Goal: Task Accomplishment & Management: Use online tool/utility

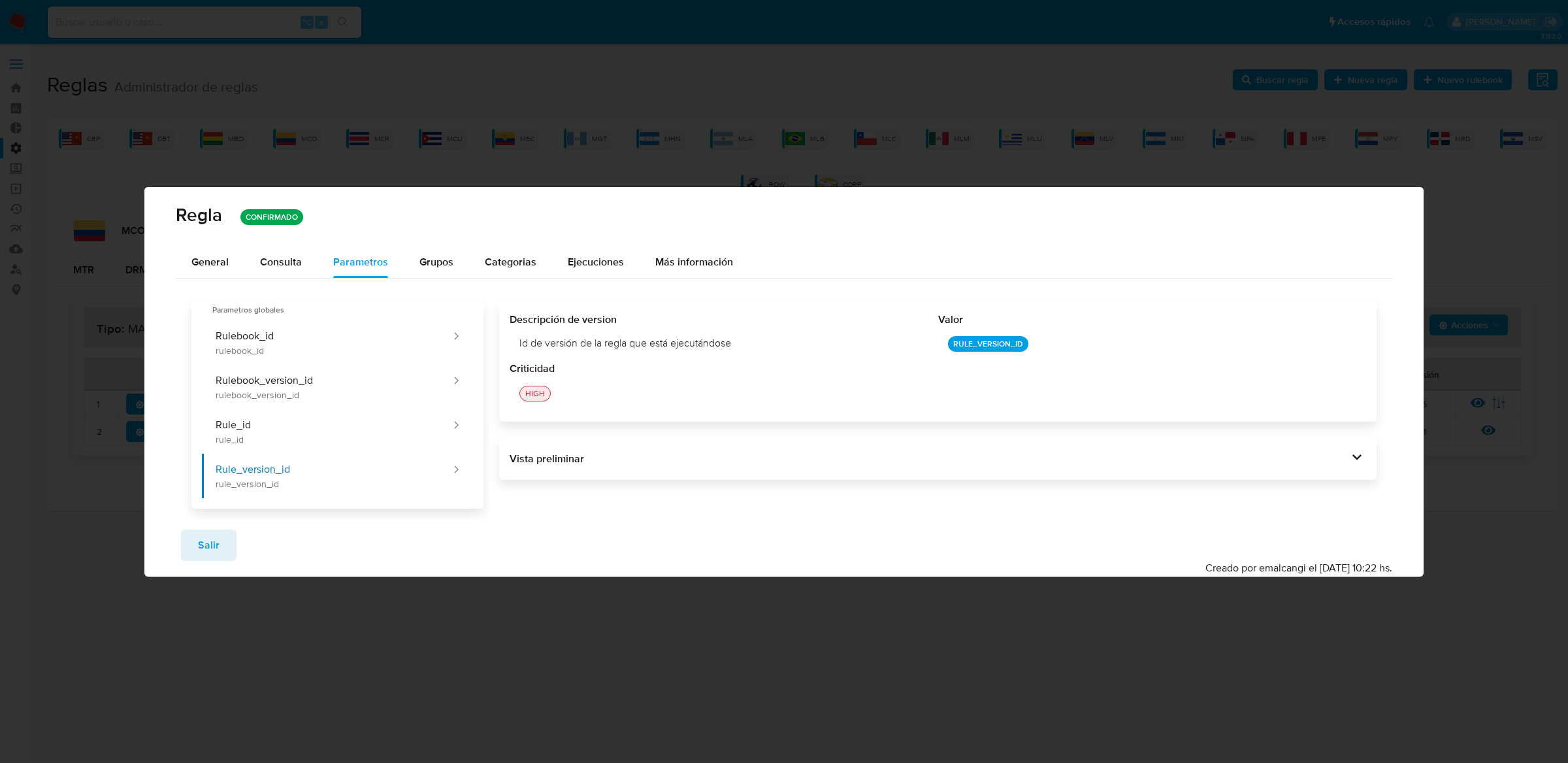
click at [513, 153] on div "Regla CONFIRMADO General Consulta Parametros Evidencias Grupos Categorias Ejecu…" at bounding box center [784, 381] width 1568 height 763
click at [212, 536] on span "Salir" at bounding box center [208, 546] width 21 height 29
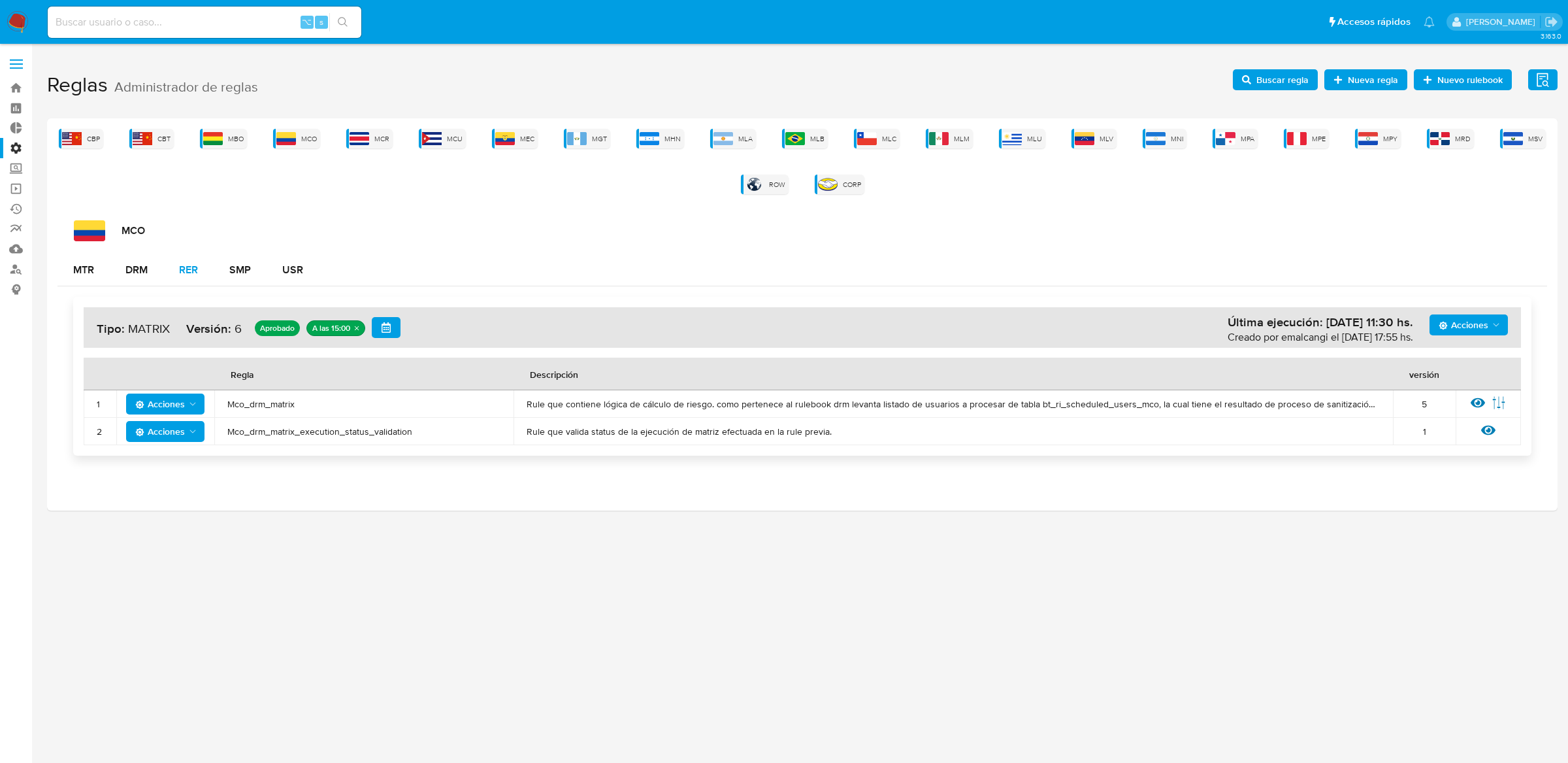
click at [192, 271] on div "RER" at bounding box center [188, 270] width 19 height 10
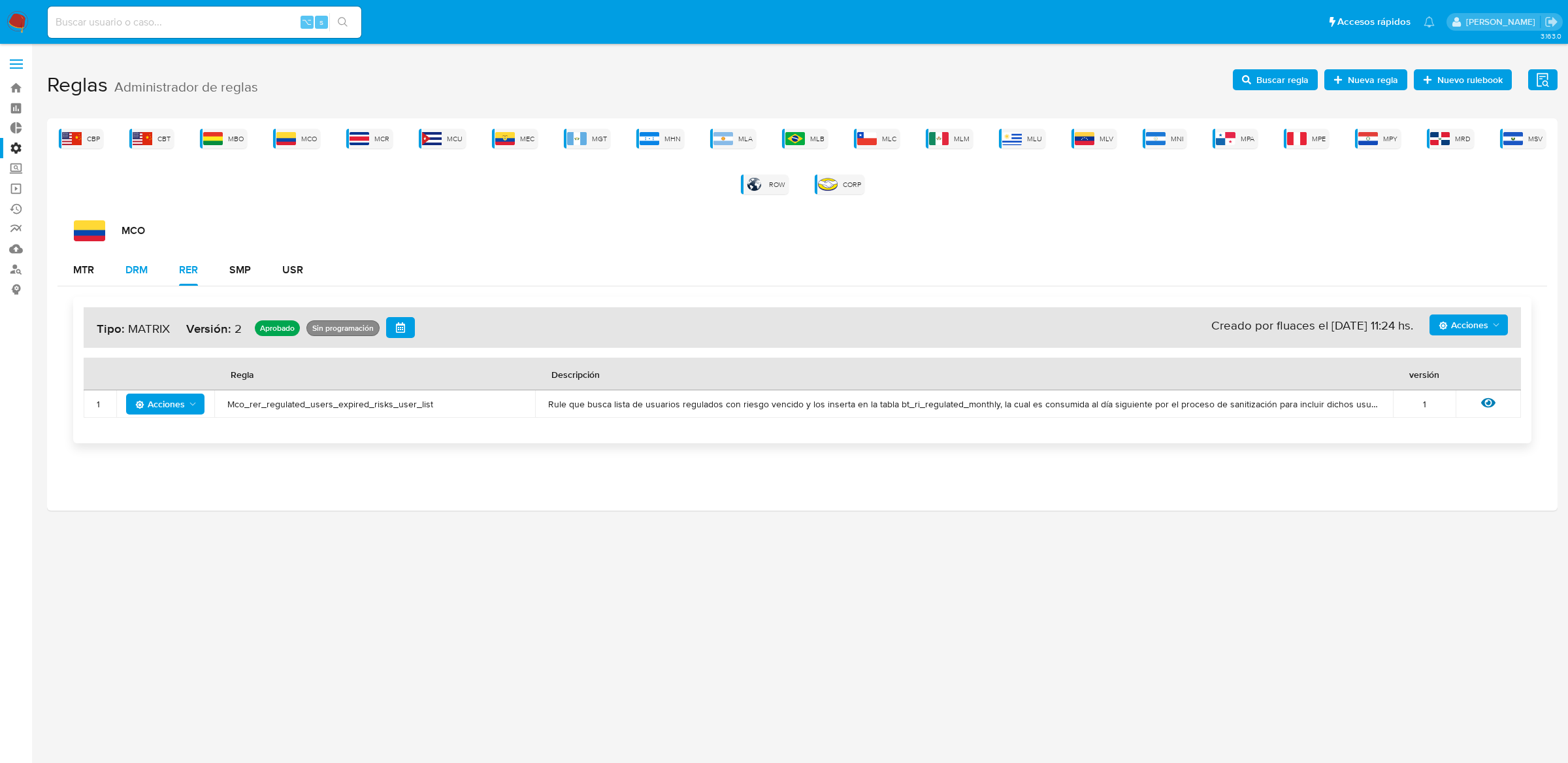
click at [150, 268] on button "DRM" at bounding box center [136, 269] width 54 height 32
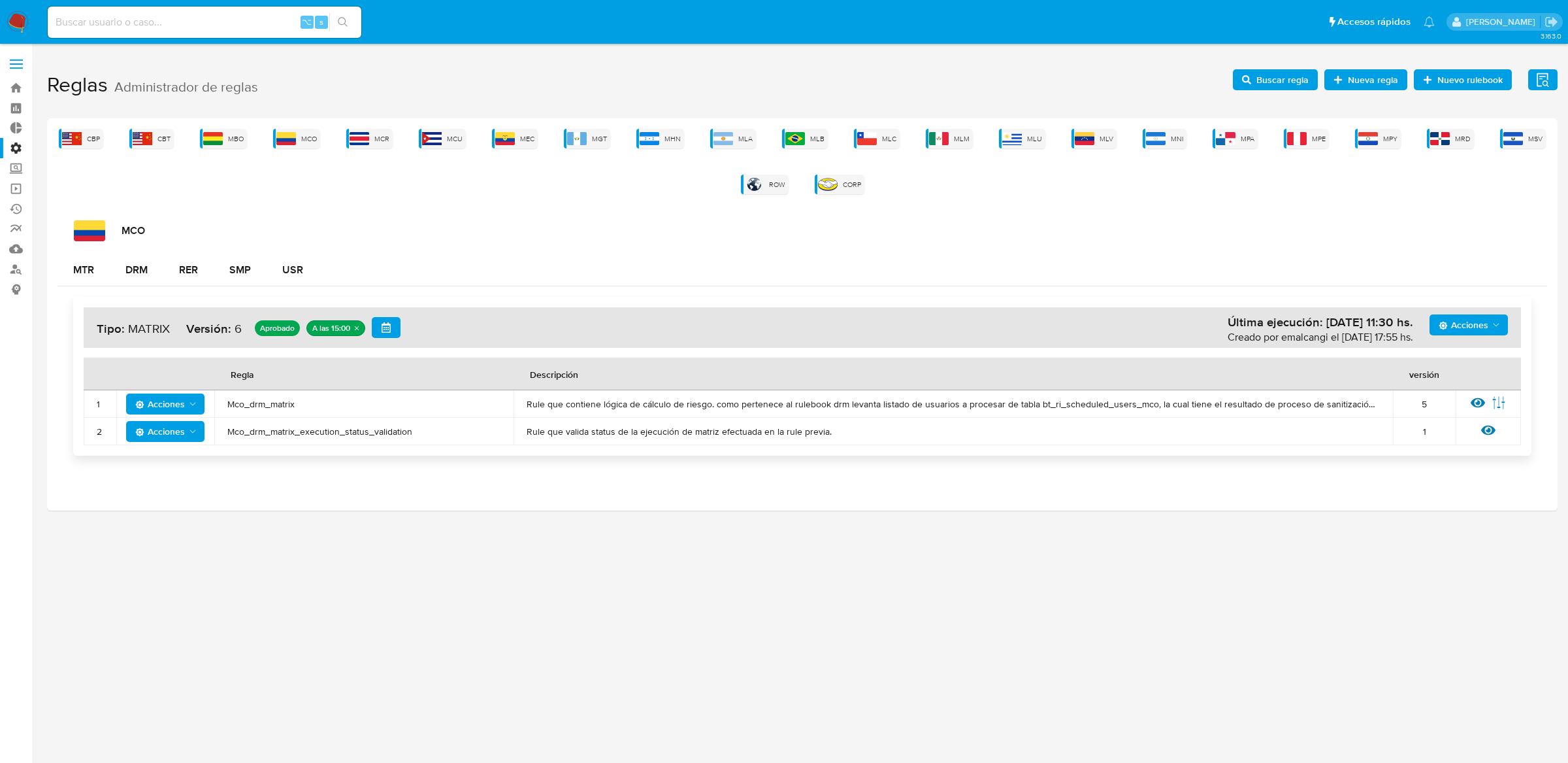
click at [265, 21] on input at bounding box center [205, 22] width 314 height 17
type input "ericmalcangi"
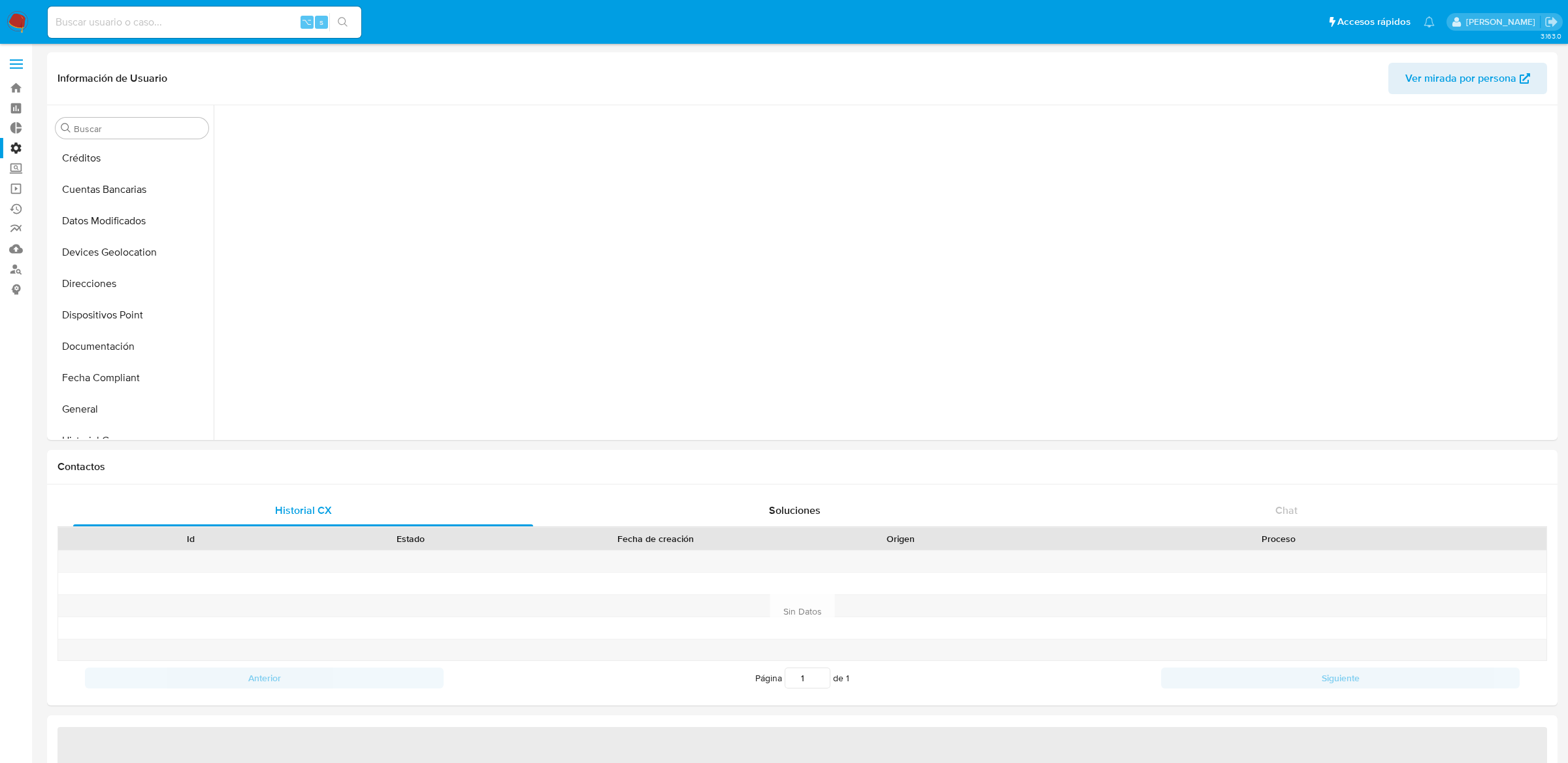
scroll to position [596, 0]
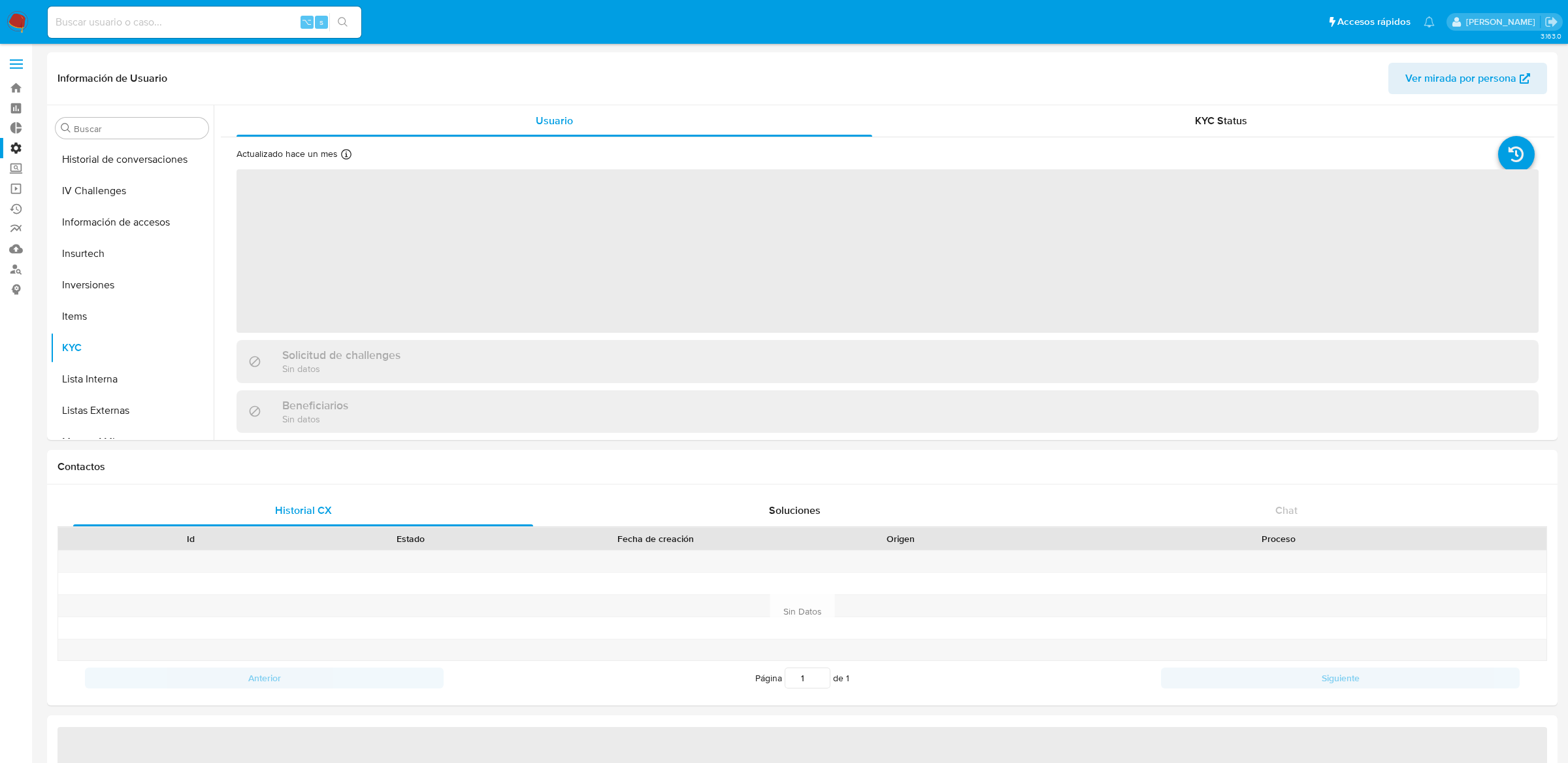
select select "10"
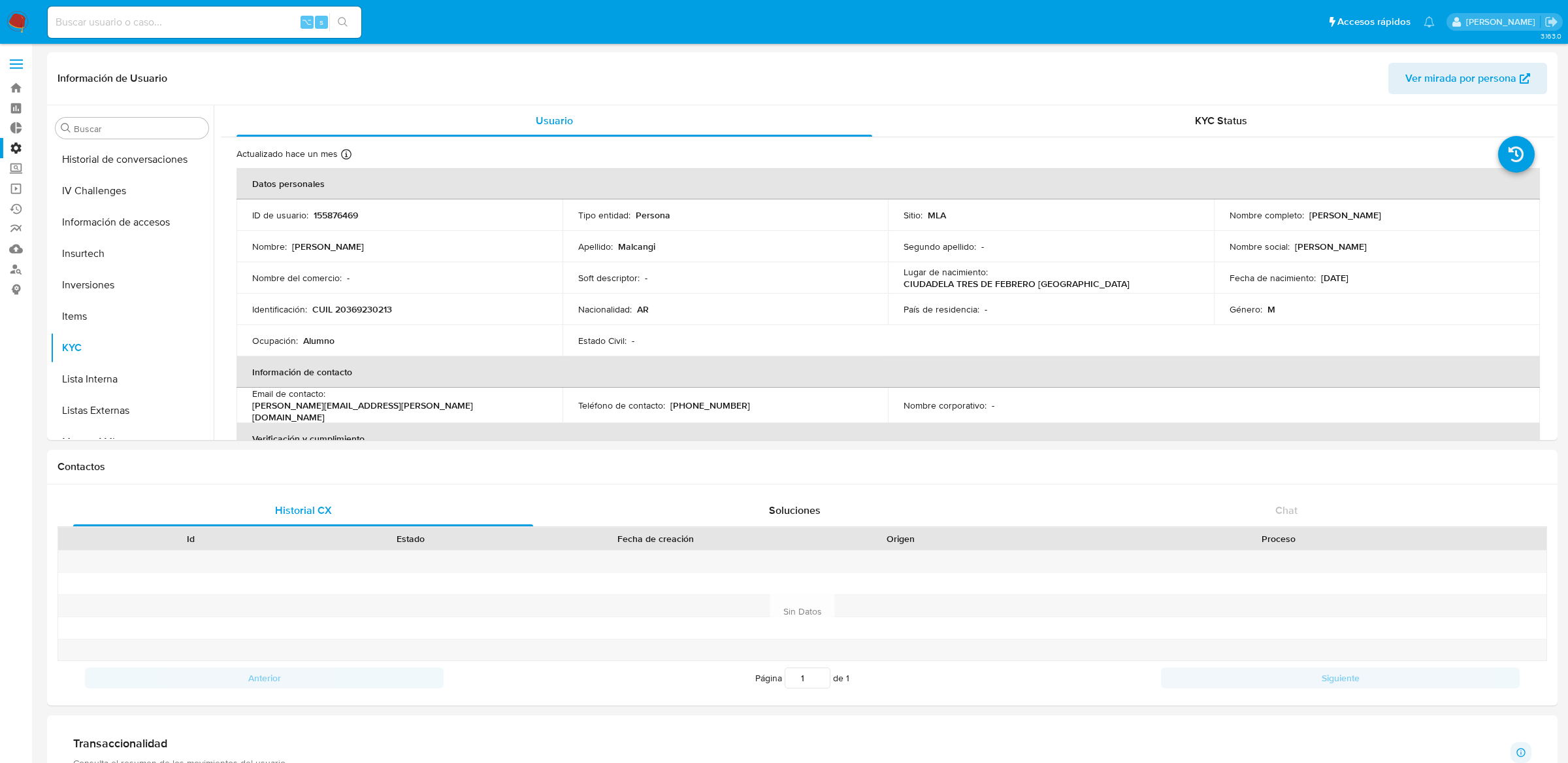
scroll to position [708, 0]
click at [307, 217] on div "ID de usuario : 155876469" at bounding box center [400, 215] width 295 height 12
click at [328, 217] on p "155876469" at bounding box center [336, 215] width 44 height 12
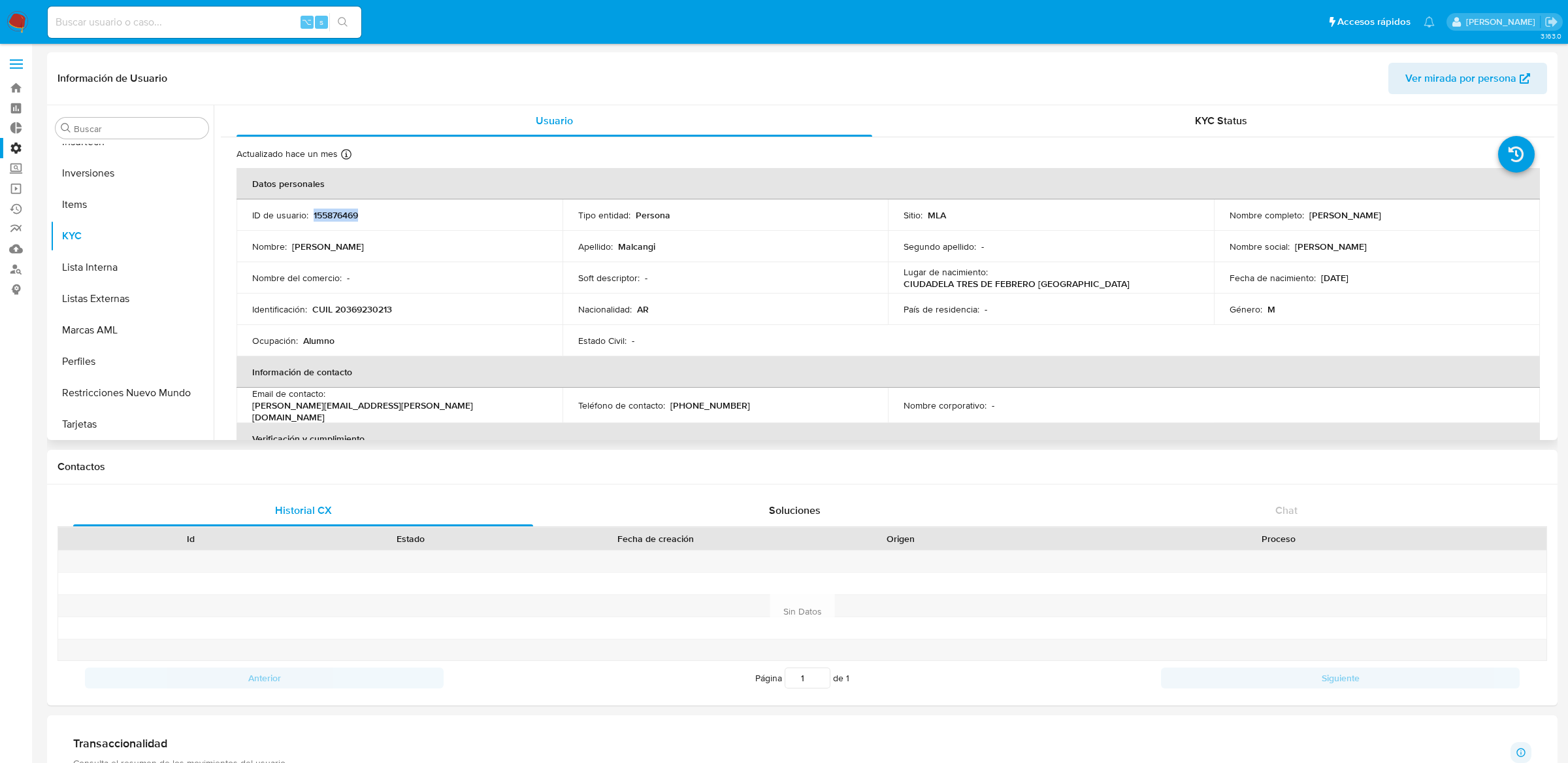
copy p "155876469"
click at [273, 26] on input at bounding box center [205, 22] width 314 height 17
type input "246176764"
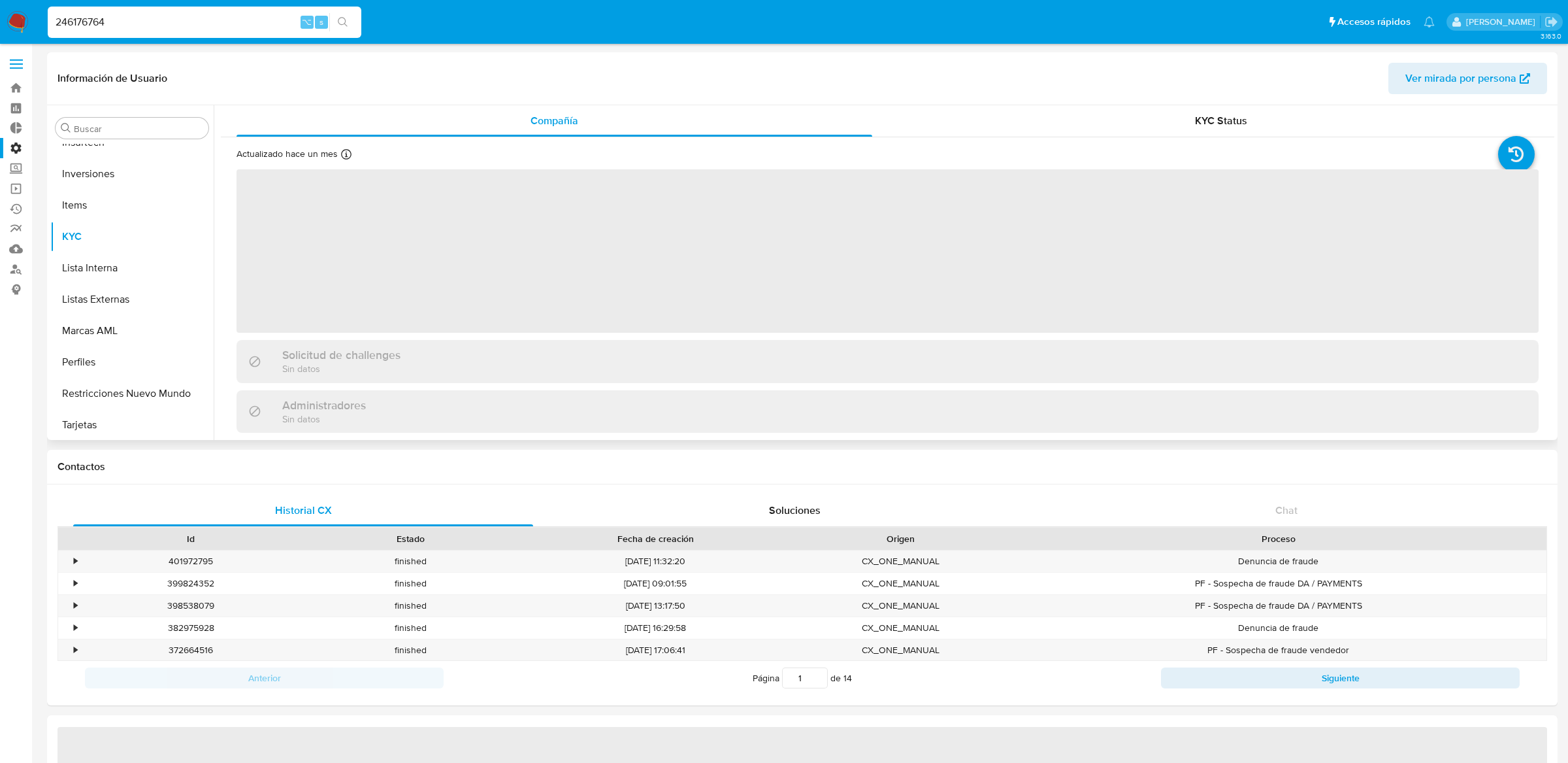
scroll to position [708, 0]
select select "10"
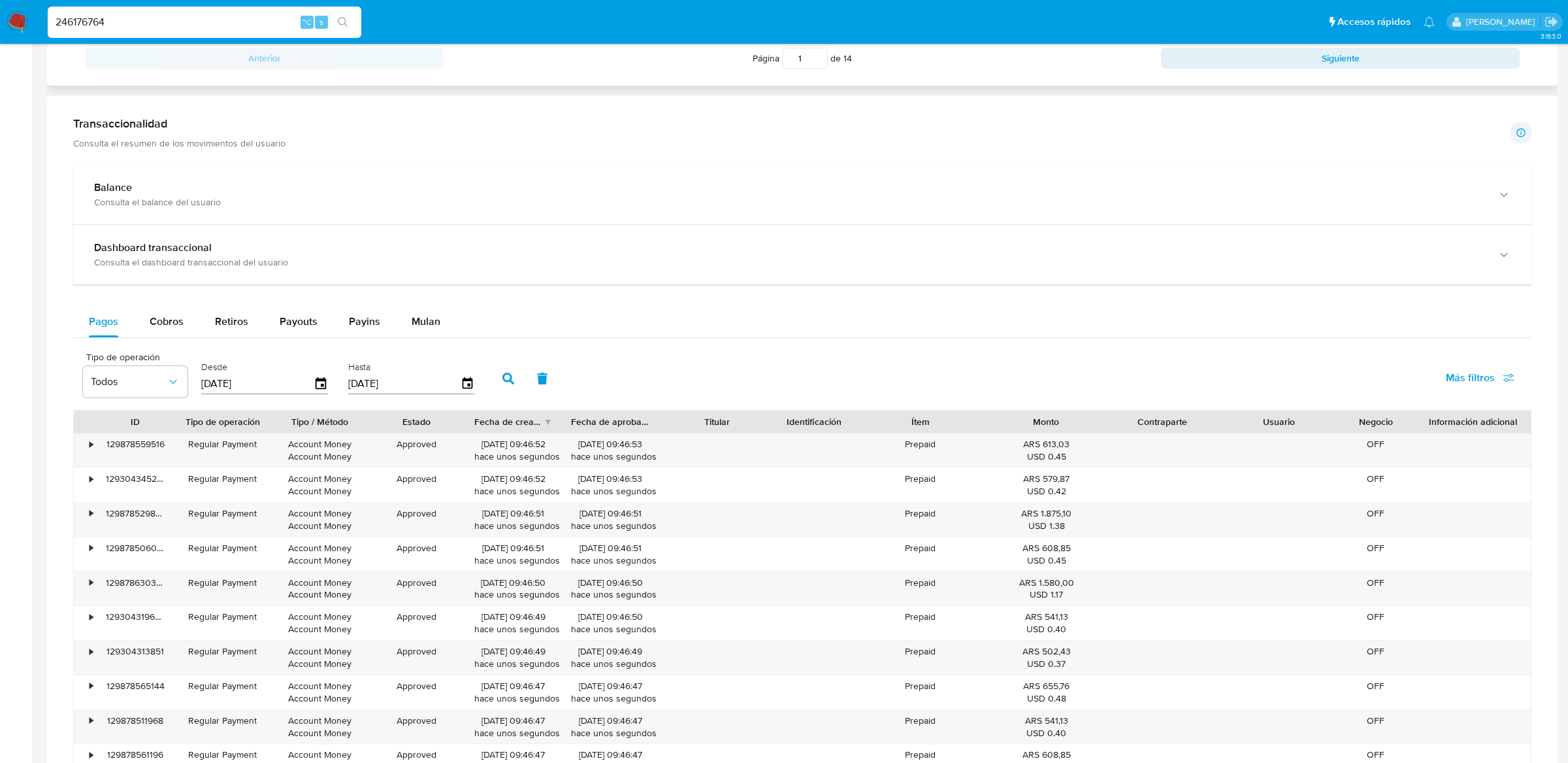
scroll to position [725, 0]
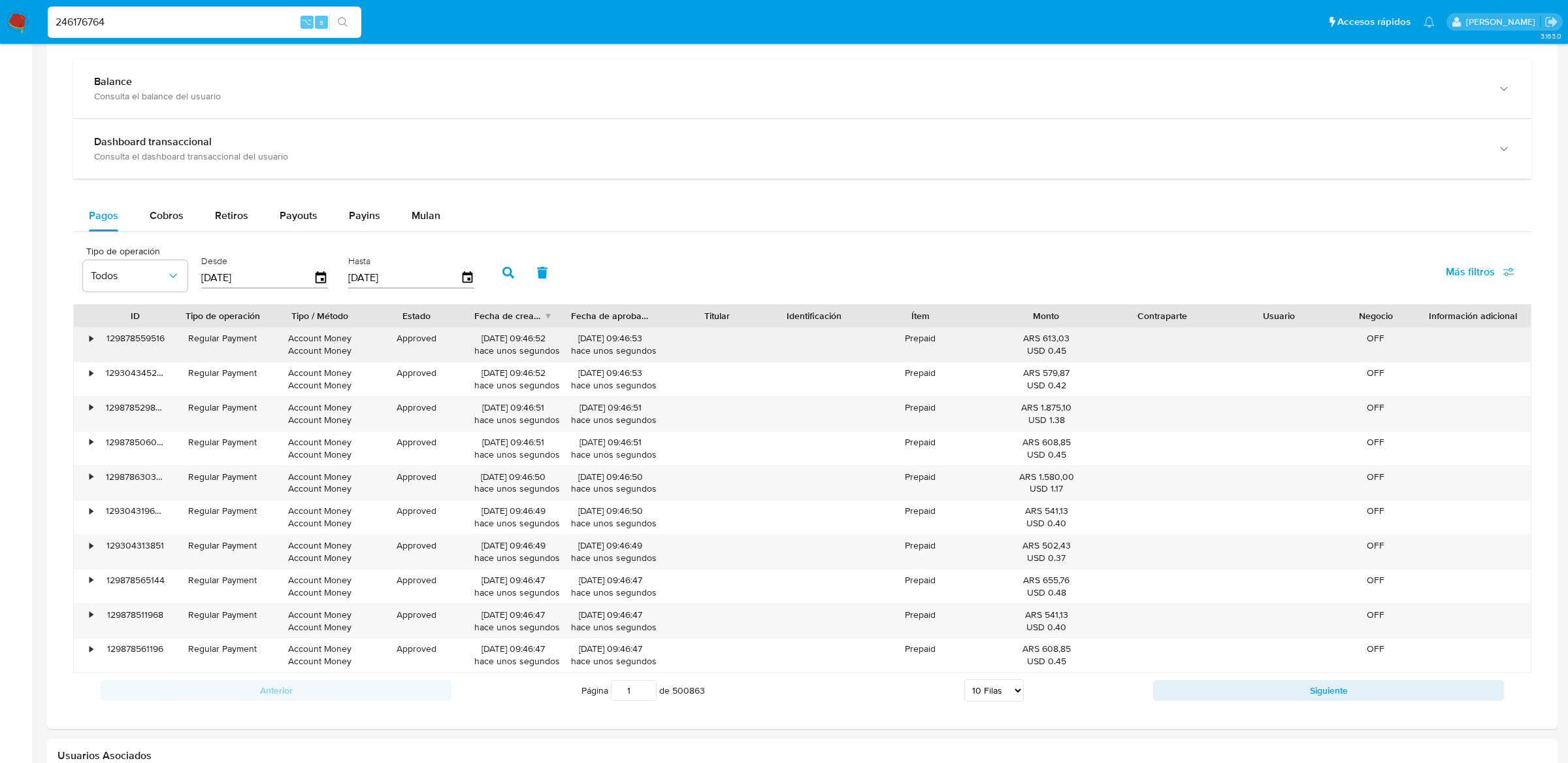
click at [89, 344] on div "•" at bounding box center [91, 338] width 3 height 13
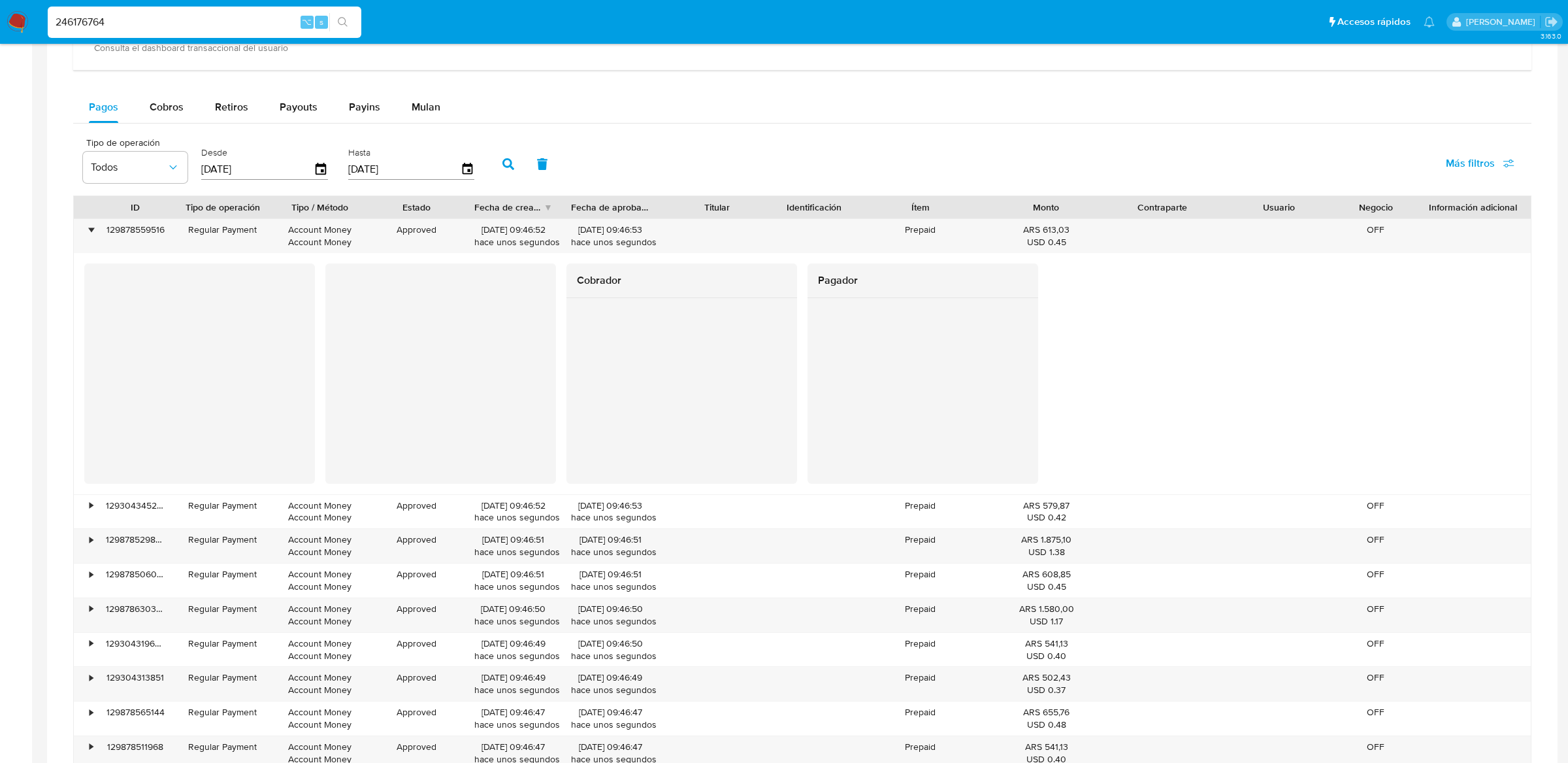
scroll to position [837, 0]
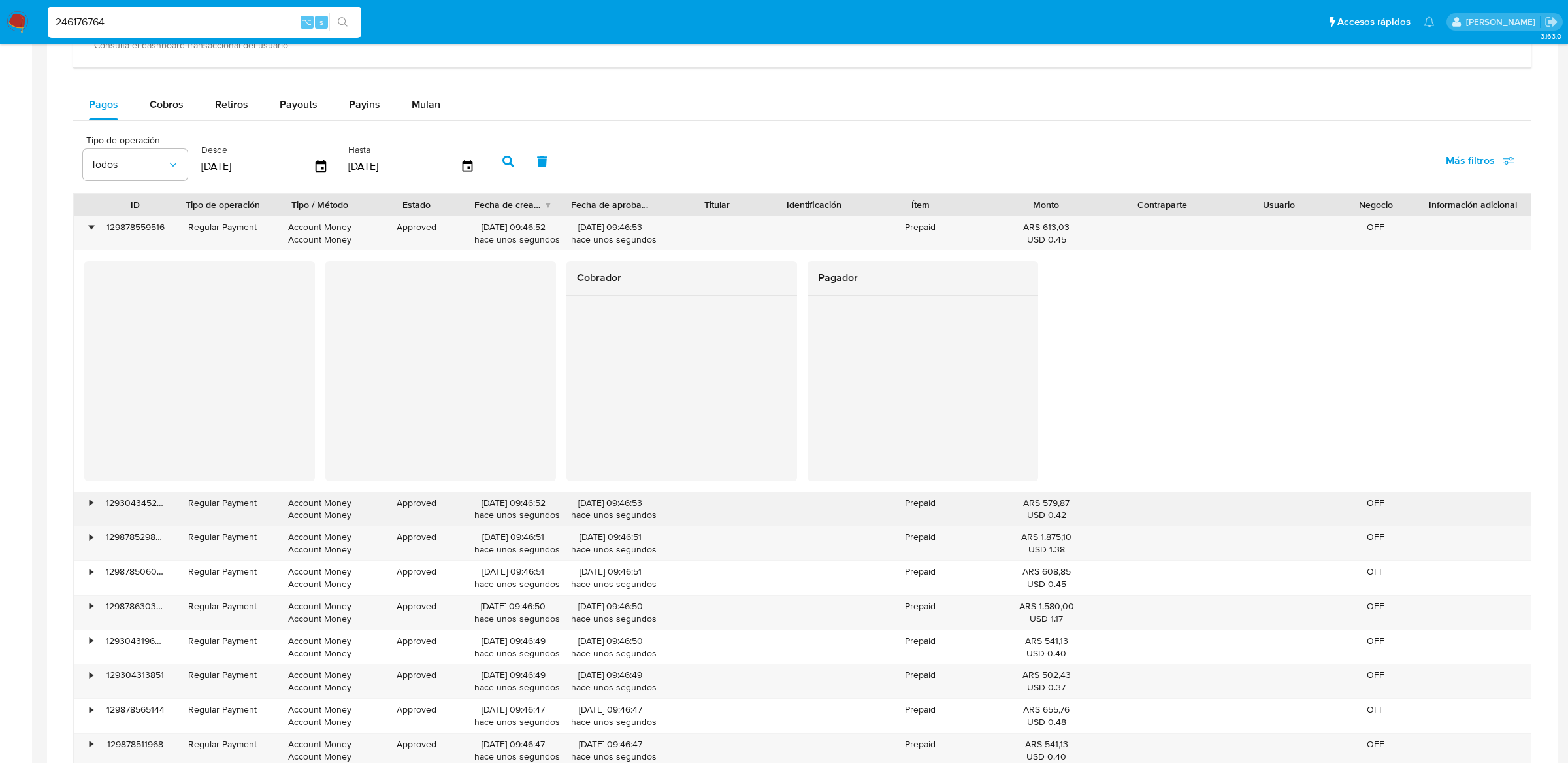
click at [88, 506] on div "•" at bounding box center [85, 509] width 23 height 34
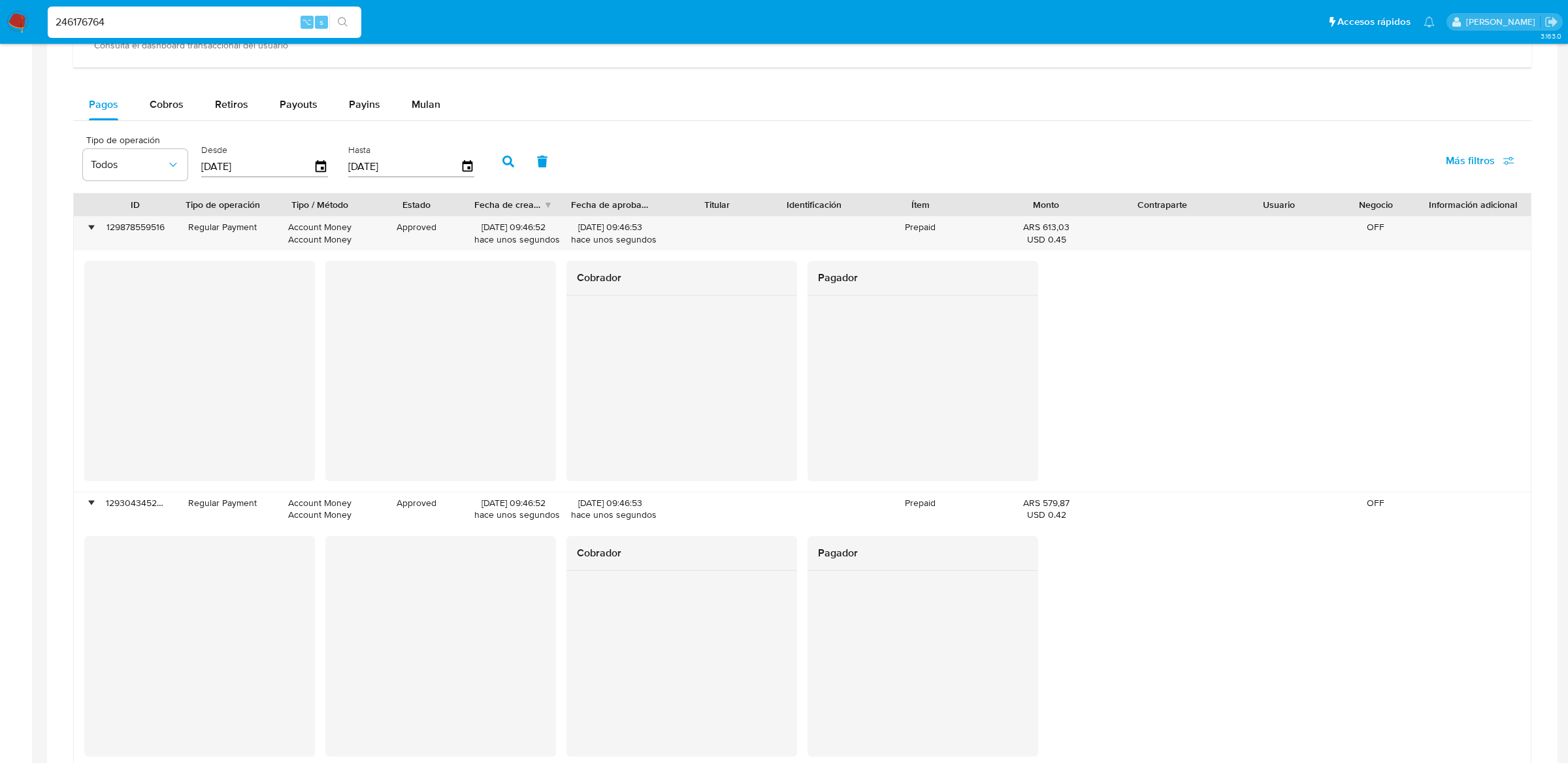
click at [250, 25] on input "246176764" at bounding box center [205, 22] width 314 height 17
paste input "39569303"
type input "39569303"
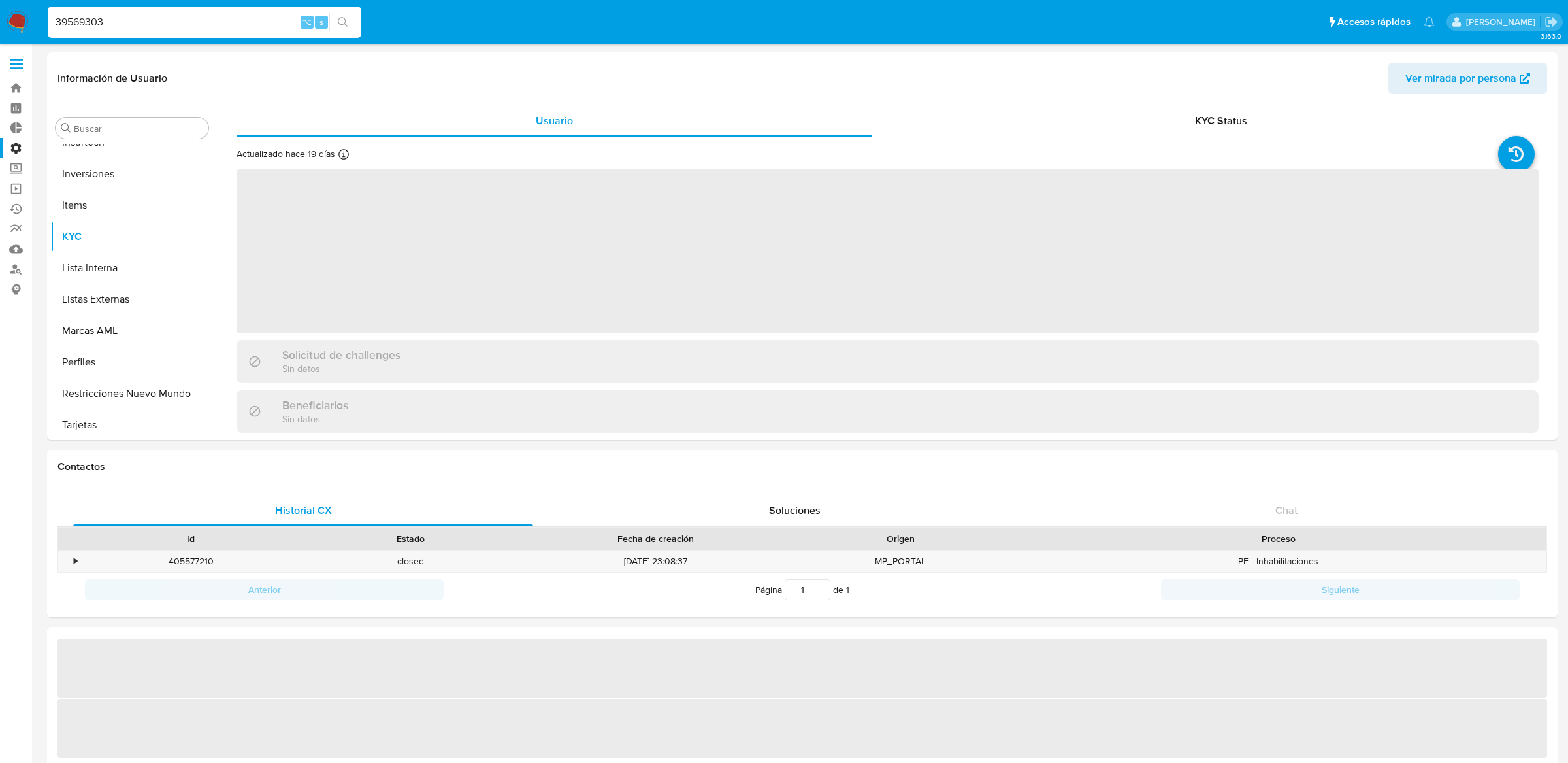
scroll to position [708, 0]
select select "10"
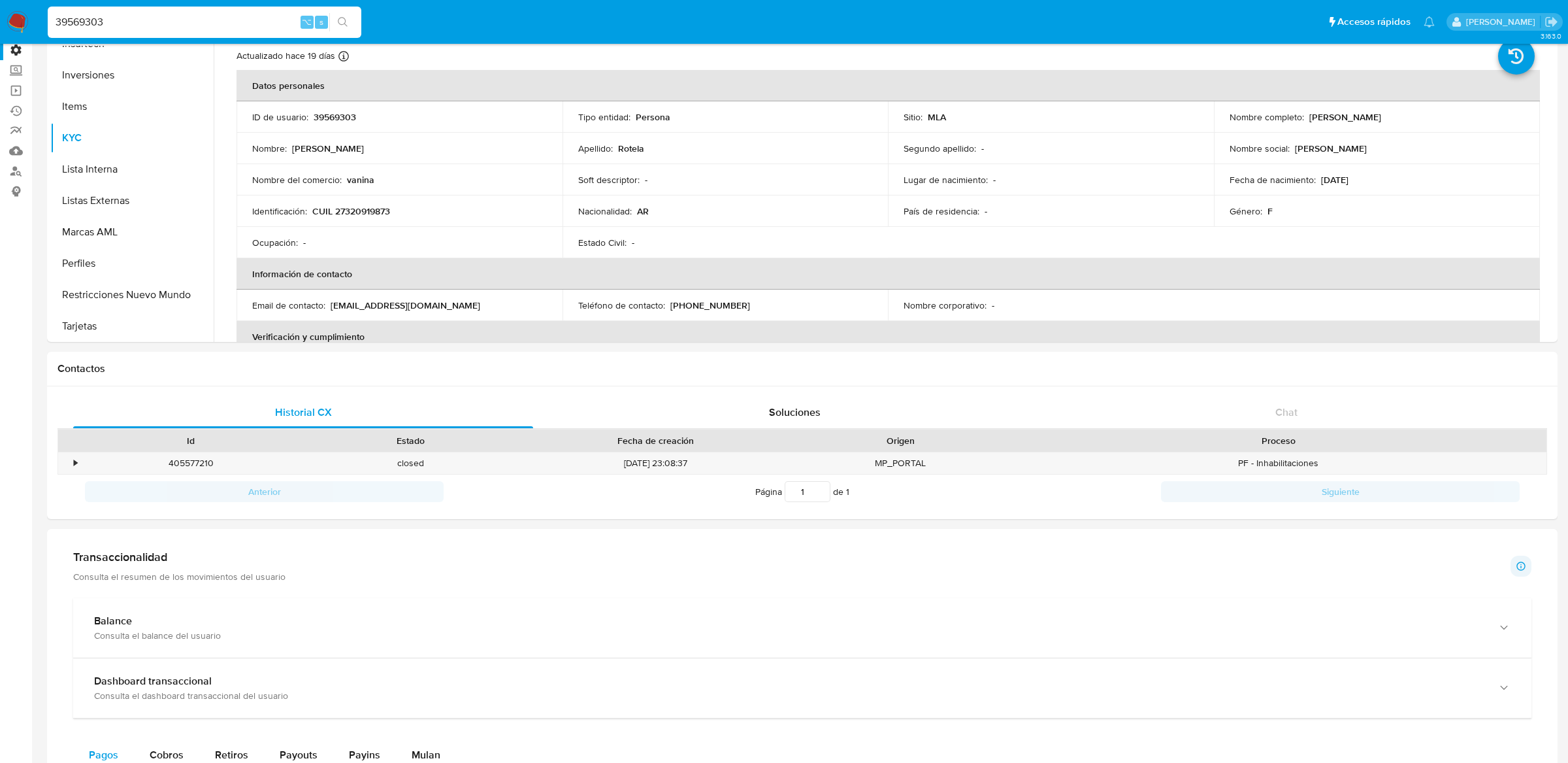
scroll to position [475, 0]
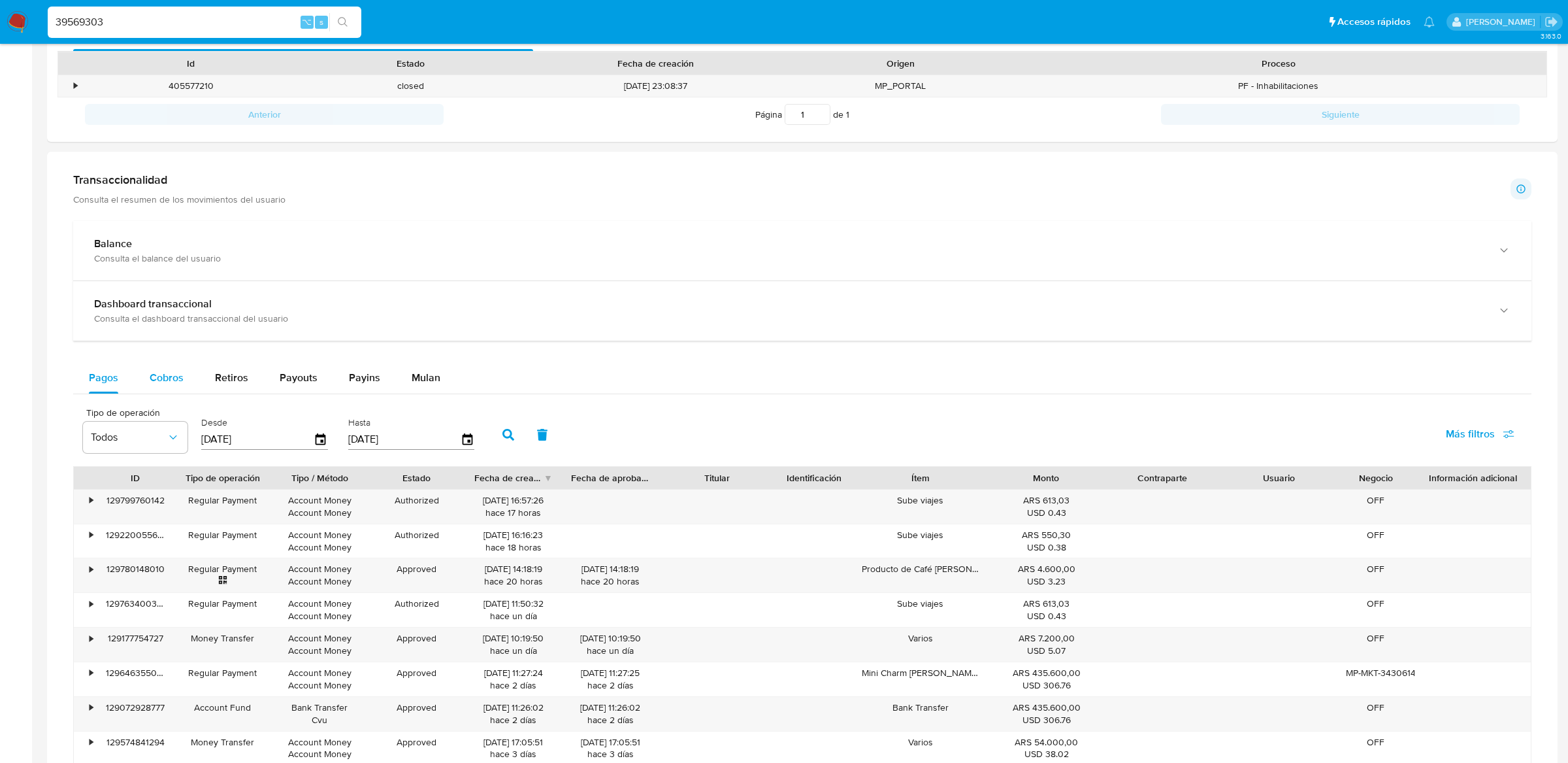
click at [187, 379] on button "Cobros" at bounding box center [166, 378] width 66 height 32
select select "10"
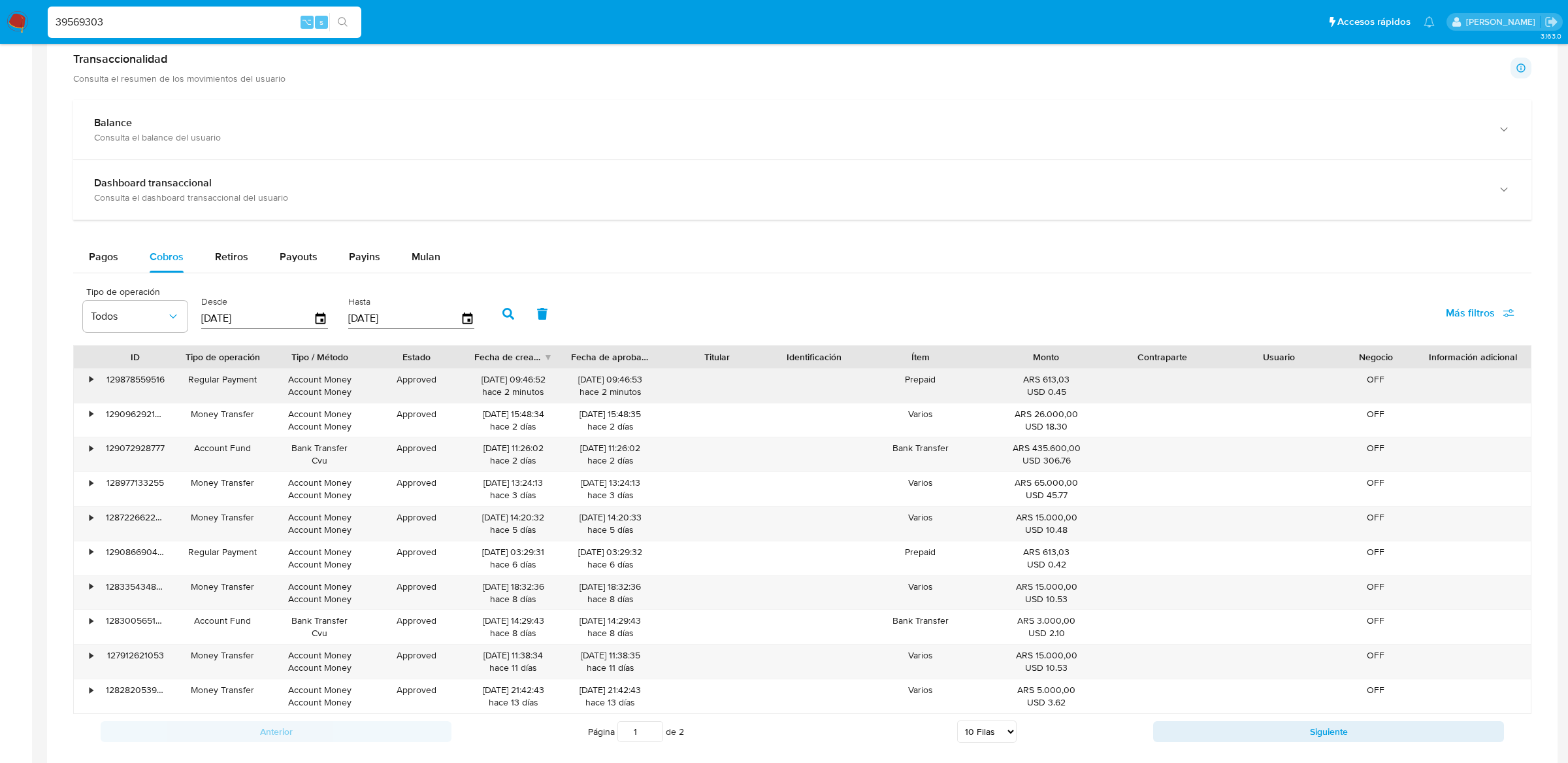
scroll to position [806, 0]
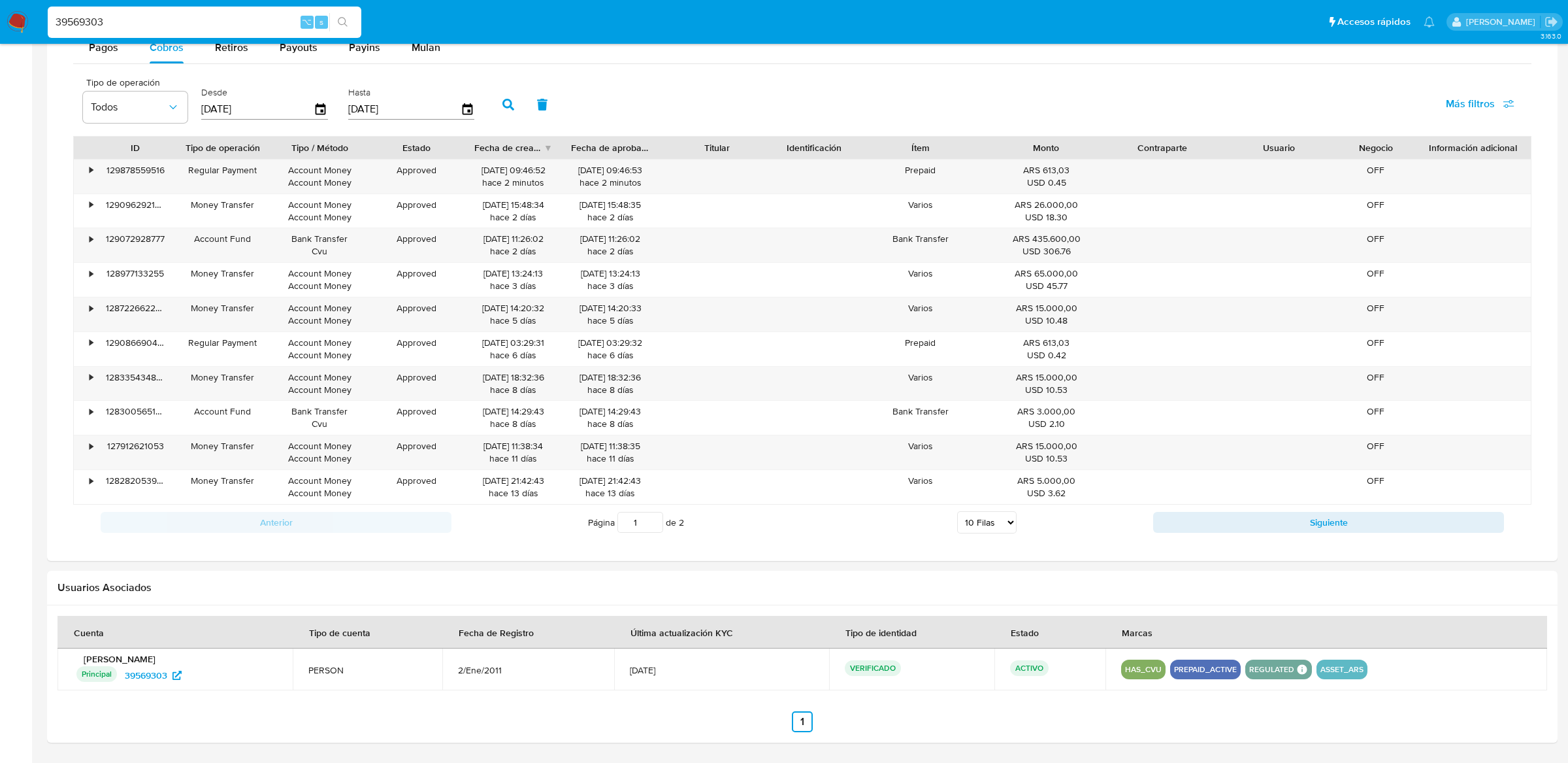
click at [73, 170] on div "• 129878559516 Regular Payment Account Money Account Money Approved 14/10/2025 …" at bounding box center [803, 332] width 1459 height 346
click at [82, 169] on div "•" at bounding box center [85, 176] width 23 height 34
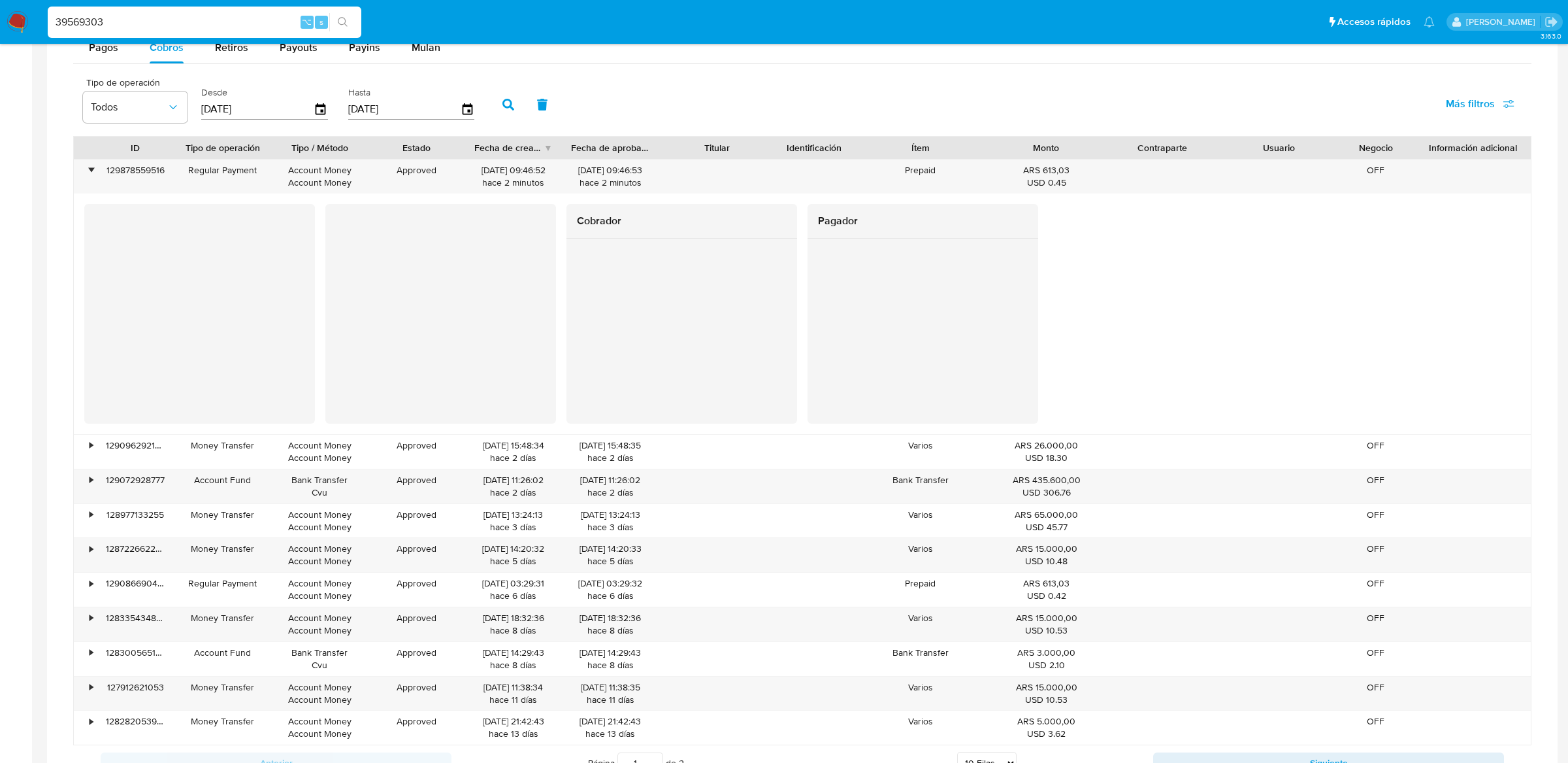
scroll to position [720, 0]
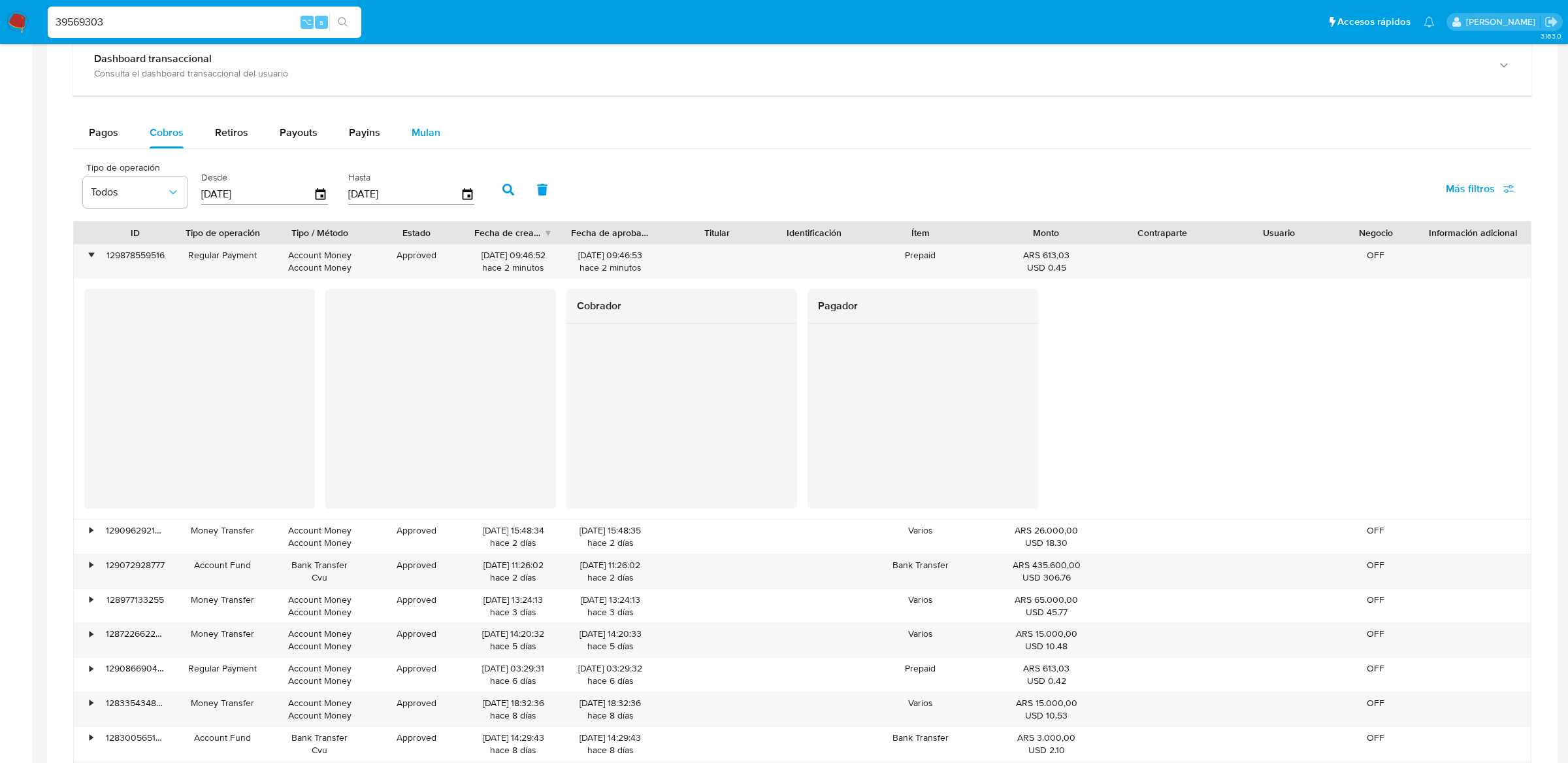
click at [413, 125] on span "Mulan" at bounding box center [426, 132] width 29 height 15
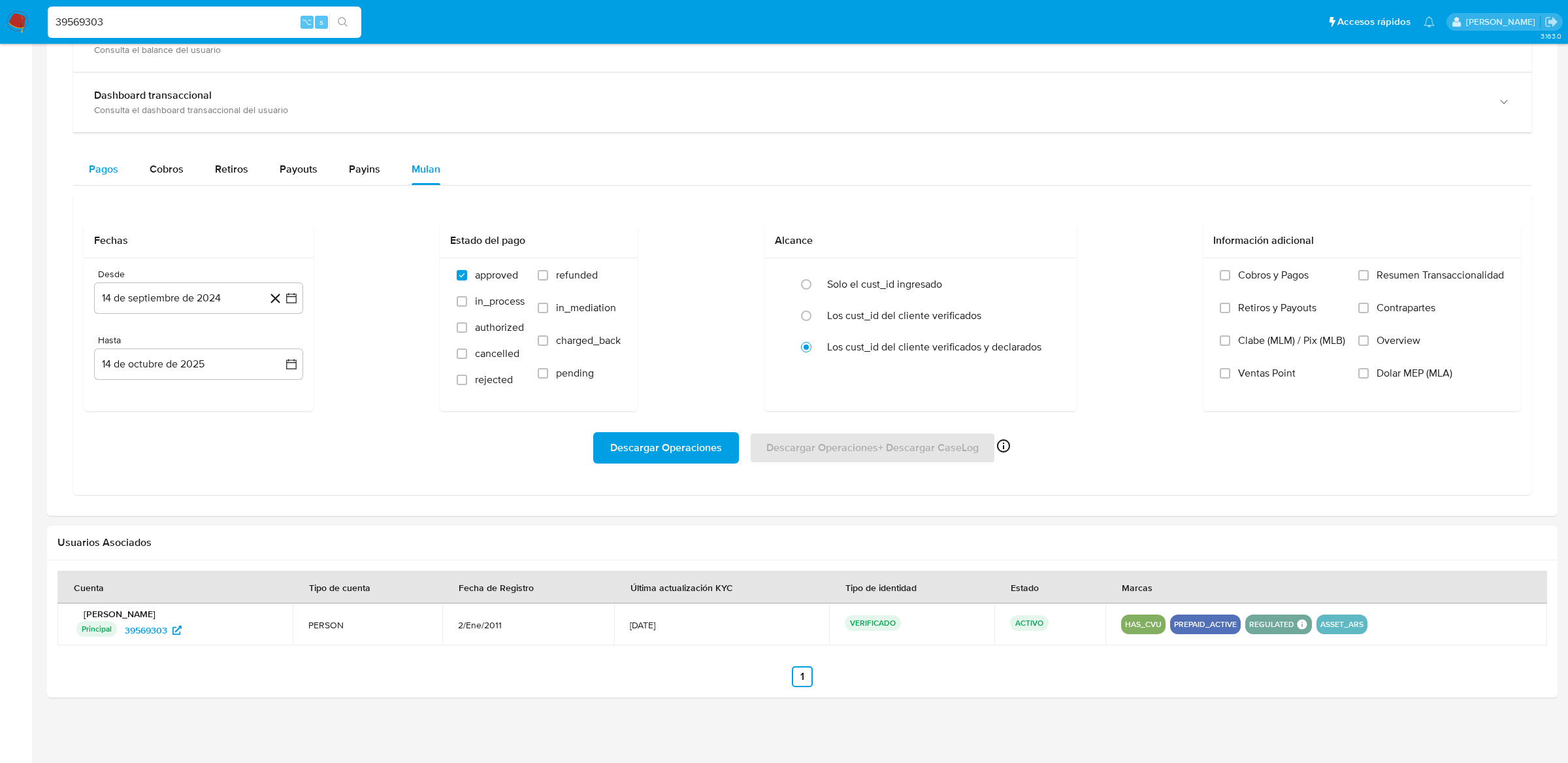
click at [125, 165] on button "Pagos" at bounding box center [103, 169] width 61 height 32
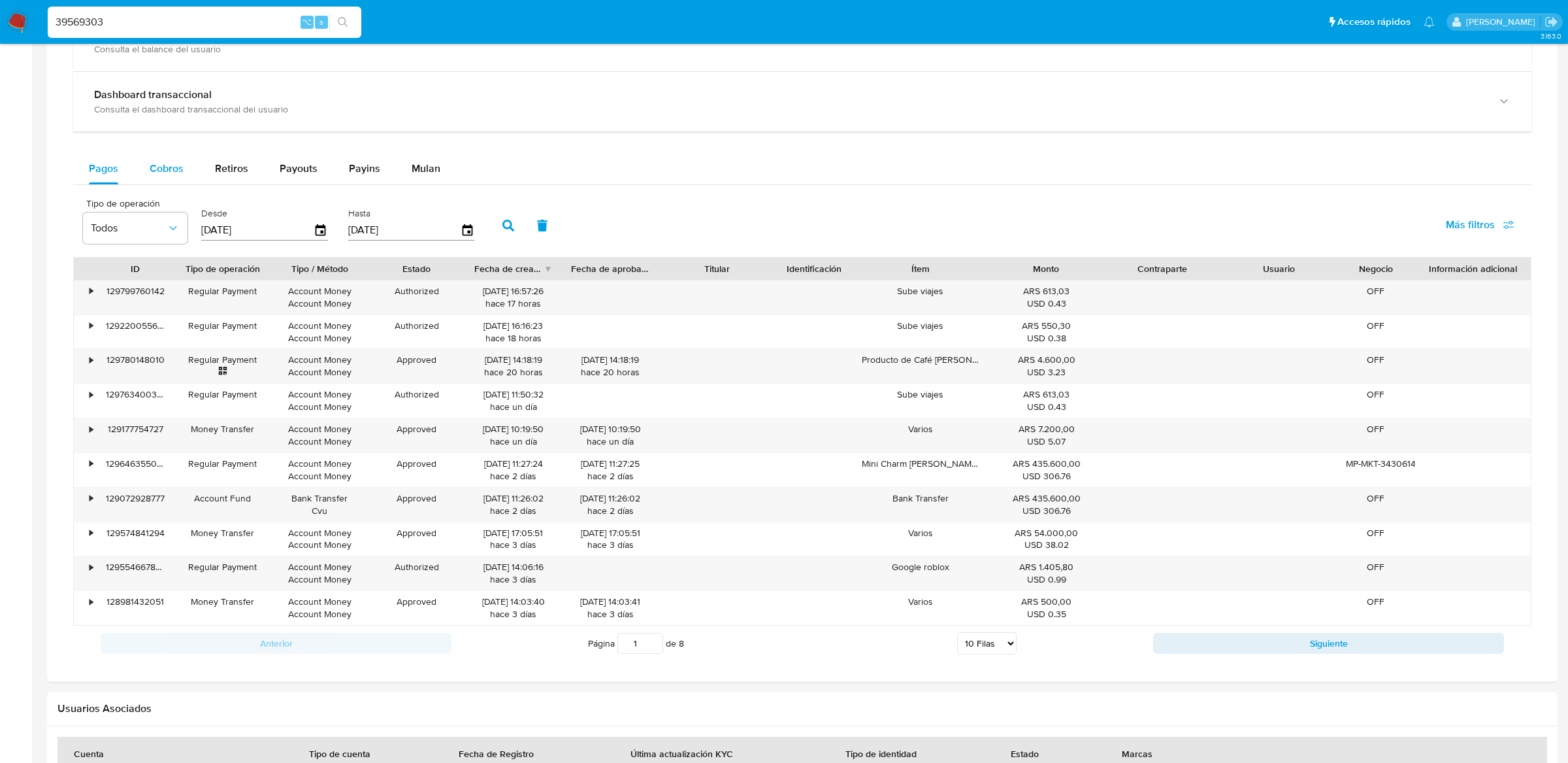
click at [154, 167] on span "Cobros" at bounding box center [167, 169] width 34 height 15
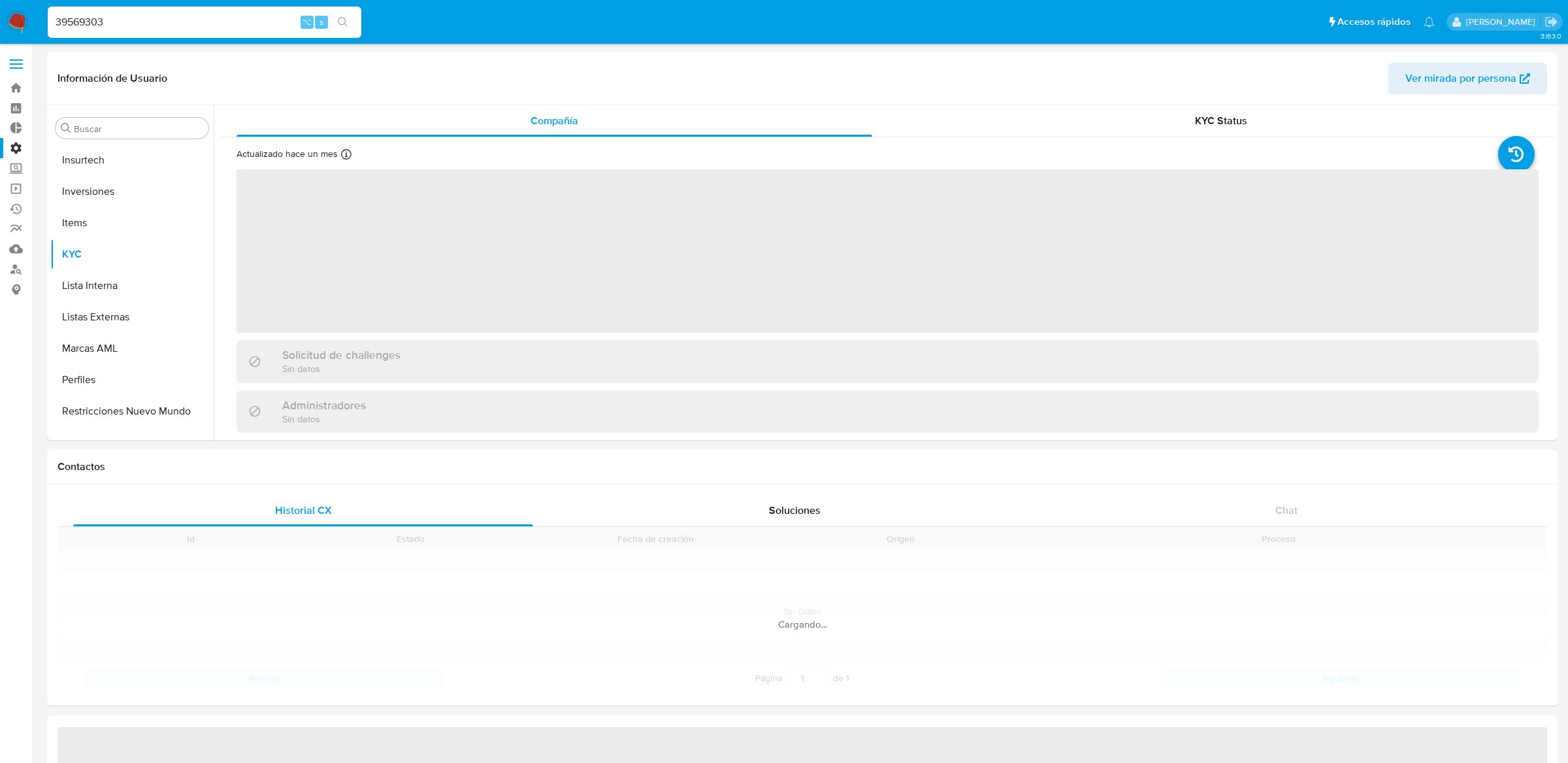
scroll to position [708, 0]
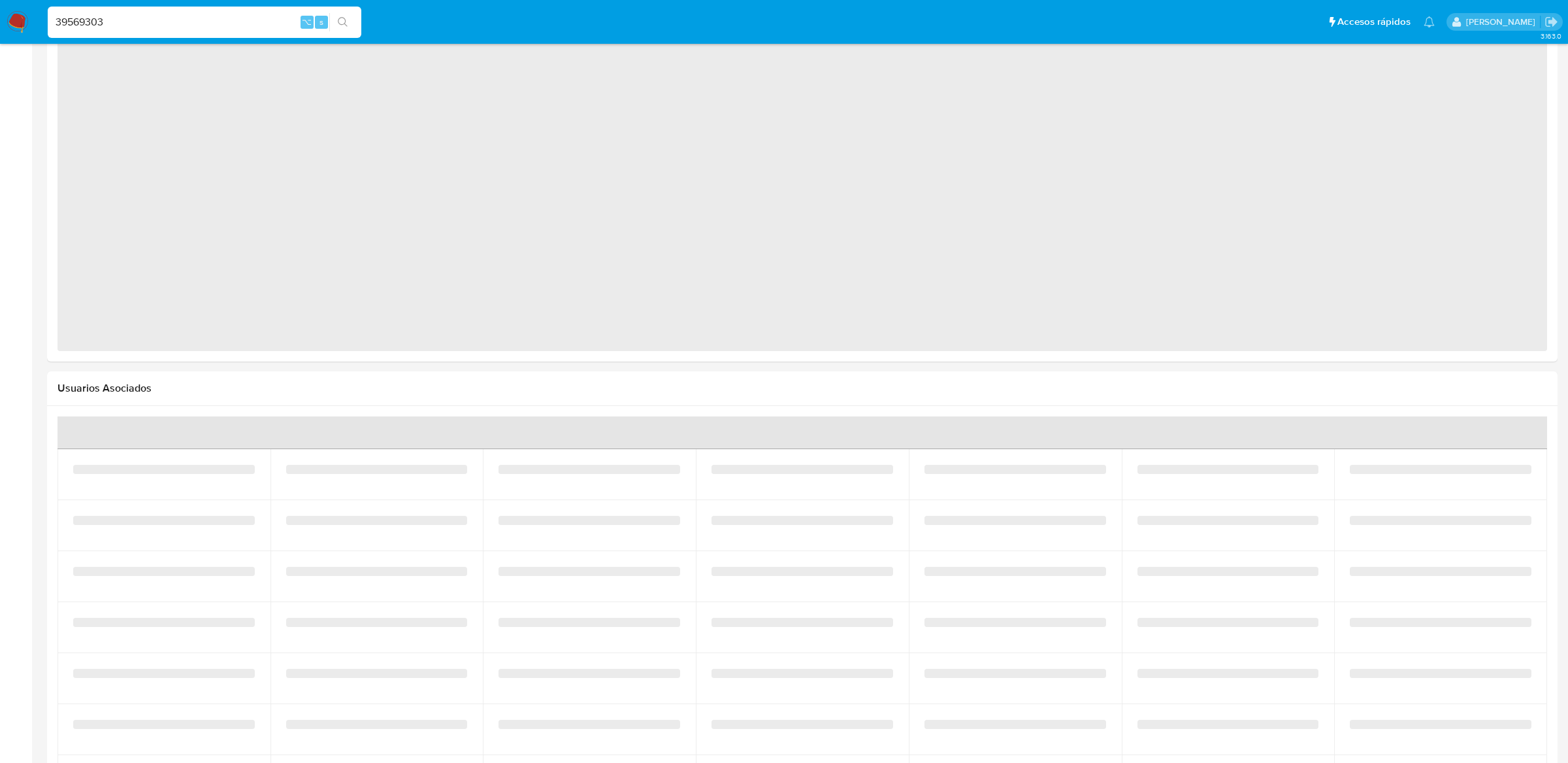
select select "10"
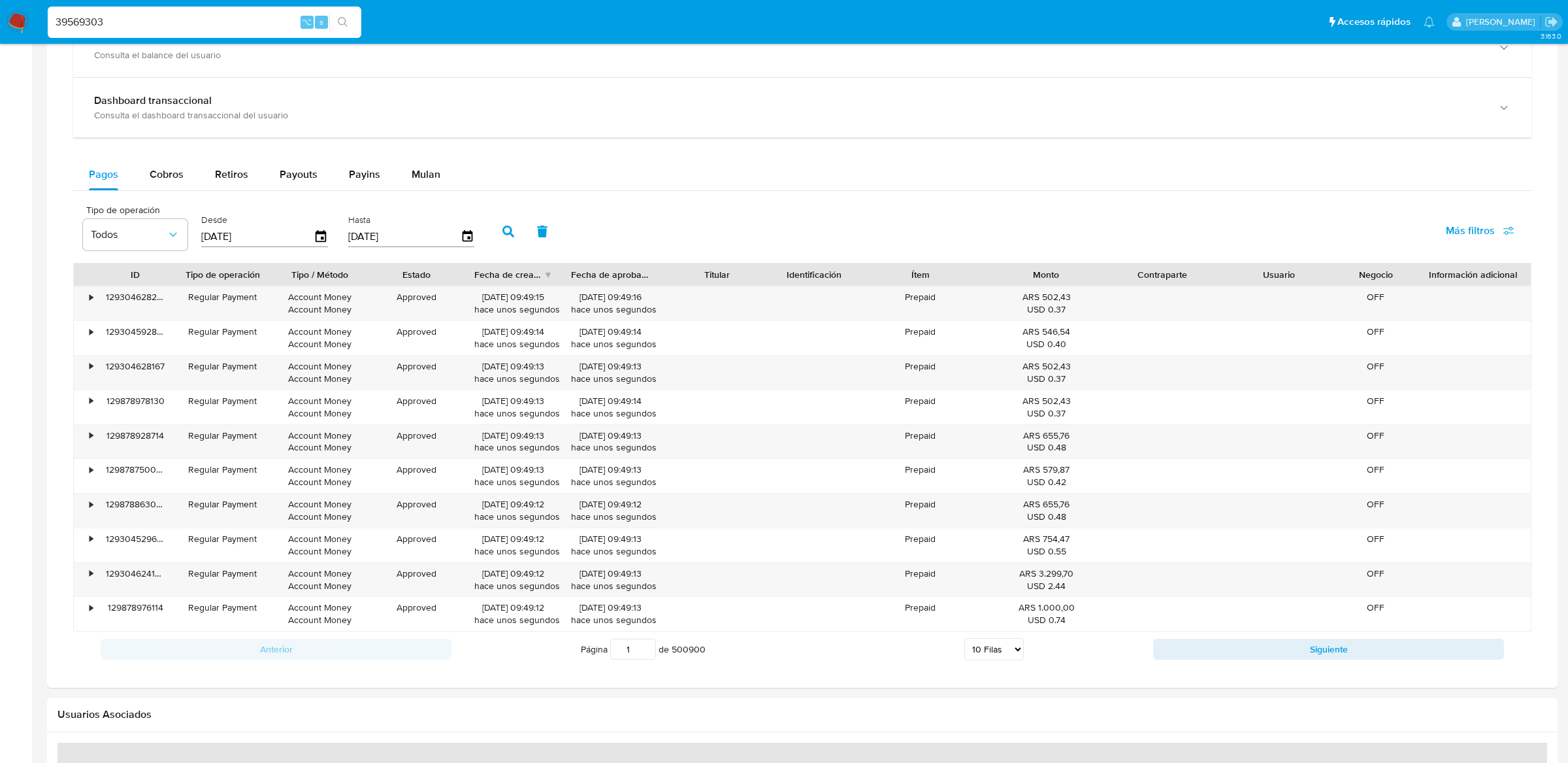
scroll to position [770, 0]
click at [464, 231] on icon "button" at bounding box center [467, 233] width 10 height 12
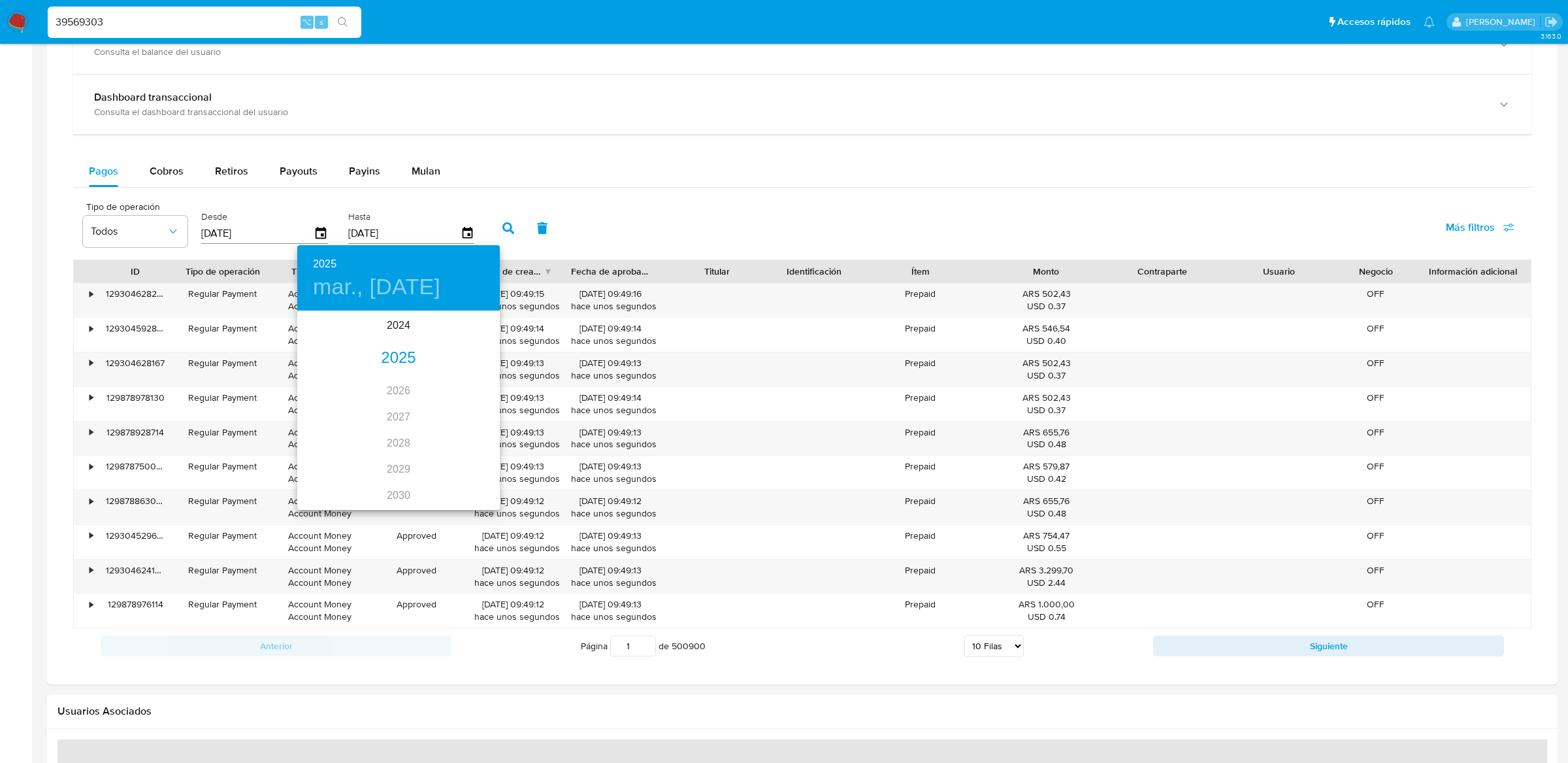
click at [412, 345] on div "2025" at bounding box center [399, 358] width 203 height 26
click at [335, 494] on div "oct." at bounding box center [331, 484] width 67 height 49
click at [322, 431] on p "13" at bounding box center [320, 426] width 10 height 13
type input "13/10/2025"
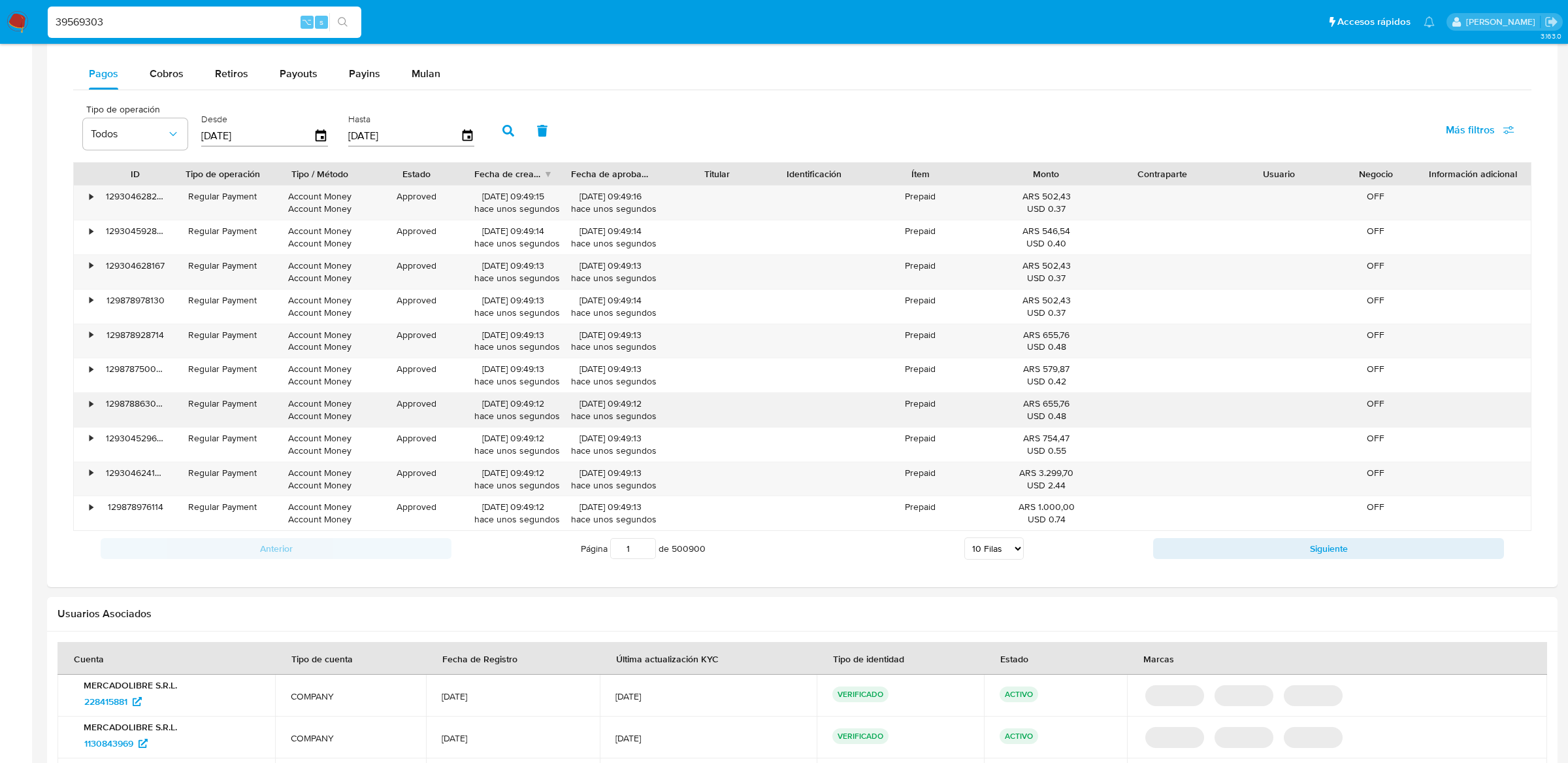
scroll to position [876, 0]
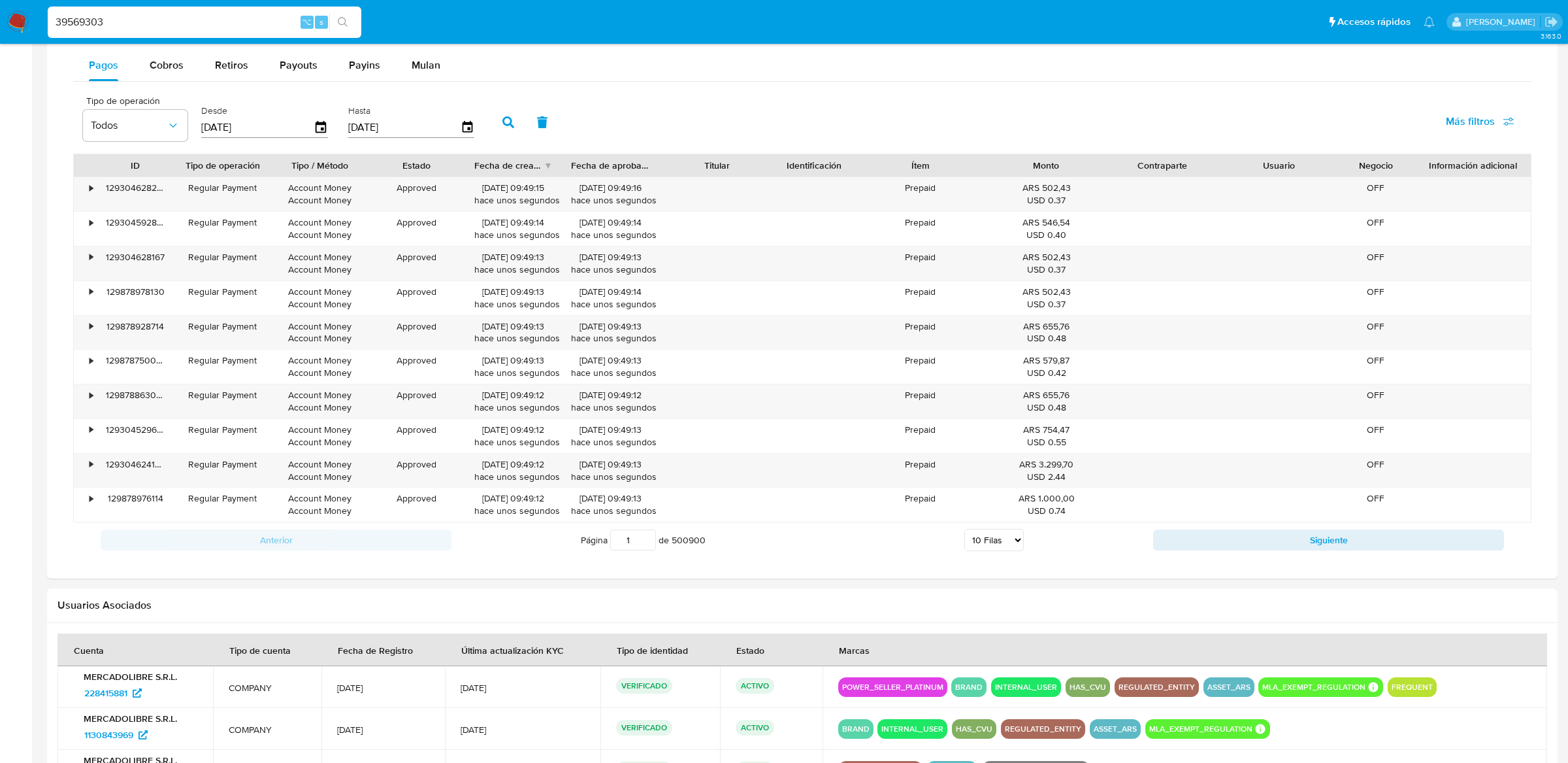
click at [492, 137] on button "button" at bounding box center [509, 122] width 34 height 32
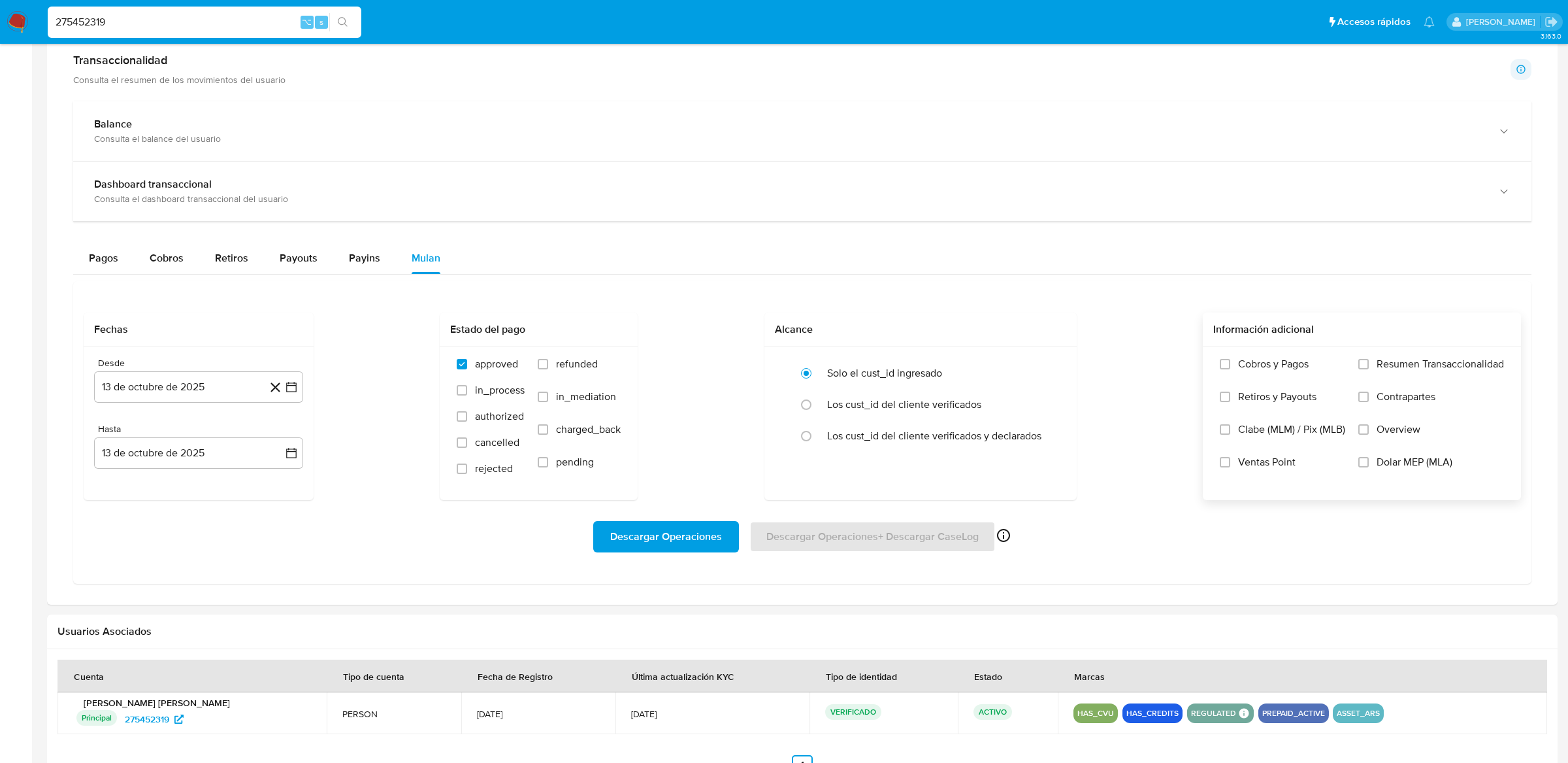
scroll to position [708, 0]
click at [704, 540] on span "Descargar Operaciones" at bounding box center [666, 537] width 112 height 29
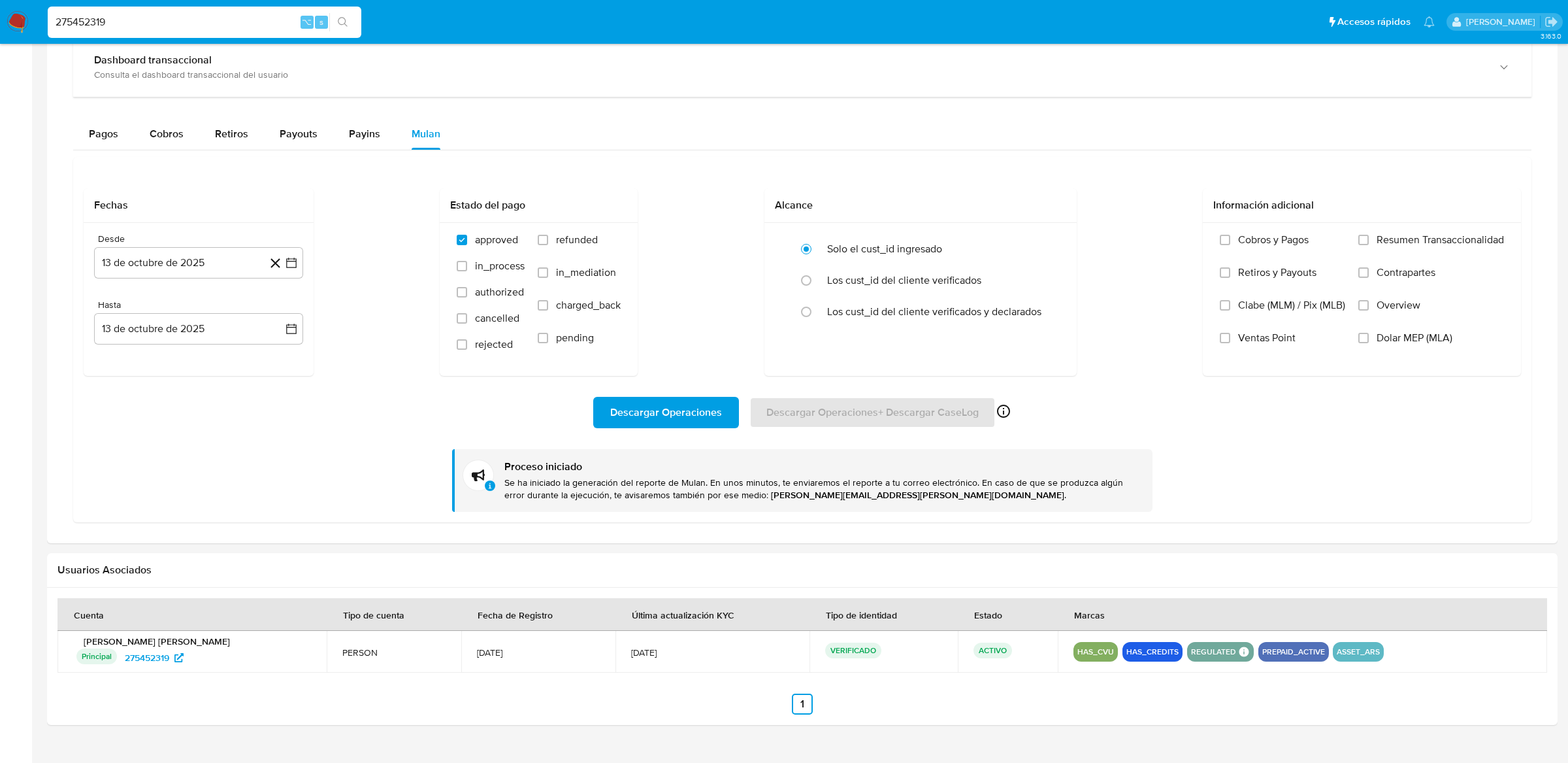
scroll to position [835, 0]
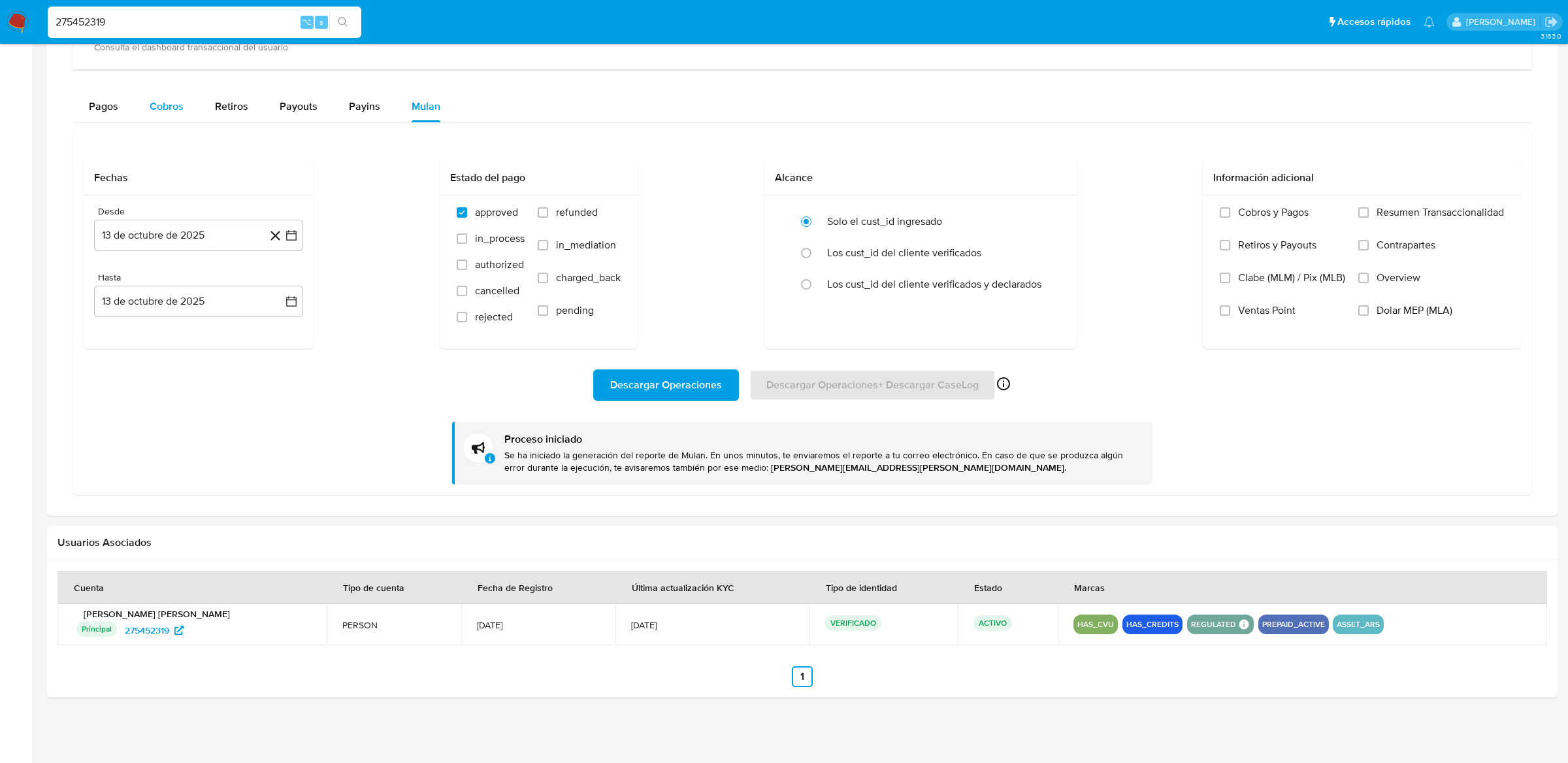
click at [156, 107] on span "Cobros" at bounding box center [167, 107] width 34 height 15
select select "10"
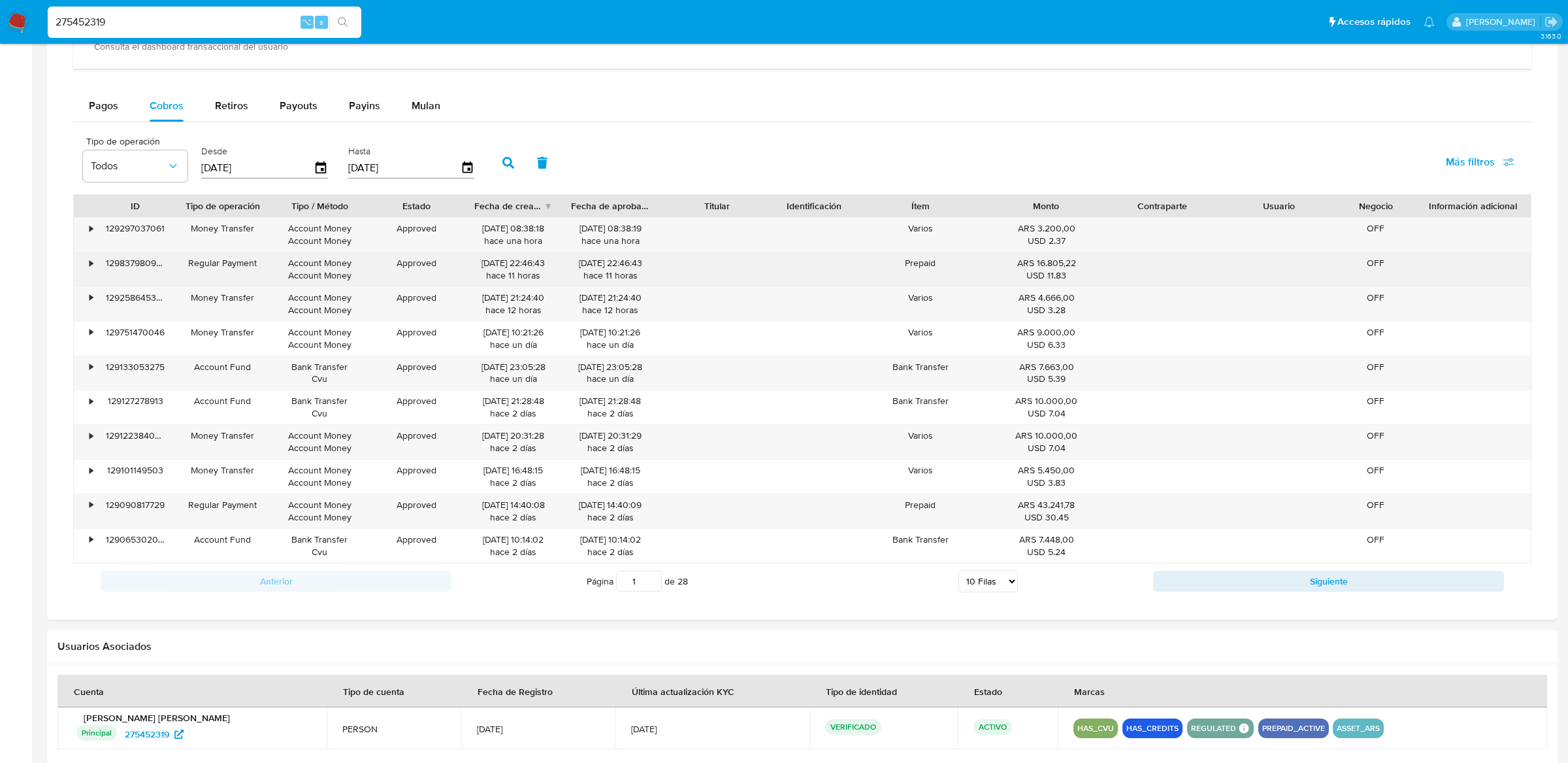
click at [86, 270] on div "•" at bounding box center [85, 269] width 23 height 34
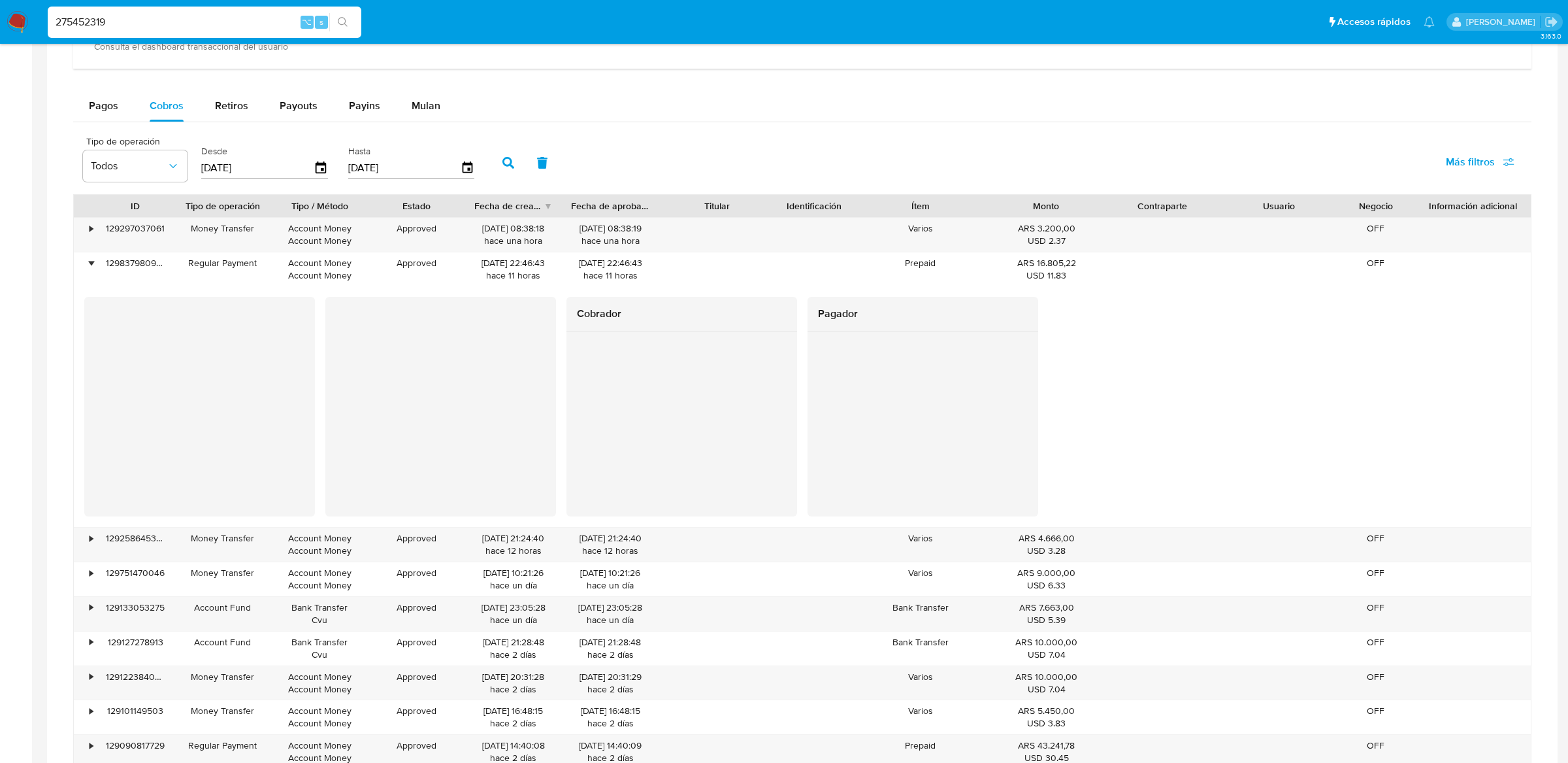
click at [192, 21] on input "275452319" at bounding box center [205, 22] width 314 height 17
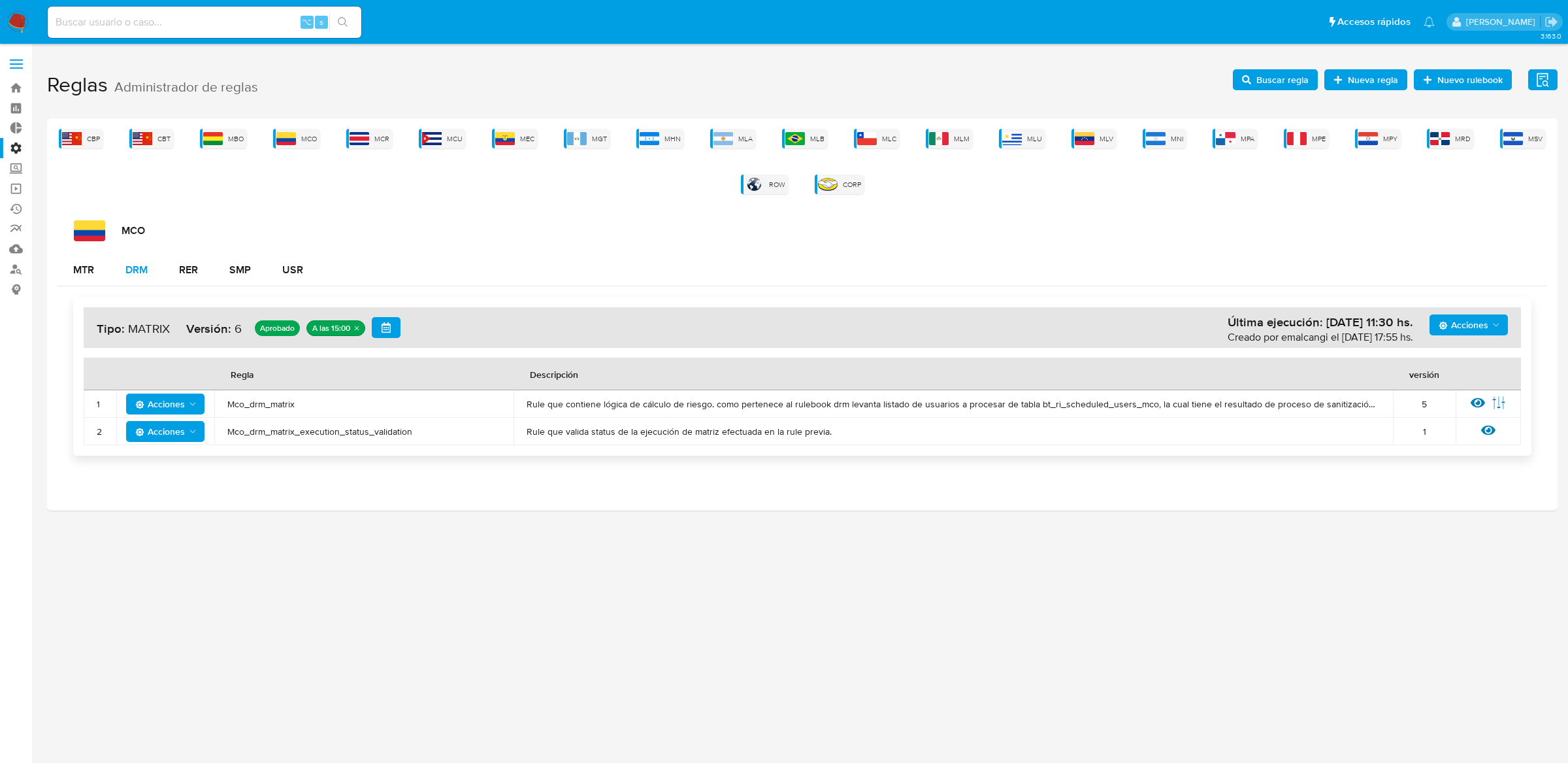
click at [145, 269] on div "DRM" at bounding box center [136, 270] width 22 height 10
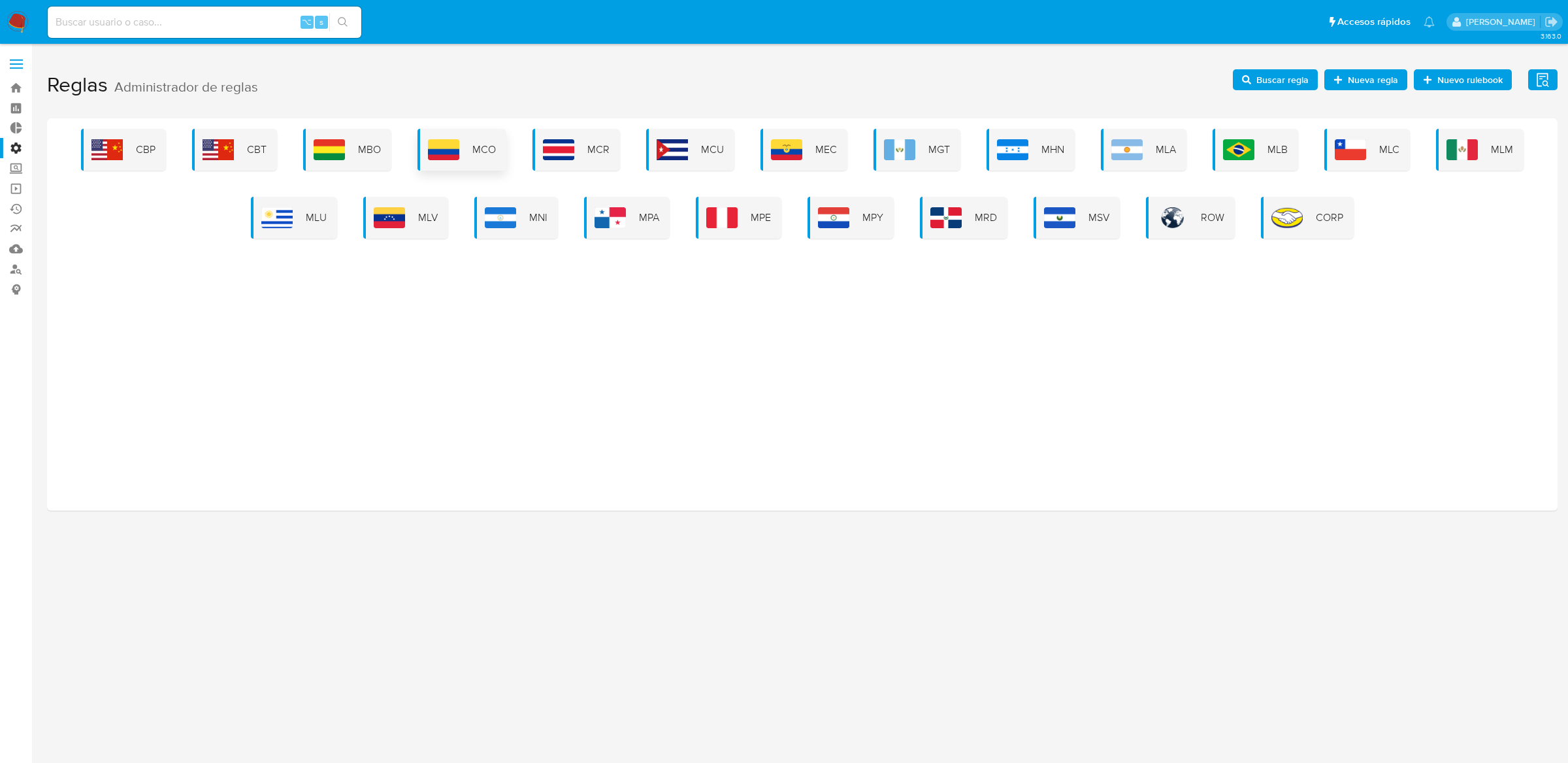
click at [484, 156] on span "MCO" at bounding box center [484, 149] width 24 height 14
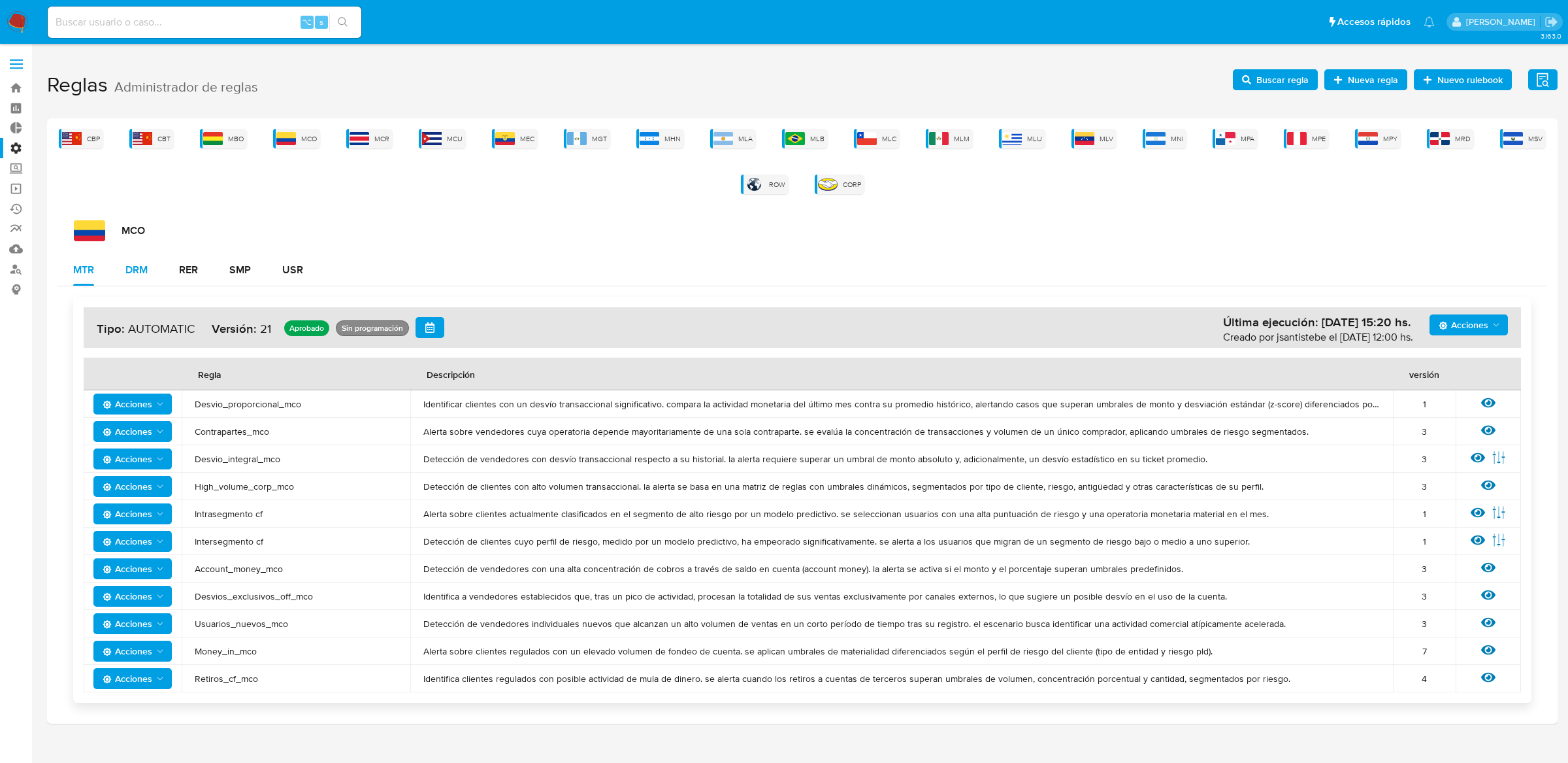
click at [147, 283] on div "DRM" at bounding box center [136, 269] width 22 height 32
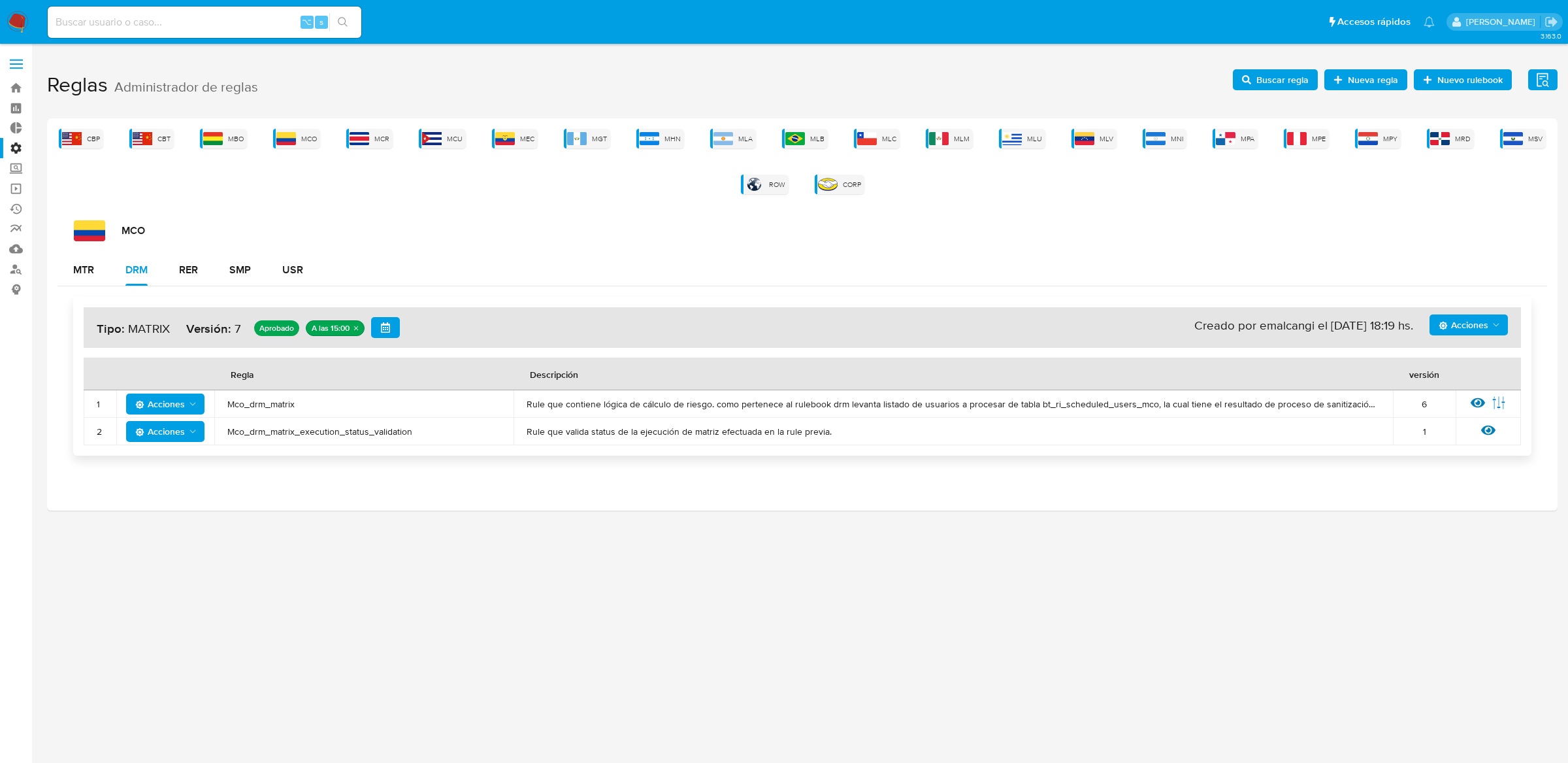
click at [1469, 400] on div "Ver regla Editar parámetros" at bounding box center [1489, 404] width 39 height 17
click at [1479, 399] on icon at bounding box center [1478, 403] width 14 height 10
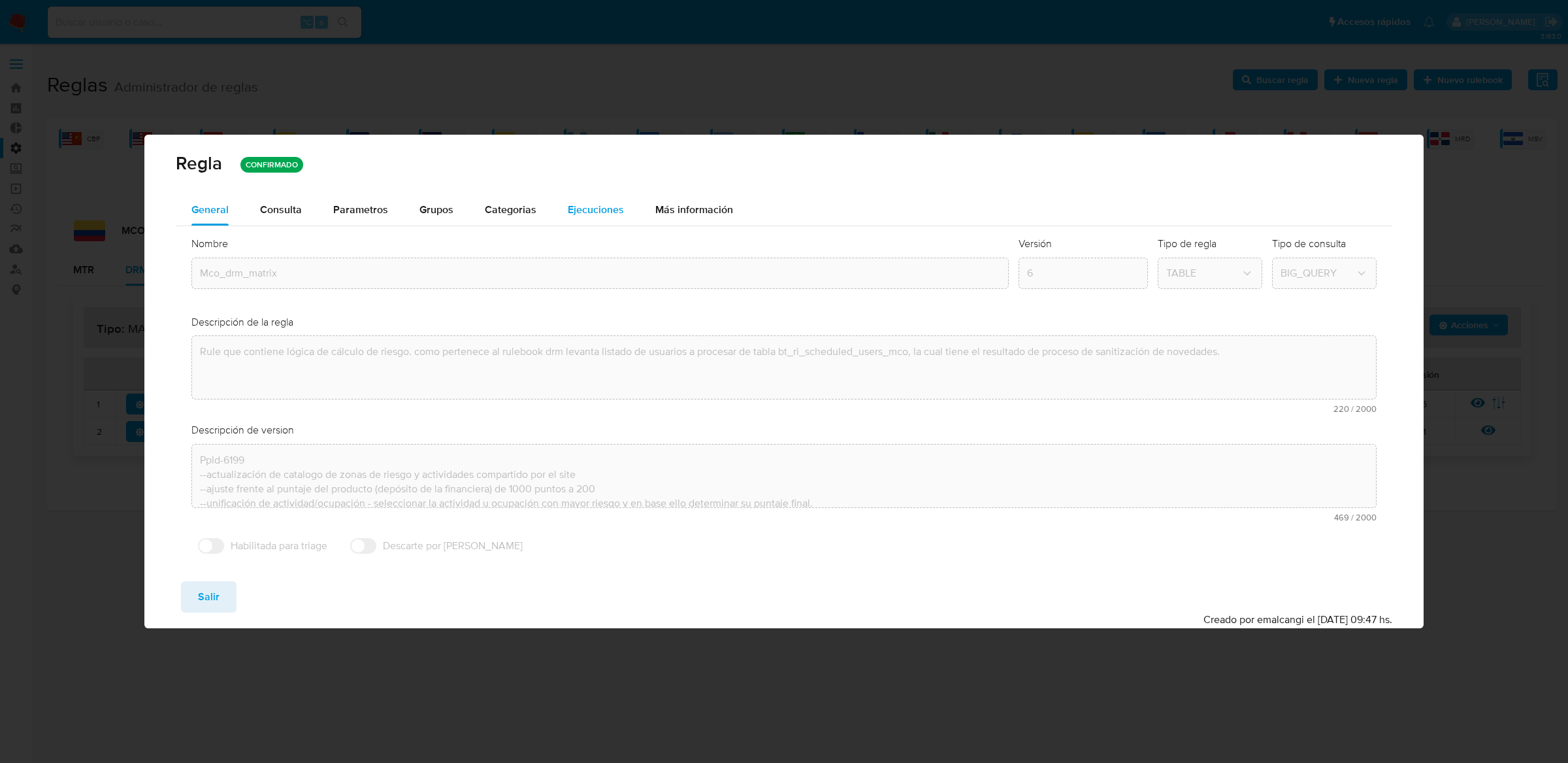
click at [591, 209] on span "Ejecuciones" at bounding box center [596, 210] width 56 height 15
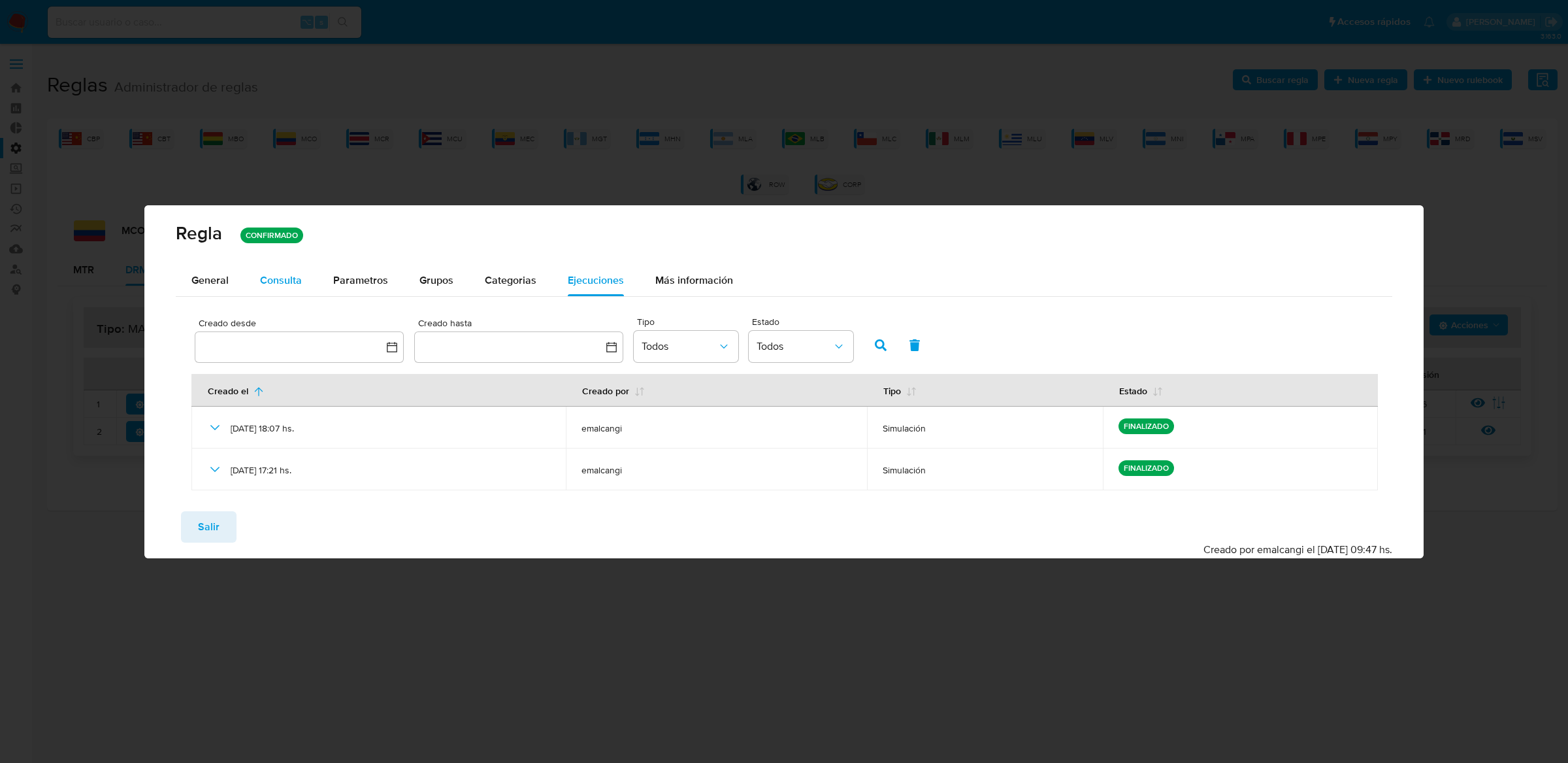
click at [302, 276] on button "Consulta" at bounding box center [281, 280] width 73 height 32
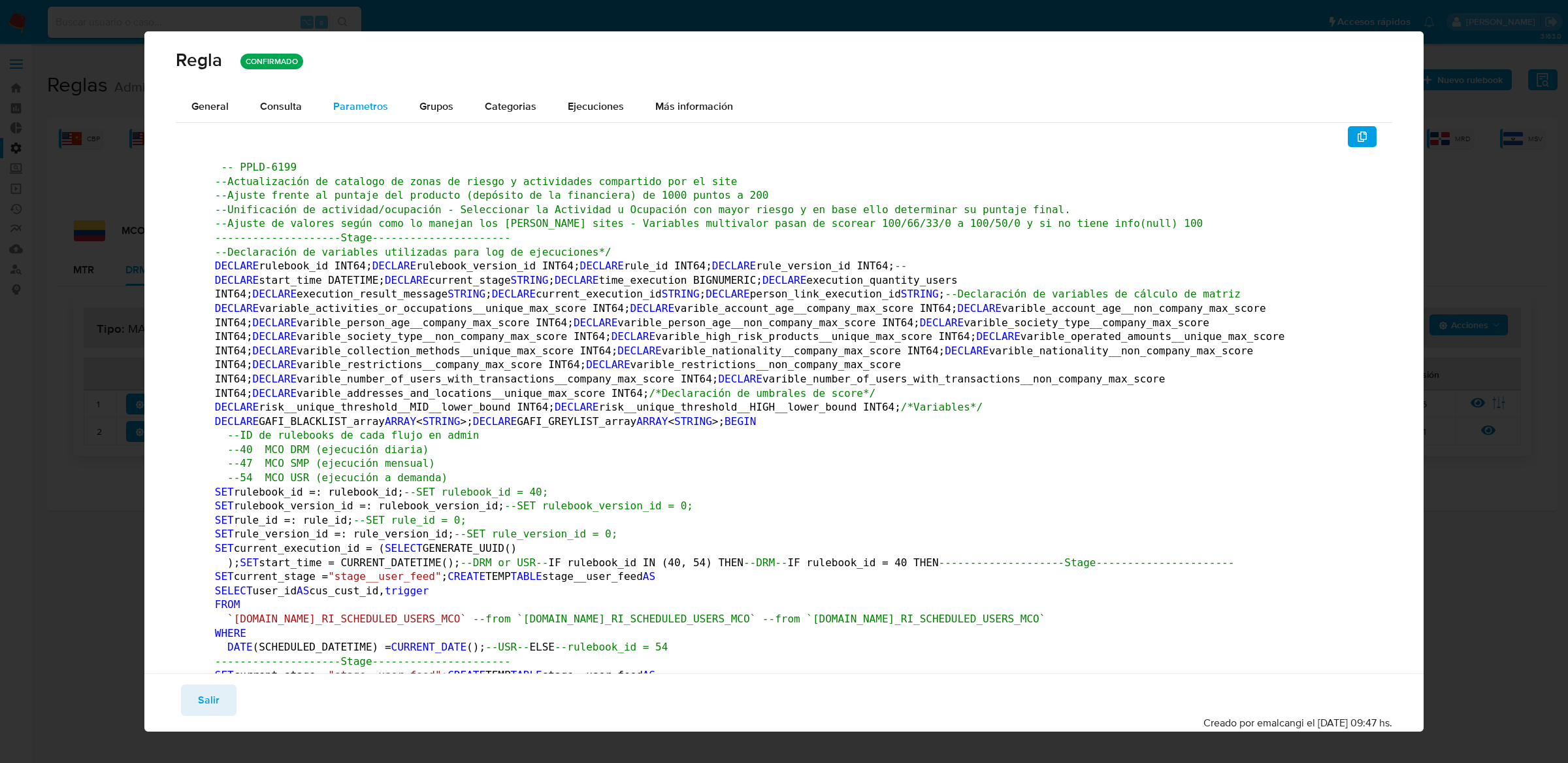
click at [352, 91] on div "Parametros" at bounding box center [360, 107] width 55 height 32
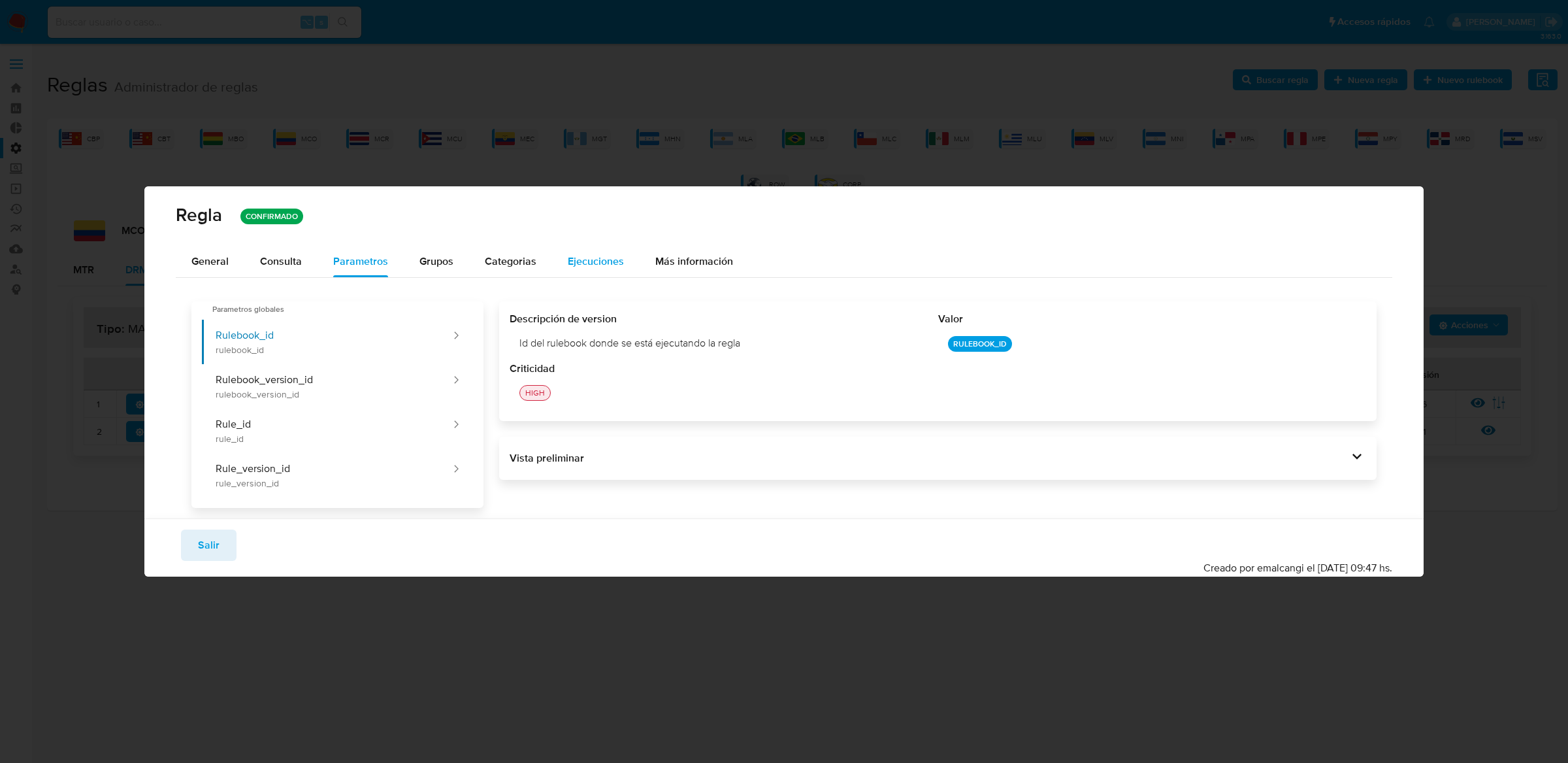
click at [576, 255] on span "Ejecuciones" at bounding box center [596, 262] width 56 height 15
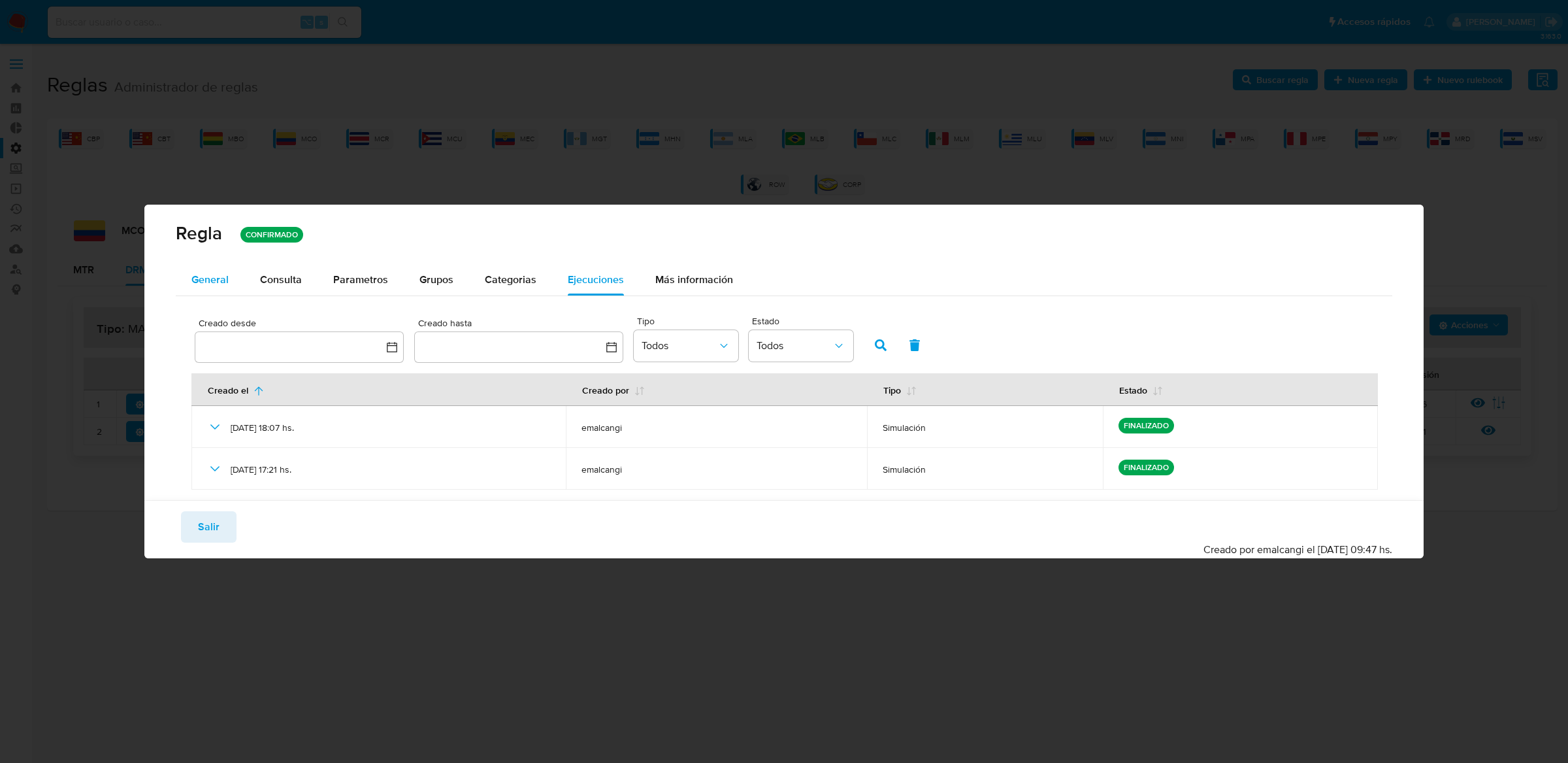
click at [197, 268] on div "General" at bounding box center [210, 280] width 37 height 32
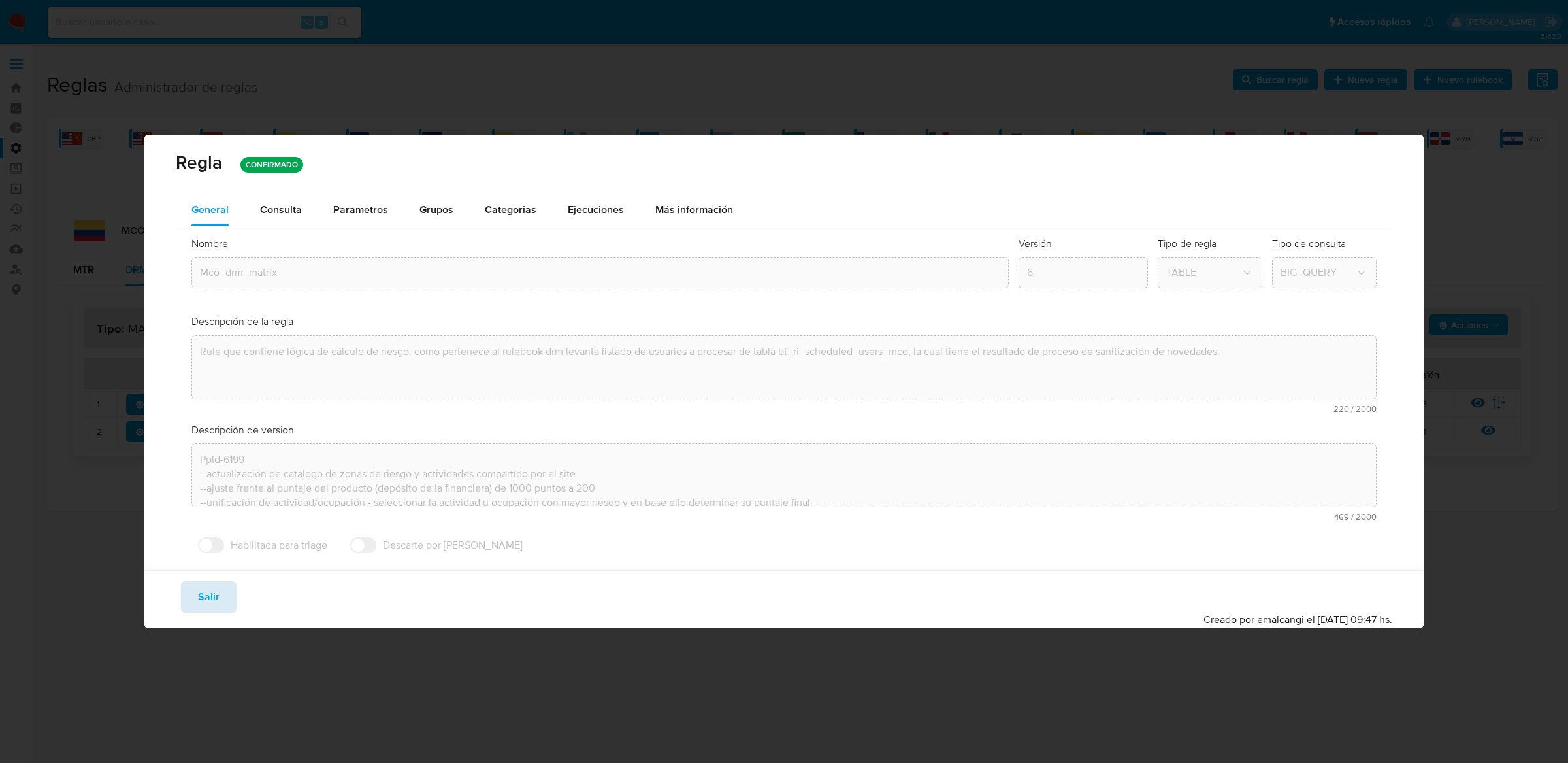
click at [210, 604] on span "Salir" at bounding box center [208, 597] width 21 height 29
type input "1"
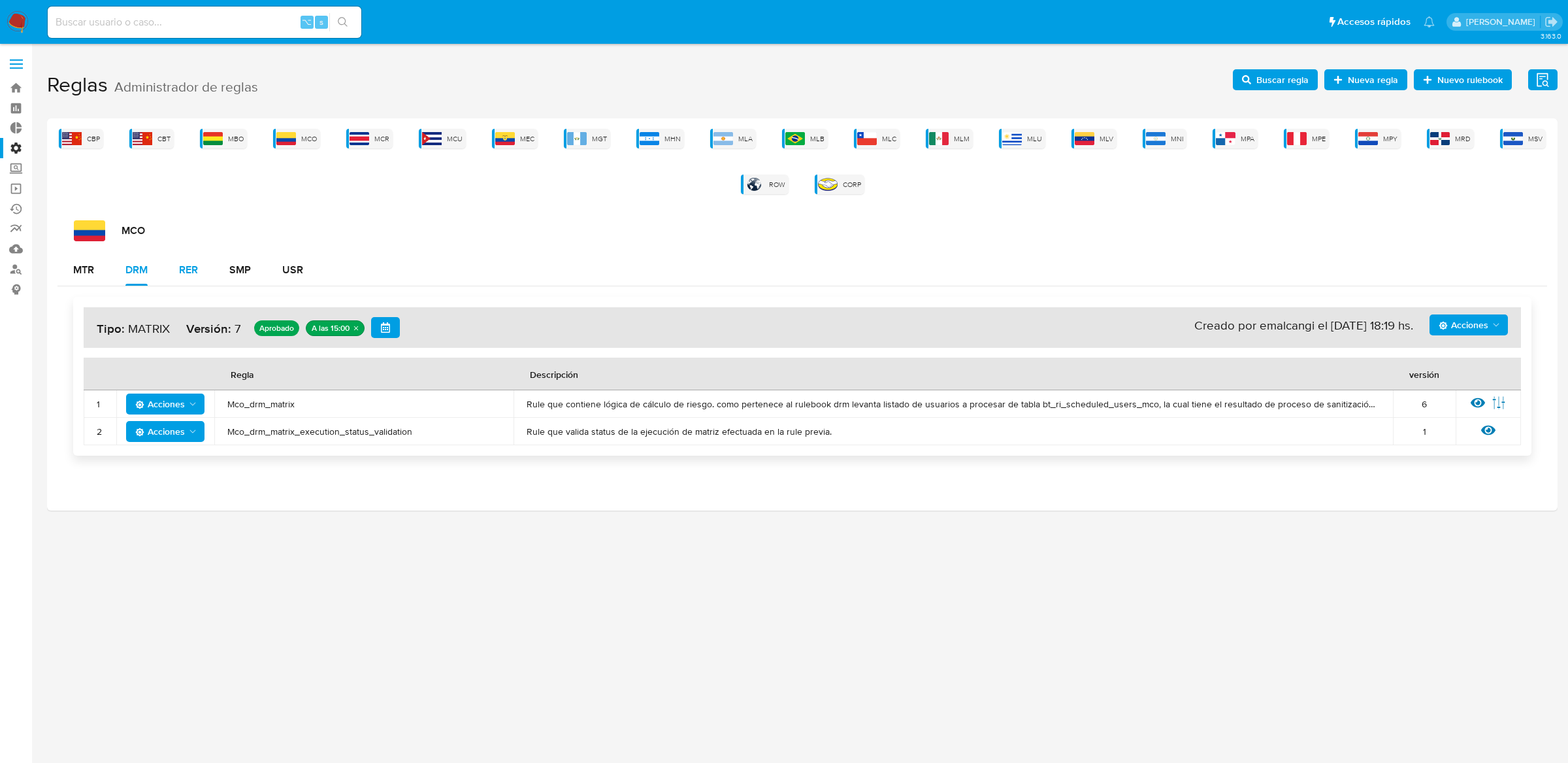
click at [197, 275] on div "RER" at bounding box center [188, 270] width 19 height 10
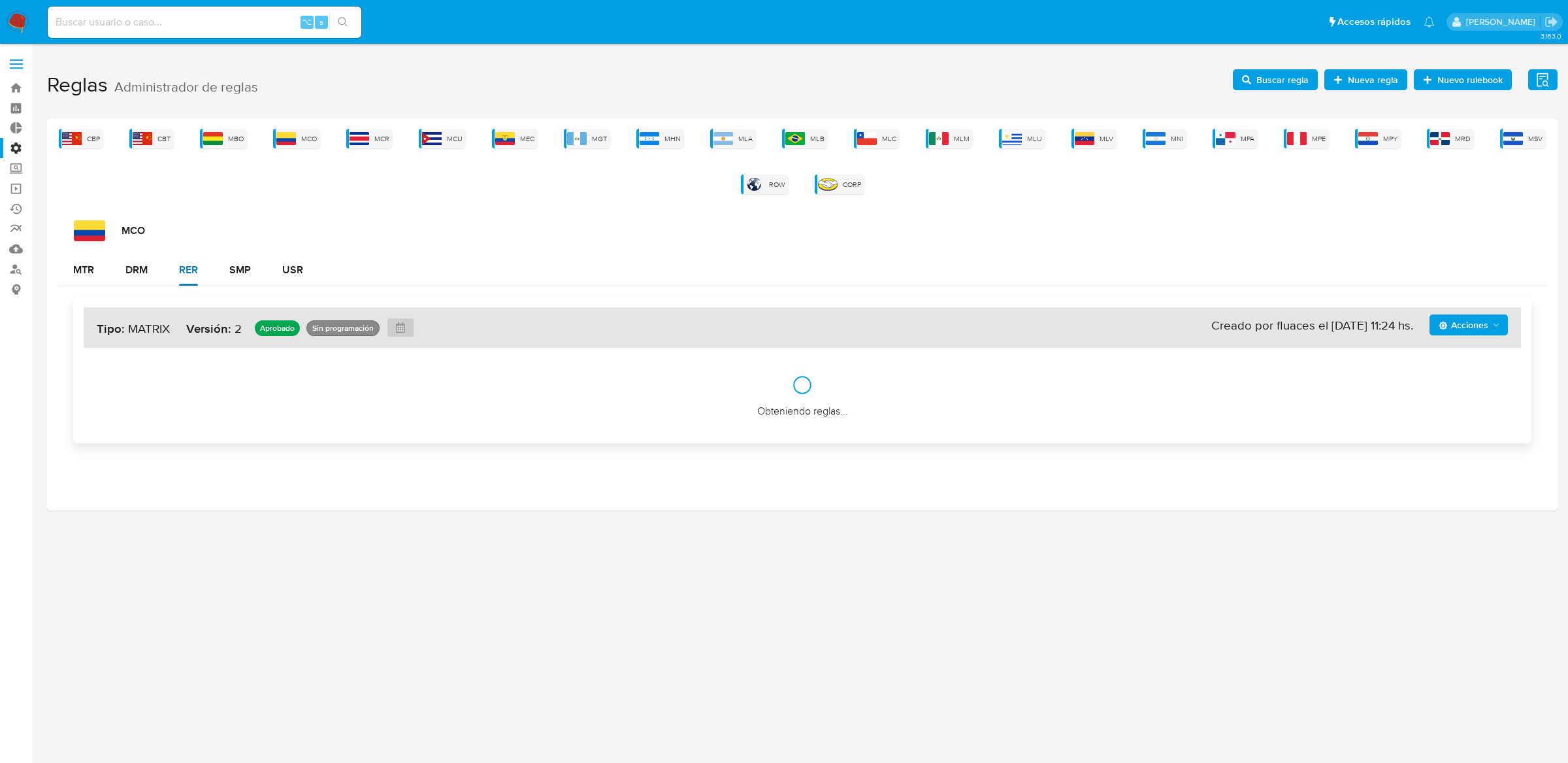
click at [197, 275] on div "RER" at bounding box center [188, 270] width 19 height 10
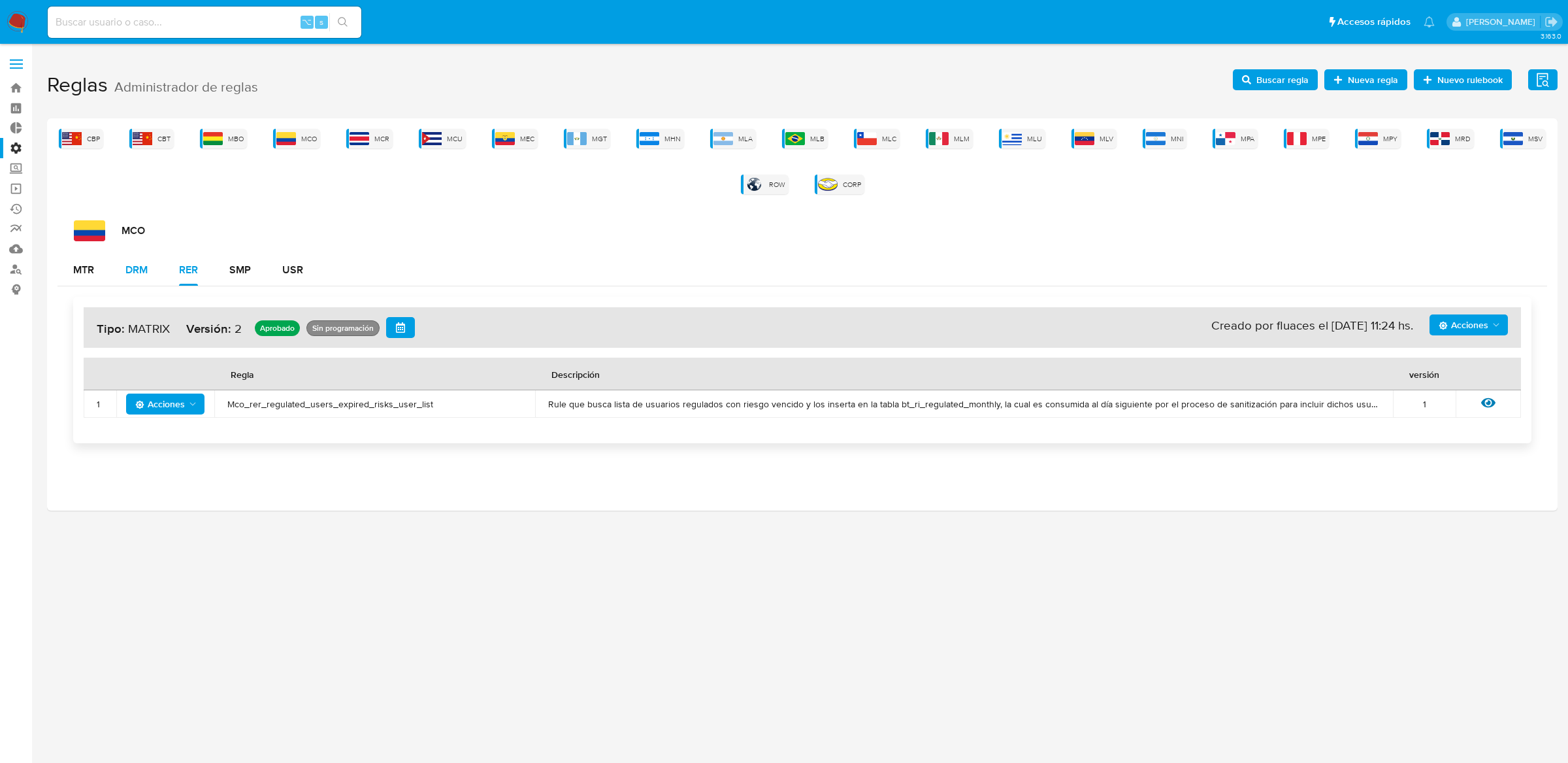
click at [135, 274] on div "DRM" at bounding box center [136, 270] width 22 height 10
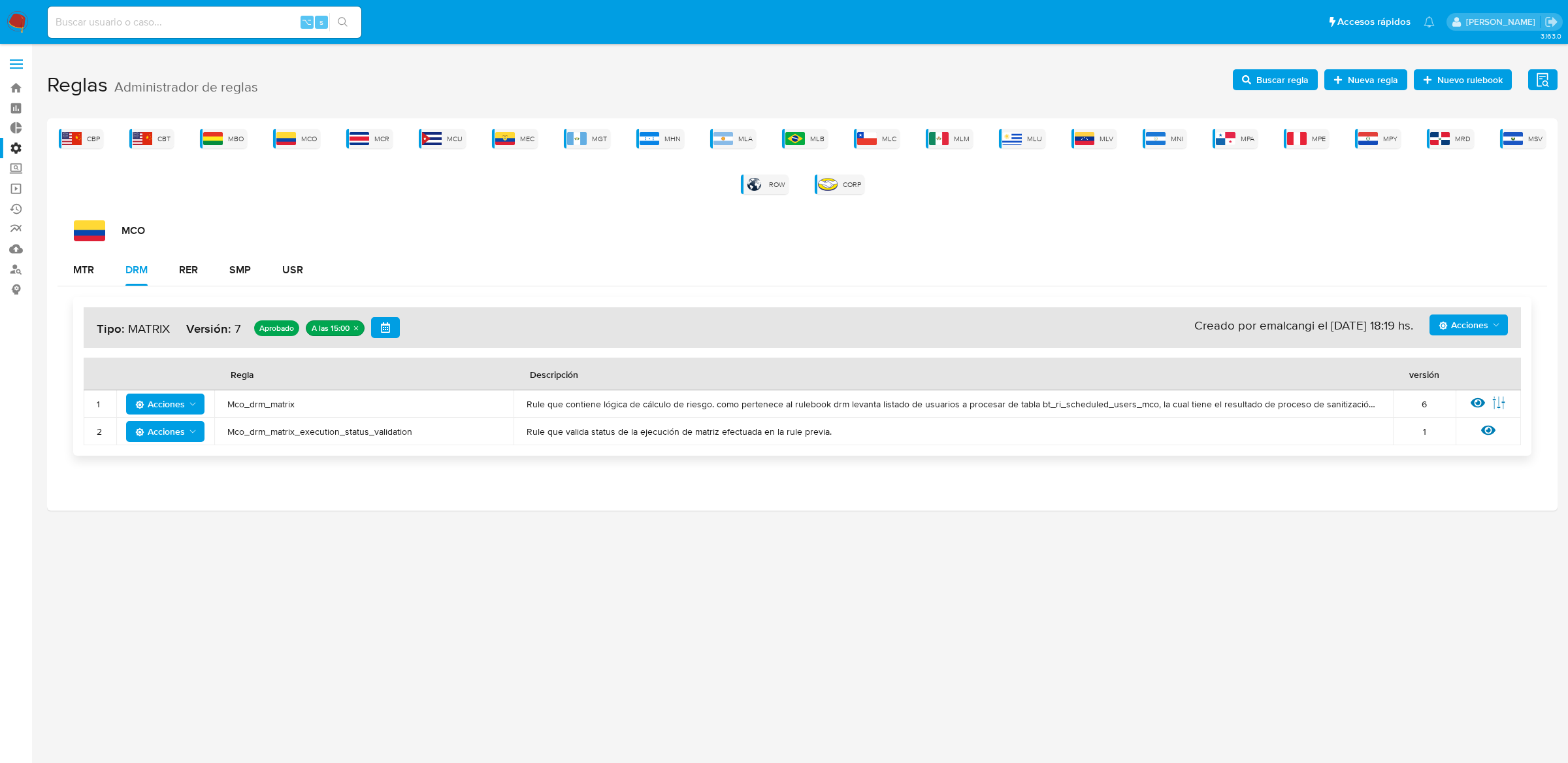
click at [1476, 406] on icon at bounding box center [1478, 403] width 14 height 10
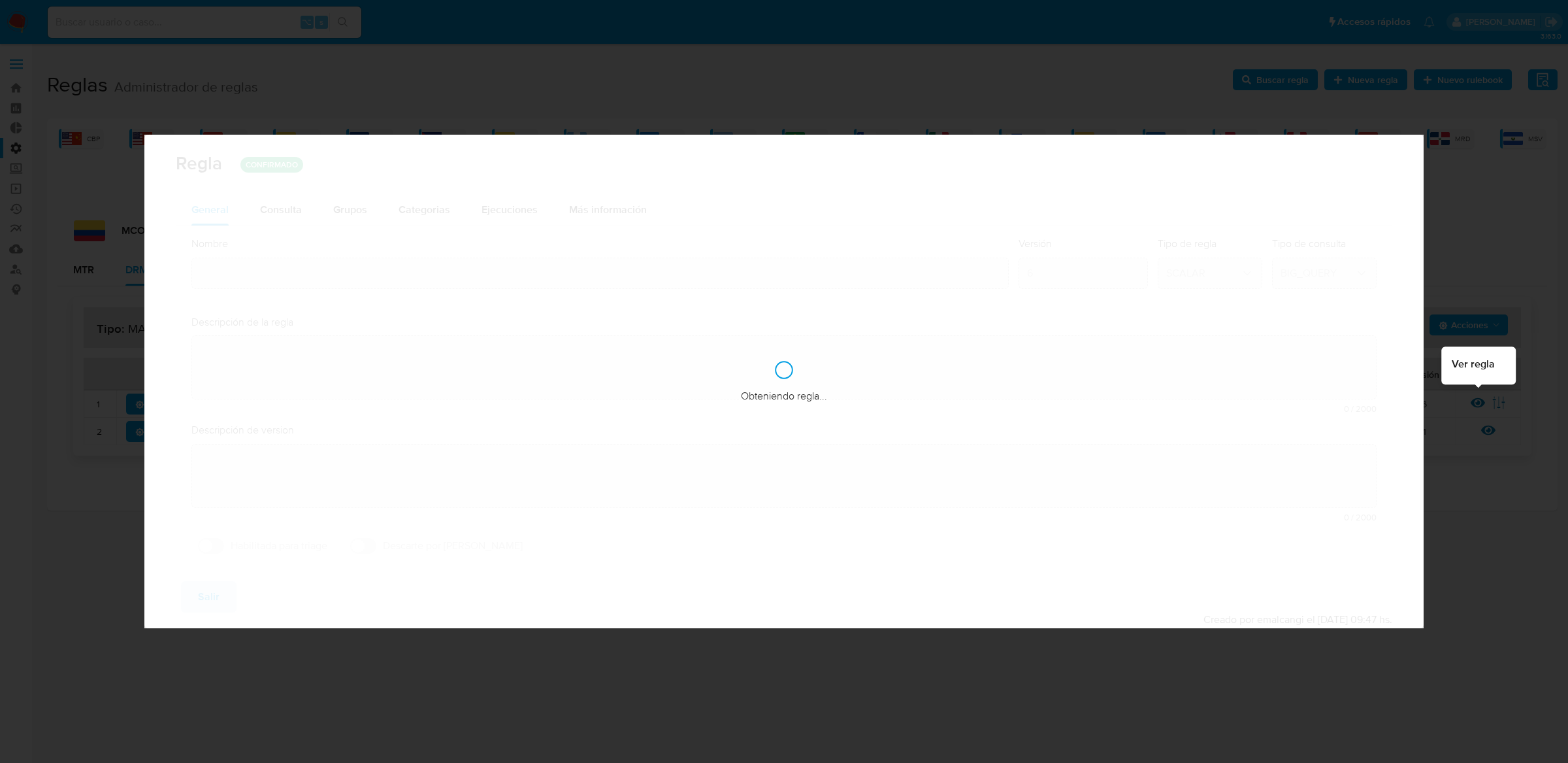
type input "Mco_drm_matrix"
type textarea "Rule que contiene lógica de cálculo de riesgo. como pertenece al rulebook drm l…"
type textarea "Ppld-6199 --actualización de catalogo de zonas de riesgo y actividades comparti…"
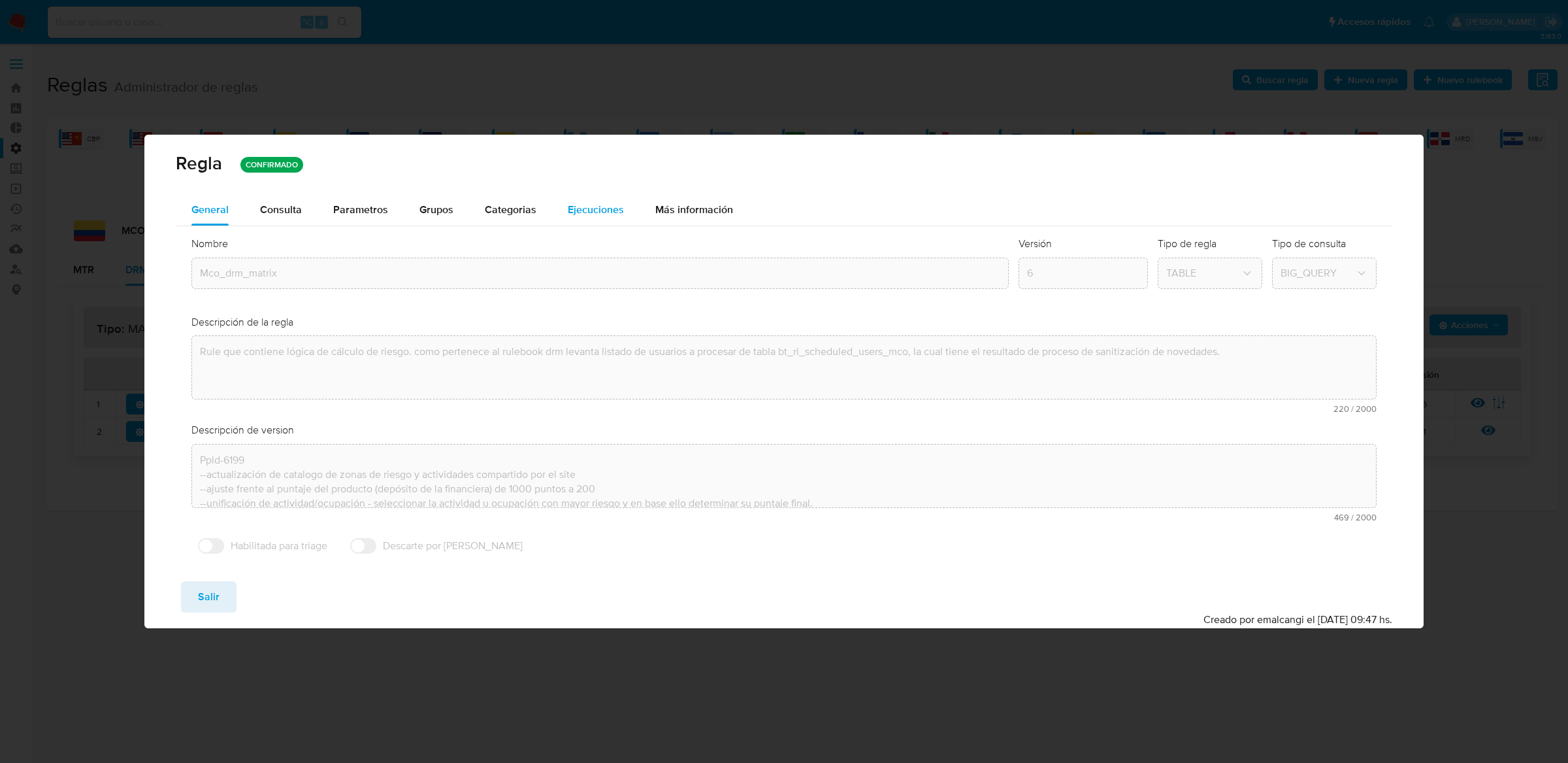
click at [613, 224] on div "Ejecuciones" at bounding box center [596, 210] width 56 height 32
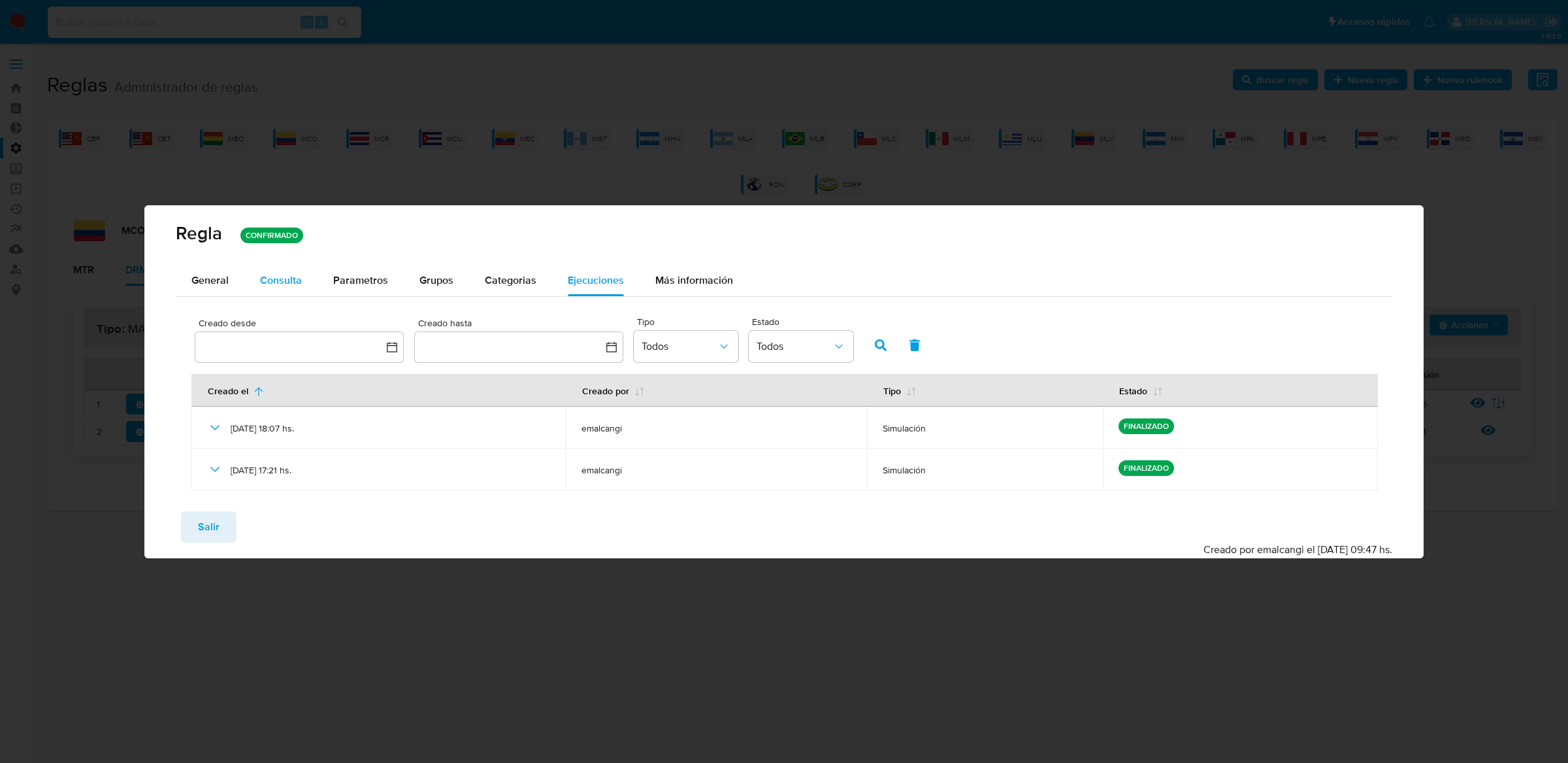
click at [298, 282] on div "Consulta" at bounding box center [280, 280] width 42 height 10
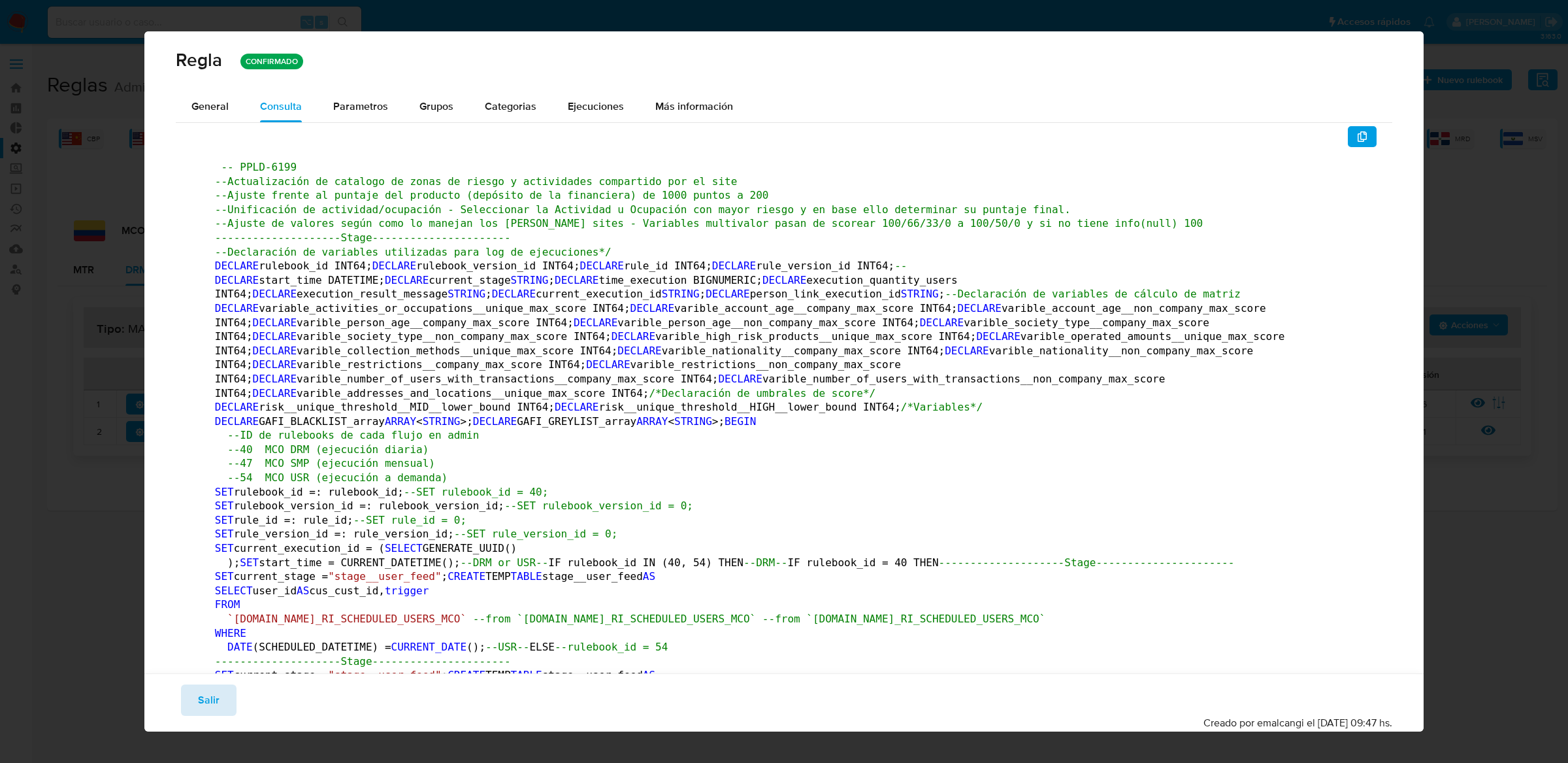
click at [223, 697] on button "Salir" at bounding box center [208, 700] width 55 height 32
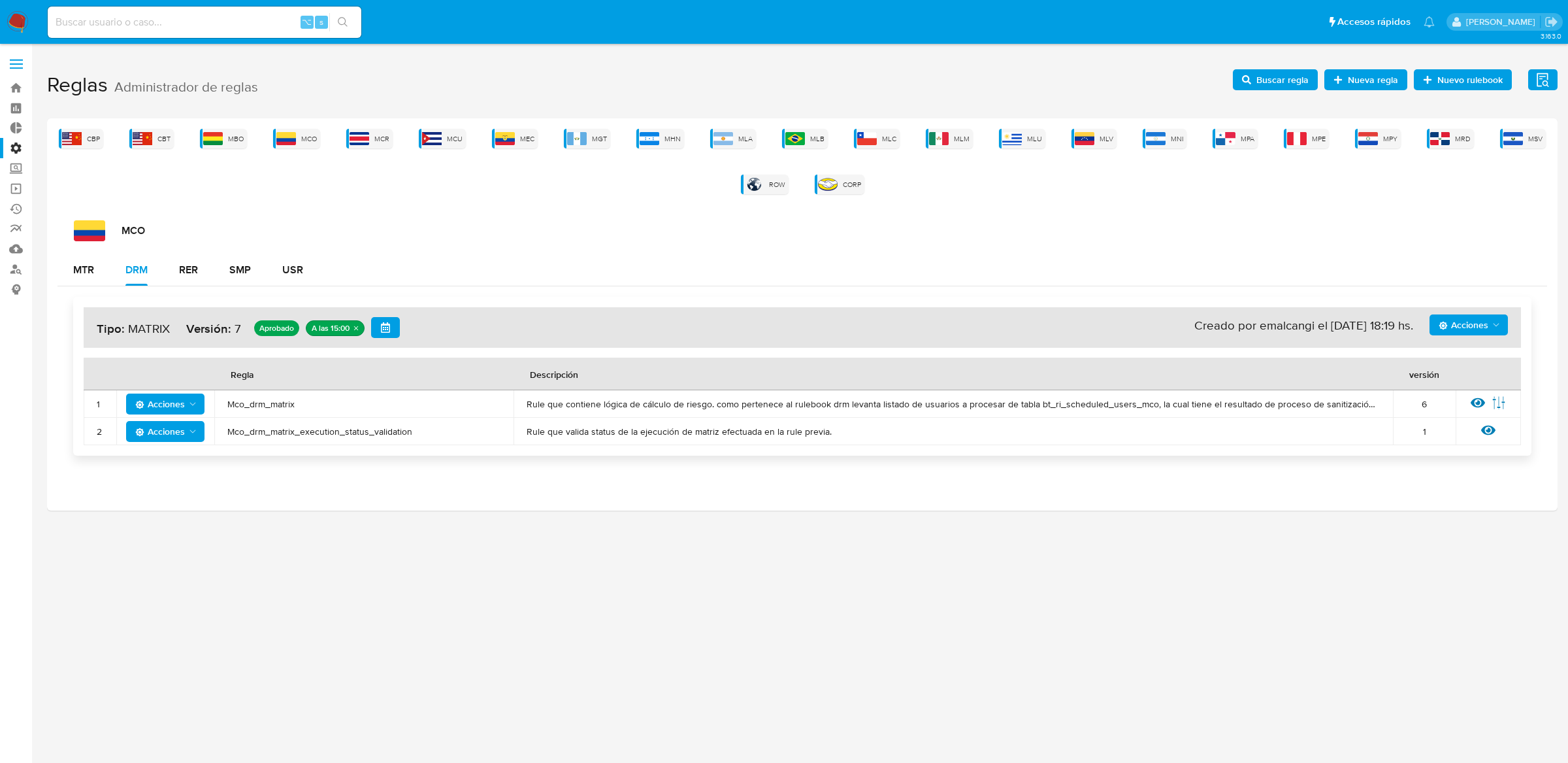
click at [1459, 320] on span "Acciones" at bounding box center [1464, 325] width 49 height 21
click at [1461, 480] on button "Ejecuciones" at bounding box center [1468, 483] width 118 height 32
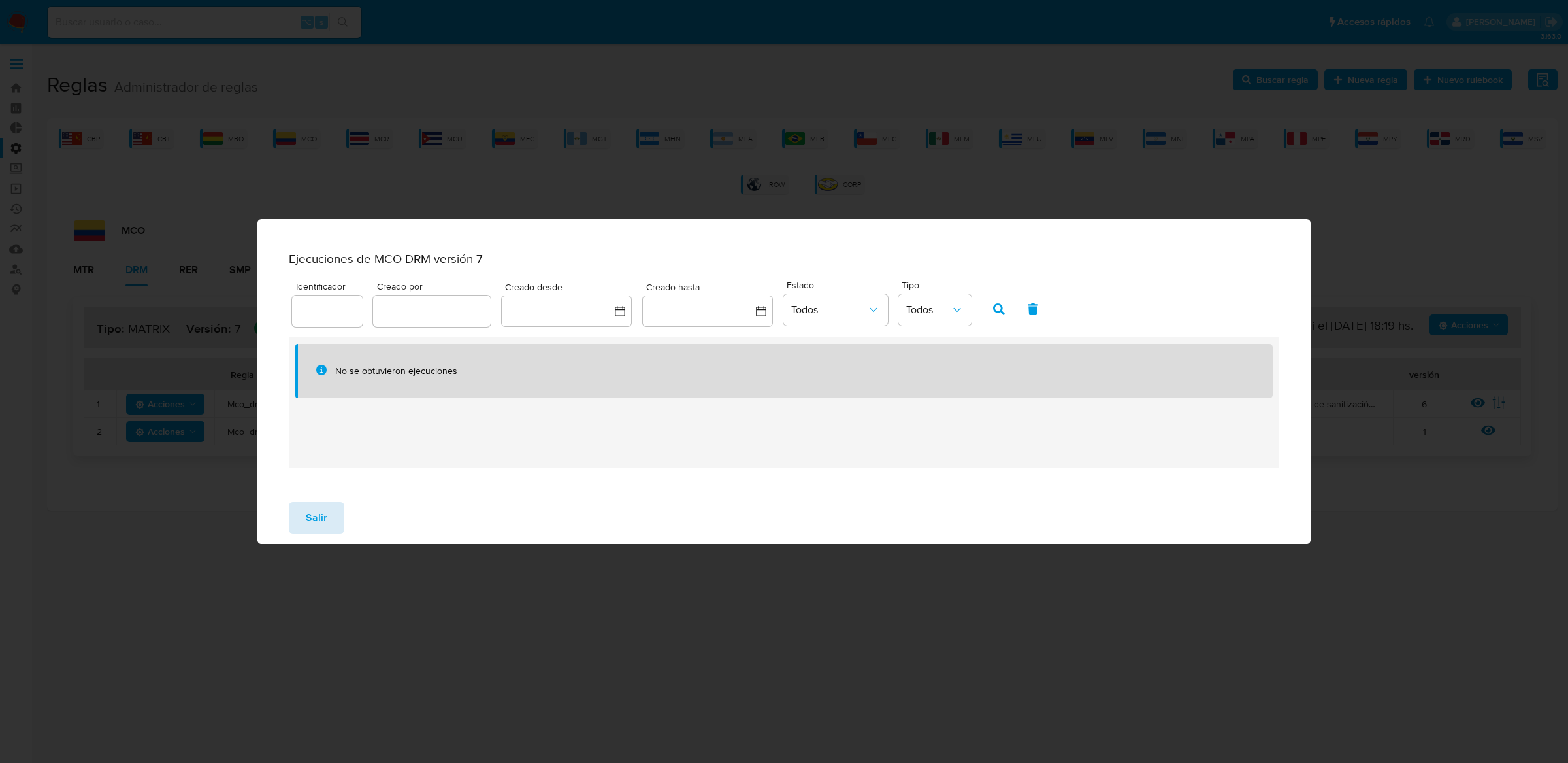
click at [326, 517] on button "Salir" at bounding box center [316, 517] width 55 height 32
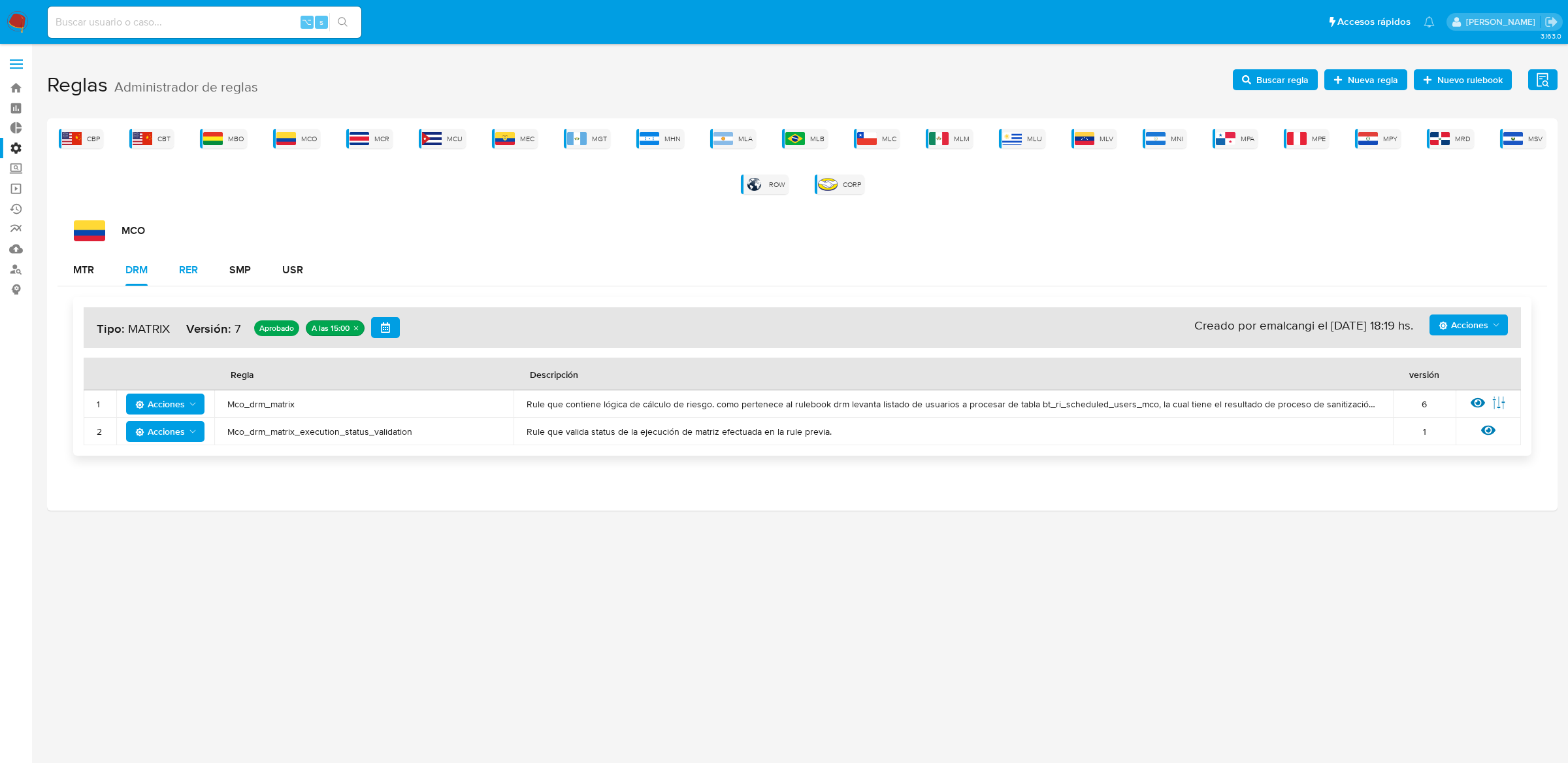
click at [200, 268] on button "RER" at bounding box center [188, 269] width 50 height 32
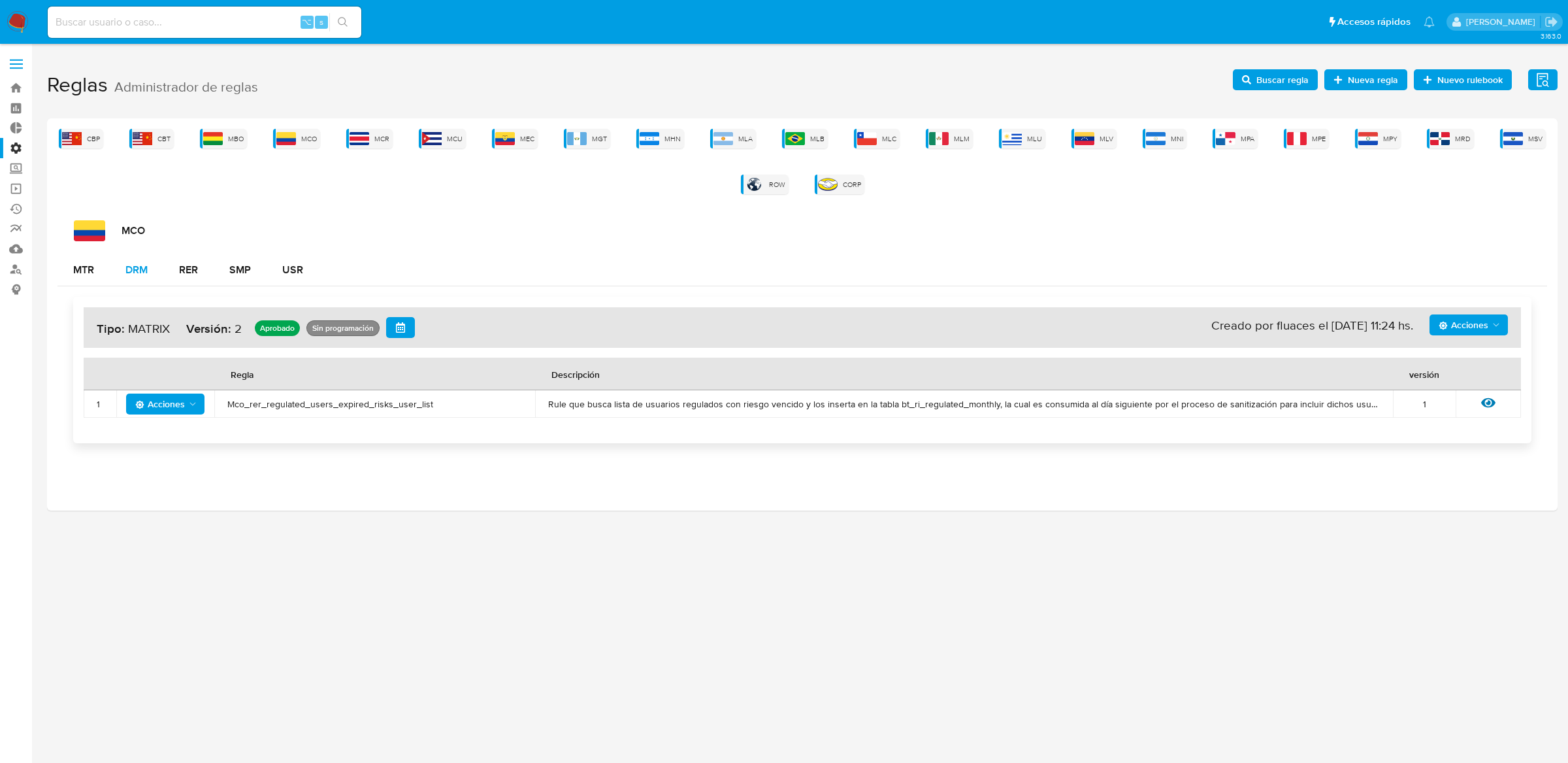
click at [123, 277] on button "DRM" at bounding box center [136, 269] width 54 height 32
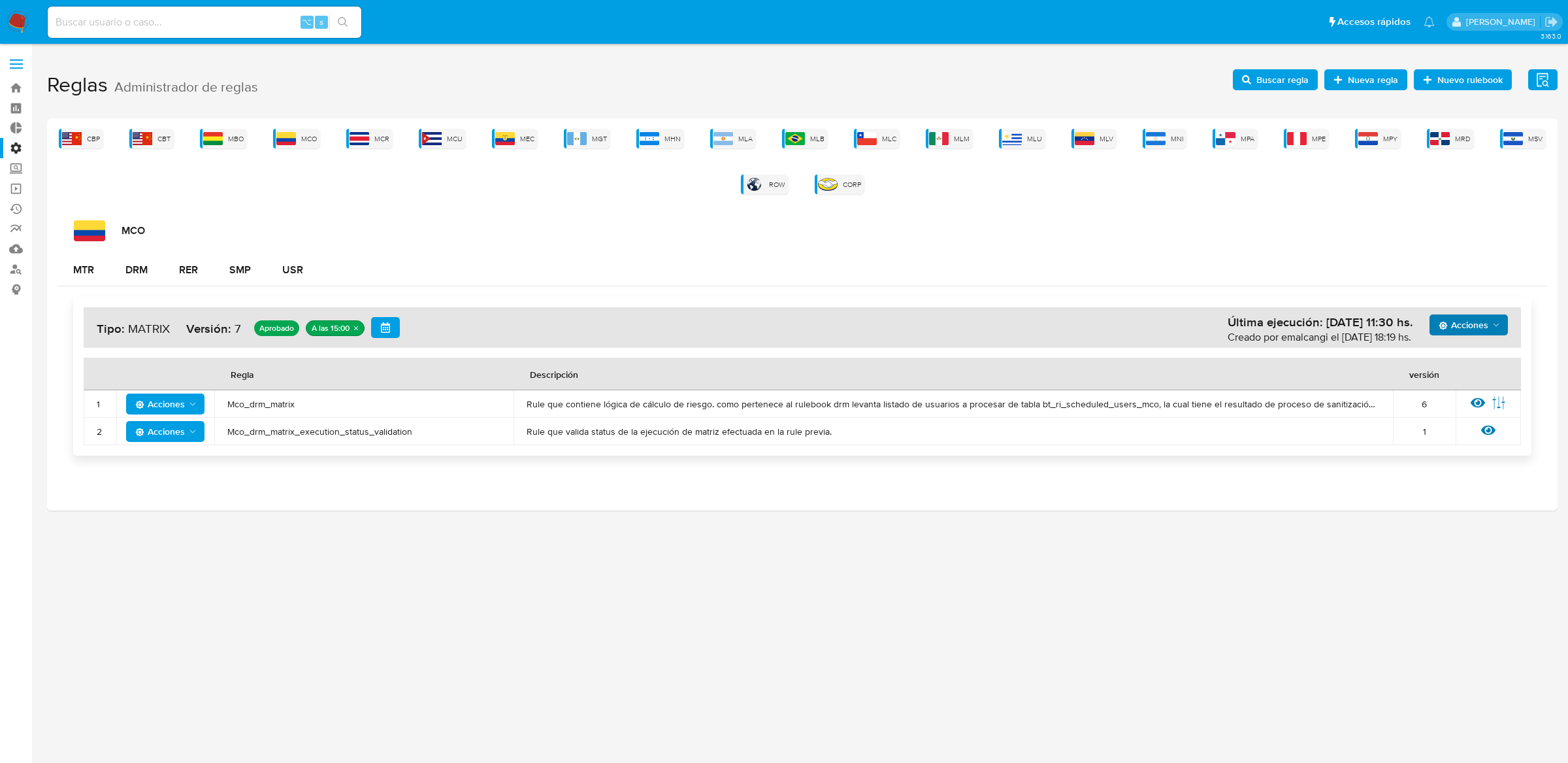
click at [1484, 328] on span "Acciones" at bounding box center [1464, 325] width 49 height 21
click at [1458, 485] on button "Ejecuciones" at bounding box center [1468, 483] width 118 height 32
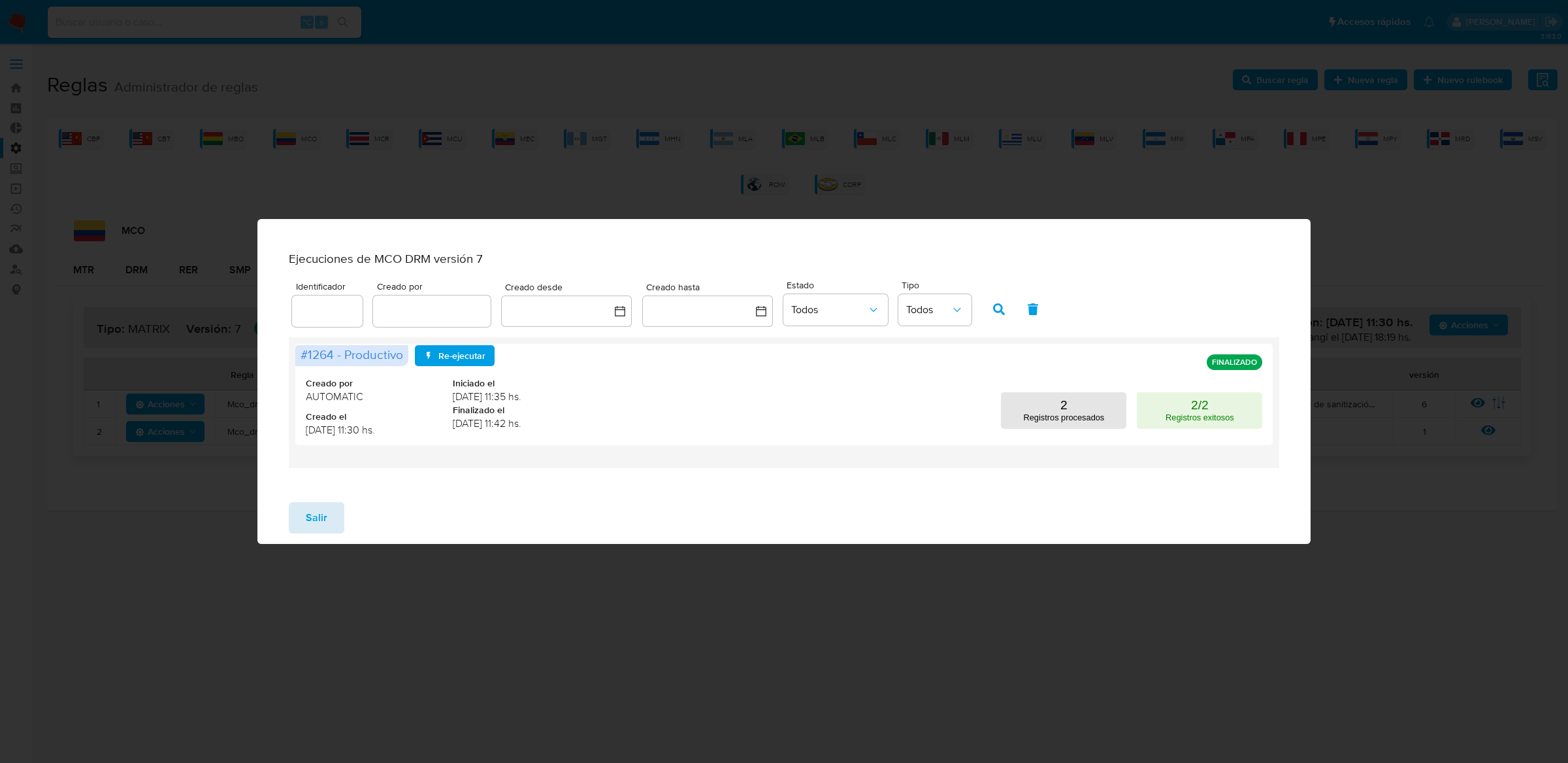
click at [315, 528] on span "Salir" at bounding box center [316, 517] width 21 height 29
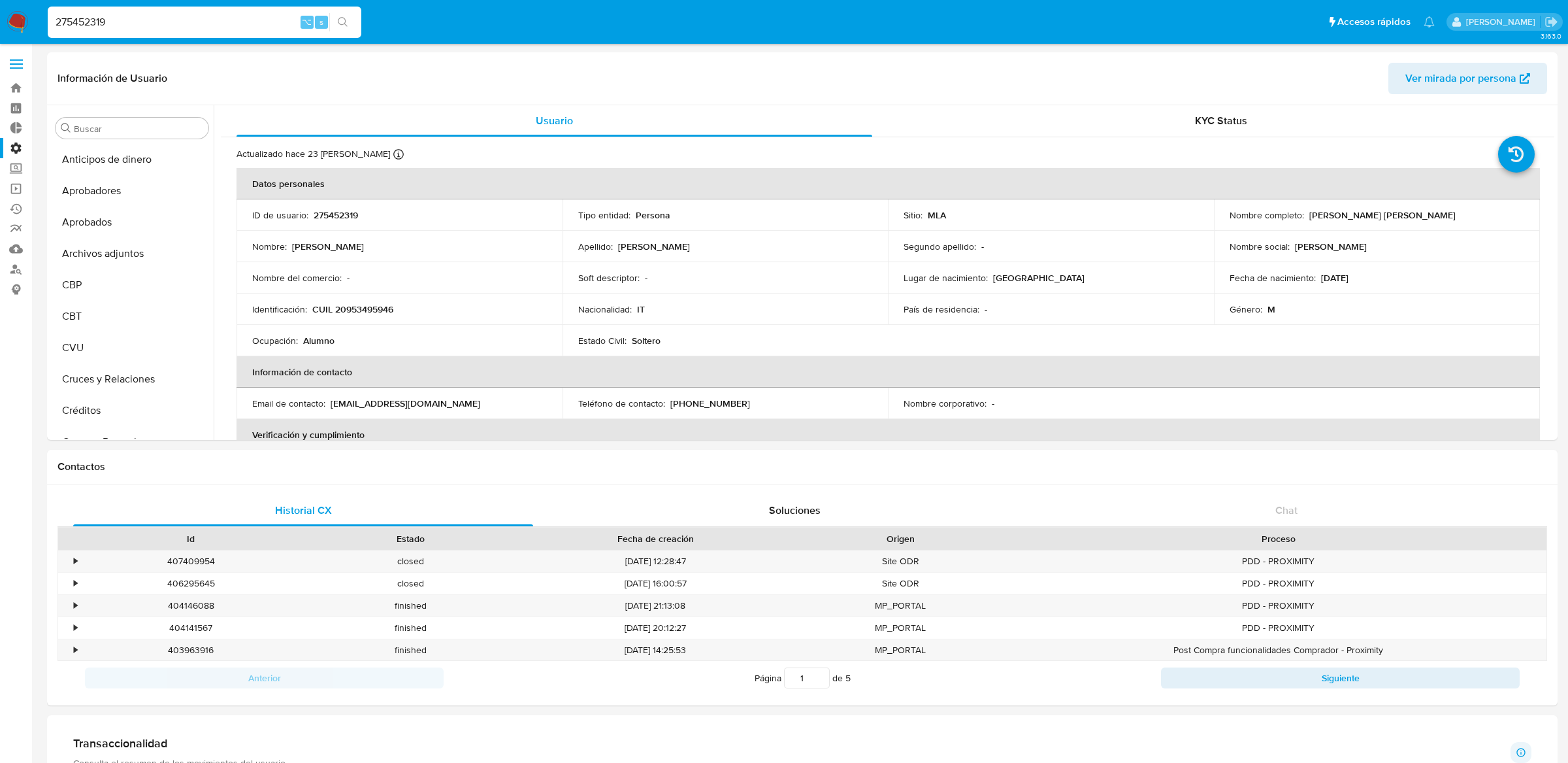
select select "10"
click at [20, 63] on span at bounding box center [16, 64] width 13 height 2
click at [0, 0] on input "checkbox" at bounding box center [0, 0] width 0 height 0
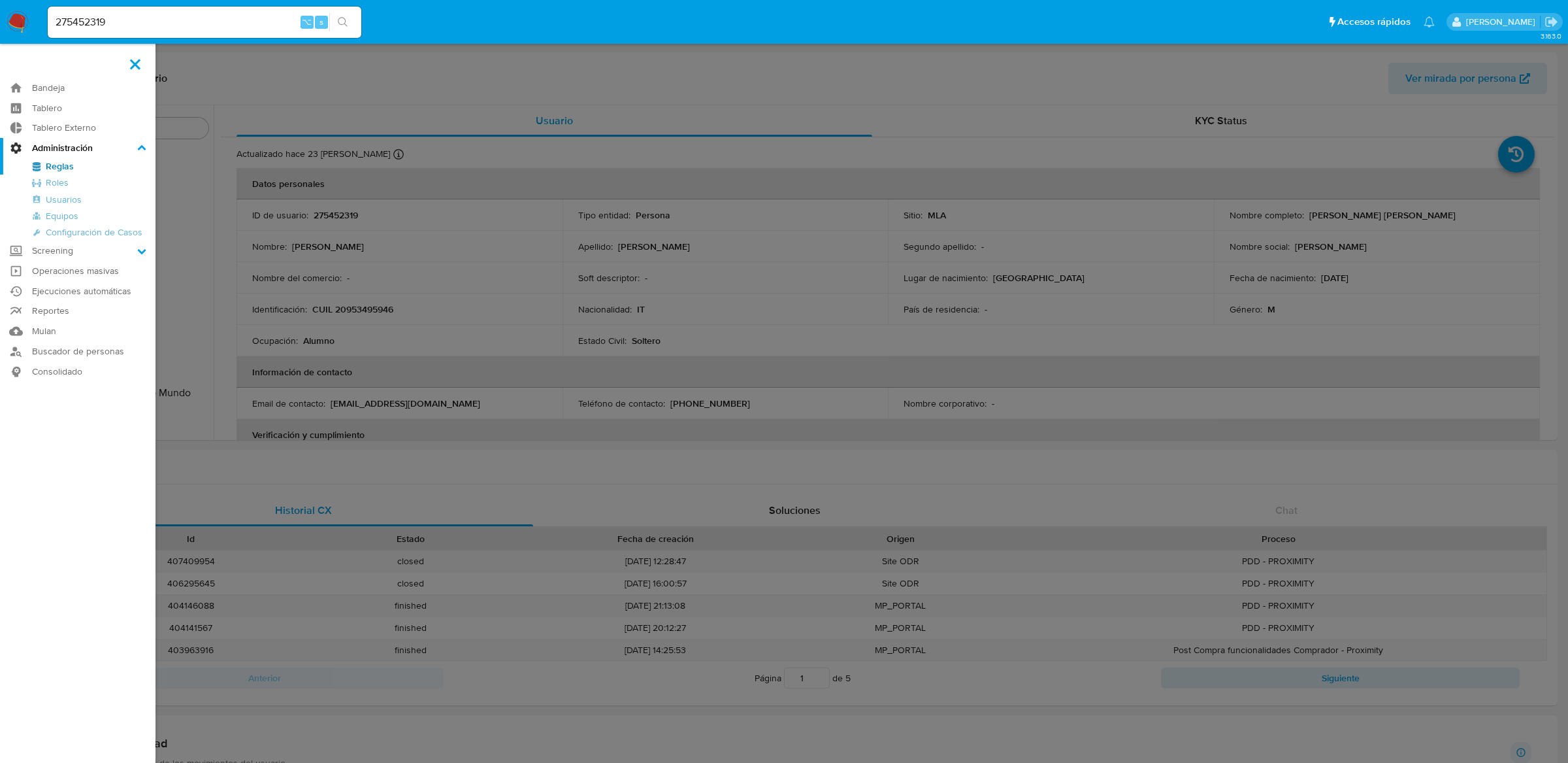
click at [48, 168] on link "Reglas" at bounding box center [78, 166] width 156 height 16
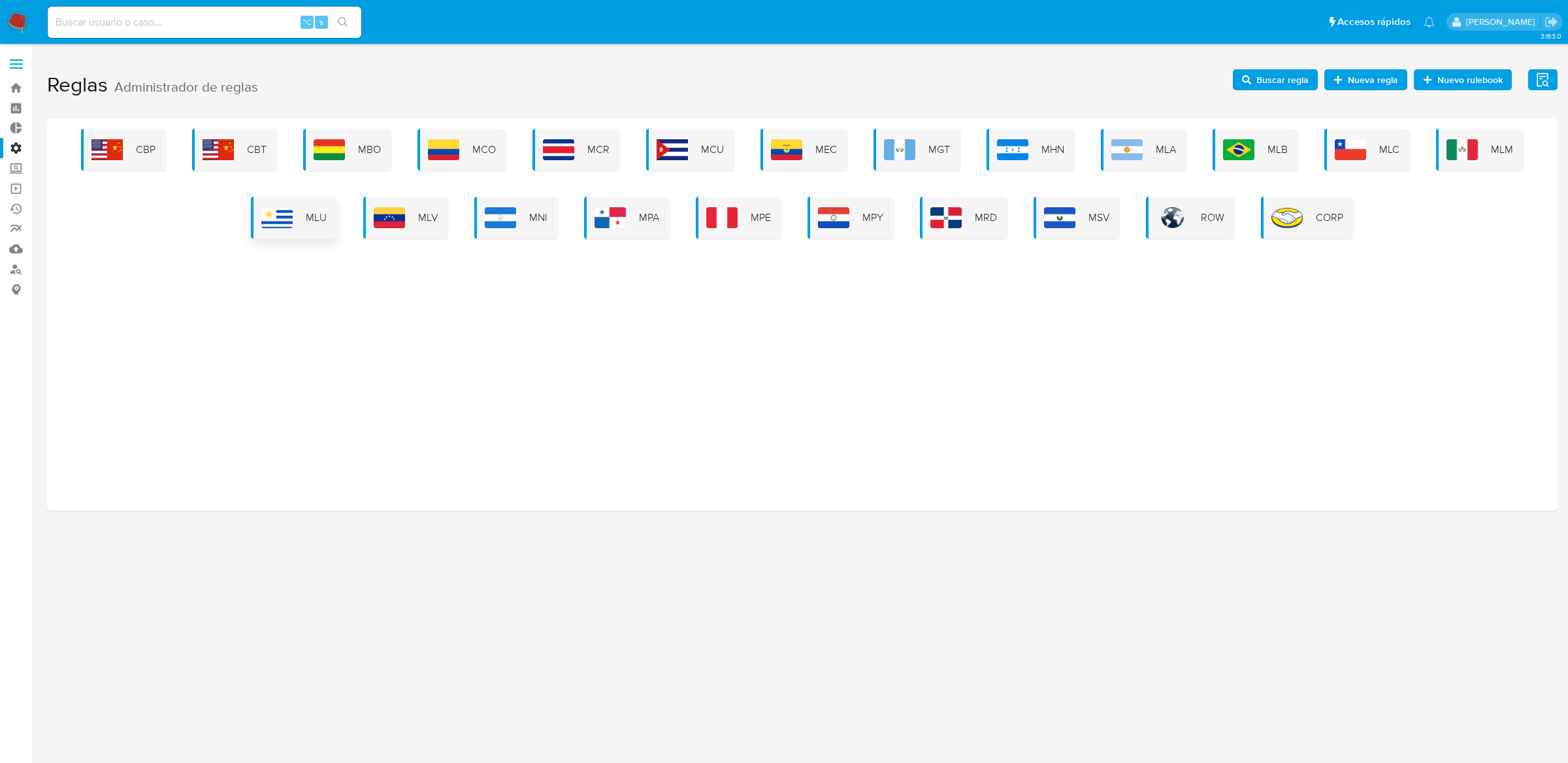
click at [298, 220] on div "MLU" at bounding box center [293, 217] width 86 height 42
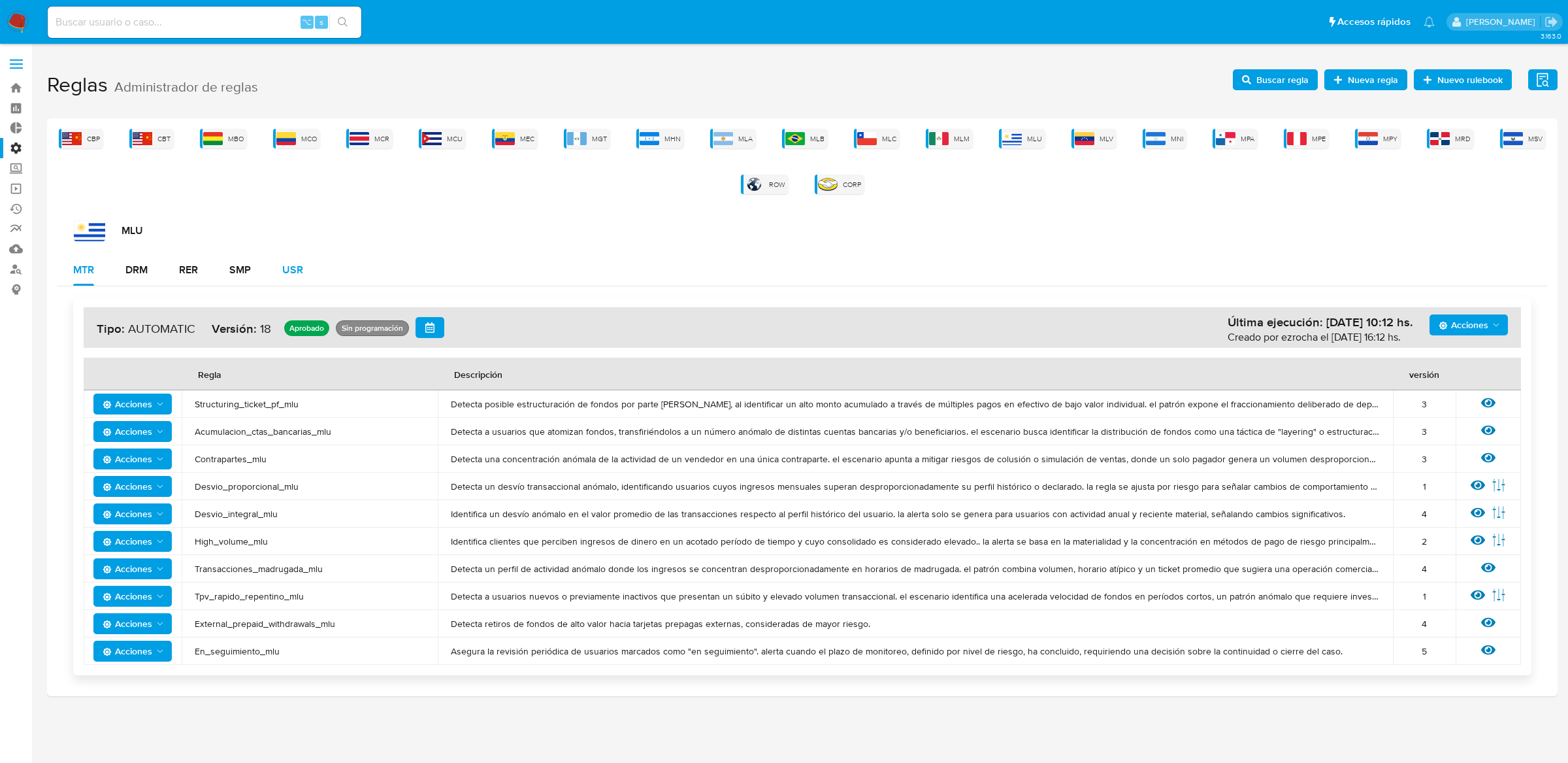
click at [309, 281] on button "USR" at bounding box center [292, 269] width 52 height 32
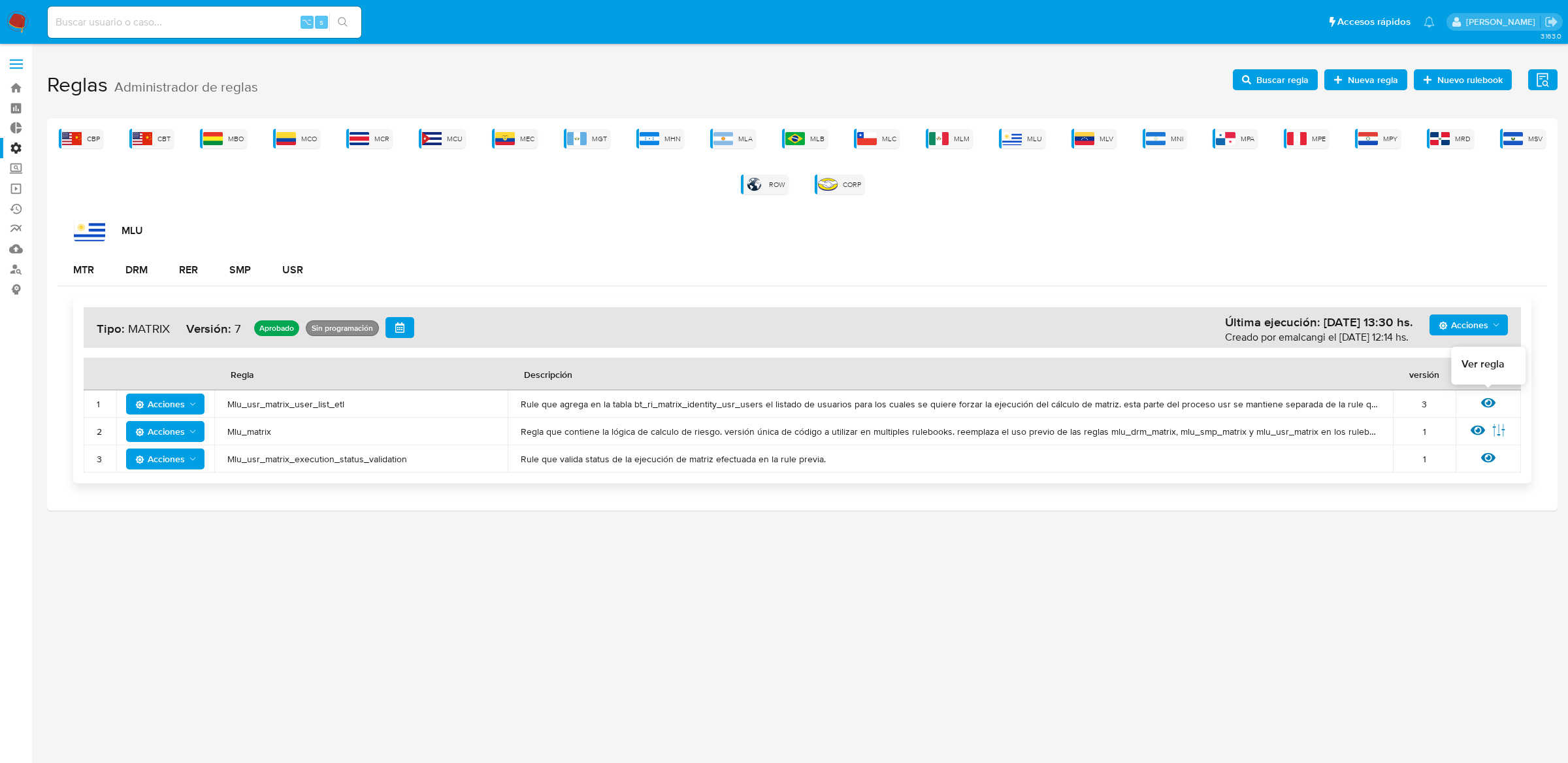
click at [1490, 398] on icon at bounding box center [1488, 403] width 14 height 10
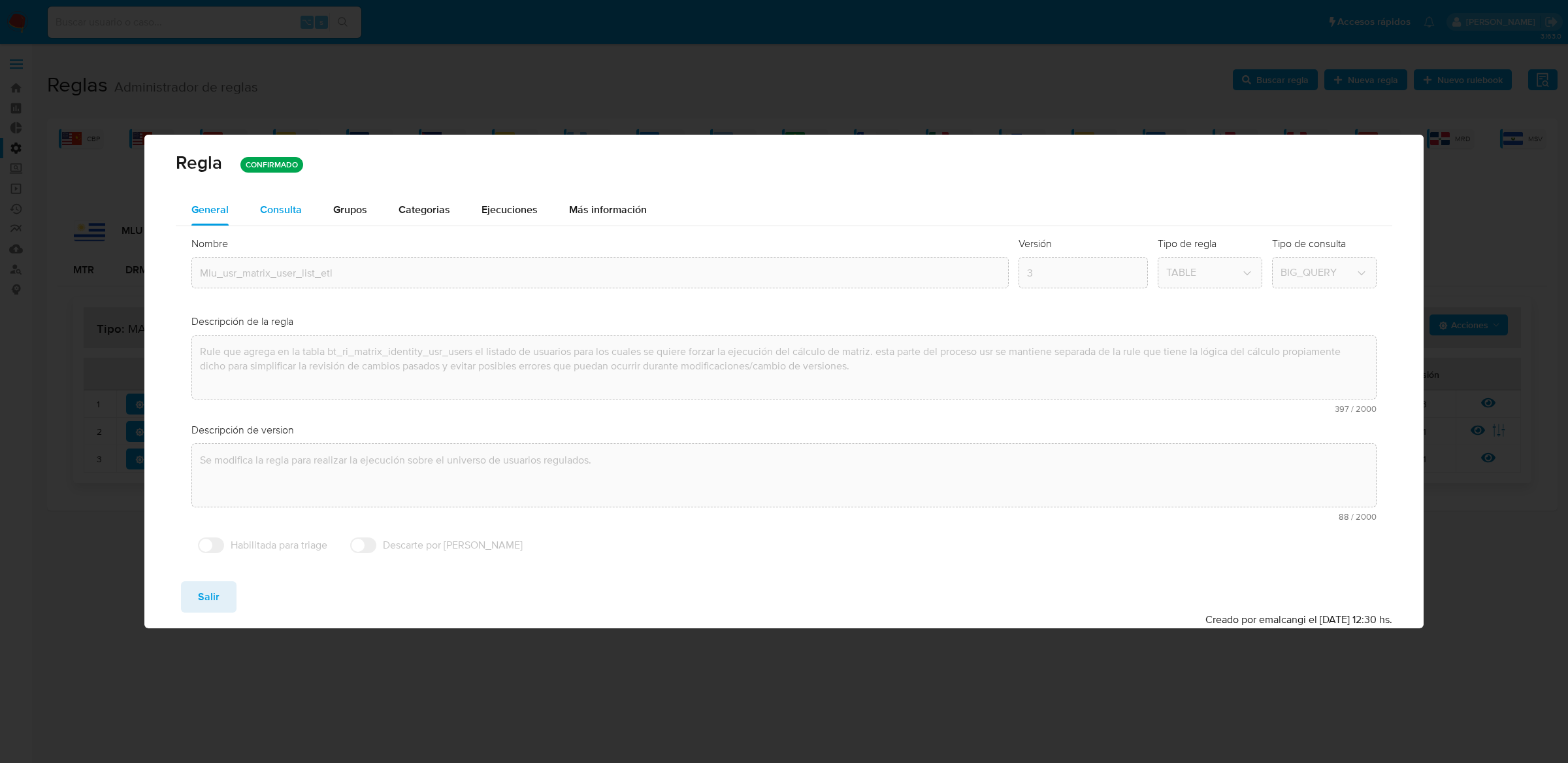
click at [306, 204] on button "Consulta" at bounding box center [281, 210] width 73 height 32
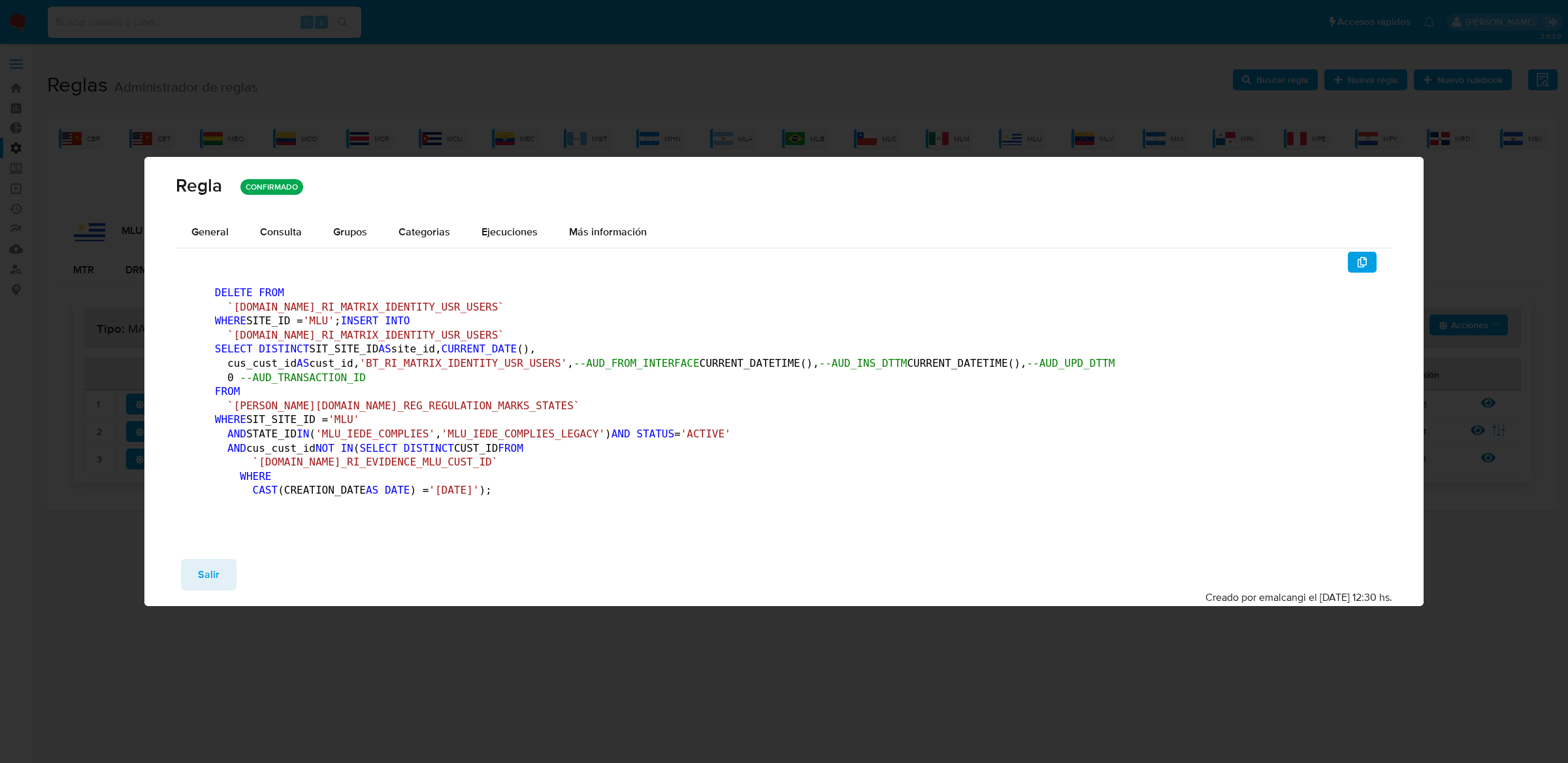
drag, startPoint x: 415, startPoint y: 592, endPoint x: 183, endPoint y: 200, distance: 455.5
click at [183, 251] on div "DELETE FROM `[DOMAIN_NAME]_RI_MATRIX_IDENTITY_USR_USERS` WHERE SITE_ID = 'MLU' …" at bounding box center [784, 400] width 1217 height 297
drag, startPoint x: 217, startPoint y: 185, endPoint x: 315, endPoint y: 416, distance: 250.9
click at [315, 416] on div "DELETE FROM `[DOMAIN_NAME]_RI_MATRIX_IDENTITY_USR_USERS` WHERE SITE_ID = 'MLU' …" at bounding box center [784, 395] width 1185 height 286
click at [259, 503] on code "DELETE FROM `[DOMAIN_NAME]_RI_MATRIX_IDENTITY_USR_USERS` WHERE SITE_ID = 'MLU' …" at bounding box center [665, 395] width 901 height 217
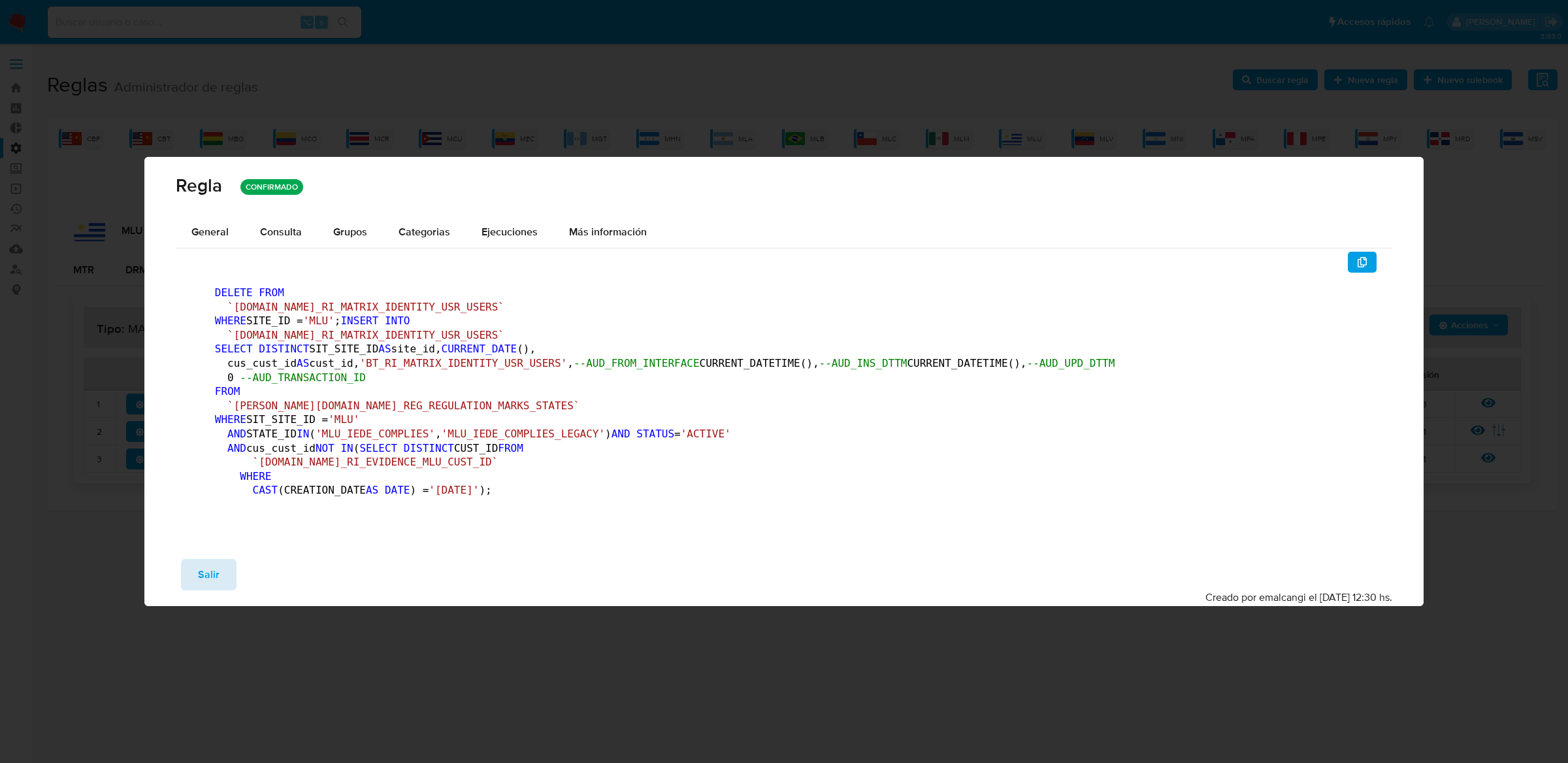
click at [214, 589] on span "Salir" at bounding box center [208, 575] width 21 height 29
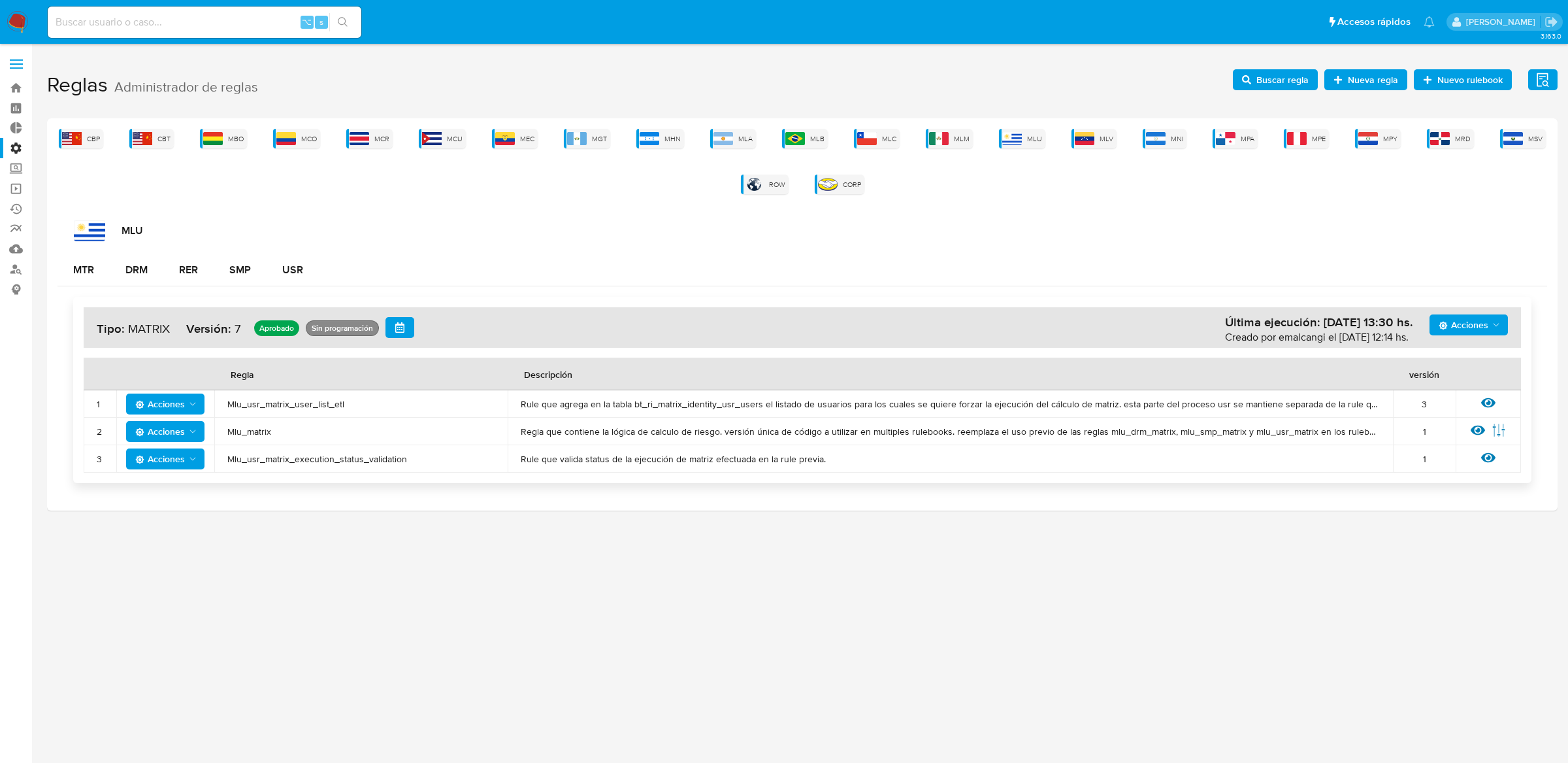
click at [320, 400] on span "Mlu_usr_matrix_user_list_etl" at bounding box center [361, 404] width 268 height 12
click at [1265, 86] on span "Buscar regla" at bounding box center [1283, 79] width 52 height 21
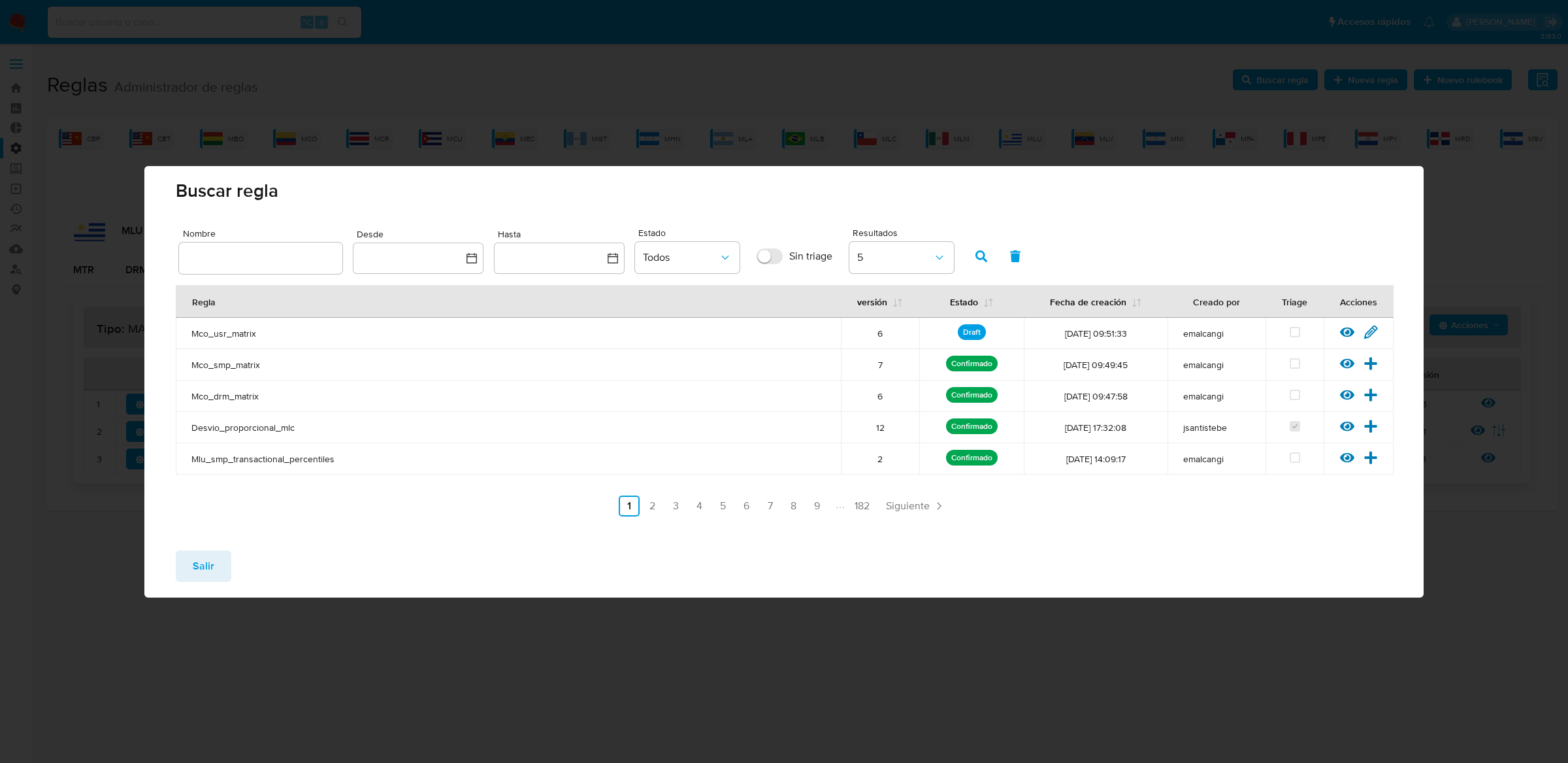
click at [261, 263] on input "text" at bounding box center [261, 258] width 164 height 17
type input "Mlu_usr_matrix_user_list_etl"
click at [985, 251] on icon "button" at bounding box center [982, 257] width 12 height 12
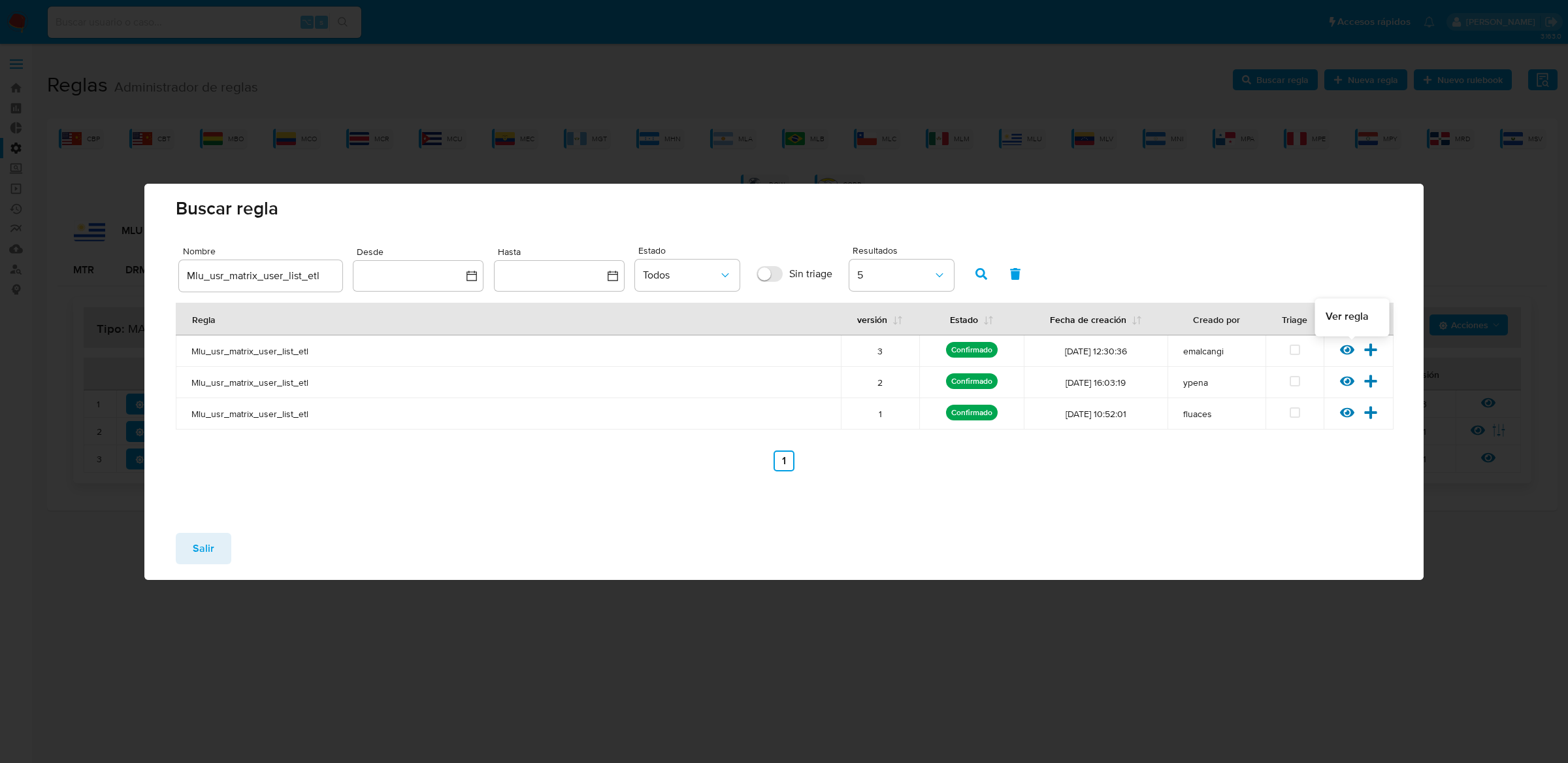
click at [1346, 350] on icon at bounding box center [1347, 350] width 14 height 10
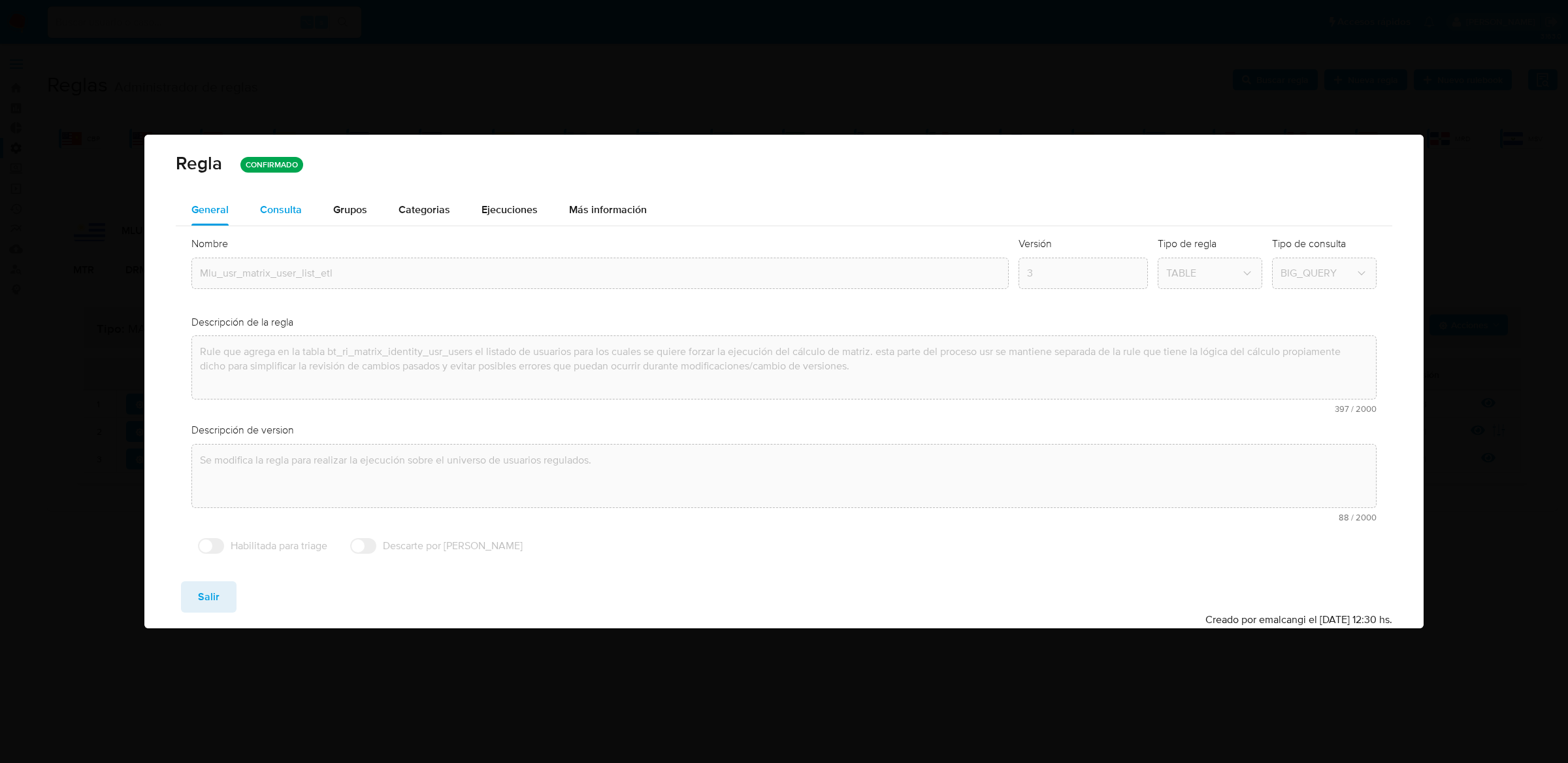
click at [288, 195] on div "Consulta" at bounding box center [280, 210] width 42 height 32
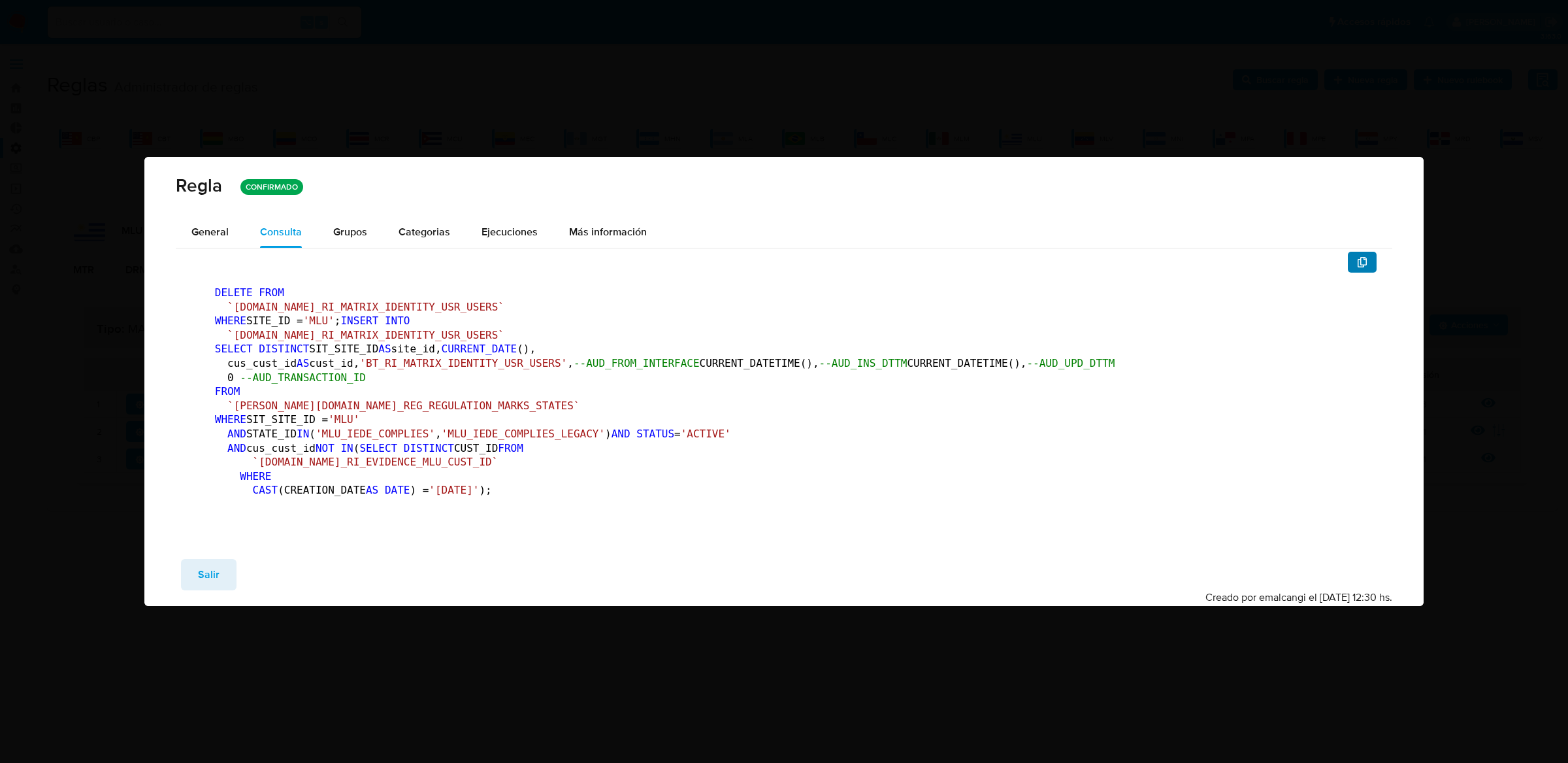
click at [1363, 257] on icon "button" at bounding box center [1363, 262] width 10 height 10
click at [331, 41] on div "Regla CONFIRMADO General Consulta Parametros Evidencias Grupos Categorias Ejecu…" at bounding box center [784, 381] width 1568 height 763
click at [206, 589] on span "Salir" at bounding box center [208, 575] width 21 height 29
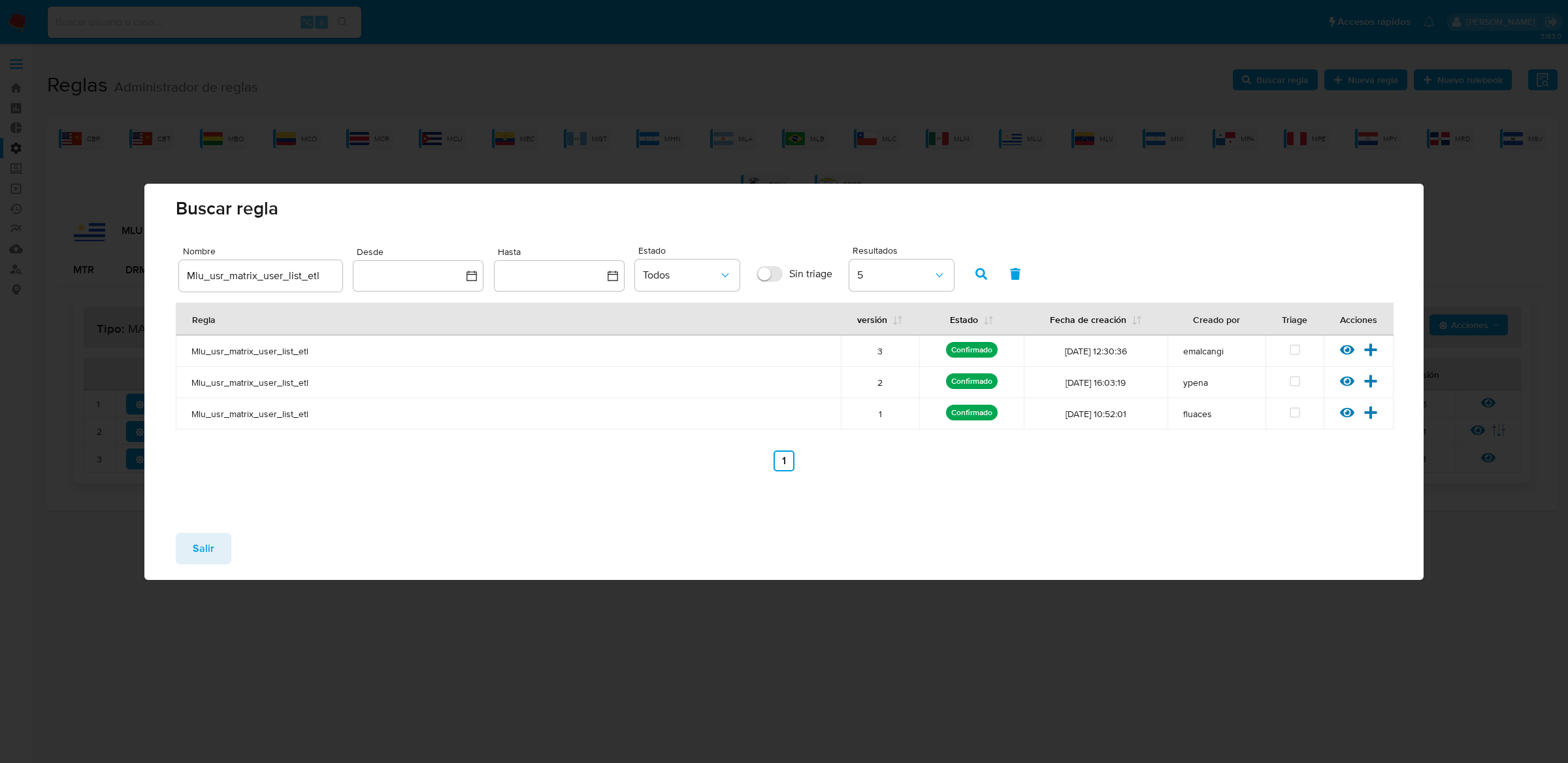
click at [218, 564] on div "Salir" at bounding box center [783, 551] width 1279 height 57
click at [207, 537] on span "Salir" at bounding box center [203, 548] width 21 height 29
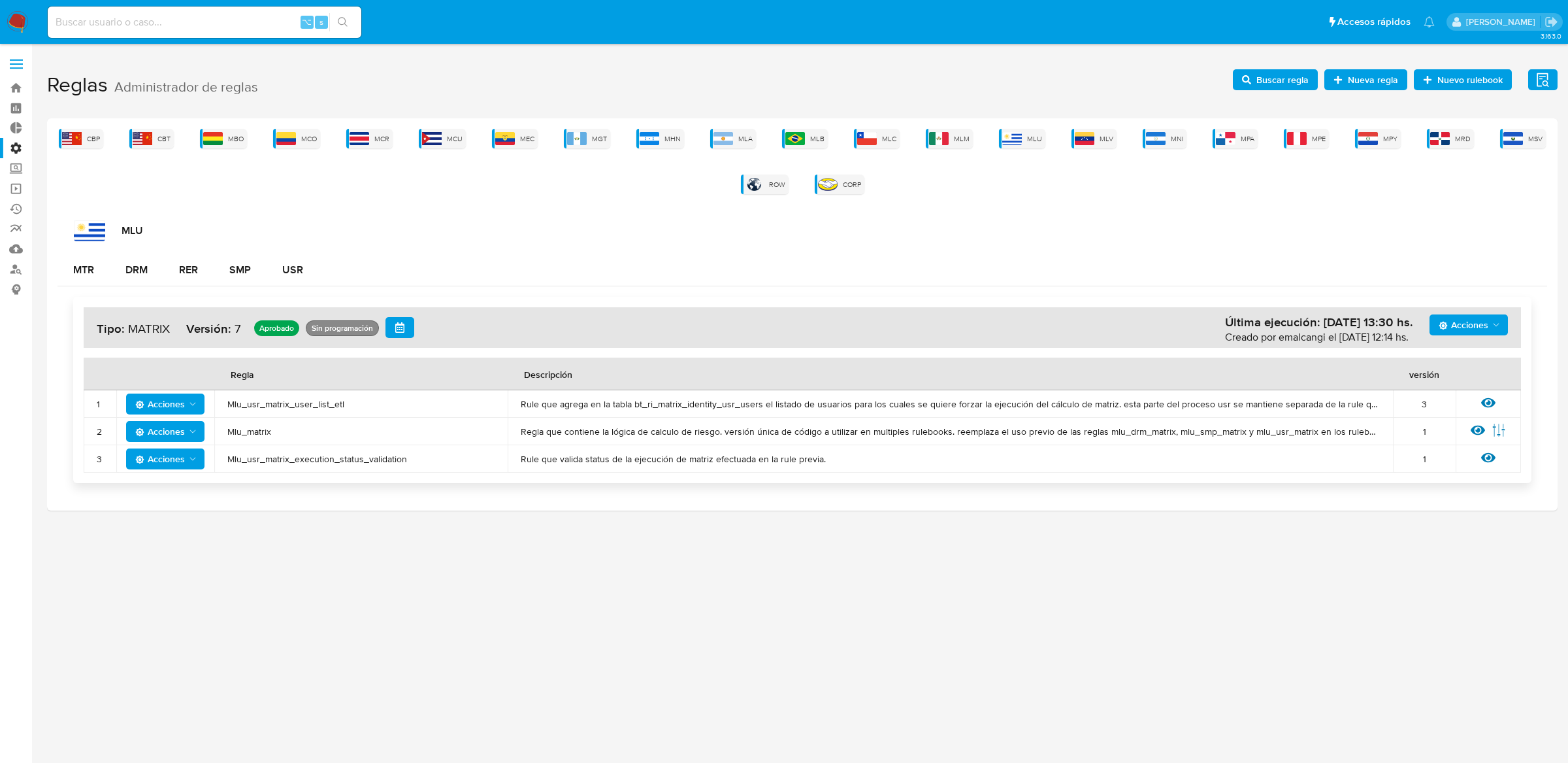
click at [228, 25] on input at bounding box center [205, 22] width 314 height 17
paste input "2921316708"
type input "2921316708"
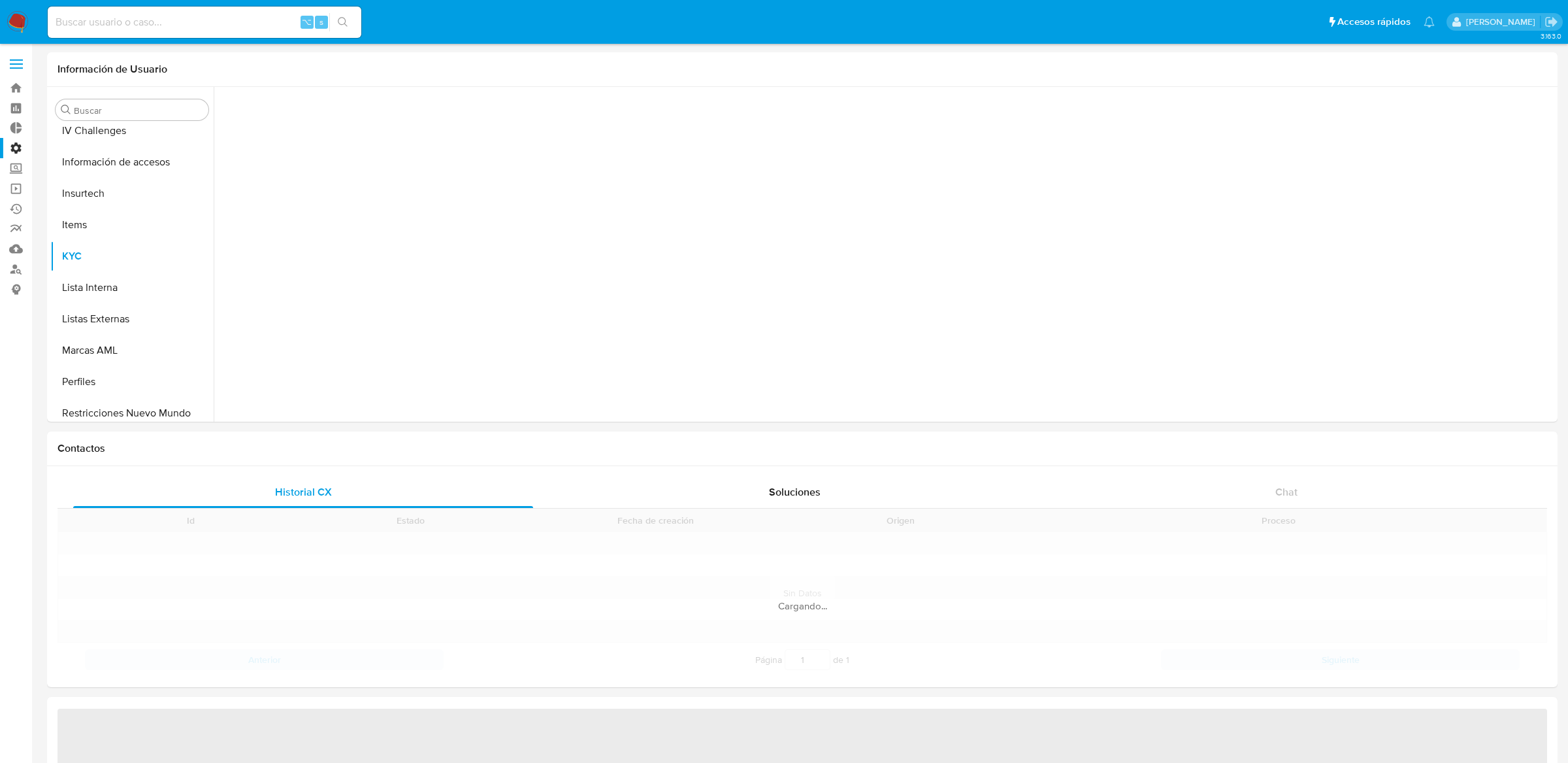
scroll to position [645, 0]
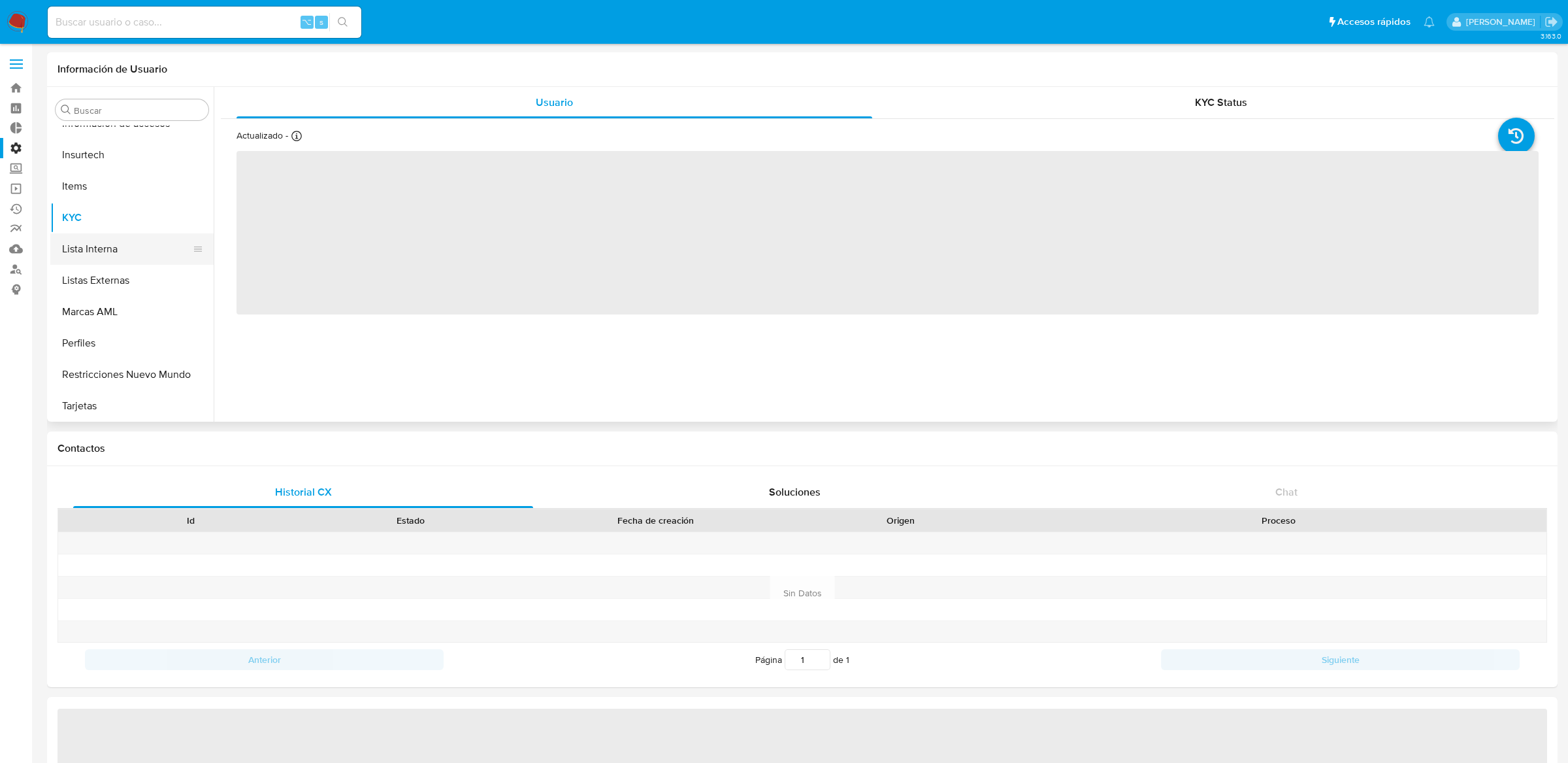
select select "10"
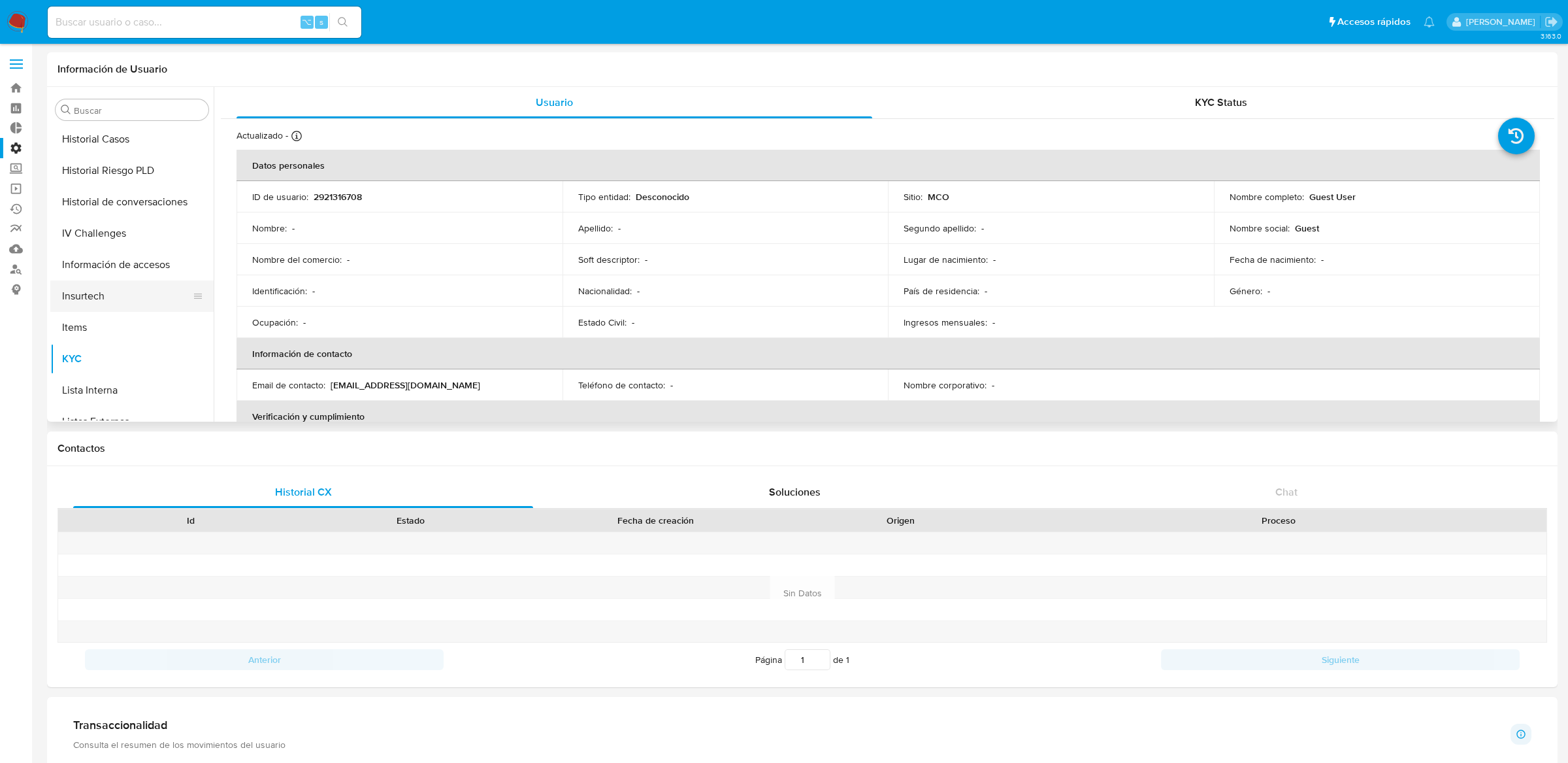
scroll to position [501, 0]
click at [93, 171] on button "Historial Riesgo PLD" at bounding box center [126, 173] width 153 height 32
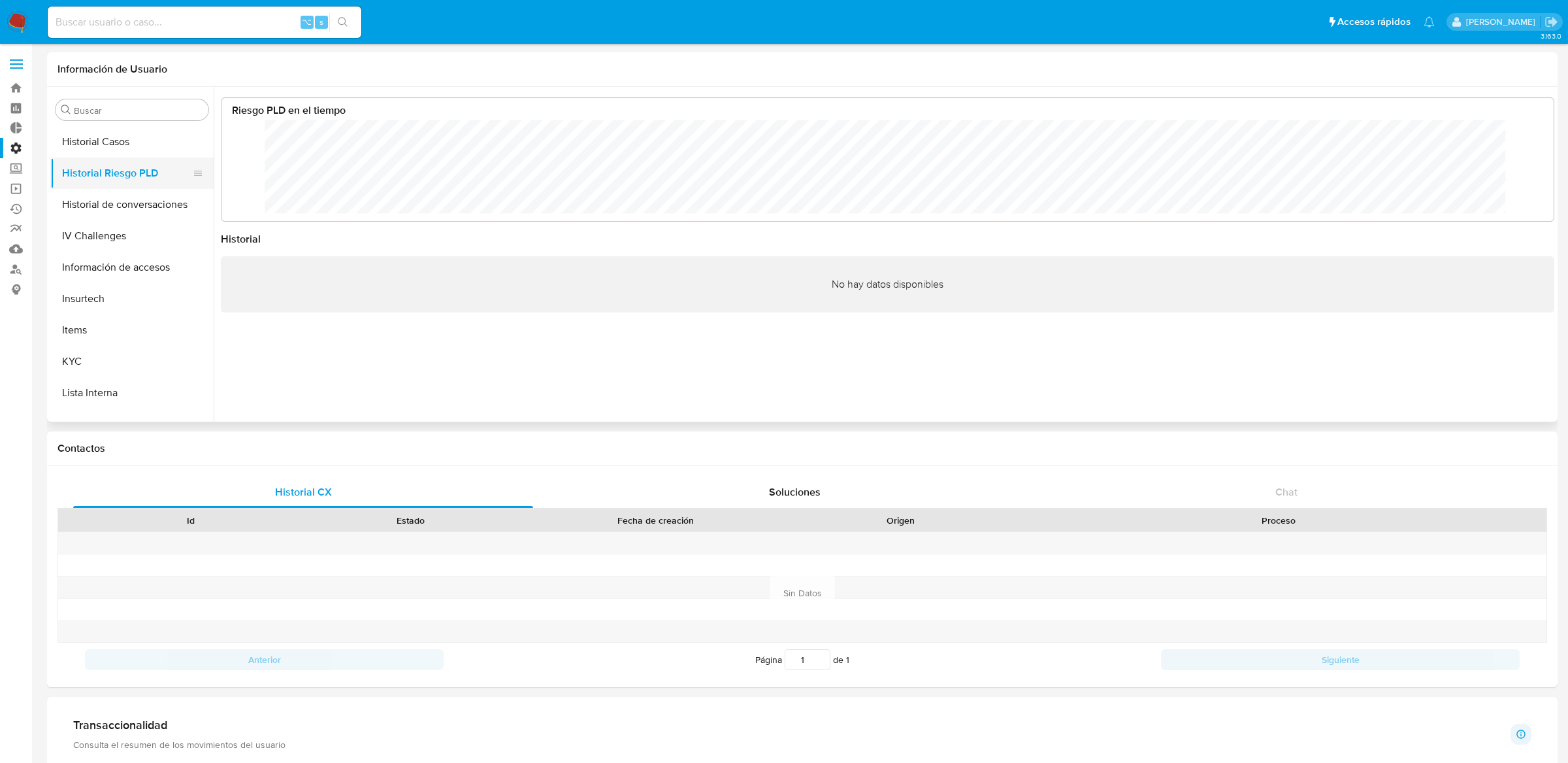
scroll to position [653617, 652148]
click at [259, 32] on div "⌥ s" at bounding box center [205, 22] width 314 height 32
click at [259, 28] on input at bounding box center [205, 22] width 314 height 17
paste input "93562858"
type input "93562858"
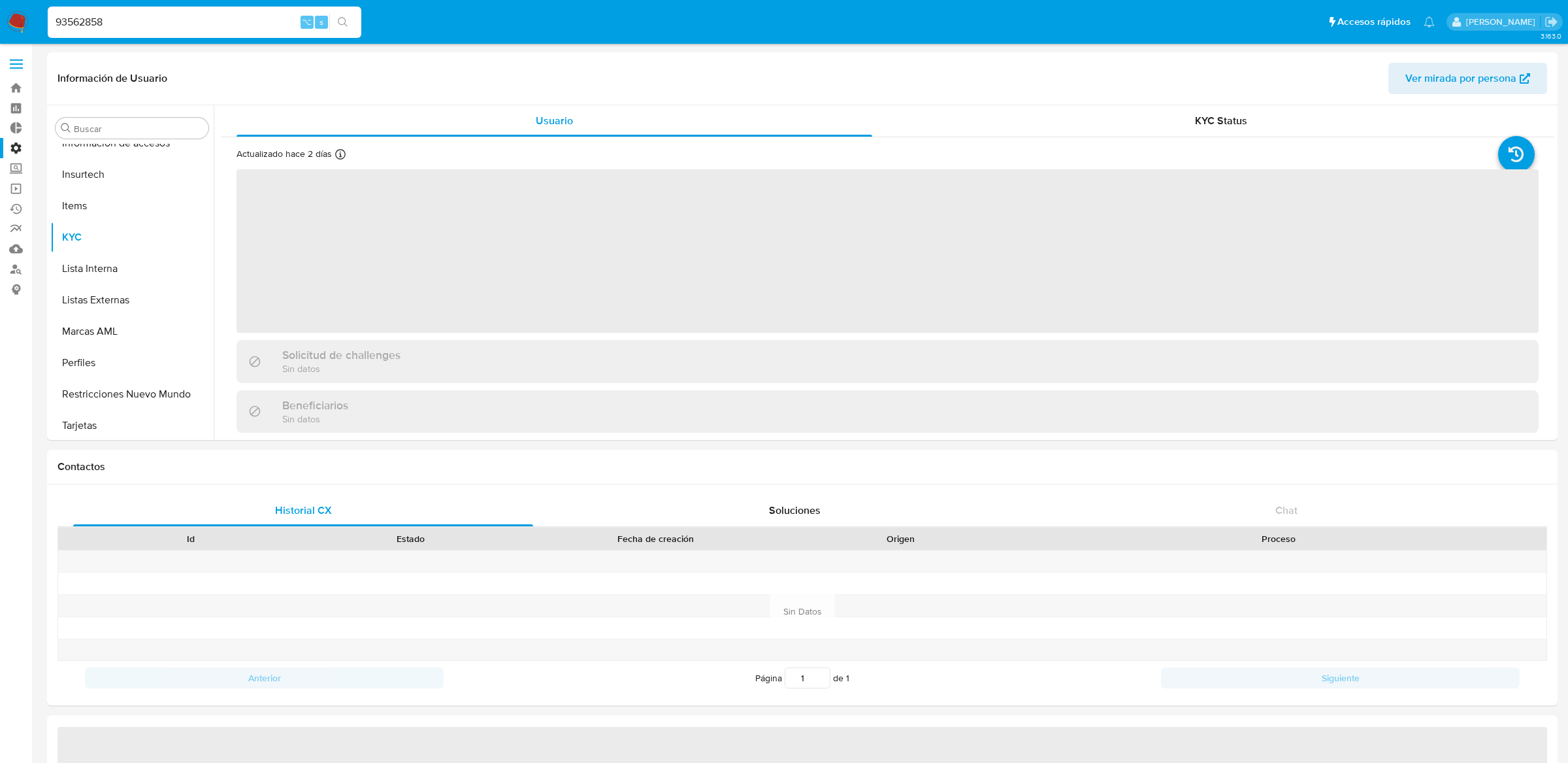
scroll to position [645, 0]
select select "10"
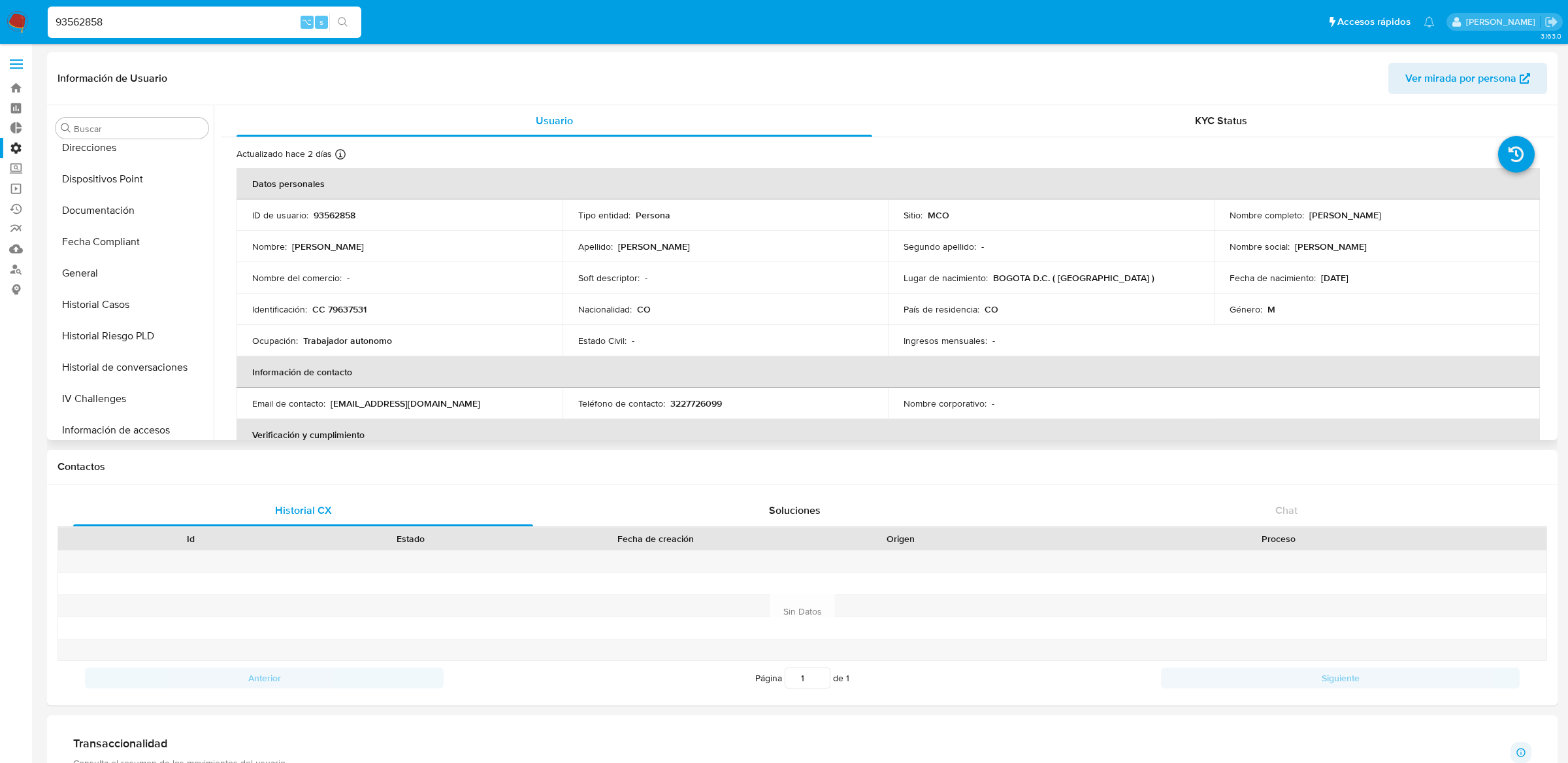
scroll to position [287, 0]
click at [89, 402] on button "Historial Riesgo PLD" at bounding box center [126, 405] width 153 height 32
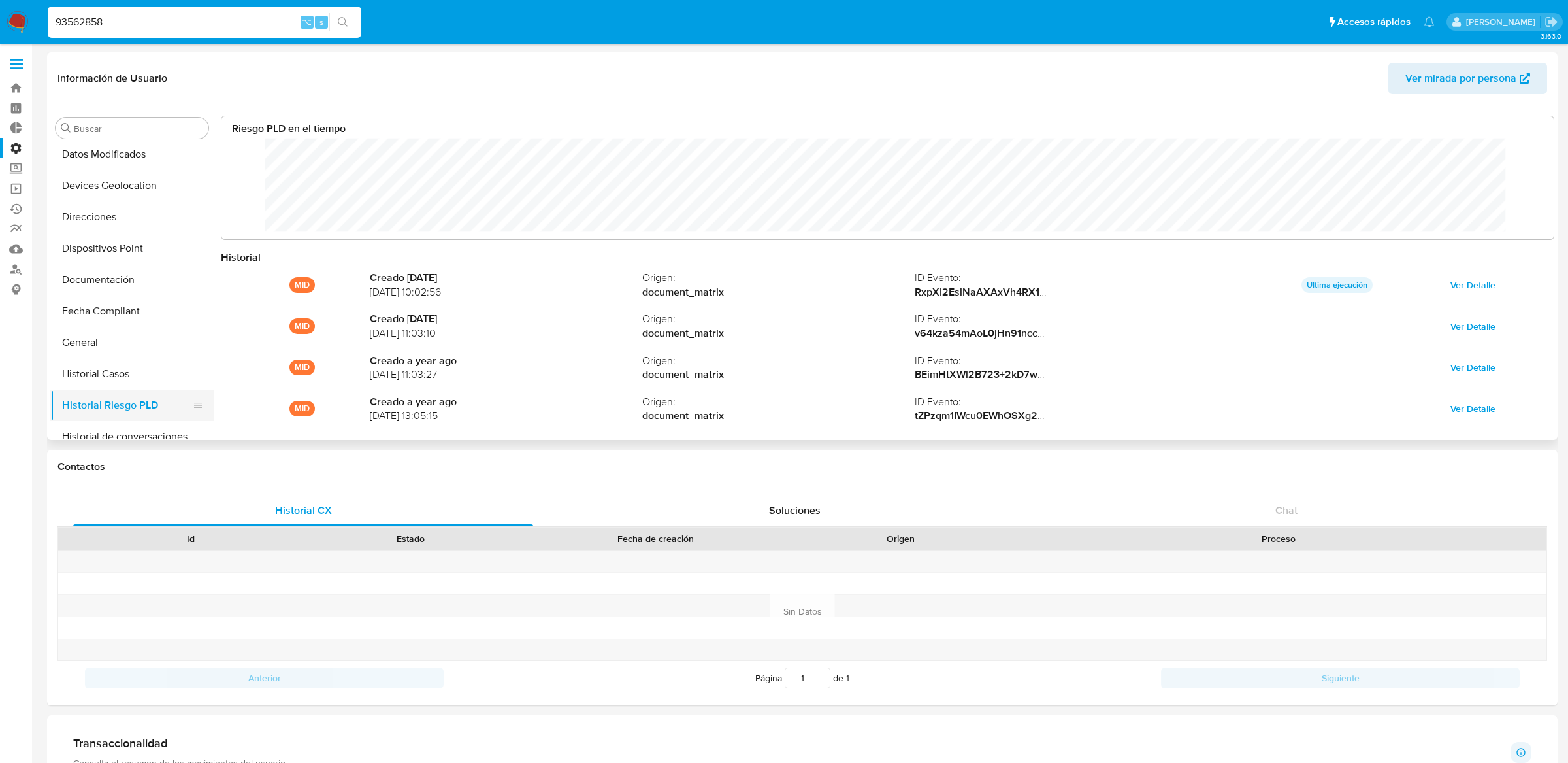
scroll to position [98, 1306]
click at [9, 66] on label at bounding box center [16, 64] width 32 height 27
click at [0, 0] on input "checkbox" at bounding box center [0, 0] width 0 height 0
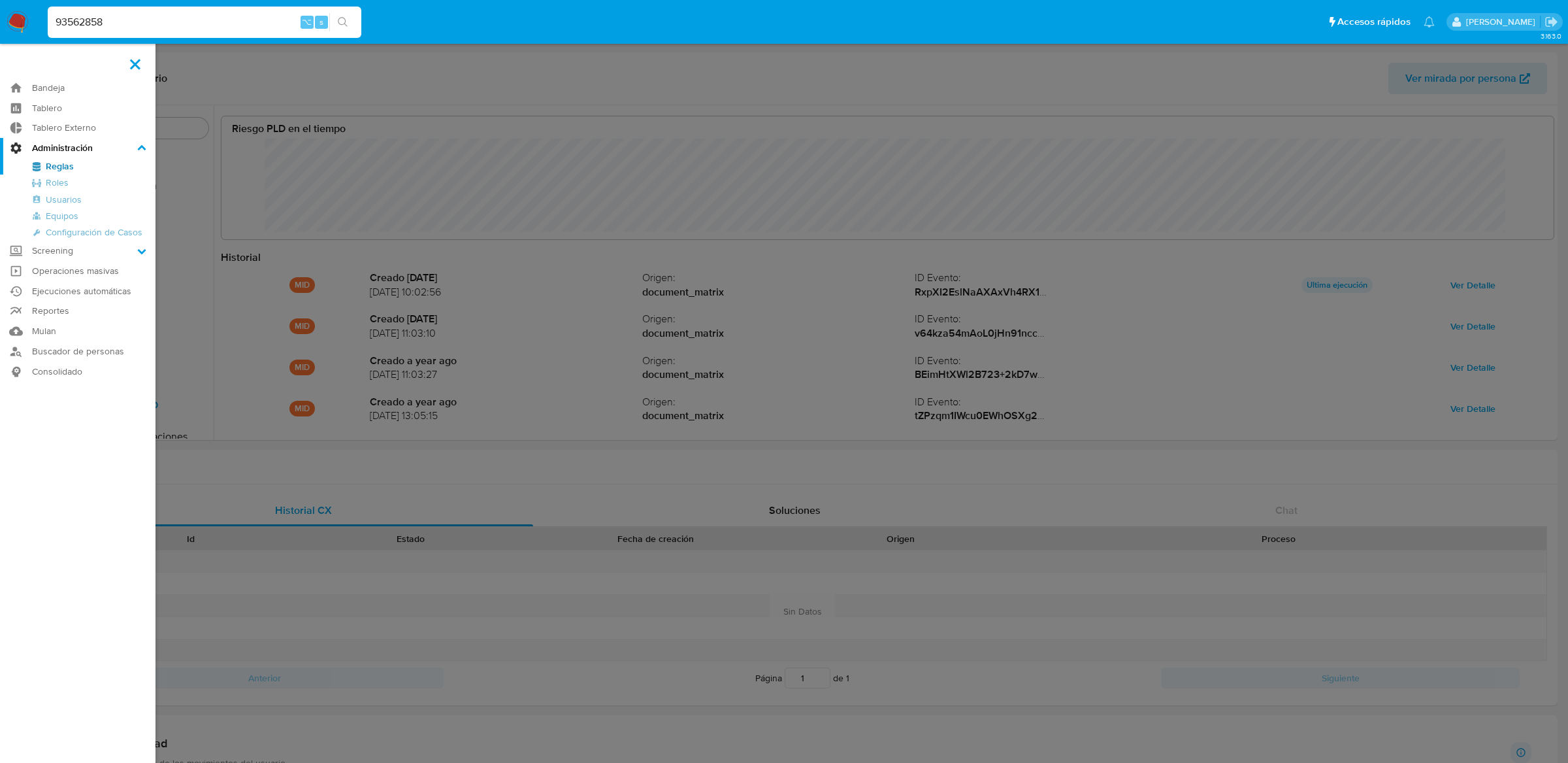
click at [46, 167] on link "Reglas" at bounding box center [78, 166] width 156 height 16
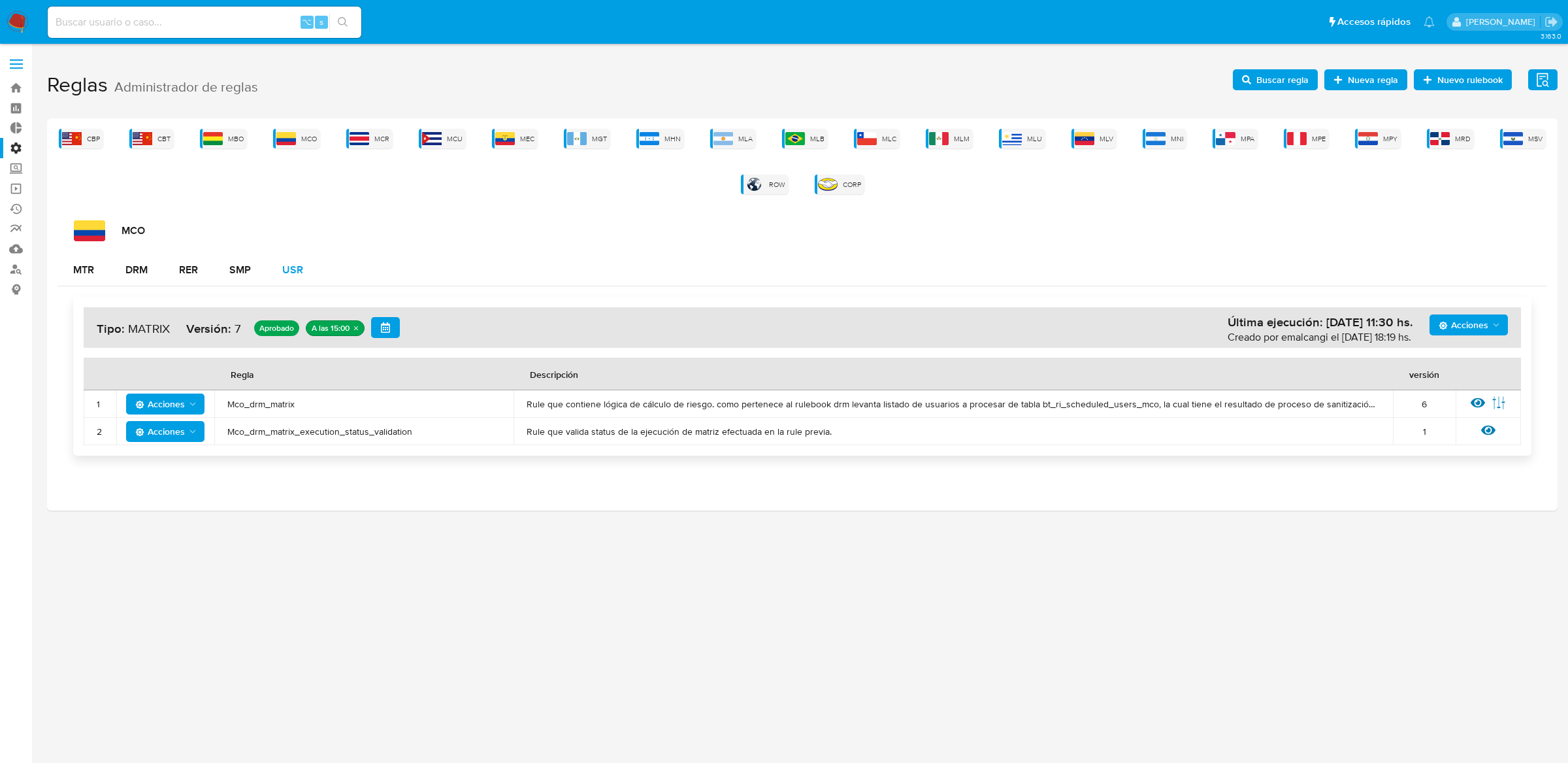
click at [286, 269] on div "USR" at bounding box center [292, 270] width 21 height 10
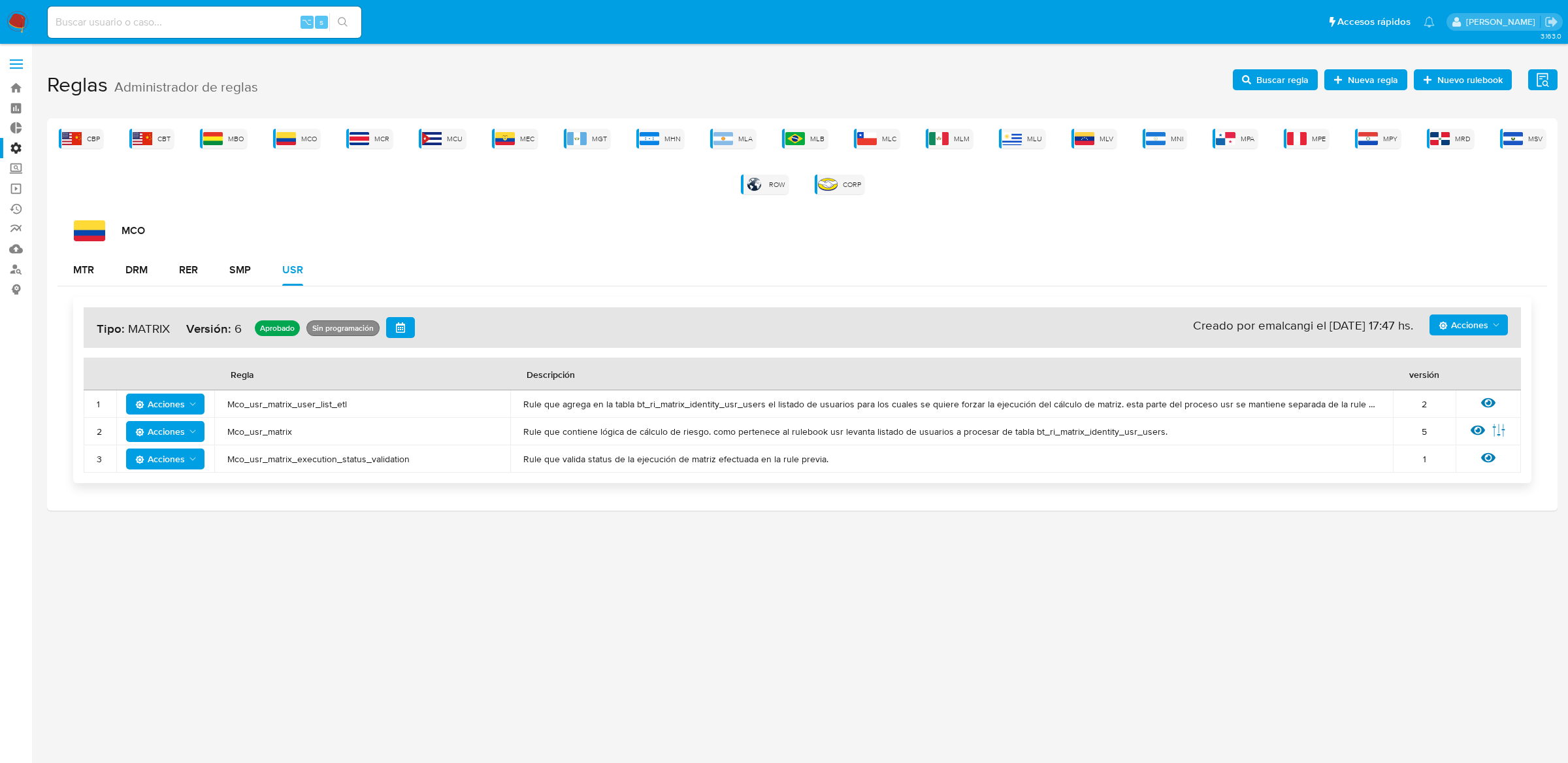
click at [247, 429] on span "Mco_usr_matrix" at bounding box center [362, 431] width 270 height 12
click at [1282, 80] on span "Buscar regla" at bounding box center [1283, 79] width 52 height 21
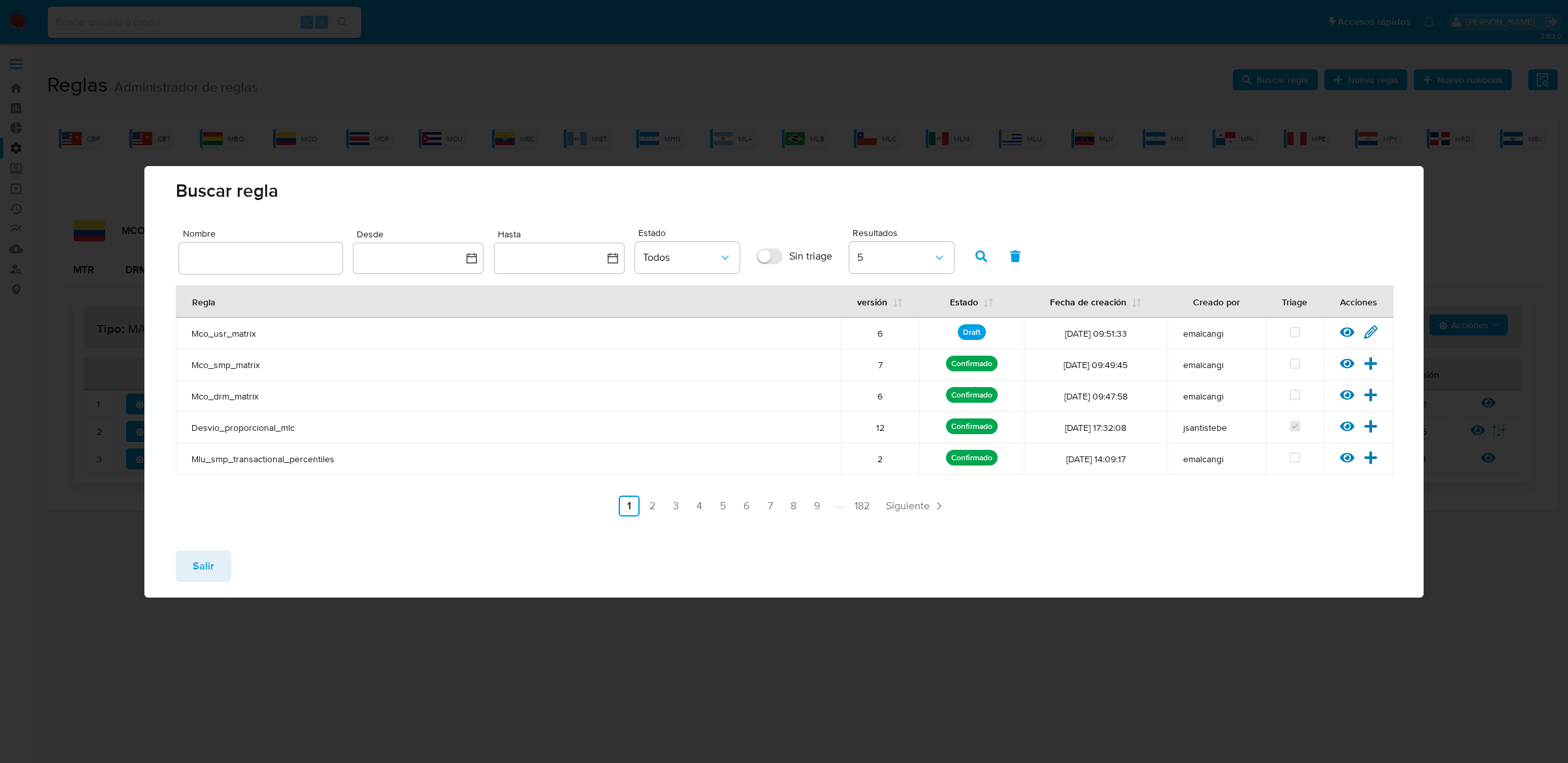
click at [286, 261] on input "text" at bounding box center [261, 258] width 164 height 17
click at [1369, 332] on icon at bounding box center [1370, 332] width 14 height 14
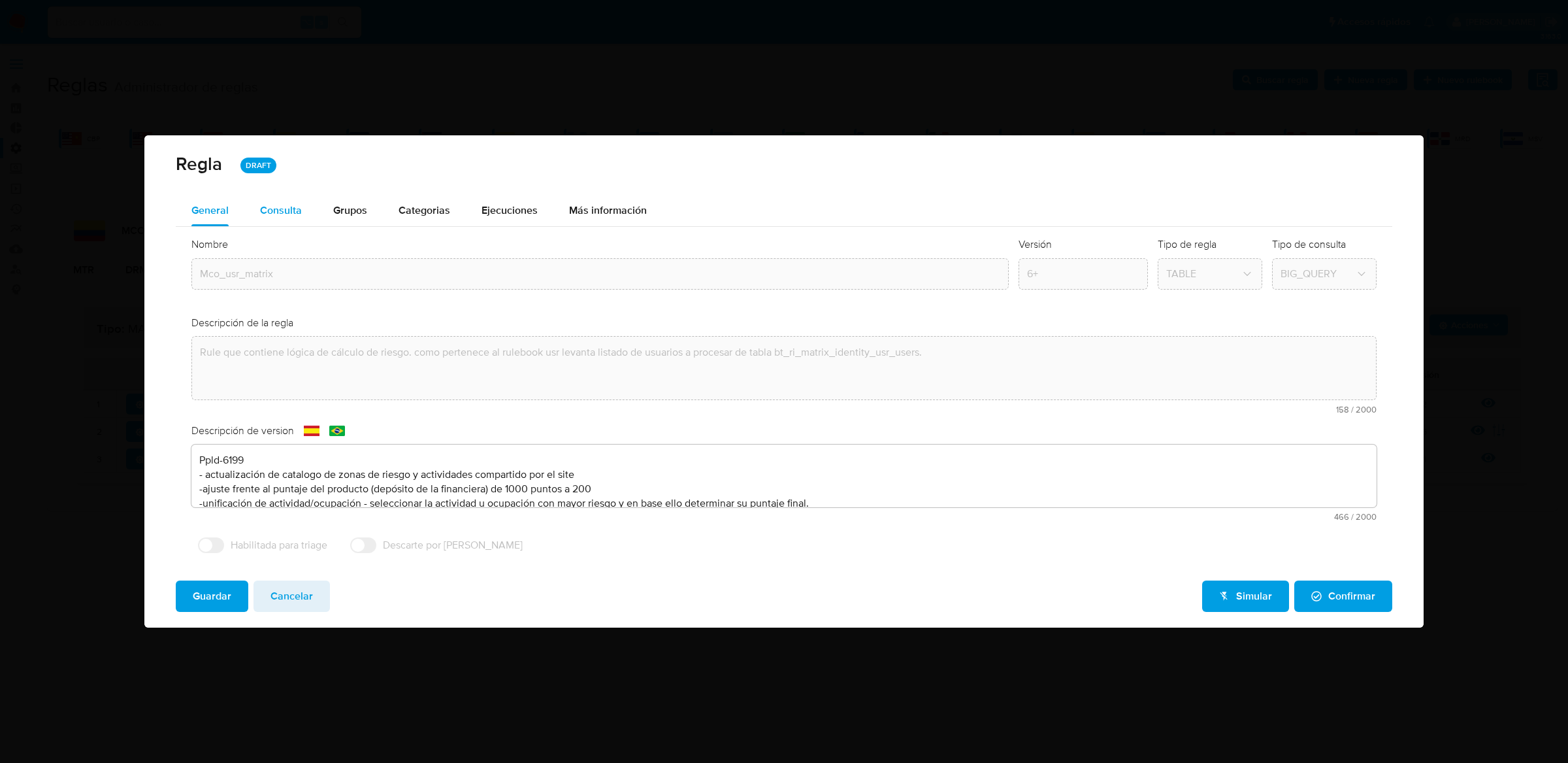
click at [285, 220] on div "Consulta" at bounding box center [280, 211] width 42 height 32
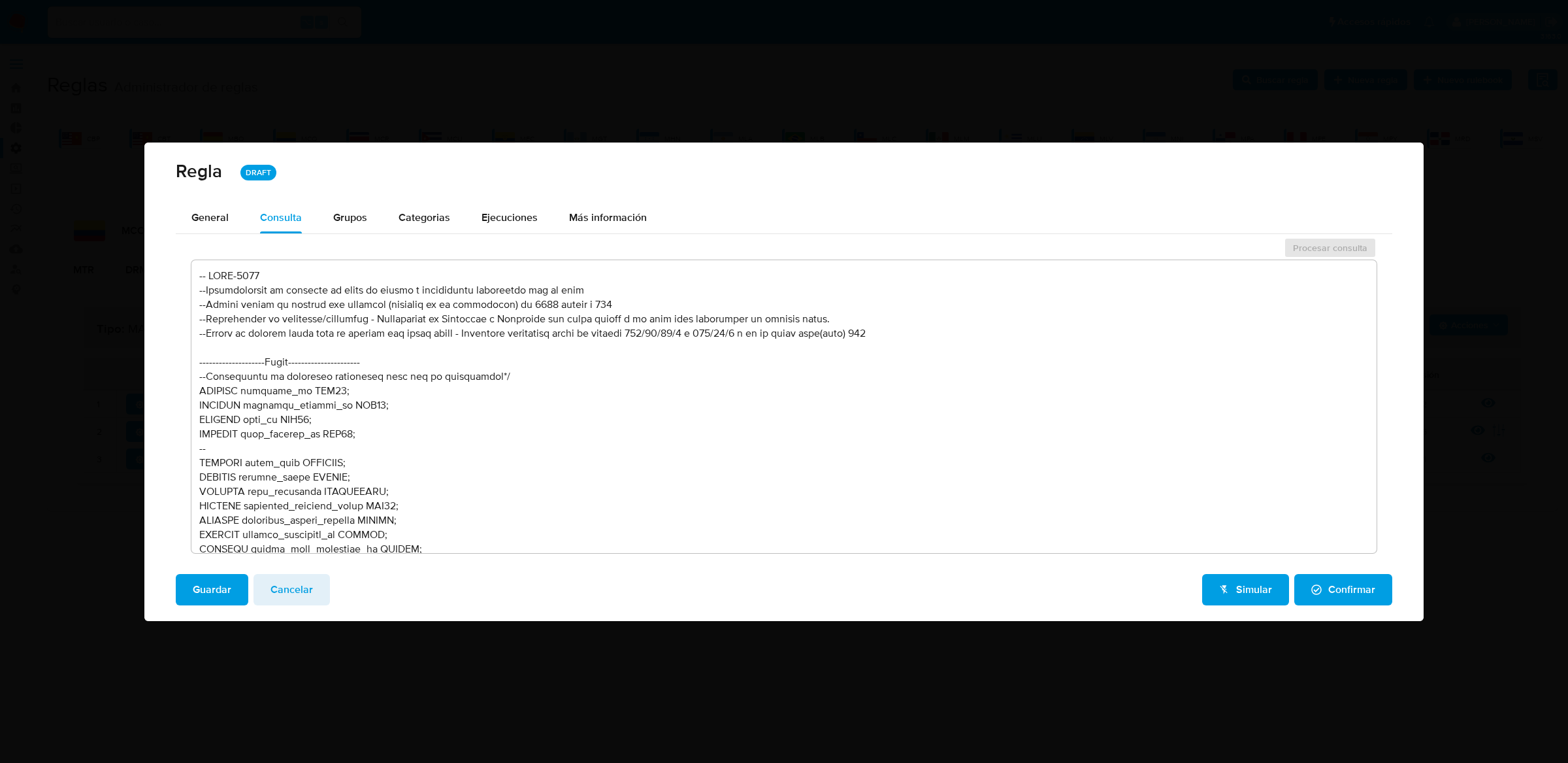
click at [848, 478] on textarea at bounding box center [784, 407] width 1185 height 293
click at [695, 497] on textarea at bounding box center [784, 407] width 1185 height 293
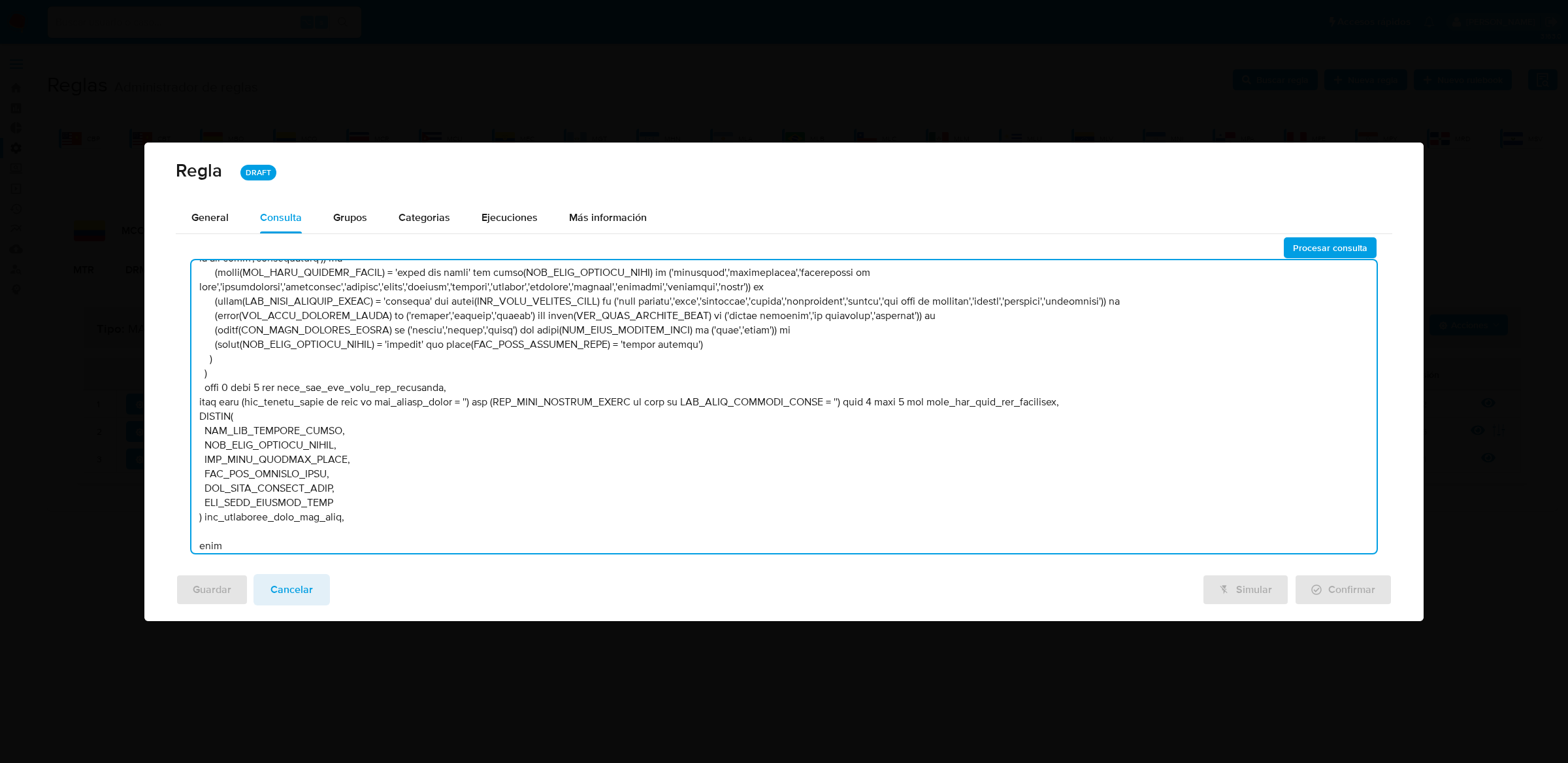
scroll to position [7026, 0]
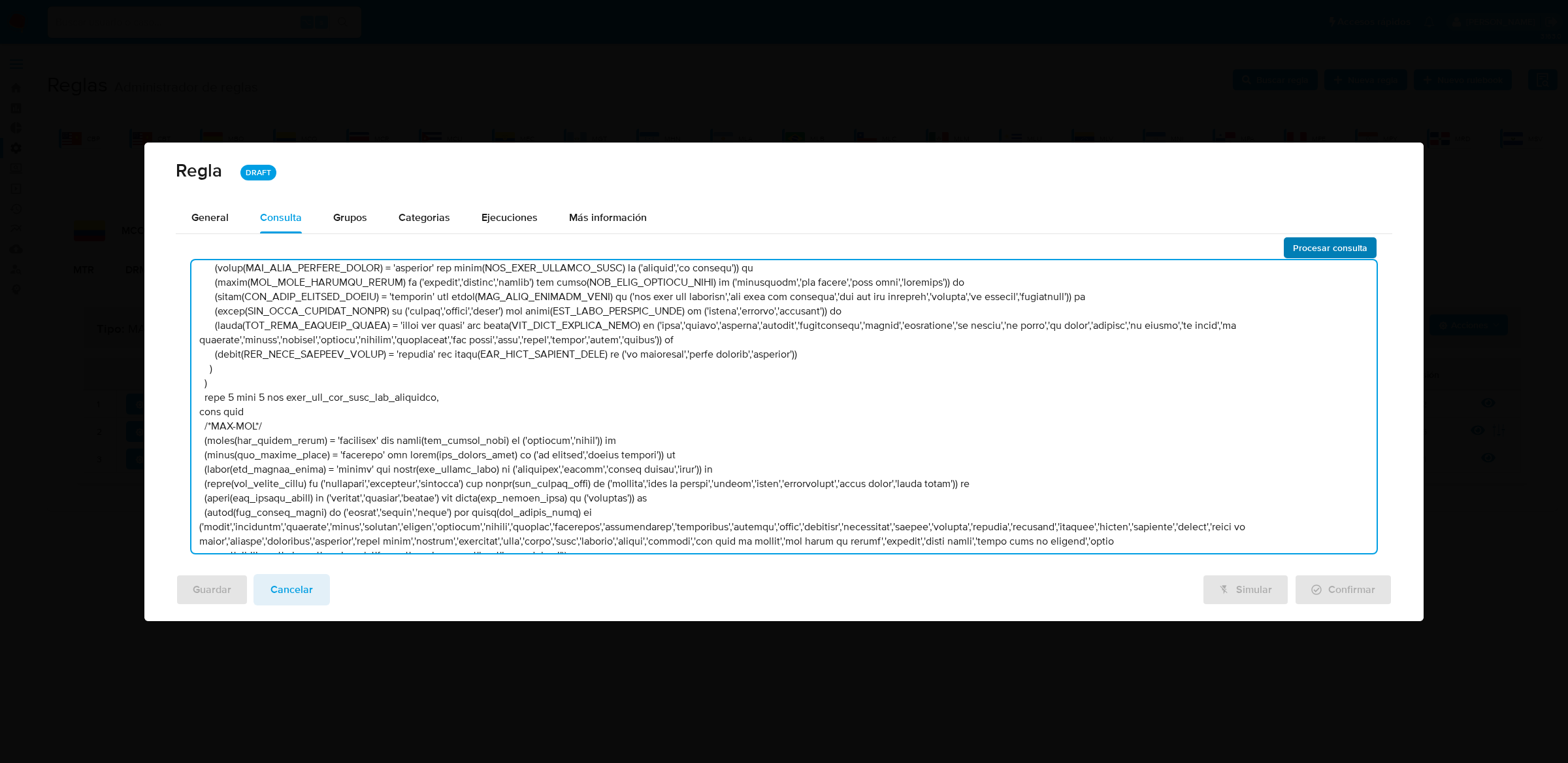
type textarea "-- LORE-9490 --Ipsumdolorsit am consecte ad elits do eiusmo t incididuntu labor…"
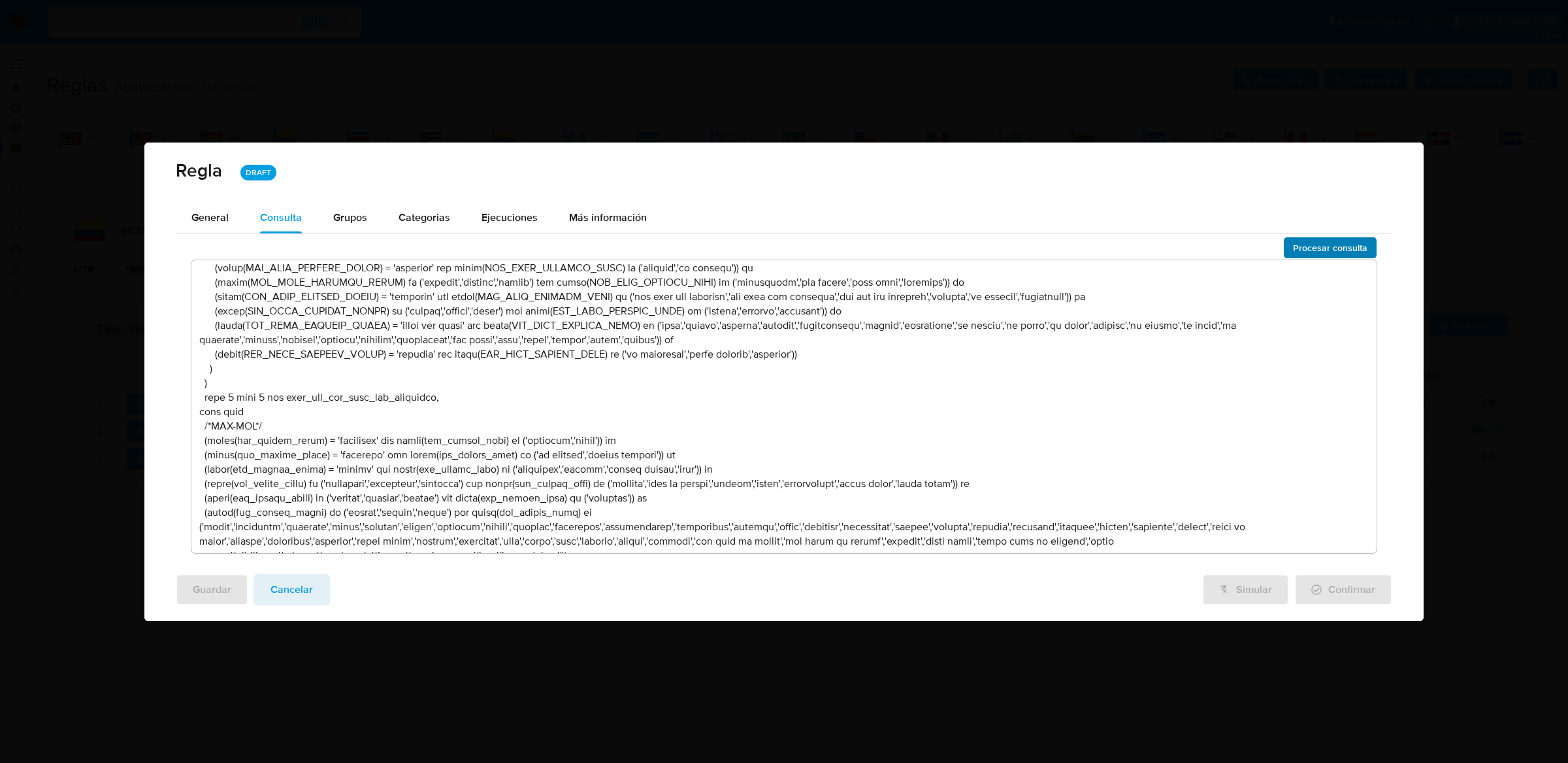
click at [1302, 248] on span "Procesar consulta" at bounding box center [1330, 247] width 74 height 18
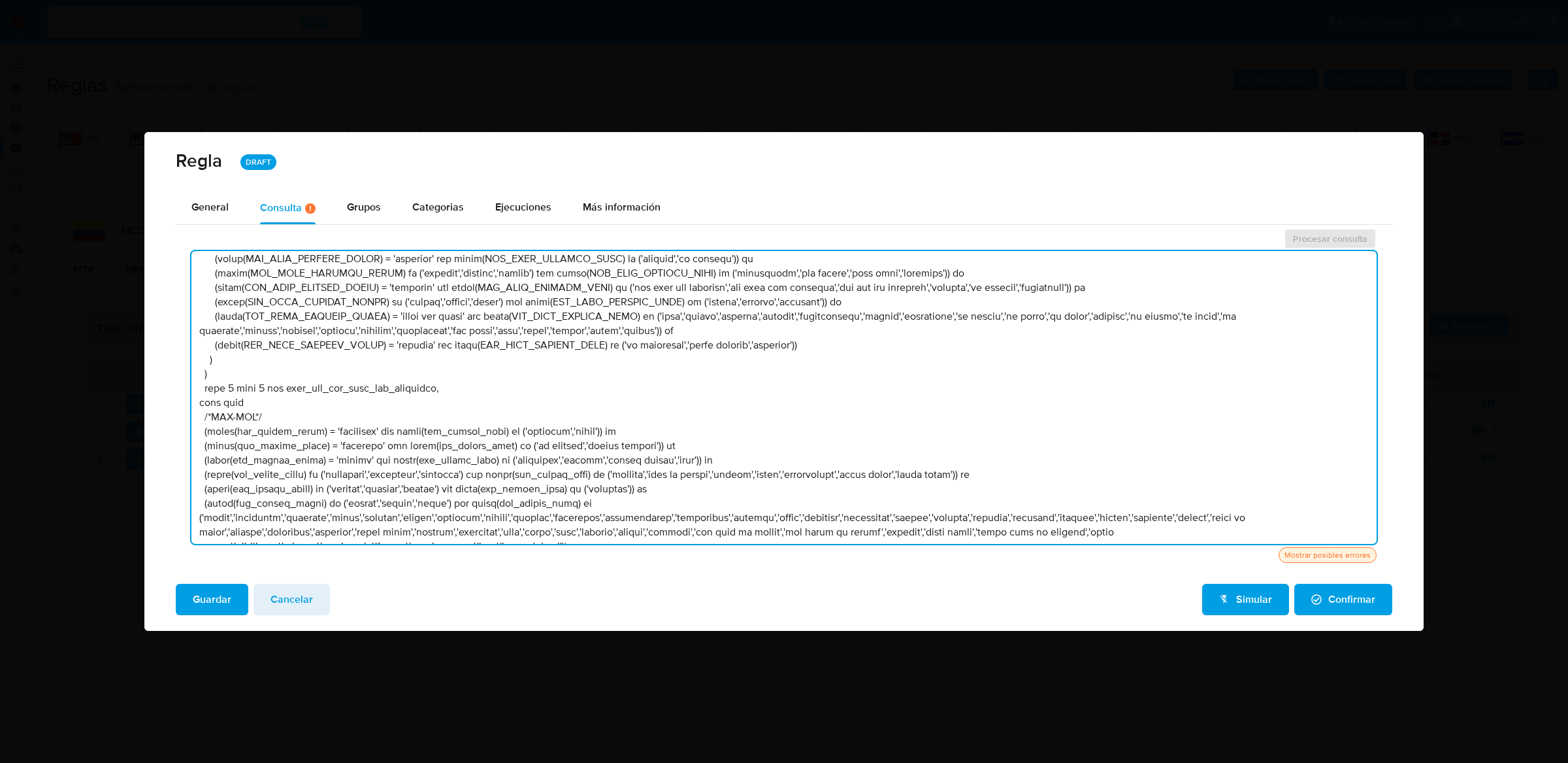
click at [963, 389] on textarea at bounding box center [784, 397] width 1185 height 293
click at [218, 215] on div "General" at bounding box center [210, 208] width 37 height 32
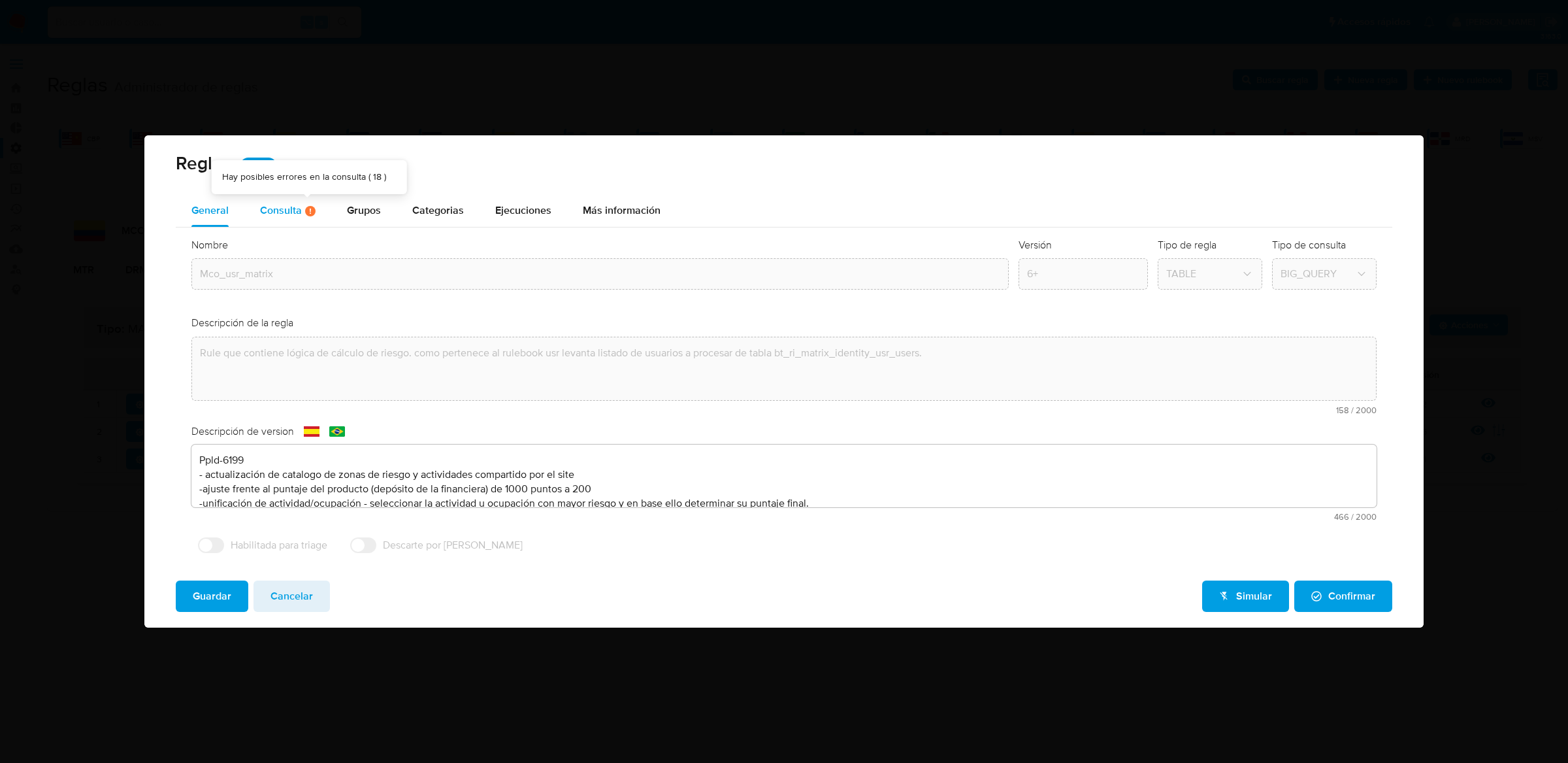
click at [296, 212] on div "Consulta Hay posibles errores en la consulta ( 18 )" at bounding box center [287, 211] width 55 height 11
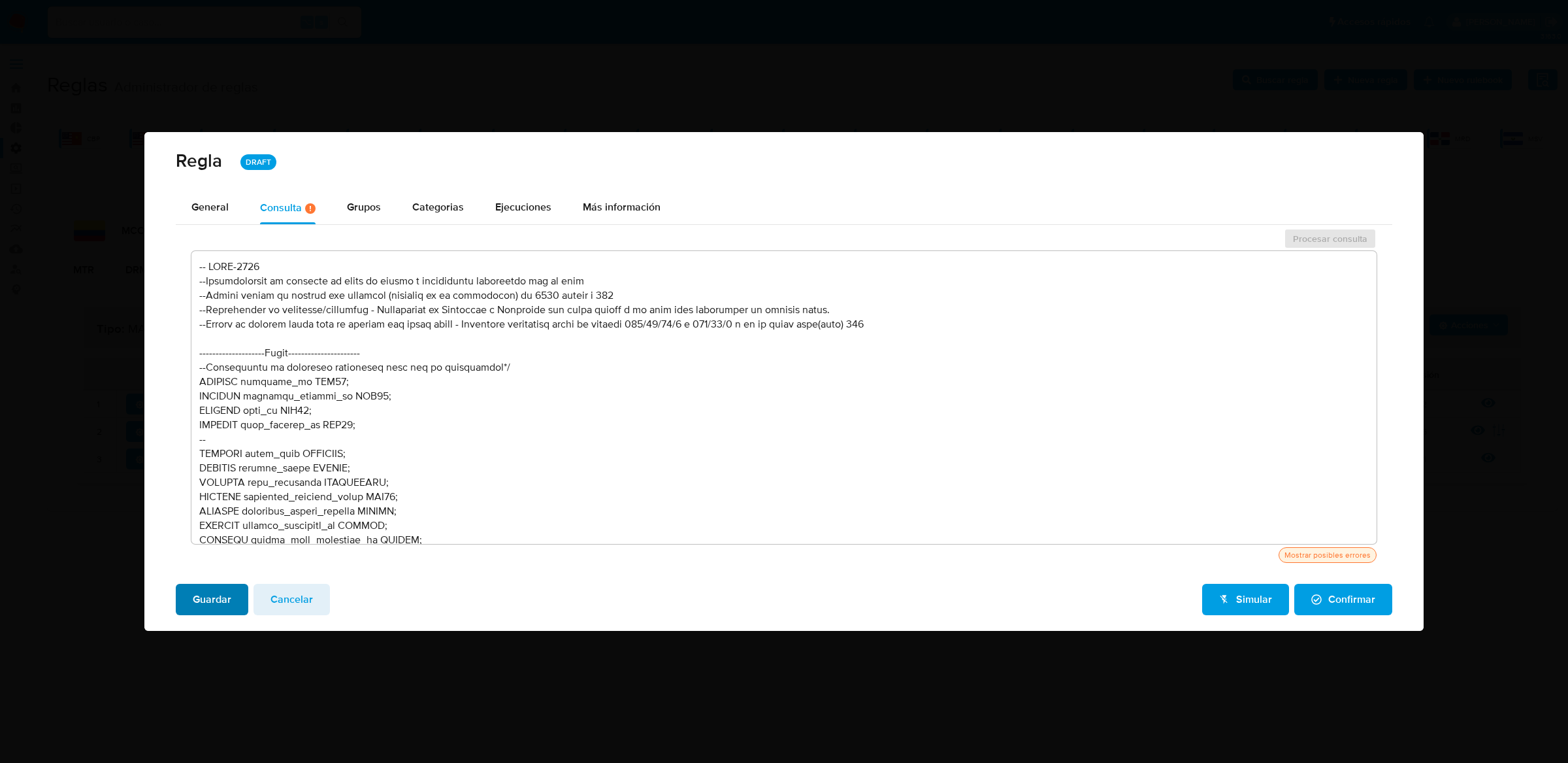
click at [221, 595] on span "Guardar" at bounding box center [211, 599] width 38 height 29
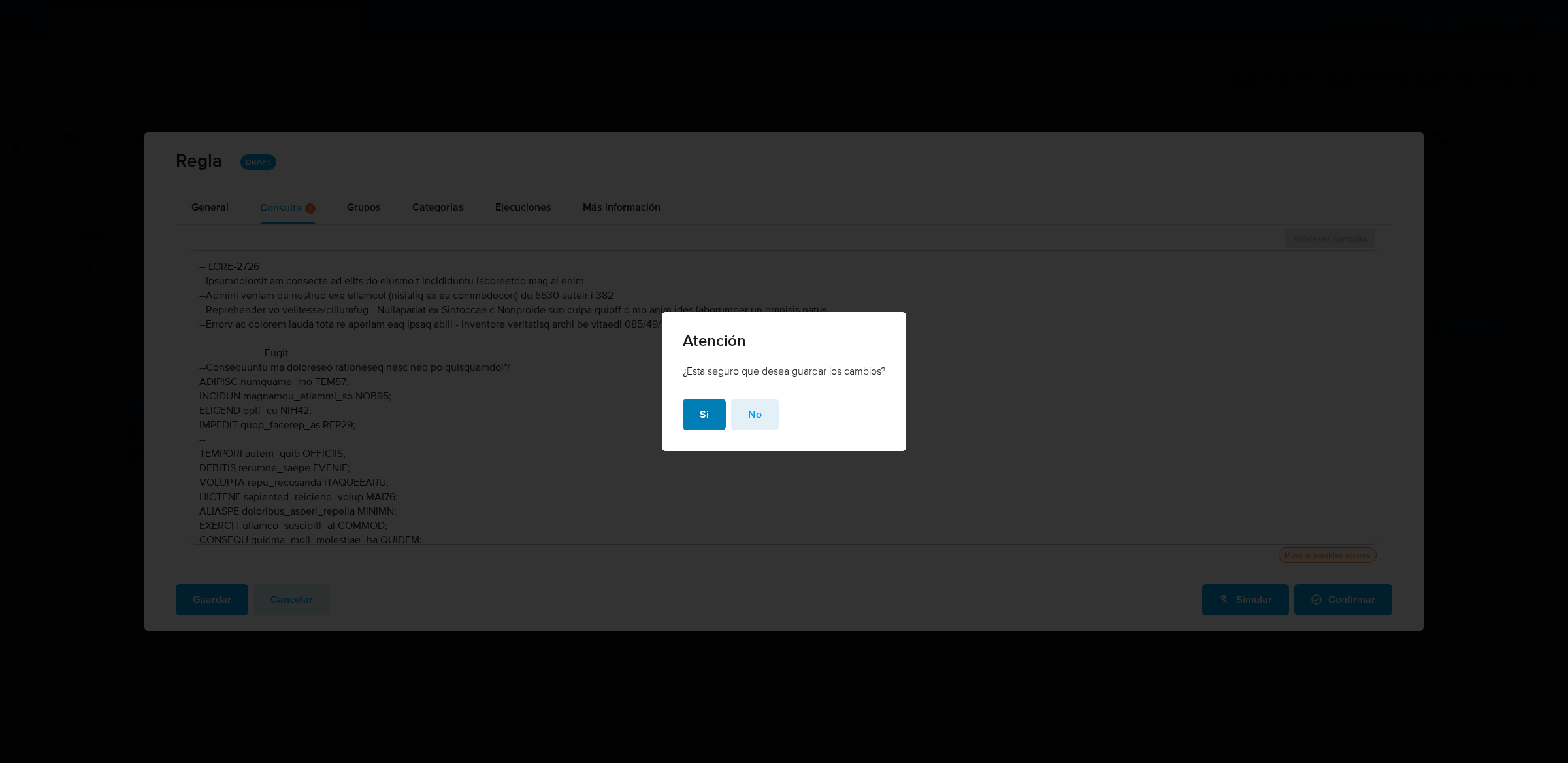
click at [693, 423] on button "Si" at bounding box center [704, 414] width 43 height 32
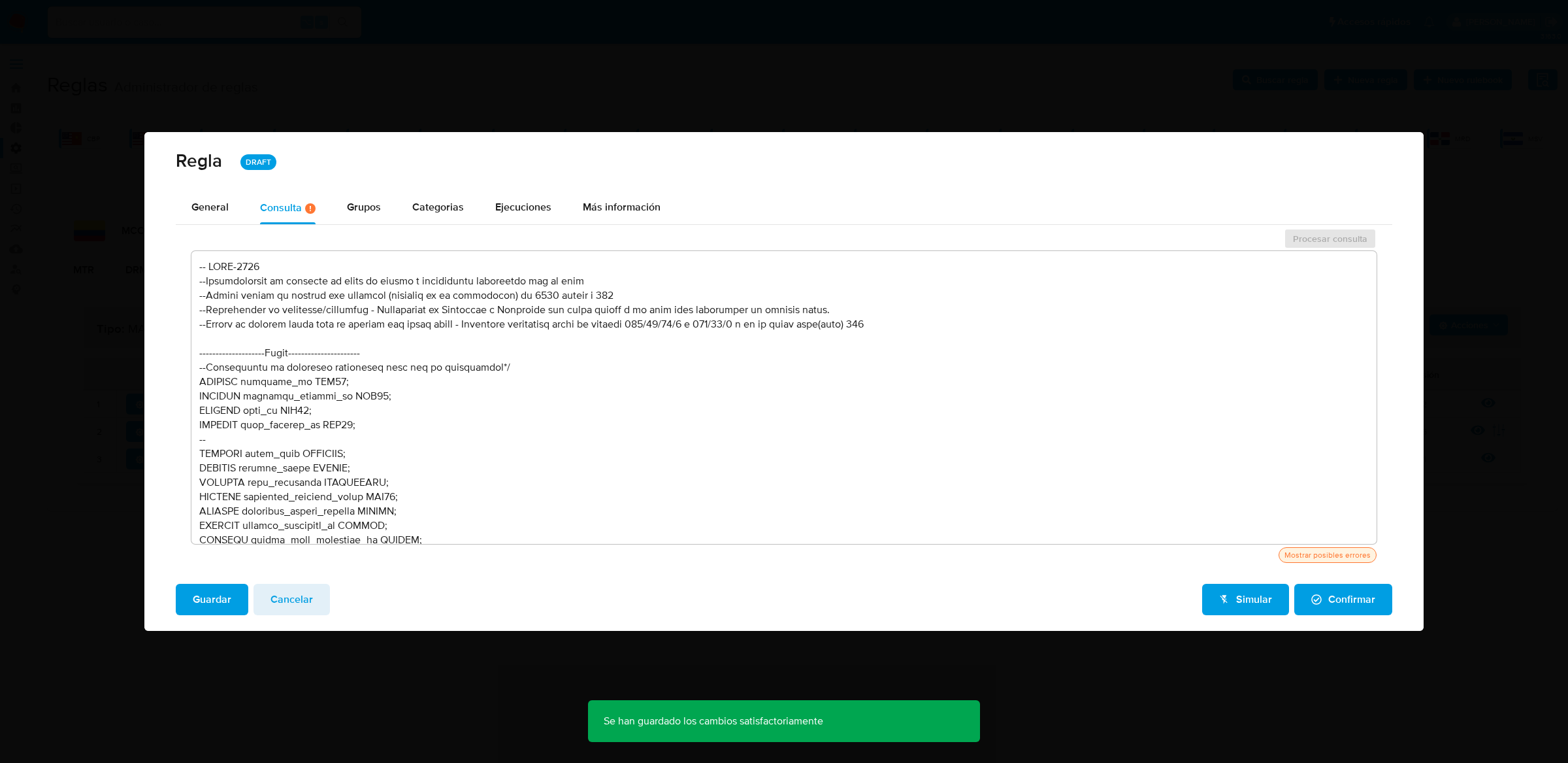
click at [282, 587] on span "Cancelar" at bounding box center [291, 599] width 43 height 29
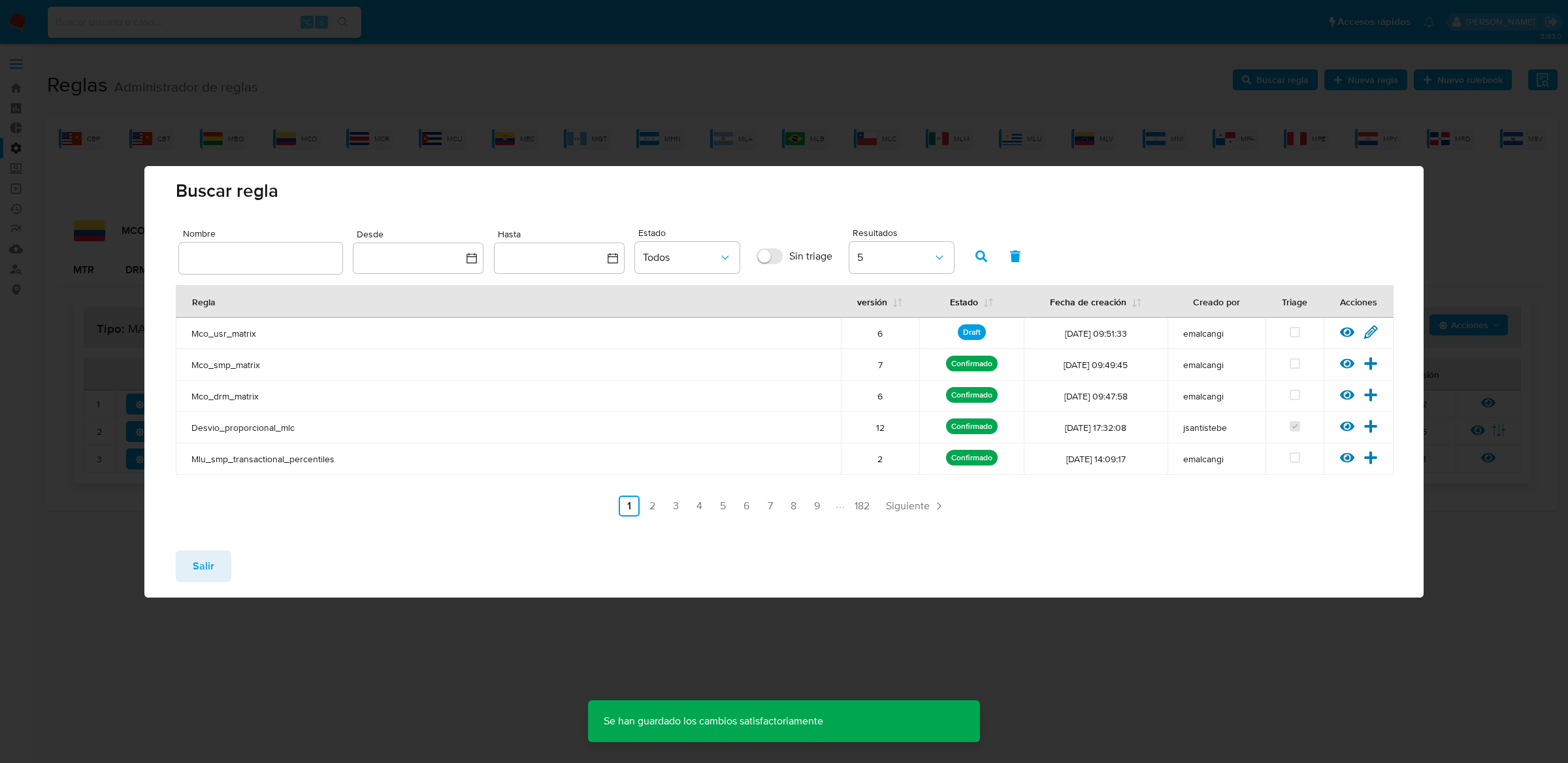
click at [212, 551] on button "Salir" at bounding box center [203, 566] width 55 height 32
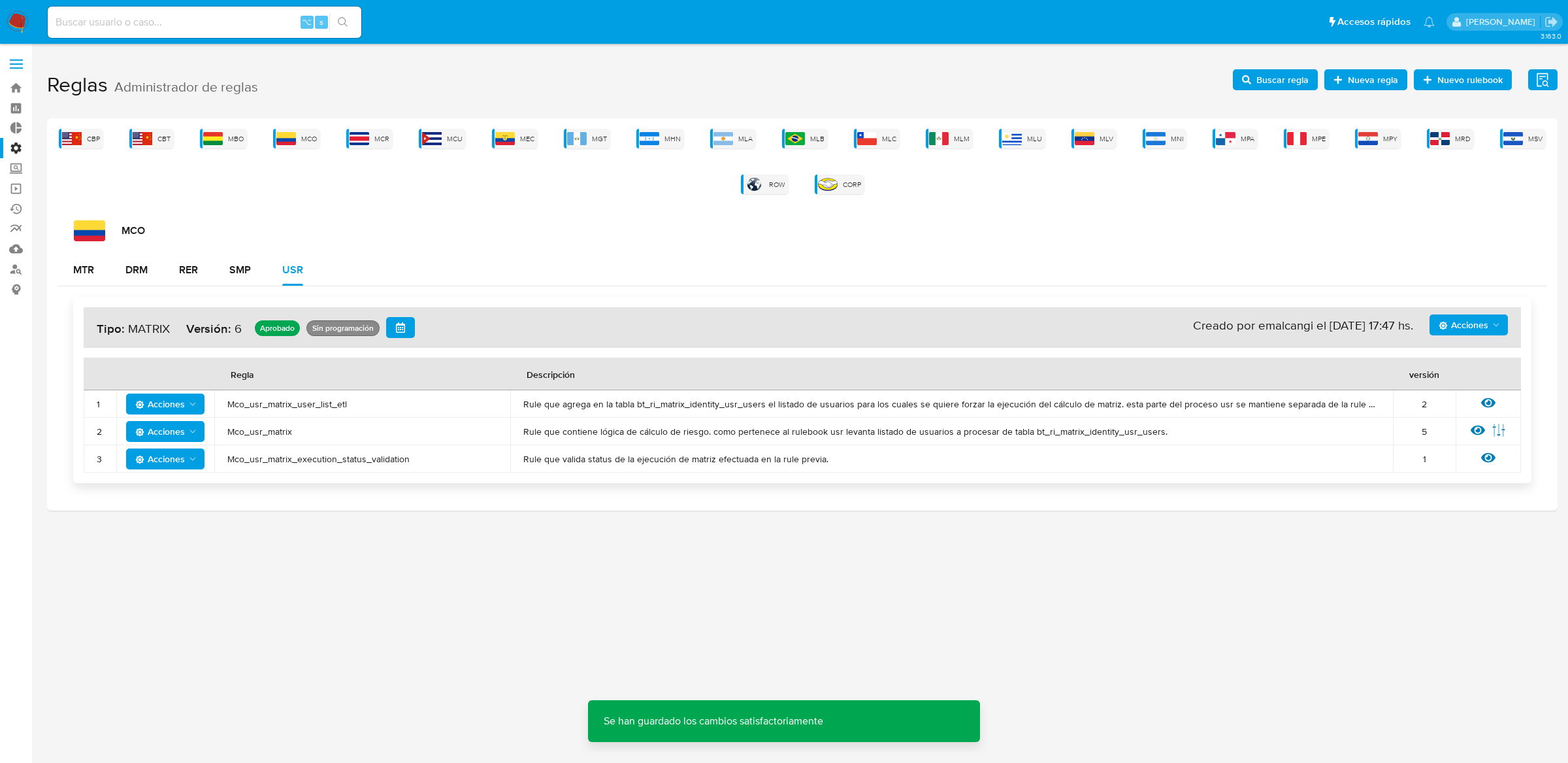
click at [257, 405] on span "Mco_usr_matrix_user_list_etl" at bounding box center [362, 404] width 270 height 12
click at [1267, 86] on span "Buscar regla" at bounding box center [1283, 79] width 52 height 21
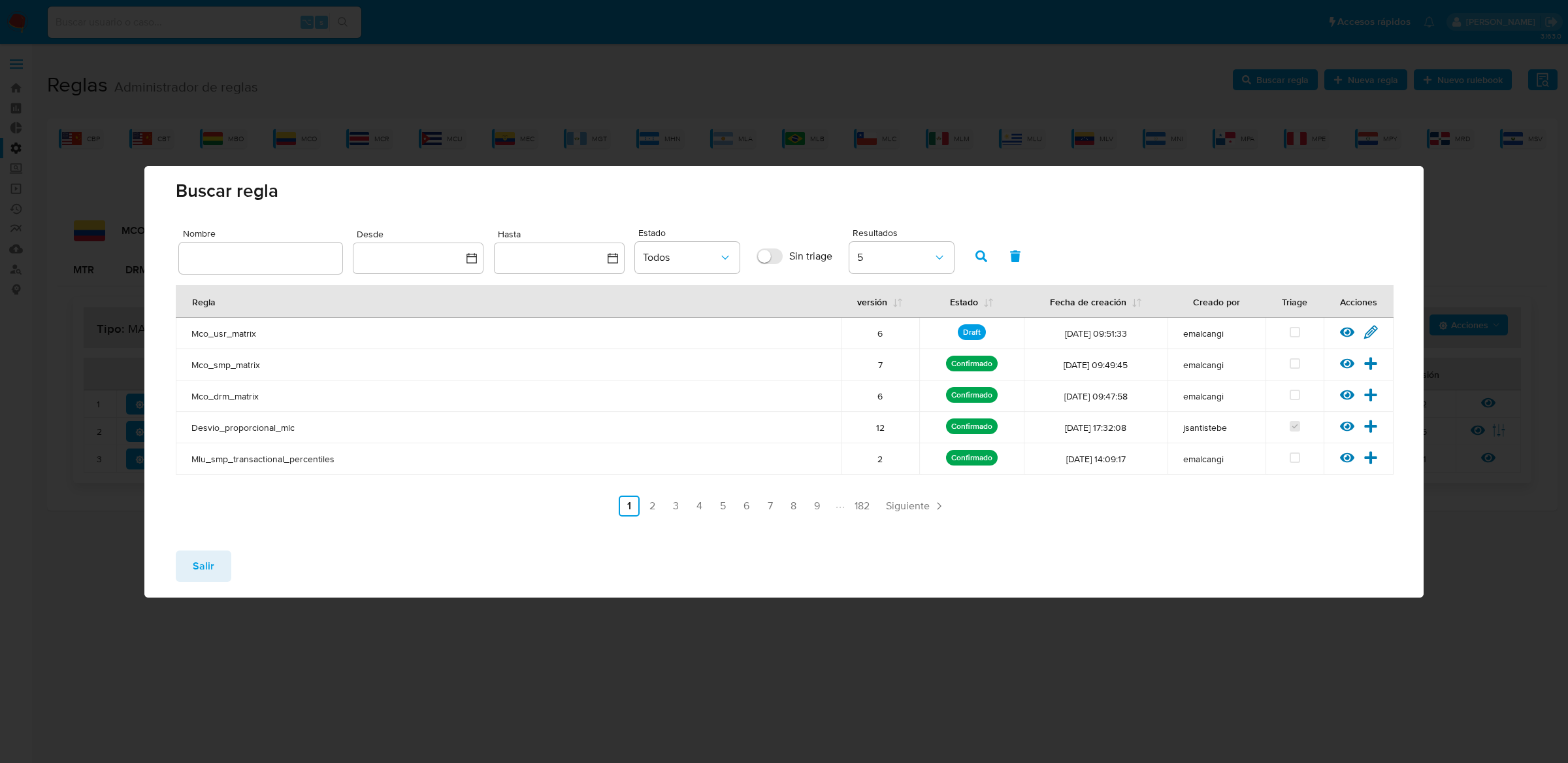
click at [297, 243] on div at bounding box center [261, 257] width 164 height 32
click at [293, 260] on input "text" at bounding box center [261, 258] width 164 height 17
type input "Mco_usr_matrix_user_list_etl"
click at [977, 251] on icon "button" at bounding box center [982, 257] width 12 height 12
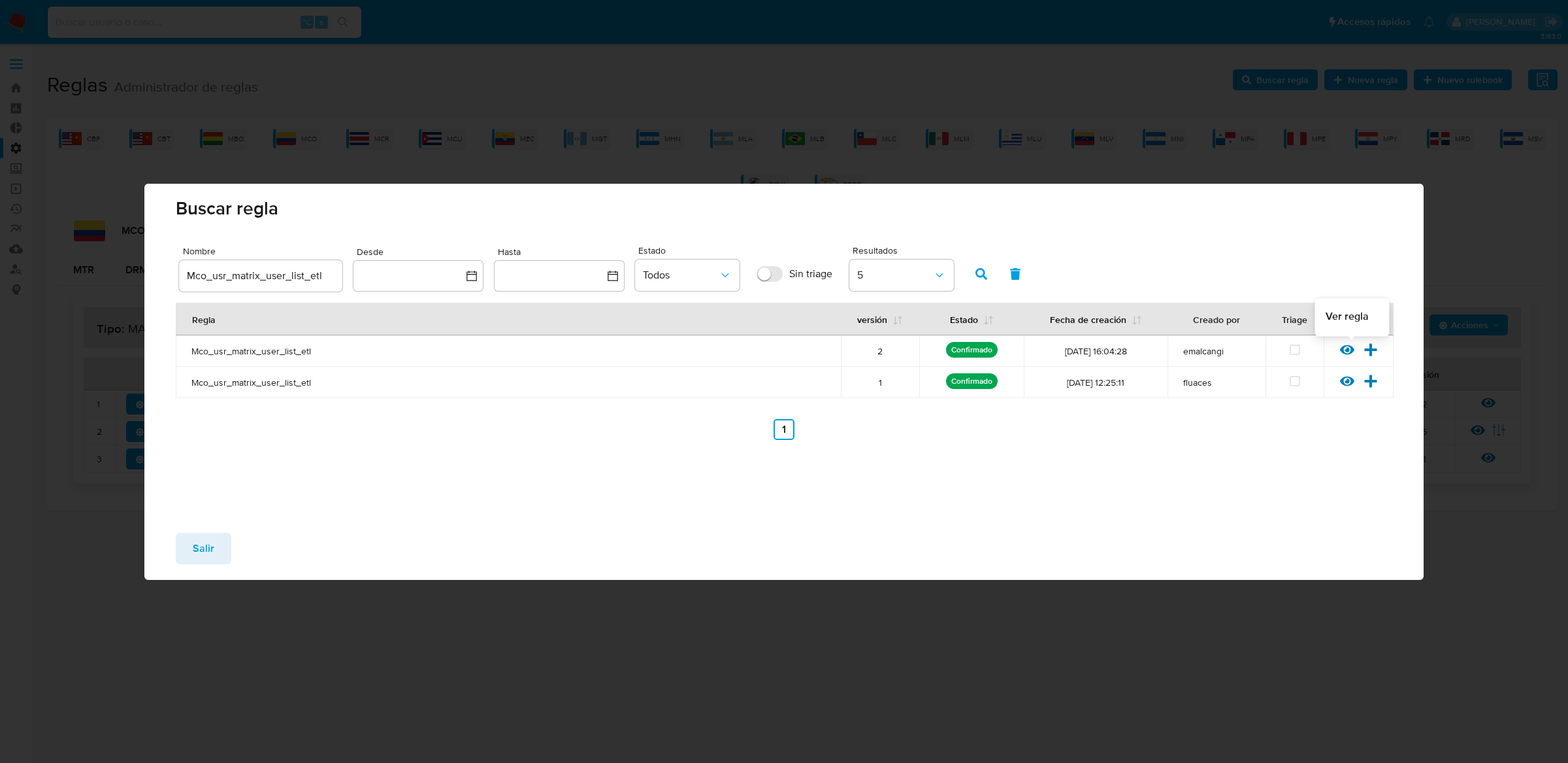
click at [1352, 352] on icon at bounding box center [1347, 350] width 14 height 10
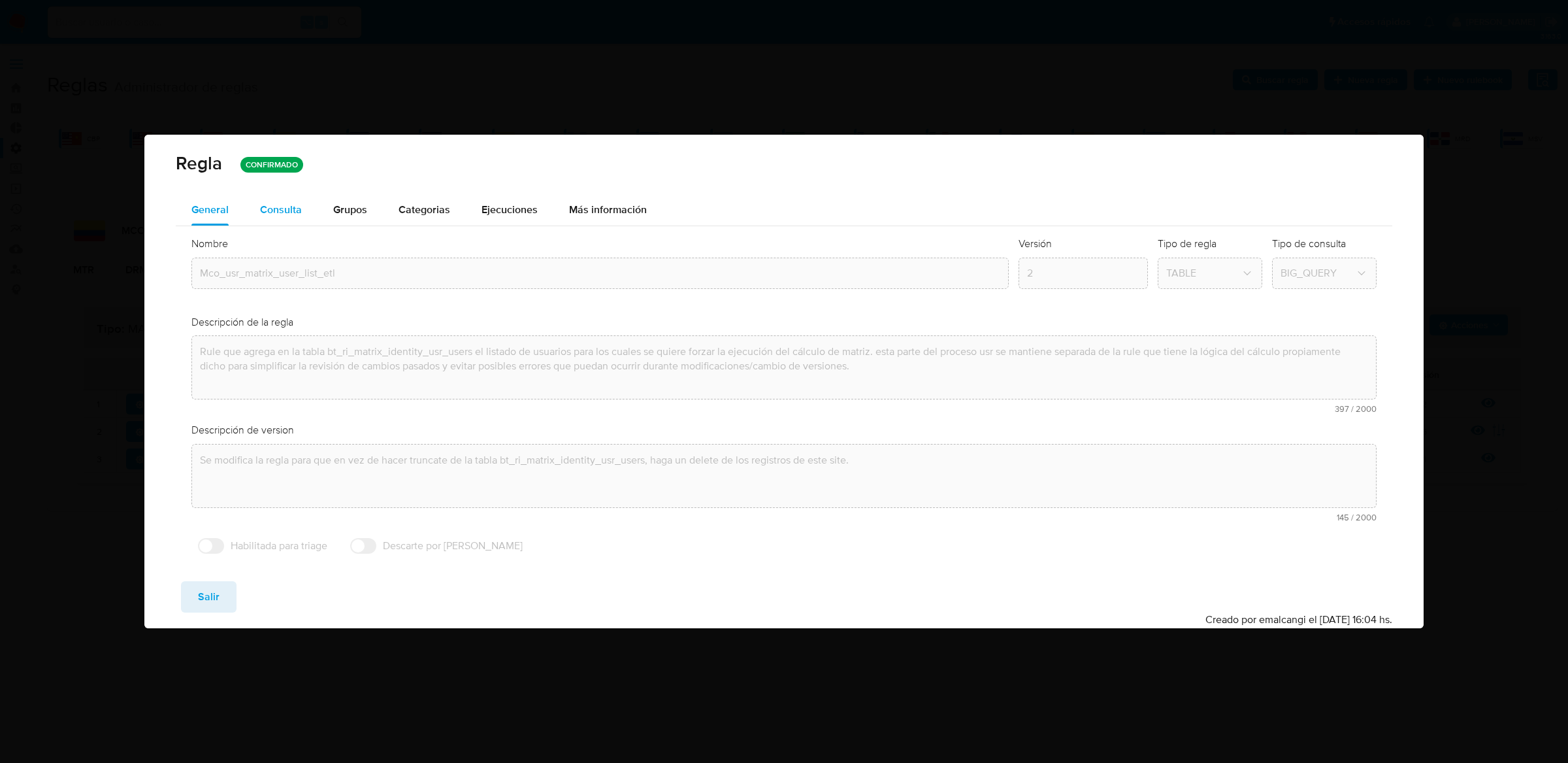
click at [274, 220] on div "Consulta" at bounding box center [280, 210] width 42 height 32
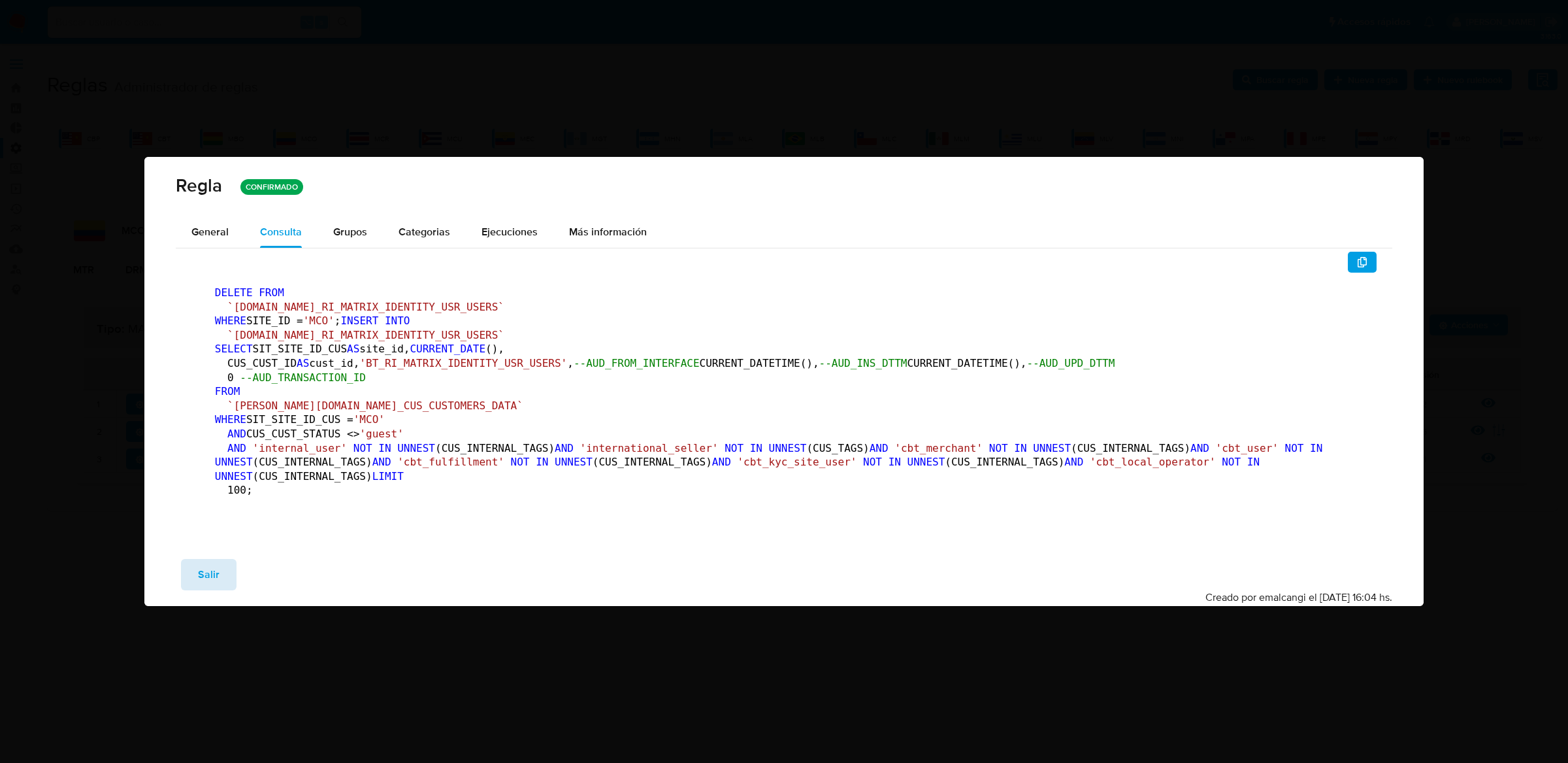
click at [200, 589] on span "Salir" at bounding box center [208, 575] width 21 height 29
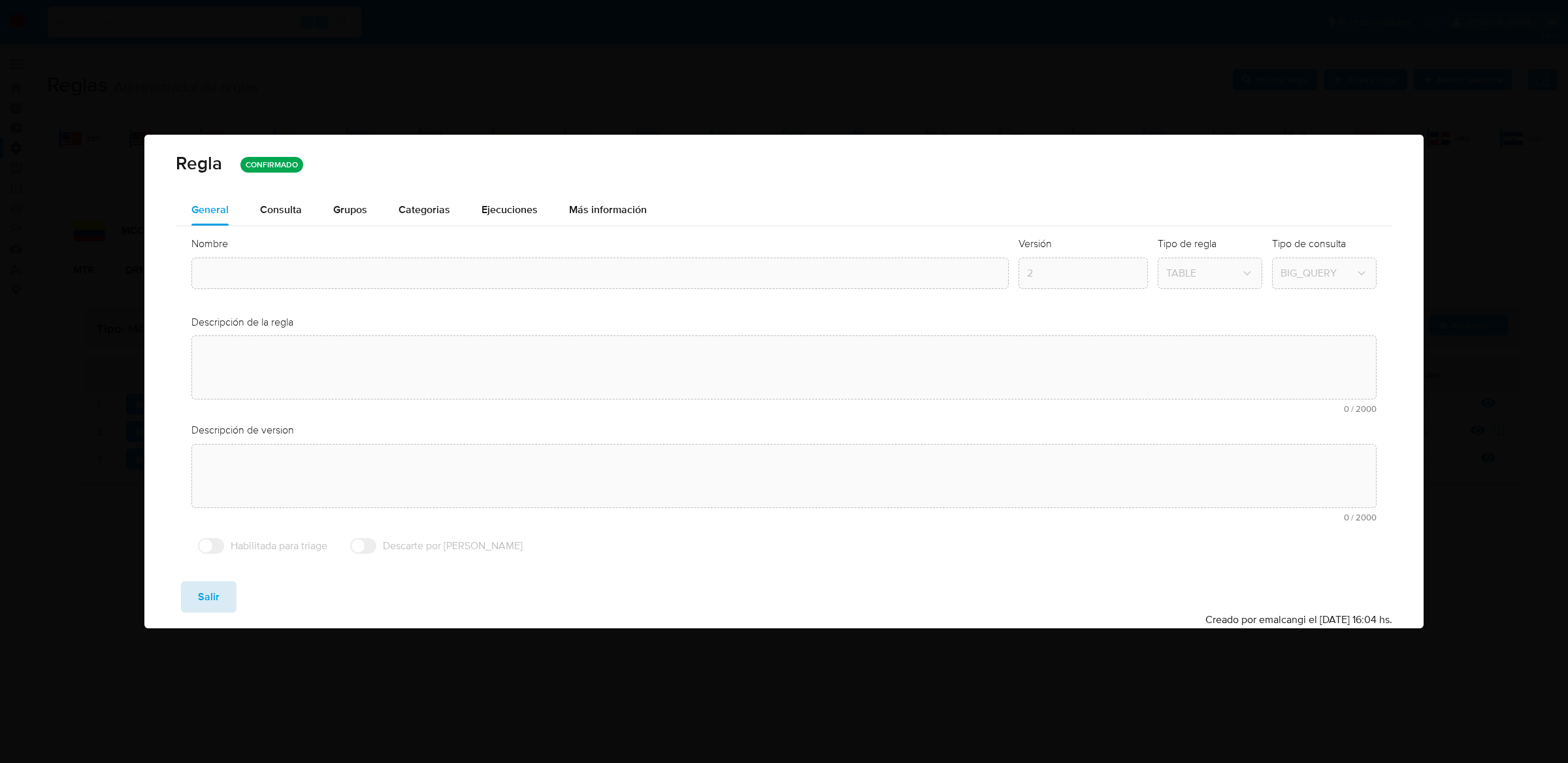
type input "Mco_usr_matrix_user_list_etl"
type textarea "Rule que agrega en la tabla bt_ri_matrix_identity_usr_users el listado de usuar…"
type textarea "Se modifica la regla para que en vez de hacer truncate de la tabla bt_ri_matrix…"
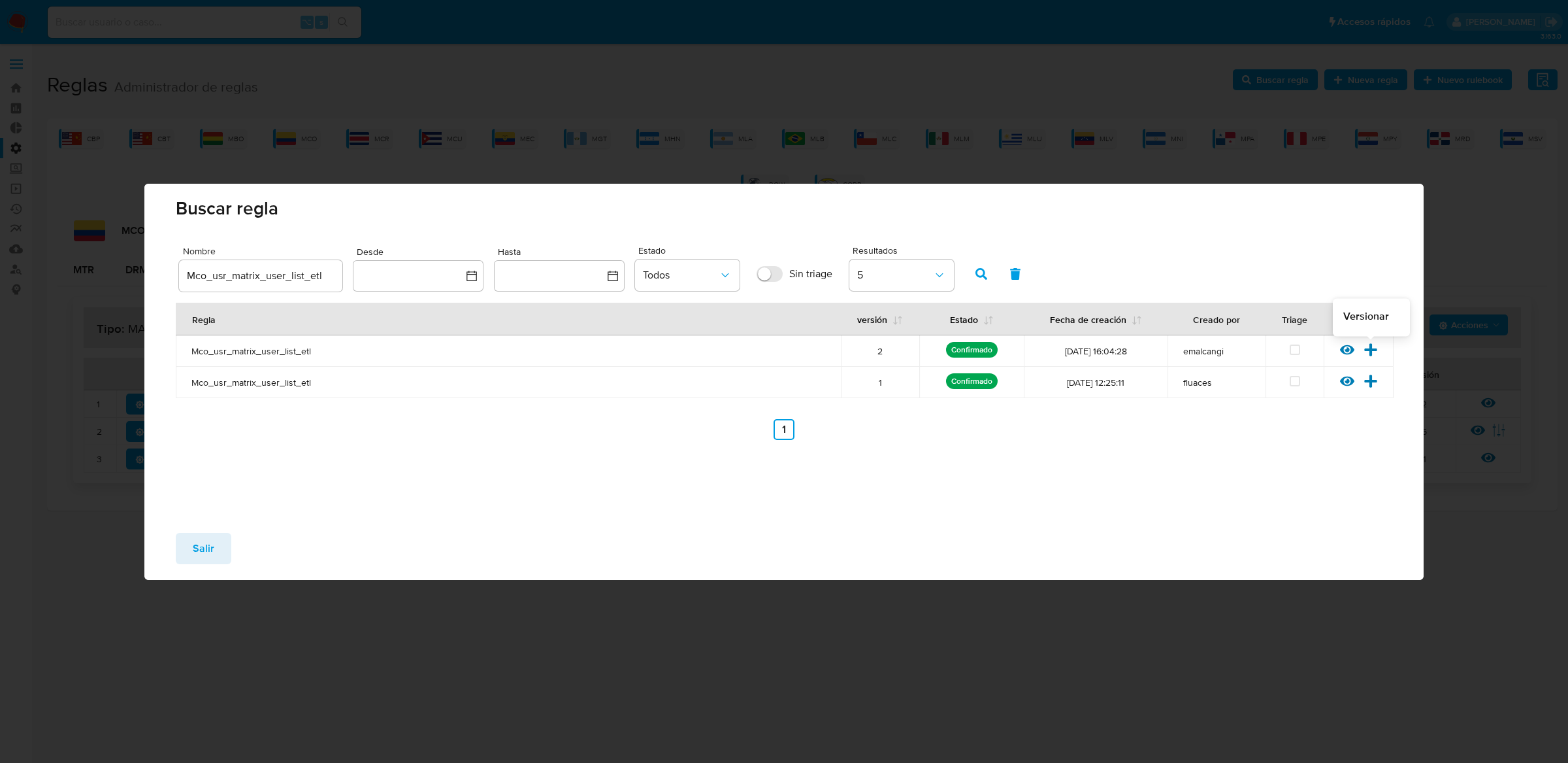
click at [1373, 346] on icon at bounding box center [1370, 350] width 14 height 14
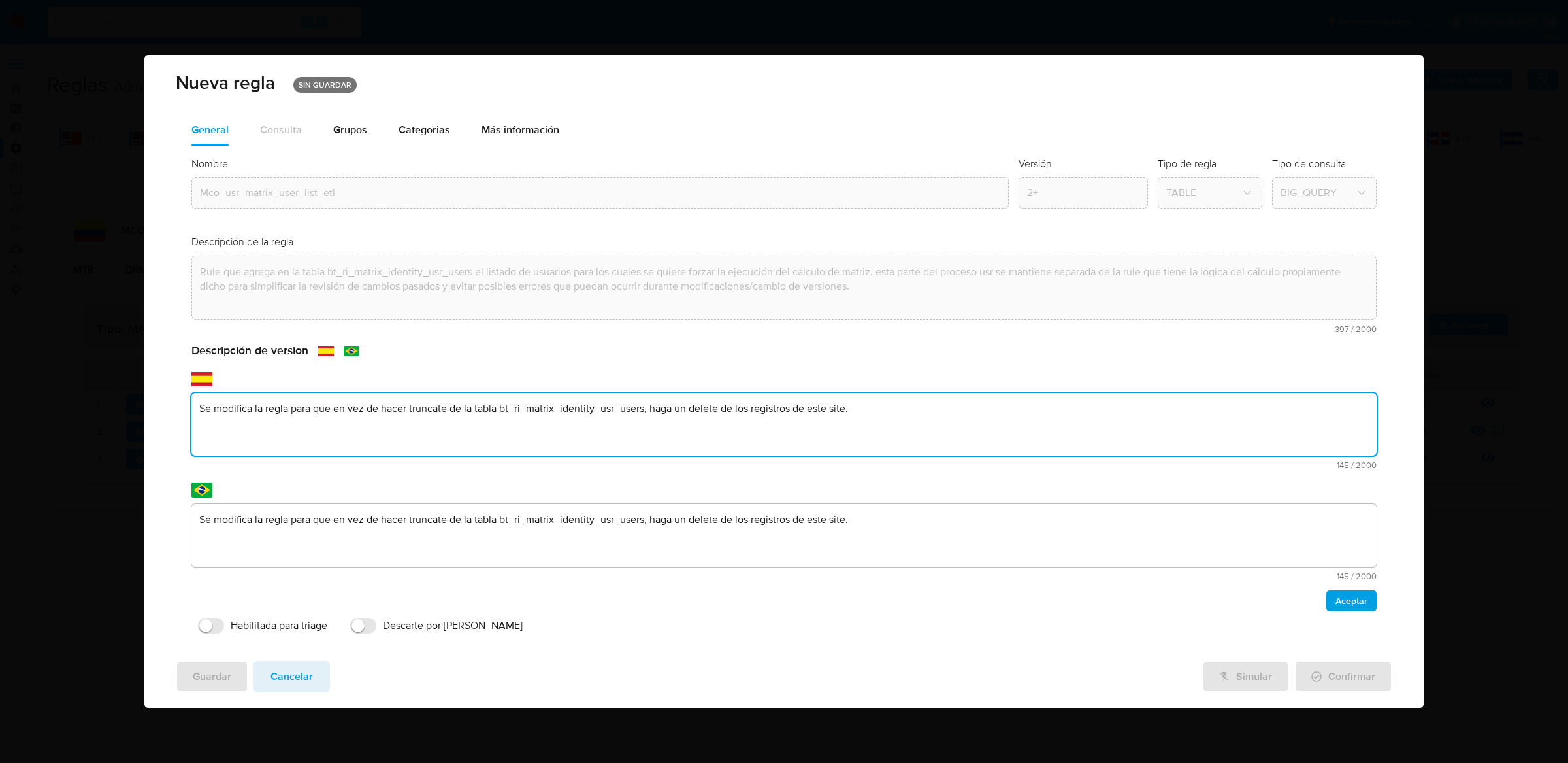
drag, startPoint x: 315, startPoint y: 462, endPoint x: 879, endPoint y: 414, distance: 566.0
click at [879, 414] on textarea "Se modifica la regla para que en vez de hacer truncate de la tabla bt_ri_matrix…" at bounding box center [784, 425] width 1185 height 63
click at [318, 410] on textarea "Se modifica la regla para que en vez de hacer truncate de la tabla bt_ri_matrix…" at bounding box center [784, 425] width 1185 height 63
type textarea "Se modifica la regla para que en vez de hacer truncate de la tabla bt_ri_matrix…"
drag, startPoint x: 314, startPoint y: 411, endPoint x: 965, endPoint y: 402, distance: 651.1
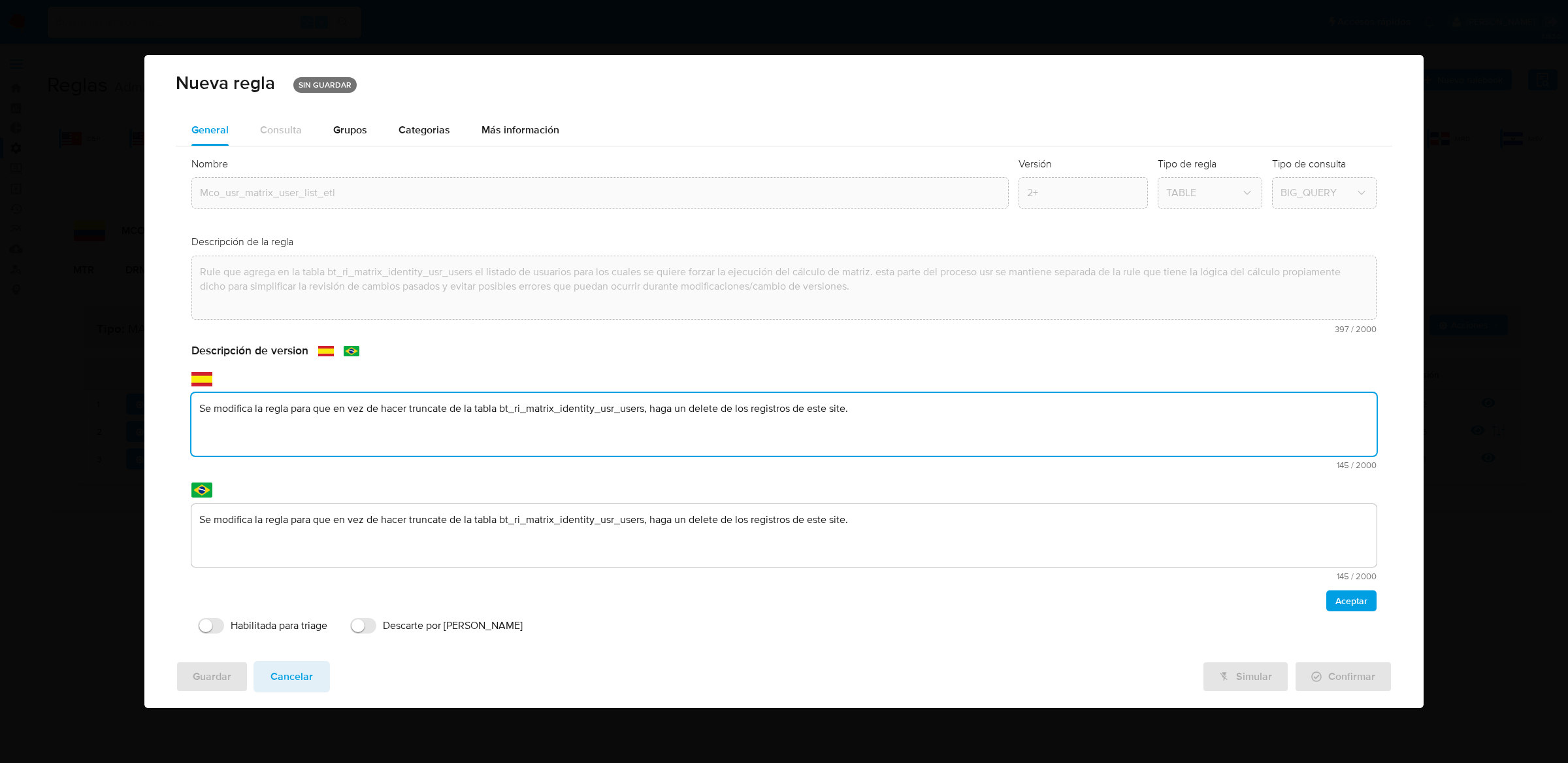
click at [965, 402] on textarea "Se modifica la regla para que en vez de hacer truncate de la tabla bt_ri_matrix…" at bounding box center [784, 425] width 1185 height 63
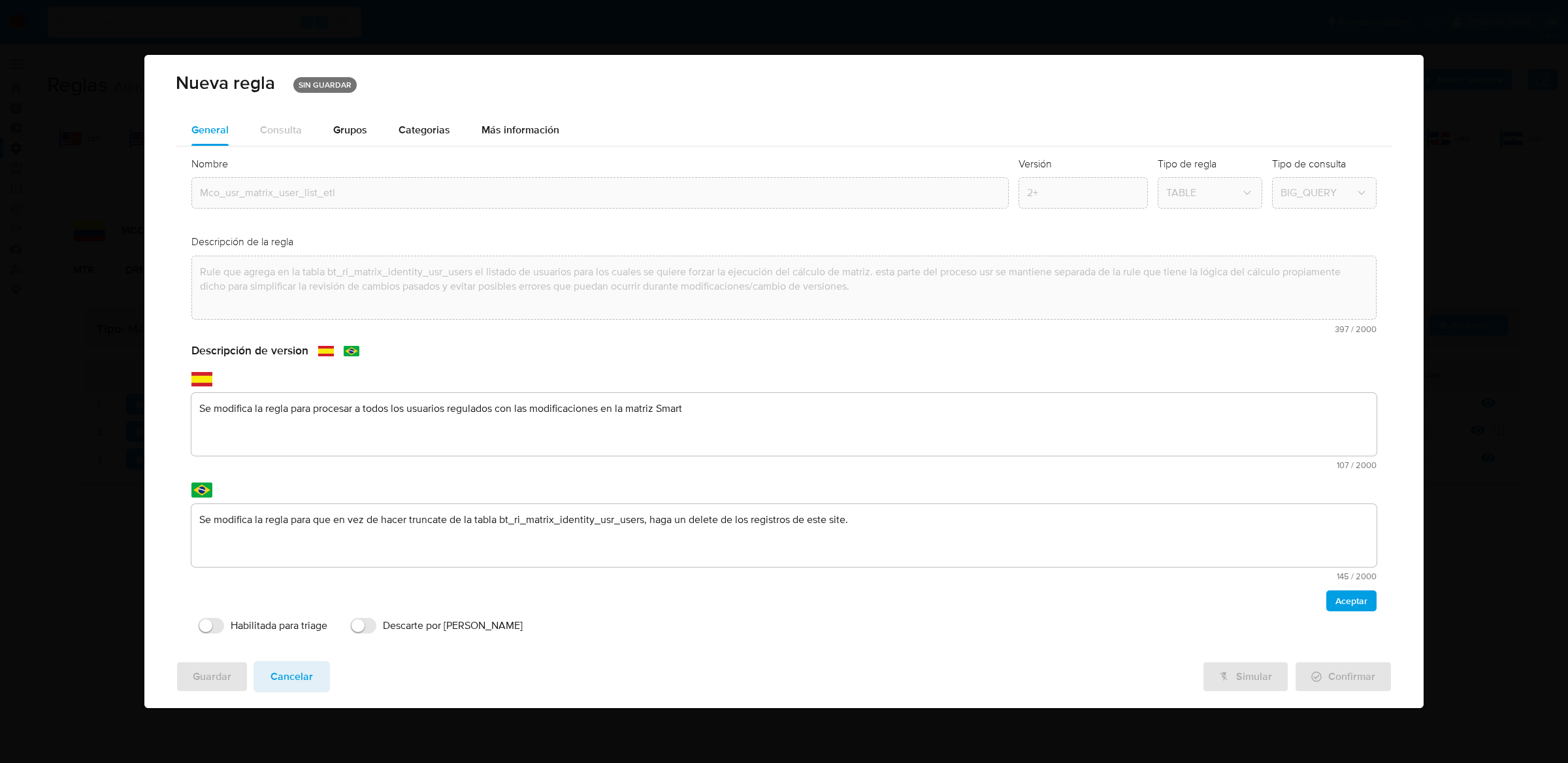
click at [723, 413] on textarea "Se modifica la regla para procesar a todos los usuarios regulados con las modif…" at bounding box center [784, 425] width 1185 height 63
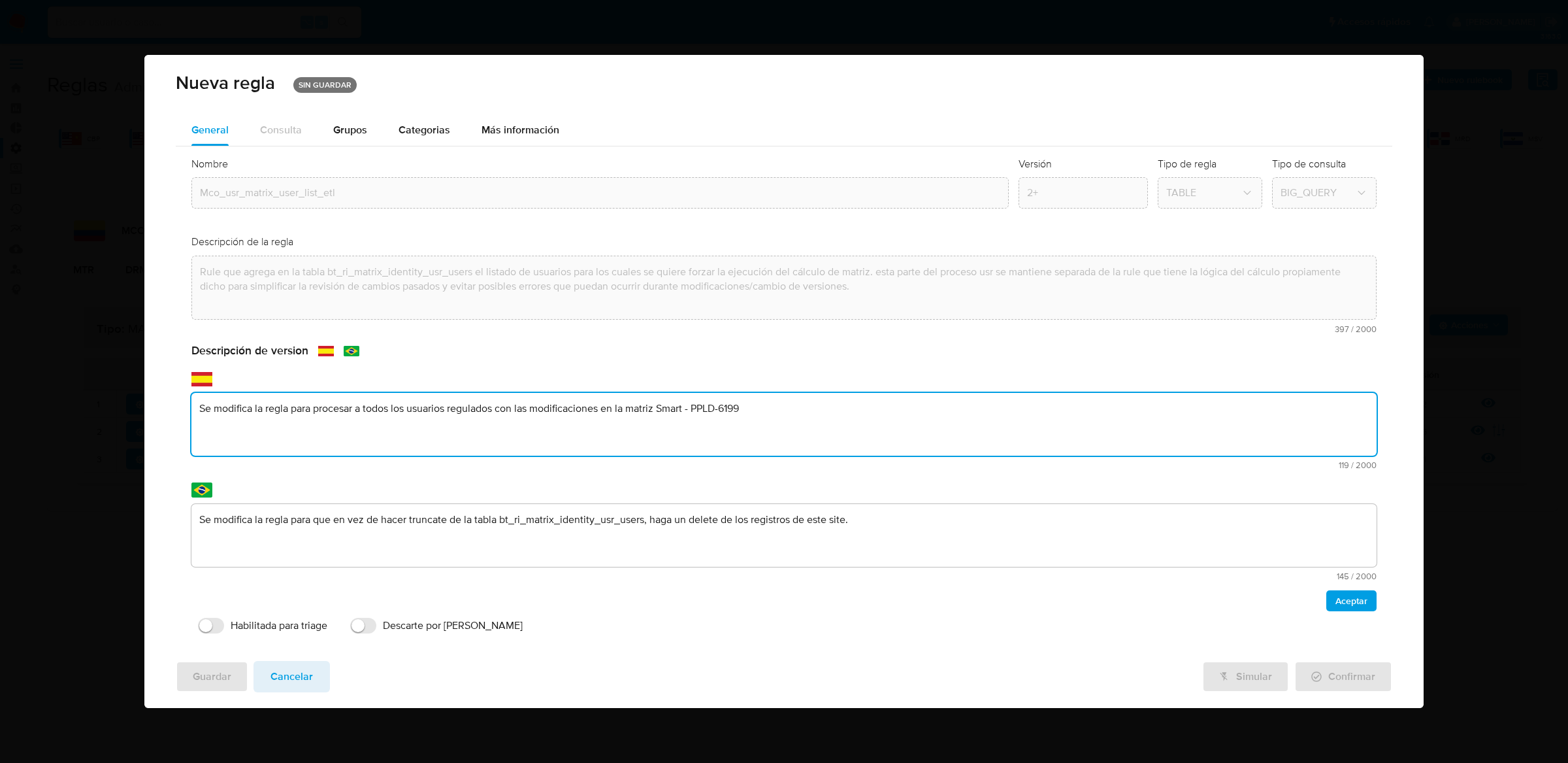
type textarea "Se modifica la regla para procesar a todos los usuarios regulados con las modif…"
click at [892, 520] on textarea "Se modifica la regla para que en vez de hacer truncate de la tabla bt_ri_matrix…" at bounding box center [784, 535] width 1185 height 63
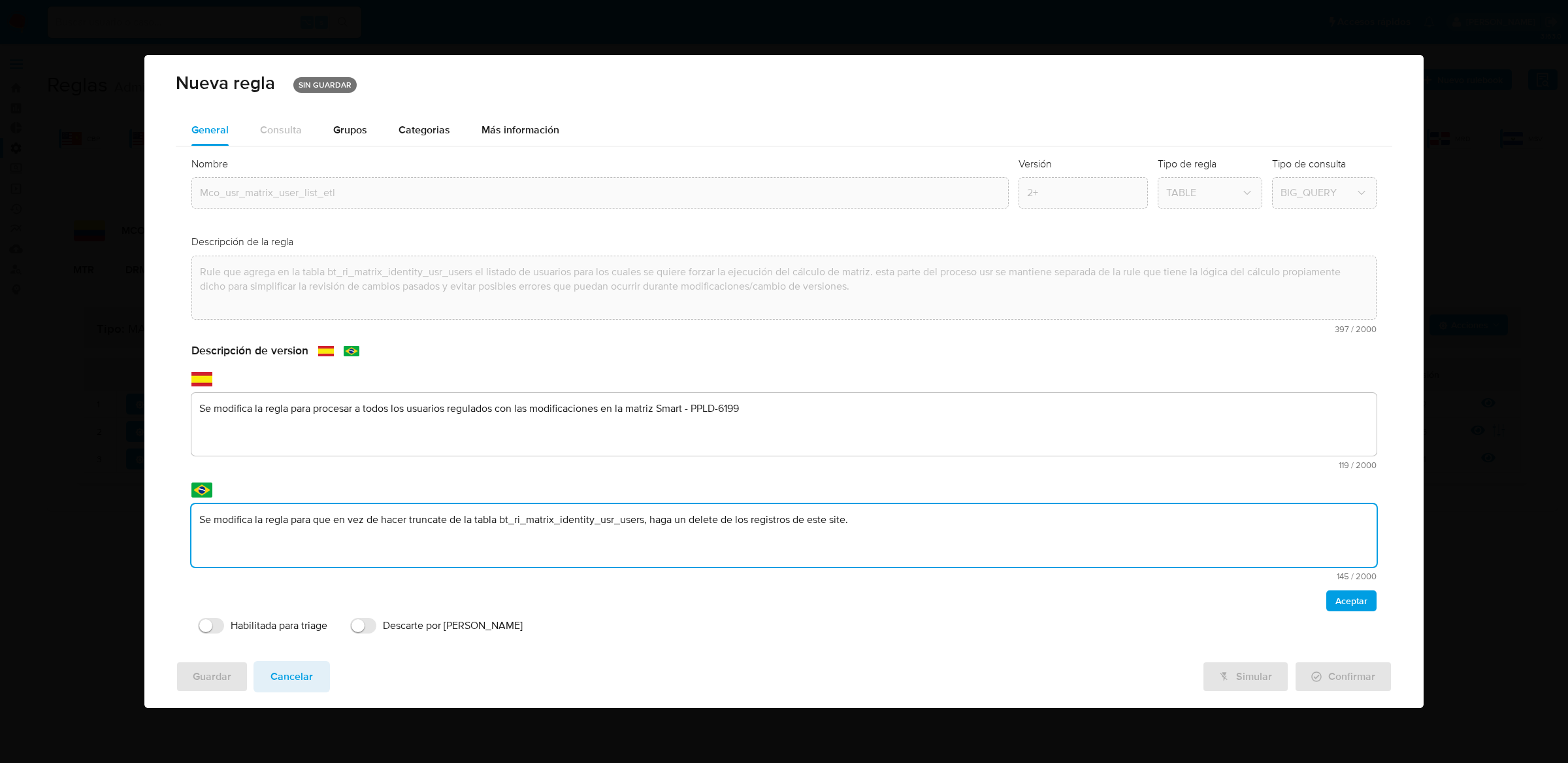
type textarea "Se modifica la regla para procesar a todos los usuarios regulados con las modif…"
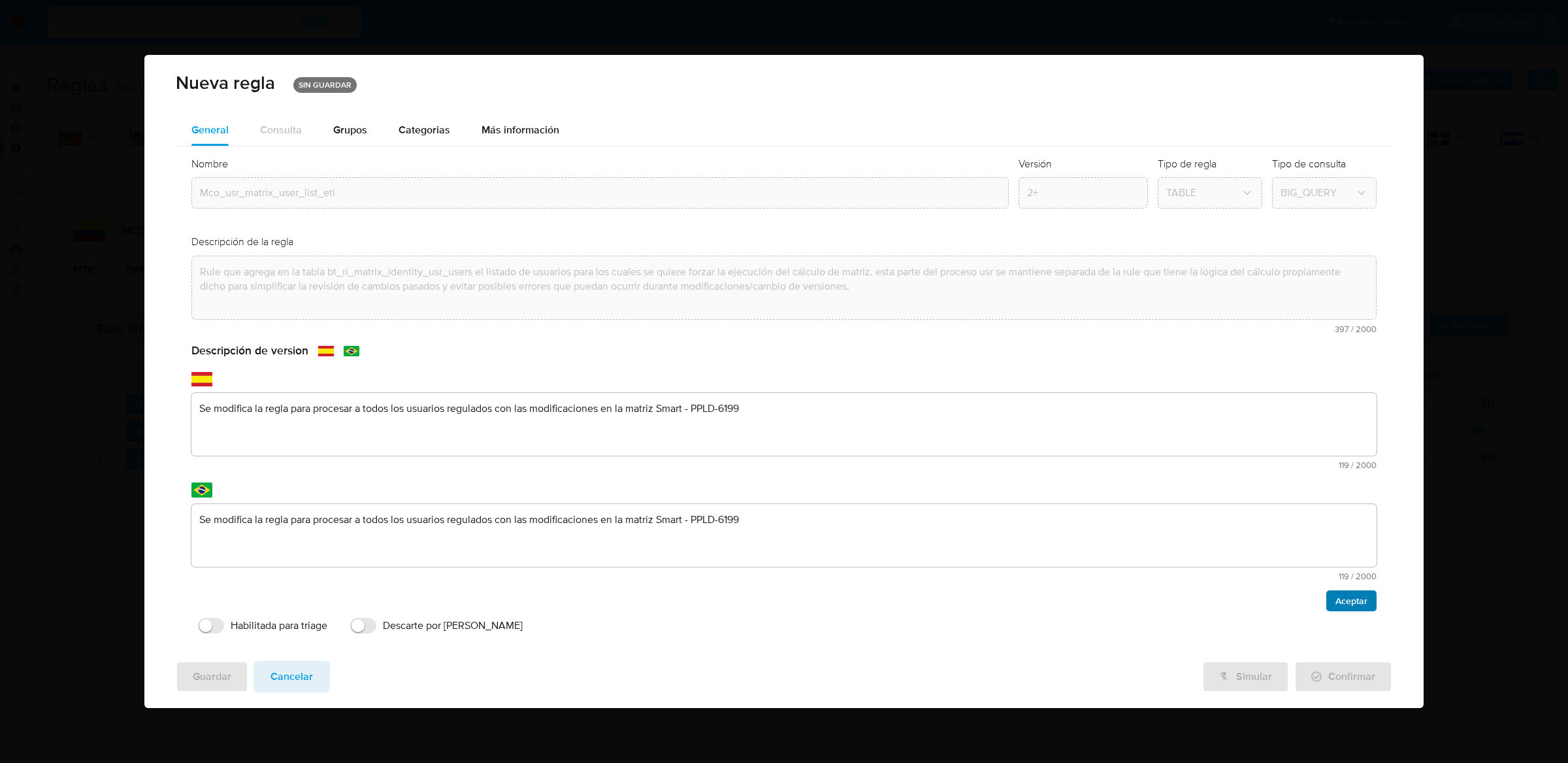
click at [1342, 598] on span "Aceptar" at bounding box center [1352, 600] width 32 height 18
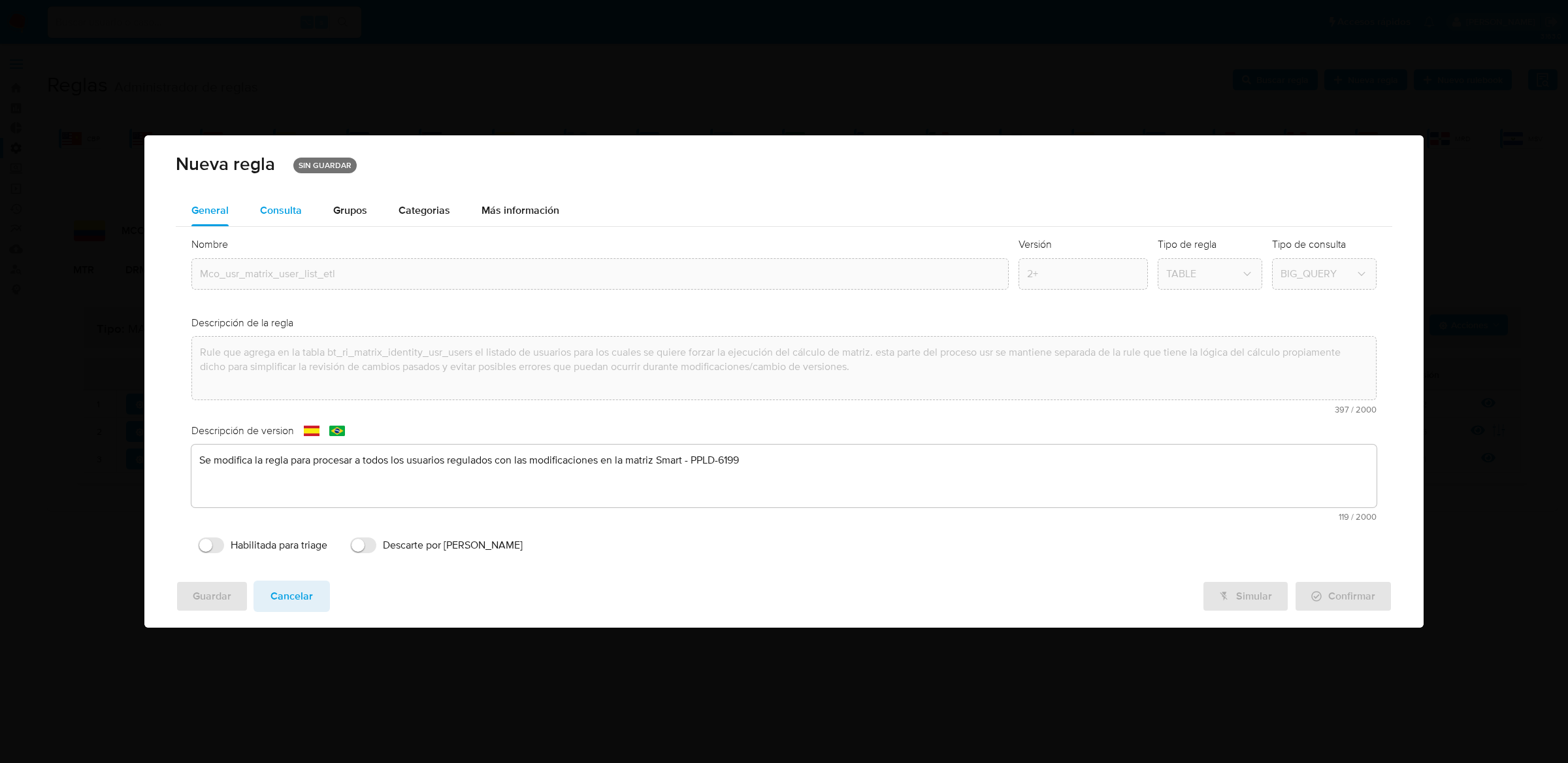
click at [292, 214] on div "Consulta" at bounding box center [280, 211] width 42 height 10
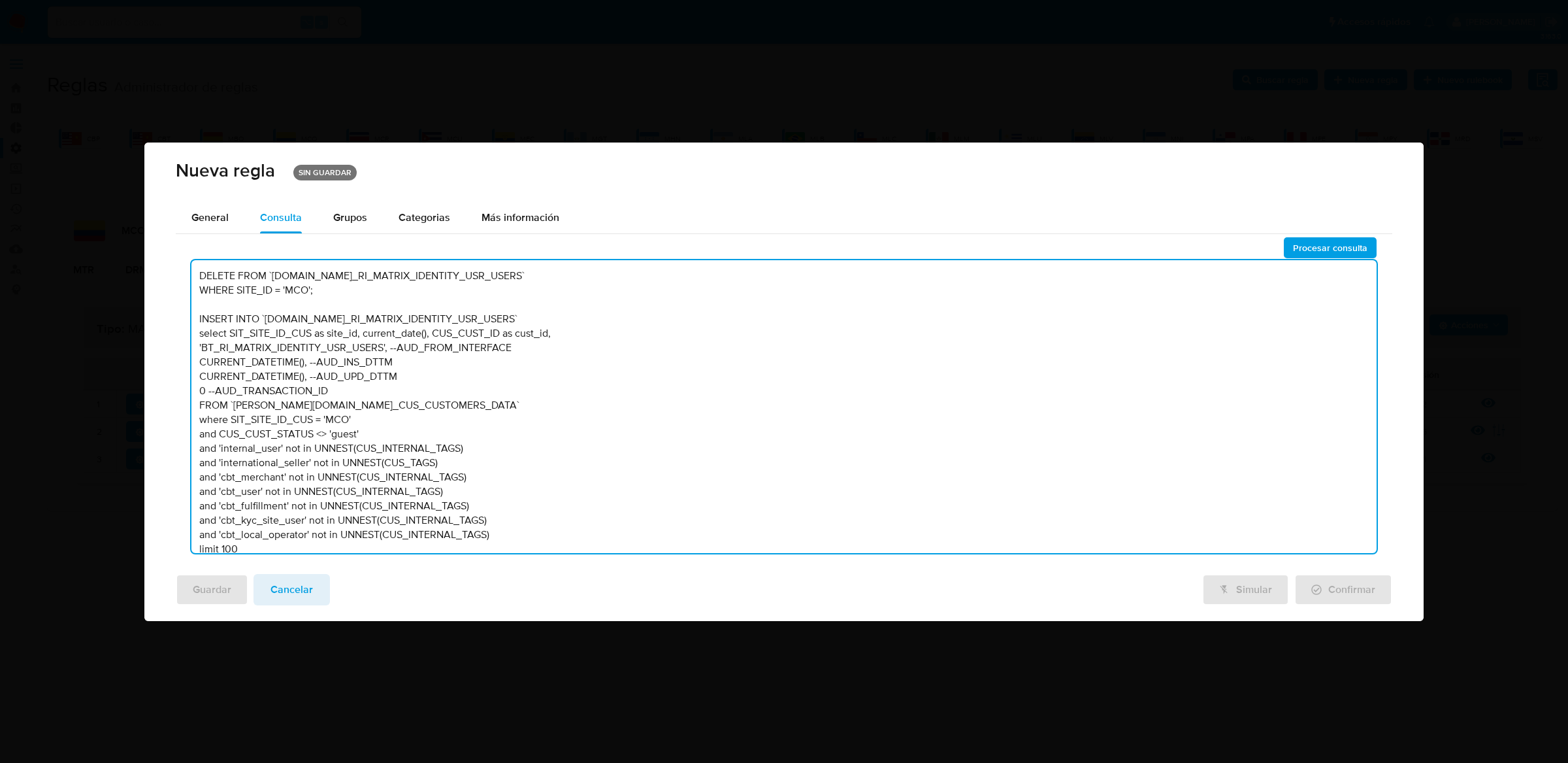
click at [960, 411] on textarea "DELETE FROM `TBL.BT_RI_MATRIX_IDENTITY_USR_USERS` WHERE SITE_ID = 'MCO'; INSERT…" at bounding box center [784, 407] width 1185 height 293
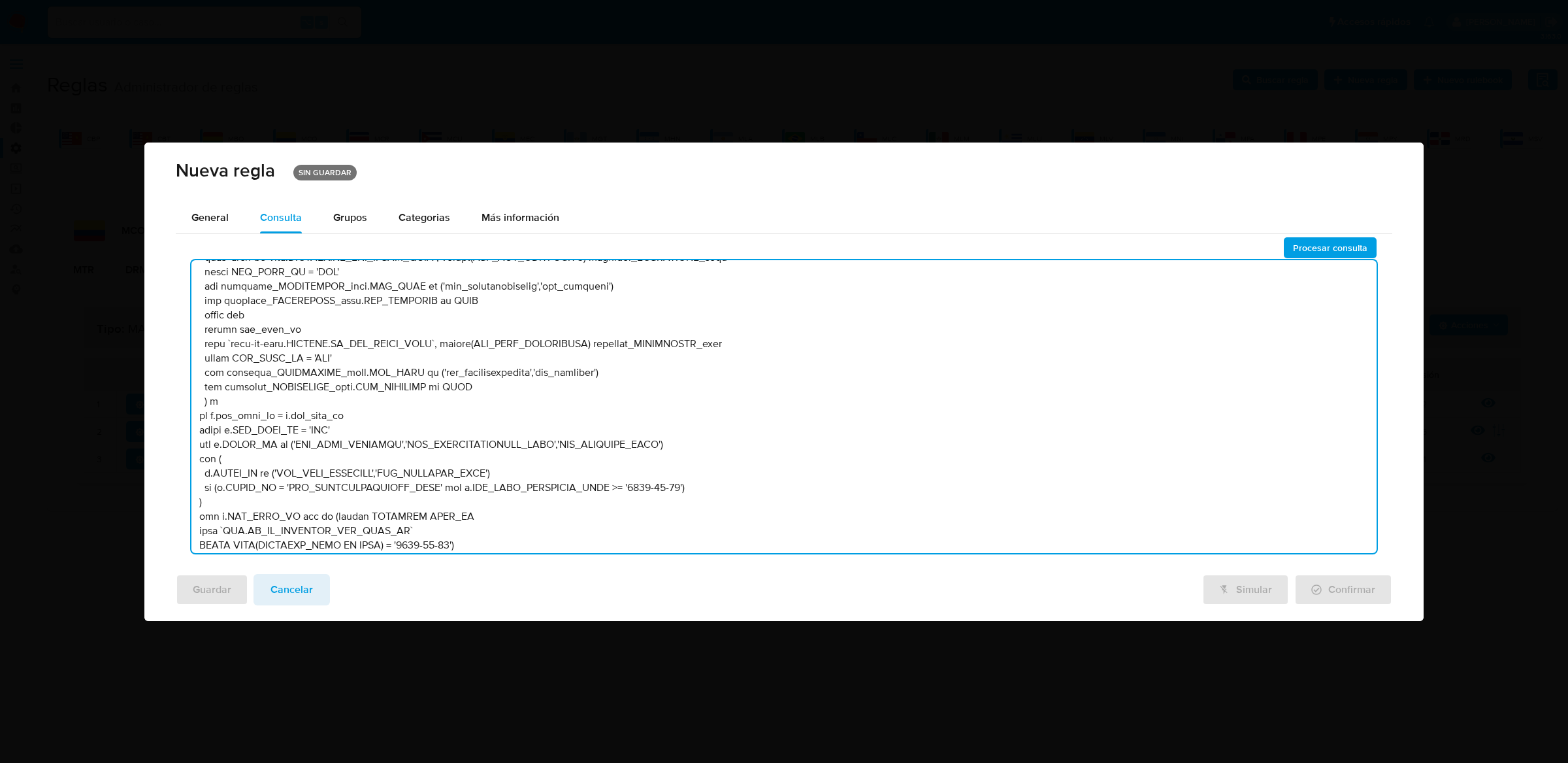
scroll to position [0, 0]
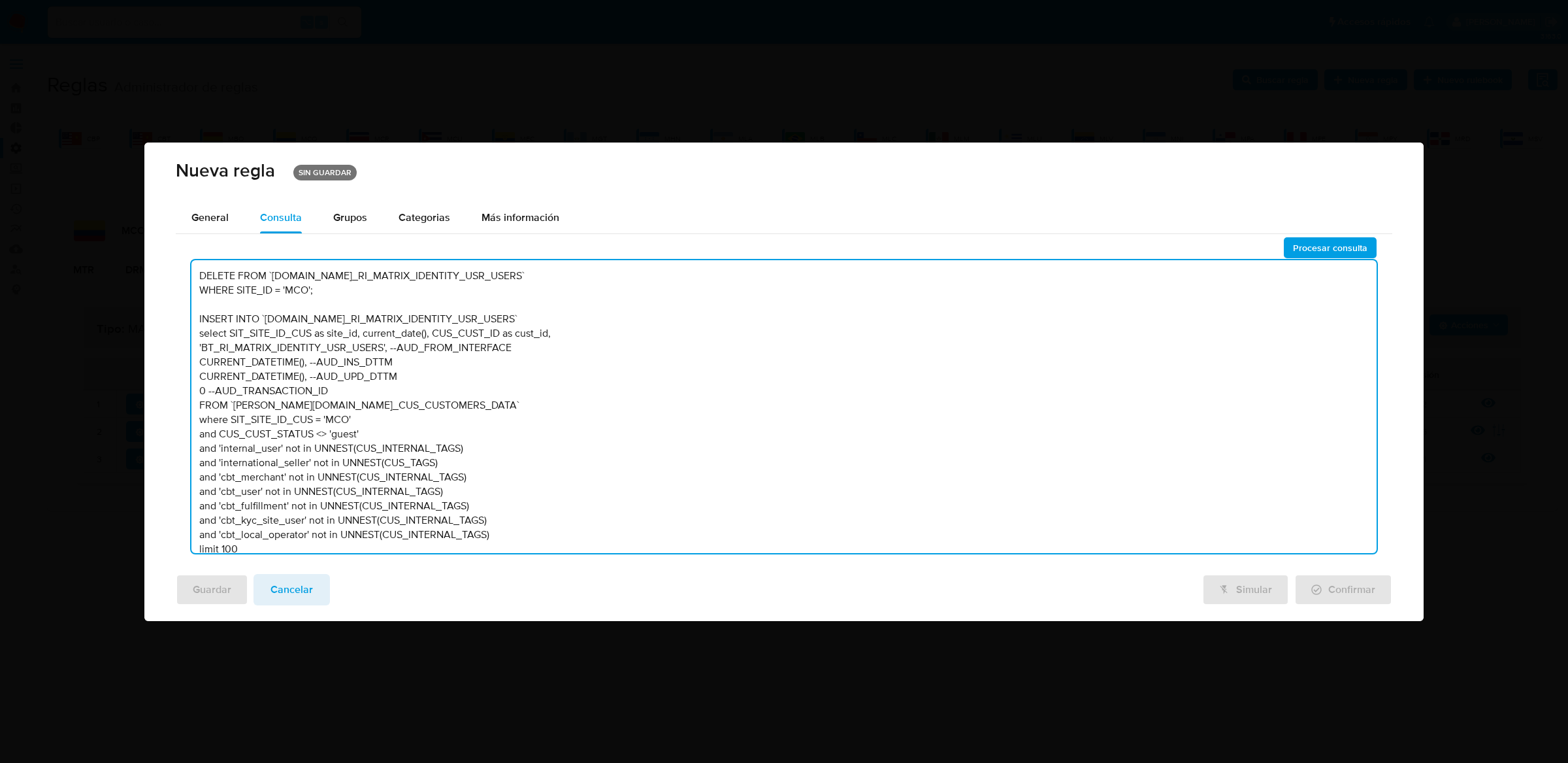
click at [960, 411] on textarea "DELETE FROM `TBL.BT_RI_MATRIX_IDENTITY_USR_USERS` WHERE SITE_ID = 'MCO'; INSERT…" at bounding box center [784, 407] width 1185 height 293
click at [528, 399] on textarea "DELETE FROM `TBL.BT_RI_MATRIX_IDENTITY_USR_USERS` WHERE SITE_ID = 'MCO'; INSERT…" at bounding box center [784, 407] width 1185 height 293
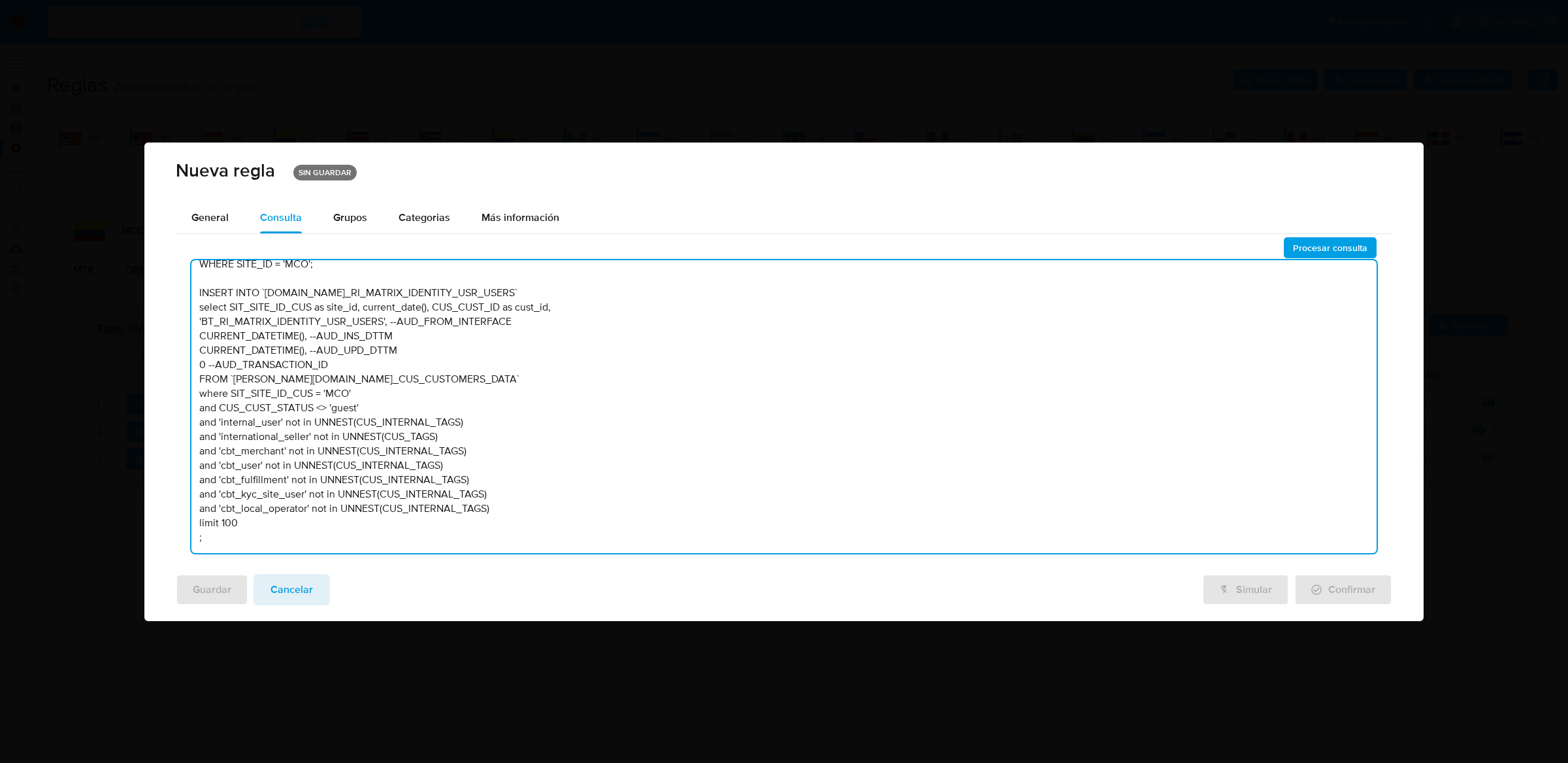
click at [475, 536] on textarea "DELETE FROM `TBL.BT_RI_MATRIX_IDENTITY_USR_USERS` WHERE SITE_ID = 'MCO'; INSERT…" at bounding box center [784, 407] width 1185 height 293
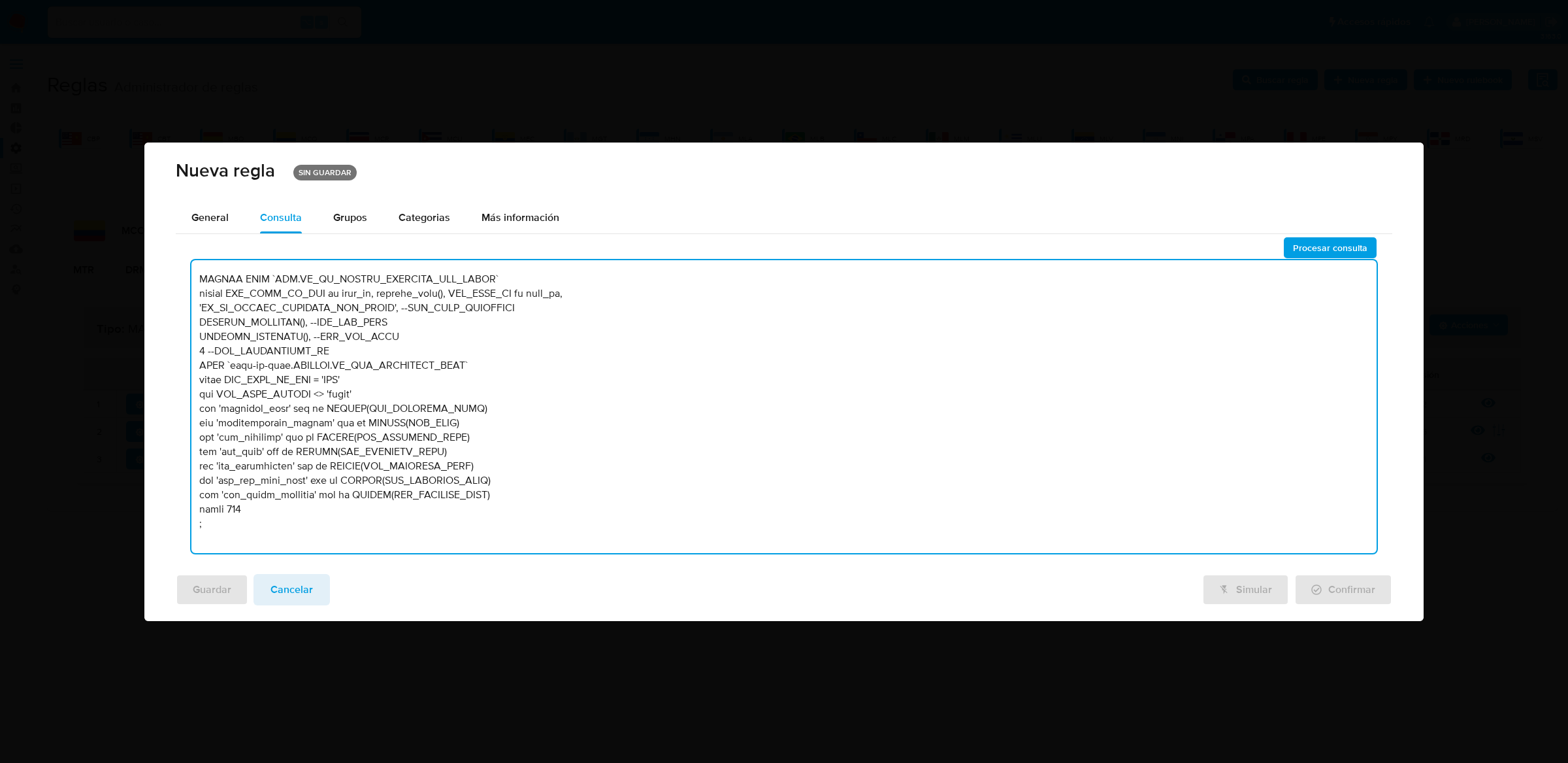
scroll to position [0, 0]
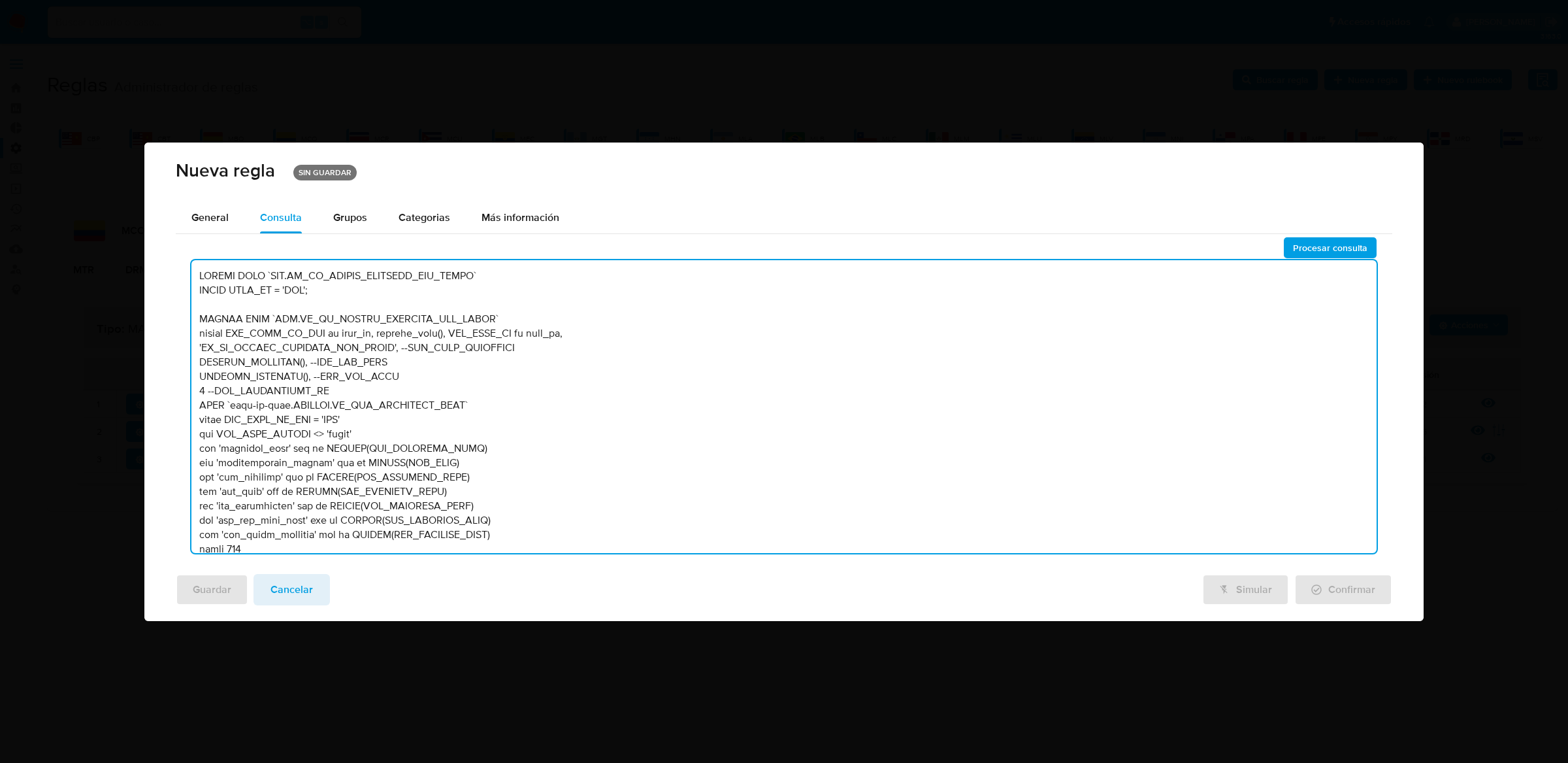
drag, startPoint x: 362, startPoint y: 444, endPoint x: 216, endPoint y: 251, distance: 242.0
click at [216, 251] on div "Procesar consulta" at bounding box center [784, 400] width 1217 height 327
click at [199, 333] on textarea at bounding box center [784, 407] width 1185 height 293
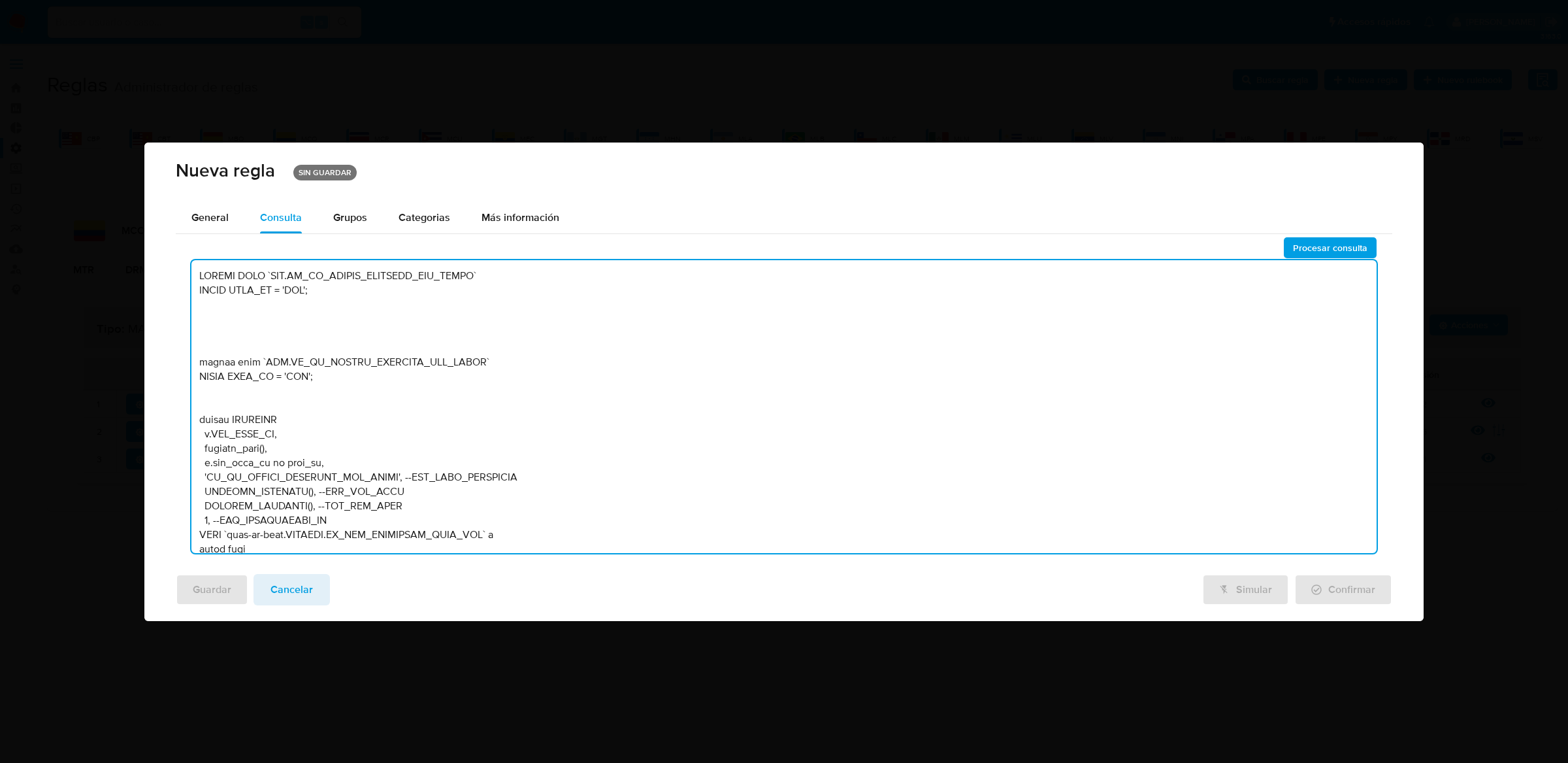
click at [211, 406] on textarea at bounding box center [784, 407] width 1185 height 293
drag, startPoint x: 331, startPoint y: 373, endPoint x: 188, endPoint y: 262, distance: 181.0
click at [188, 262] on div "Procesar consulta" at bounding box center [784, 400] width 1217 height 327
drag, startPoint x: 291, startPoint y: 344, endPoint x: 92, endPoint y: 203, distance: 243.9
click at [92, 203] on div "Nueva regla SIN GUARDAR General Consulta Parametros Evidencias Grupos Categoria…" at bounding box center [784, 381] width 1568 height 763
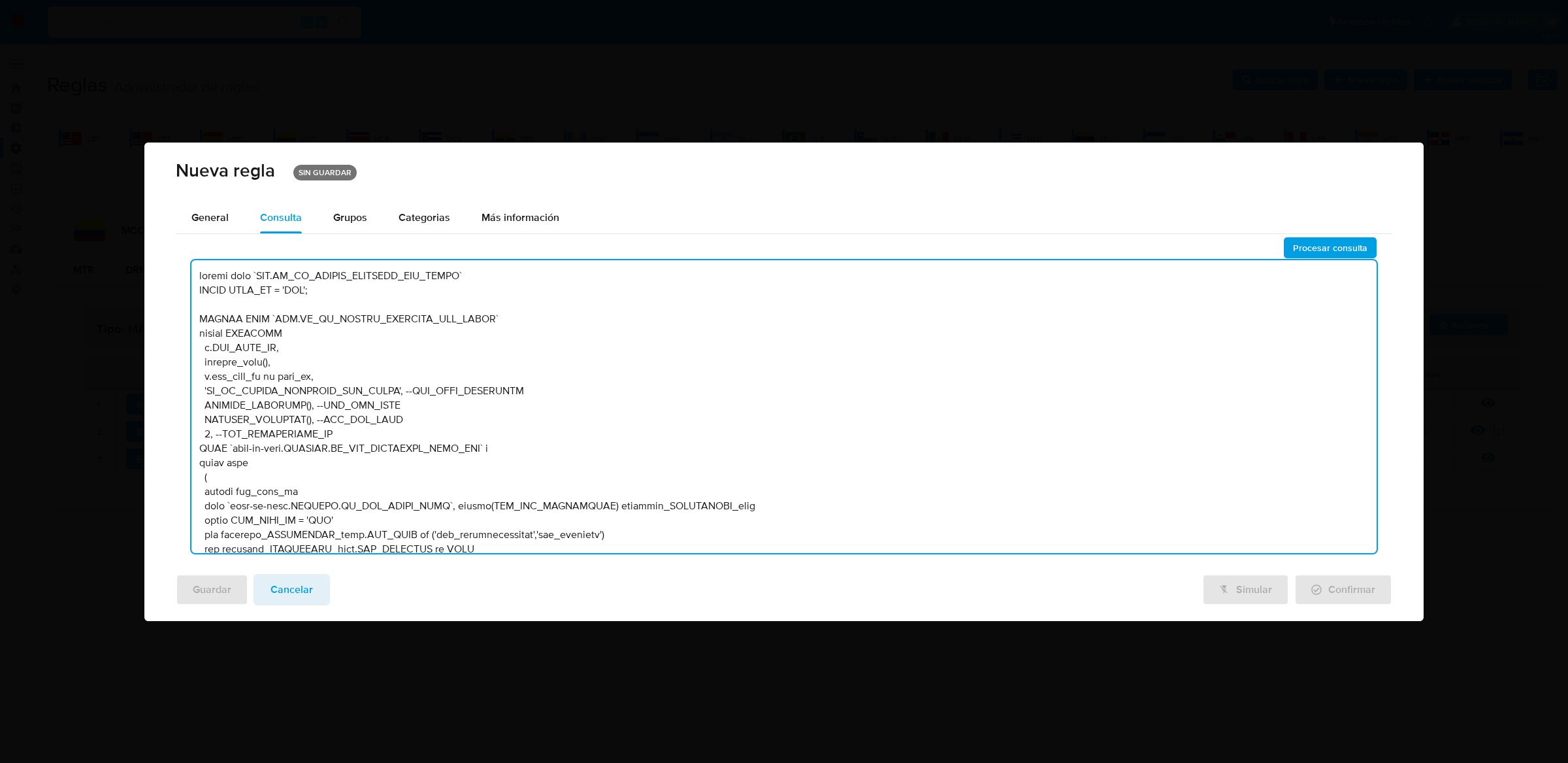
drag, startPoint x: 251, startPoint y: 292, endPoint x: 147, endPoint y: 292, distance: 104.0
click at [147, 292] on div "General Consulta Parametros Evidencias Grupos Categorias Ejecuciones Más inform…" at bounding box center [783, 383] width 1279 height 361
type textarea "DELETE FROM `TBL.BT_RI_MATRIX_IDENTITY_USR_USERS` WHERE SITE_ID = 'MCO'; INSERT…"
click at [1337, 239] on span "Procesar consulta" at bounding box center [1330, 247] width 74 height 18
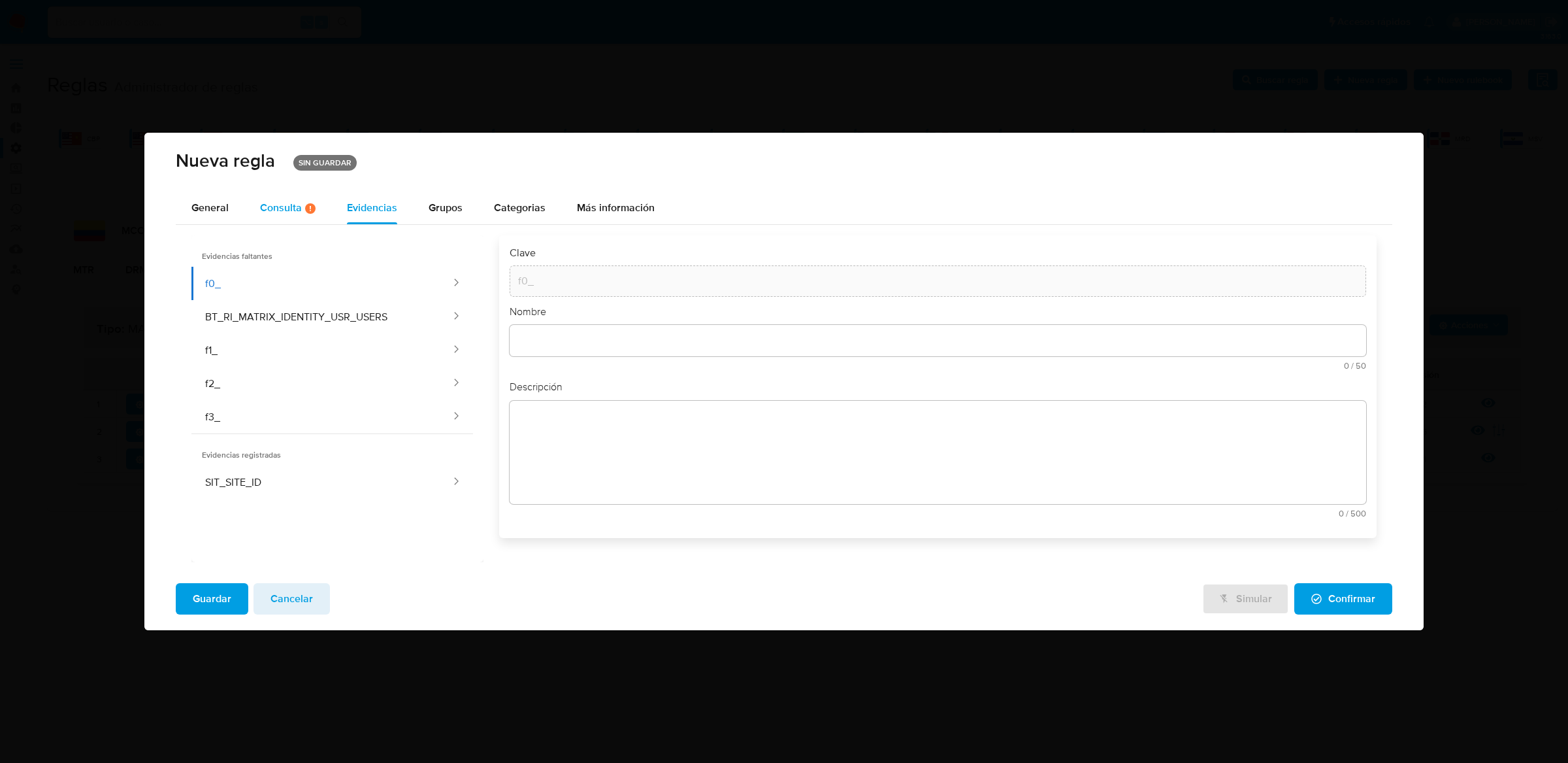
click at [268, 211] on div "Consulta Hay posibles errores en la consulta ( 1 )" at bounding box center [287, 208] width 55 height 11
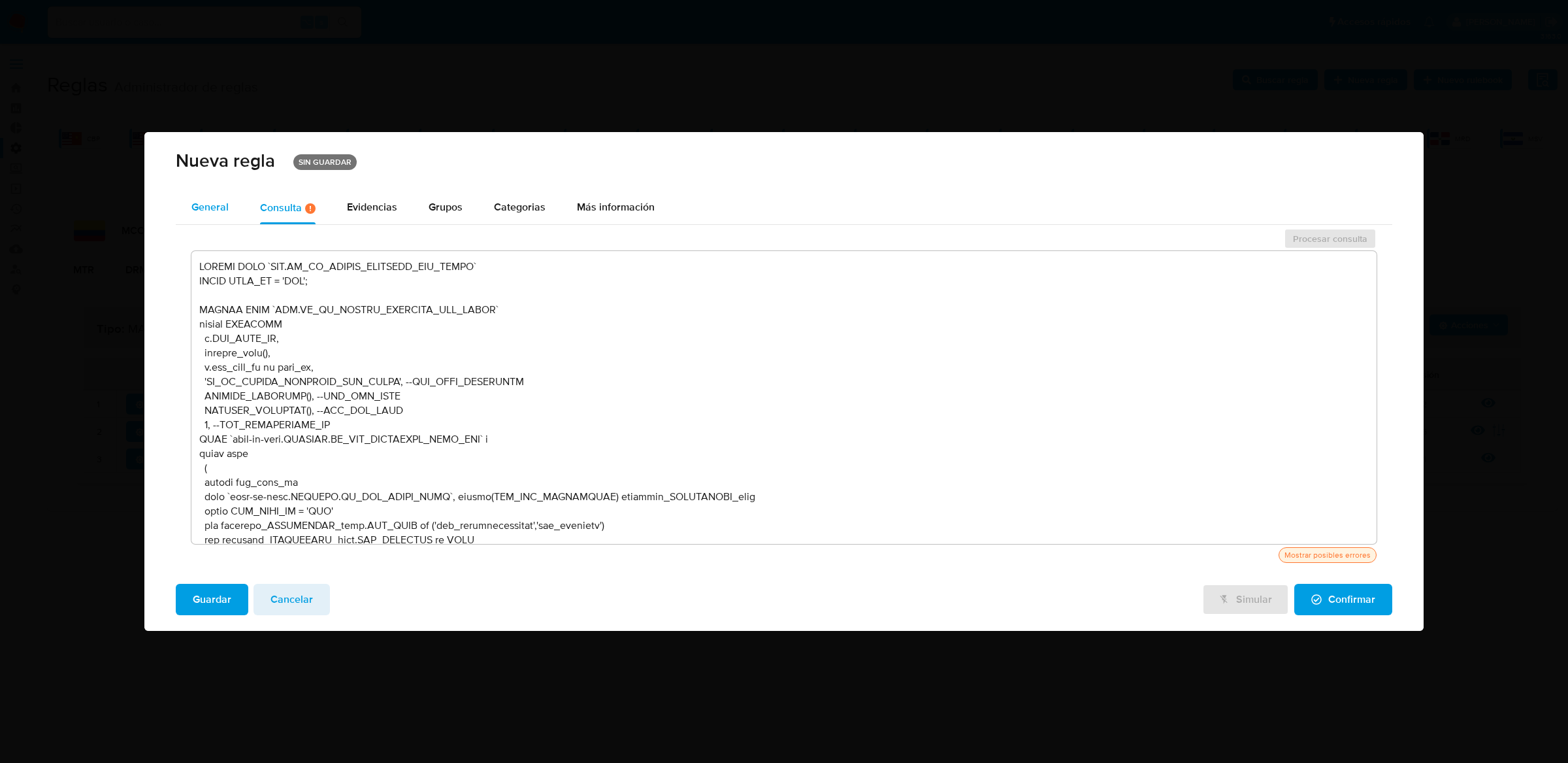
click at [217, 211] on span "General" at bounding box center [210, 207] width 37 height 15
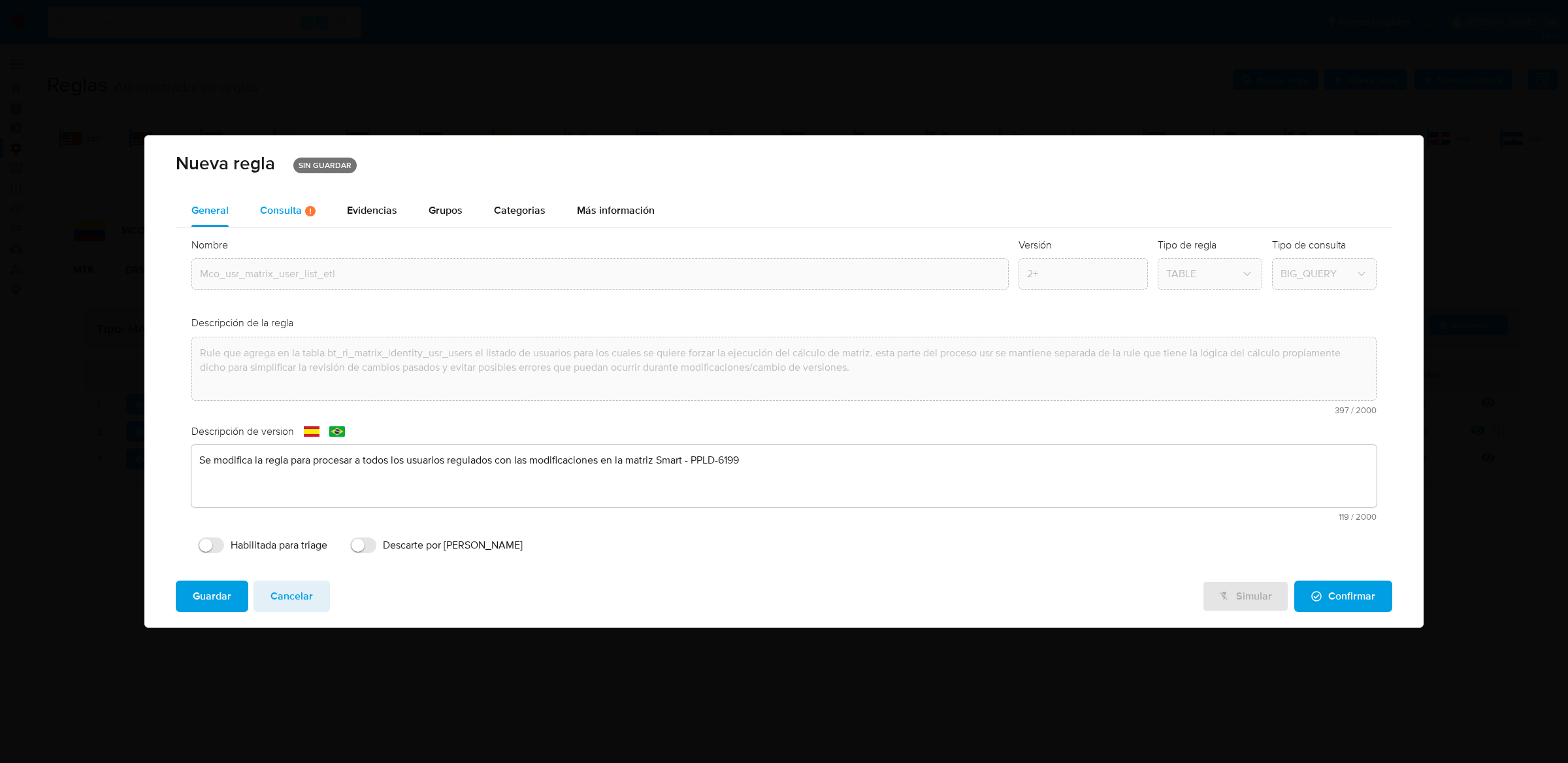
click at [269, 217] on div "Consulta Hay posibles errores en la consulta ( 1 )" at bounding box center [287, 211] width 55 height 32
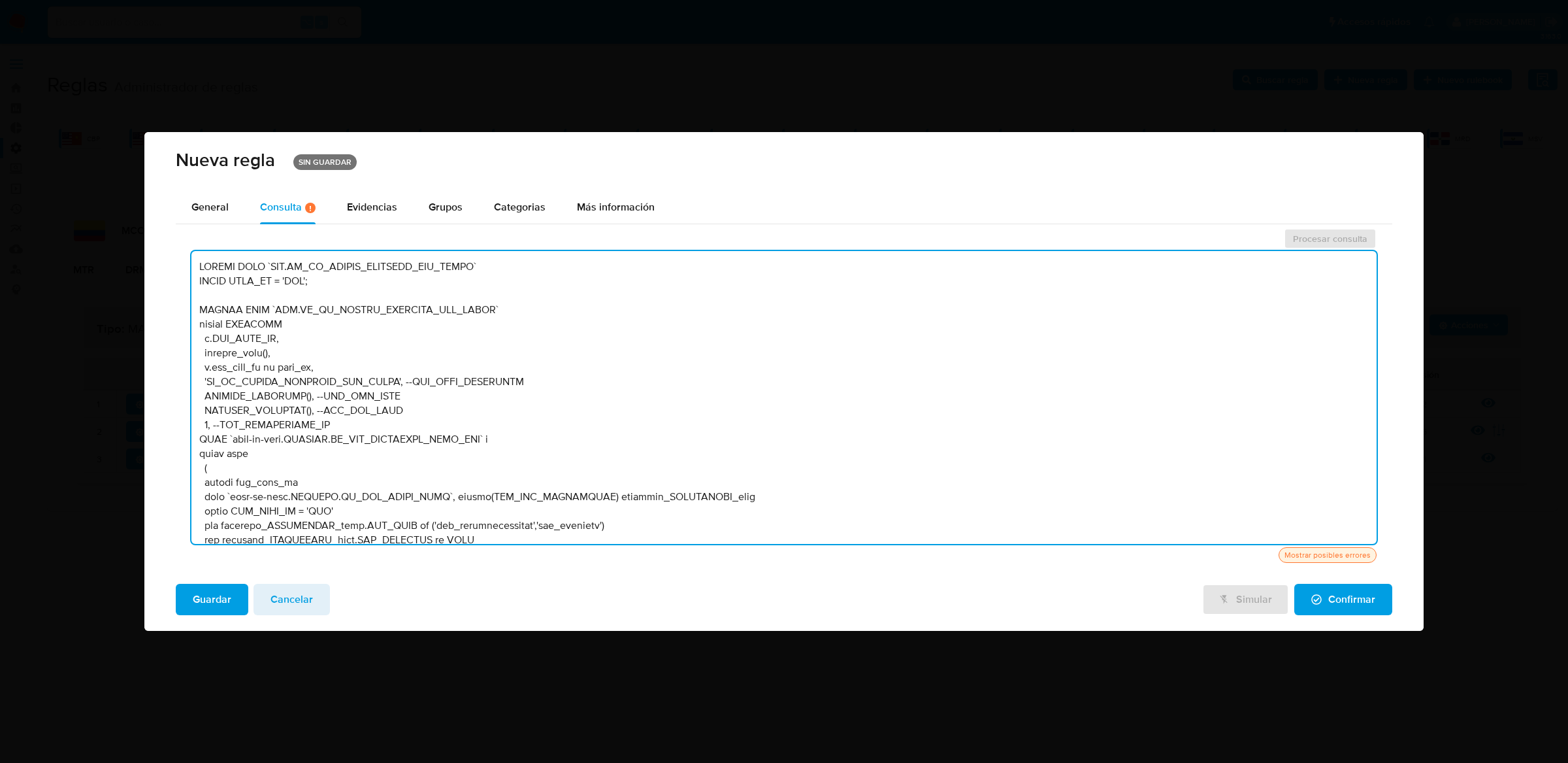
click at [274, 296] on textarea at bounding box center [784, 397] width 1185 height 293
click at [261, 272] on textarea at bounding box center [784, 397] width 1185 height 293
click at [236, 591] on button "Guardar" at bounding box center [211, 599] width 72 height 32
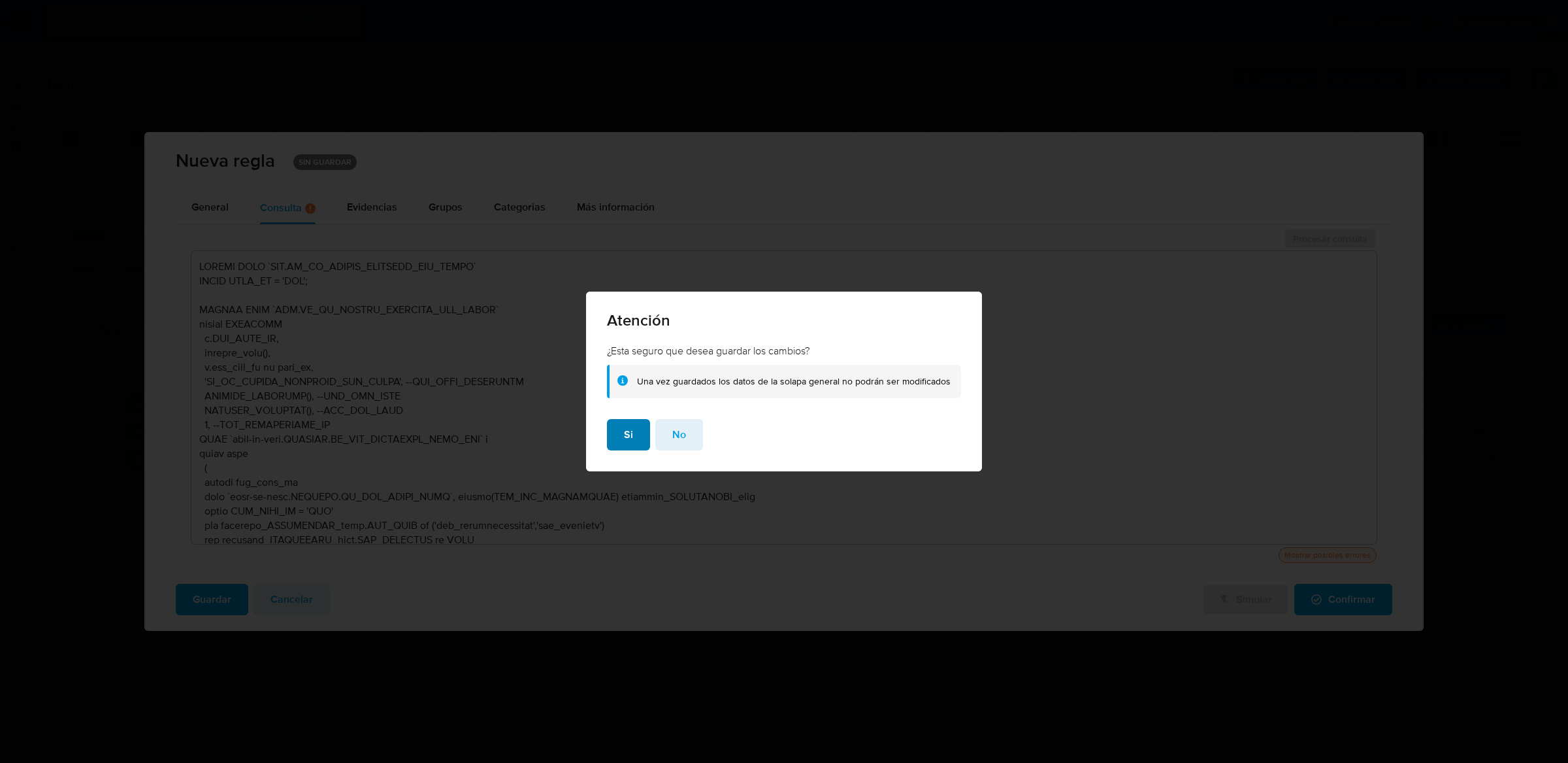
click at [642, 437] on button "Si" at bounding box center [628, 435] width 43 height 32
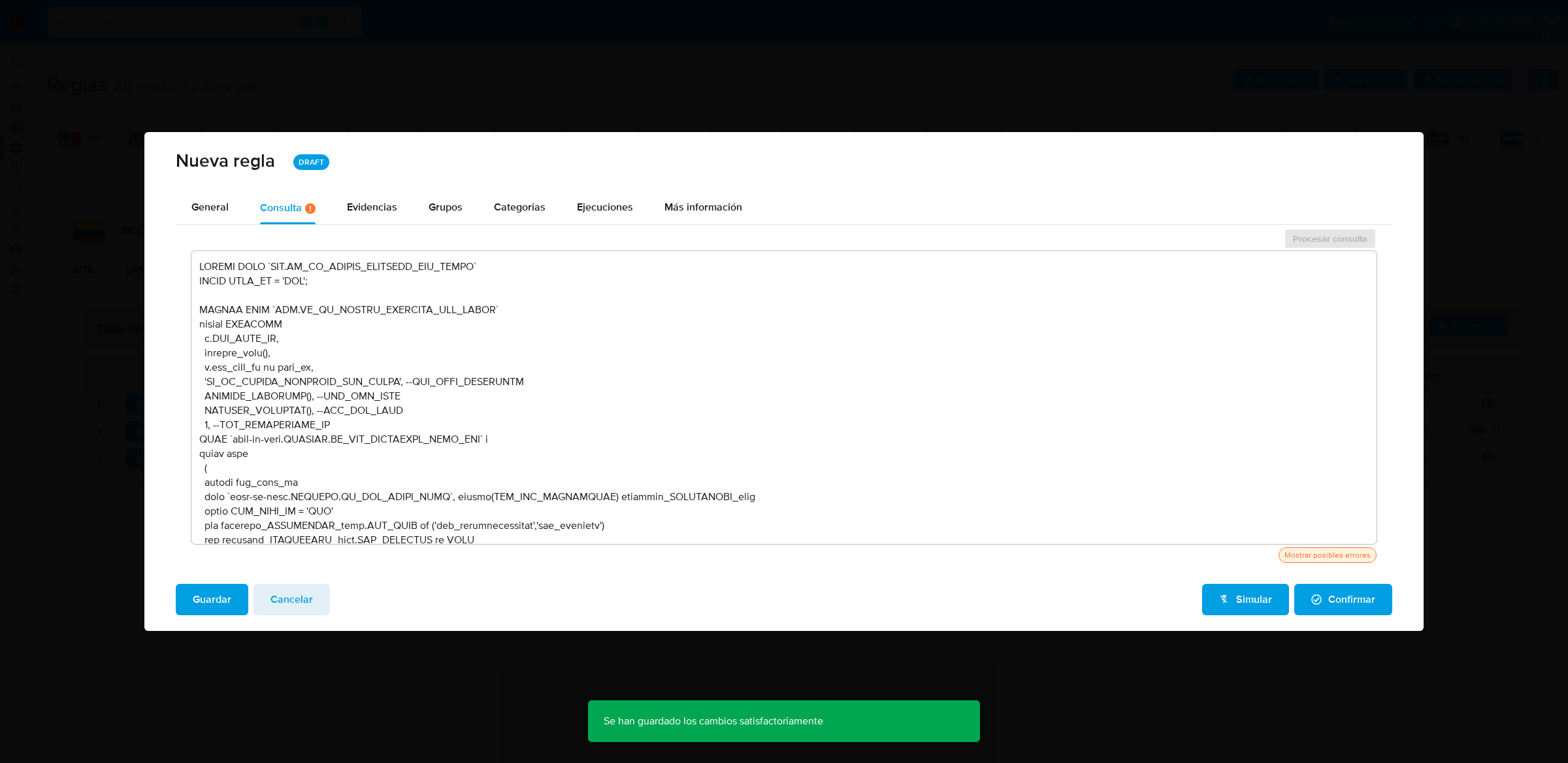
scroll to position [270, 0]
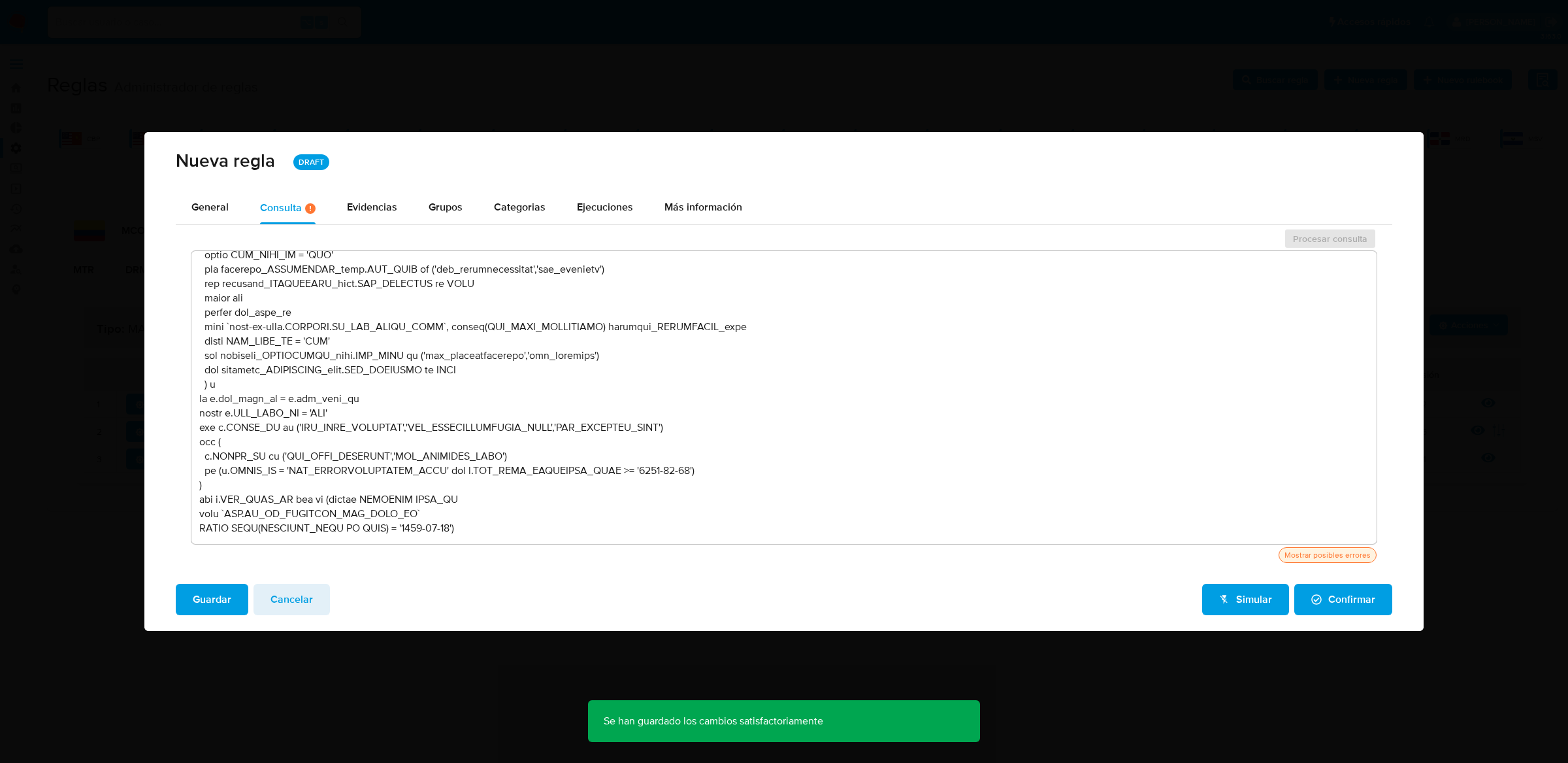
click at [471, 523] on textarea at bounding box center [784, 397] width 1185 height 293
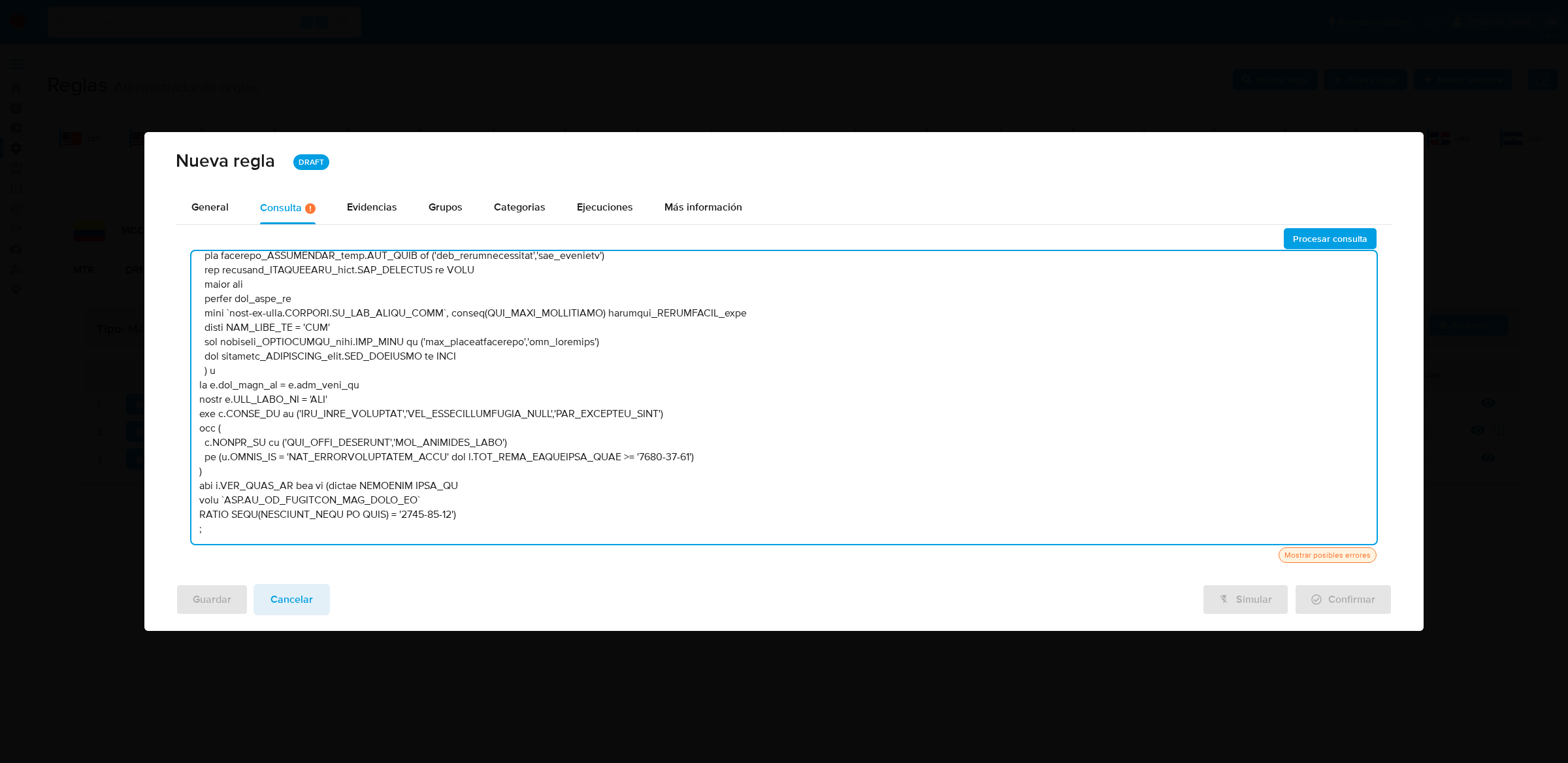
scroll to position [276, 0]
type textarea "DELETE FROM `TBL.BT_RI_MATRIX_IDENTITY_USR_USERS` WHERE SITE_ID = 'MCO'; INSERT…"
click at [1320, 240] on span "Procesar consulta" at bounding box center [1330, 238] width 74 height 18
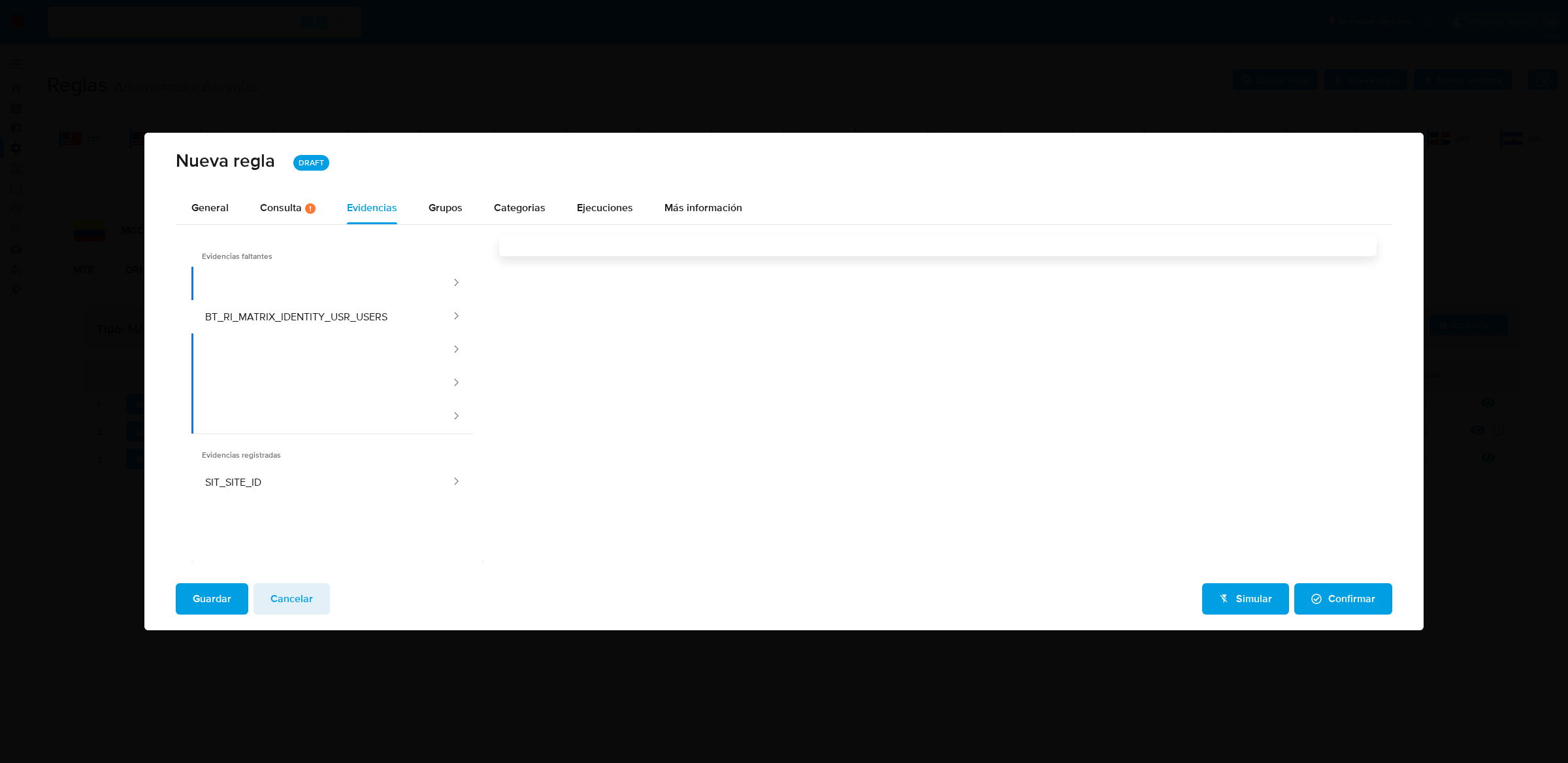
click at [220, 607] on span "Guardar" at bounding box center [211, 599] width 38 height 29
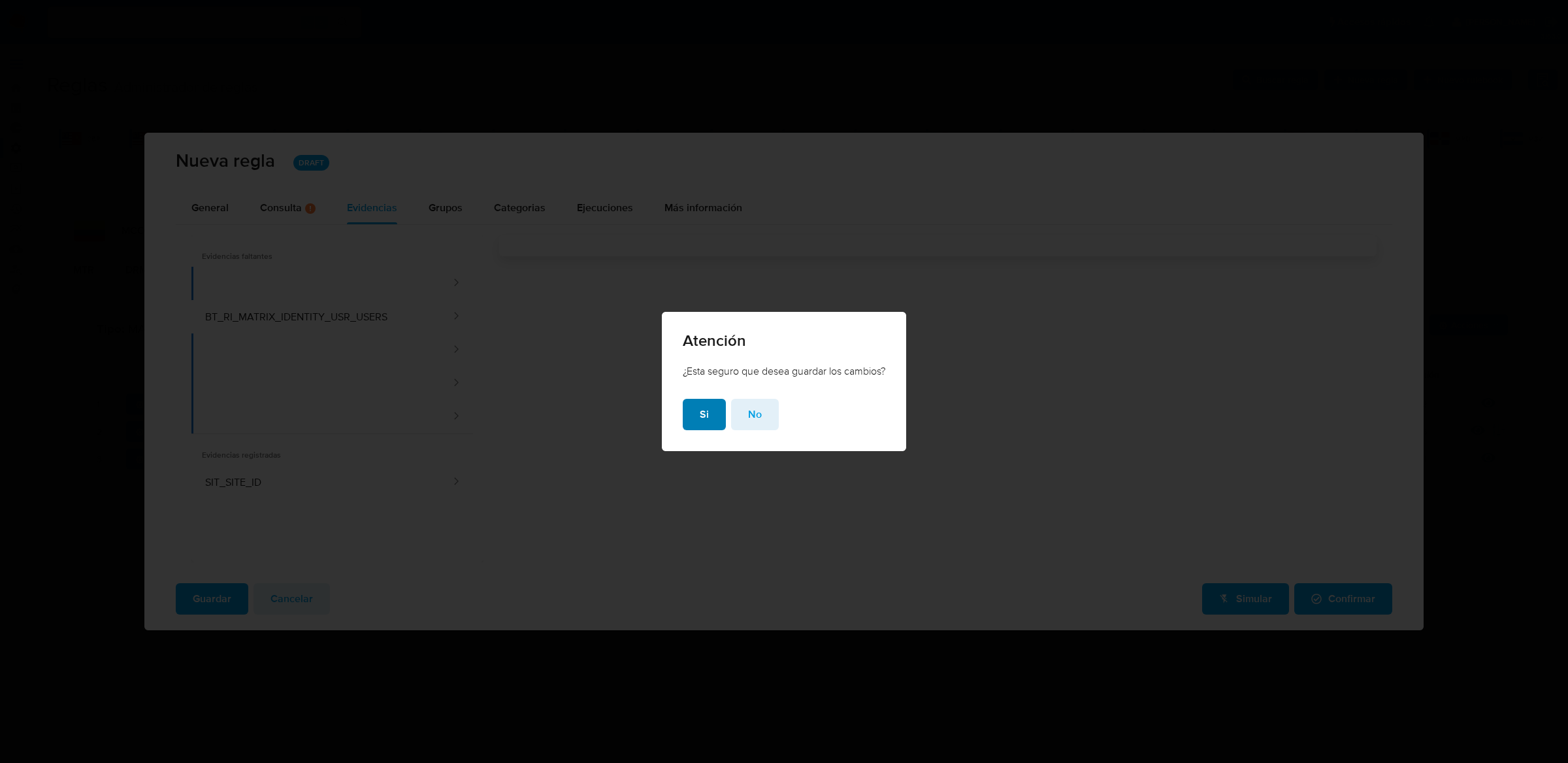
click at [700, 410] on span "Si" at bounding box center [704, 414] width 9 height 29
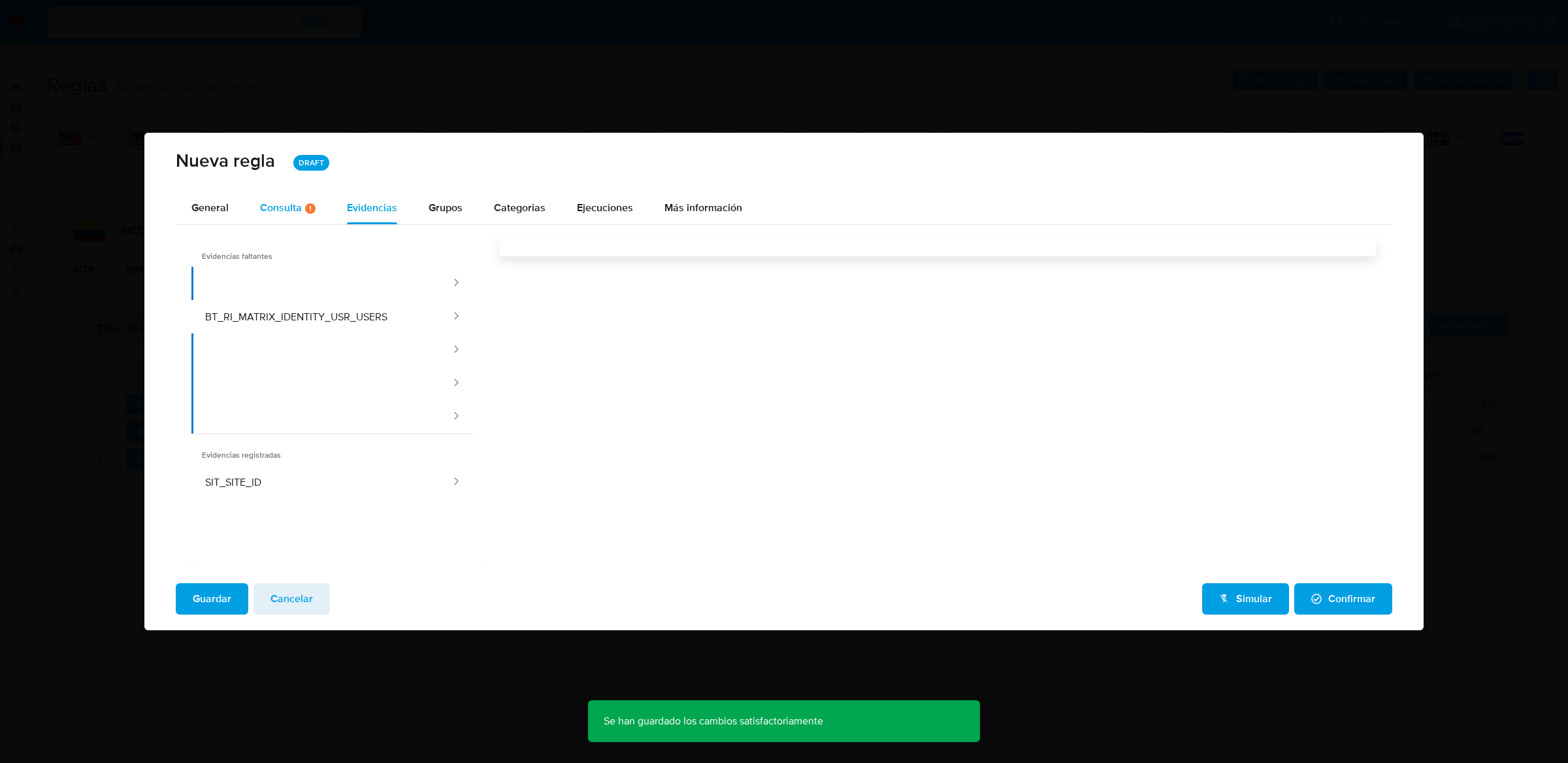
click at [285, 206] on div "Consulta Hay posibles errores en la consulta ( 1 )" at bounding box center [287, 208] width 55 height 11
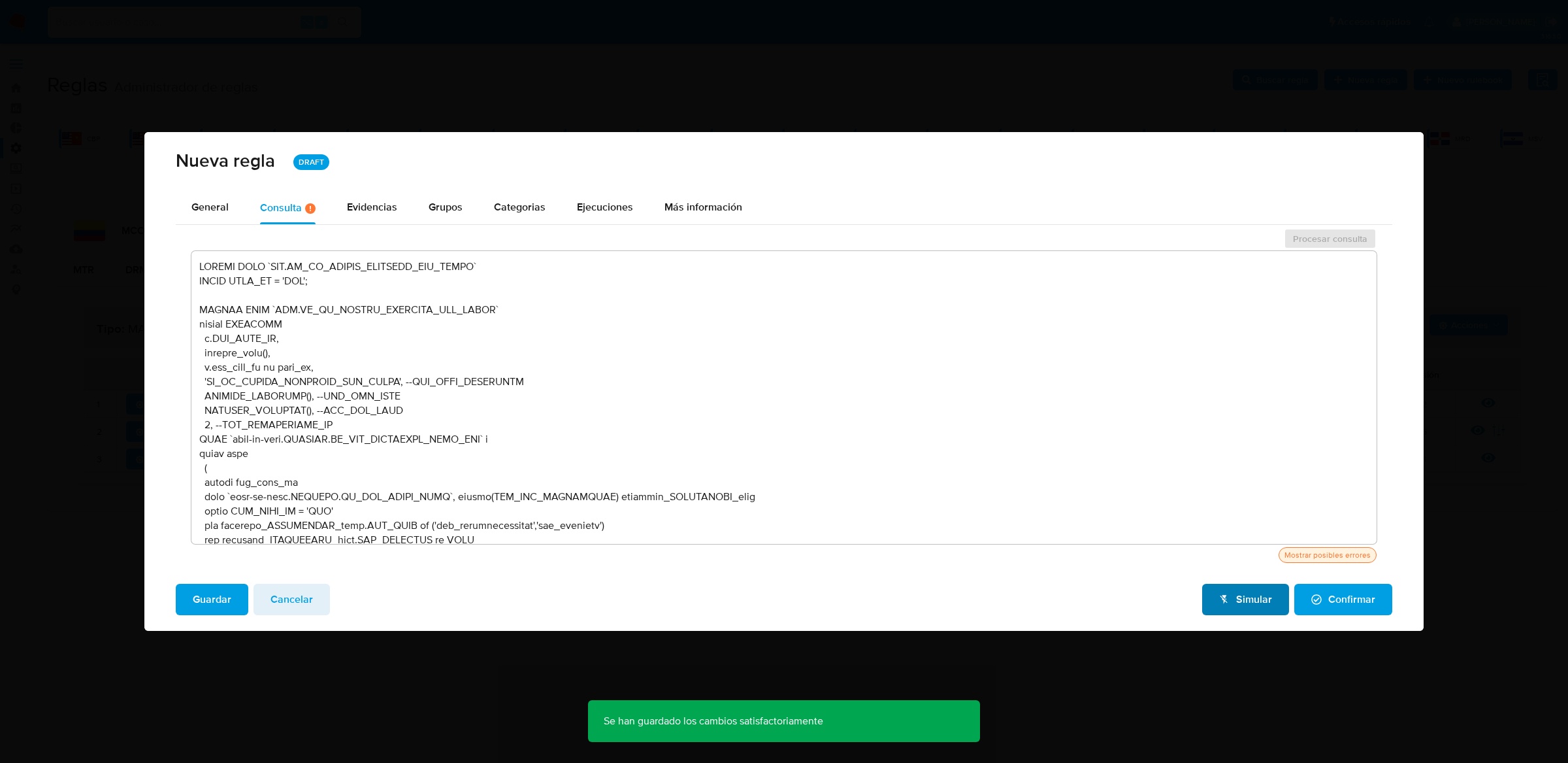
click at [1251, 610] on span "Simular" at bounding box center [1246, 599] width 53 height 29
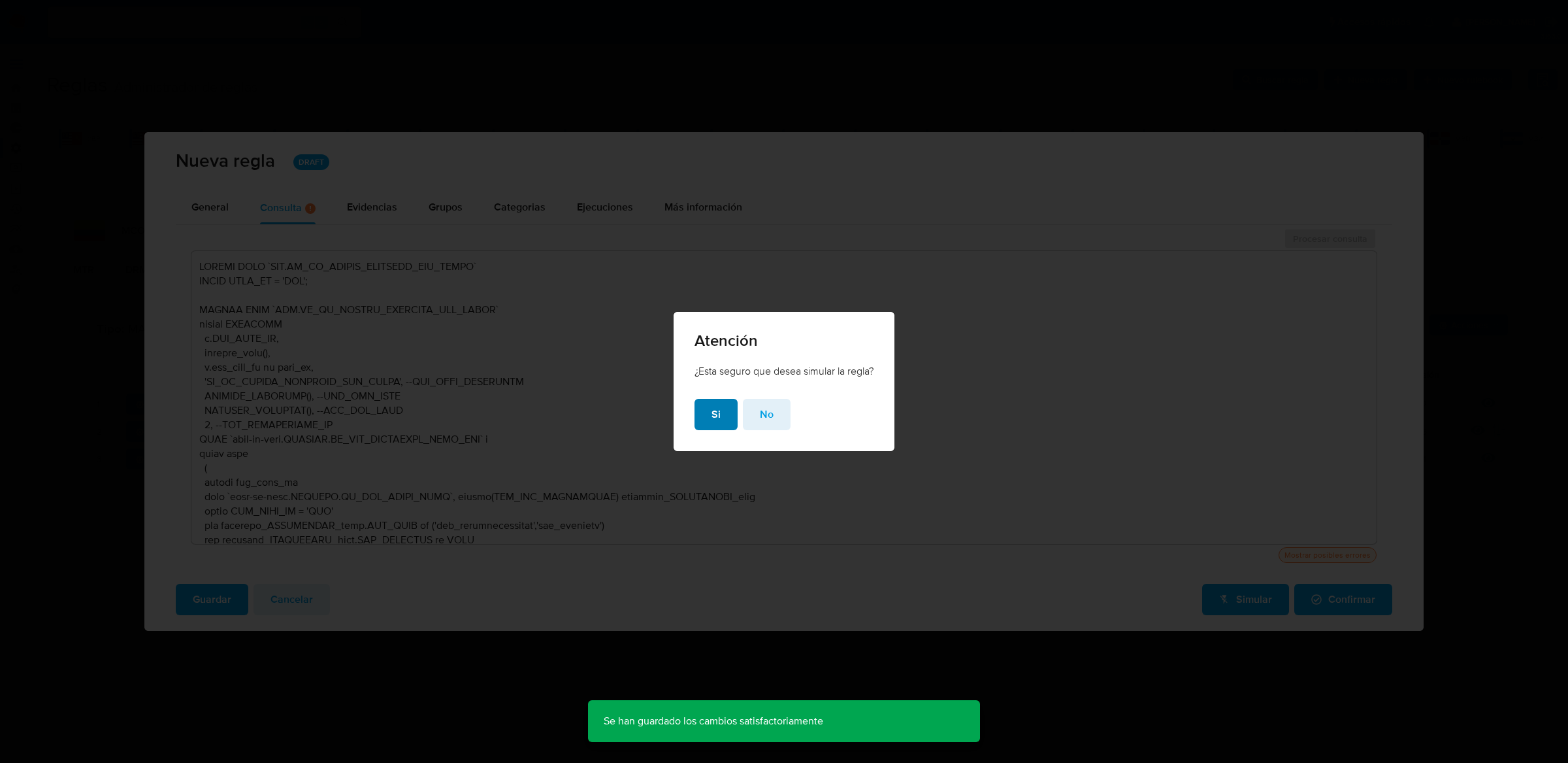
click at [704, 425] on button "Si" at bounding box center [716, 414] width 43 height 32
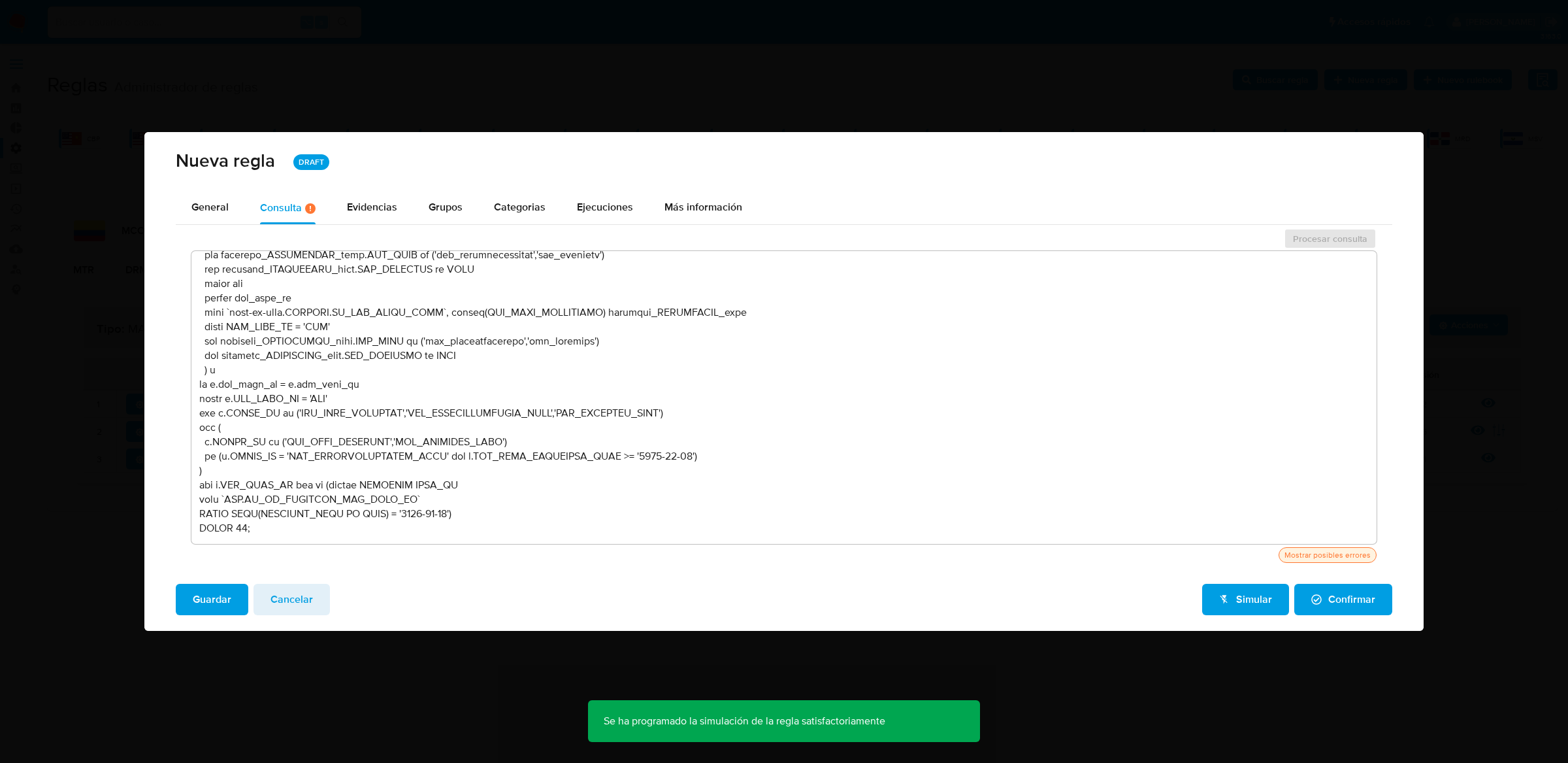
scroll to position [285, 0]
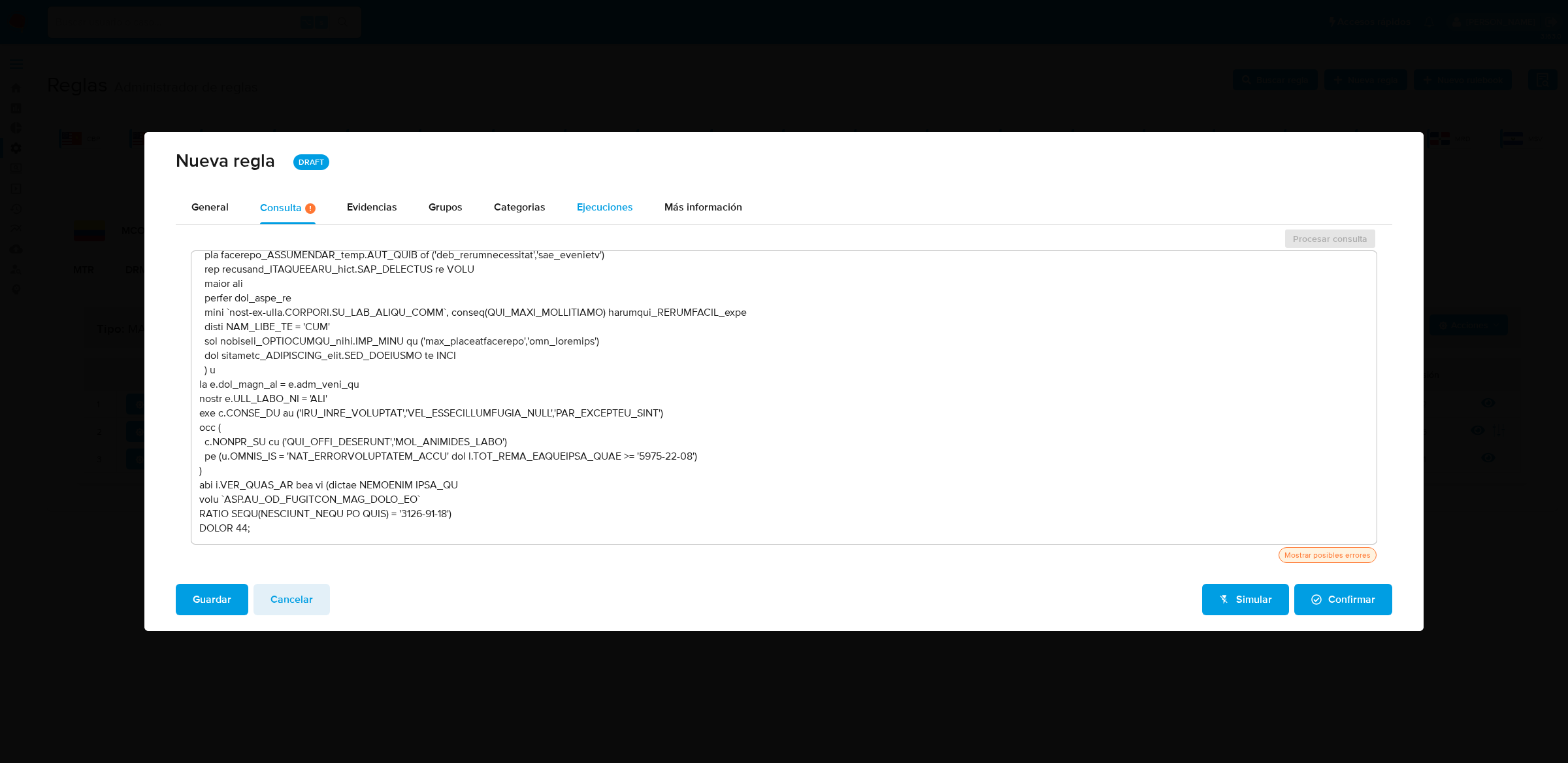
click at [583, 209] on span "Ejecuciones" at bounding box center [605, 207] width 56 height 15
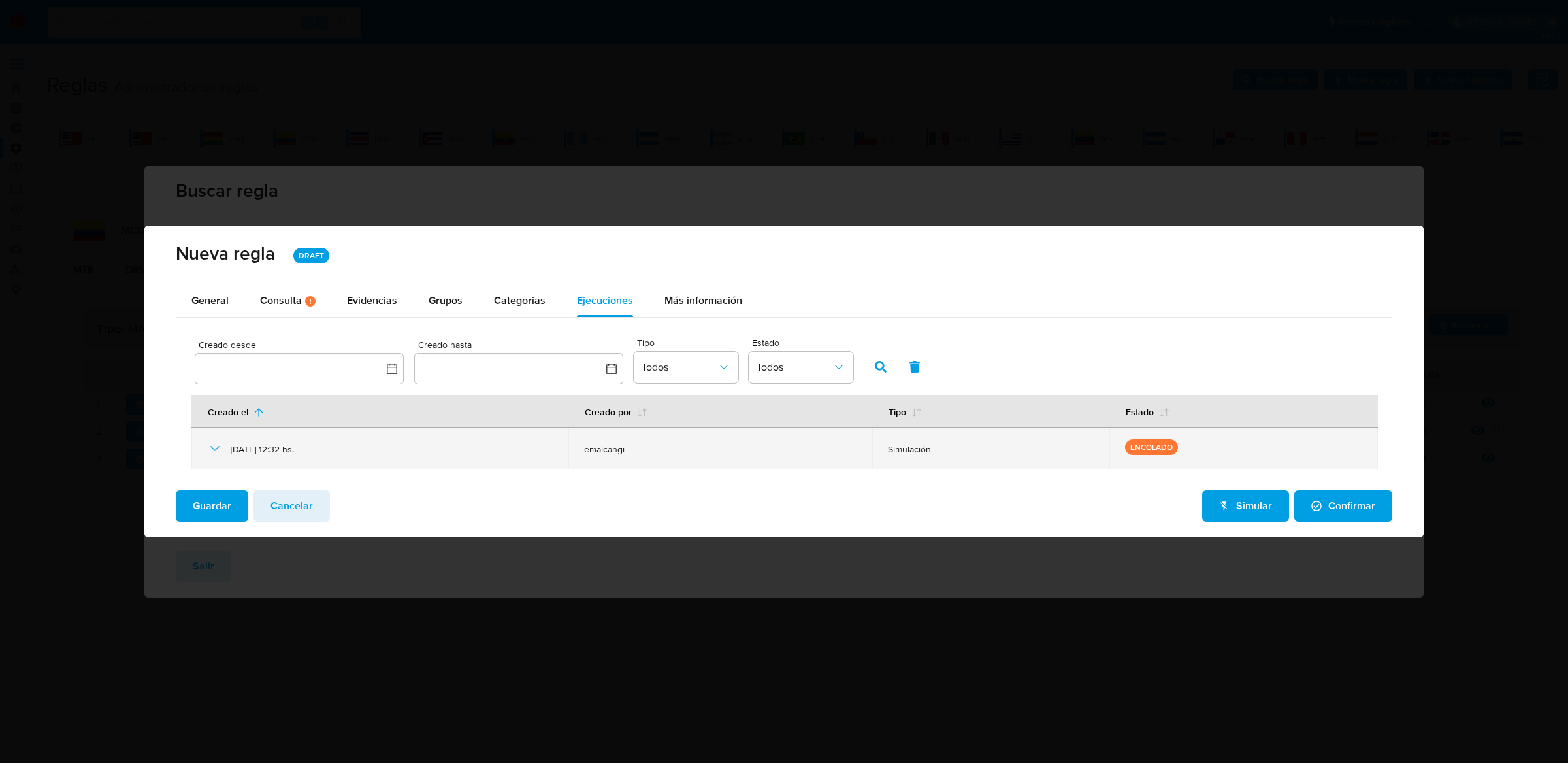
click at [215, 448] on icon at bounding box center [215, 448] width 15 height 15
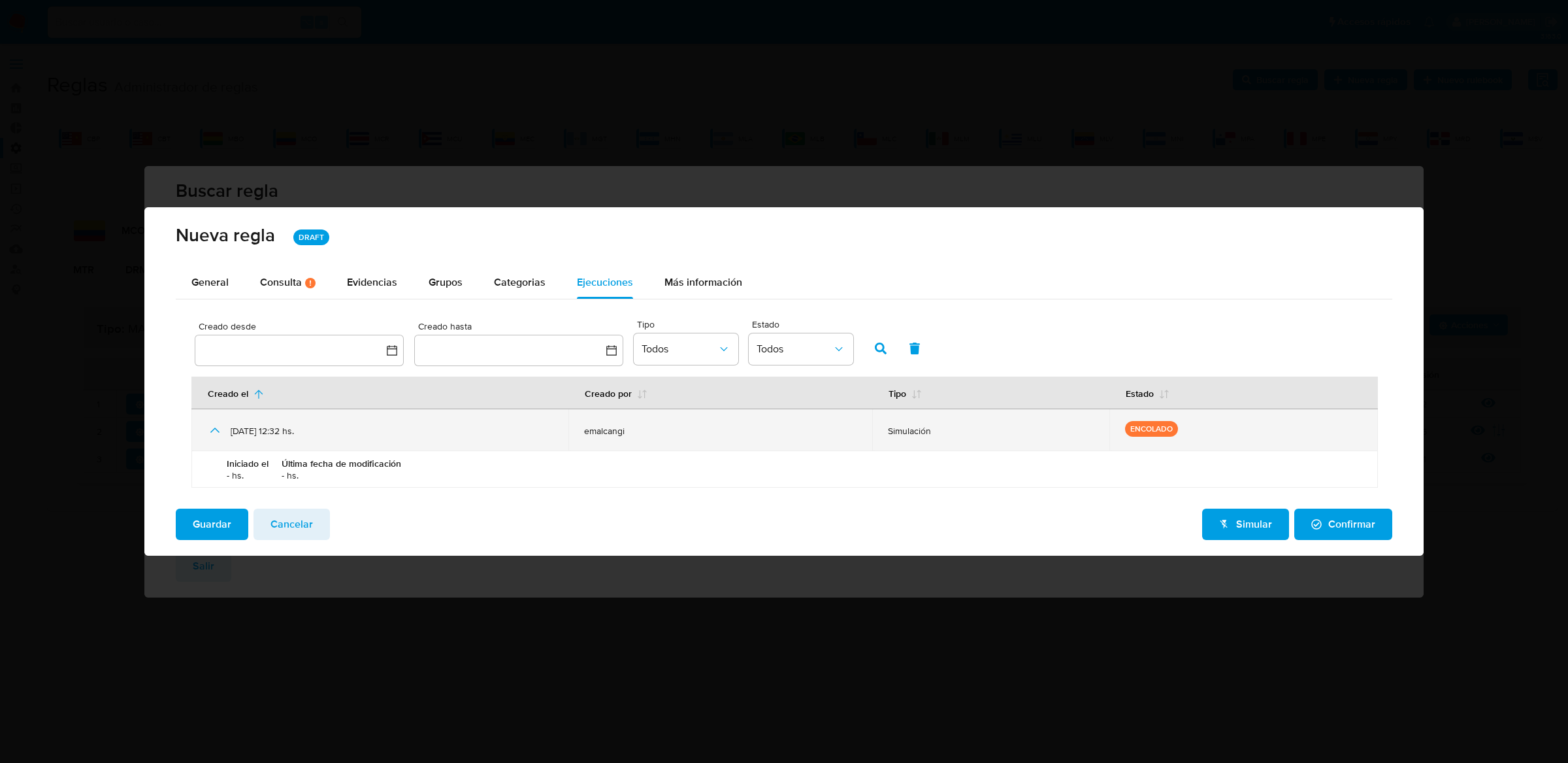
click at [215, 434] on icon at bounding box center [215, 430] width 15 height 15
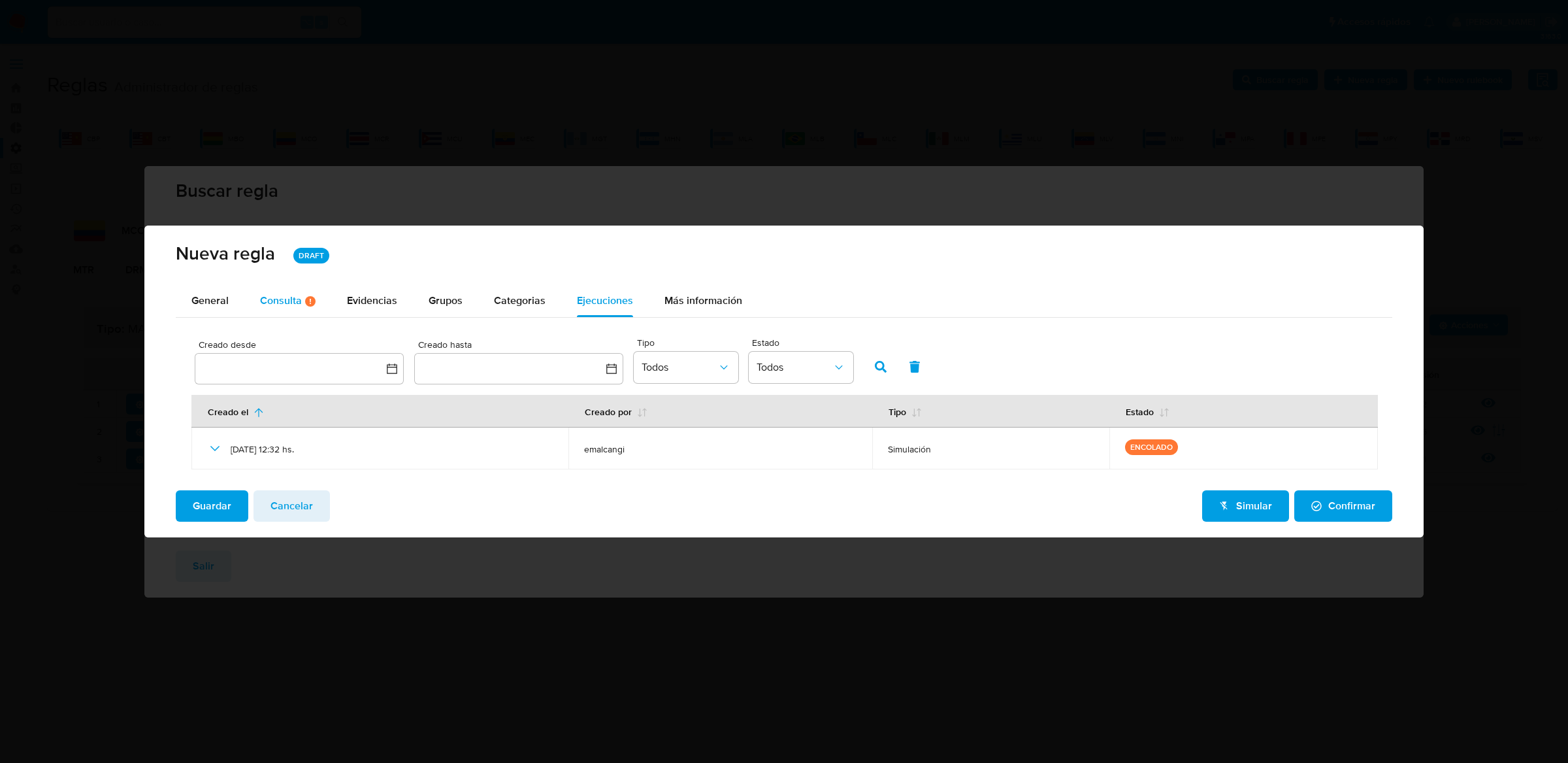
click at [280, 301] on div "Consulta Hay posibles errores en la consulta ( 1 )" at bounding box center [287, 301] width 55 height 11
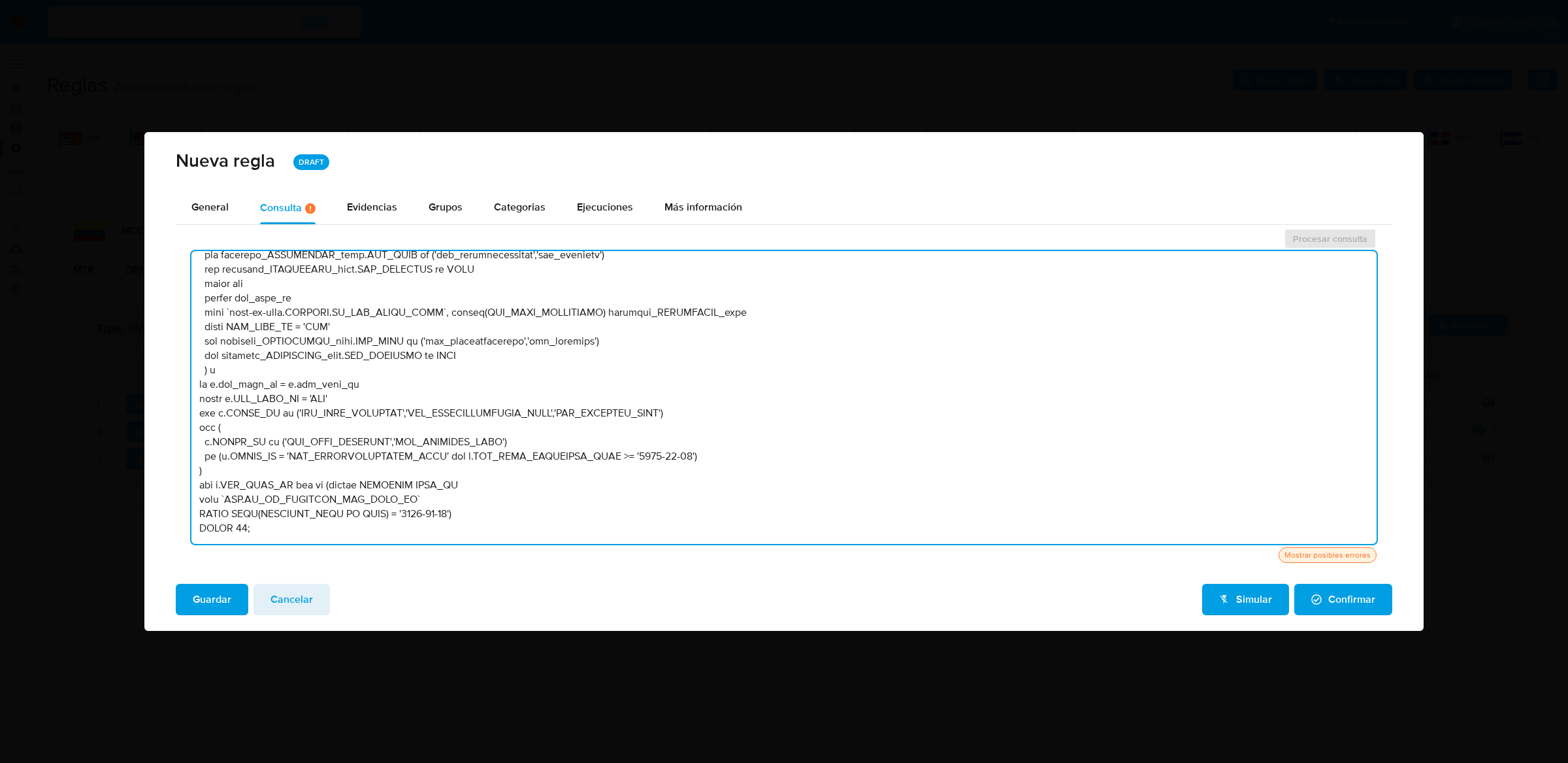
scroll to position [0, 0]
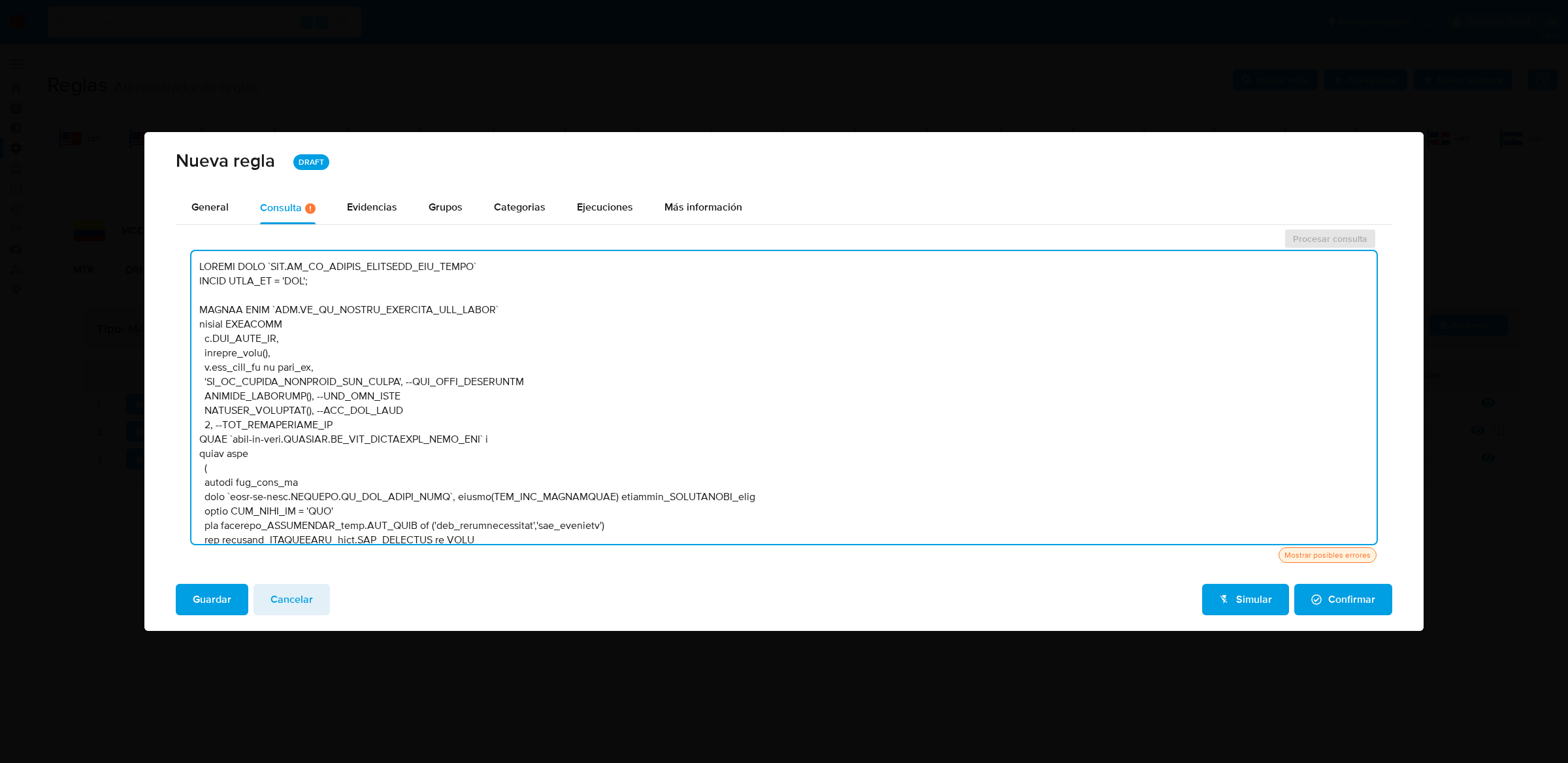
drag, startPoint x: 489, startPoint y: 514, endPoint x: 195, endPoint y: 122, distance: 490.0
click at [195, 122] on div "Nueva regla DRAFT General Consulta Hay posibles errores en la consulta ( 1 ) Pa…" at bounding box center [784, 381] width 1568 height 763
click at [567, 362] on textarea at bounding box center [784, 397] width 1185 height 293
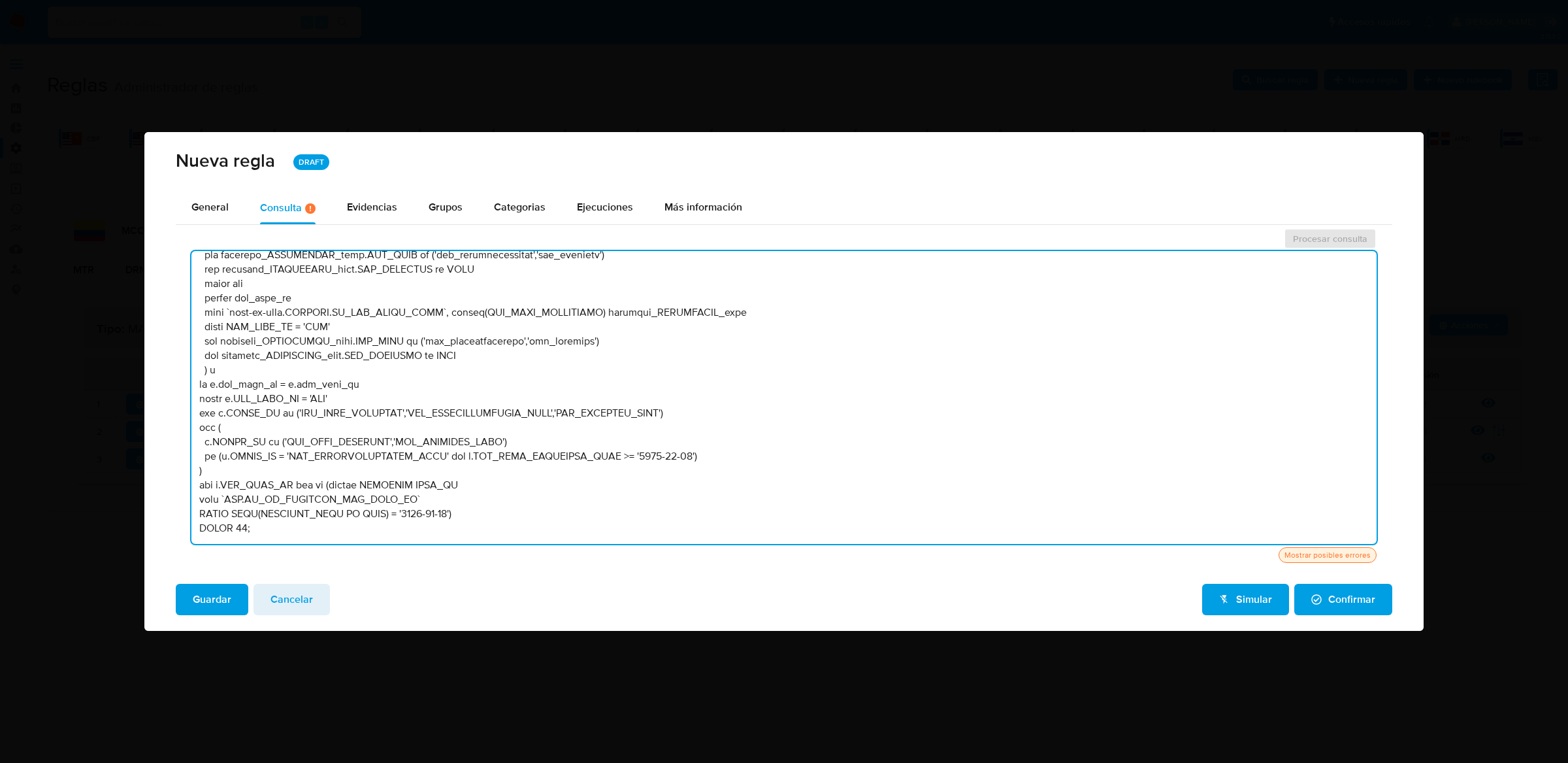
click at [567, 360] on textarea at bounding box center [784, 397] width 1185 height 293
click at [614, 206] on span "Ejecuciones" at bounding box center [605, 207] width 56 height 15
click at [614, 206] on div "Nueva regla DRAFT General Consulta Hay posibles errores en la consulta ( 1 ) Pa…" at bounding box center [784, 381] width 1568 height 763
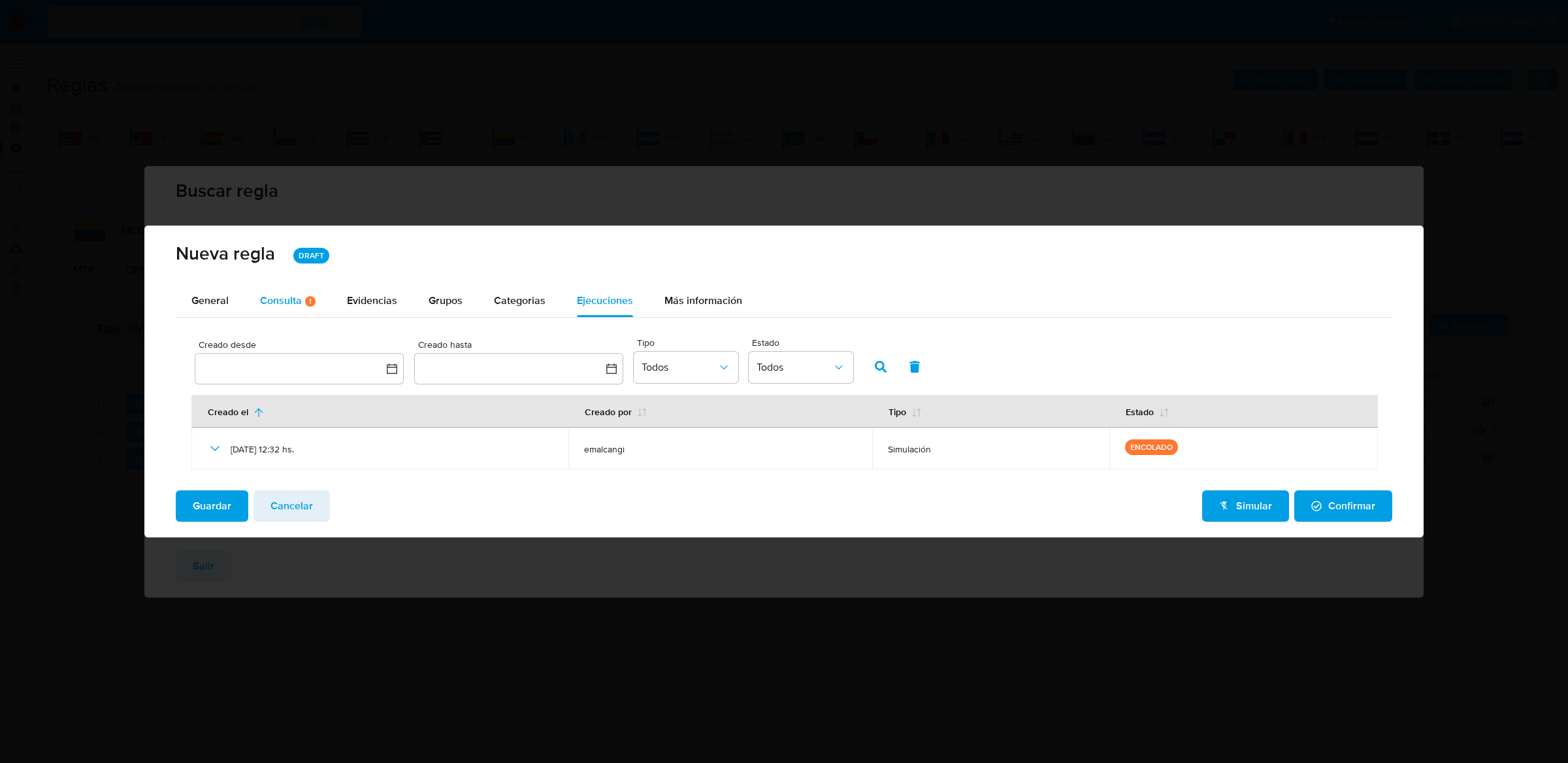
click at [284, 301] on div "Consulta Hay posibles errores en la consulta ( 1 )" at bounding box center [287, 301] width 55 height 11
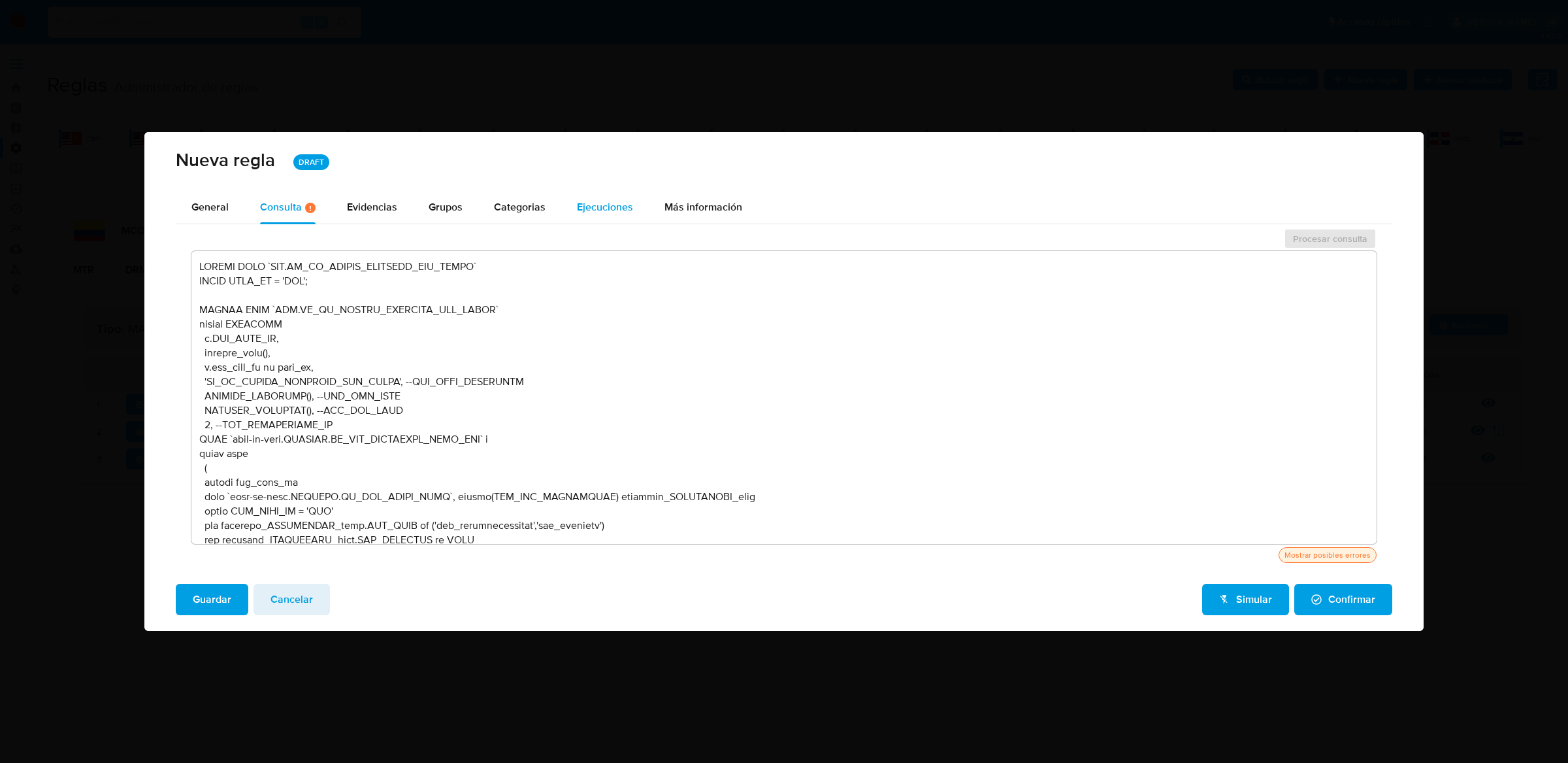
click at [619, 211] on span "Ejecuciones" at bounding box center [605, 207] width 56 height 15
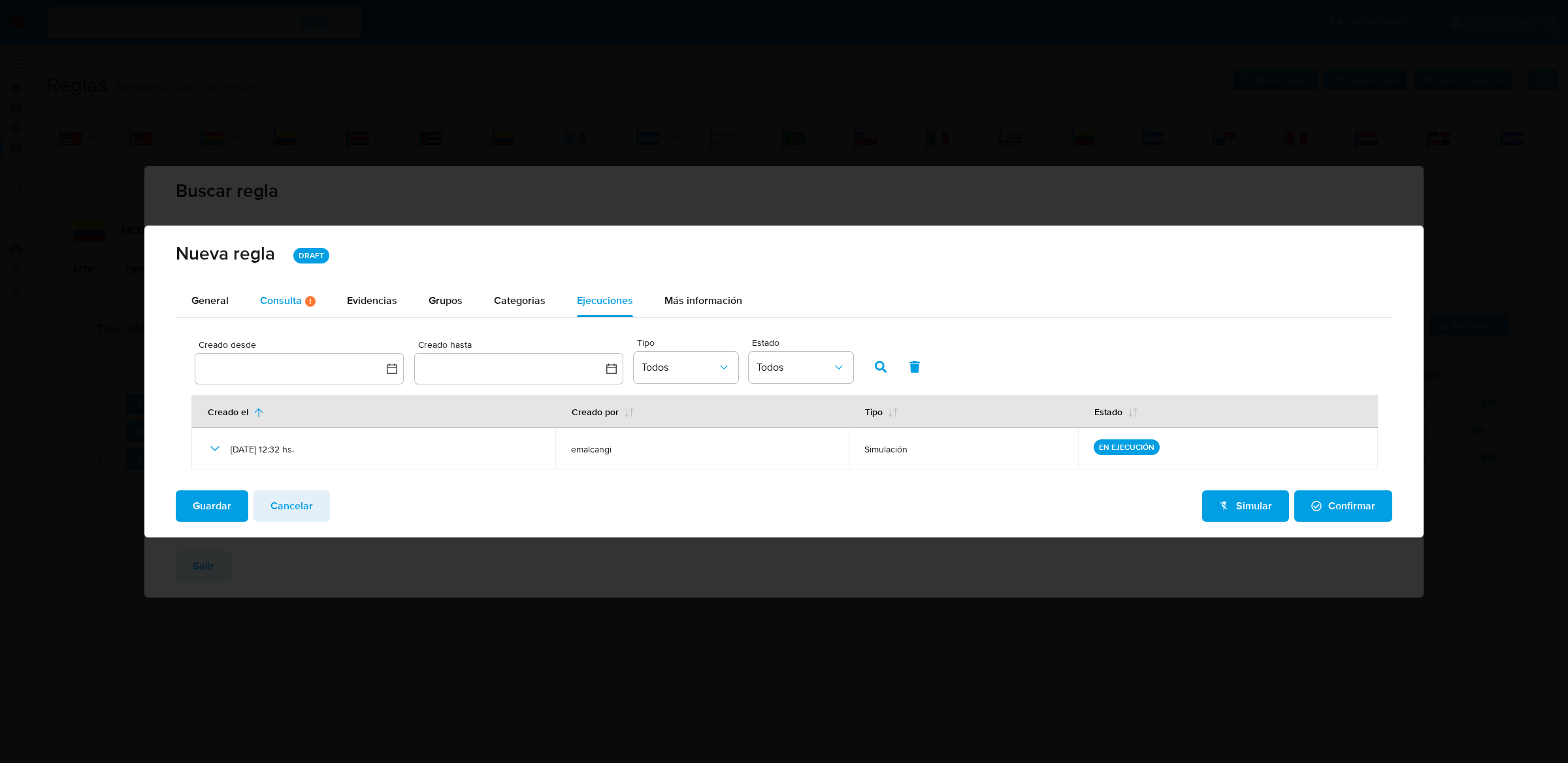
click at [286, 286] on div "Consulta Hay posibles errores en la consulta ( 1 )" at bounding box center [287, 301] width 55 height 32
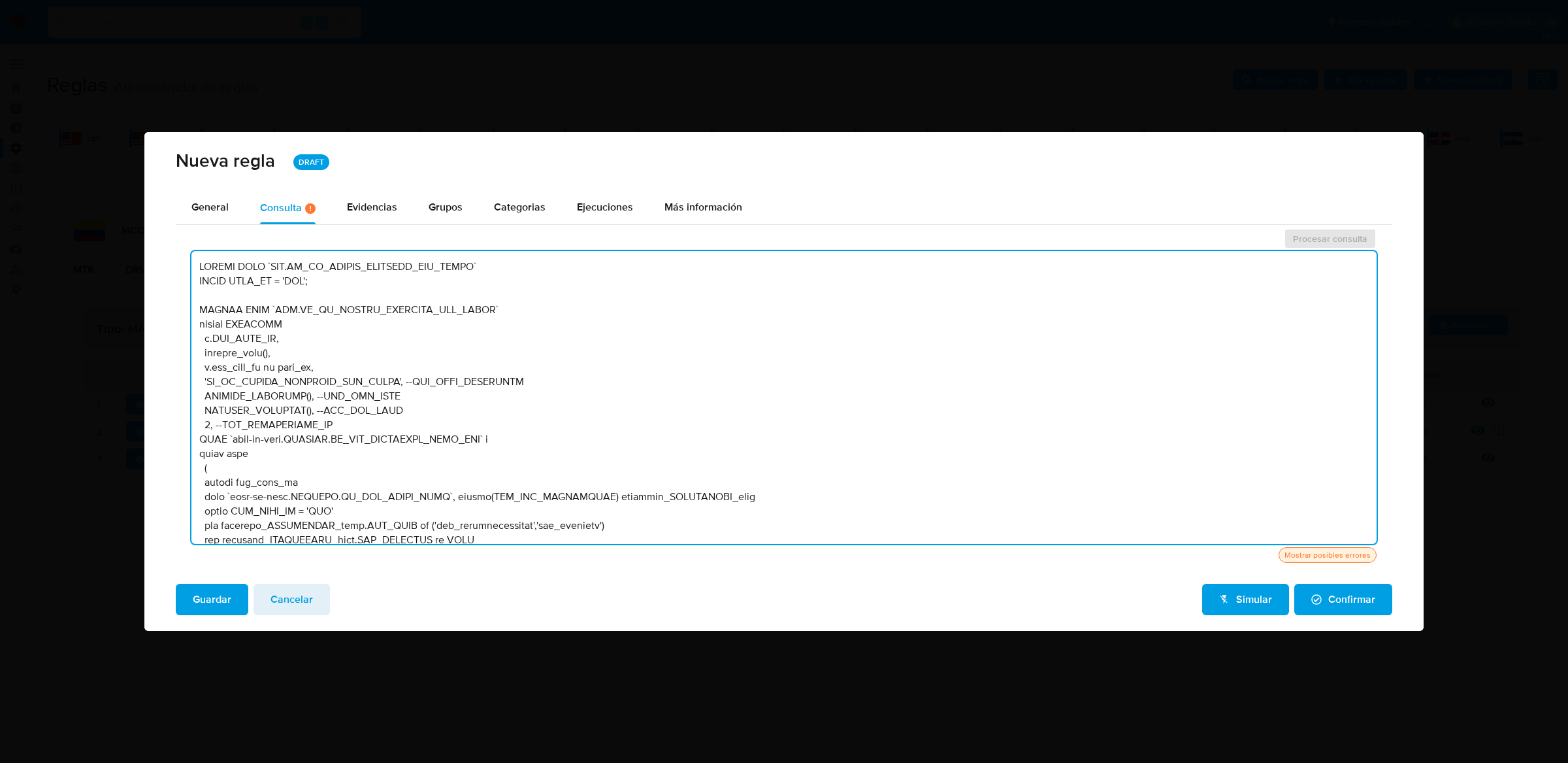
drag, startPoint x: 511, startPoint y: 326, endPoint x: 192, endPoint y: 329, distance: 319.0
click at [192, 329] on textarea at bounding box center [784, 397] width 1185 height 293
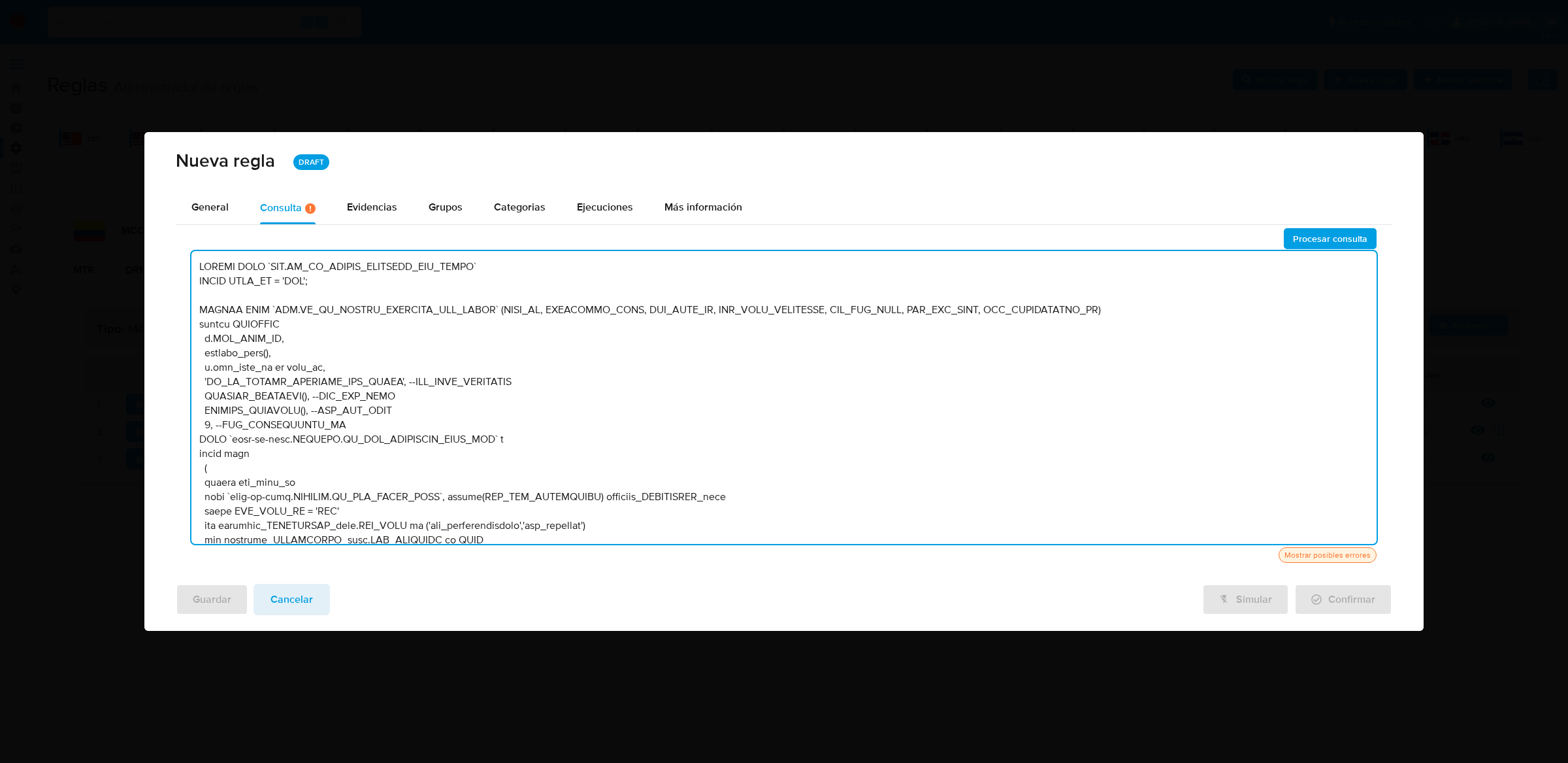
type textarea "DELETE FROM `TBL.BT_RI_MATRIX_IDENTITY_USR_USERS` WHERE SITE_ID = 'MCO'; INSERT…"
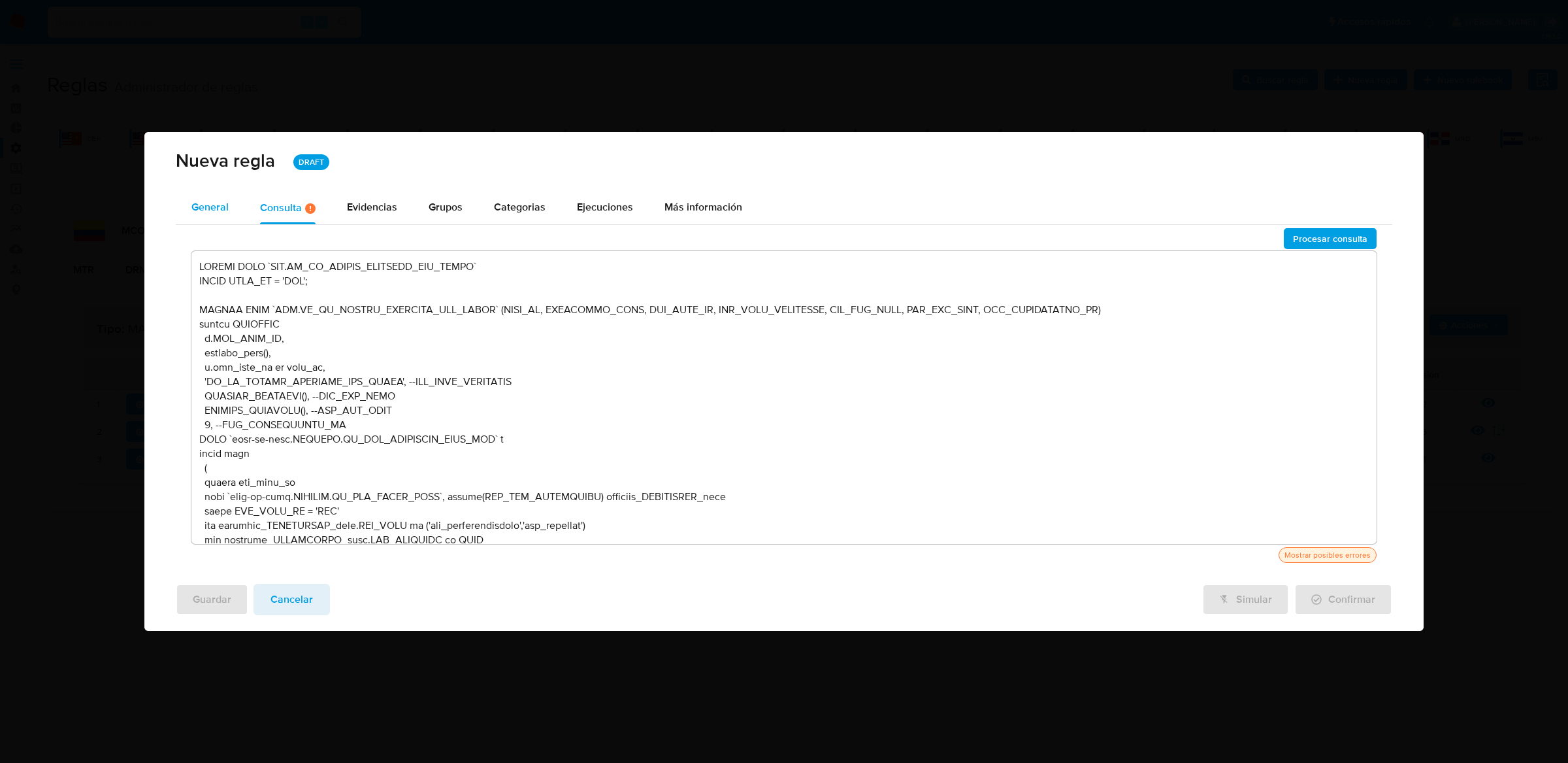
click at [229, 199] on button "General" at bounding box center [210, 208] width 69 height 32
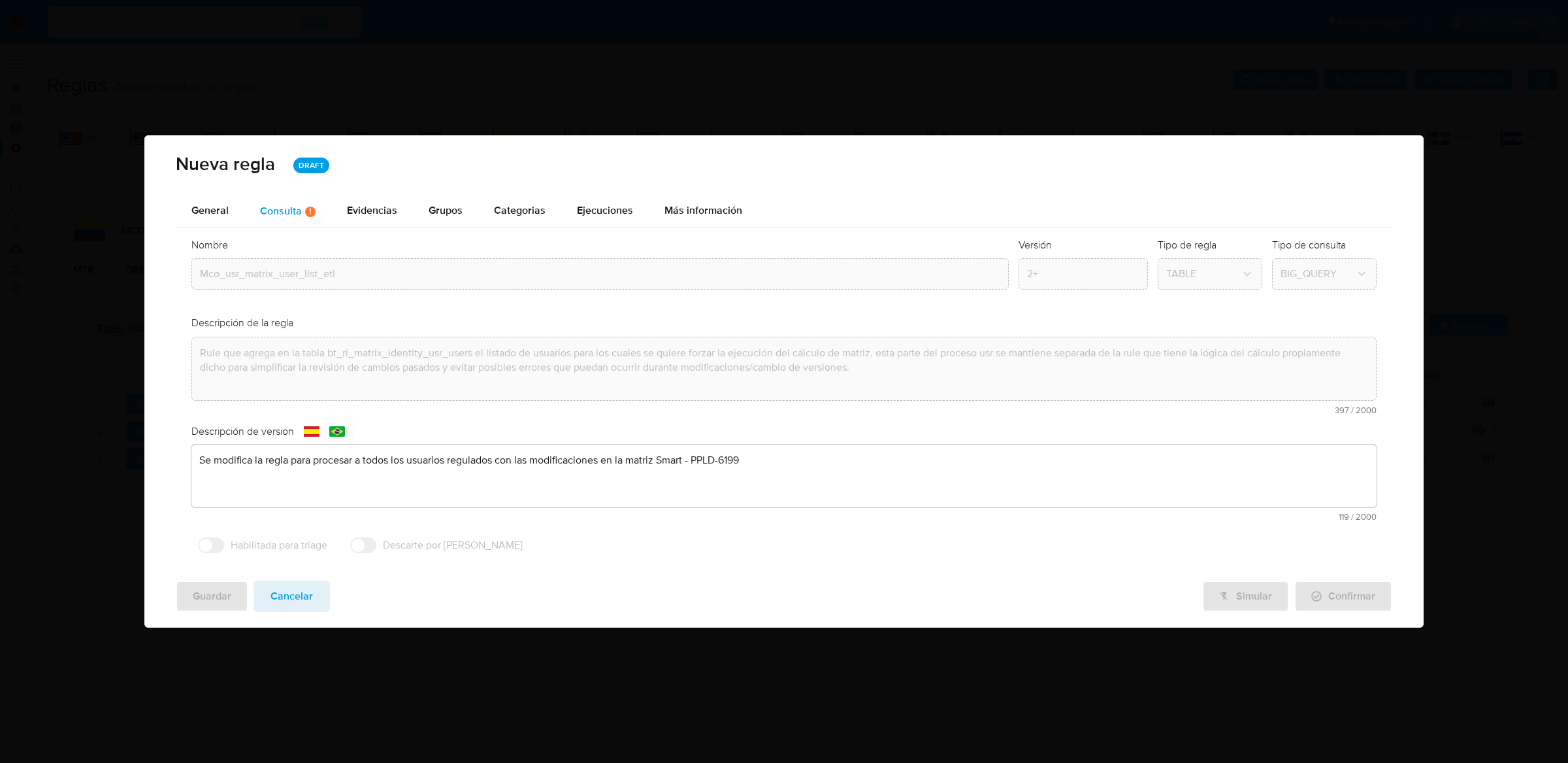
click at [290, 209] on div "Consulta Hay posibles errores en la consulta ( 1 )" at bounding box center [287, 211] width 55 height 11
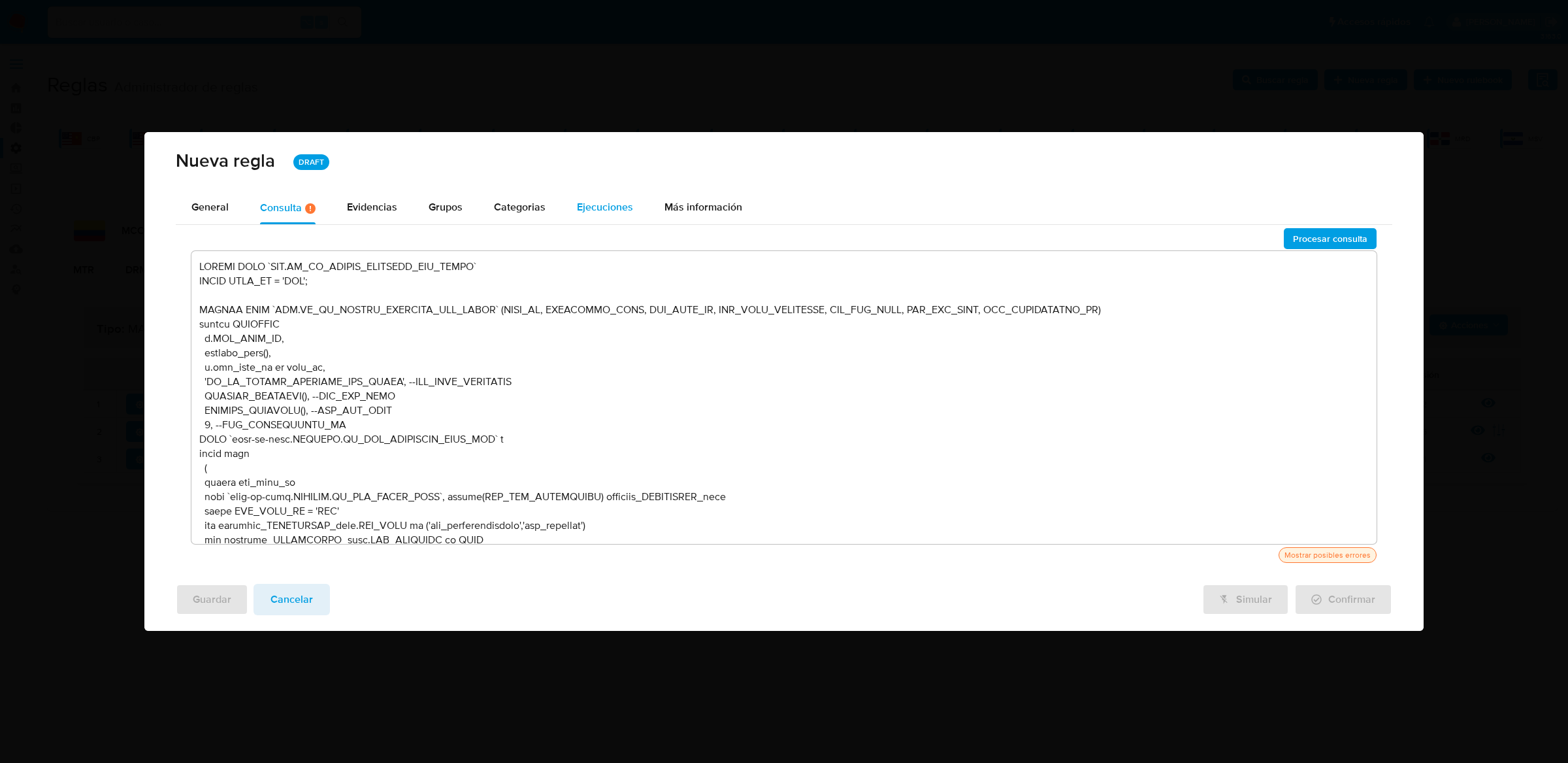
click at [566, 206] on button "Ejecuciones" at bounding box center [605, 208] width 88 height 32
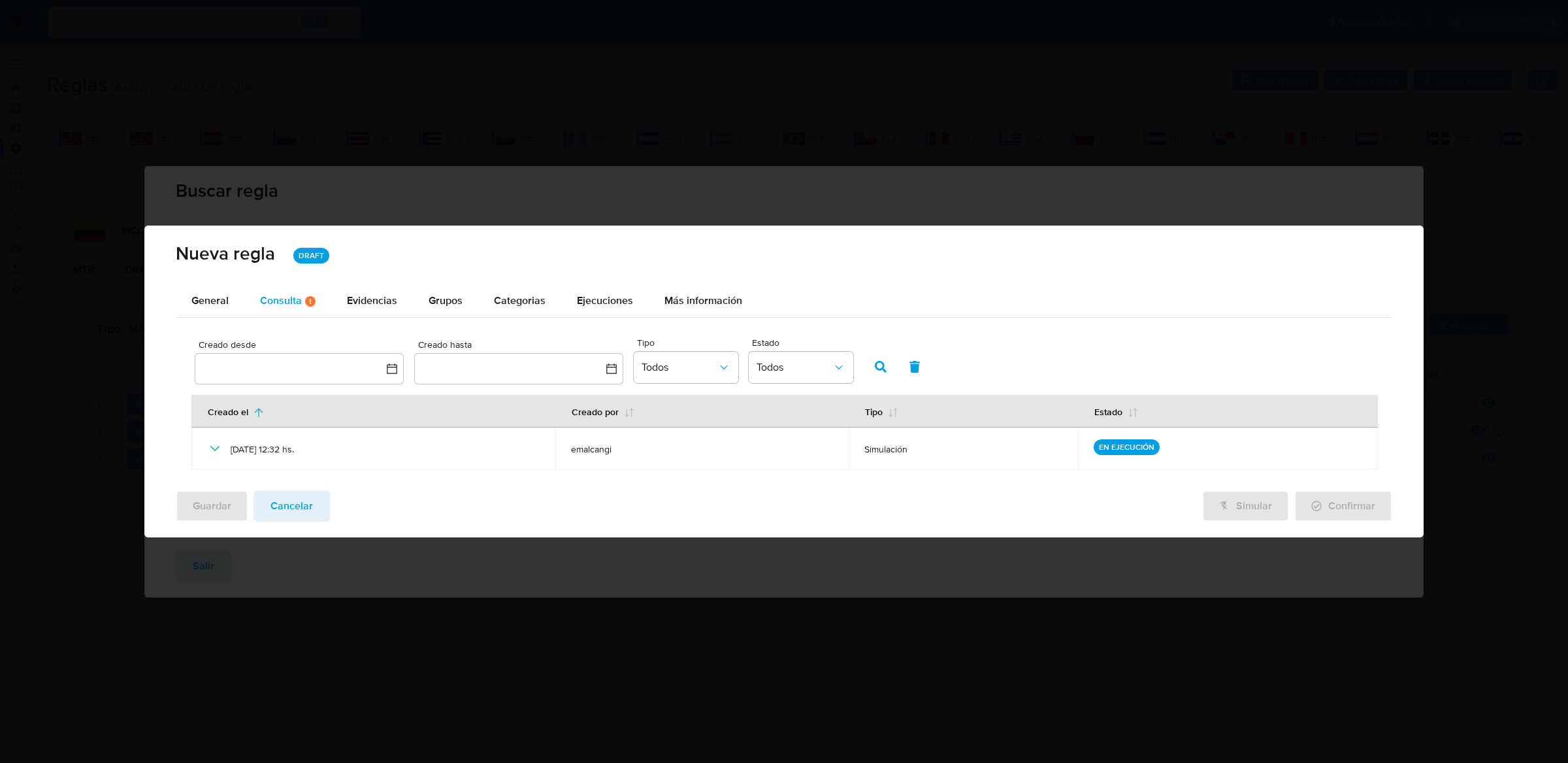
click at [315, 302] on button "Consulta Hay posibles errores en la consulta ( 1 )" at bounding box center [288, 301] width 87 height 32
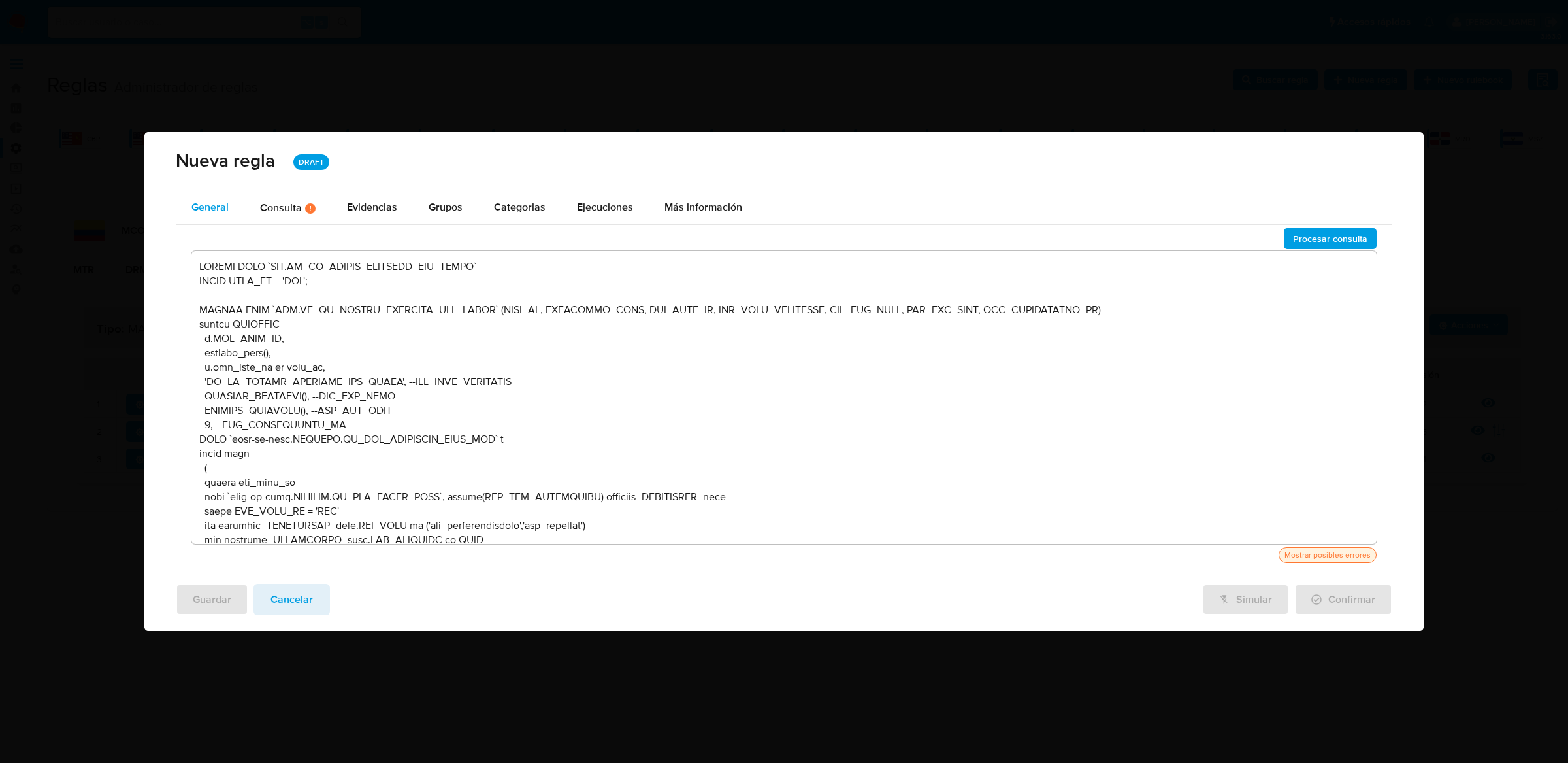
click at [228, 199] on span "General" at bounding box center [210, 207] width 37 height 15
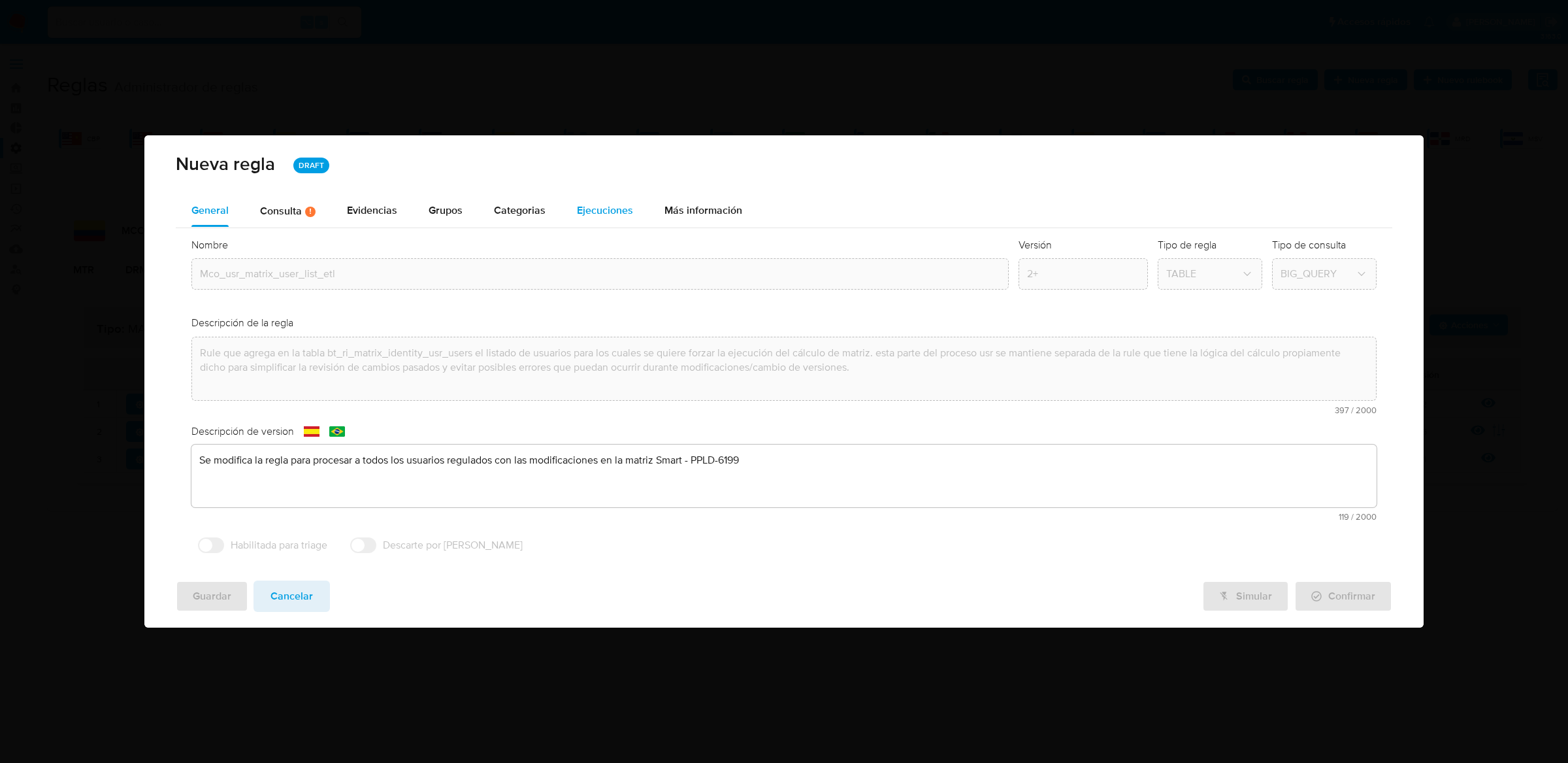
click at [585, 217] on div "Ejecuciones" at bounding box center [605, 211] width 56 height 32
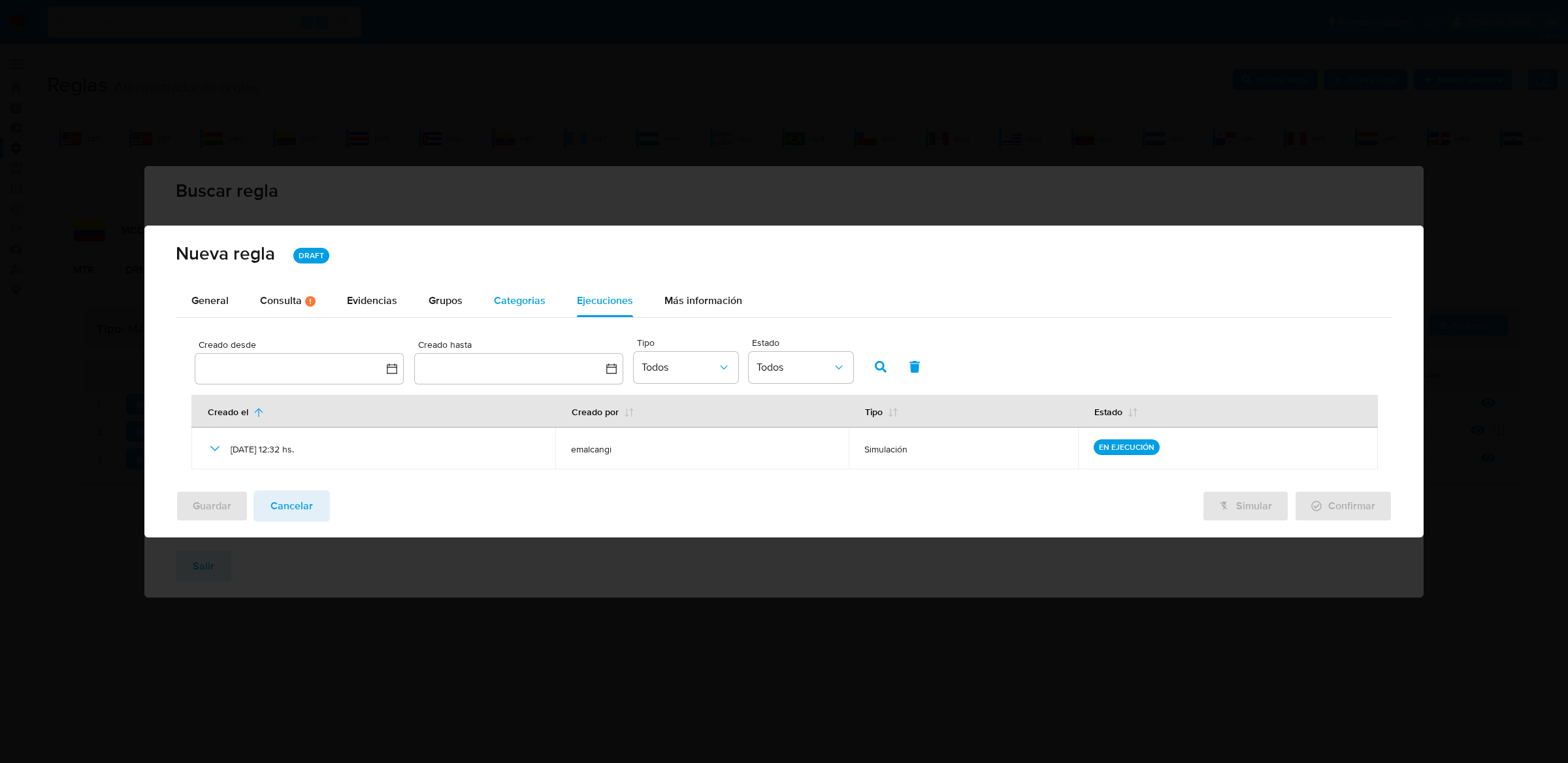
click at [498, 287] on div "Categorias" at bounding box center [520, 301] width 52 height 32
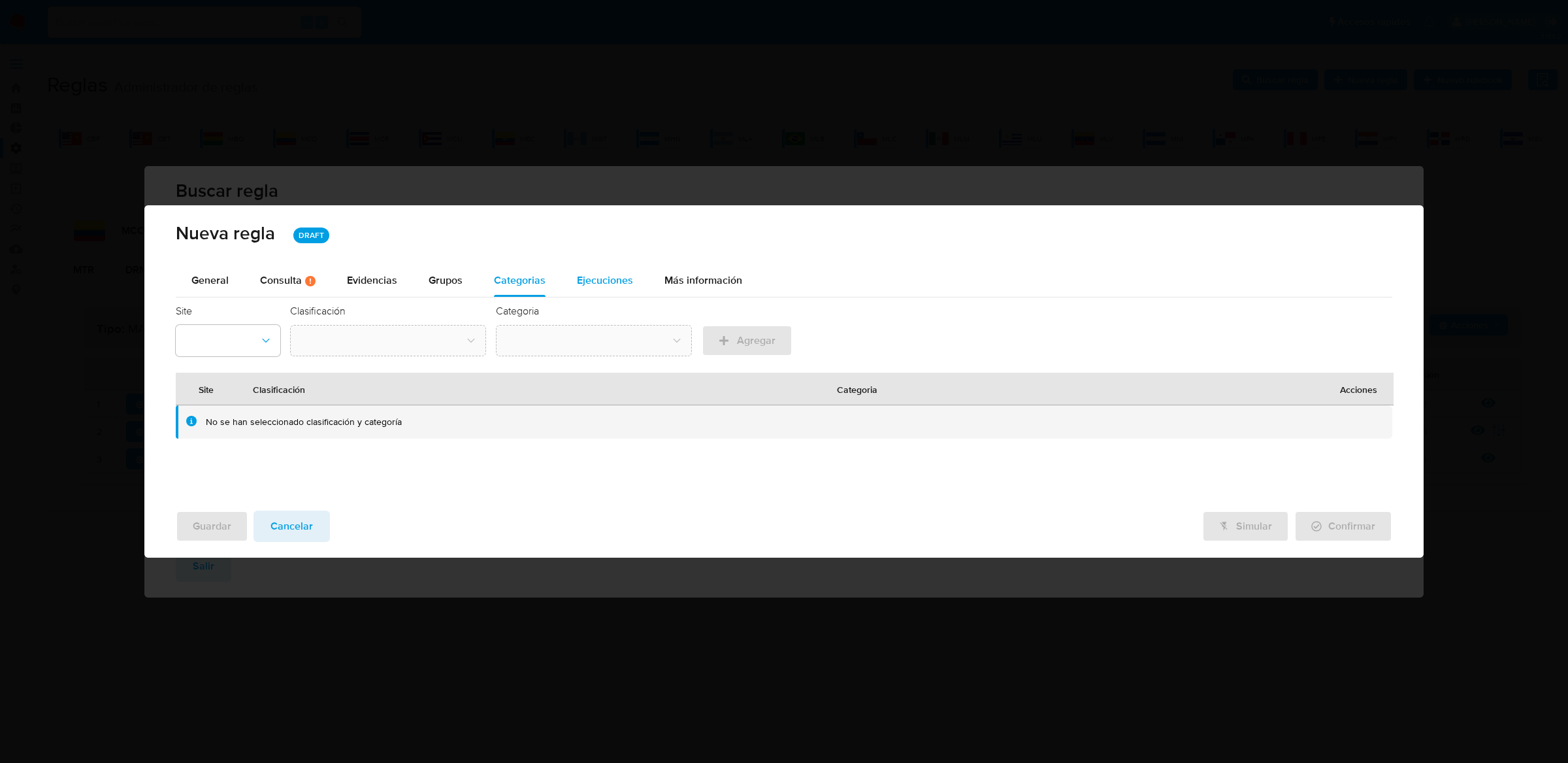
click at [582, 284] on span "Ejecuciones" at bounding box center [605, 280] width 56 height 15
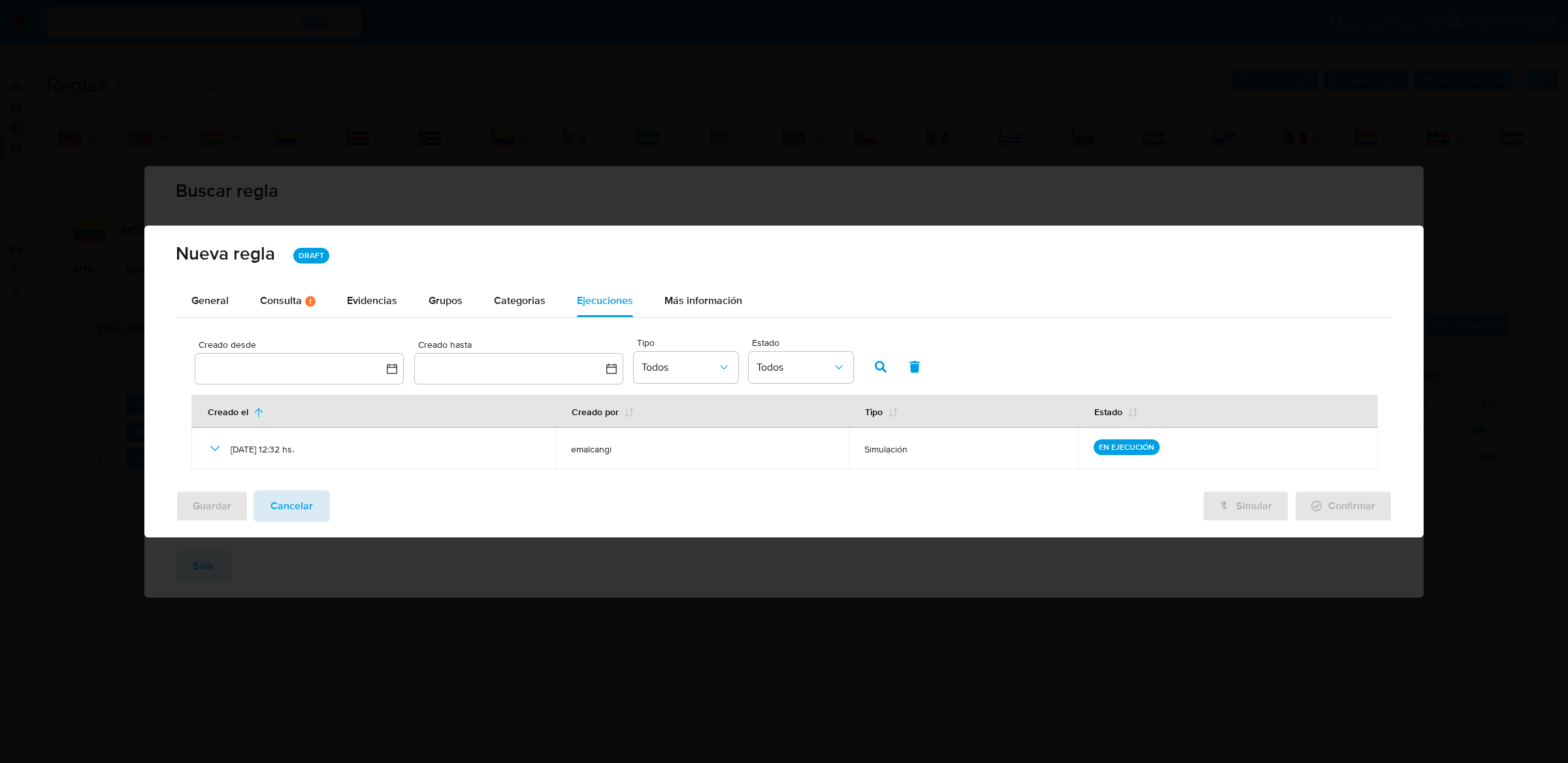
click at [307, 514] on span "Cancelar" at bounding box center [291, 506] width 43 height 29
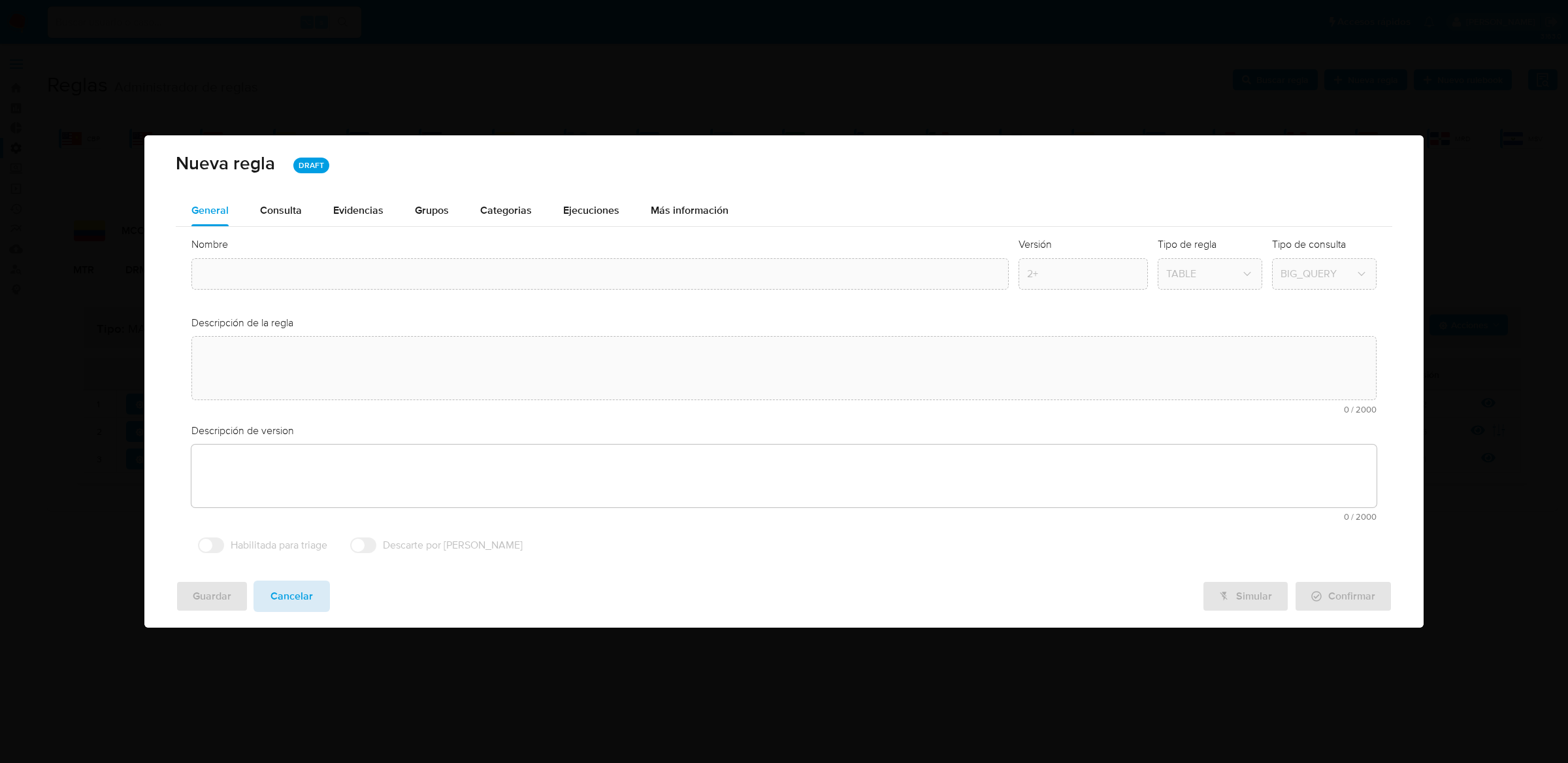
type input "Mco_usr_matrix_user_list_etl"
type textarea "Rule que agrega en la tabla bt_ri_matrix_identity_usr_users el listado de usuar…"
type textarea "Se modifica la regla para procesar a todos los usuarios regulados con las modif…"
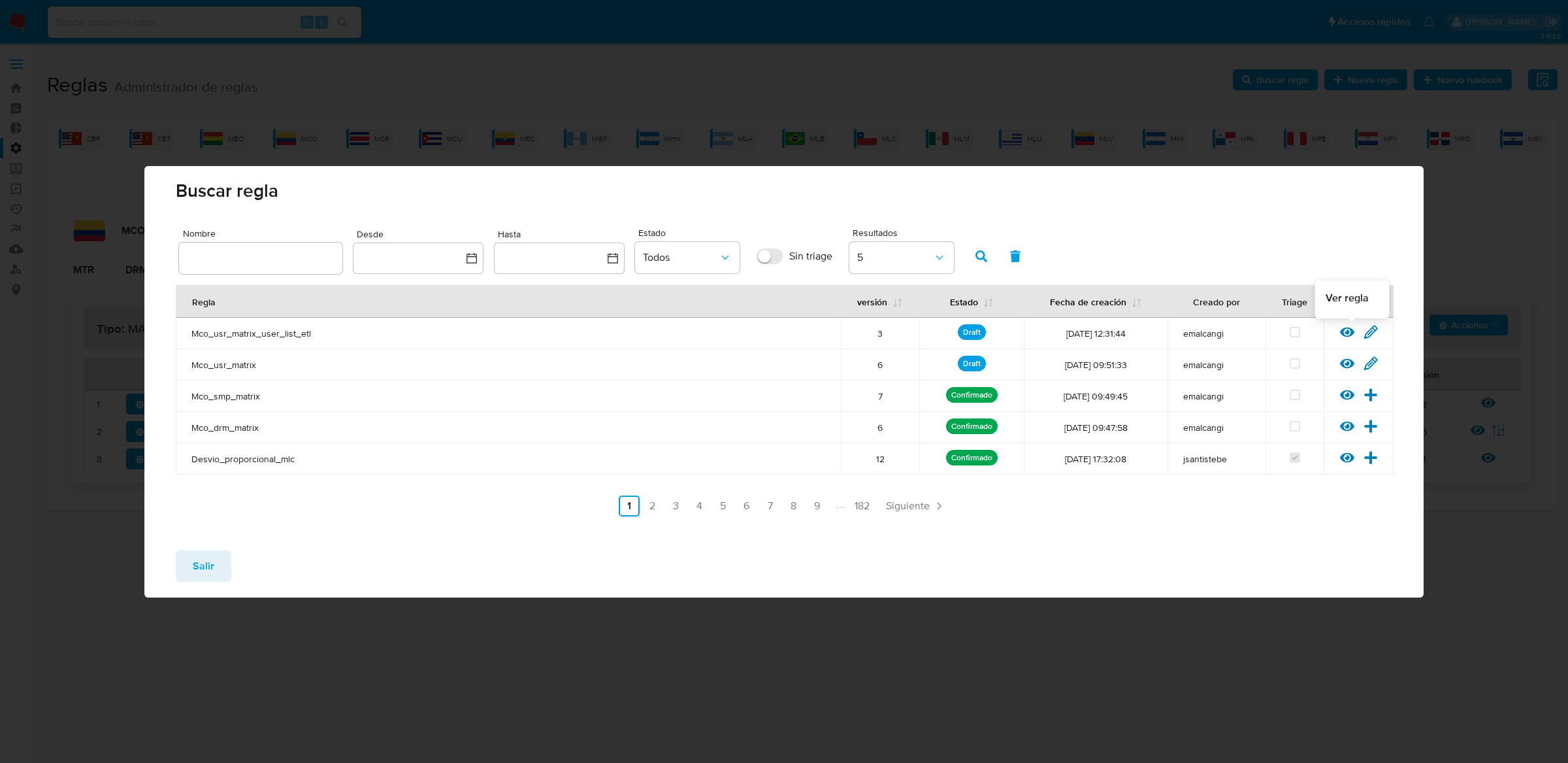
click at [1341, 327] on icon at bounding box center [1347, 332] width 14 height 14
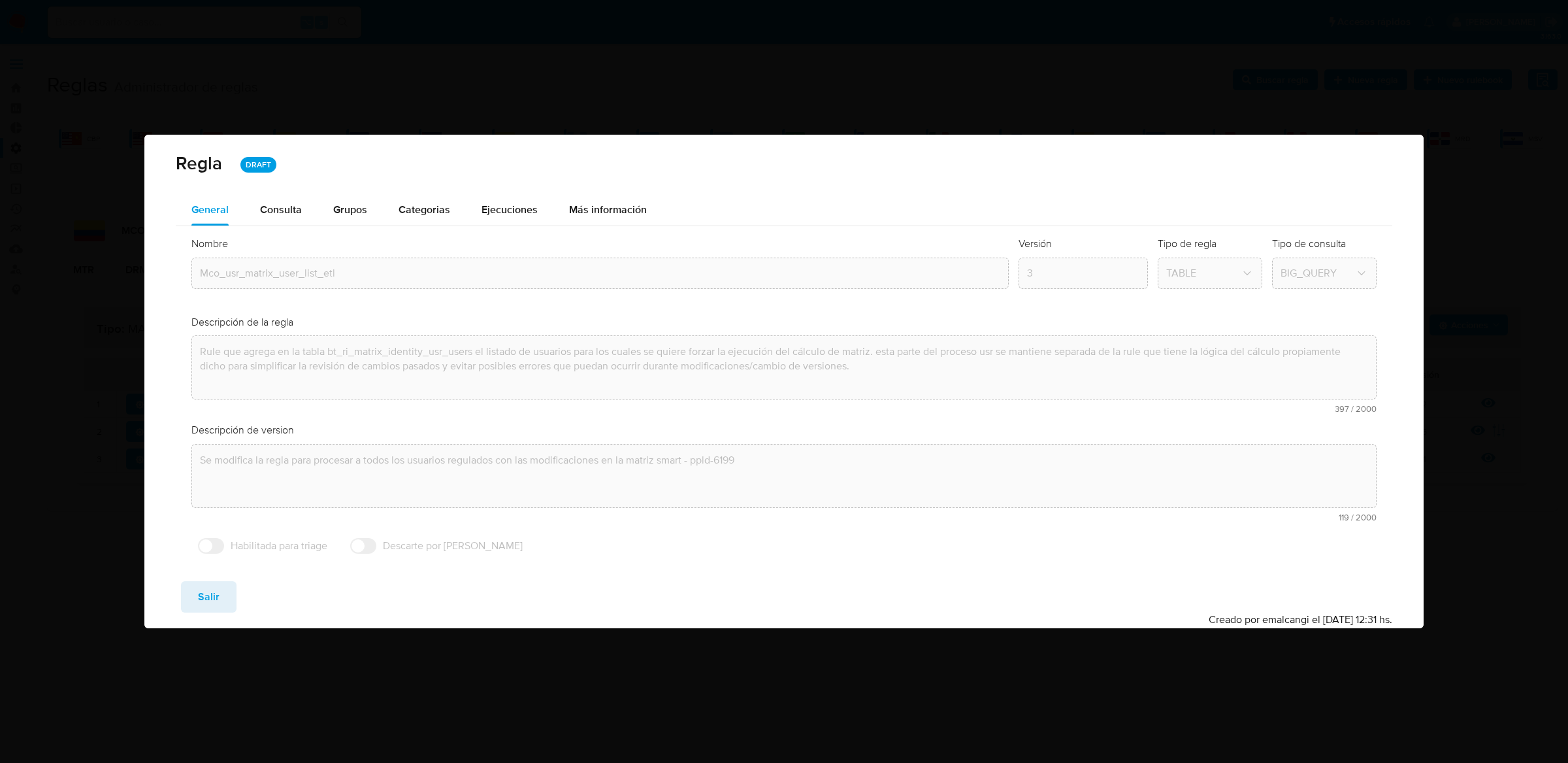
click at [501, 185] on div "Regla DRAFT" at bounding box center [783, 165] width 1279 height 60
click at [500, 199] on div "Ejecuciones" at bounding box center [510, 210] width 56 height 32
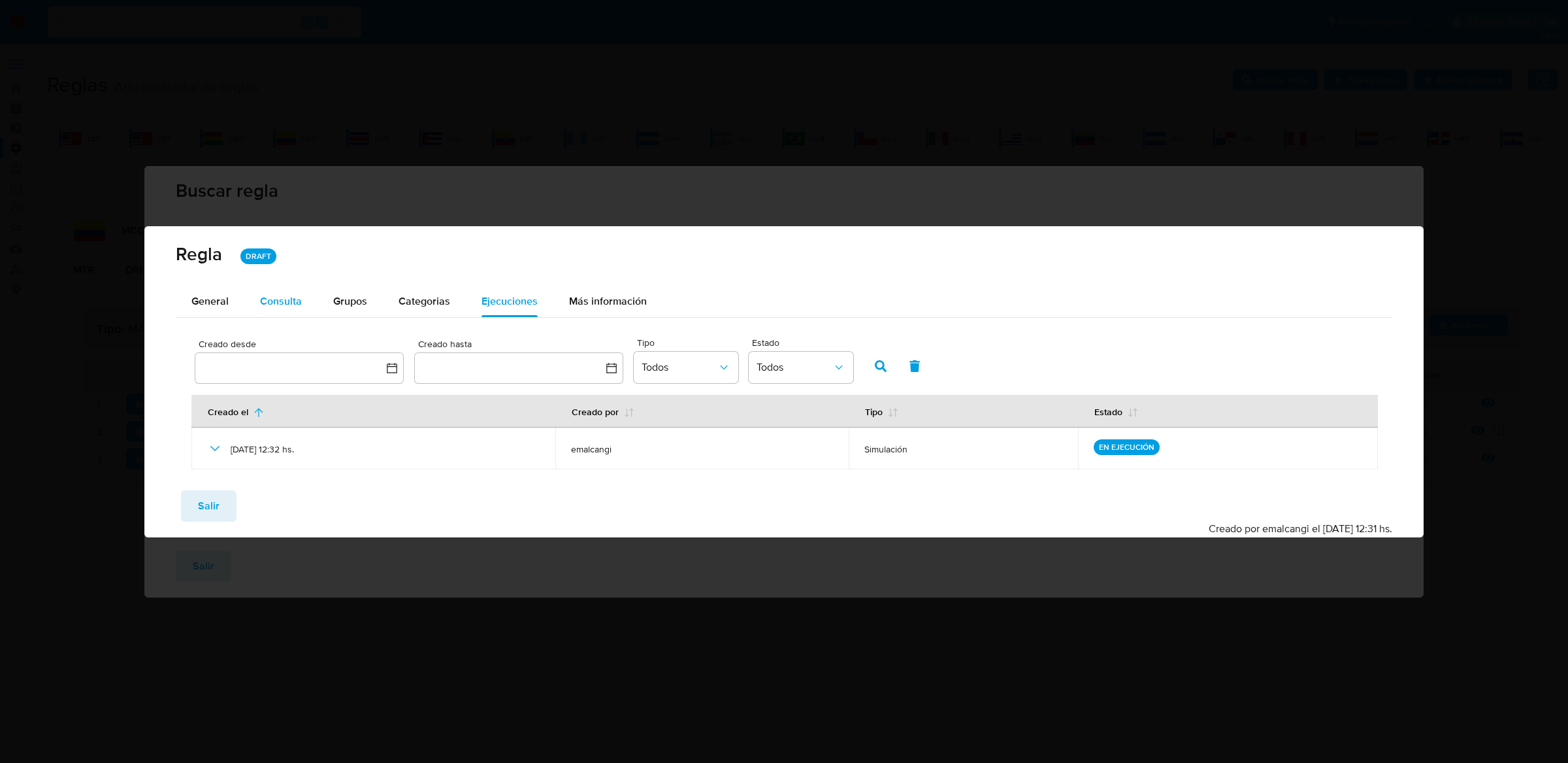
click at [295, 290] on div "Consulta" at bounding box center [280, 301] width 42 height 32
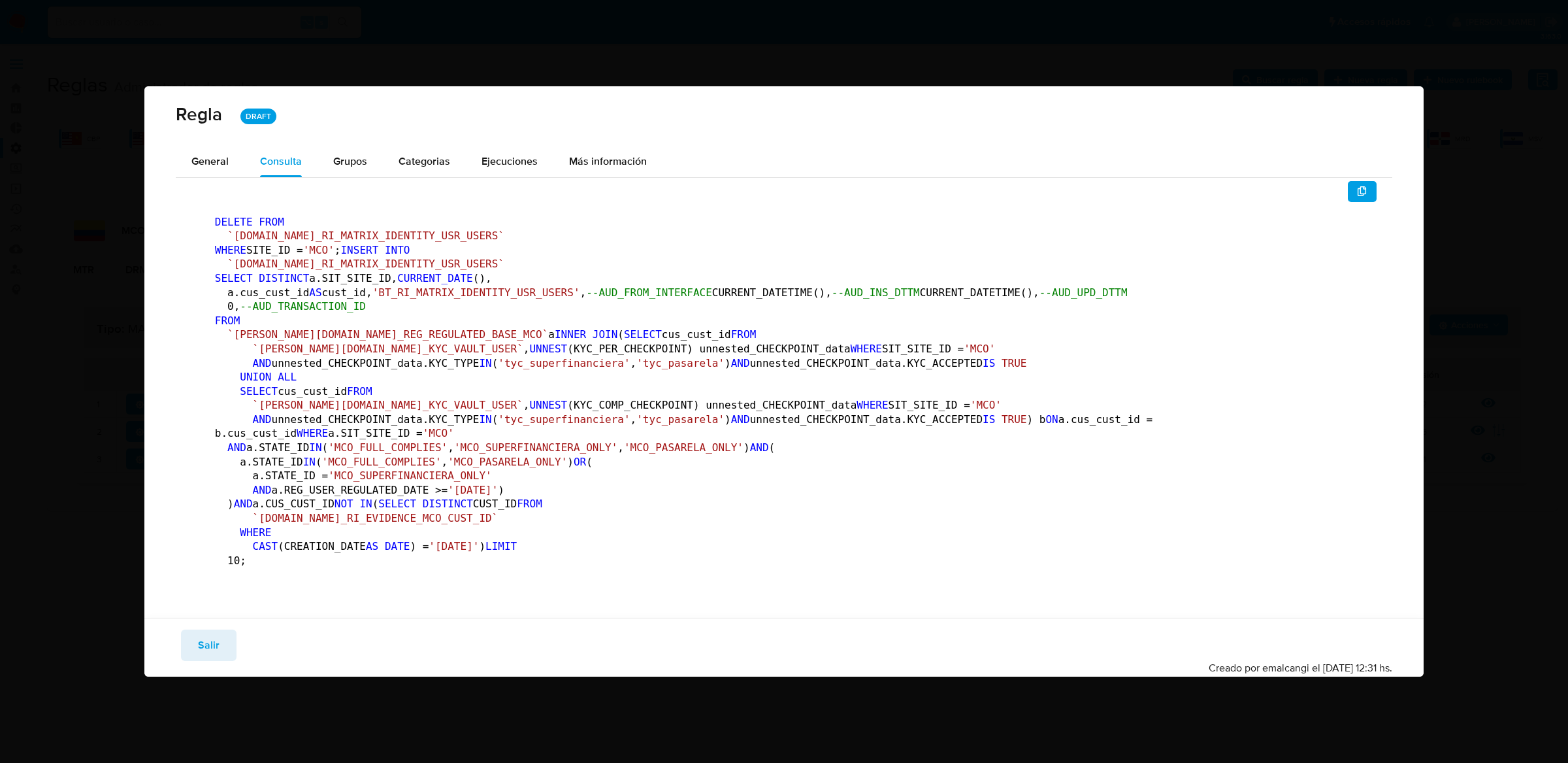
scroll to position [0, 0]
click at [527, 153] on span "Ejecuciones" at bounding box center [510, 161] width 56 height 15
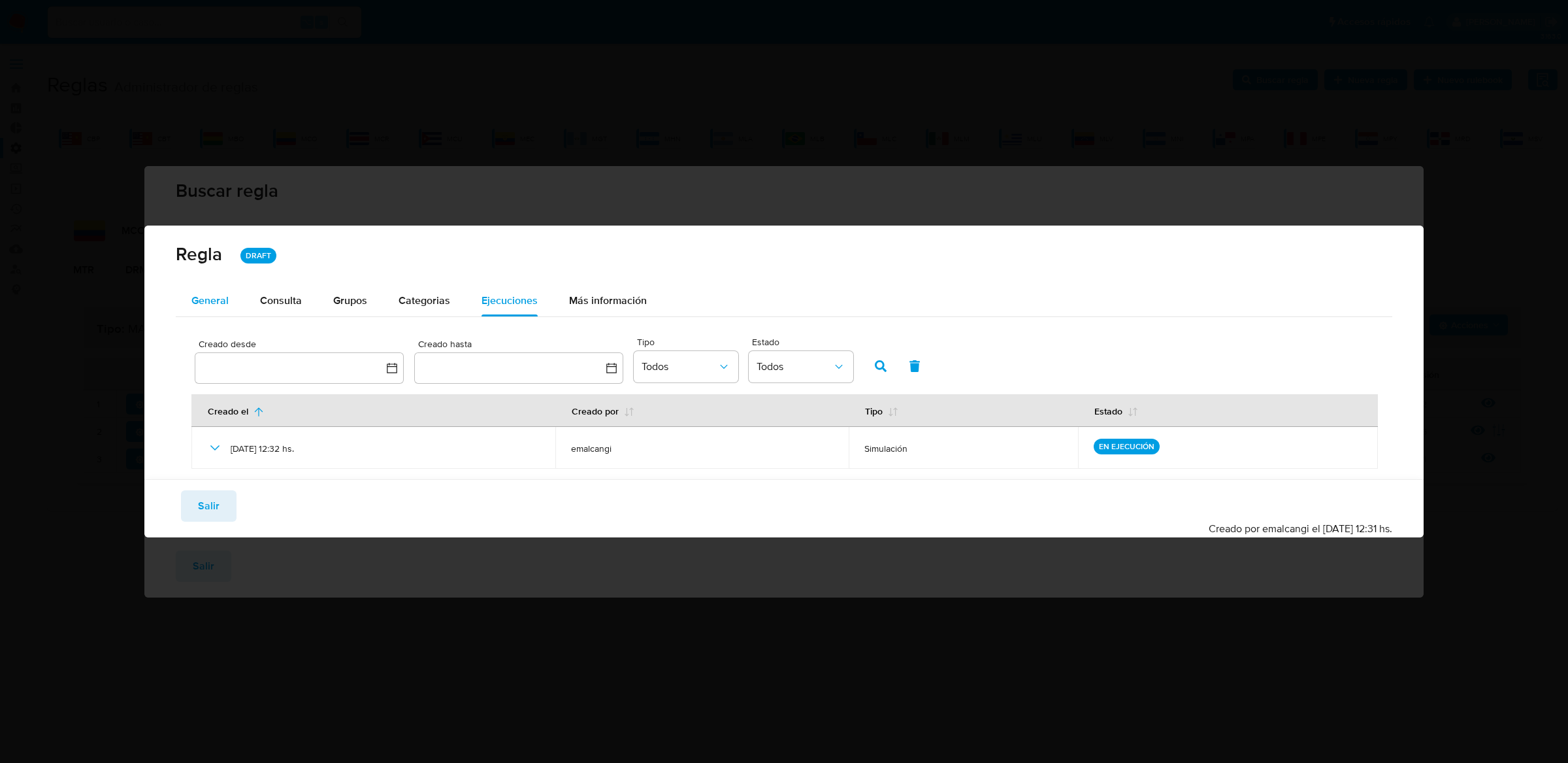
click at [216, 300] on span "General" at bounding box center [210, 301] width 37 height 15
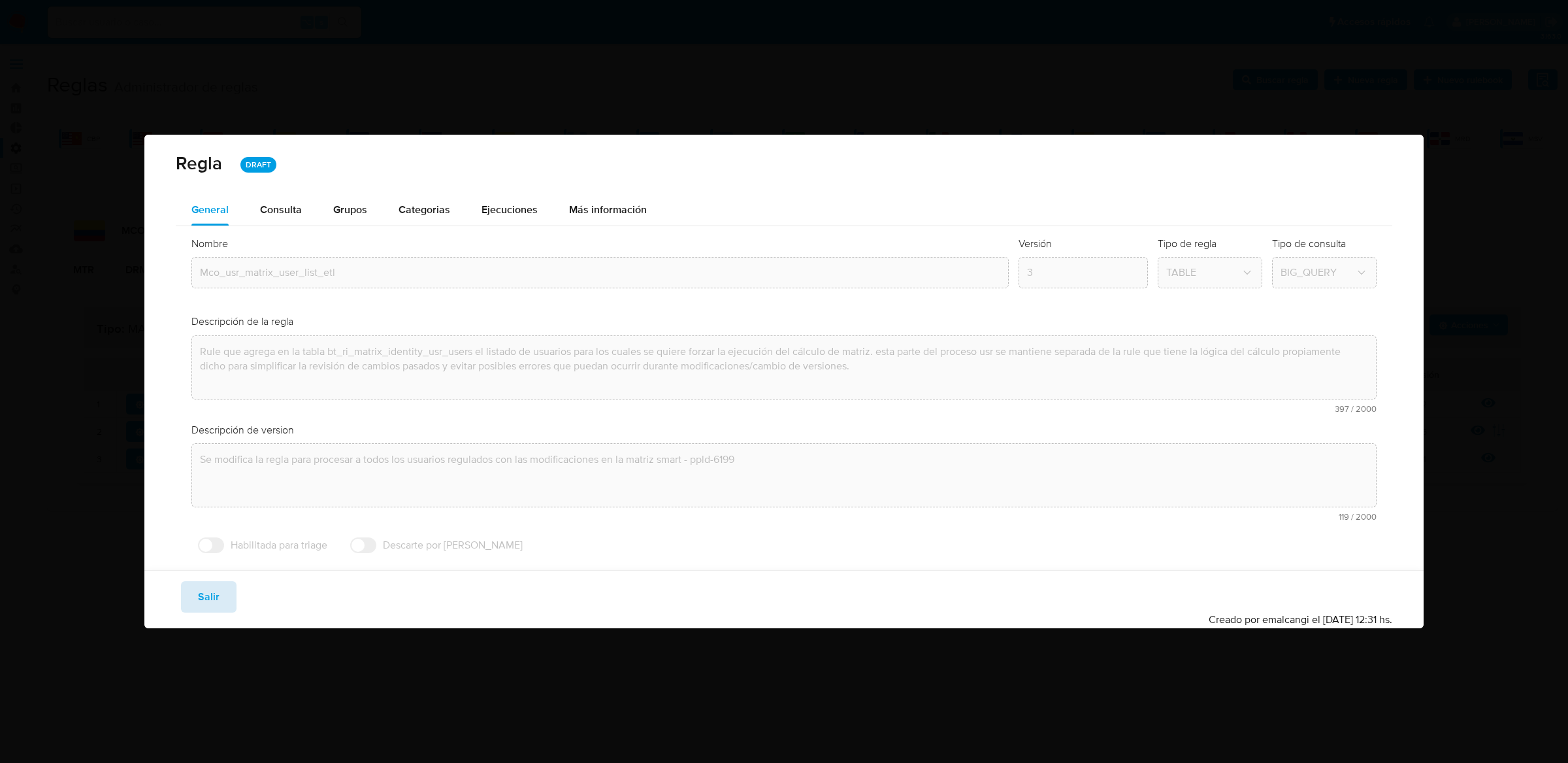
click at [222, 581] on button "Salir" at bounding box center [208, 597] width 55 height 32
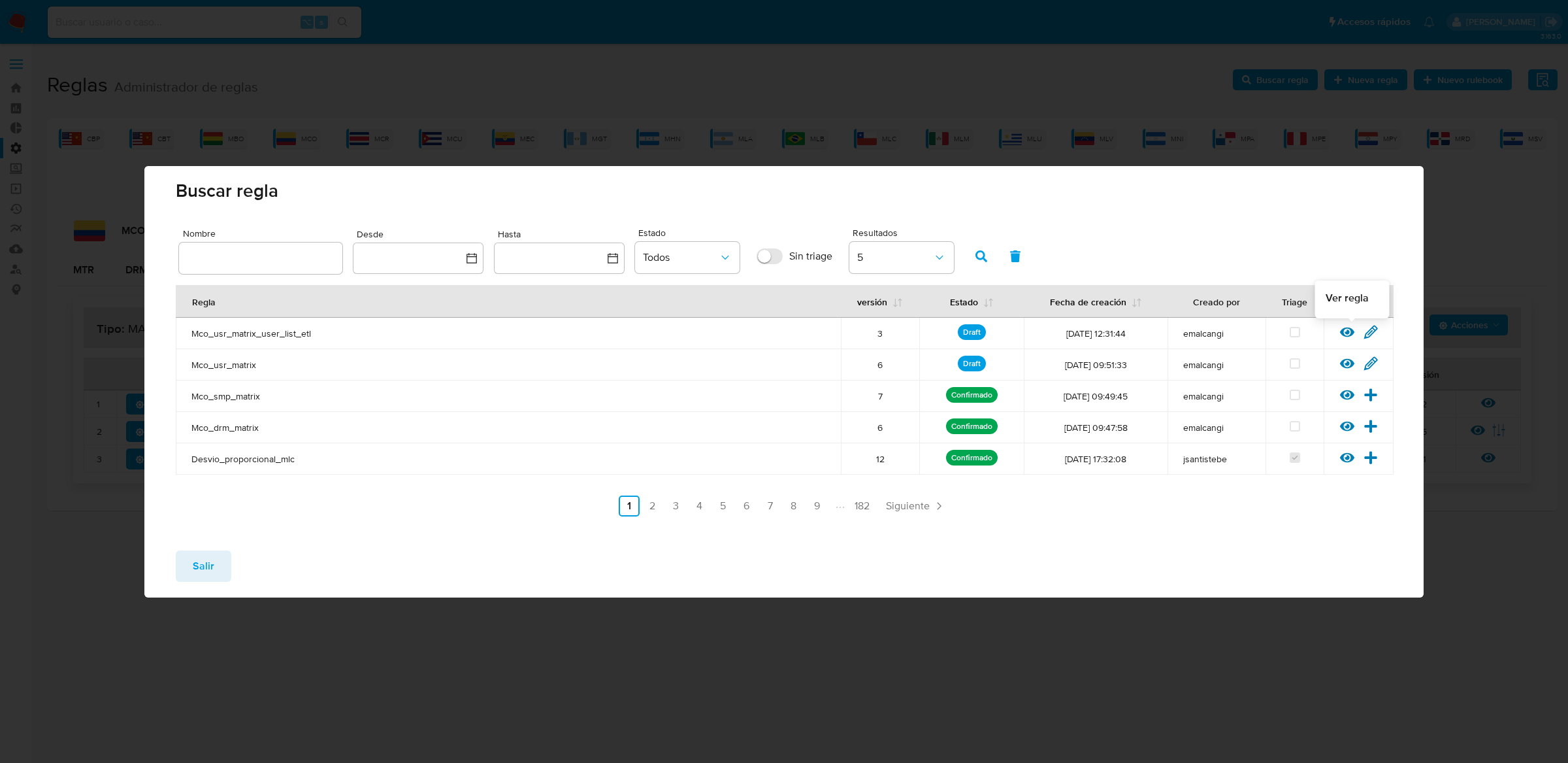
click at [1357, 332] on div at bounding box center [1352, 335] width 24 height 13
click at [1338, 335] on div "Ver regla Editar regla" at bounding box center [1359, 333] width 70 height 17
click at [1341, 335] on icon at bounding box center [1347, 332] width 14 height 14
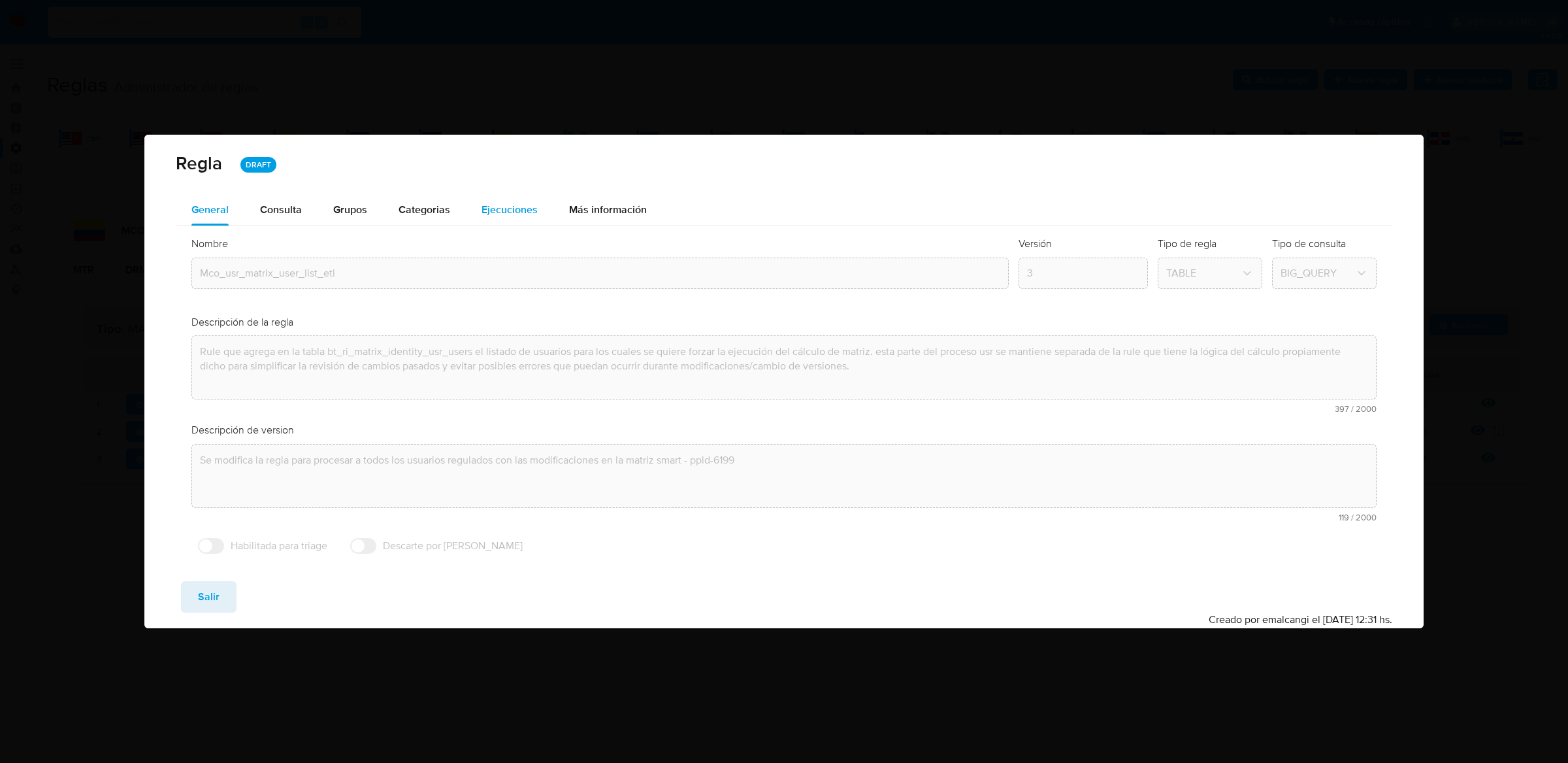
click at [482, 217] on div "Ejecuciones" at bounding box center [510, 210] width 56 height 32
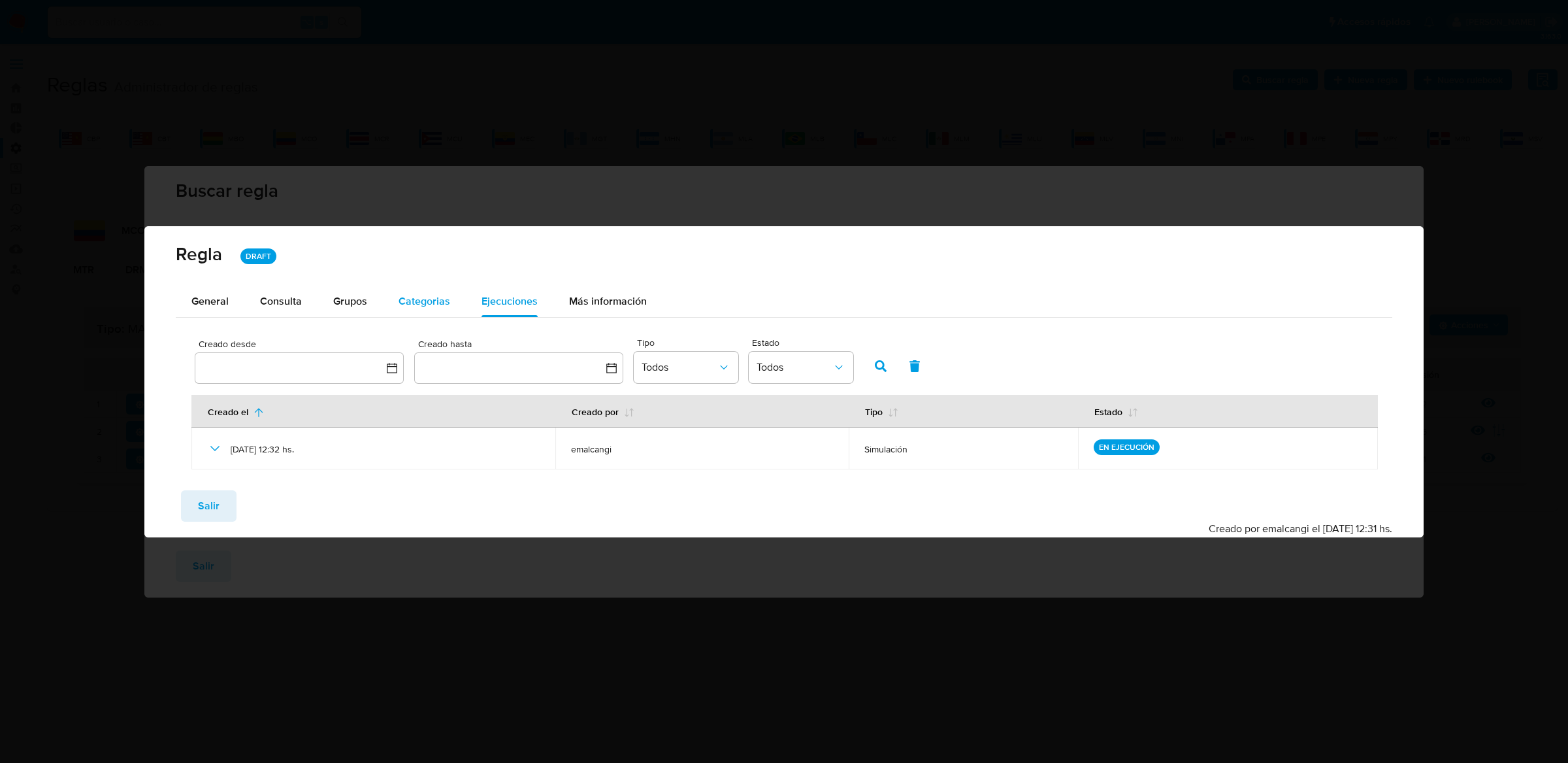
click at [411, 286] on div "Categorias" at bounding box center [424, 301] width 52 height 32
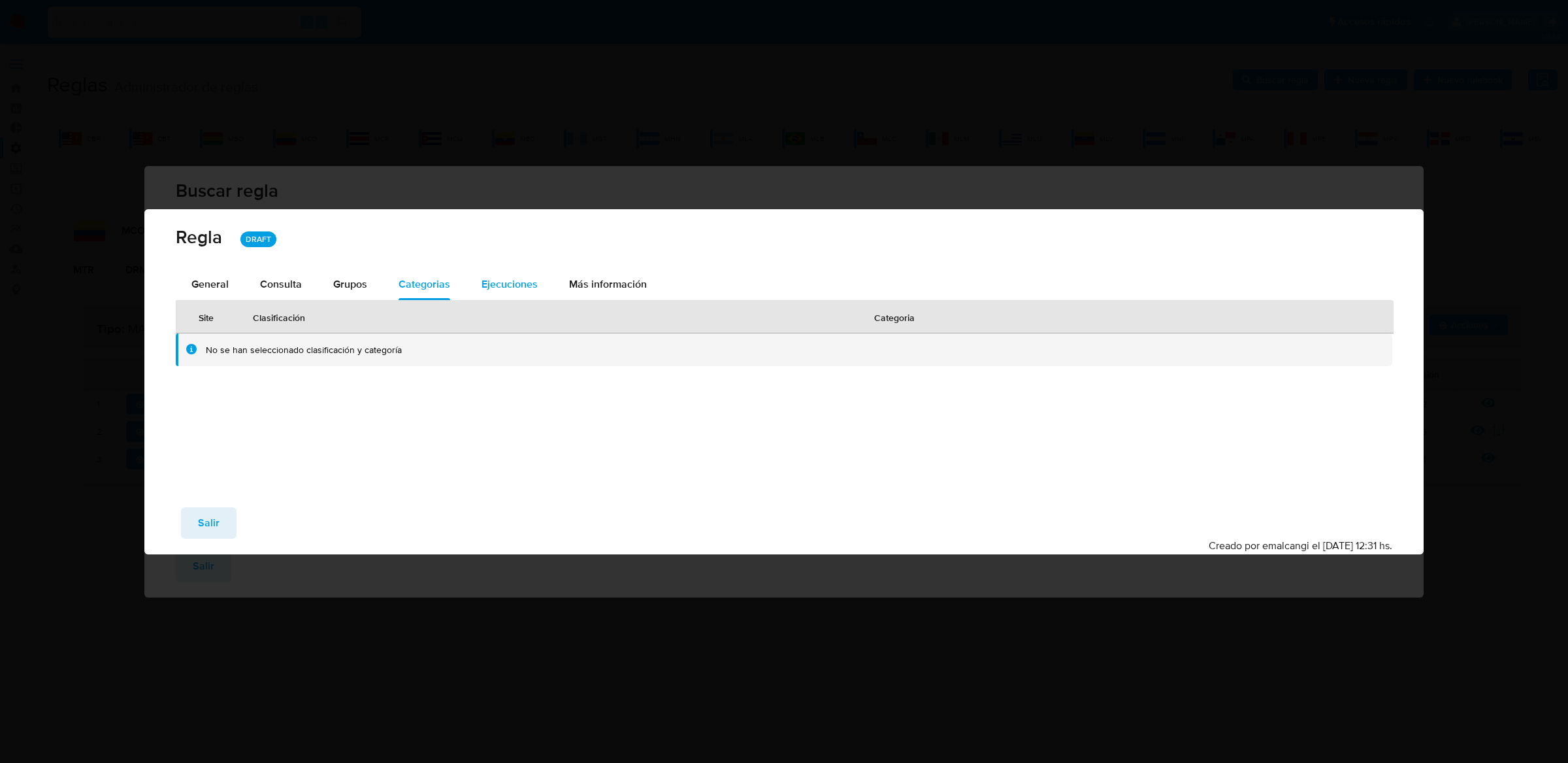
click at [495, 293] on div "Ejecuciones" at bounding box center [510, 284] width 56 height 32
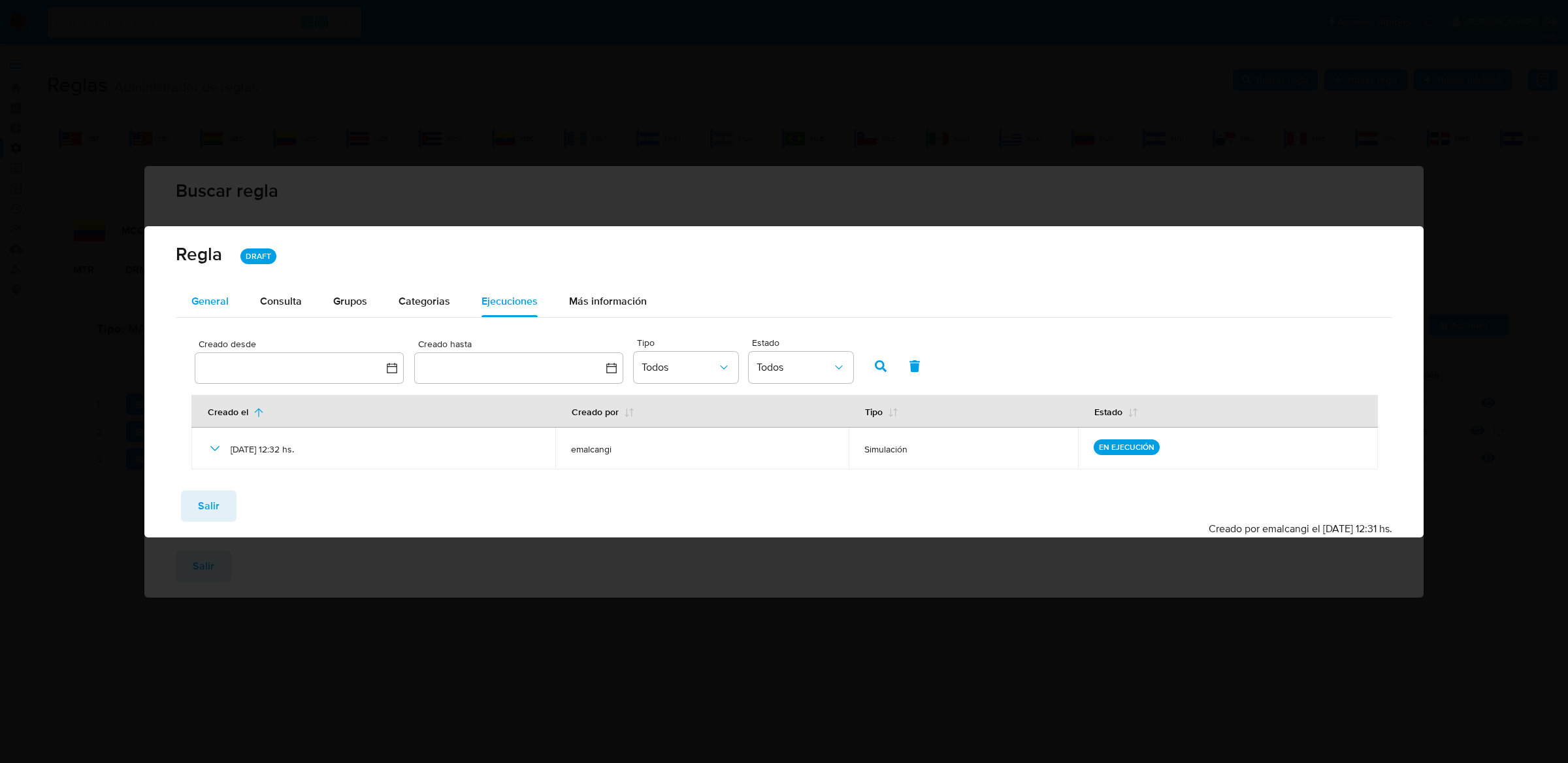
click at [239, 298] on button "General" at bounding box center [210, 301] width 69 height 32
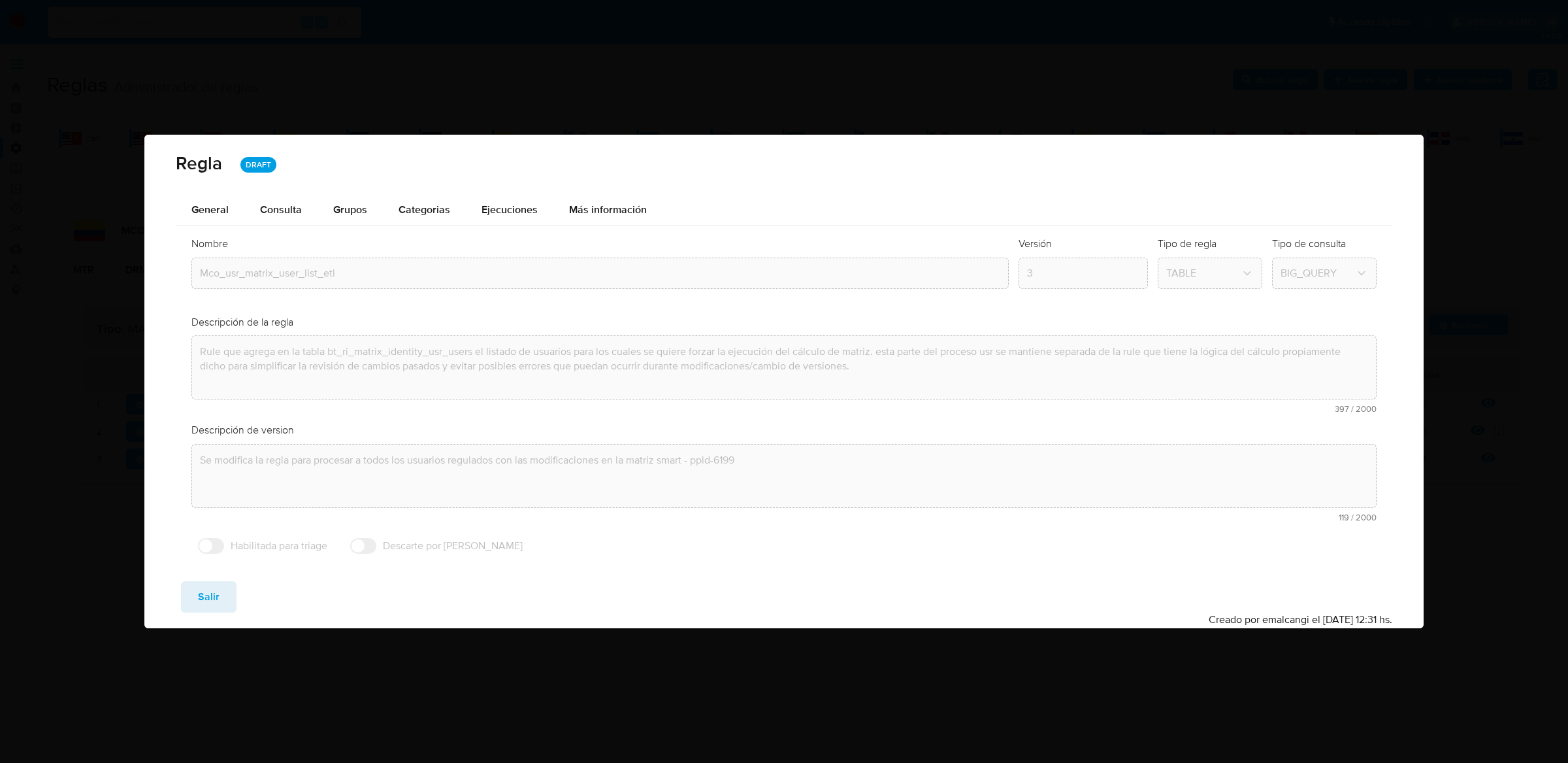
click at [290, 189] on div "Regla DRAFT" at bounding box center [783, 165] width 1279 height 60
click at [290, 215] on div "Consulta" at bounding box center [280, 210] width 42 height 10
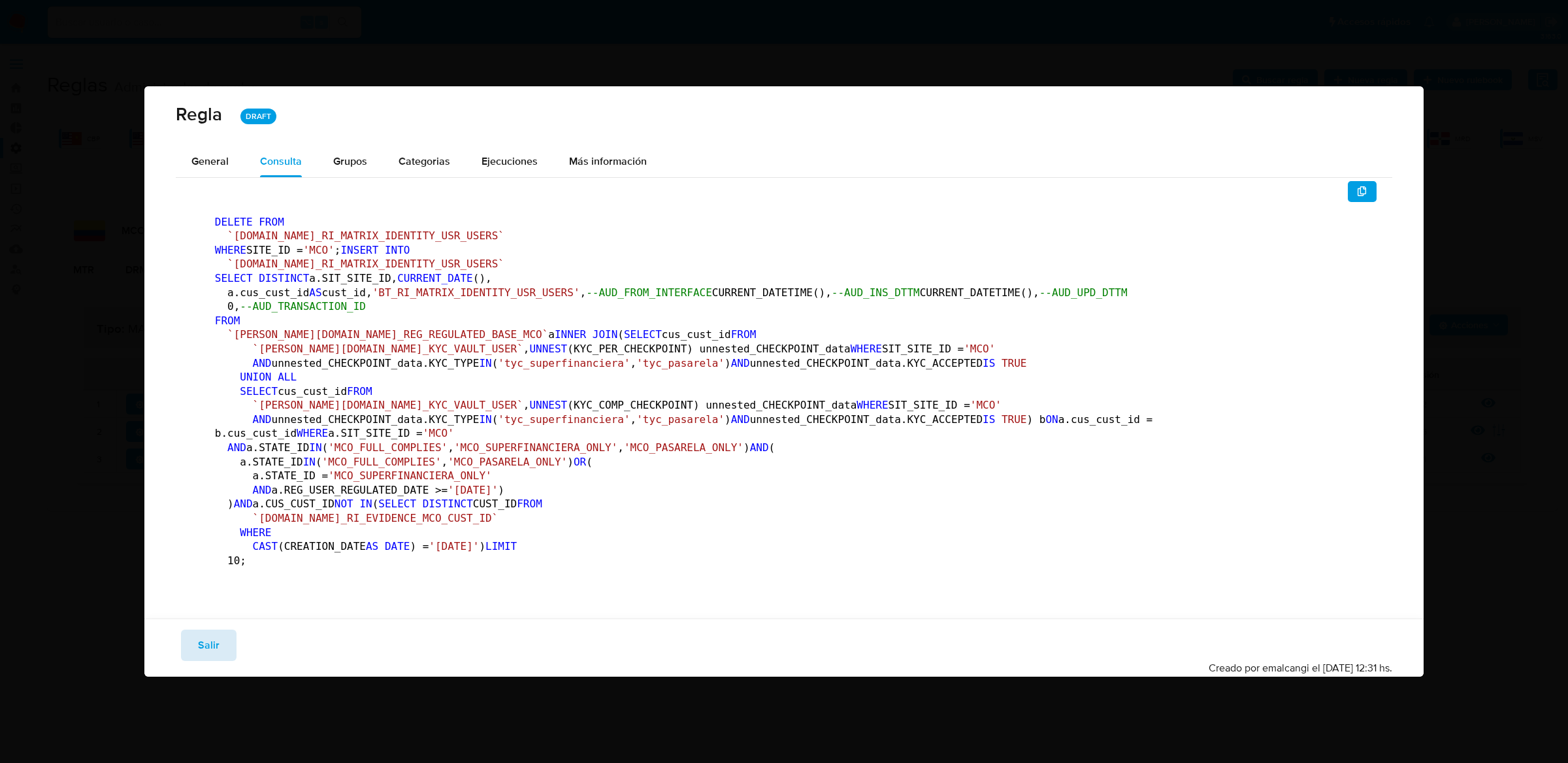
click at [216, 660] on span "Salir" at bounding box center [208, 645] width 21 height 29
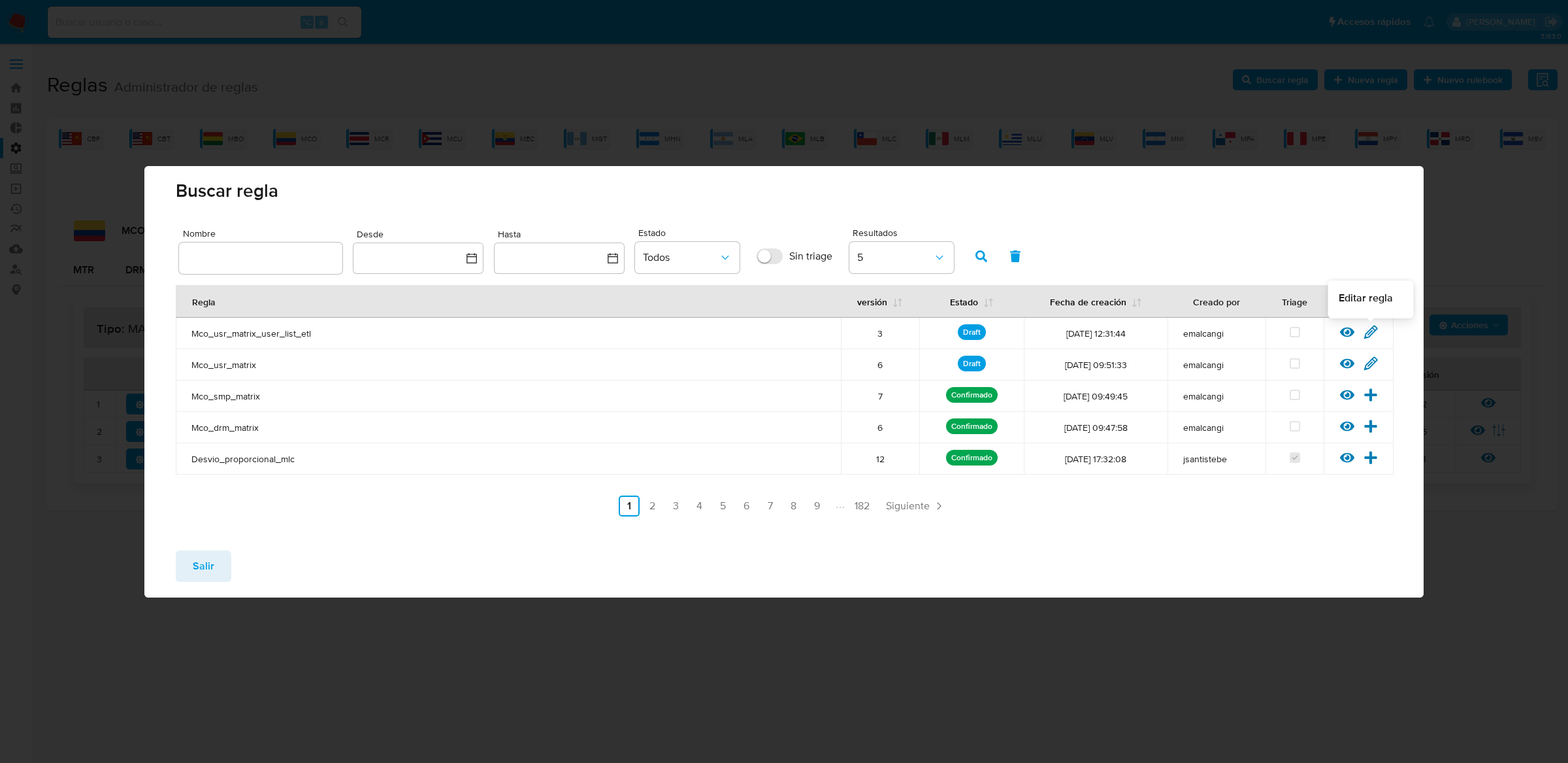
click at [1377, 327] on icon at bounding box center [1370, 332] width 14 height 14
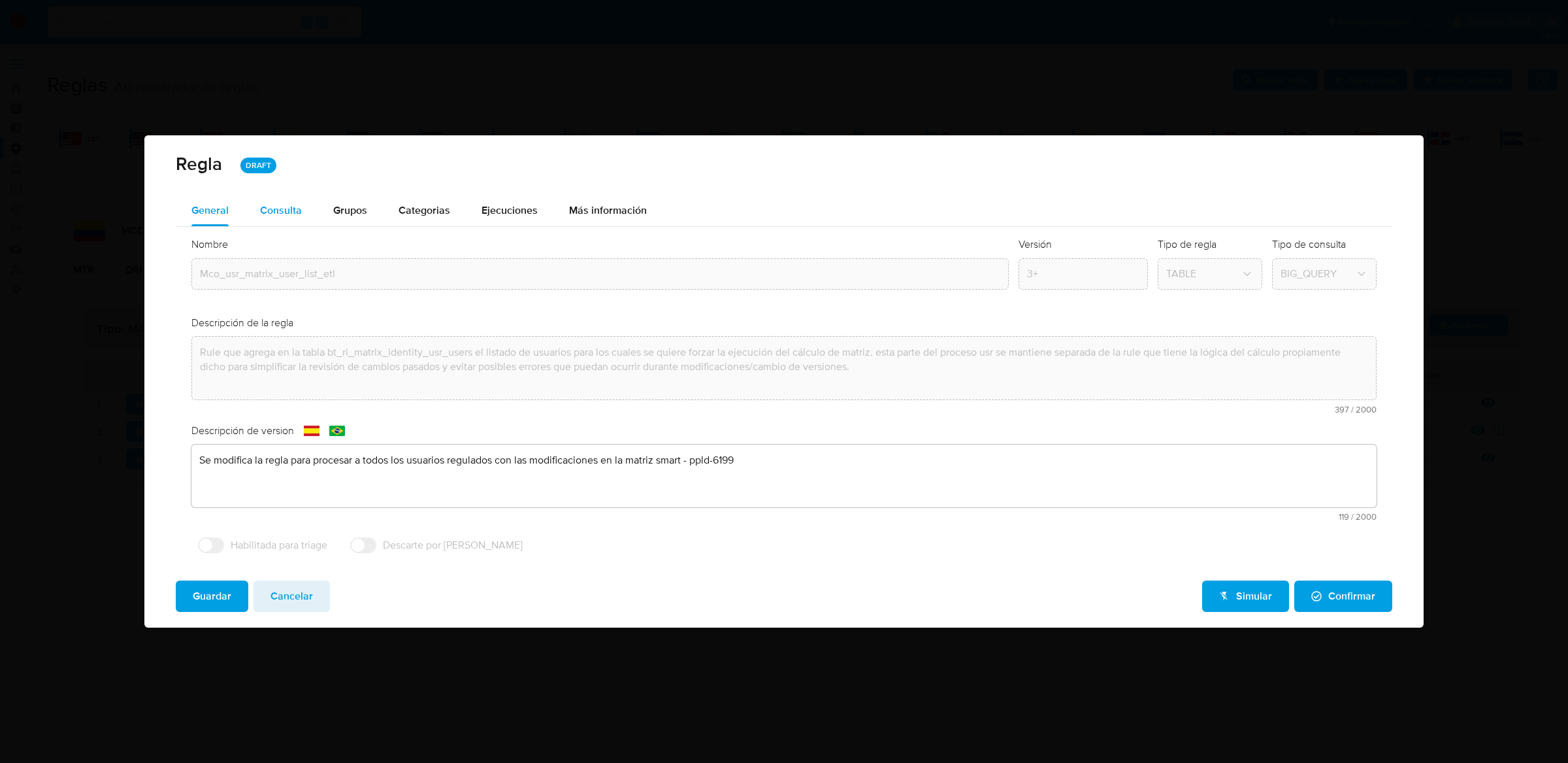
click at [270, 210] on div "Consulta" at bounding box center [280, 211] width 42 height 10
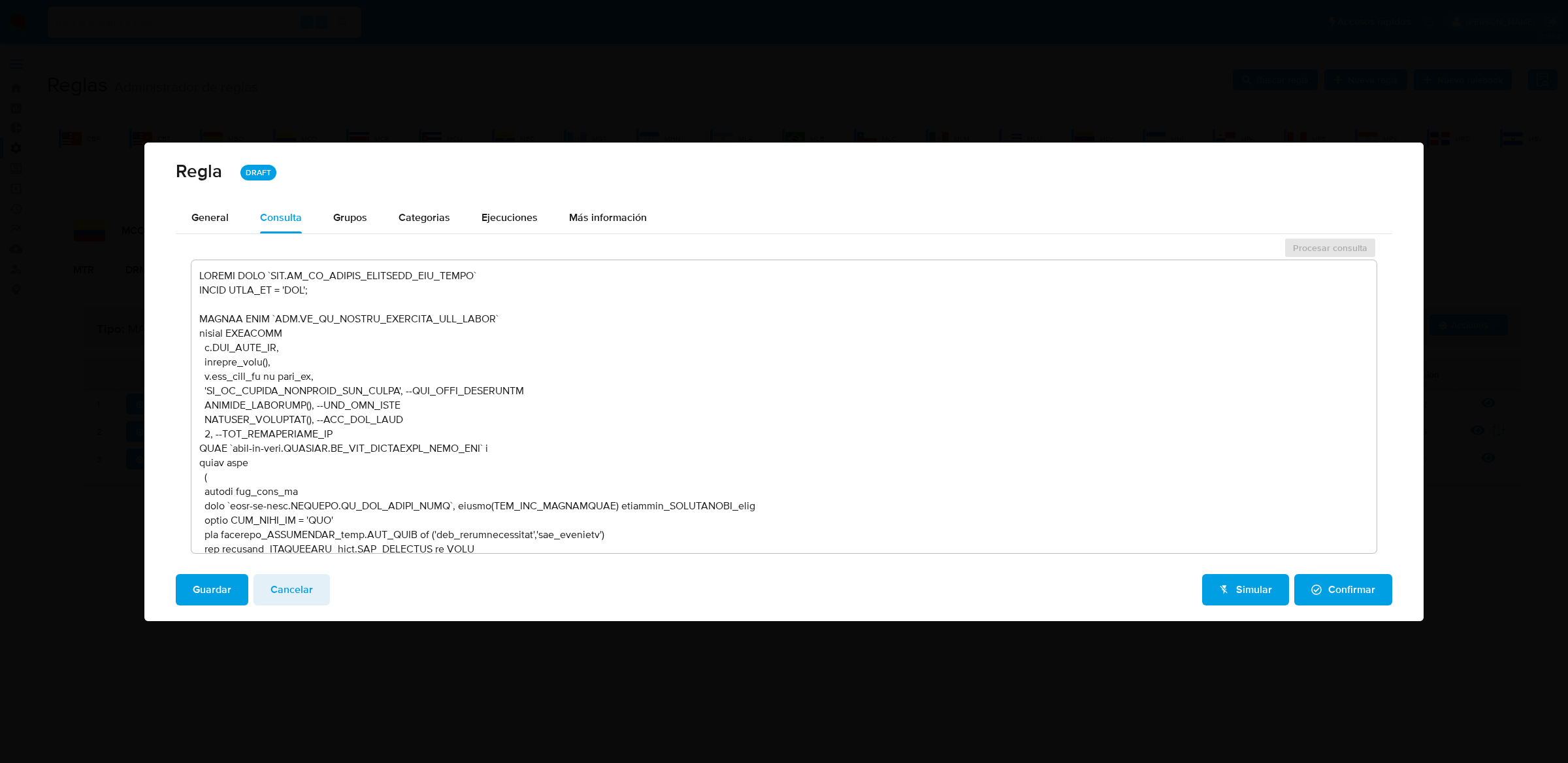
click at [643, 479] on textarea at bounding box center [784, 407] width 1185 height 293
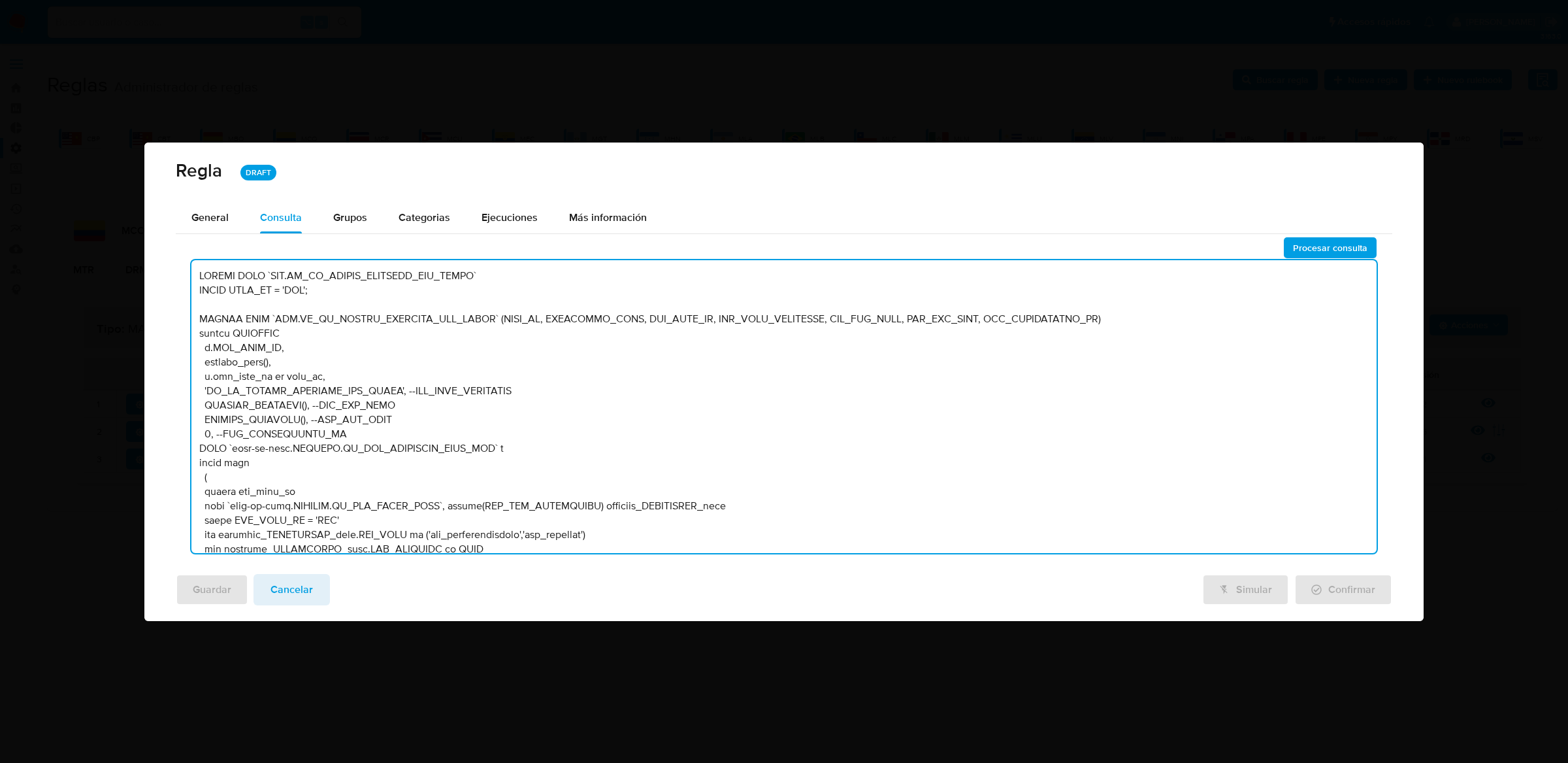
click at [296, 344] on textarea at bounding box center [784, 407] width 1185 height 293
type textarea "DELETE FROM `TBL.BT_RI_MATRIX_IDENTITY_USR_USERS` WHERE SITE_ID = 'MCO'; INSERT…"
click at [1292, 249] on button "Procesar consulta" at bounding box center [1330, 247] width 93 height 21
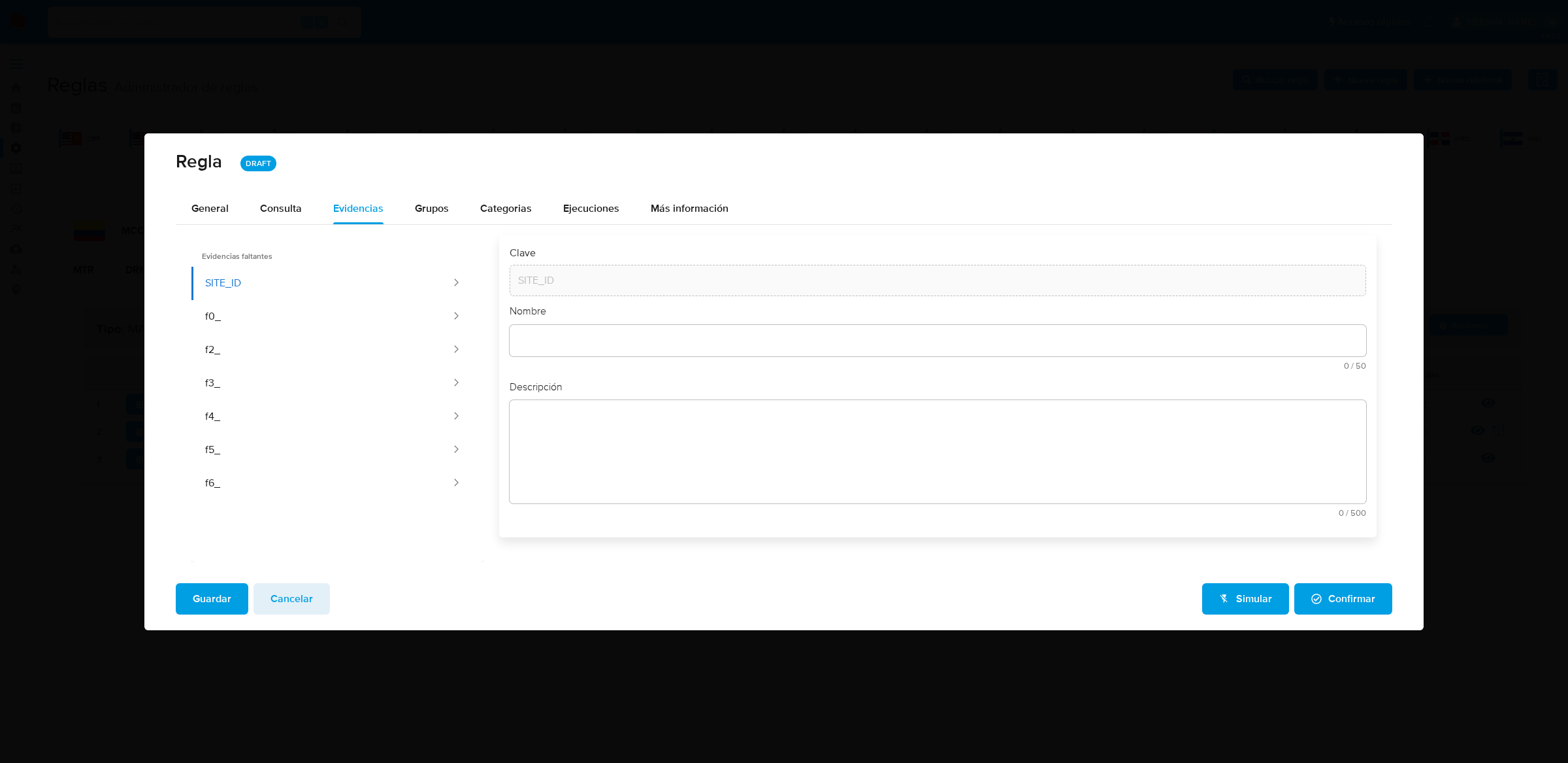
click at [222, 598] on span "Guardar" at bounding box center [211, 599] width 38 height 29
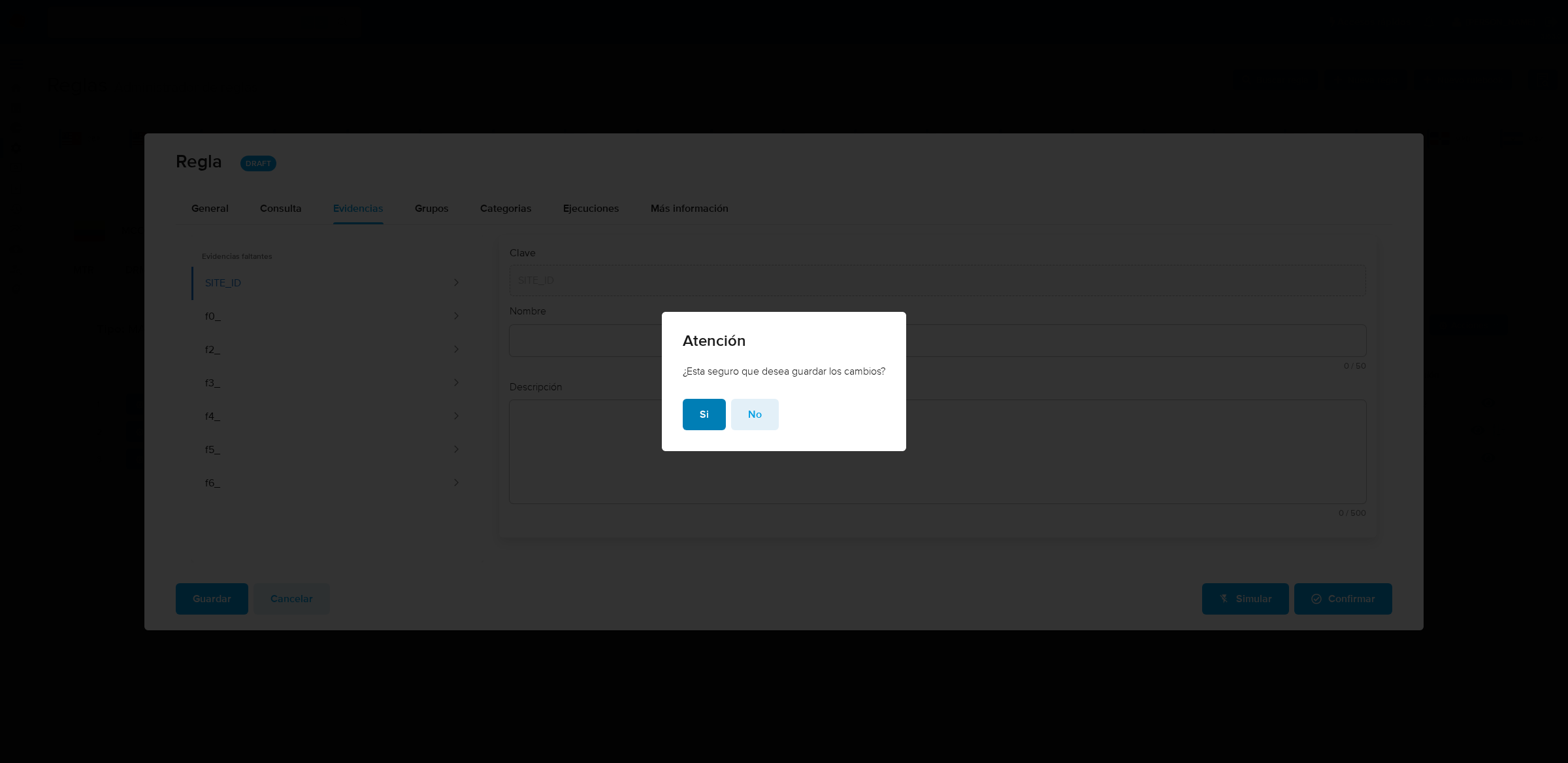
click at [708, 418] on button "Si" at bounding box center [704, 414] width 43 height 32
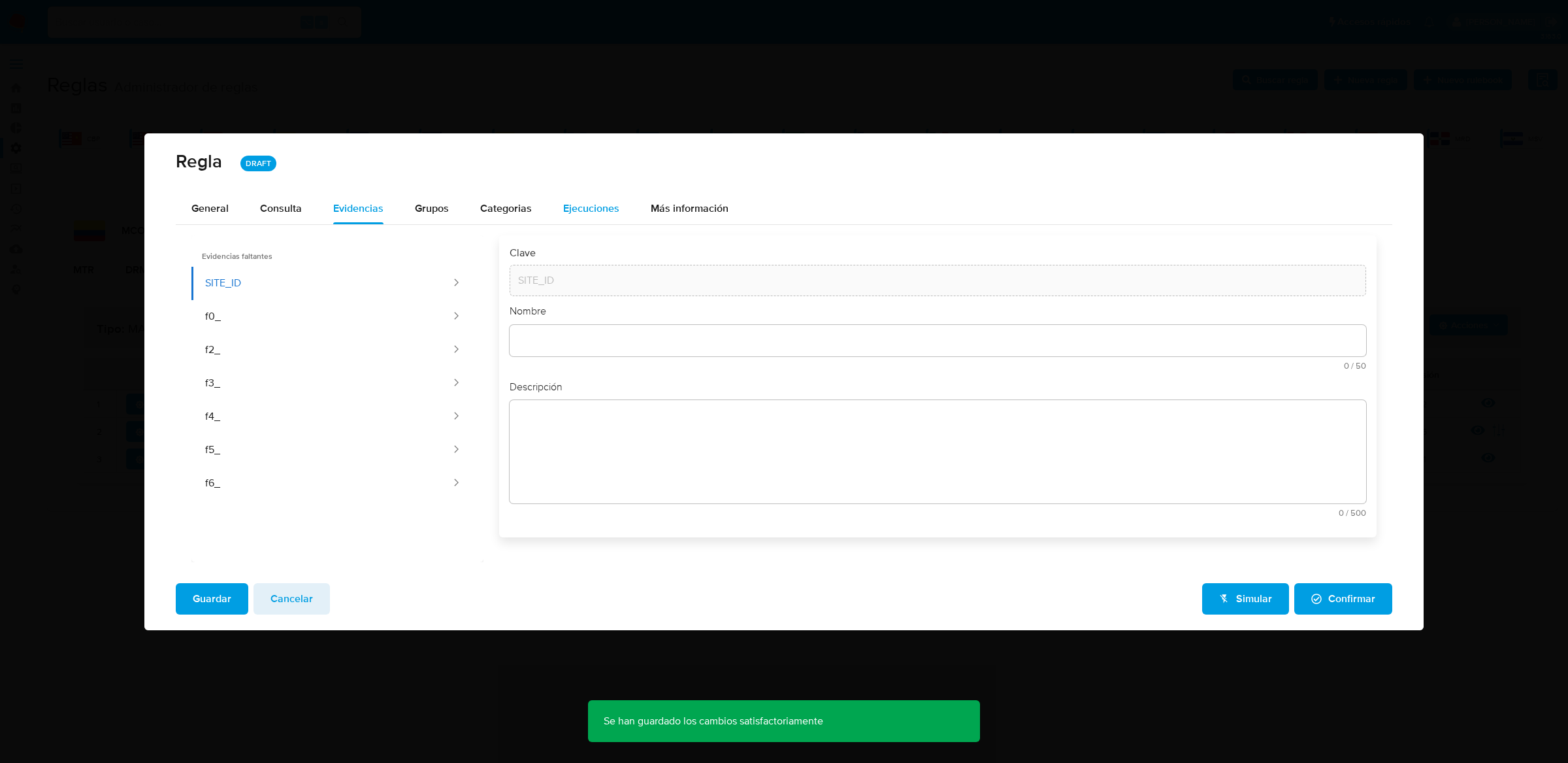
click at [601, 209] on span "Ejecuciones" at bounding box center [591, 208] width 56 height 15
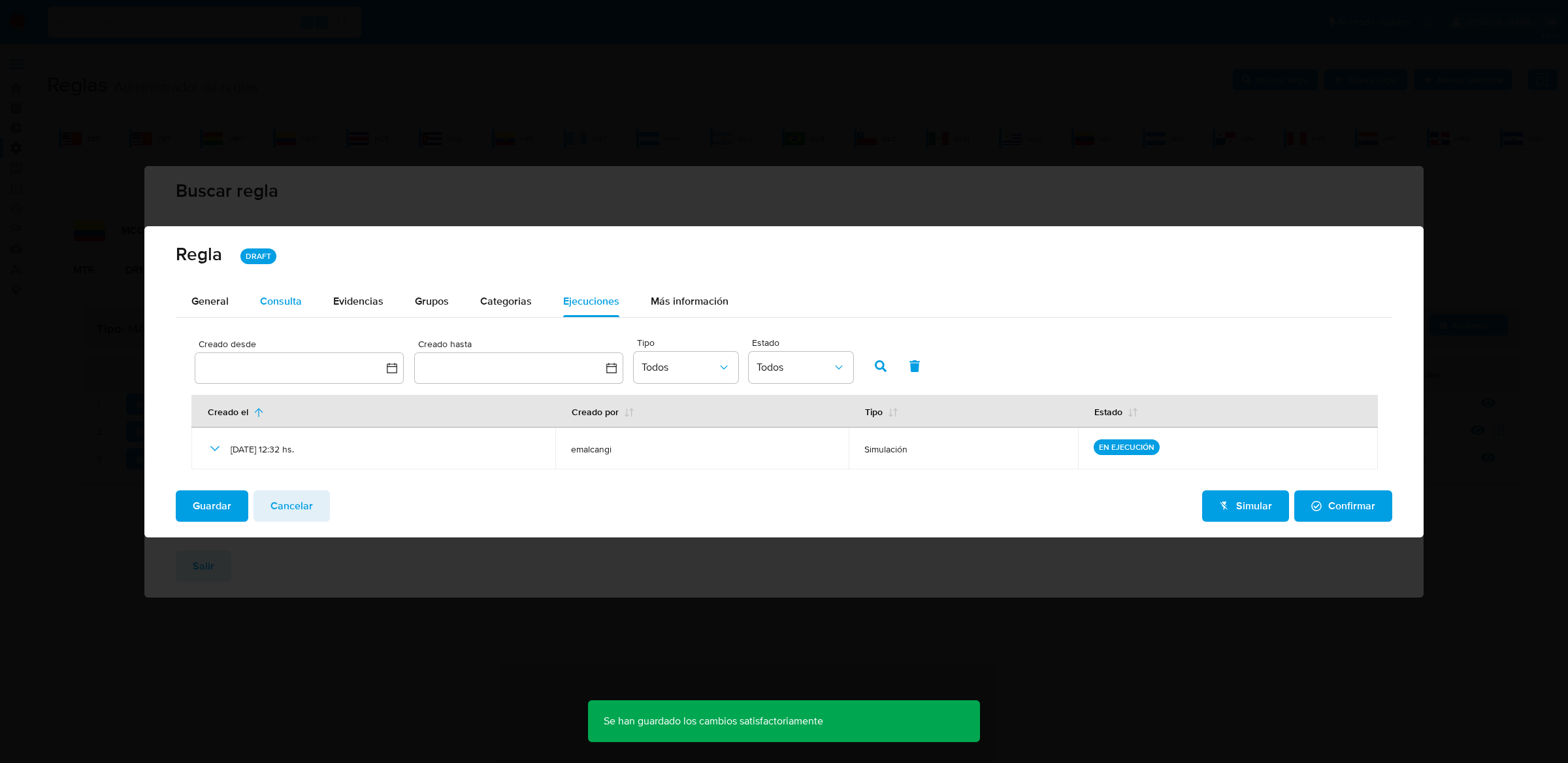
click at [305, 301] on button "Consulta" at bounding box center [281, 301] width 73 height 32
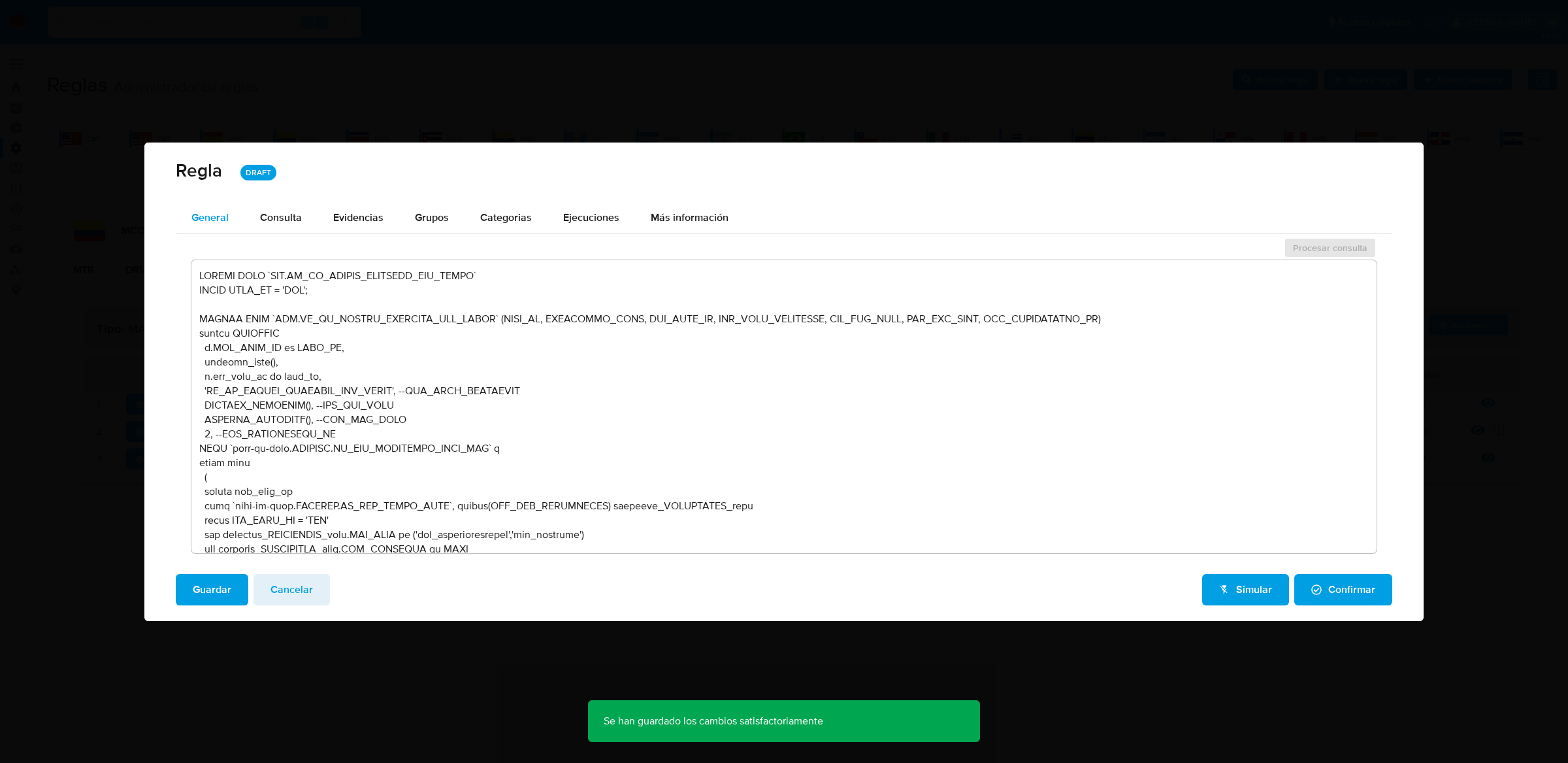
click at [203, 230] on div "General" at bounding box center [210, 217] width 37 height 32
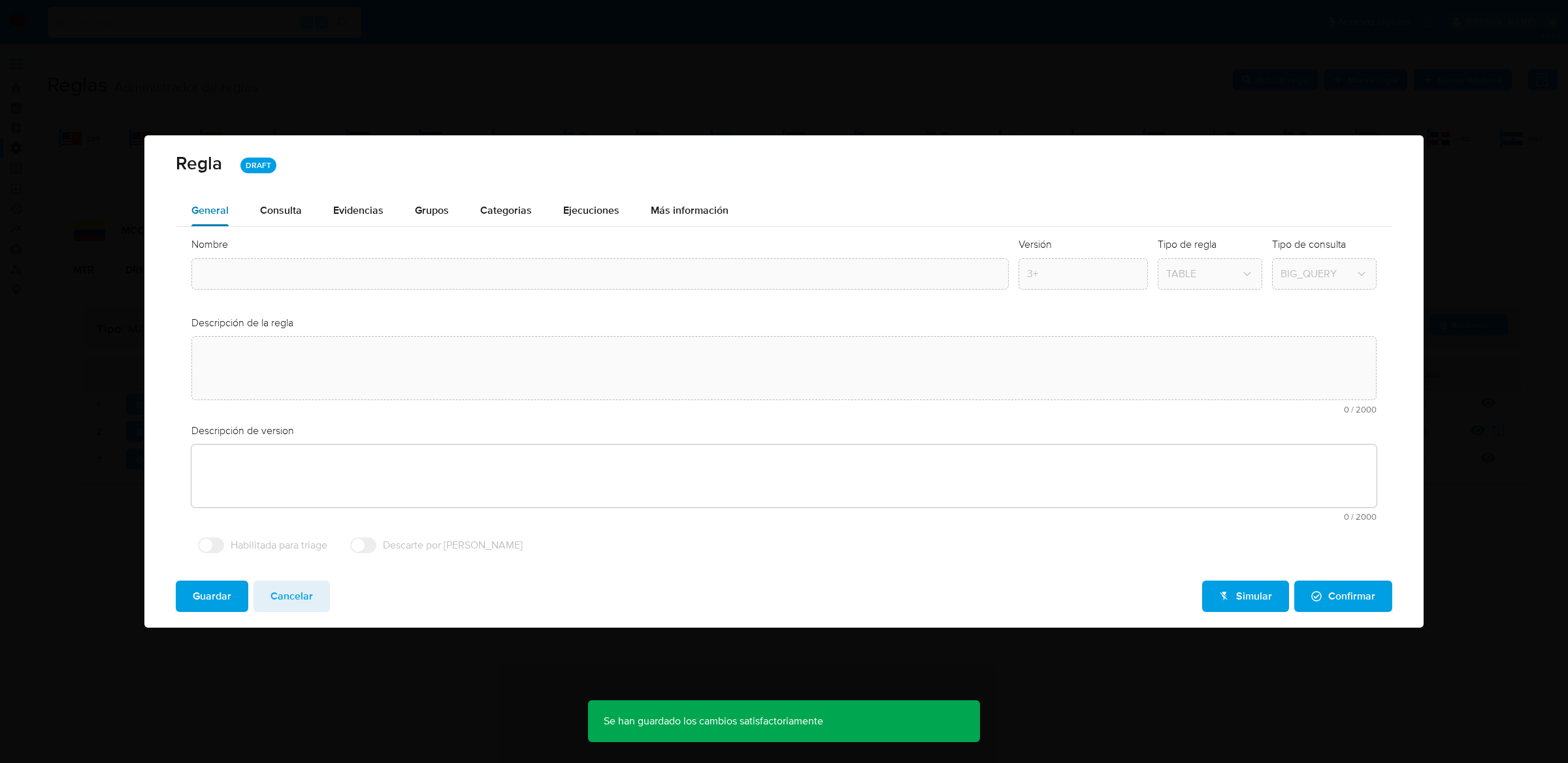
type input "Mco_usr_matrix_user_list_etl"
type textarea "Rule que agrega en la tabla bt_ri_matrix_identity_usr_users el listado de usuar…"
type textarea "Se modifica la regla para procesar a todos los usuarios regulados con las modif…"
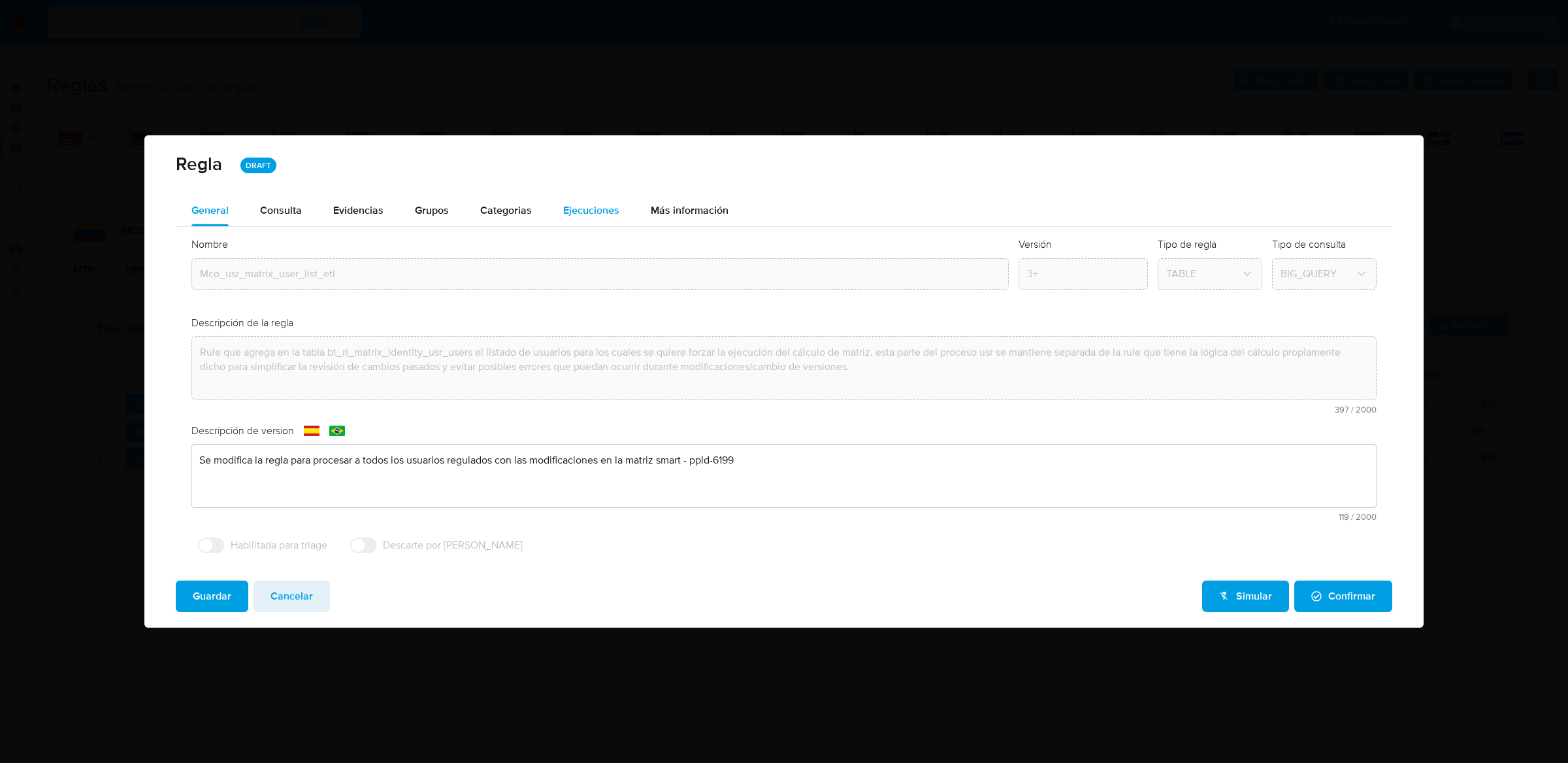
click at [563, 211] on span "Ejecuciones" at bounding box center [591, 211] width 56 height 15
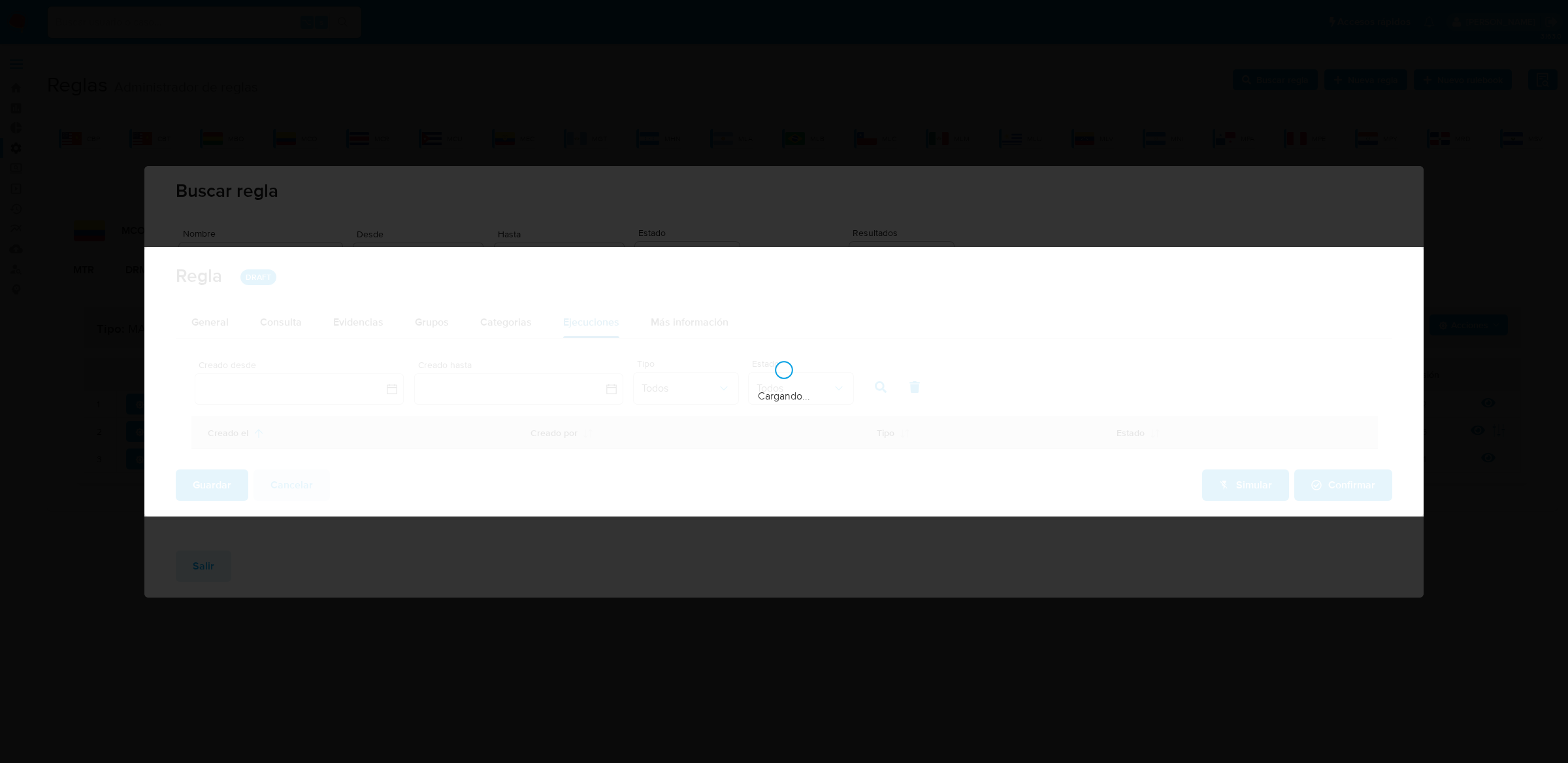
click at [561, 211] on div "Regla DRAFT General Consulta Parametros Evidencias Grupos Categorias Ejecucione…" at bounding box center [784, 381] width 1568 height 763
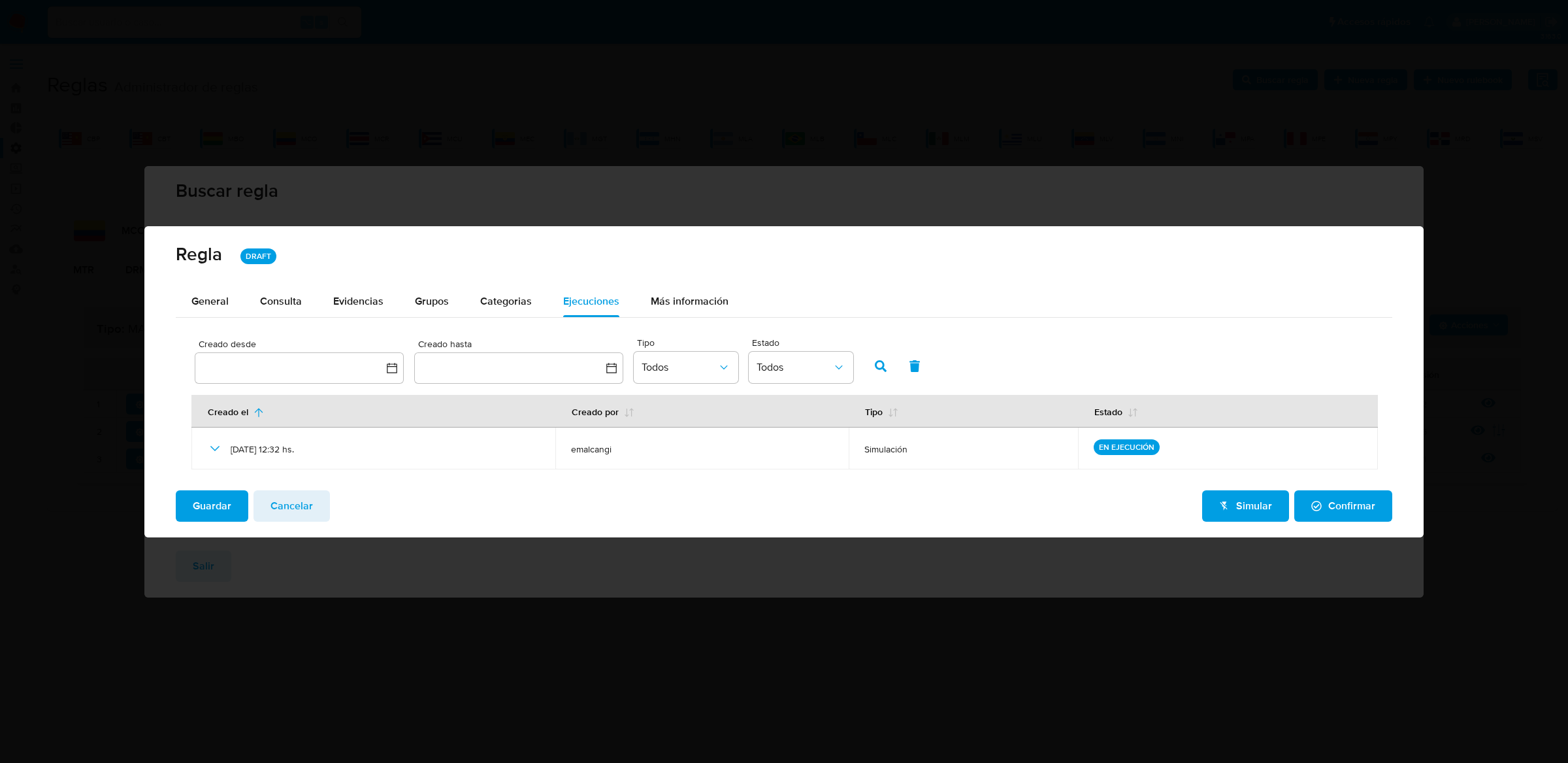
click at [306, 494] on span "Cancelar" at bounding box center [291, 506] width 43 height 29
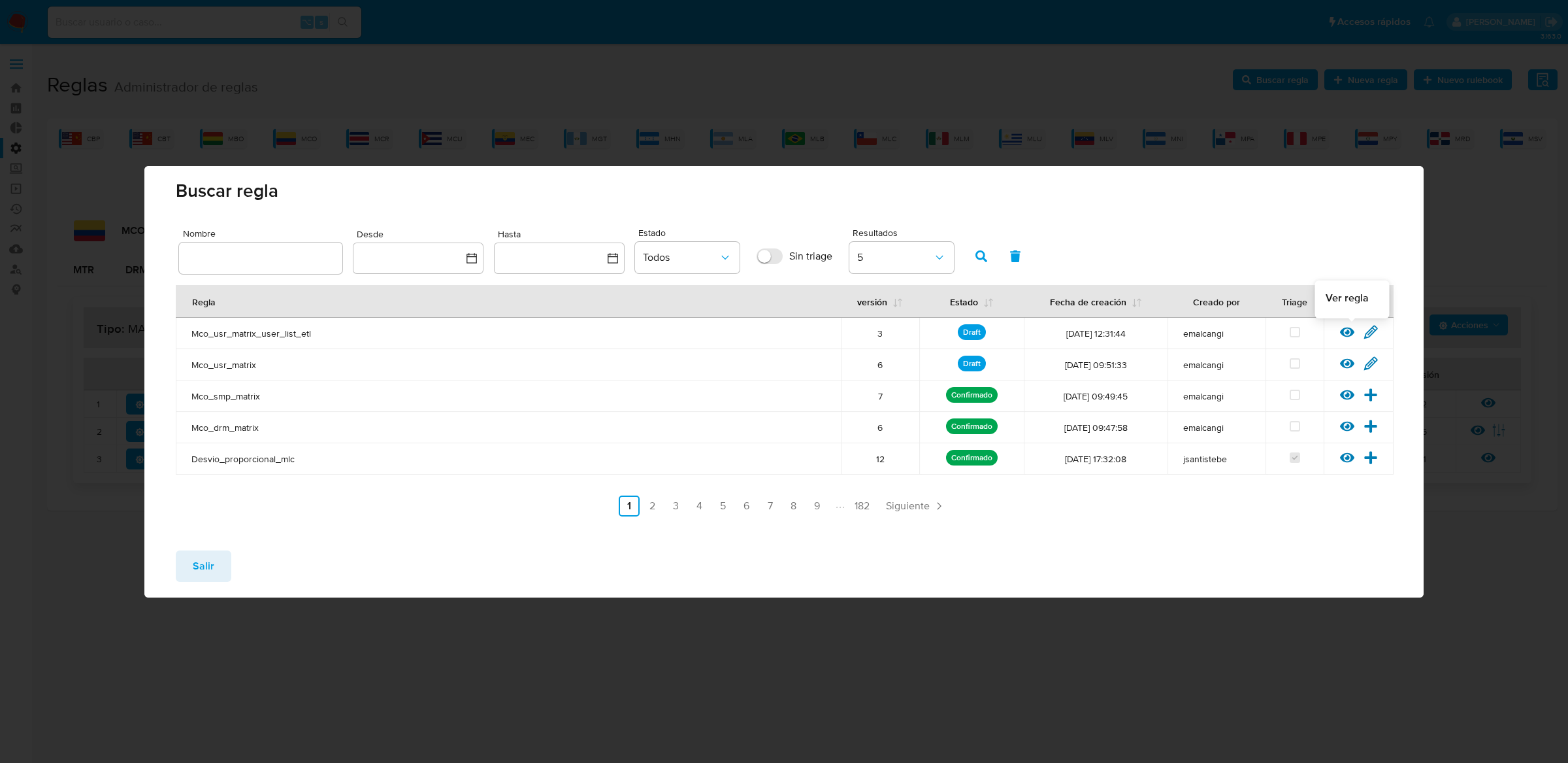
click at [1342, 330] on icon at bounding box center [1347, 332] width 14 height 10
click at [1342, 330] on div "Reglas Administrador de reglas Evidencias Nuevo rulebook Nueva regla Buscar reg…" at bounding box center [802, 286] width 1511 height 448
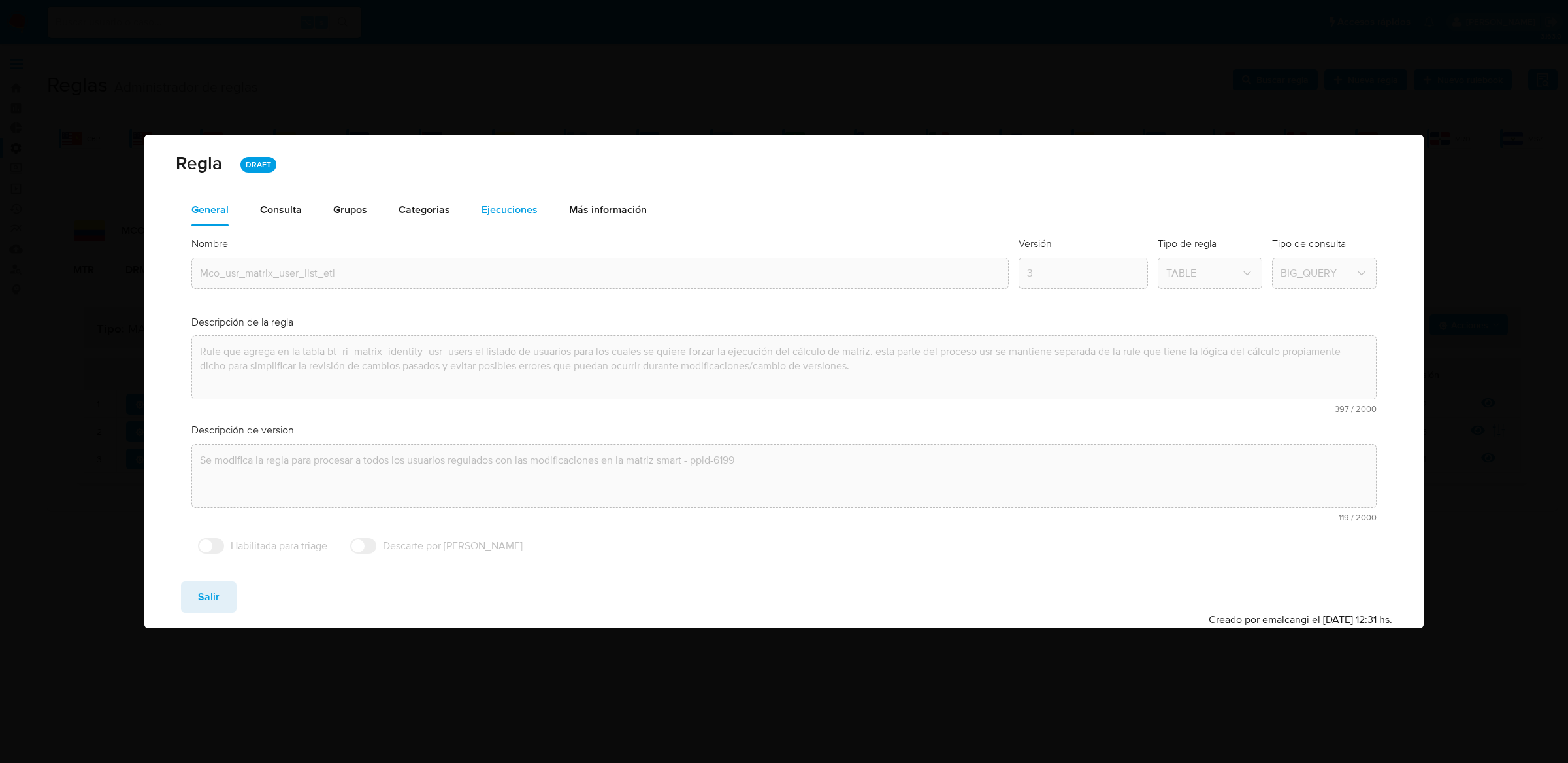
click at [502, 198] on div "Ejecuciones" at bounding box center [510, 210] width 56 height 32
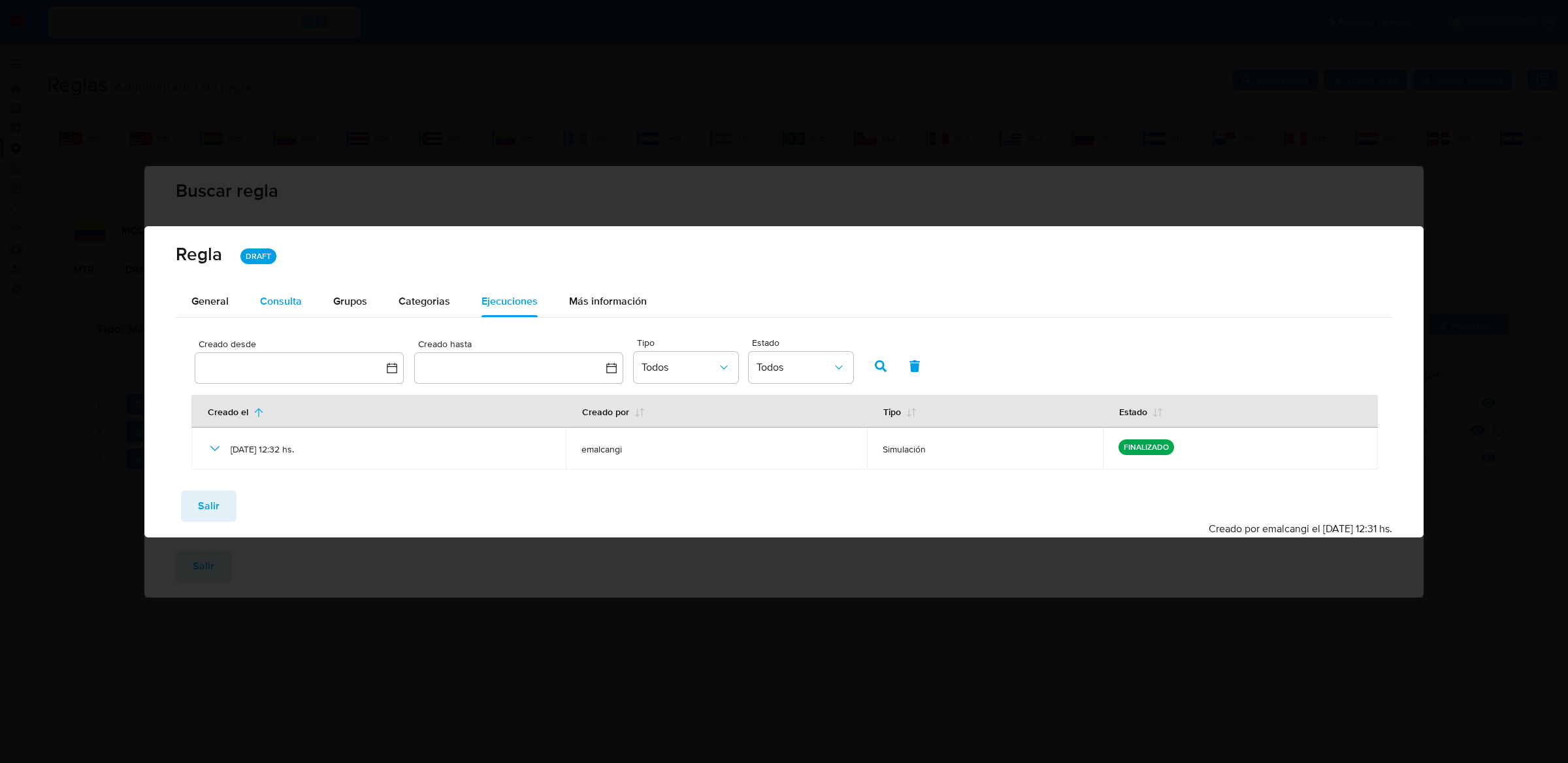
click at [302, 307] on button "Consulta" at bounding box center [281, 301] width 73 height 32
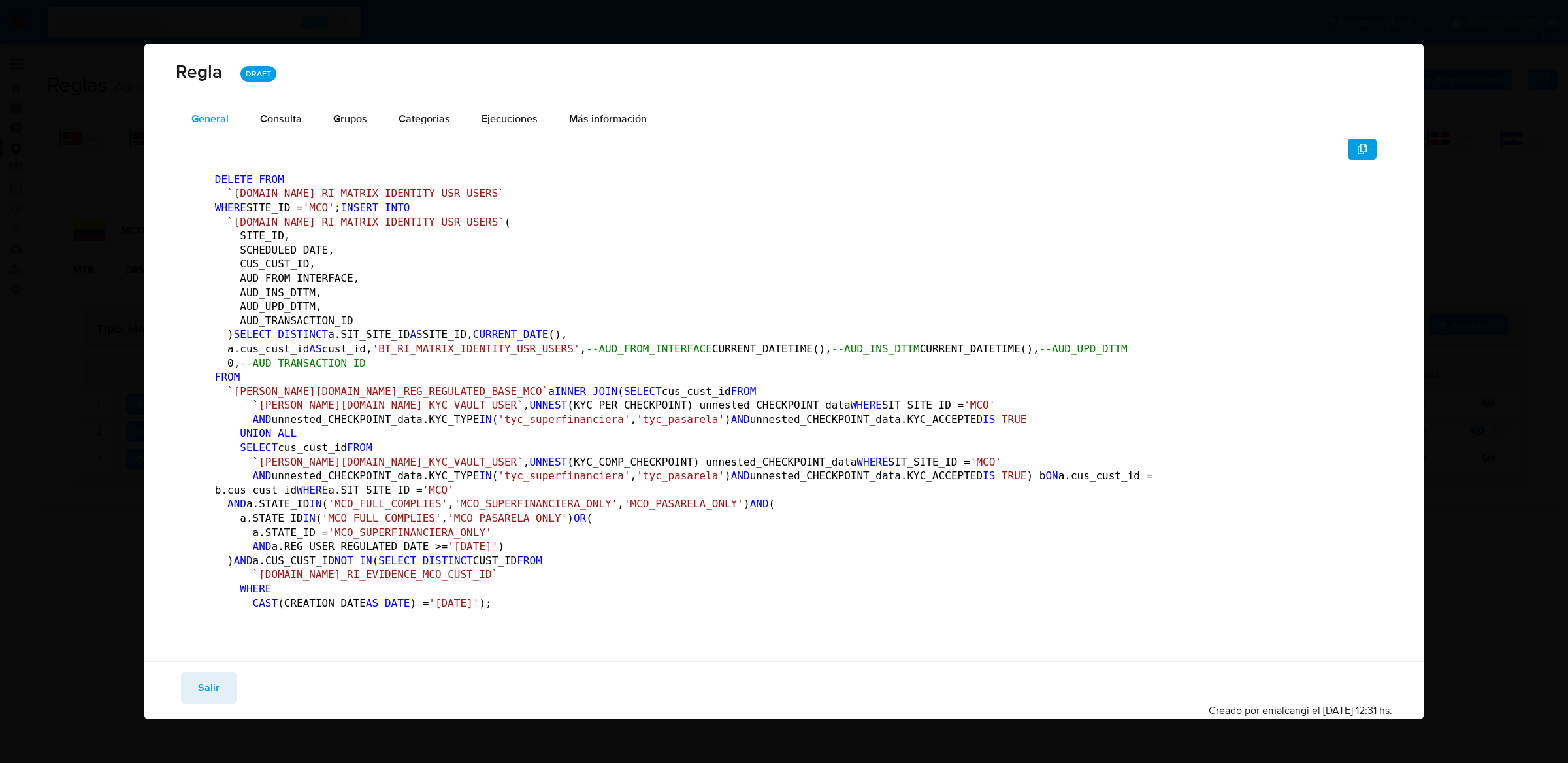
click at [220, 111] on span "General" at bounding box center [210, 118] width 37 height 15
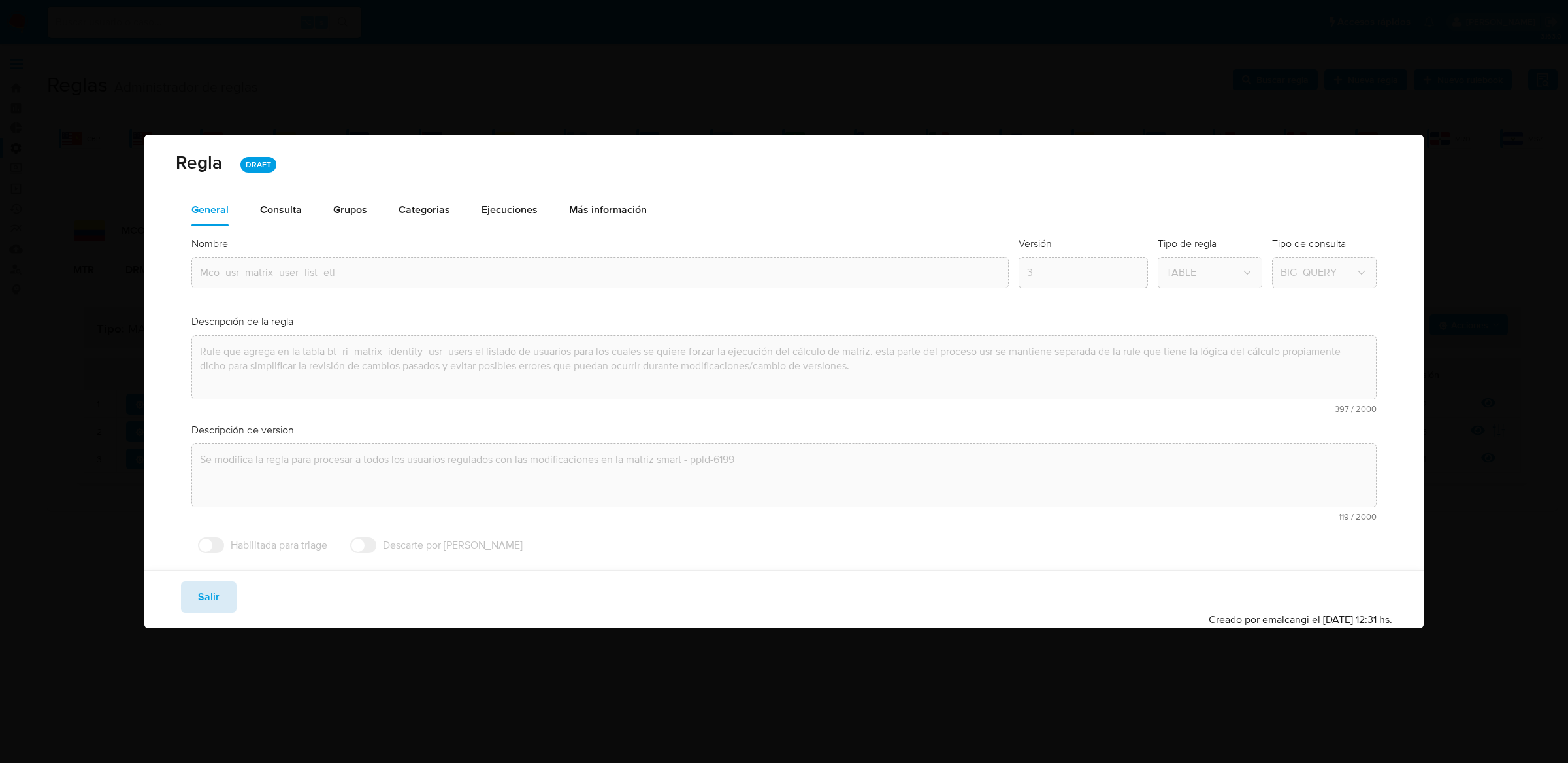
click at [203, 587] on span "Salir" at bounding box center [208, 597] width 21 height 29
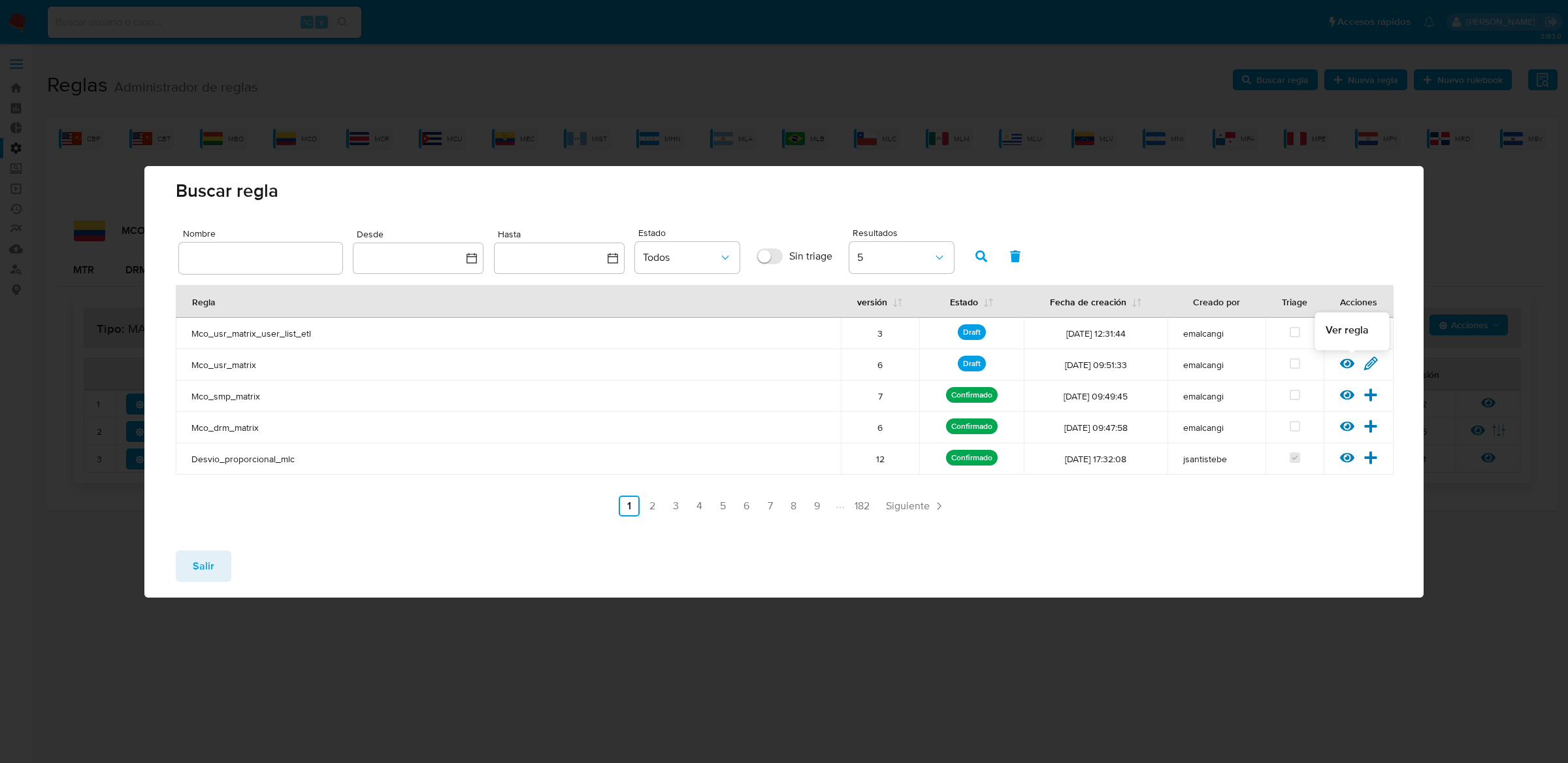
click at [1366, 363] on icon at bounding box center [1370, 363] width 14 height 14
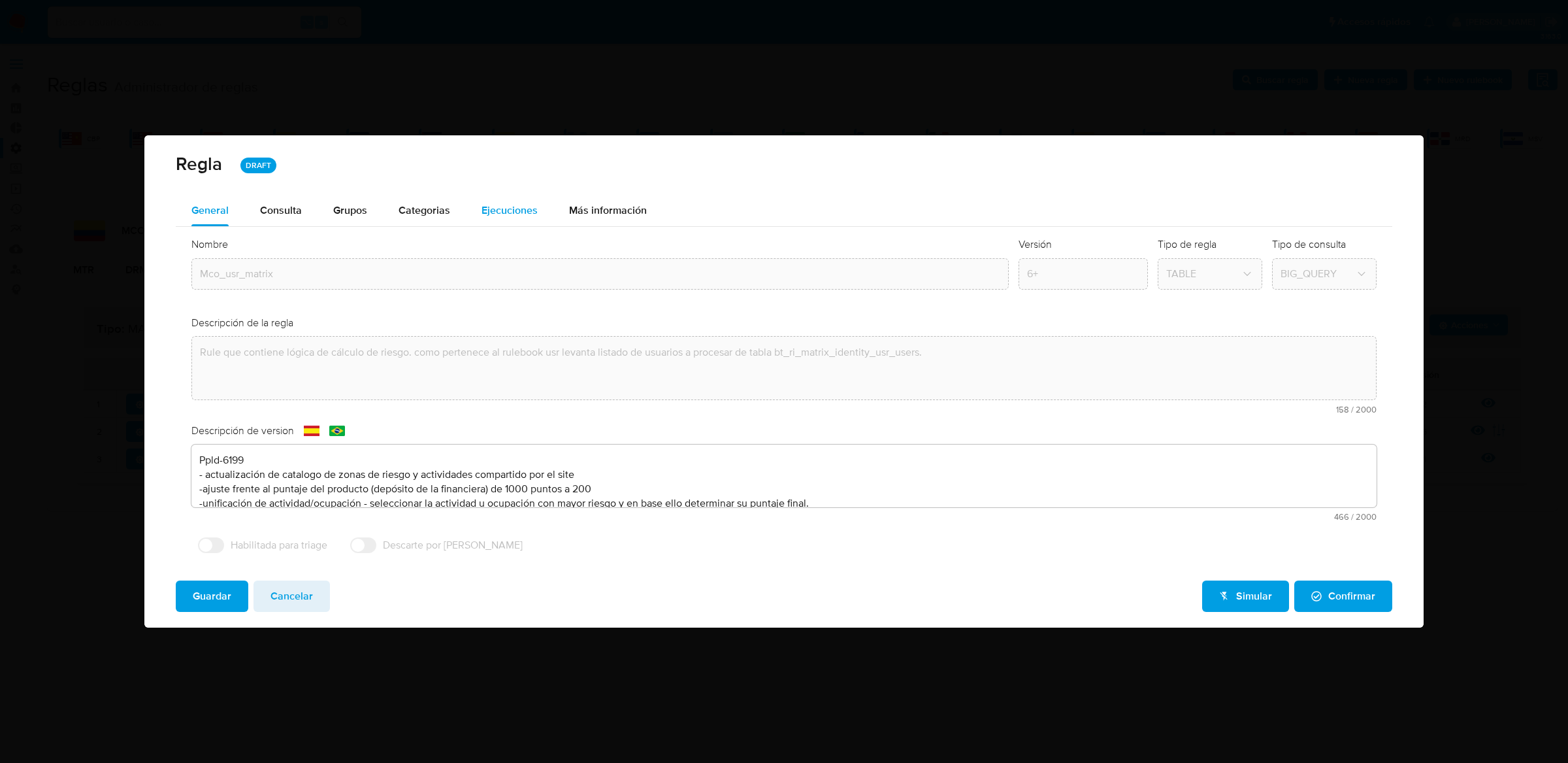
click at [500, 210] on span "Ejecuciones" at bounding box center [510, 211] width 56 height 15
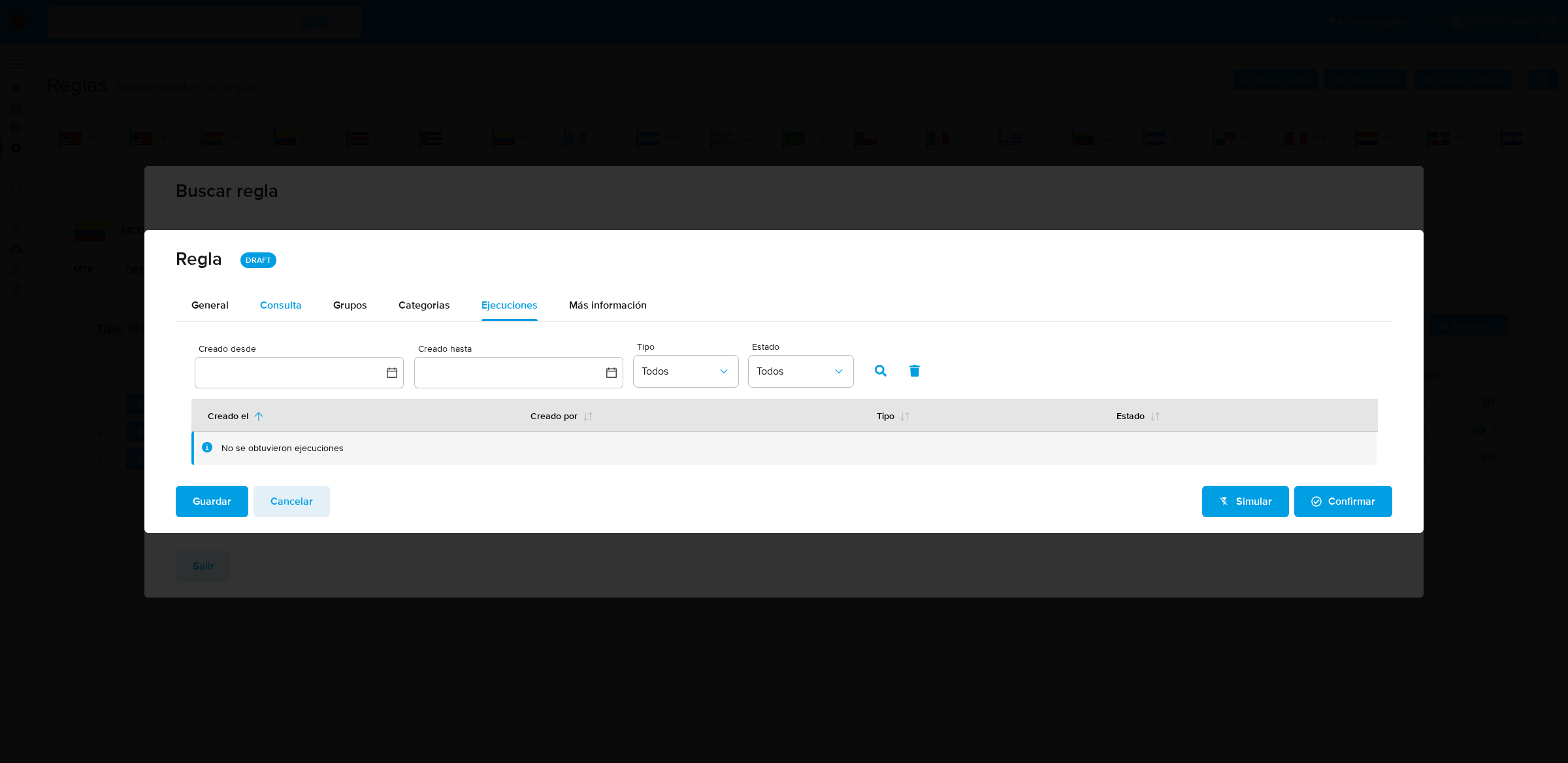
click at [294, 309] on div "Consulta" at bounding box center [280, 305] width 42 height 10
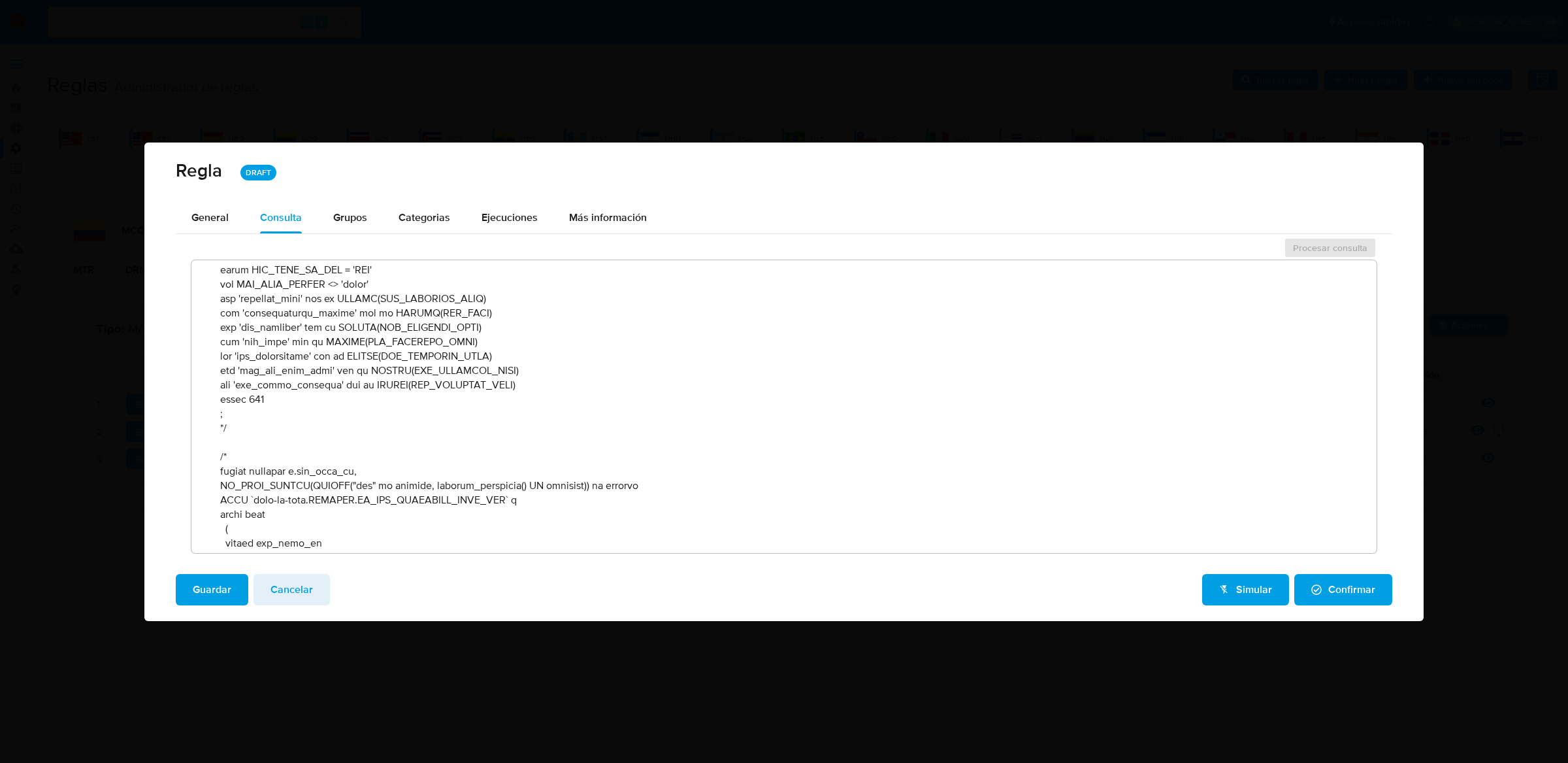
scroll to position [1256, 0]
click at [1219, 582] on button "Simular" at bounding box center [1246, 589] width 87 height 32
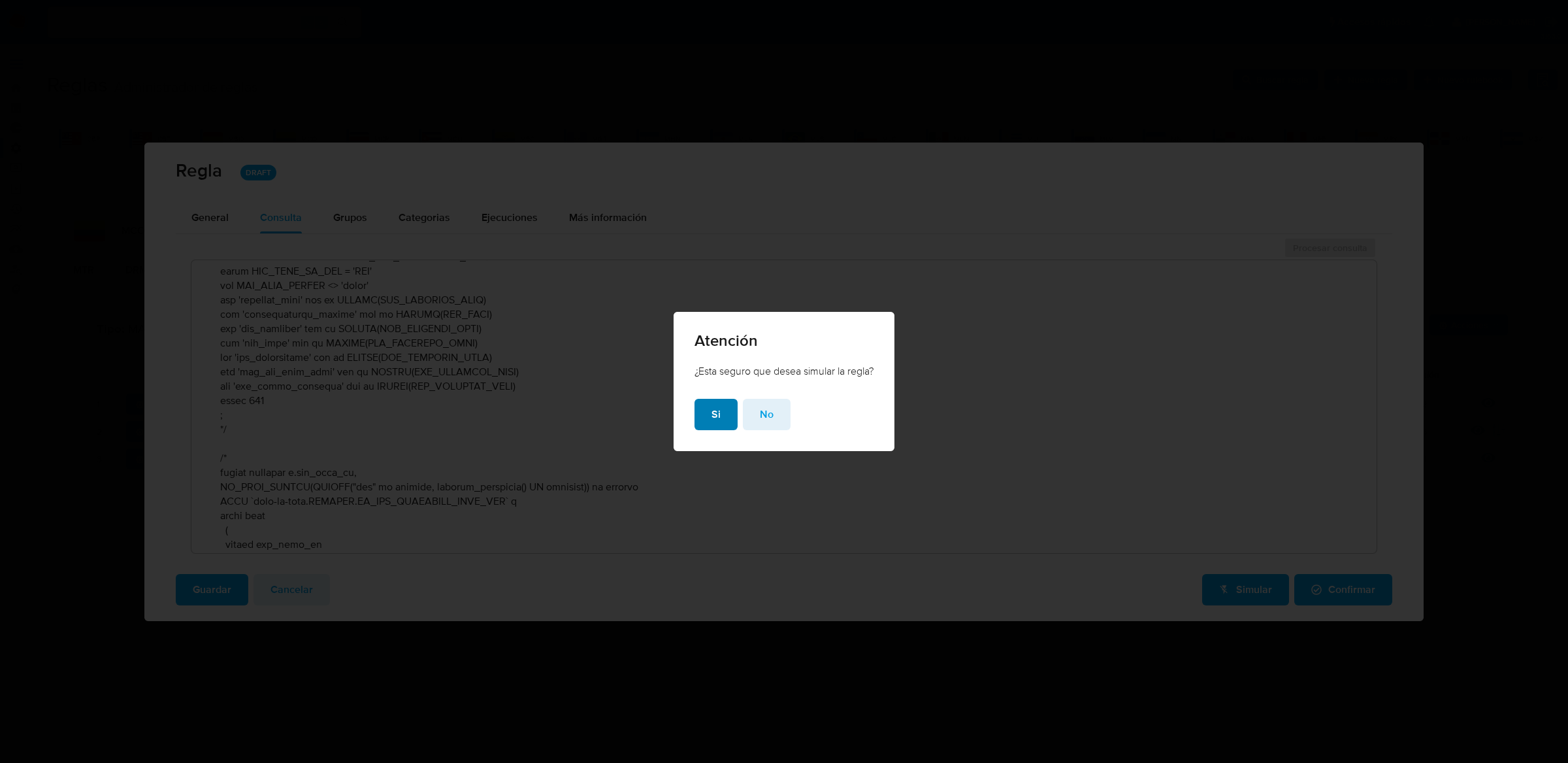
click at [698, 424] on button "Si" at bounding box center [716, 414] width 43 height 32
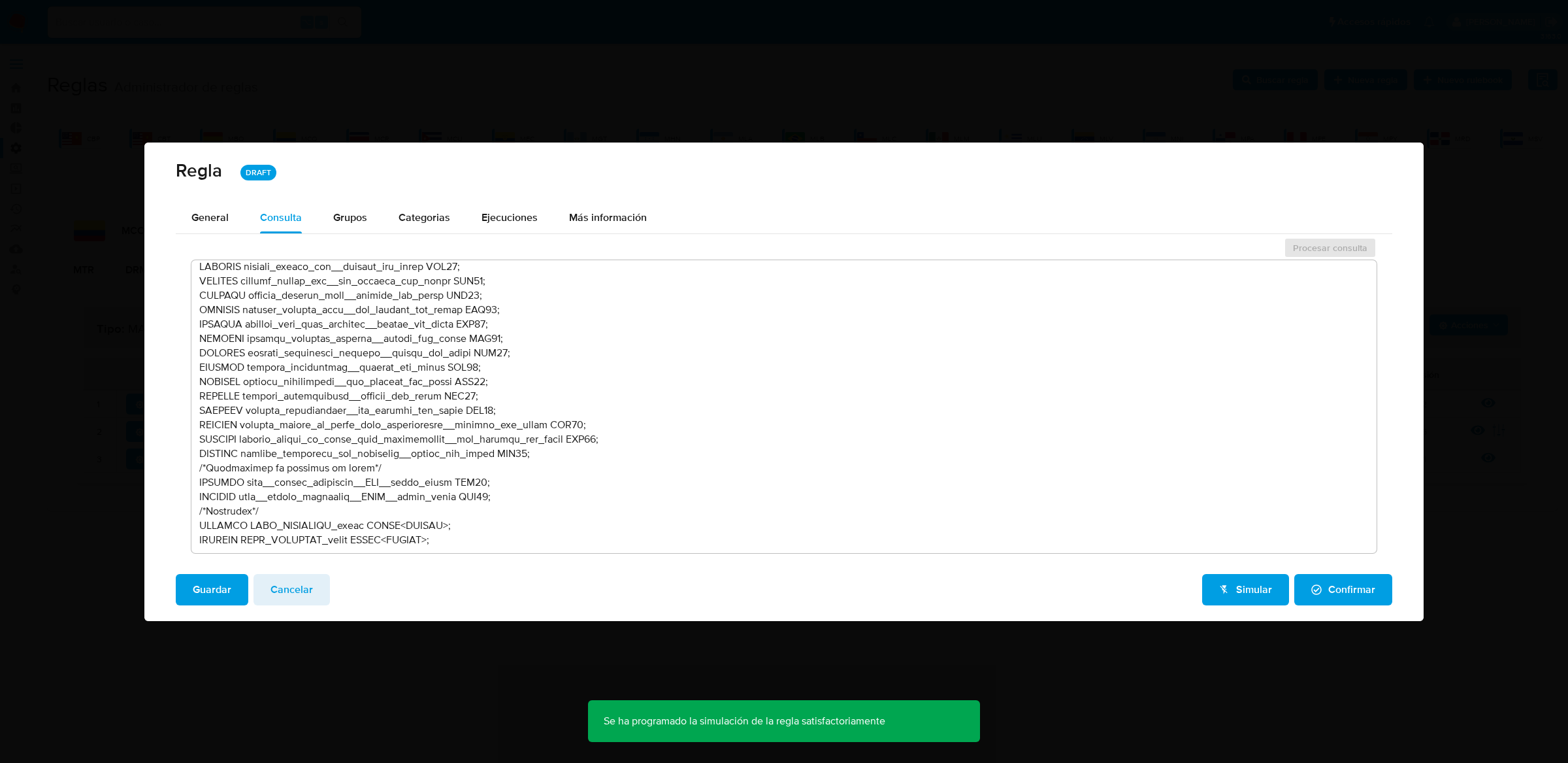
scroll to position [0, 0]
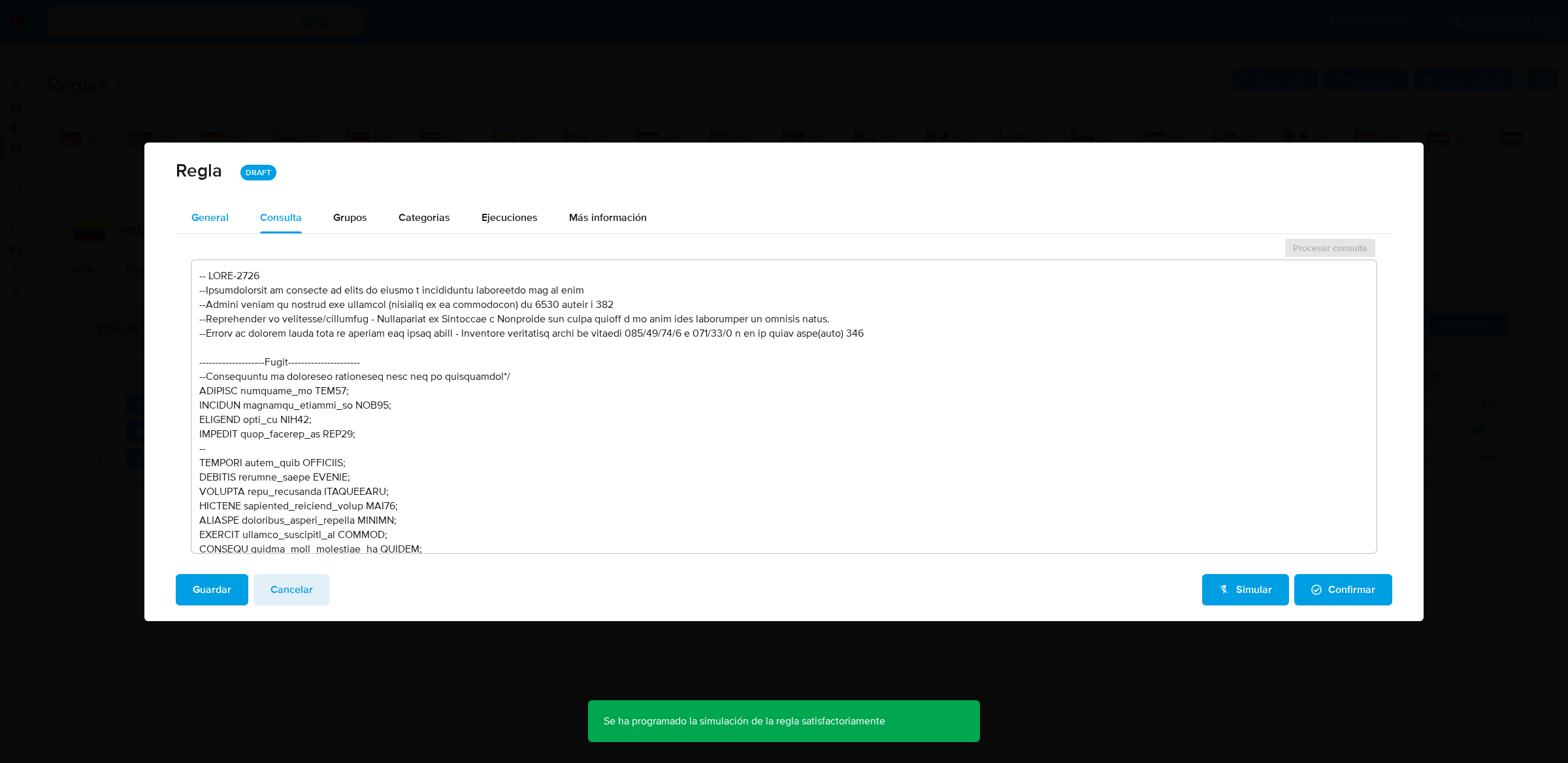
click at [185, 211] on button "General" at bounding box center [210, 217] width 69 height 32
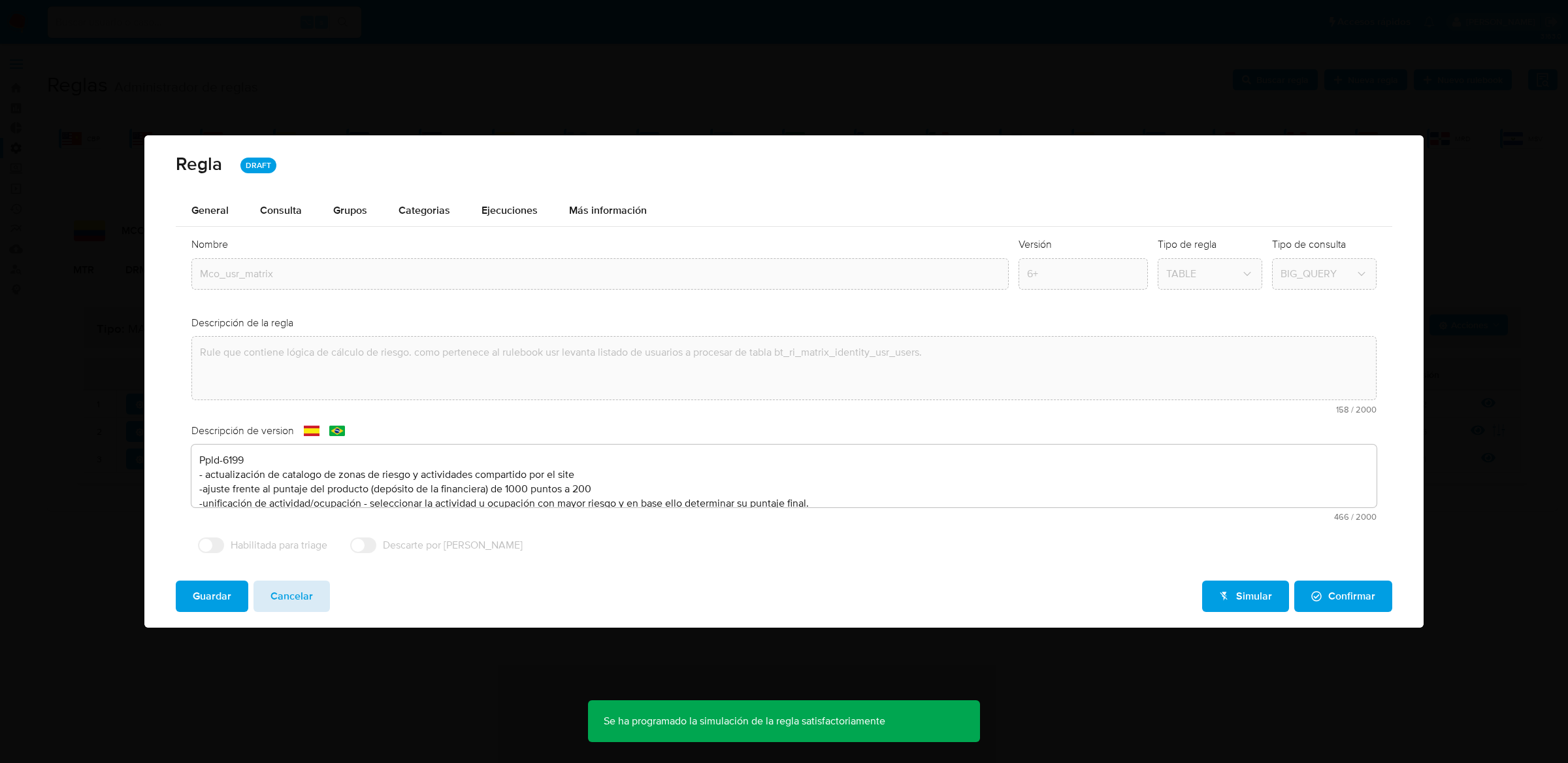
click at [306, 596] on span "Cancelar" at bounding box center [291, 596] width 43 height 29
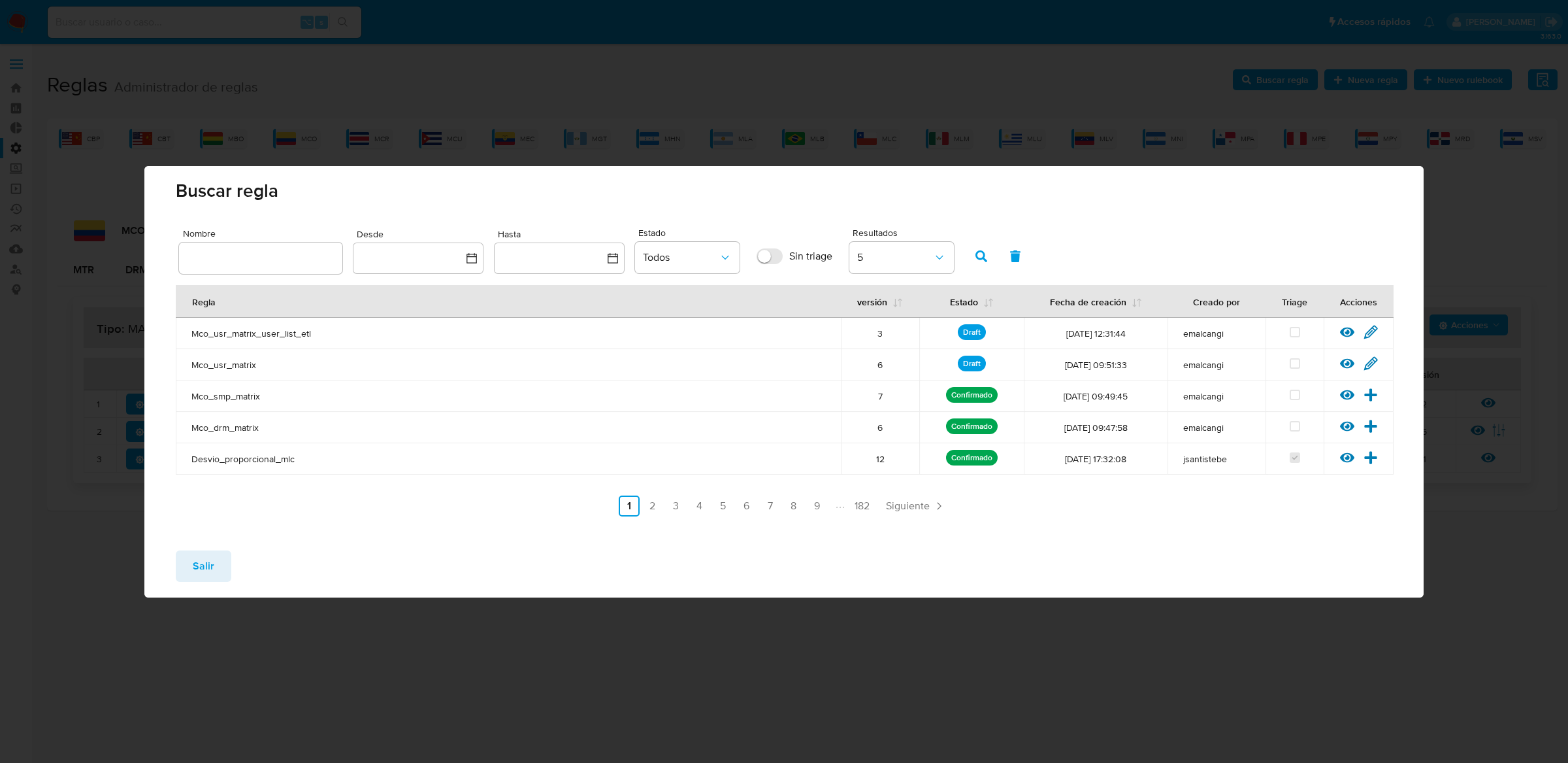
click at [1349, 336] on icon at bounding box center [1347, 332] width 14 height 14
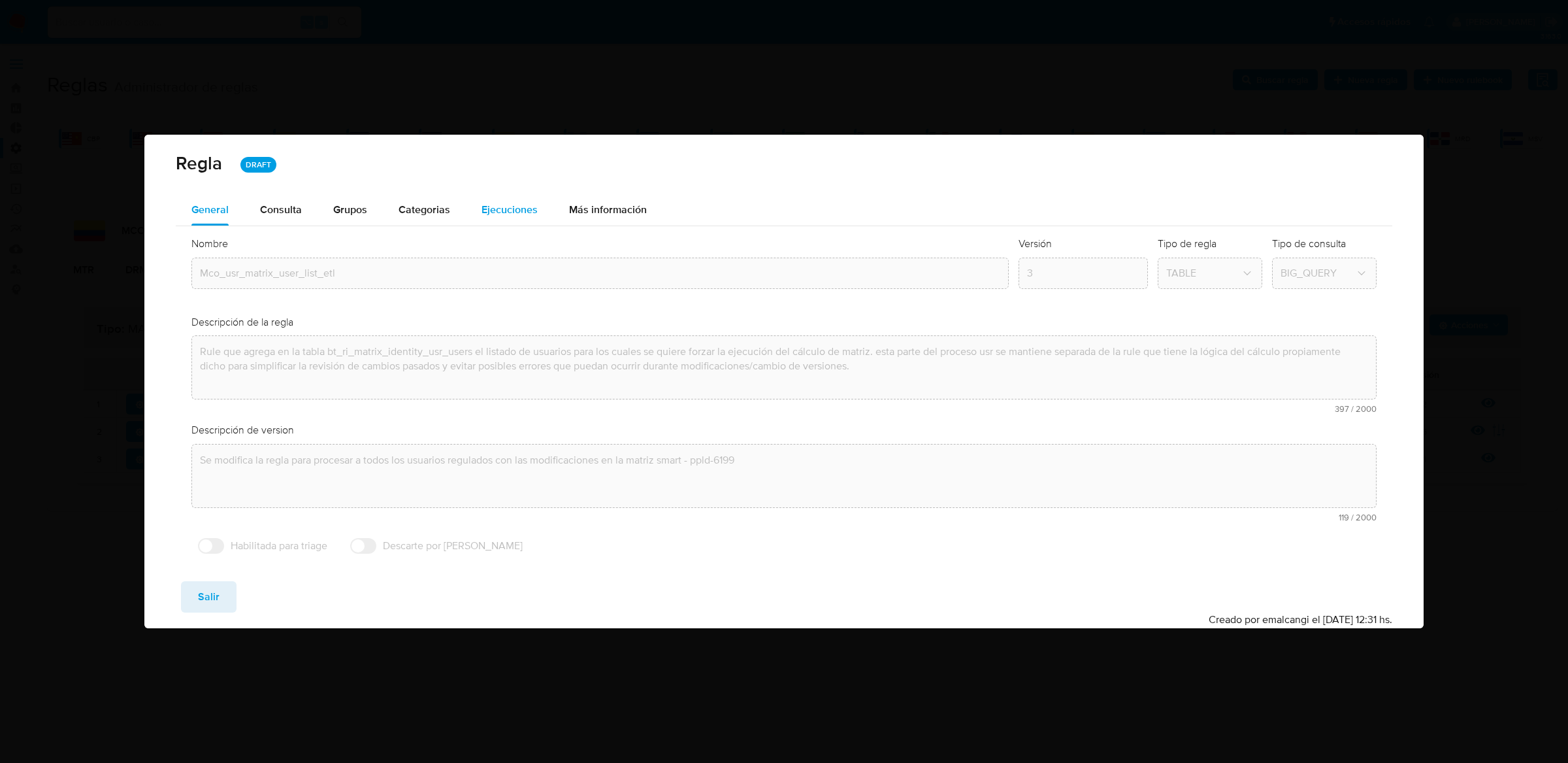
click at [517, 213] on span "Ejecuciones" at bounding box center [510, 210] width 56 height 15
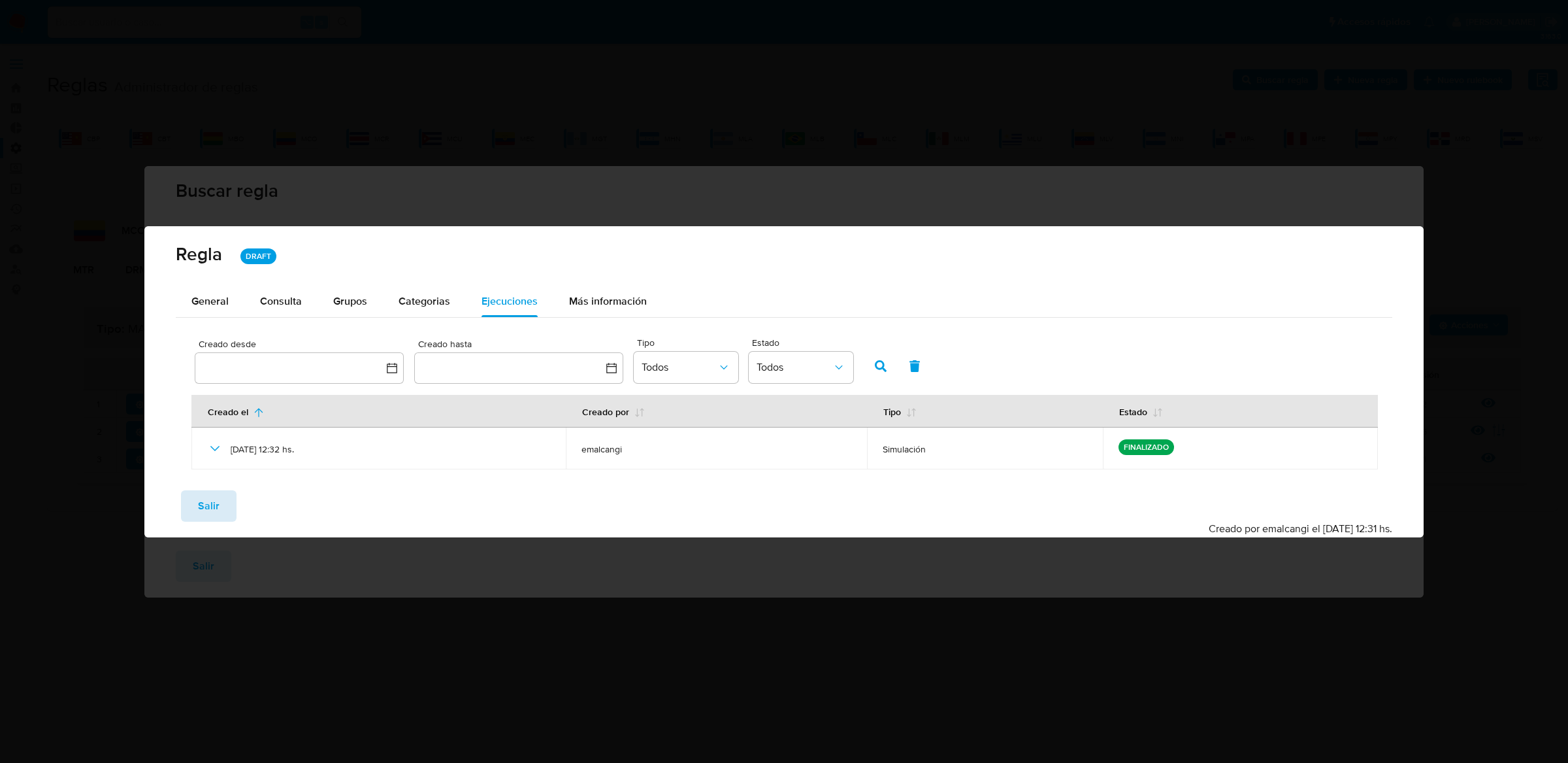
click at [215, 492] on span "Salir" at bounding box center [208, 506] width 21 height 29
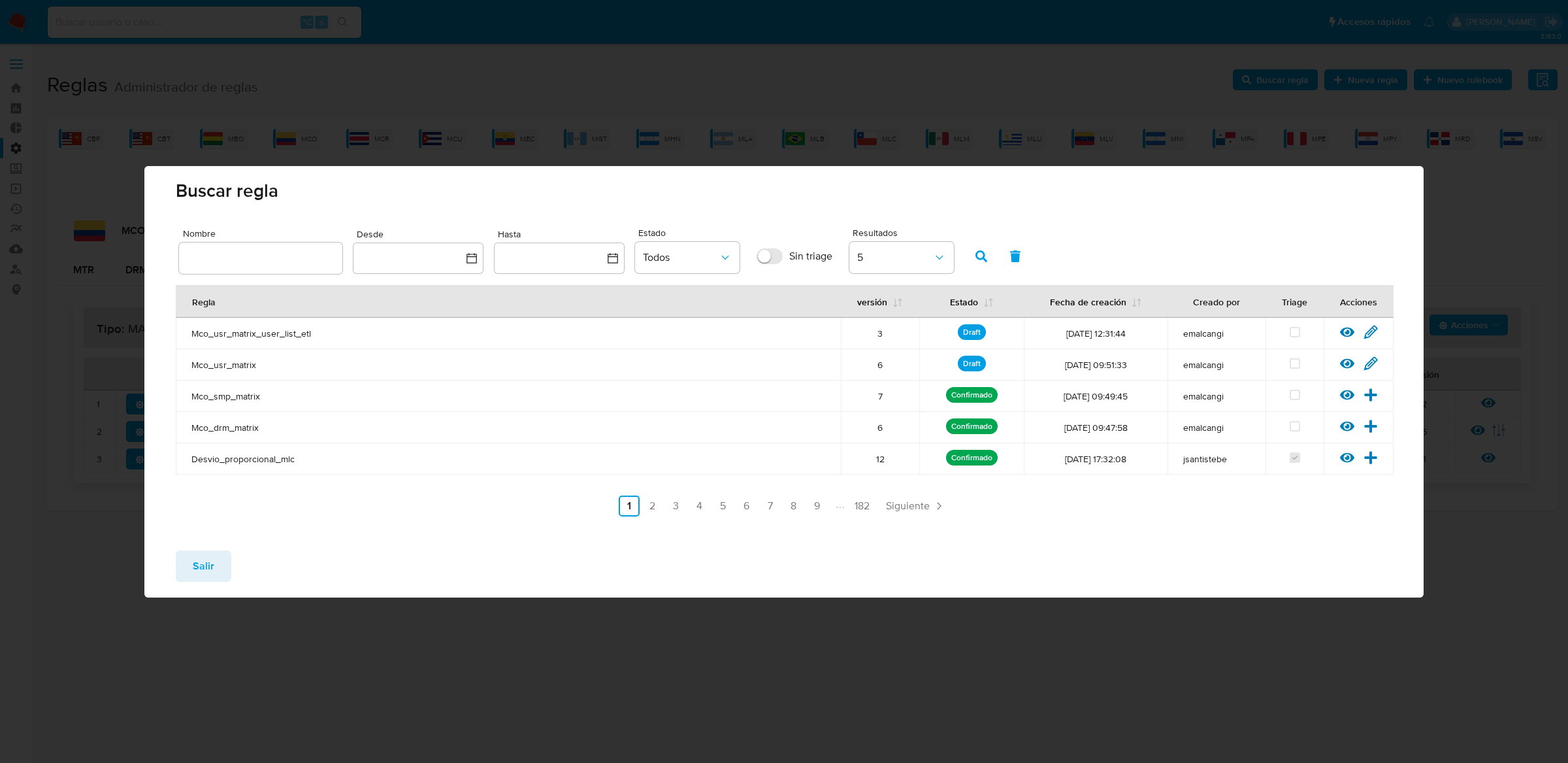
click at [1344, 371] on div at bounding box center [1352, 367] width 24 height 13
click at [1346, 362] on icon at bounding box center [1347, 363] width 14 height 10
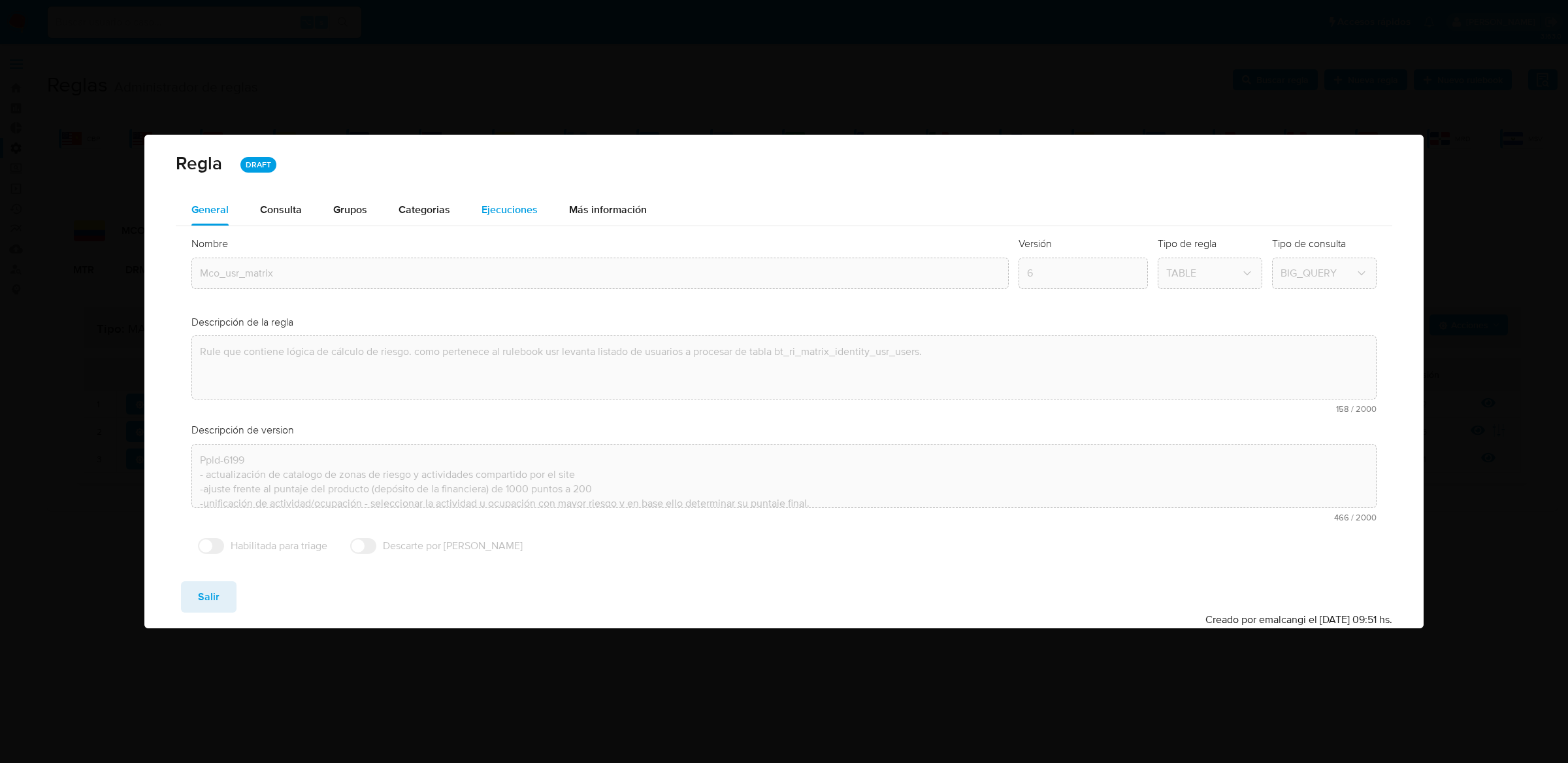
click at [487, 218] on div "Ejecuciones" at bounding box center [510, 210] width 56 height 32
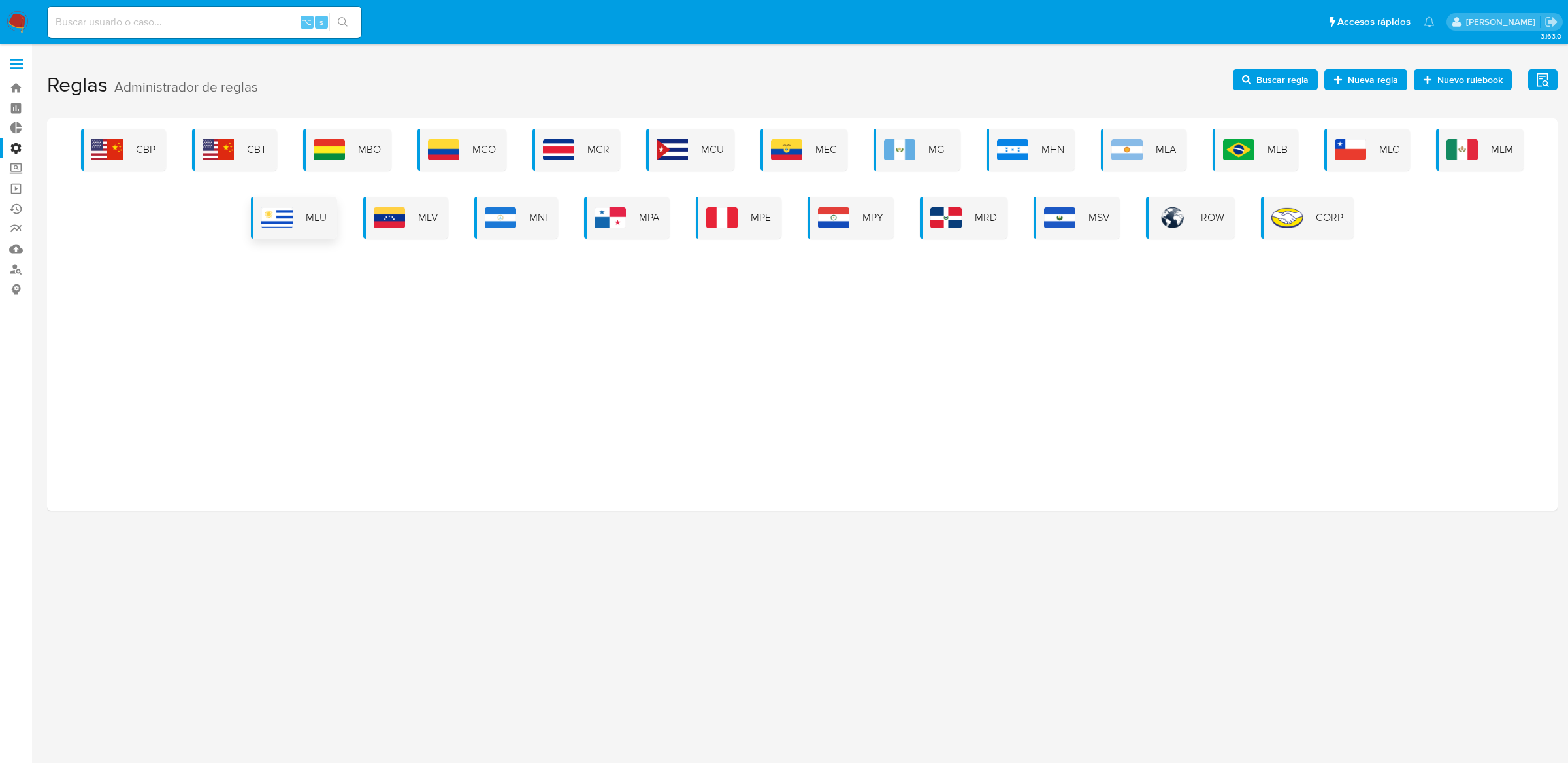
click at [280, 237] on div "MLU" at bounding box center [293, 217] width 86 height 42
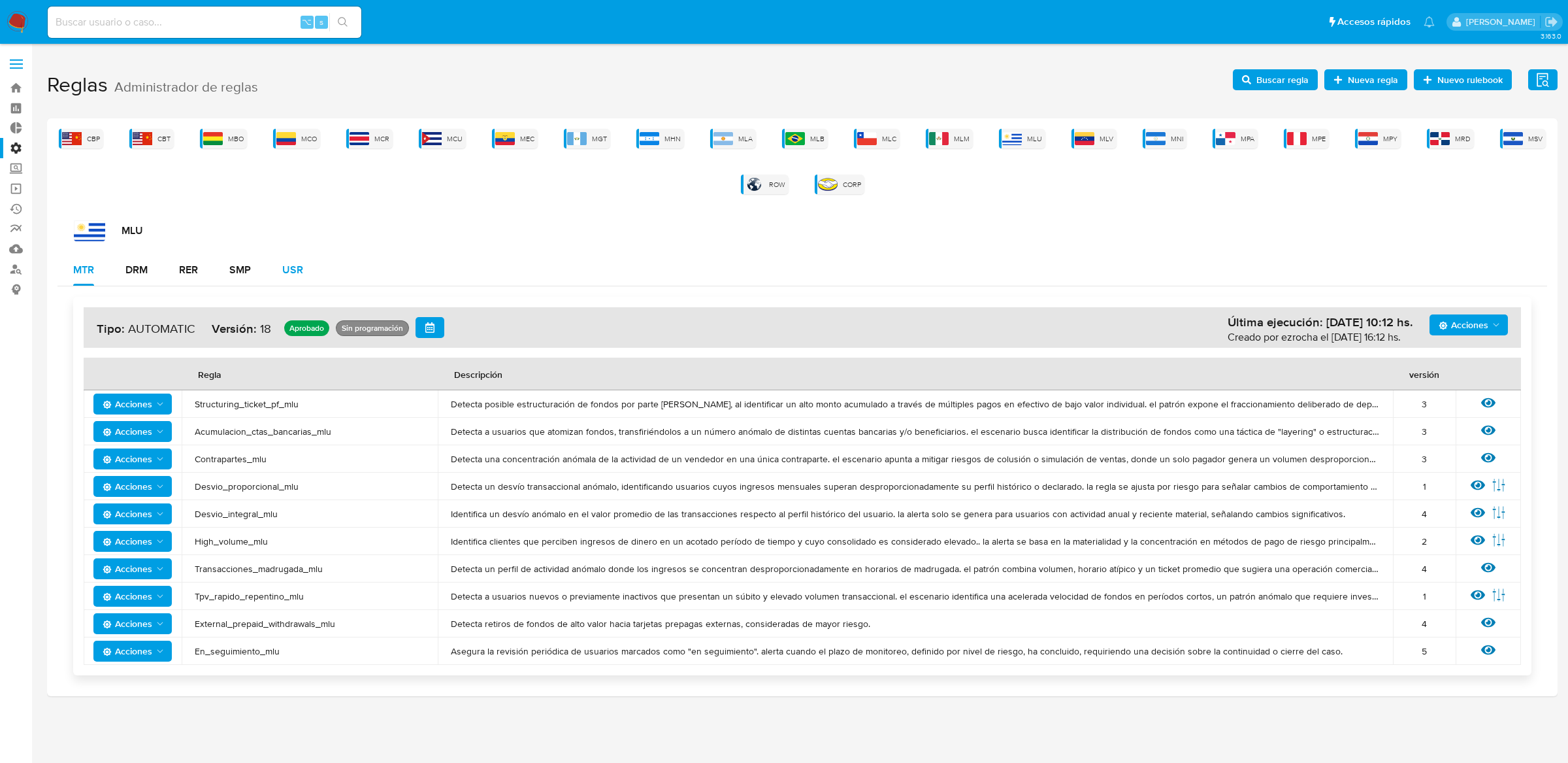
click at [283, 281] on div "USR" at bounding box center [292, 269] width 21 height 32
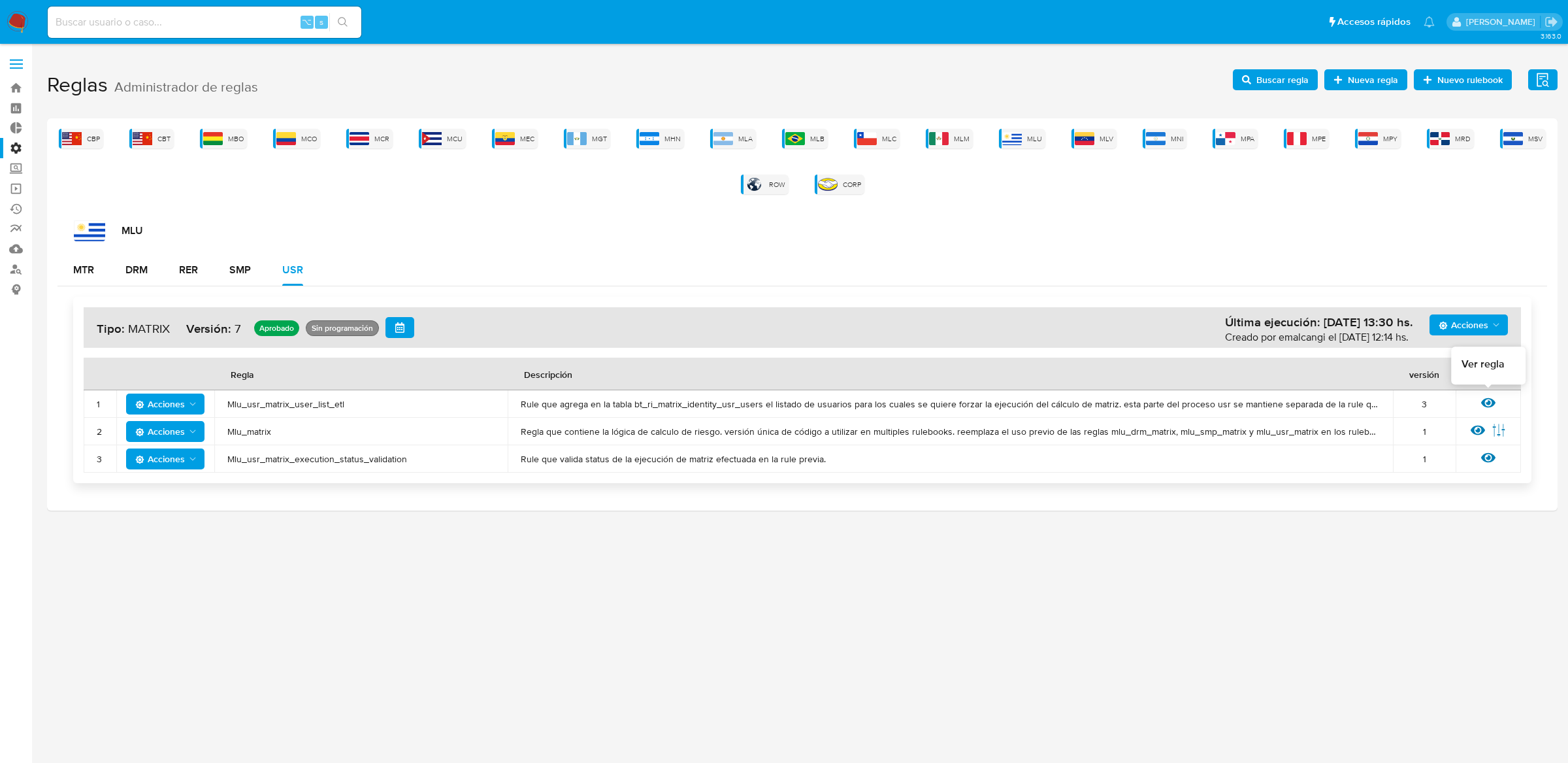
click at [1477, 403] on div "Ver regla" at bounding box center [1489, 404] width 39 height 17
click at [1498, 403] on div "Ver regla" at bounding box center [1489, 404] width 39 height 17
click at [1489, 405] on icon at bounding box center [1488, 403] width 14 height 10
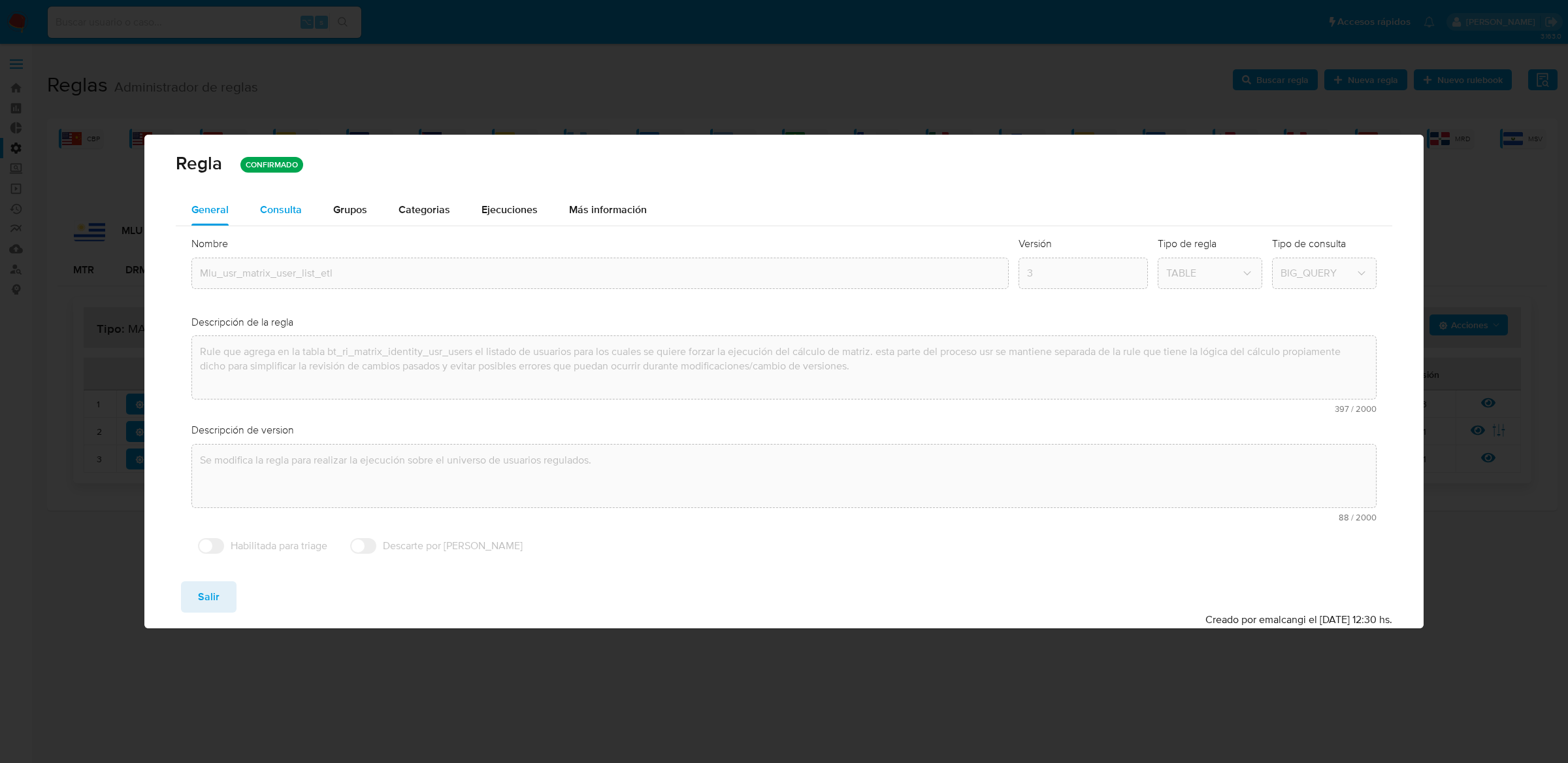
click at [280, 222] on div "Consulta" at bounding box center [280, 210] width 42 height 32
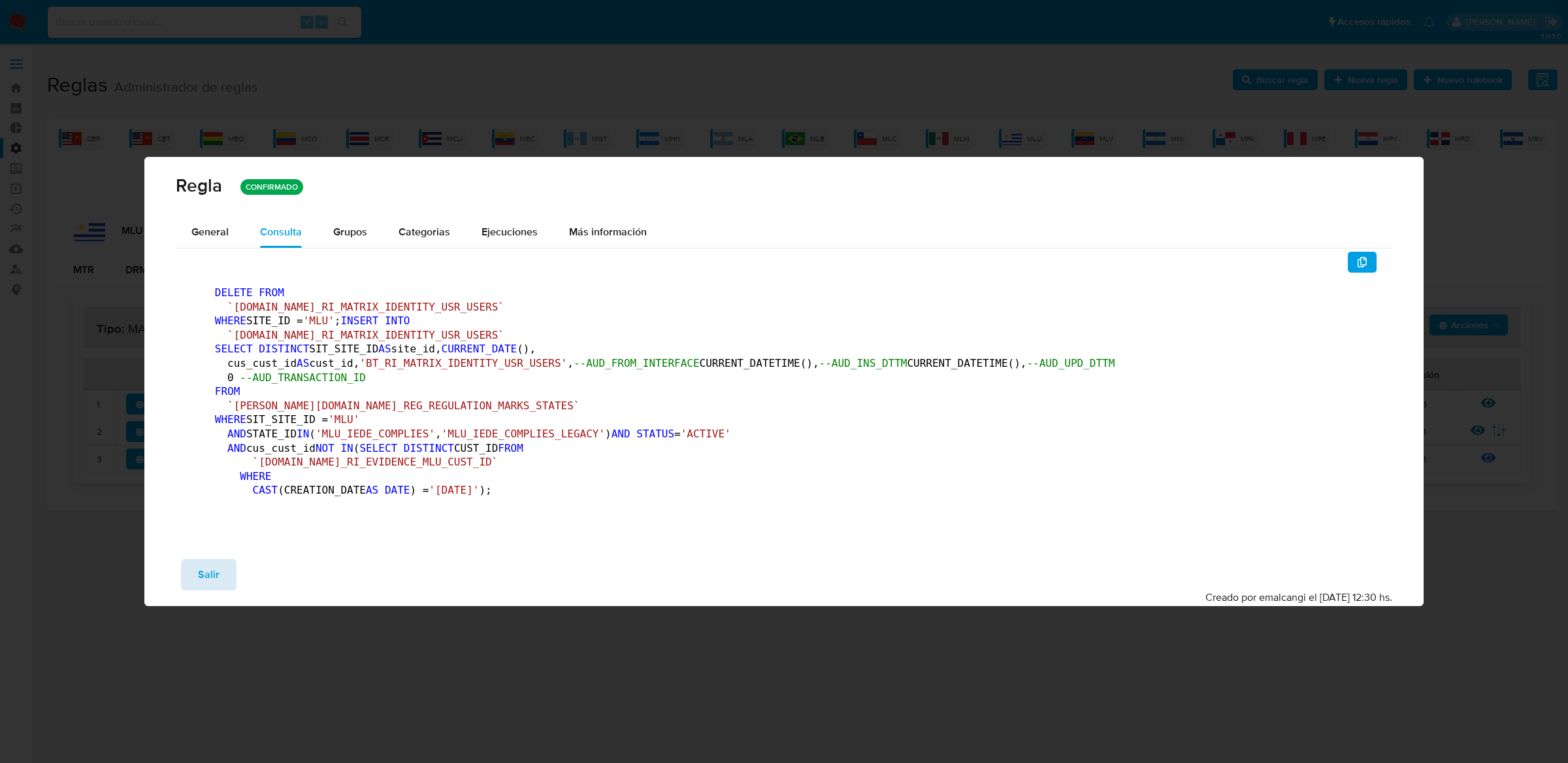
click at [220, 590] on button "Salir" at bounding box center [208, 575] width 55 height 32
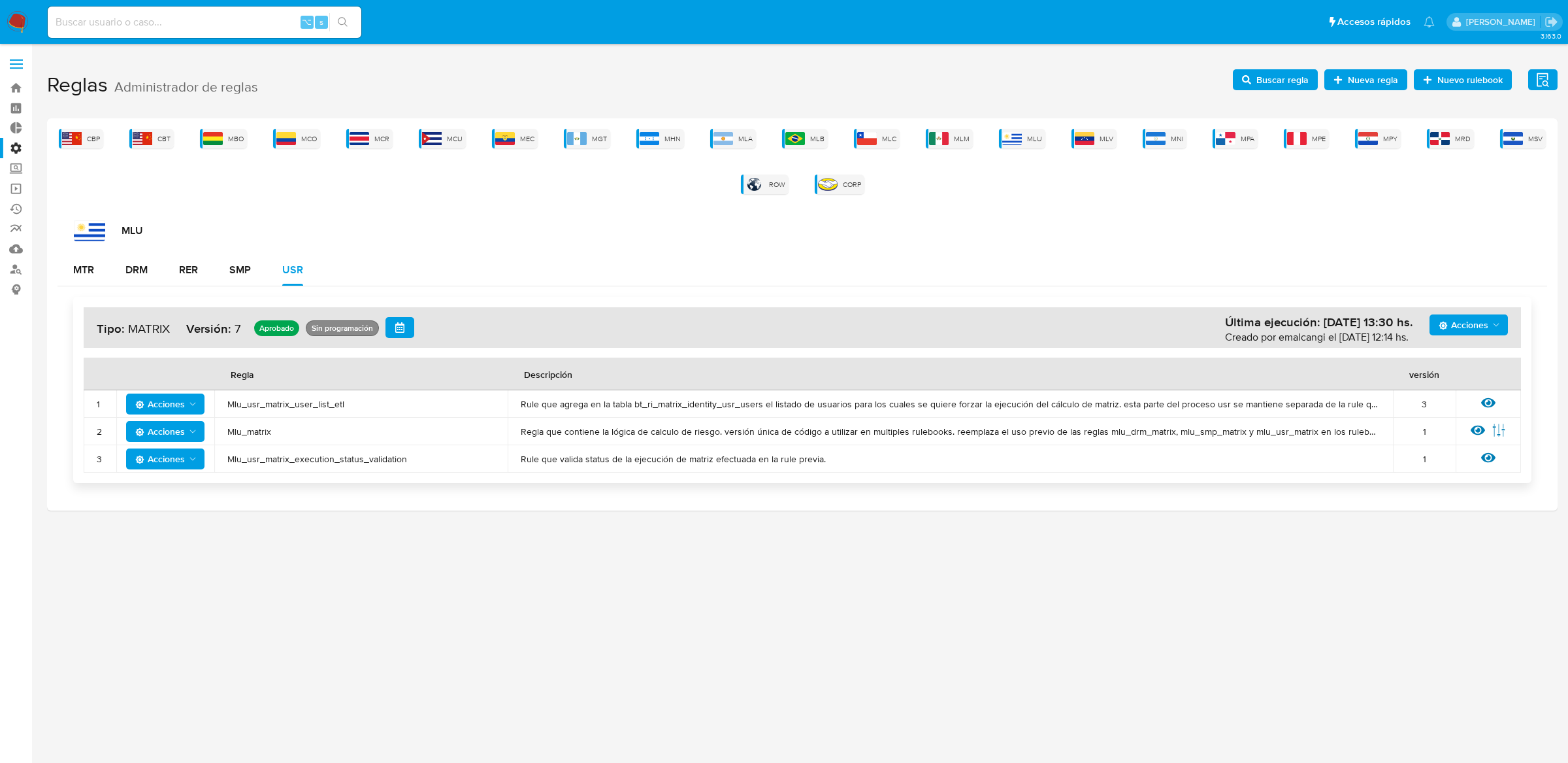
click at [1257, 84] on span "Buscar regla" at bounding box center [1276, 79] width 66 height 18
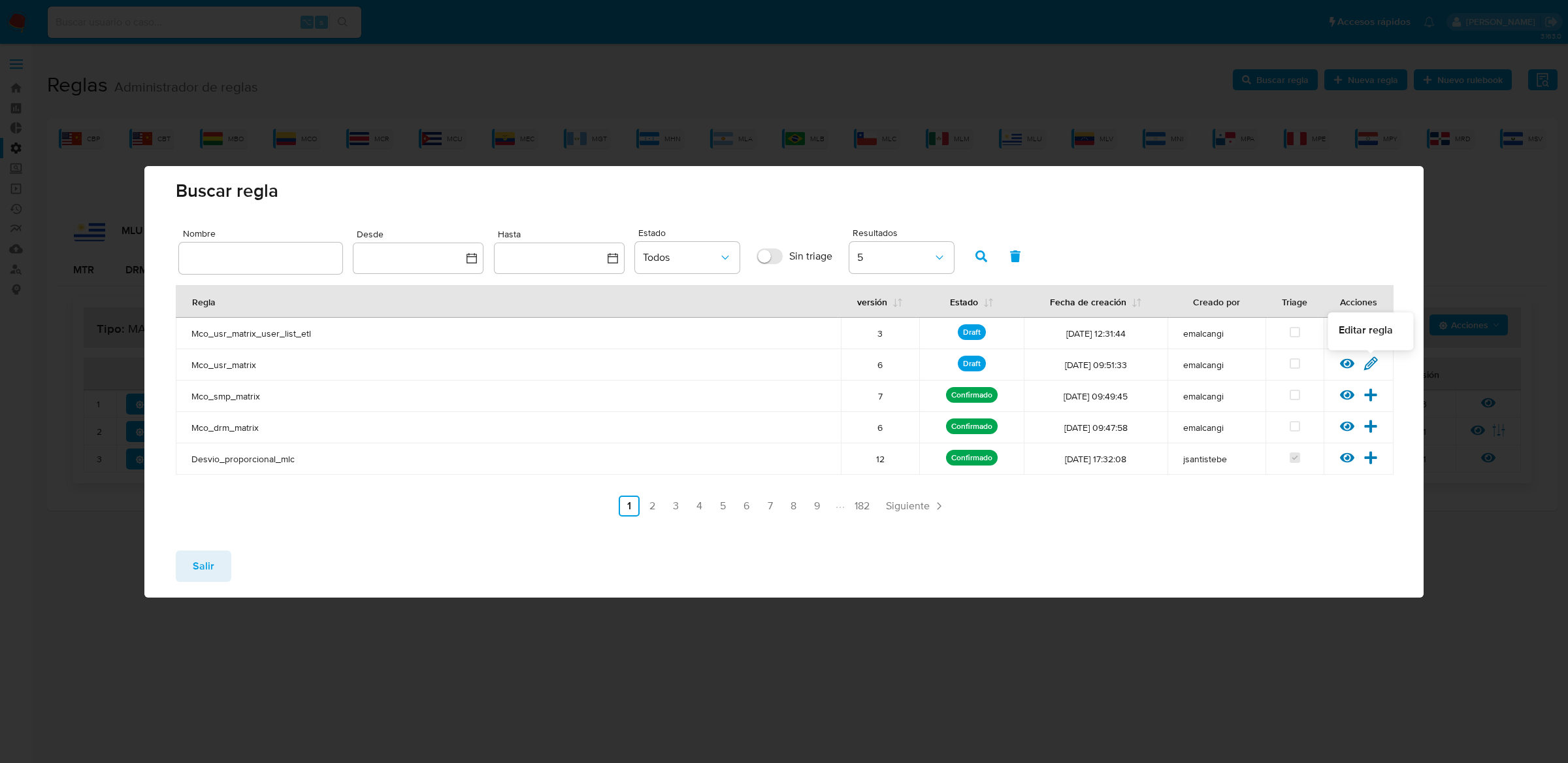
click at [1372, 363] on icon at bounding box center [1370, 363] width 13 height 13
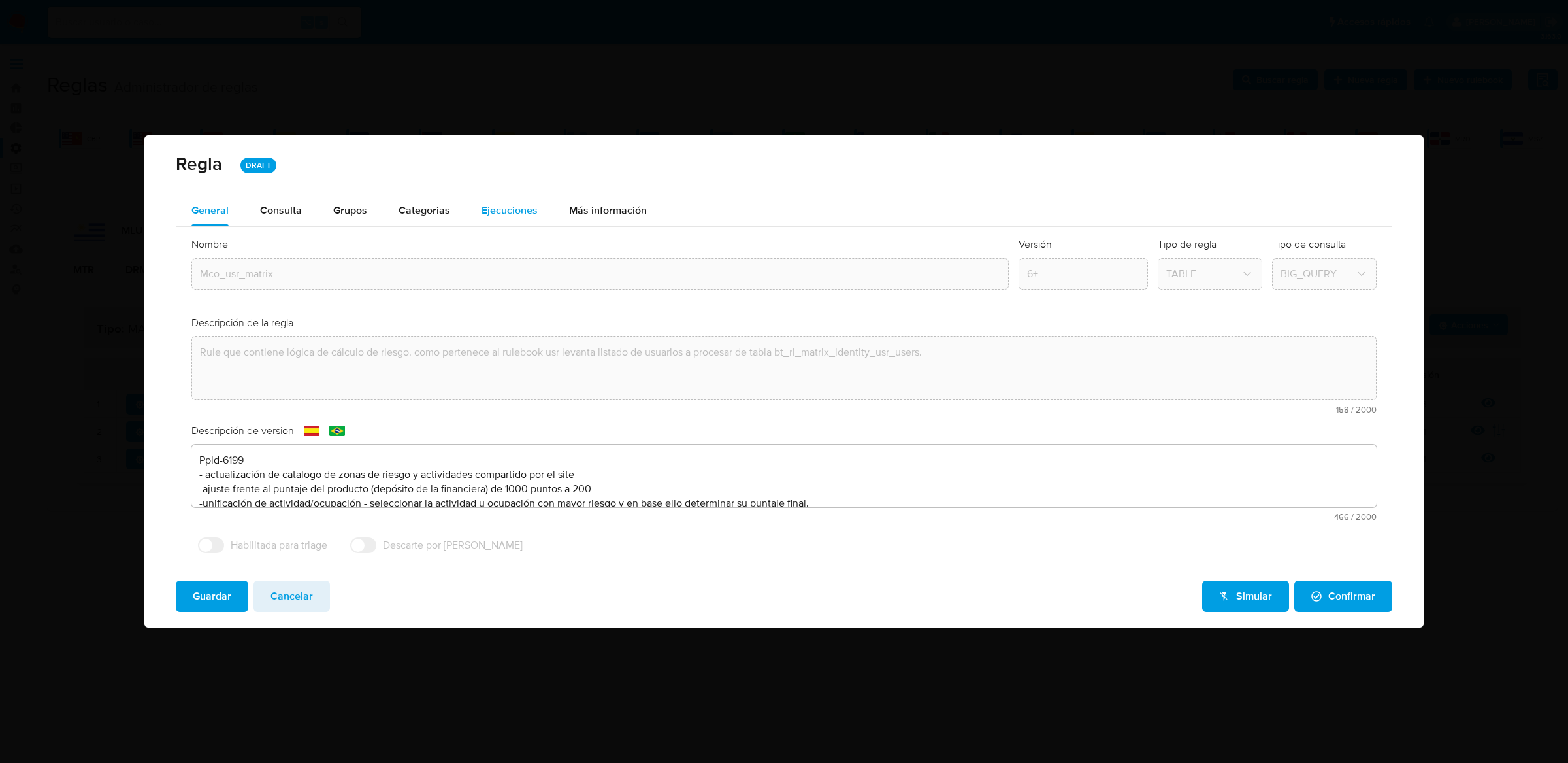
click at [539, 220] on button "Ejecuciones" at bounding box center [510, 211] width 88 height 32
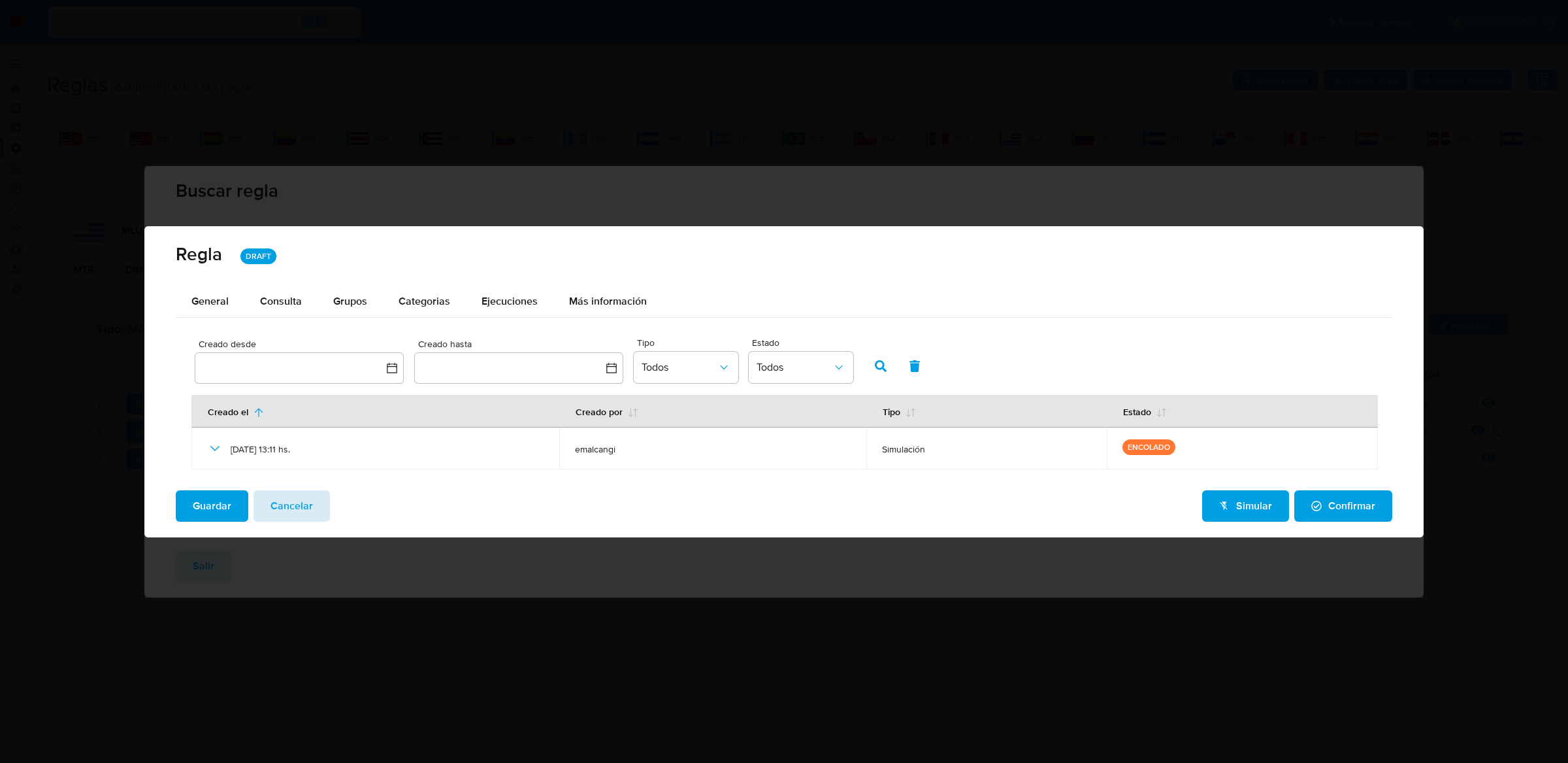
click at [311, 494] on button "Cancelar" at bounding box center [292, 506] width 77 height 32
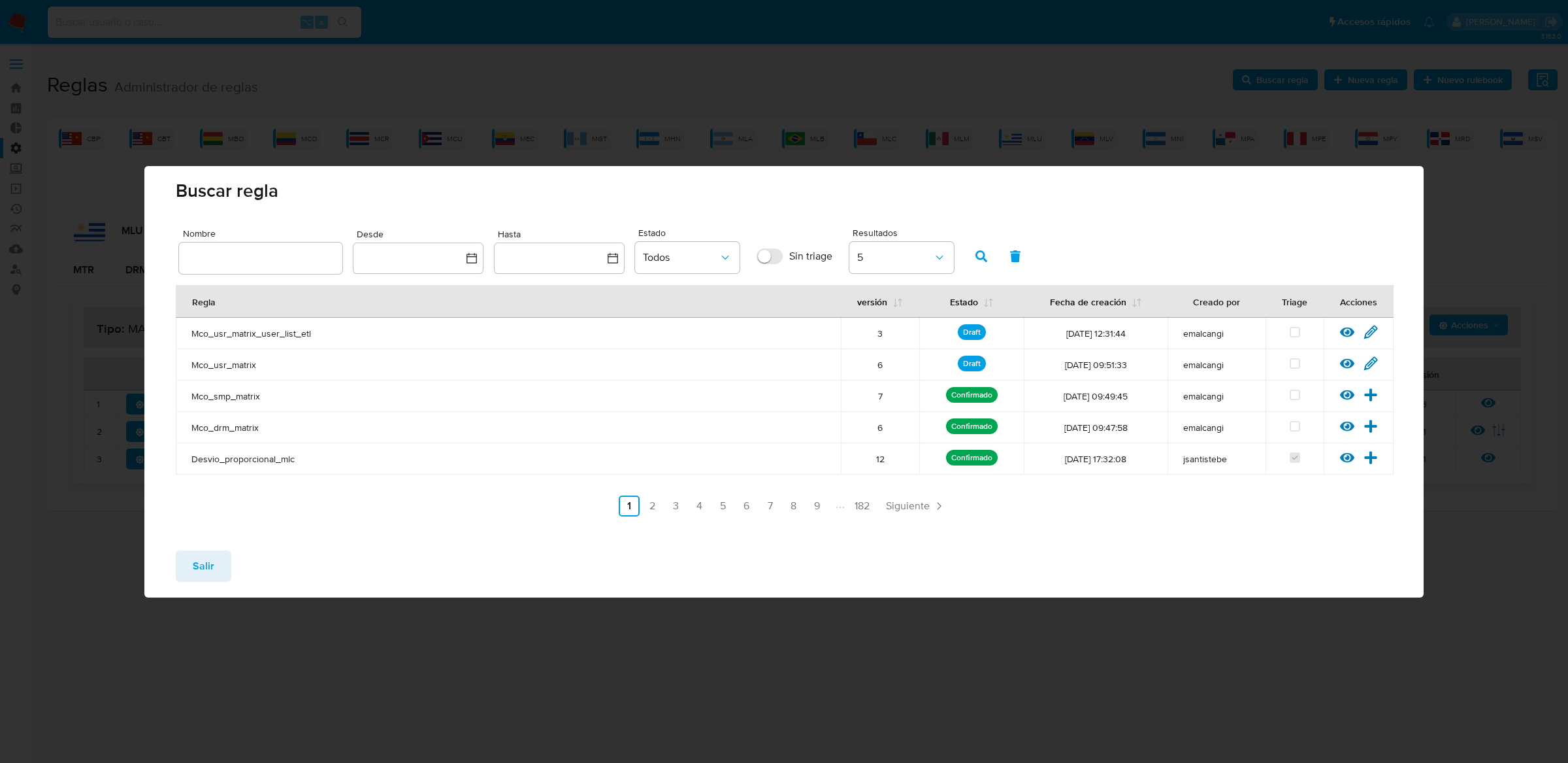
click at [1368, 364] on icon at bounding box center [1370, 363] width 14 height 14
click at [1368, 364] on div "Reglas Administrador de reglas Evidencias Nuevo rulebook Nueva regla Buscar reg…" at bounding box center [802, 286] width 1511 height 448
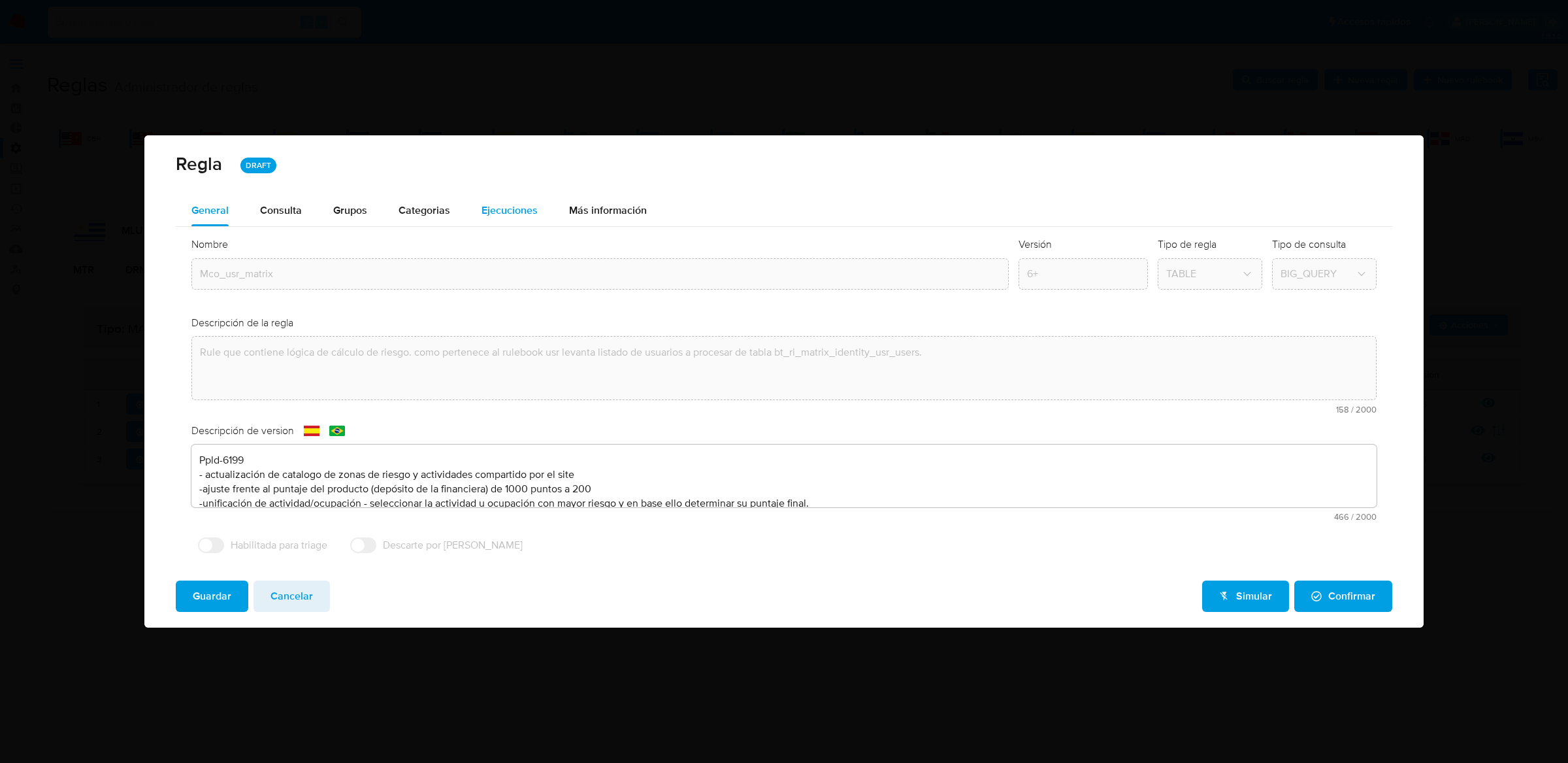
click at [508, 218] on div "Ejecuciones" at bounding box center [510, 211] width 56 height 32
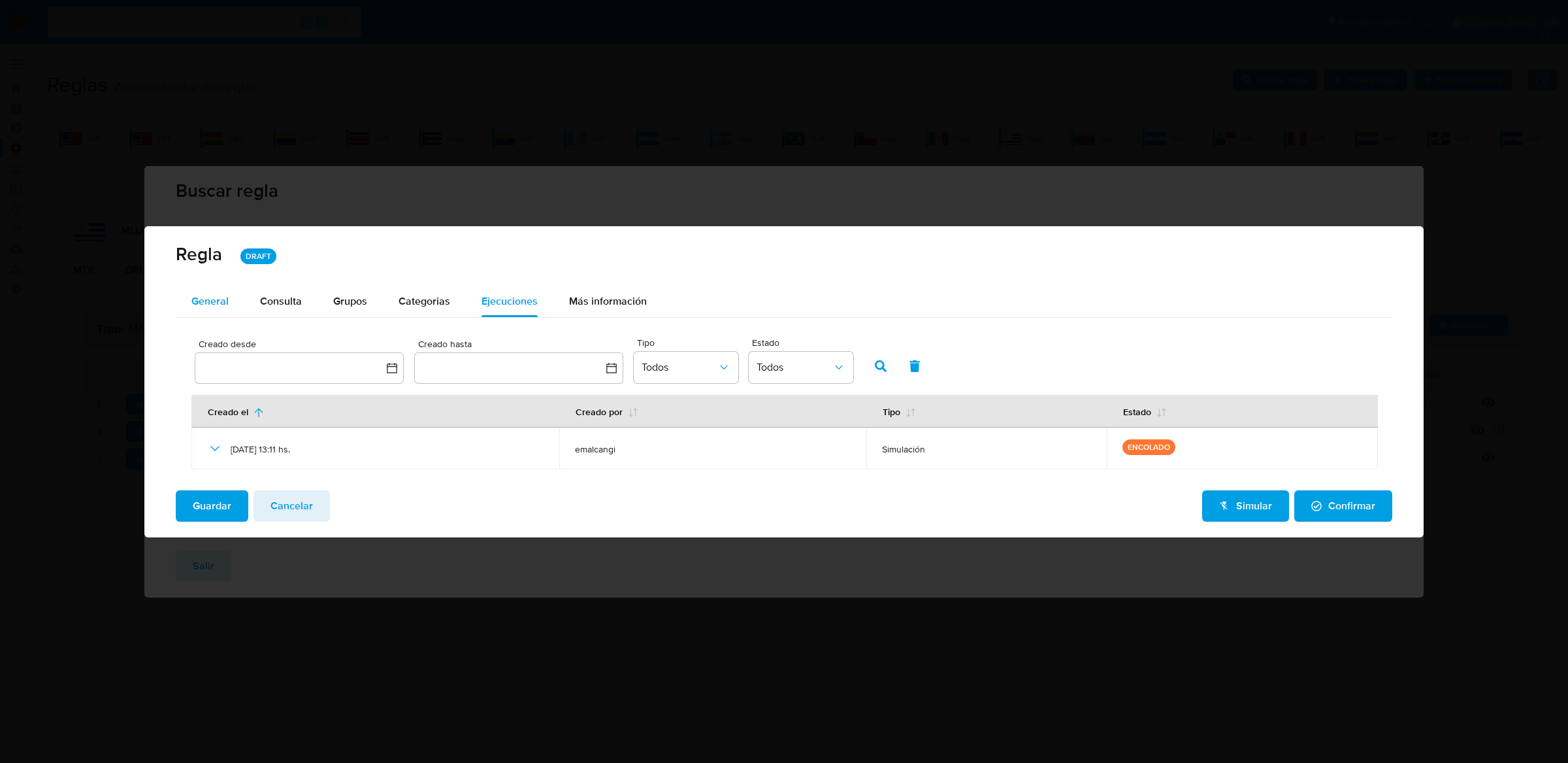
click at [210, 312] on div "General" at bounding box center [210, 301] width 37 height 32
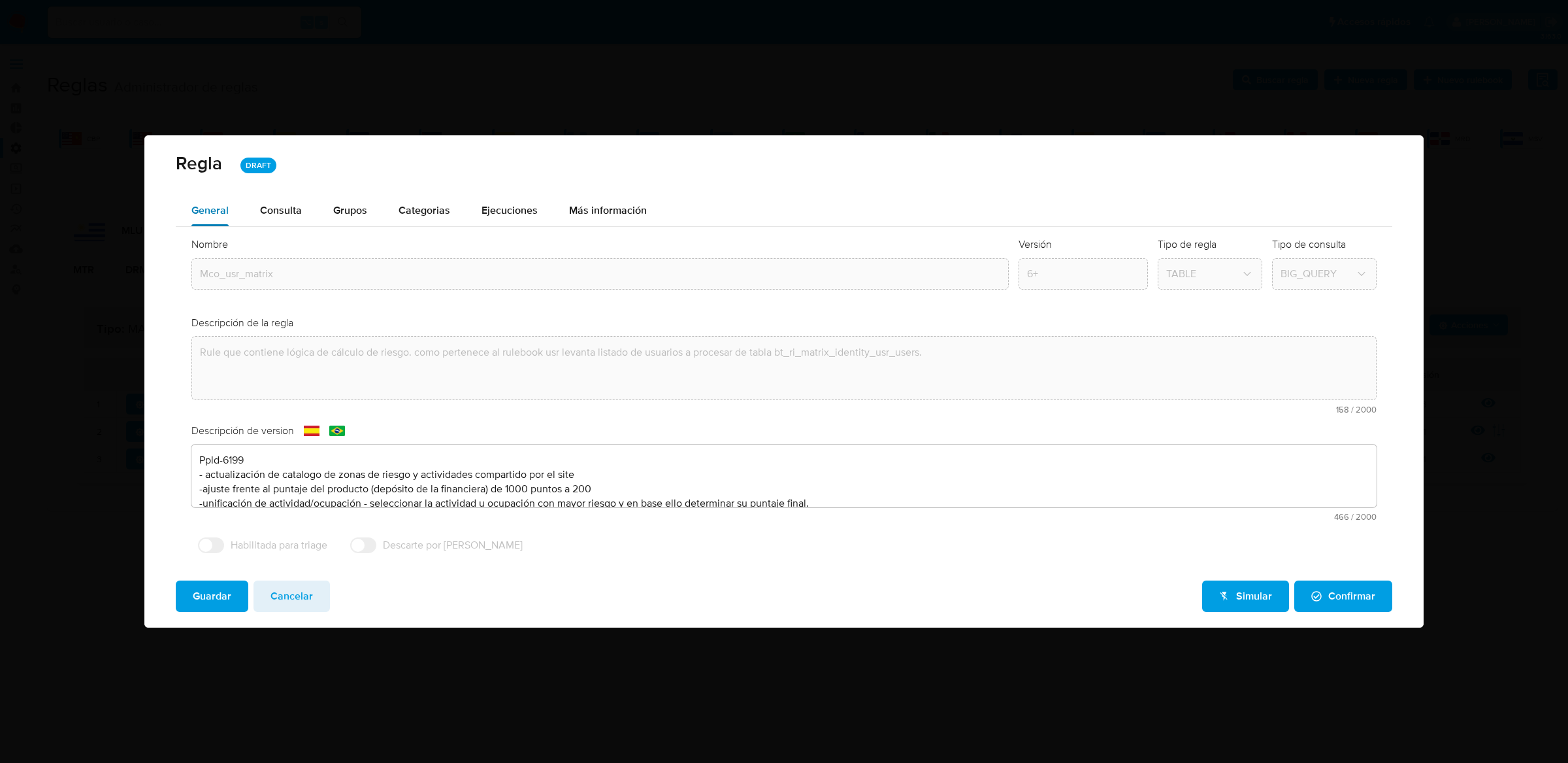
click at [210, 312] on div "Nombre text-es Mco_usr_matrix text-pt Mco_usr_matrix Aceptar Versión 6+ Tipo de…" at bounding box center [784, 398] width 1217 height 344
click at [492, 216] on span "Ejecuciones" at bounding box center [510, 211] width 56 height 15
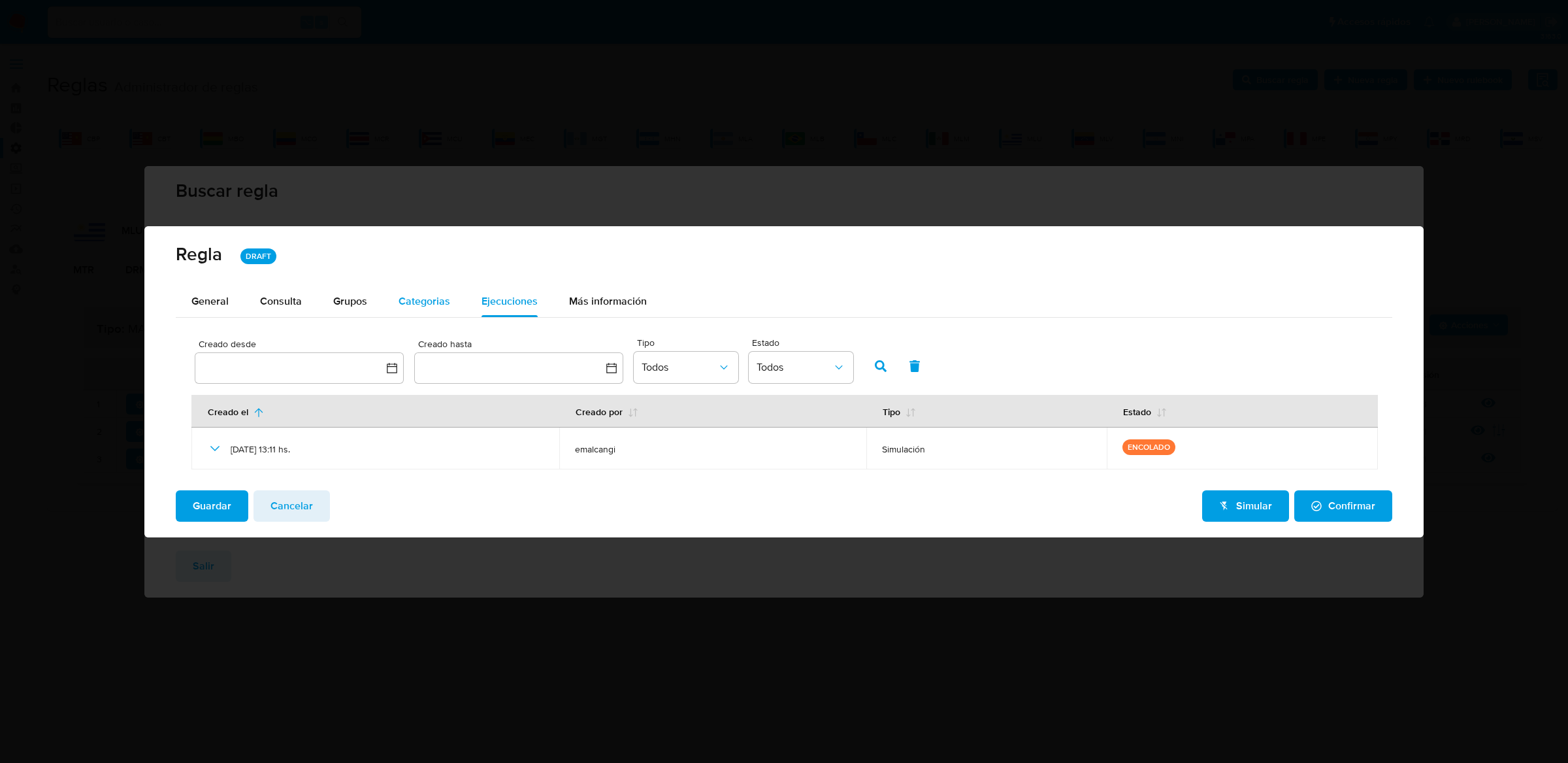
click at [436, 301] on span "Categorias" at bounding box center [424, 301] width 52 height 15
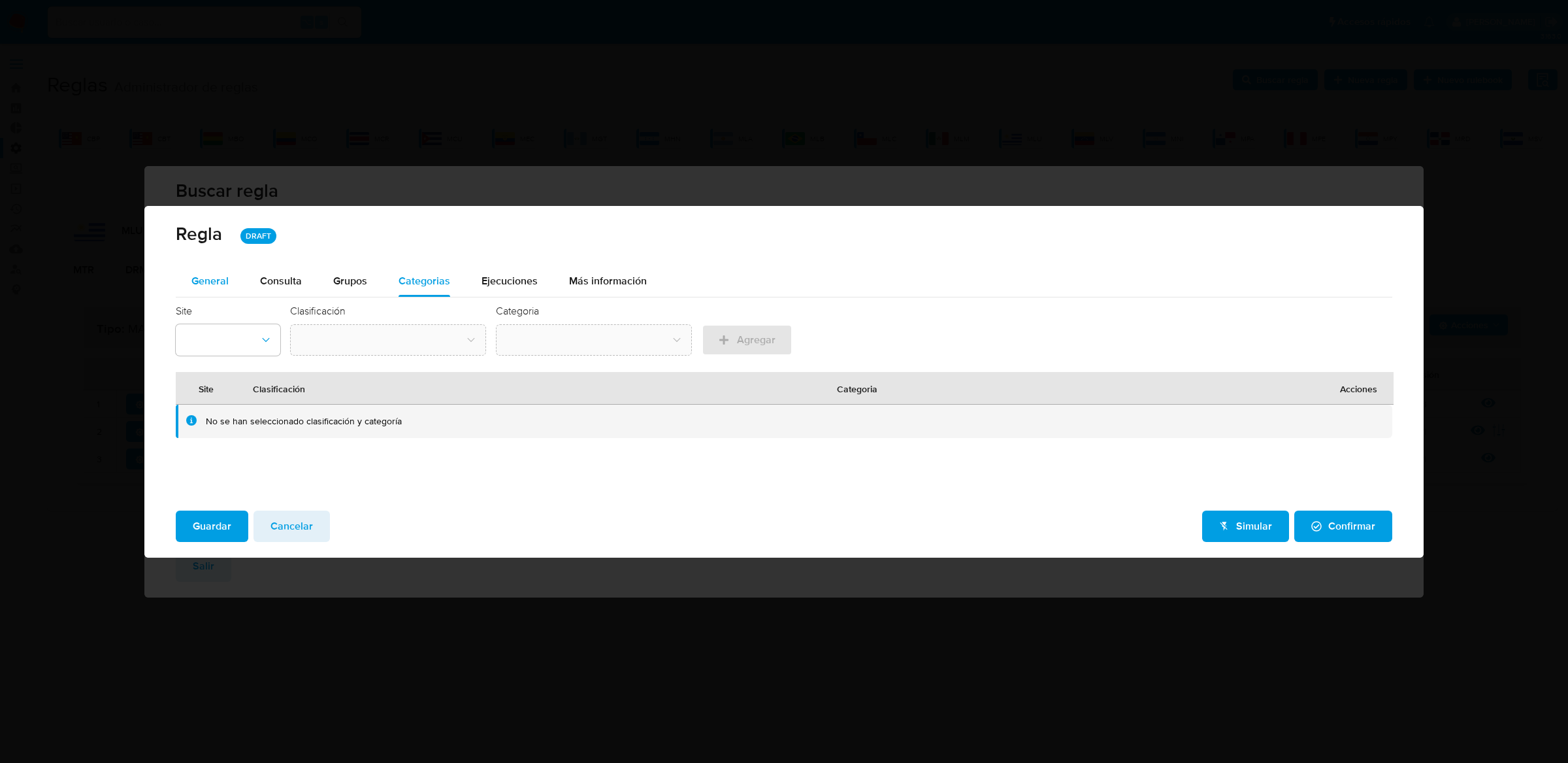
click at [221, 288] on div "General" at bounding box center [210, 280] width 37 height 32
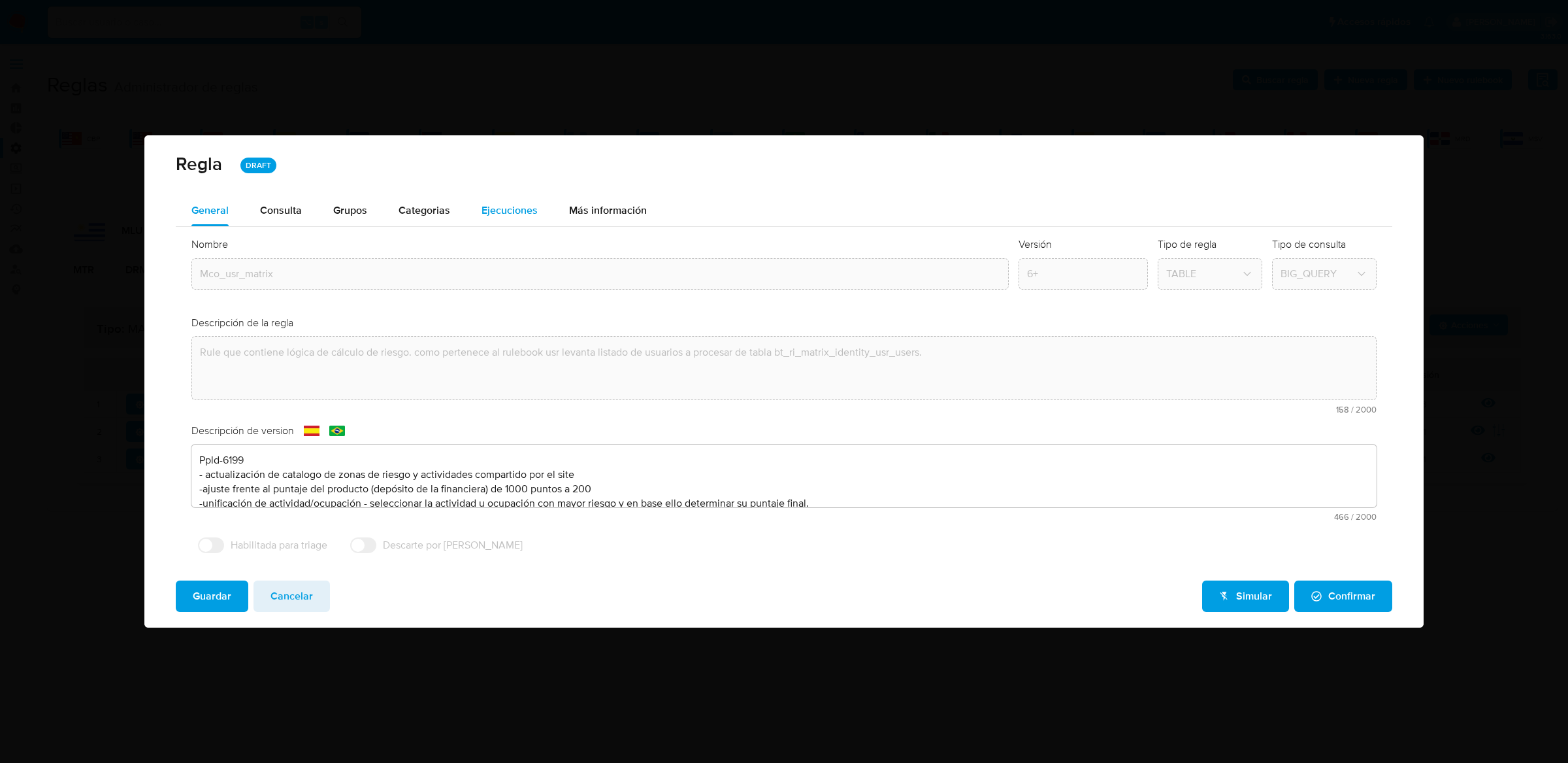
click at [533, 217] on span "Ejecuciones" at bounding box center [510, 211] width 56 height 15
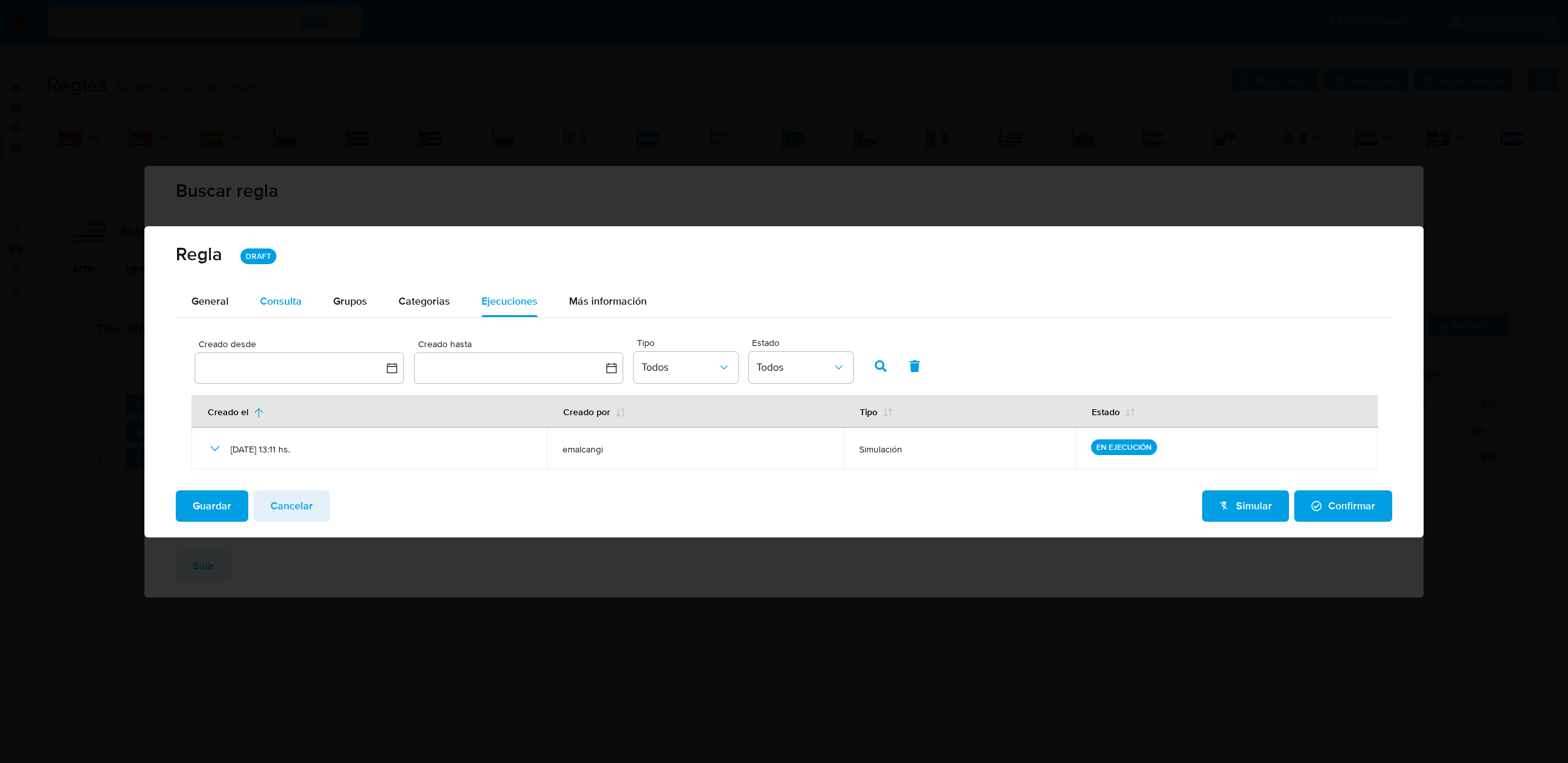
click at [285, 307] on div "Consulta" at bounding box center [280, 301] width 42 height 10
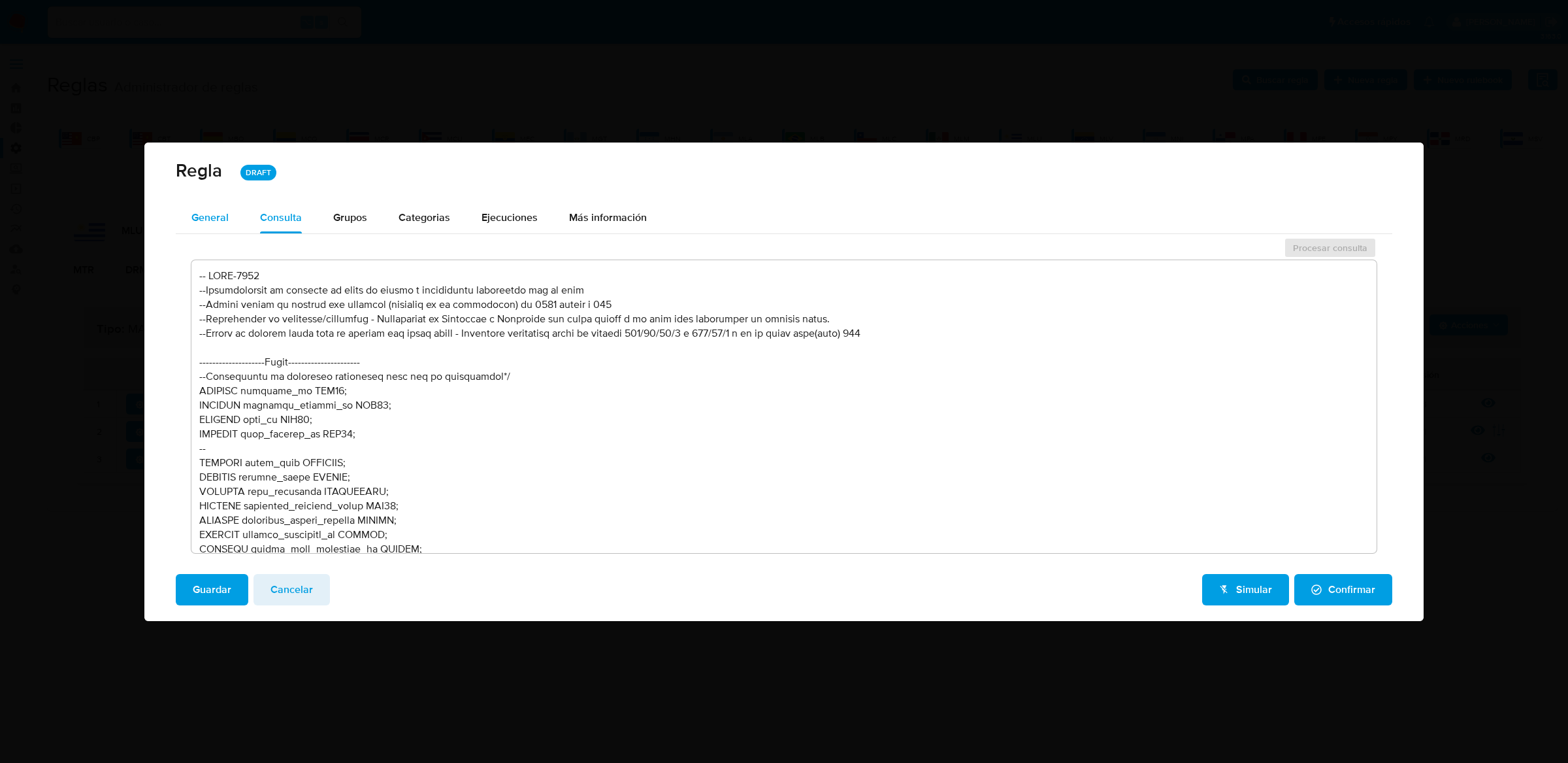
click at [203, 206] on div "General" at bounding box center [210, 217] width 37 height 32
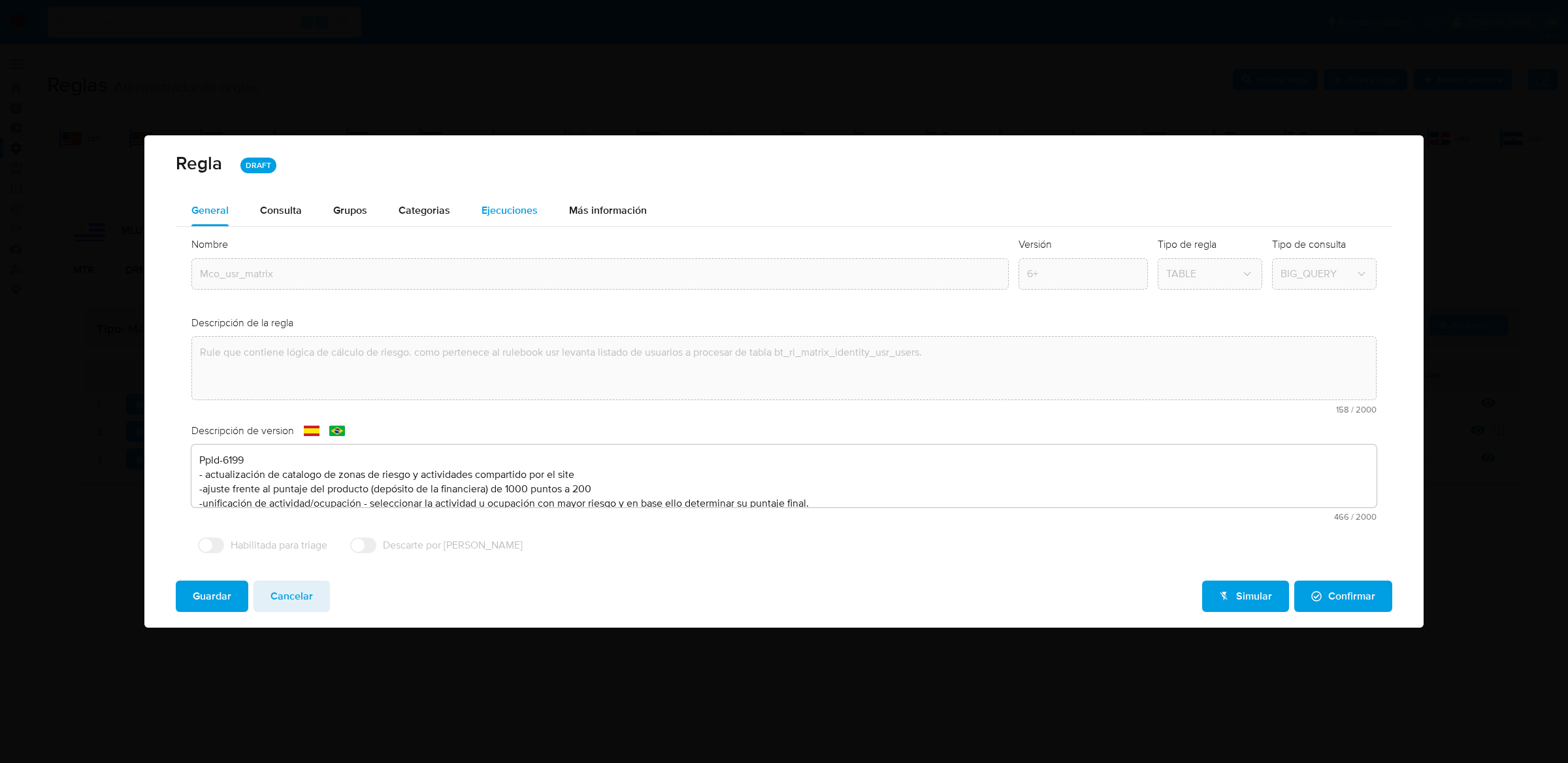
click at [534, 205] on span "Ejecuciones" at bounding box center [510, 211] width 56 height 15
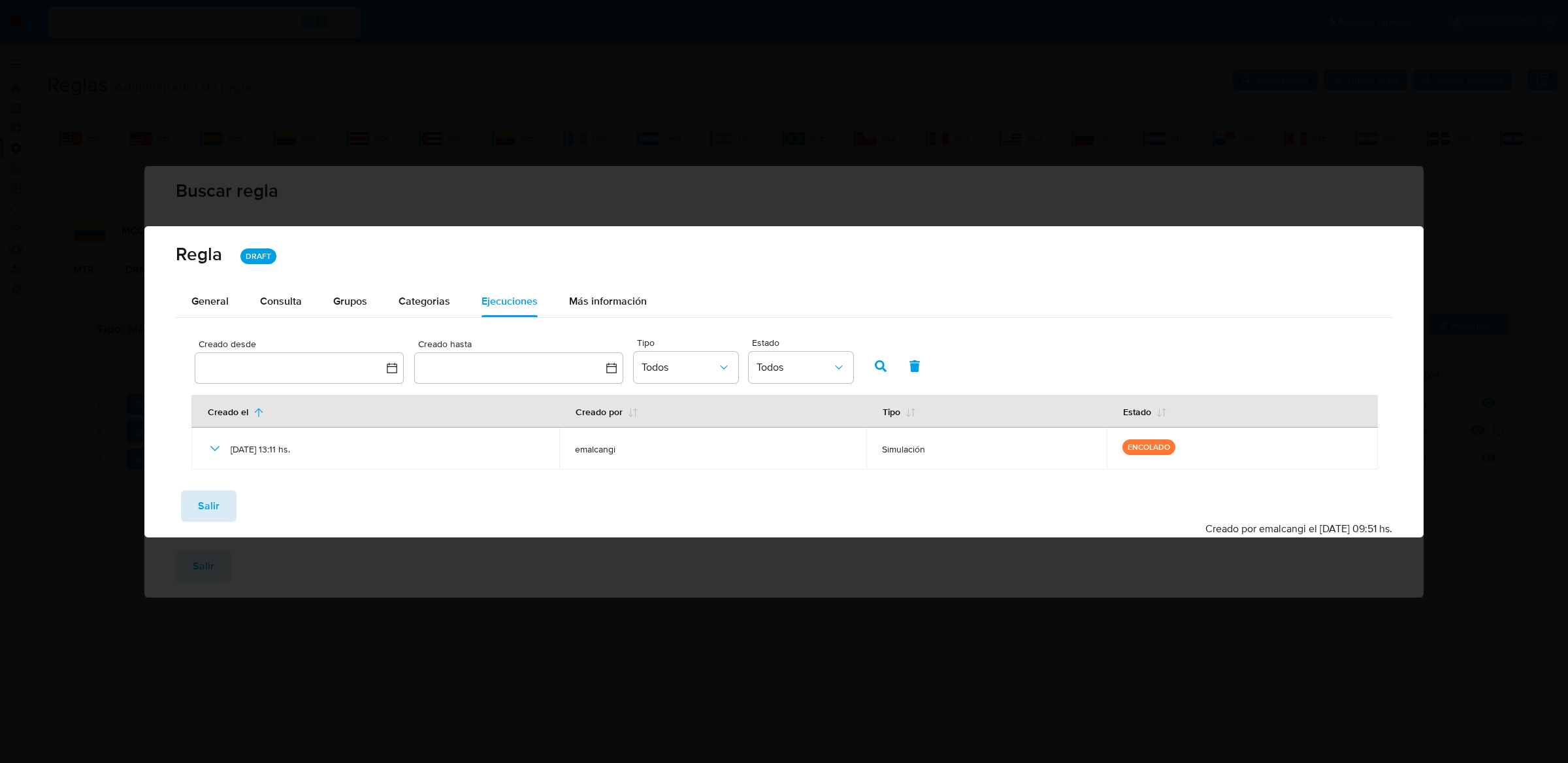
click at [231, 506] on button "Salir" at bounding box center [208, 506] width 55 height 32
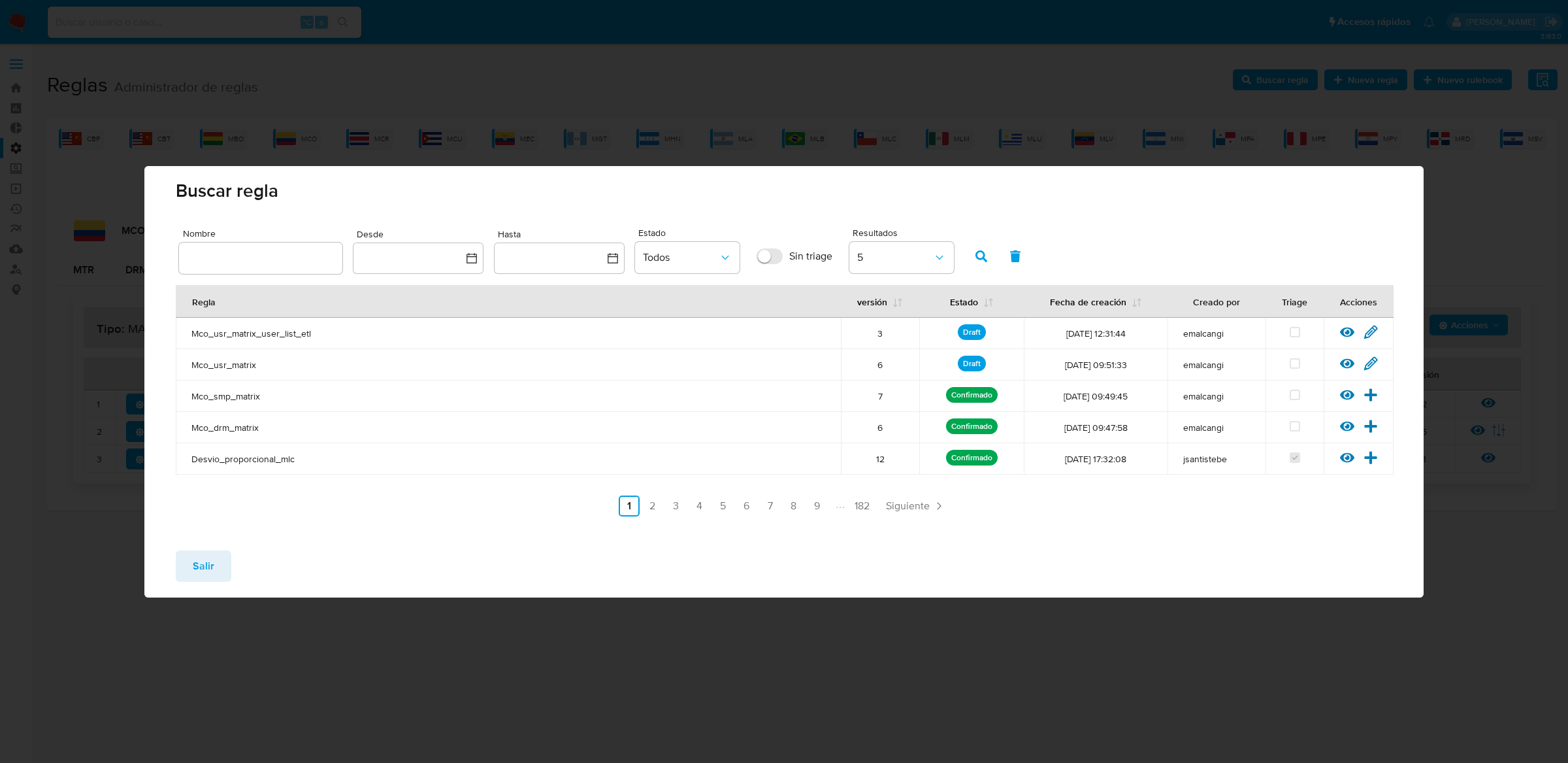
click at [212, 563] on span "Salir" at bounding box center [203, 566] width 21 height 29
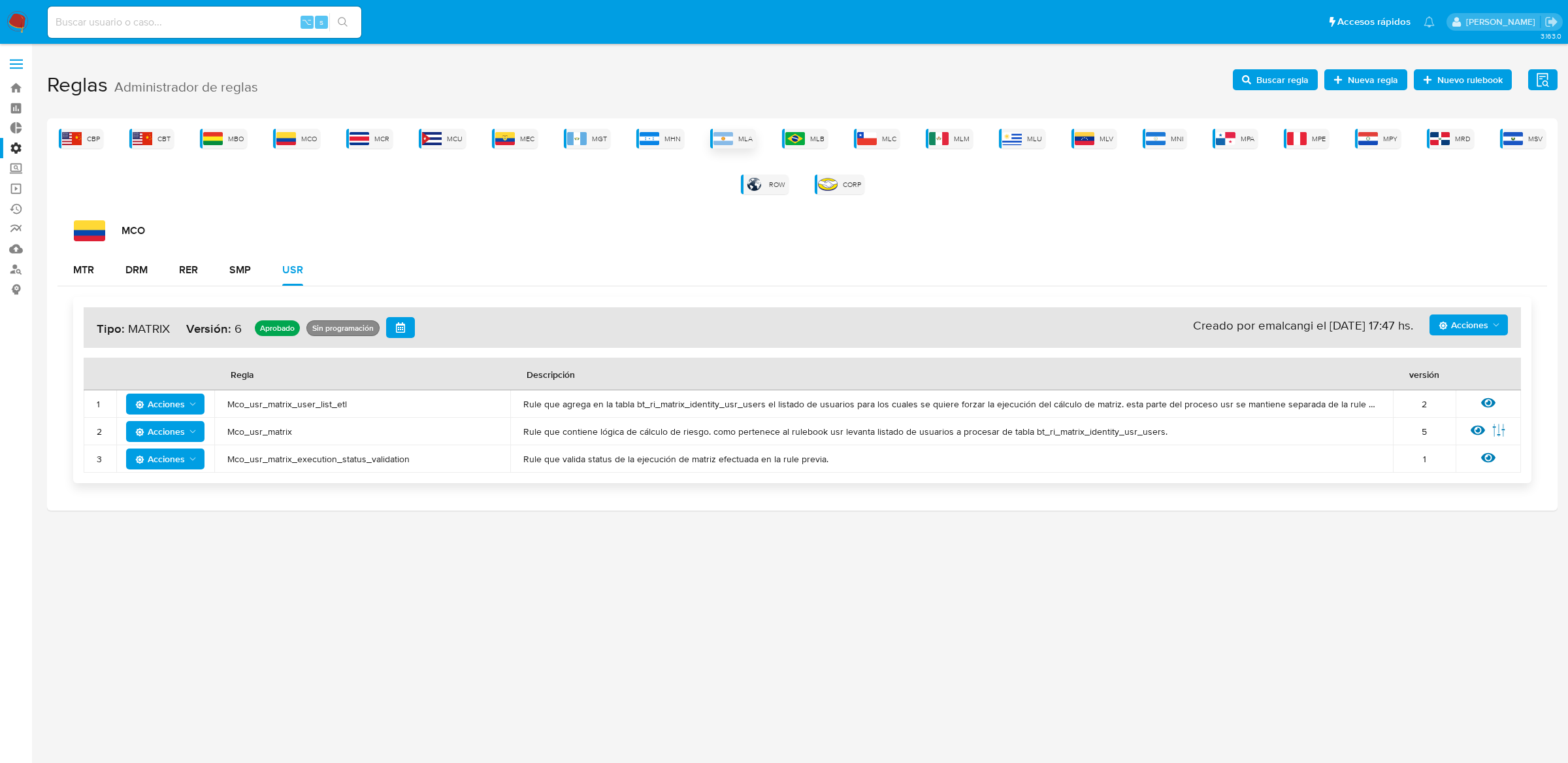
click at [727, 135] on img at bounding box center [723, 138] width 20 height 13
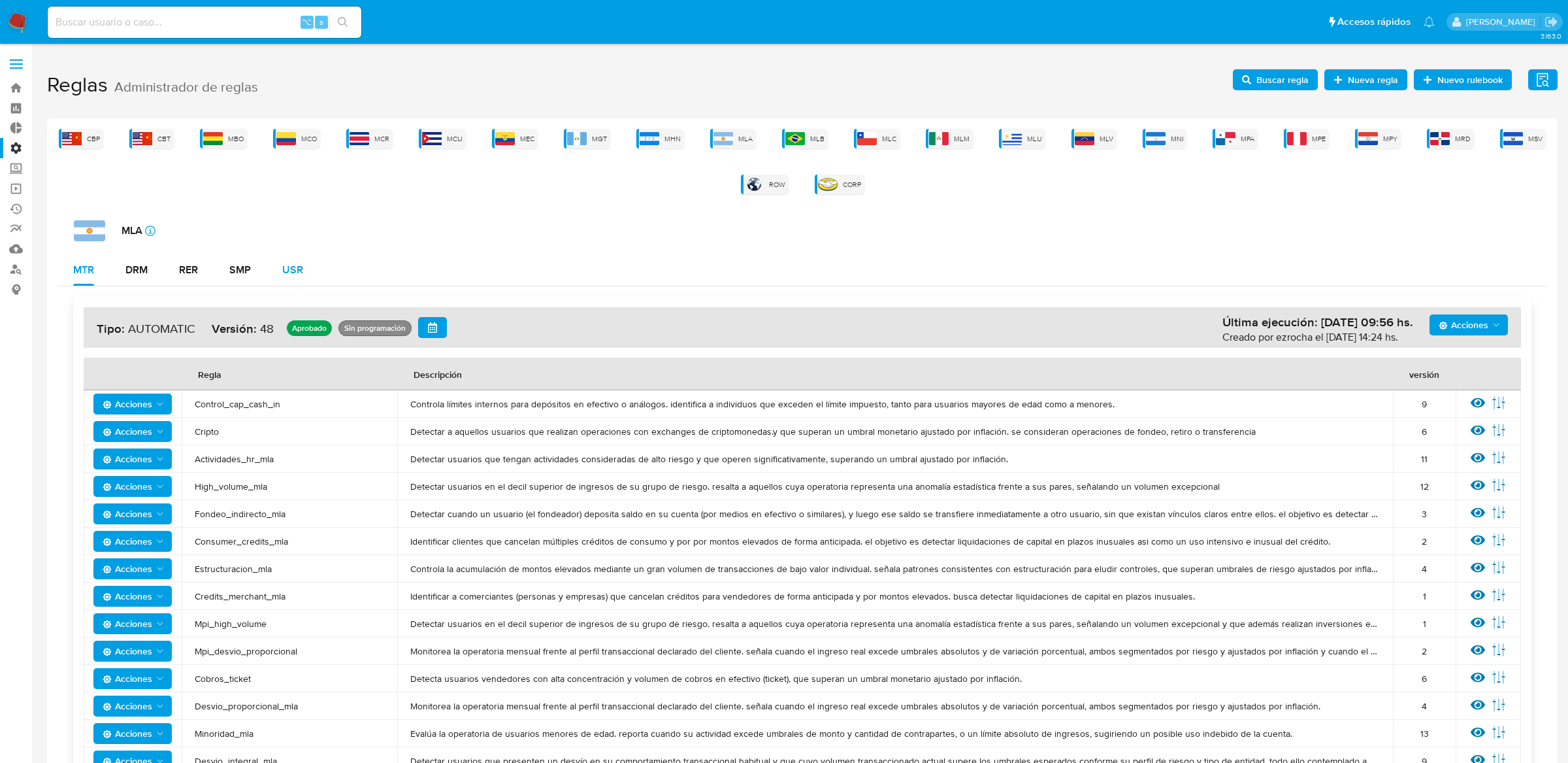
click at [289, 275] on div "USR" at bounding box center [292, 270] width 21 height 10
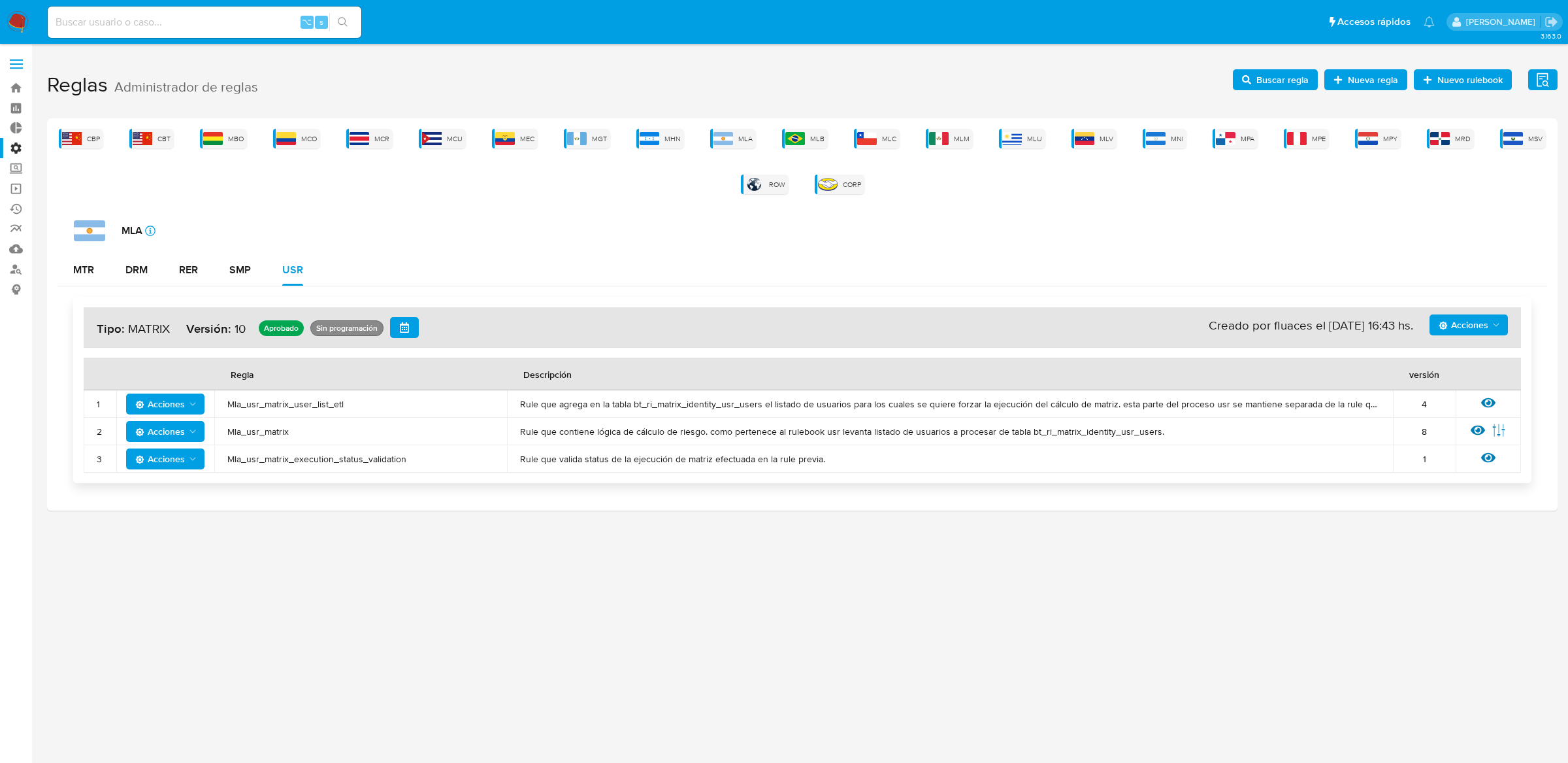
click at [1483, 437] on div at bounding box center [1478, 431] width 14 height 17
click at [1479, 433] on icon at bounding box center [1478, 430] width 14 height 14
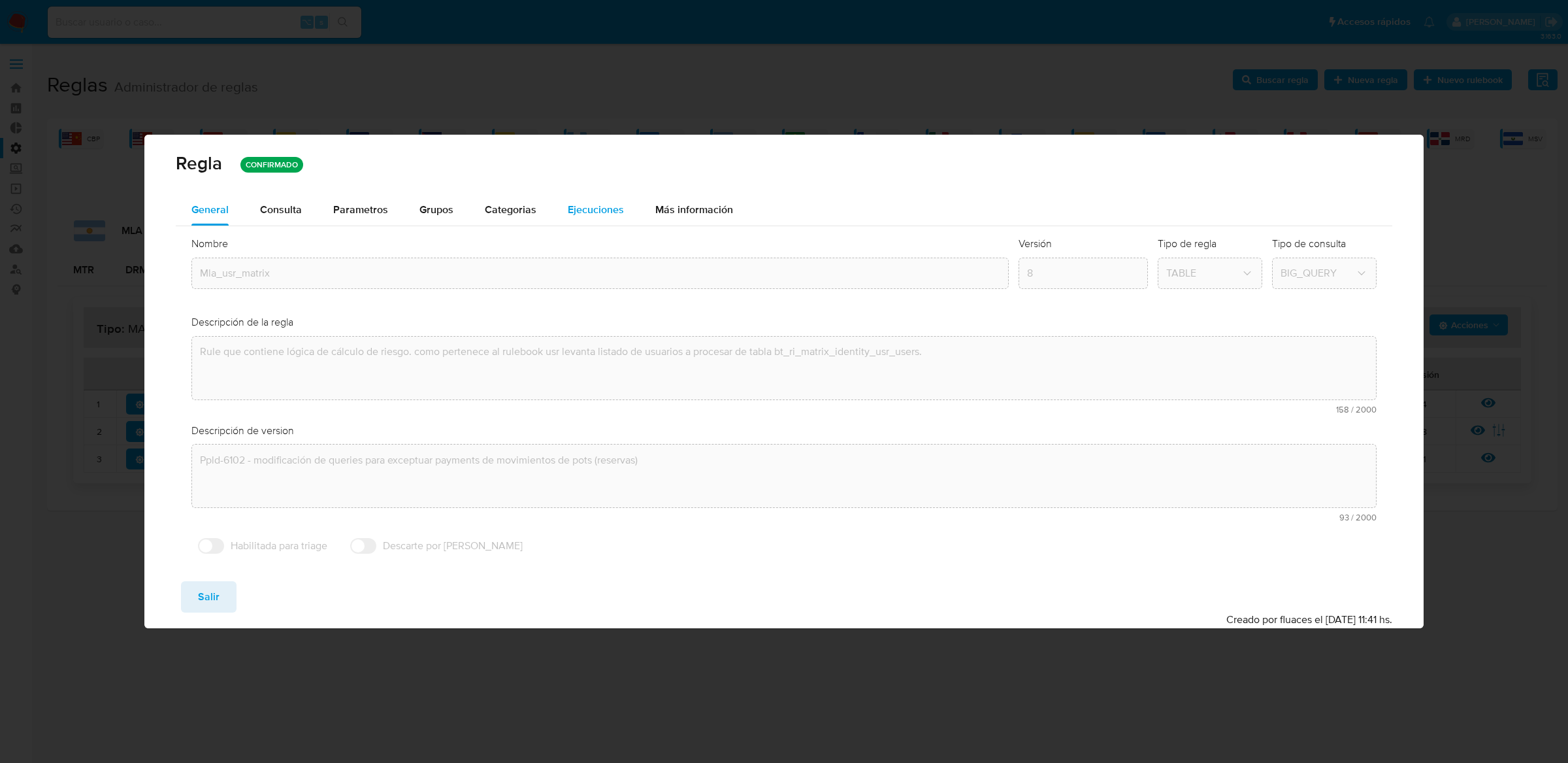
click at [579, 223] on div "Ejecuciones" at bounding box center [596, 210] width 56 height 32
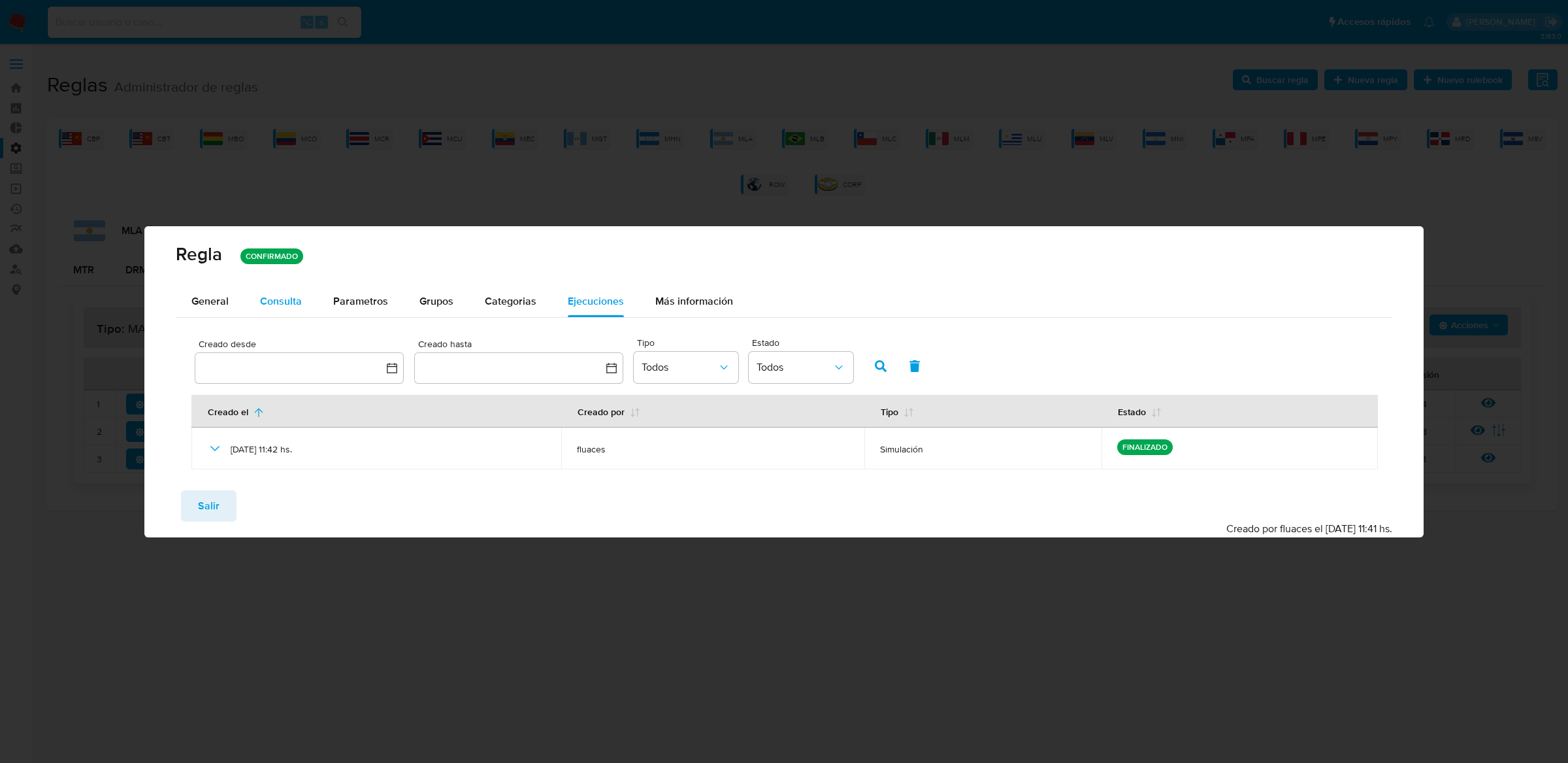
click at [290, 313] on div "Consulta" at bounding box center [280, 301] width 42 height 32
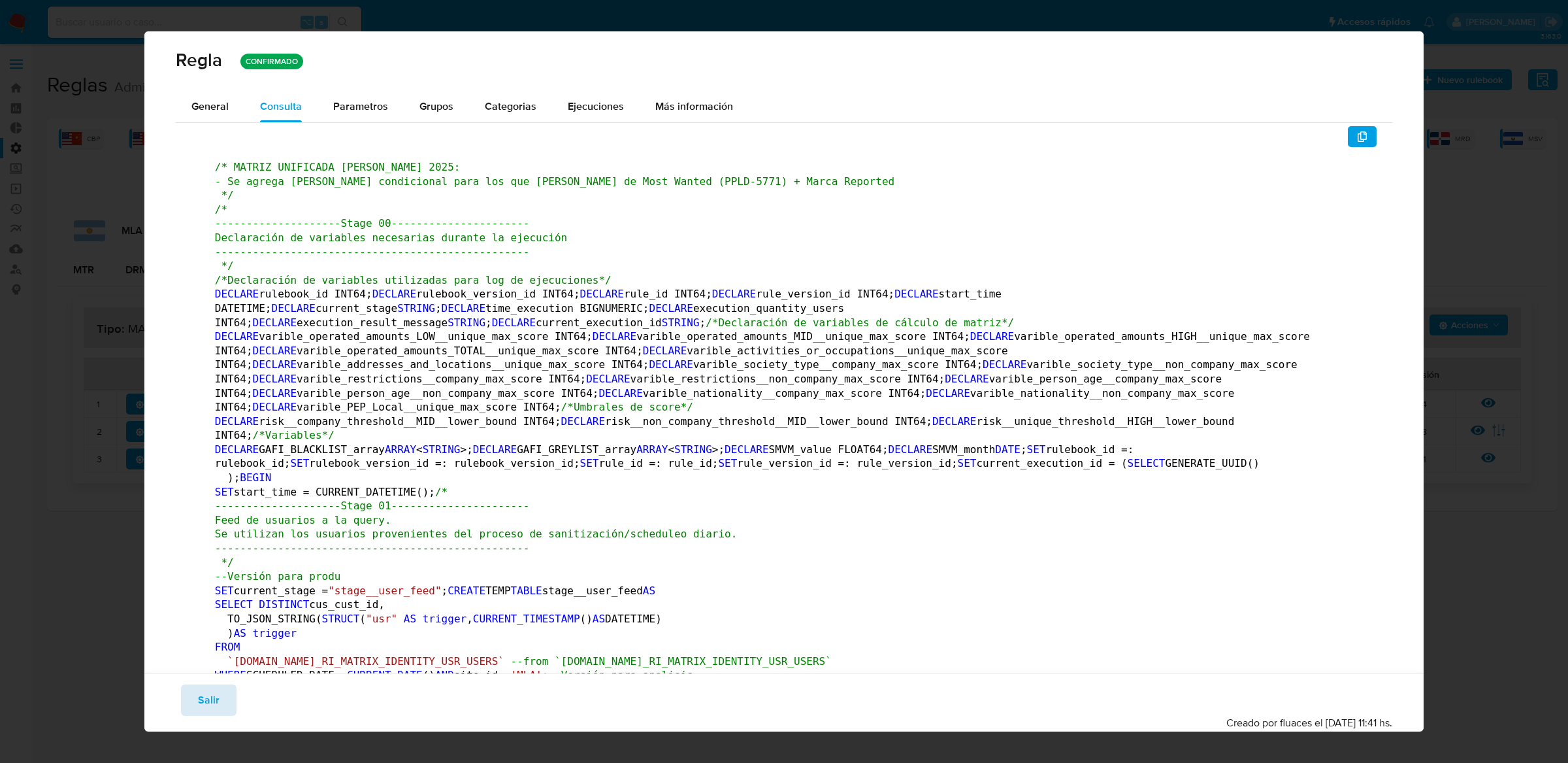
click at [206, 710] on span "Salir" at bounding box center [208, 700] width 21 height 29
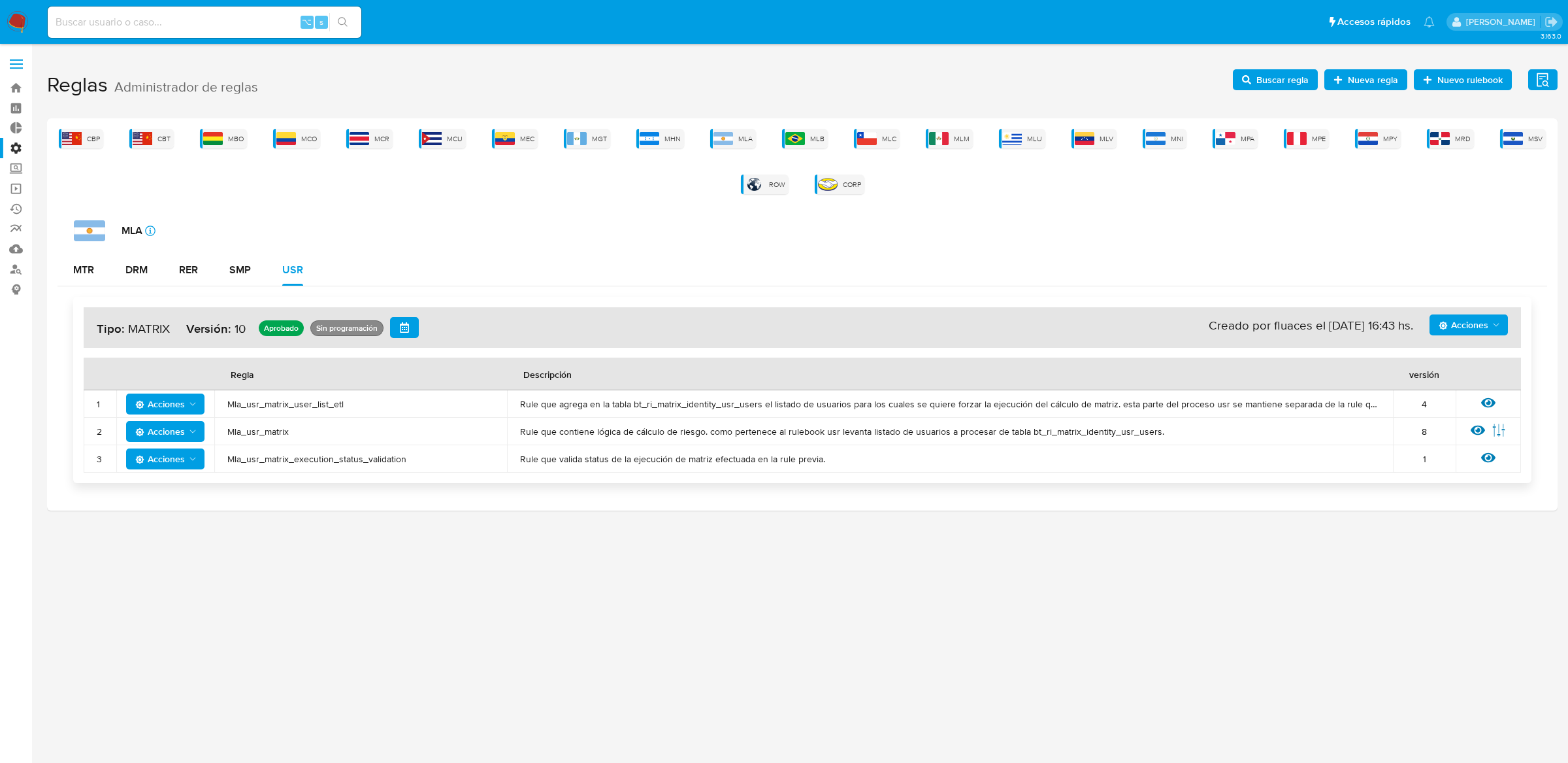
click at [254, 433] on span "Mla_usr_matrix" at bounding box center [360, 431] width 267 height 12
click at [1295, 87] on span "Buscar regla" at bounding box center [1283, 79] width 52 height 21
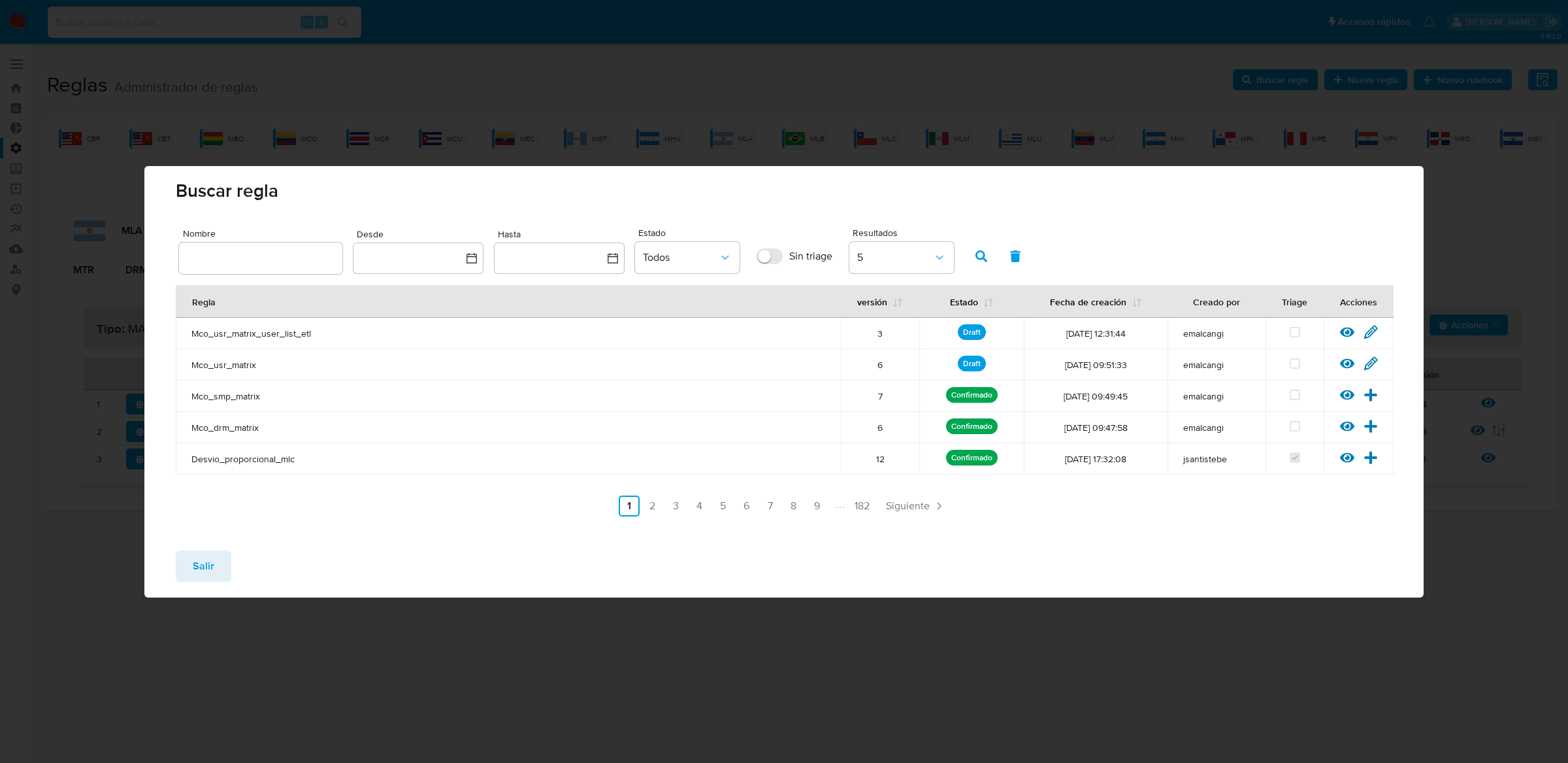
click at [256, 270] on div at bounding box center [261, 257] width 164 height 32
click at [256, 267] on div at bounding box center [261, 257] width 164 height 32
click at [266, 251] on input "text" at bounding box center [261, 258] width 164 height 17
type input "Mla_usr_matrix"
click at [985, 247] on span "button" at bounding box center [982, 257] width 12 height 22
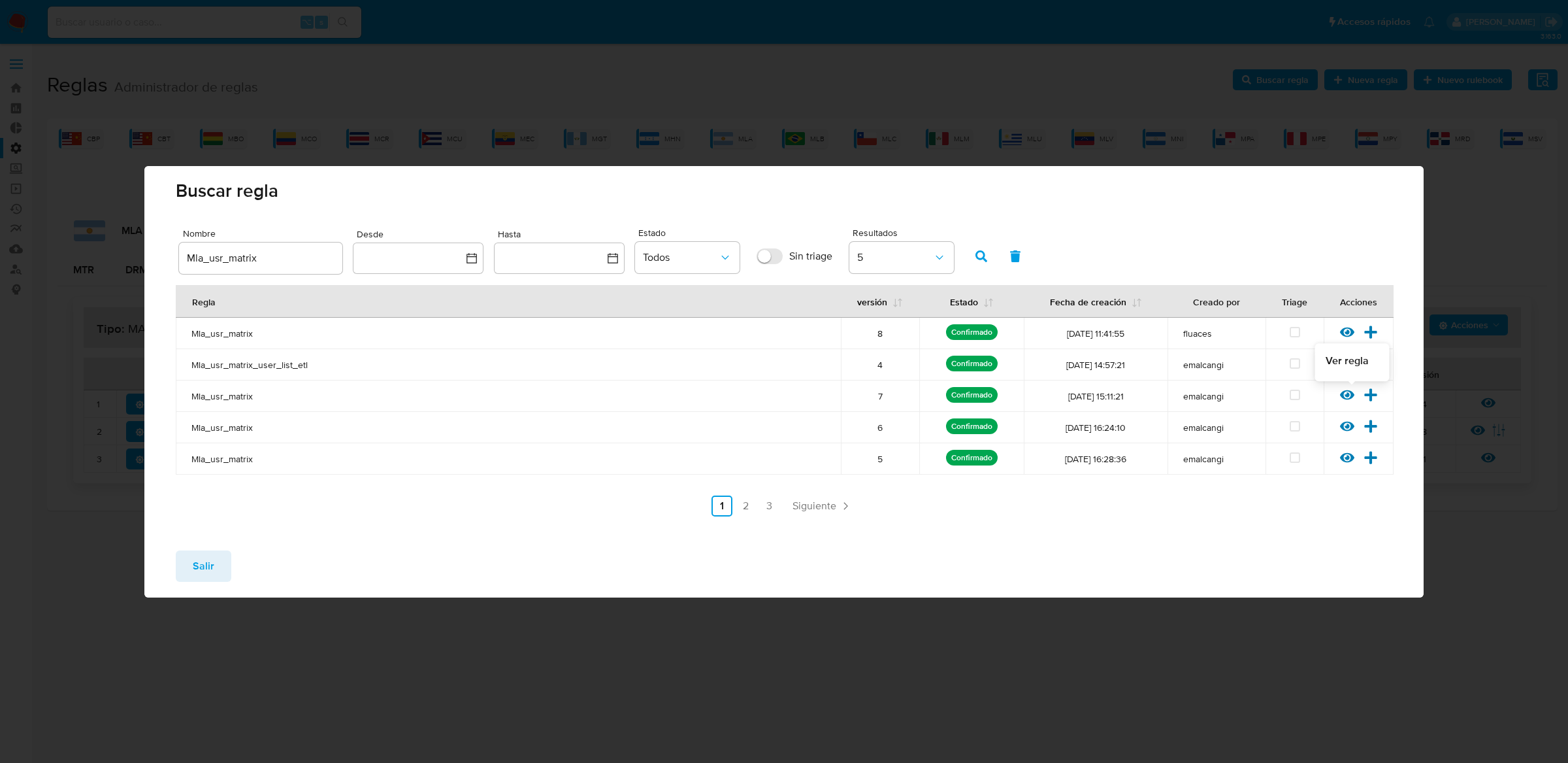
click at [1343, 393] on icon at bounding box center [1347, 395] width 14 height 10
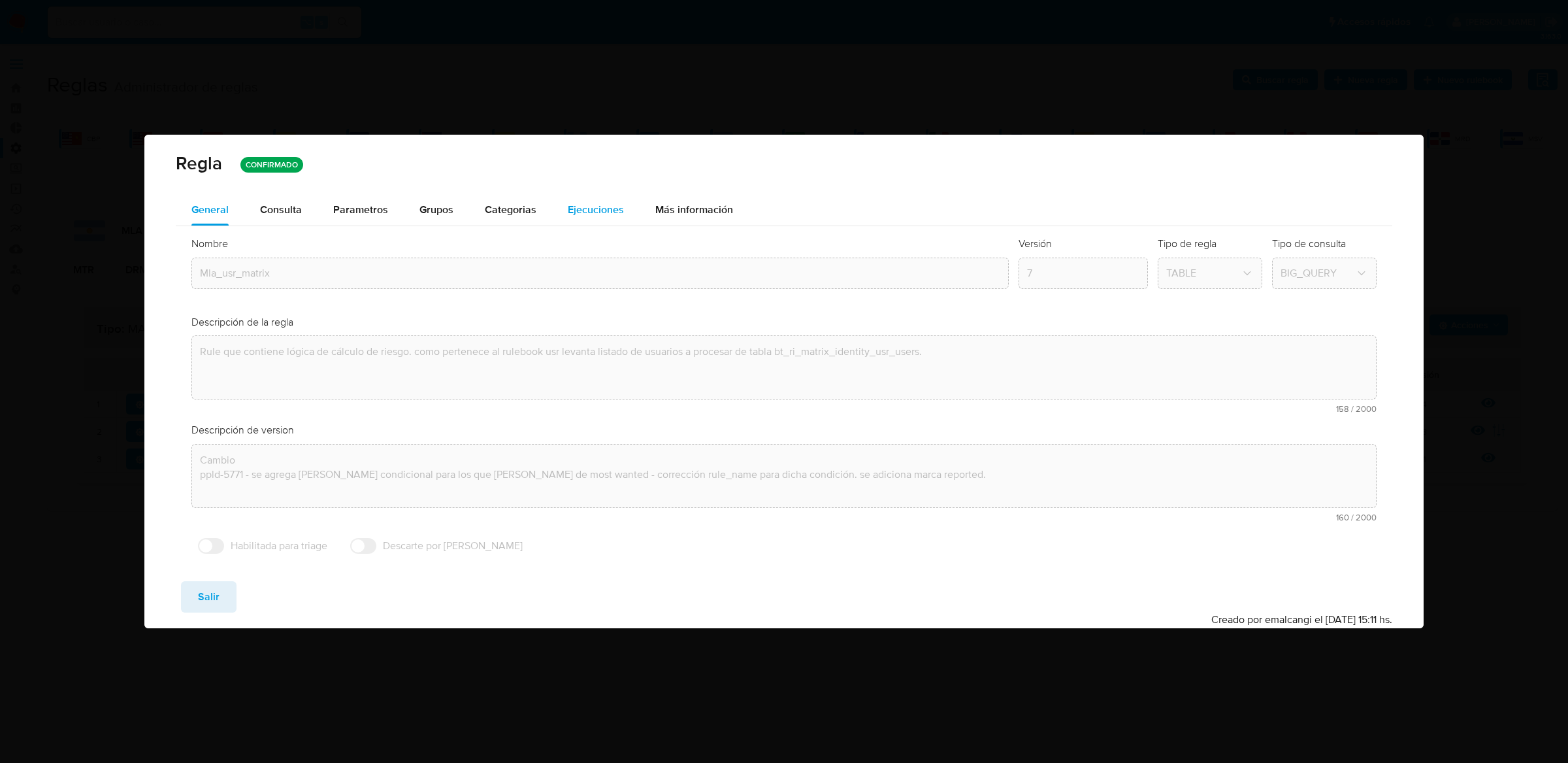
click at [562, 206] on button "Ejecuciones" at bounding box center [596, 210] width 88 height 32
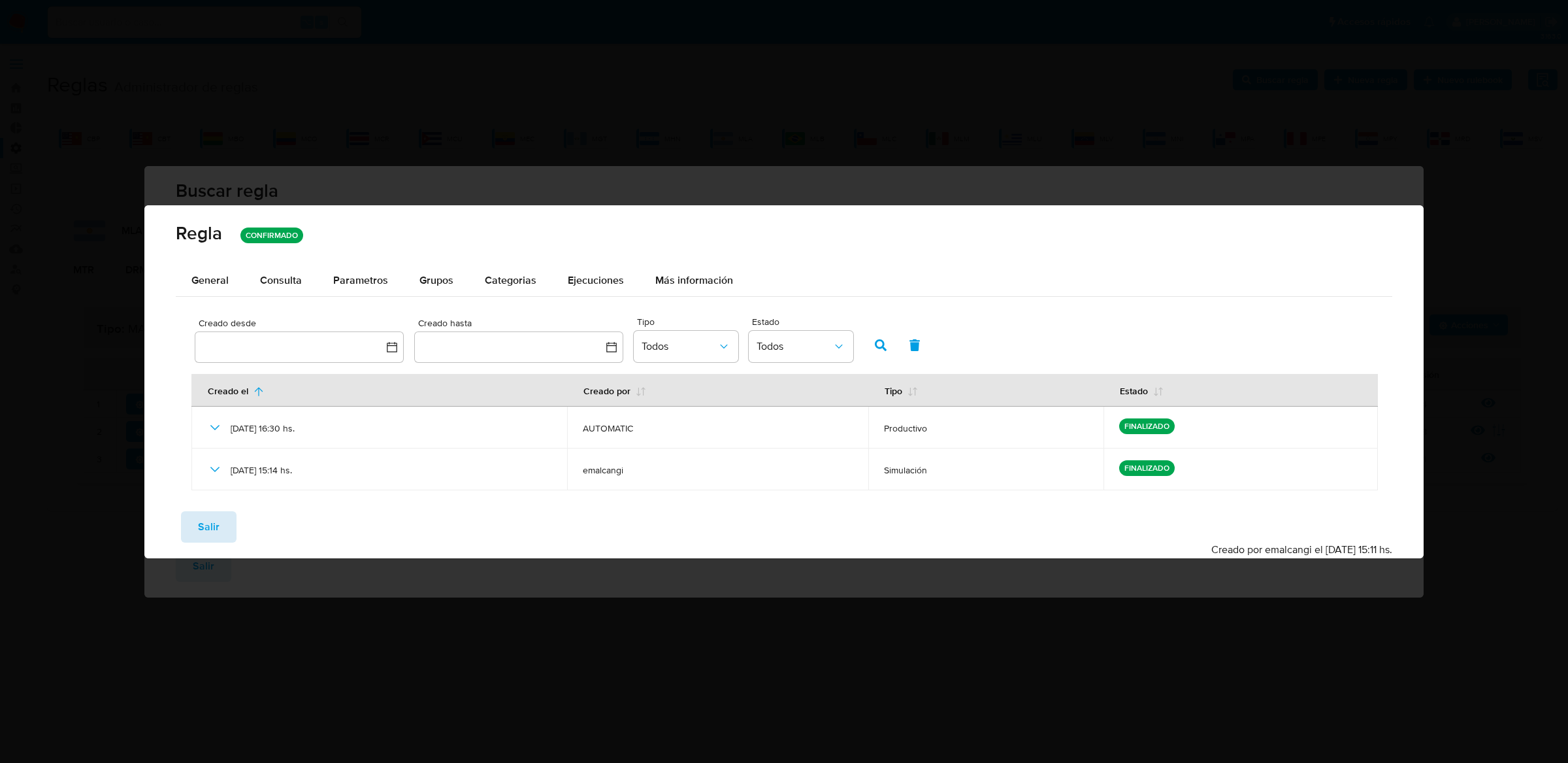
click at [192, 520] on button "Salir" at bounding box center [208, 527] width 55 height 32
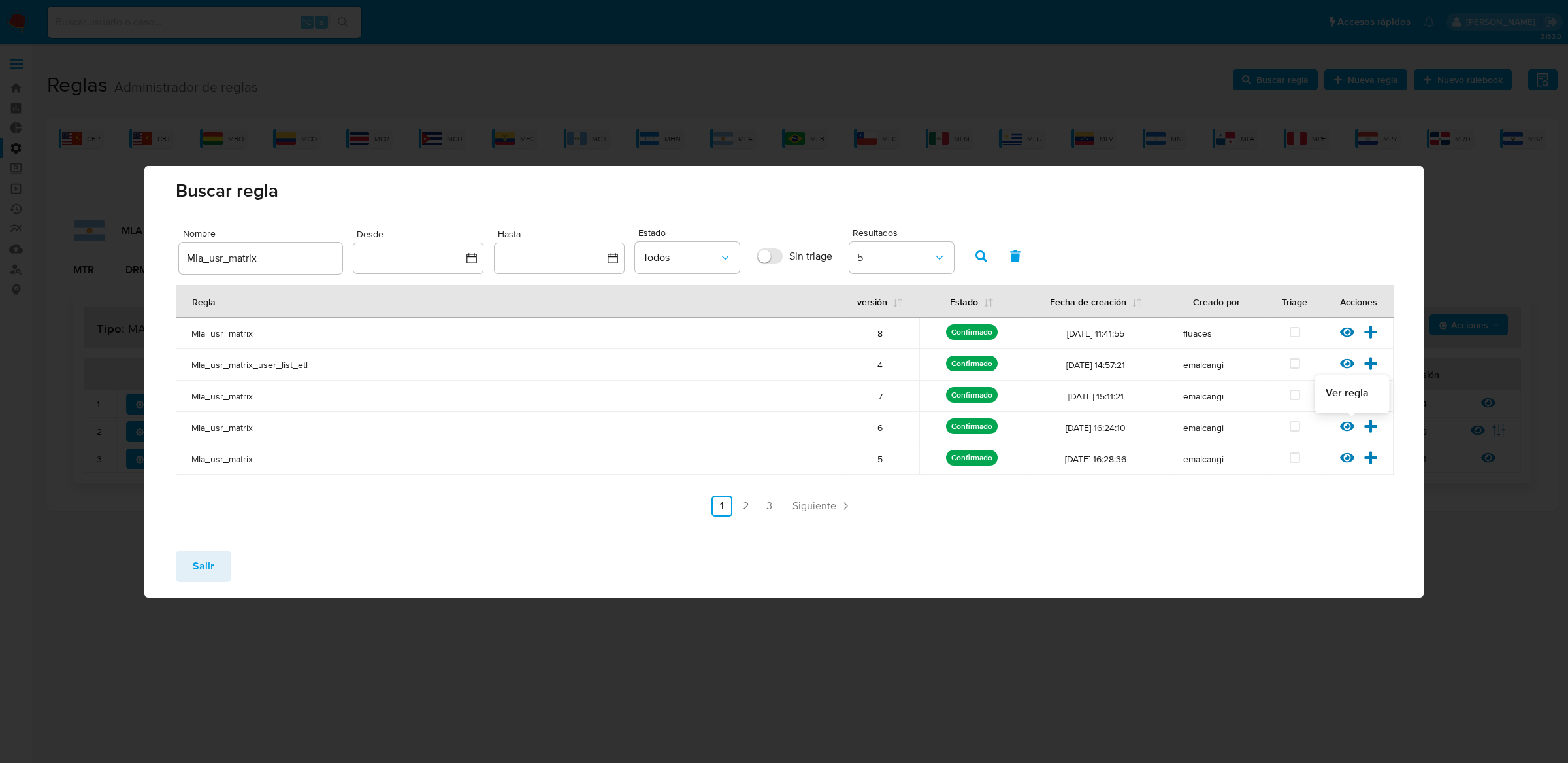
click at [1346, 420] on icon at bounding box center [1347, 426] width 14 height 14
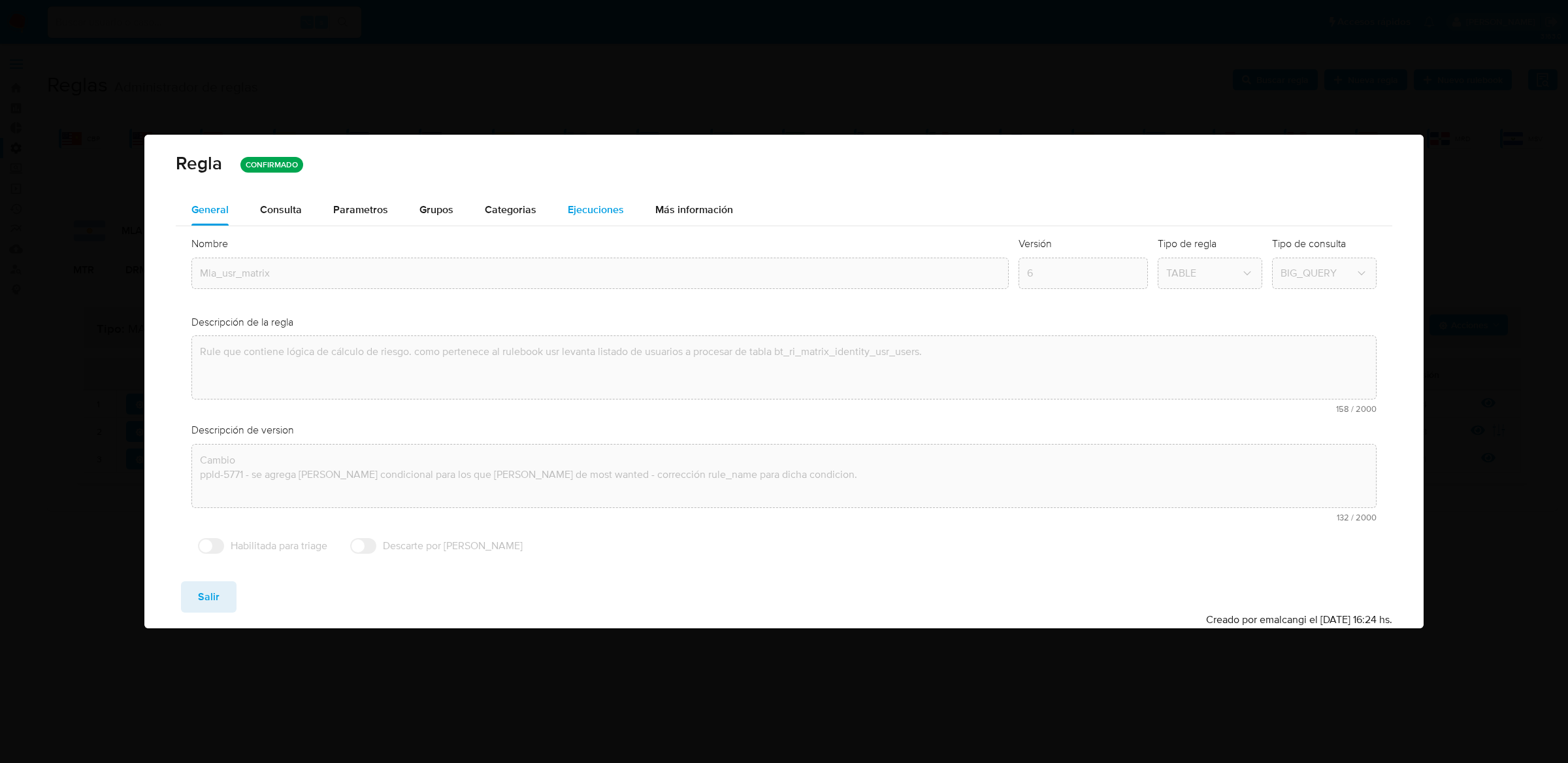
click at [579, 223] on div "Ejecuciones" at bounding box center [596, 210] width 56 height 32
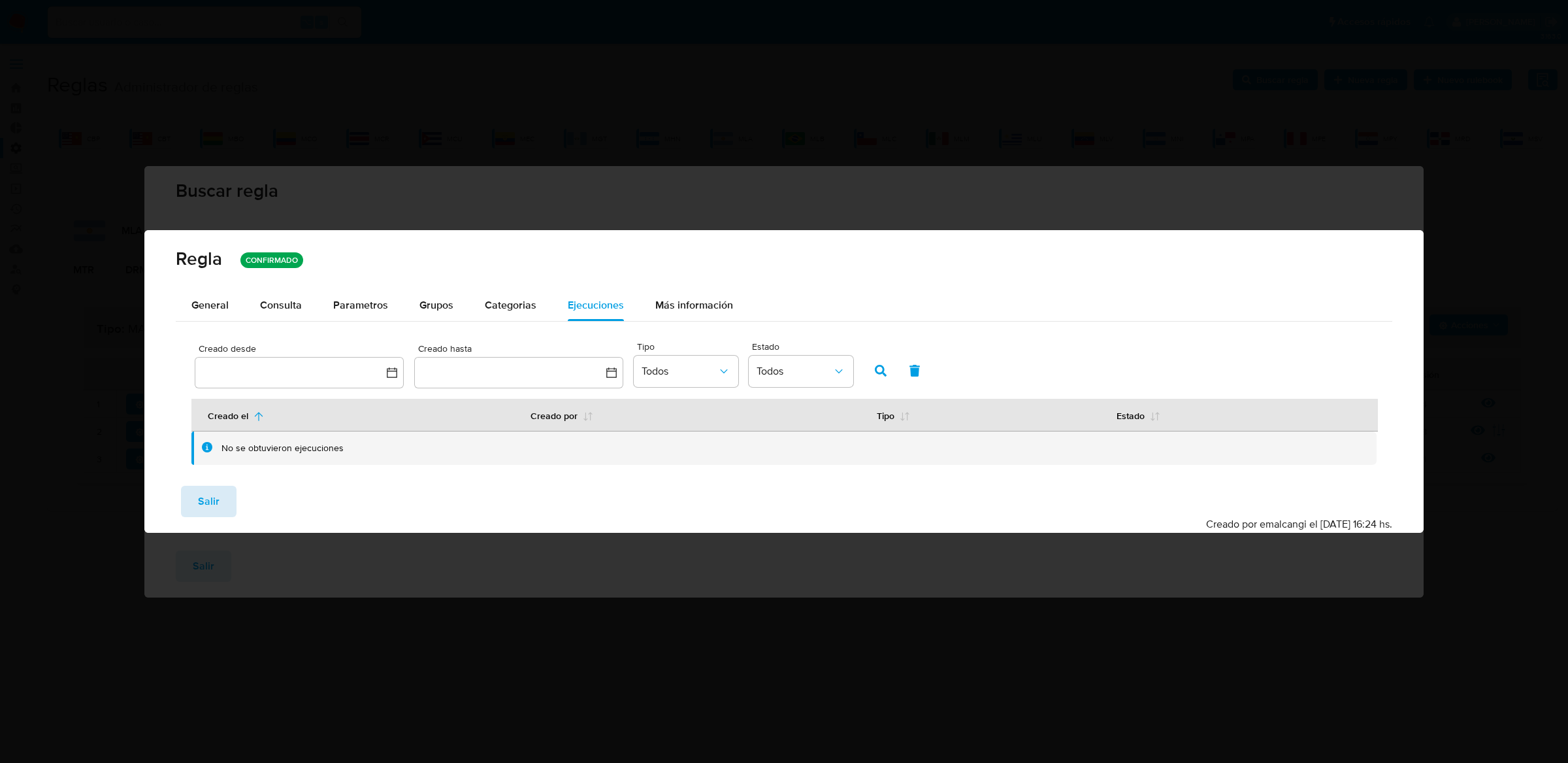
click at [214, 508] on span "Salir" at bounding box center [208, 501] width 21 height 29
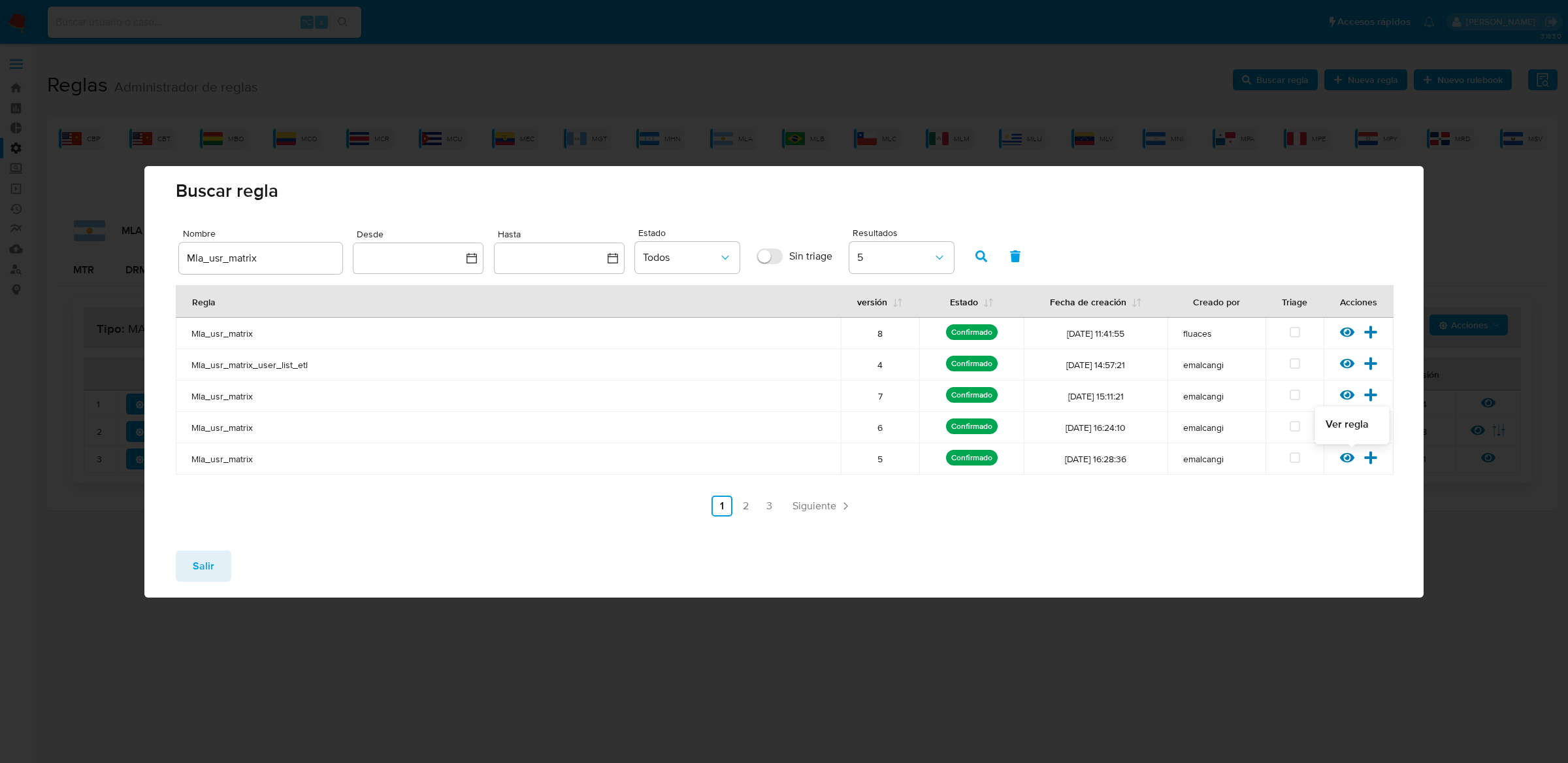
click at [1345, 458] on icon at bounding box center [1347, 458] width 14 height 10
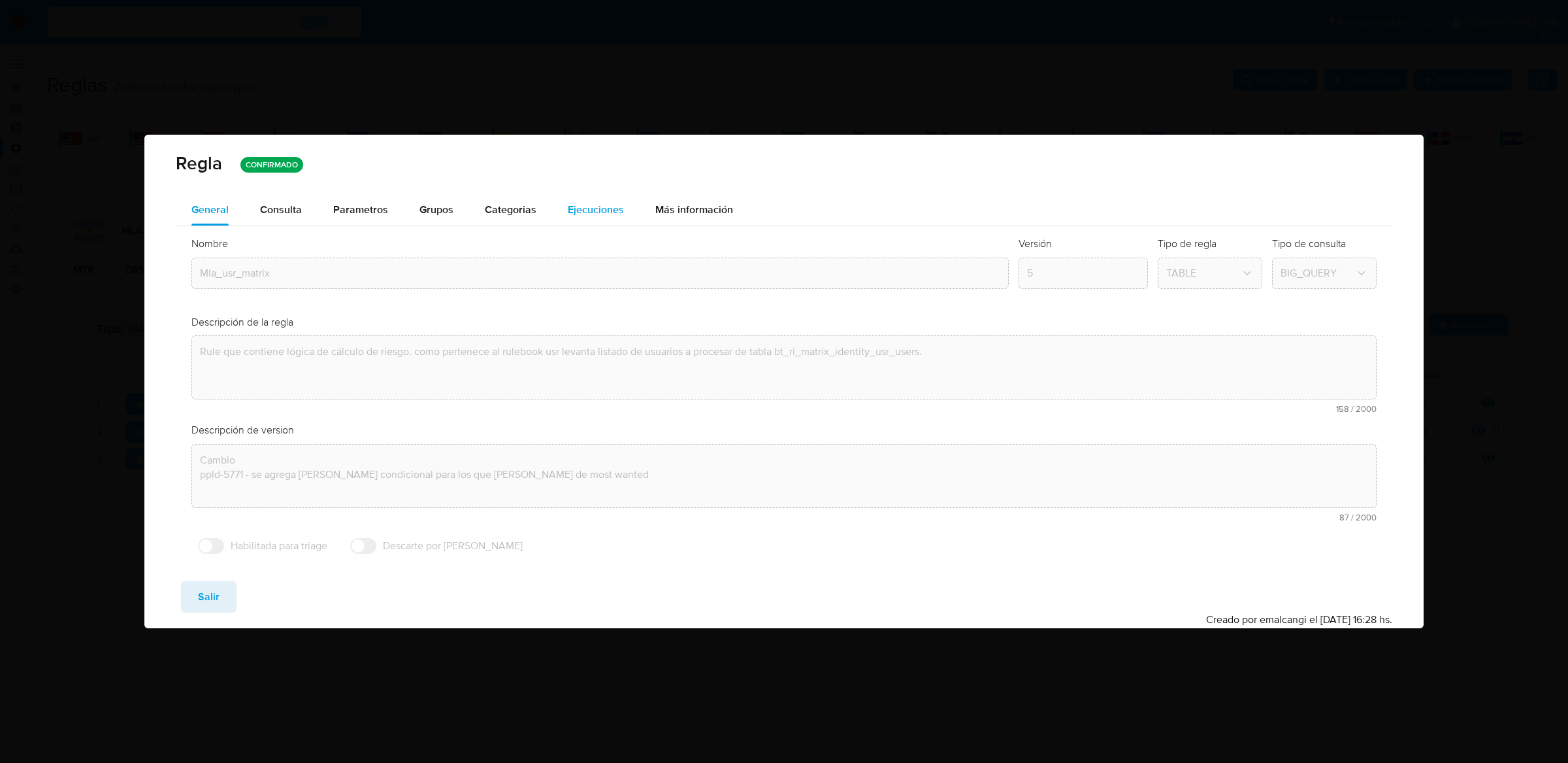
click at [570, 216] on span "Ejecuciones" at bounding box center [596, 210] width 56 height 15
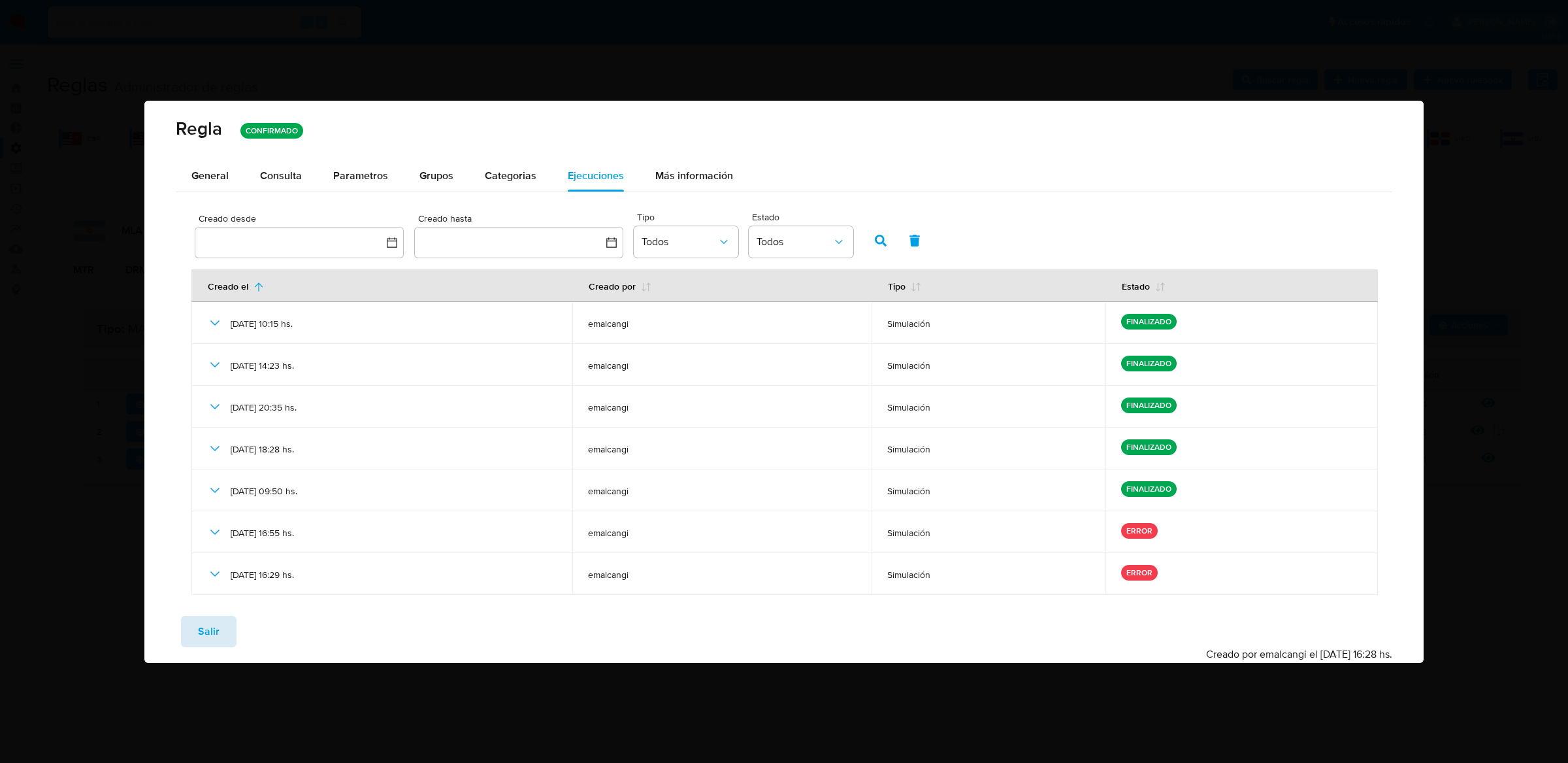
click at [221, 629] on button "Salir" at bounding box center [208, 631] width 55 height 32
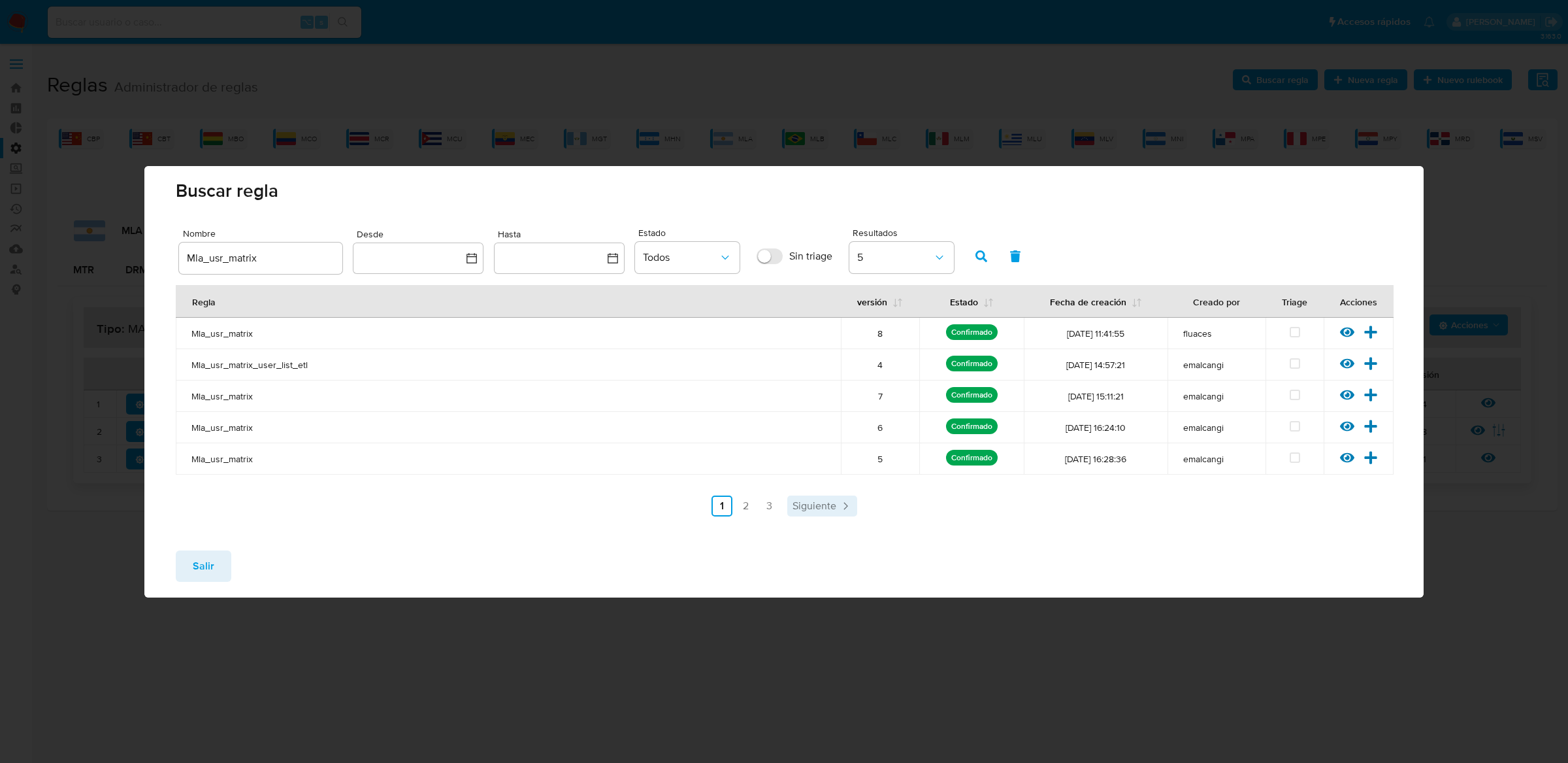
click at [793, 498] on link "Siguiente" at bounding box center [822, 506] width 70 height 21
click at [1346, 364] on icon at bounding box center [1347, 363] width 14 height 10
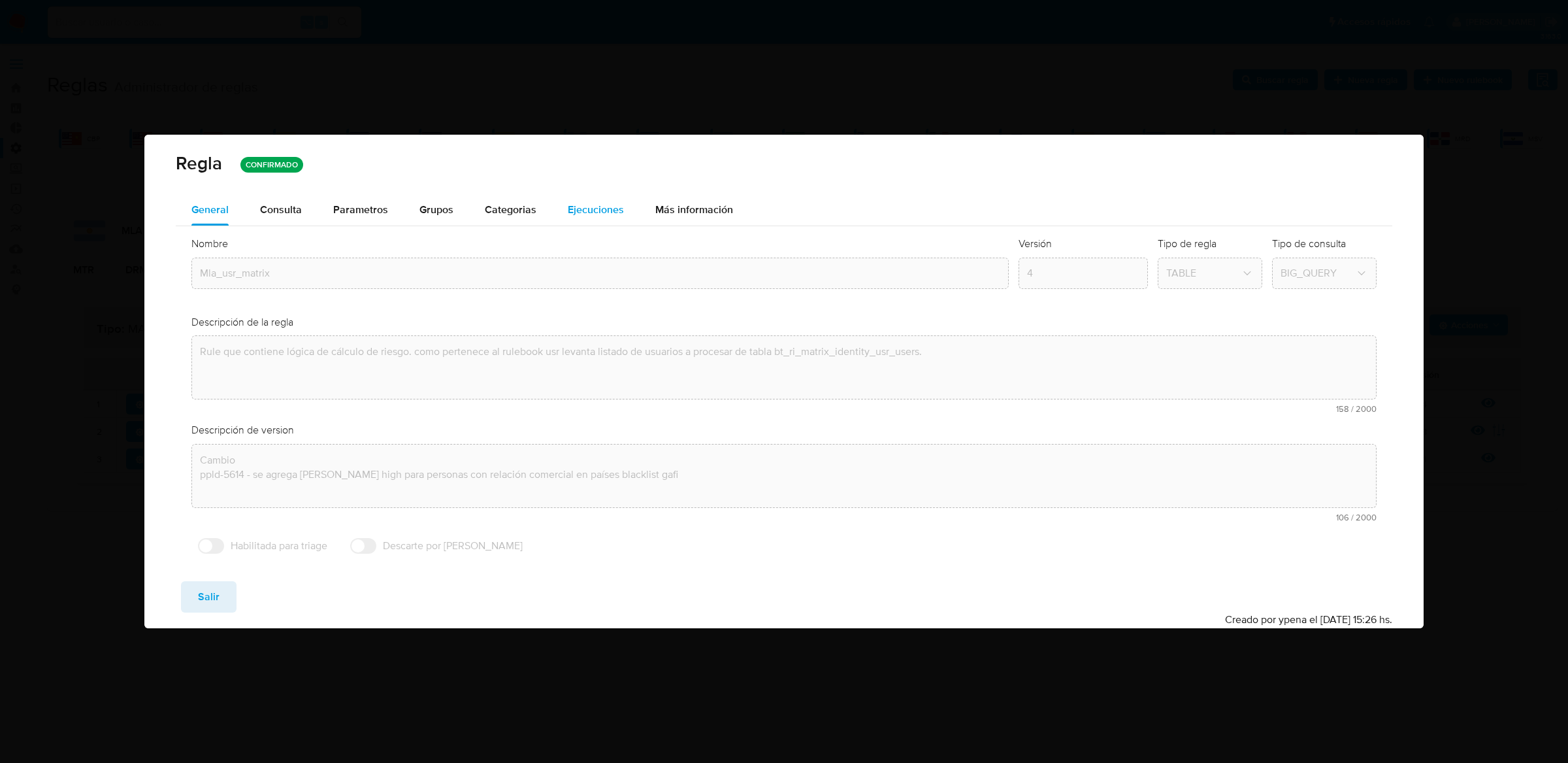
click at [563, 211] on button "Ejecuciones" at bounding box center [596, 210] width 88 height 32
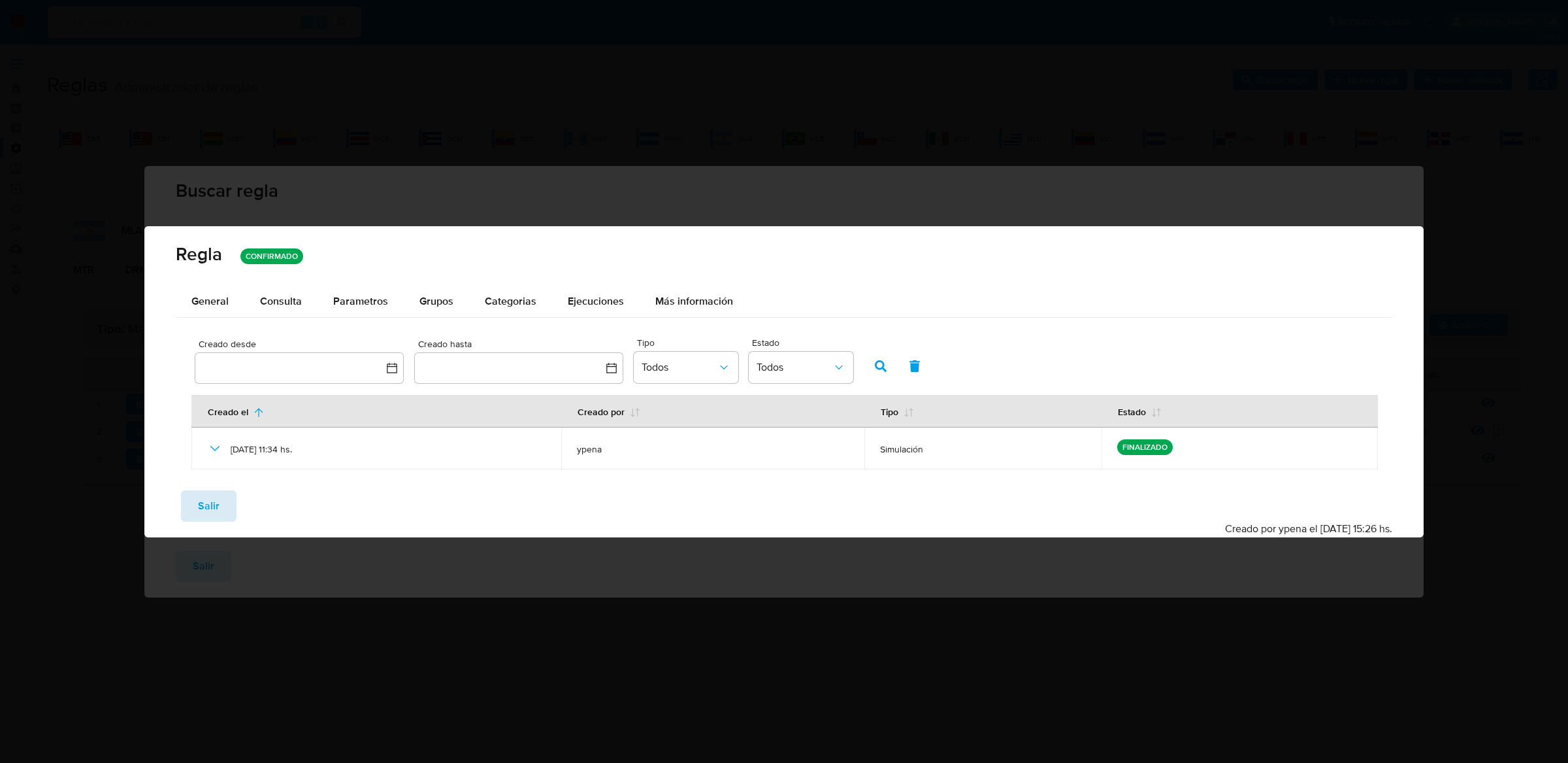
click at [216, 492] on span "Salir" at bounding box center [208, 506] width 21 height 29
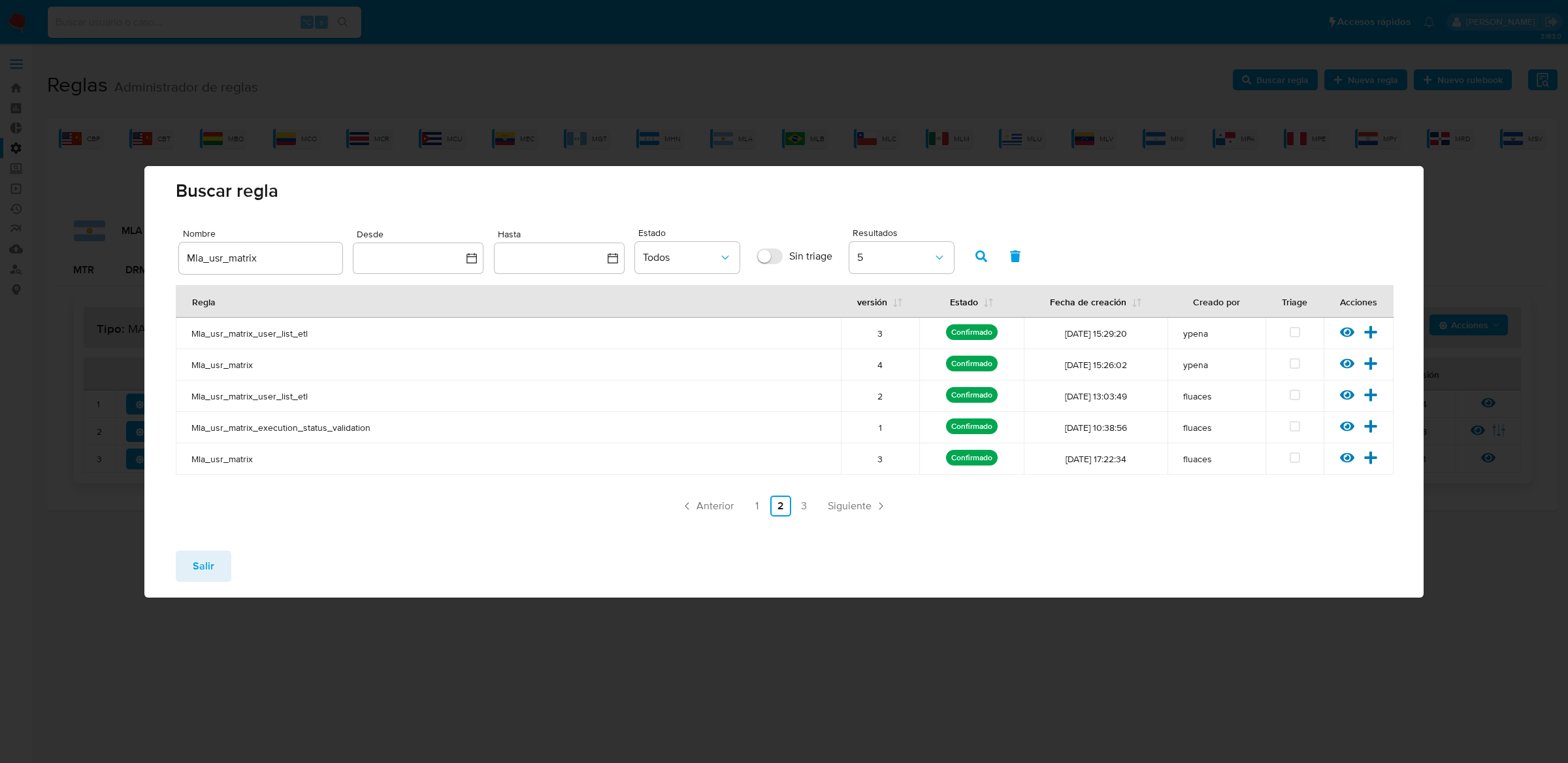
click at [219, 557] on button "Salir" at bounding box center [203, 566] width 55 height 32
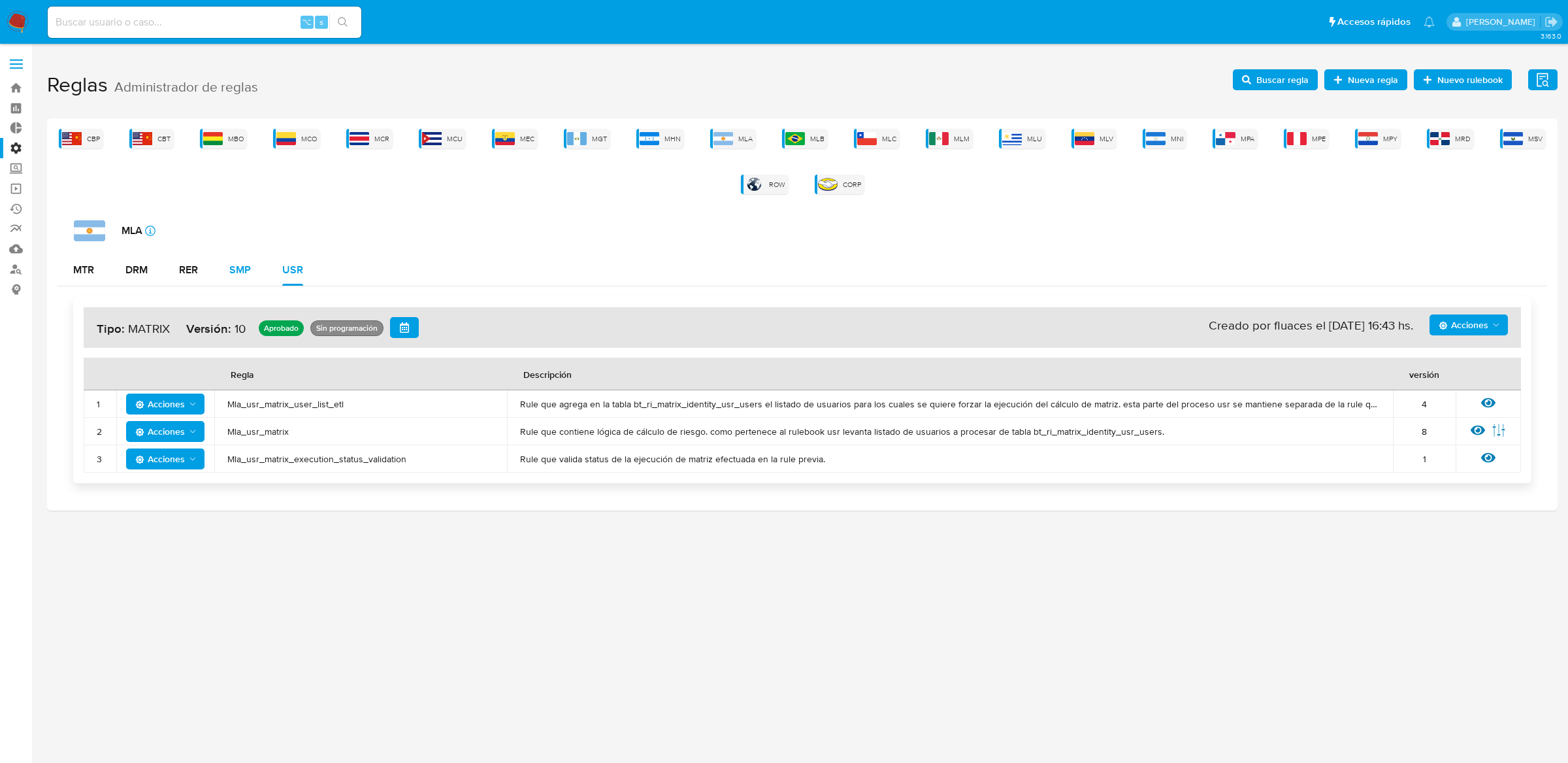
click at [227, 262] on button "SMP" at bounding box center [240, 269] width 53 height 32
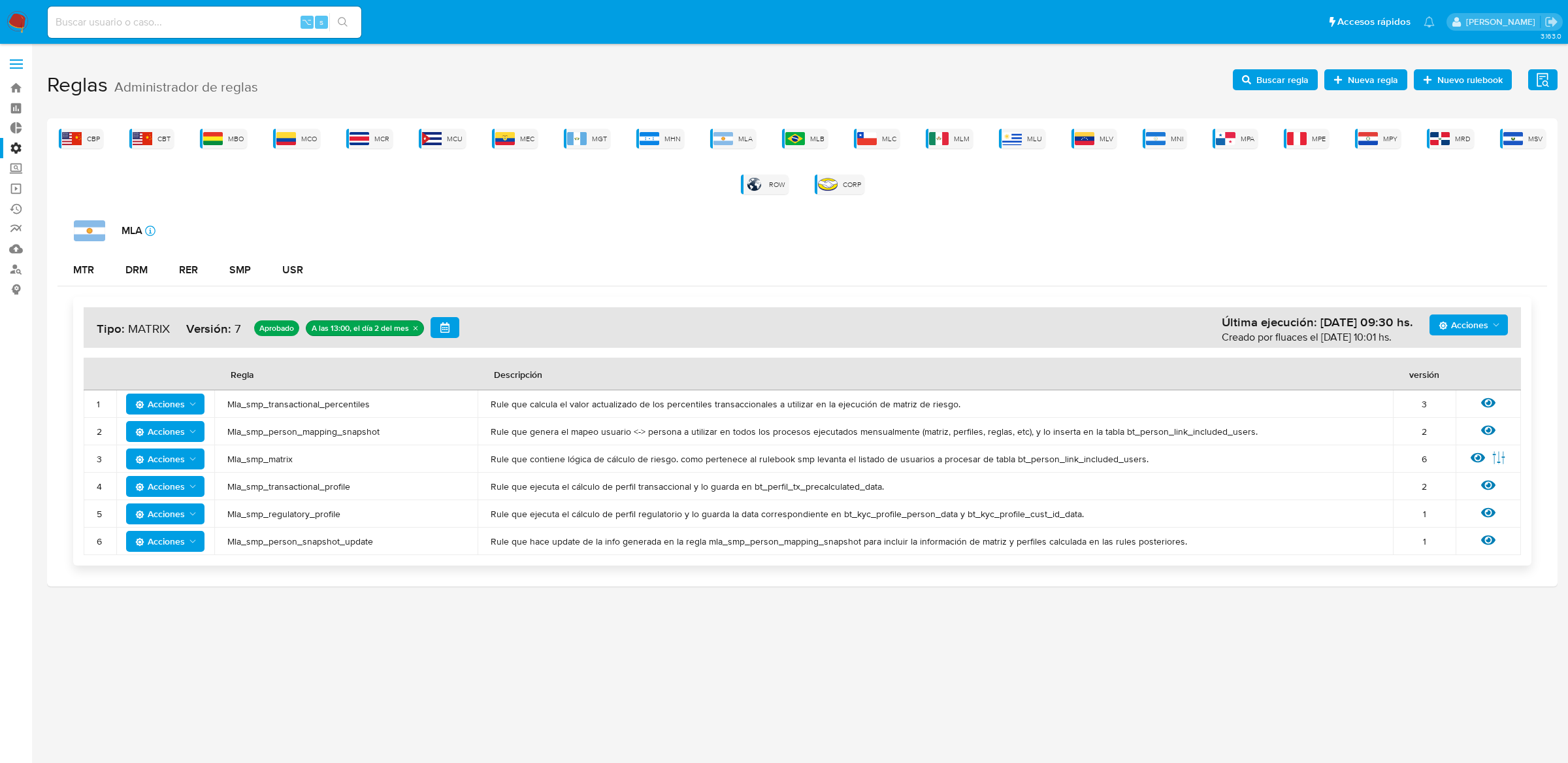
click at [152, 287] on div "Acciones Última ejecución: [DATE] 09:30 hs. Creado por fluaces el [DATE] 10:01 …" at bounding box center [802, 431] width 1490 height 290
